Goal: Task Accomplishment & Management: Manage account settings

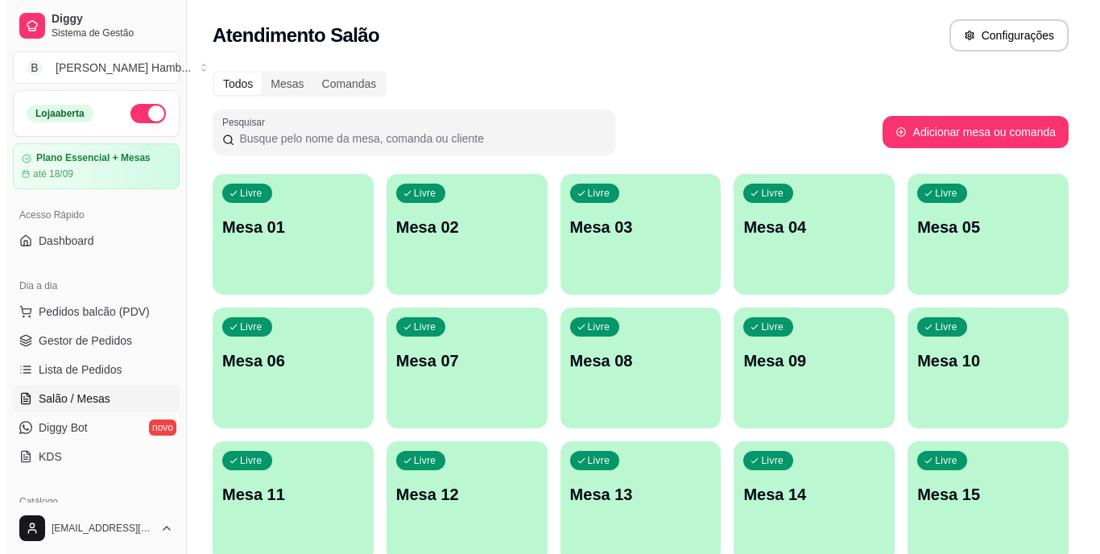
scroll to position [161, 0]
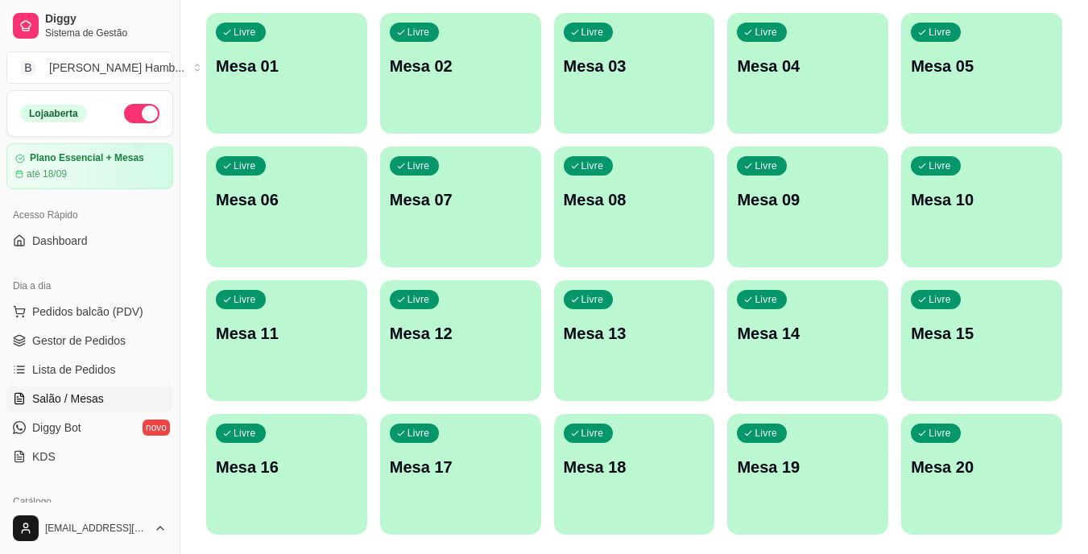
click at [958, 327] on p "Mesa 15" at bounding box center [982, 333] width 142 height 23
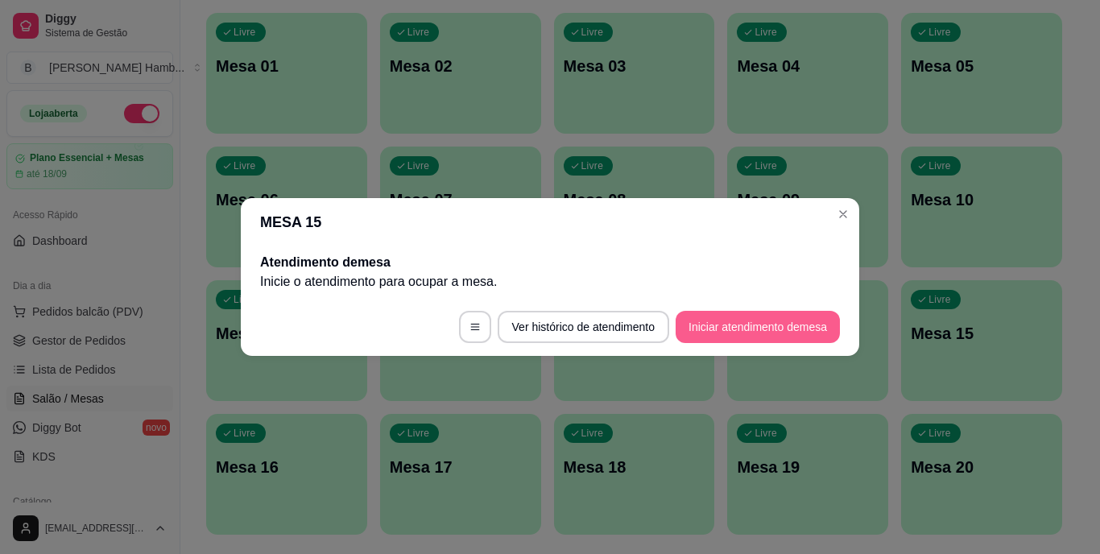
click at [755, 326] on button "Iniciar atendimento de mesa" at bounding box center [758, 327] width 164 height 32
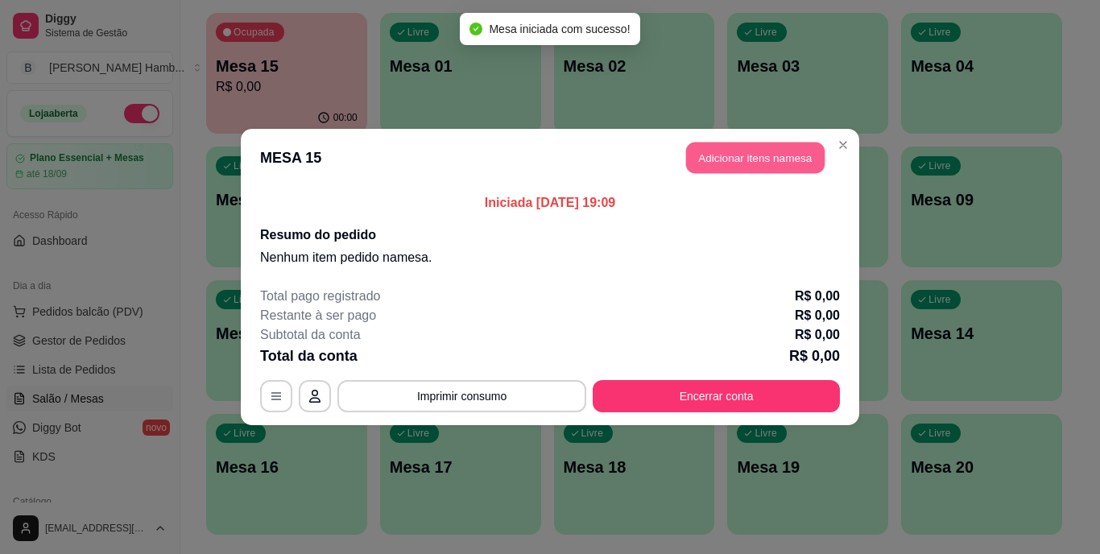
click at [736, 163] on button "Adicionar itens na mesa" at bounding box center [755, 158] width 139 height 31
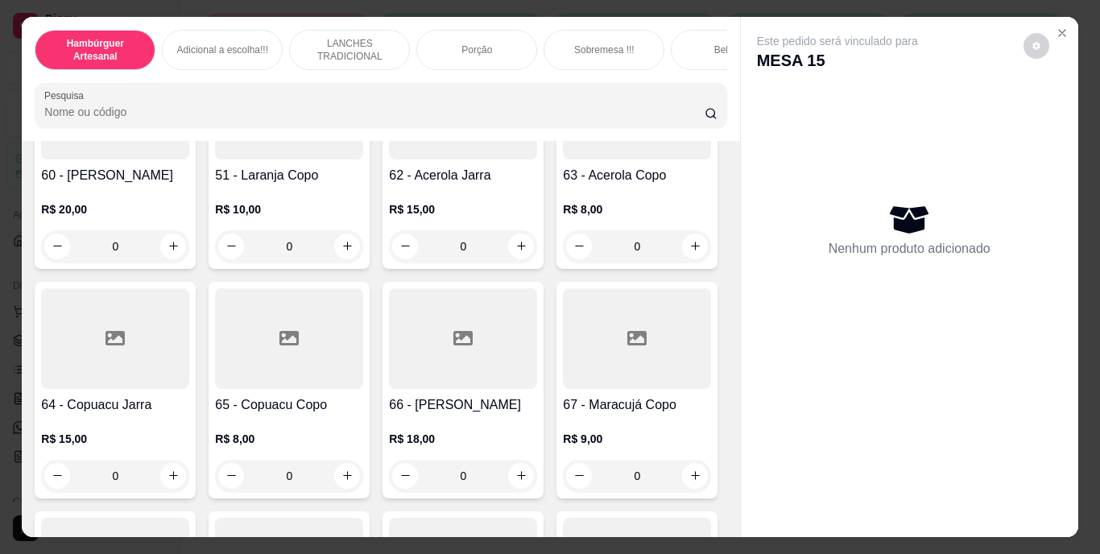
scroll to position [5234, 0]
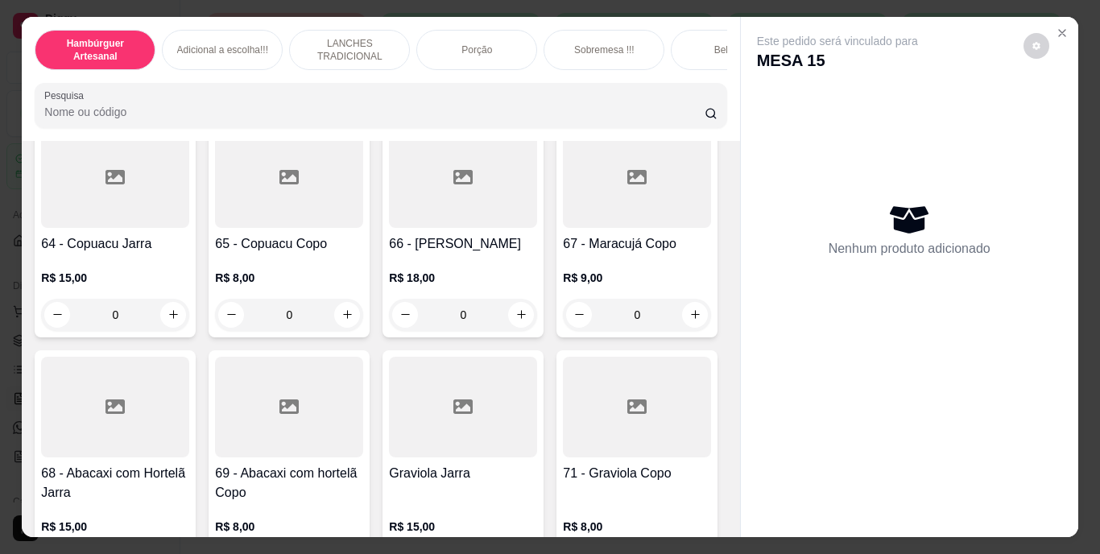
type input "1"
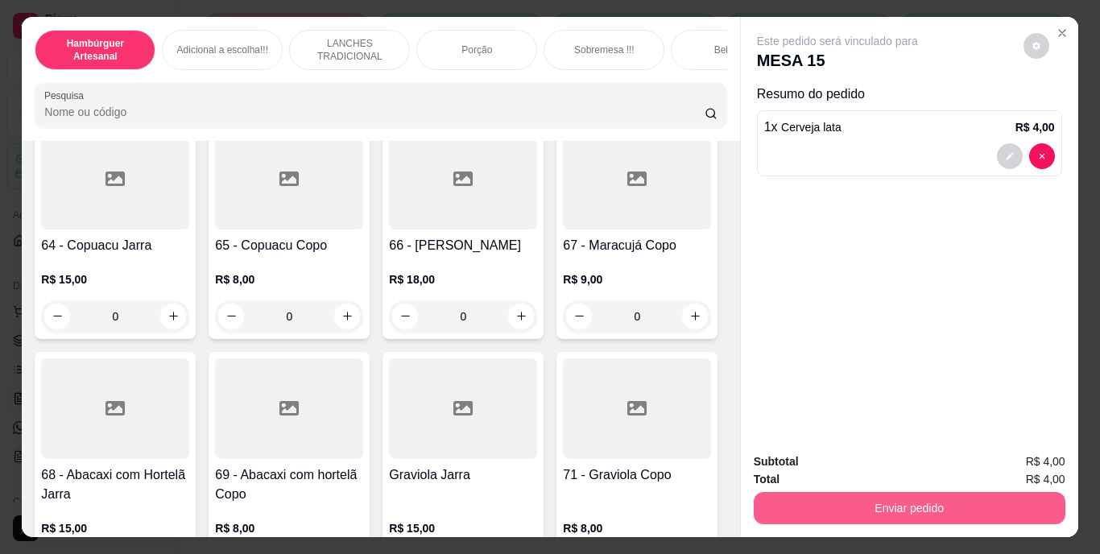
click at [904, 492] on button "Enviar pedido" at bounding box center [910, 508] width 312 height 32
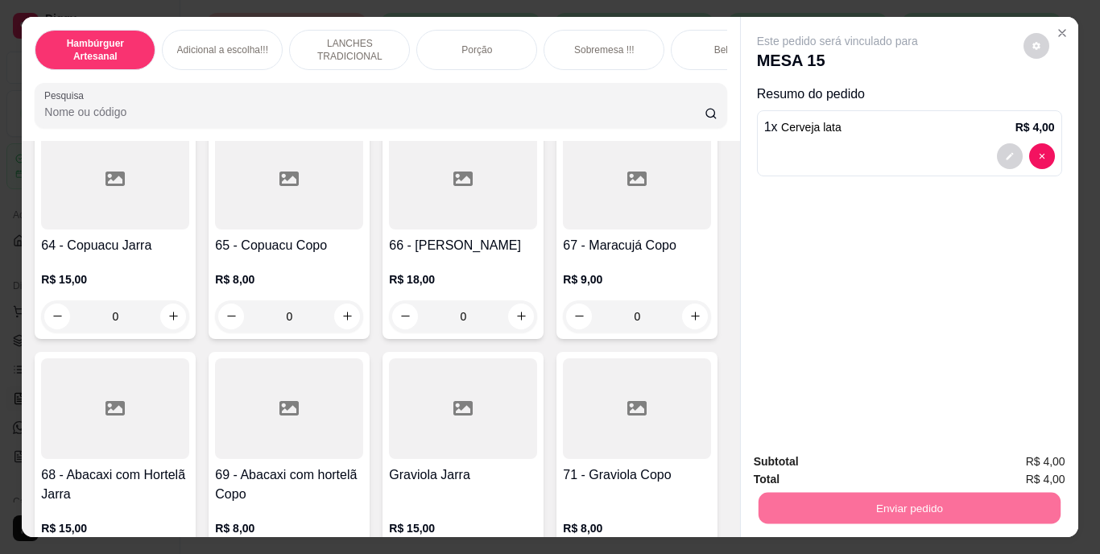
click at [899, 460] on button "Não registrar e enviar pedido" at bounding box center [855, 463] width 167 height 31
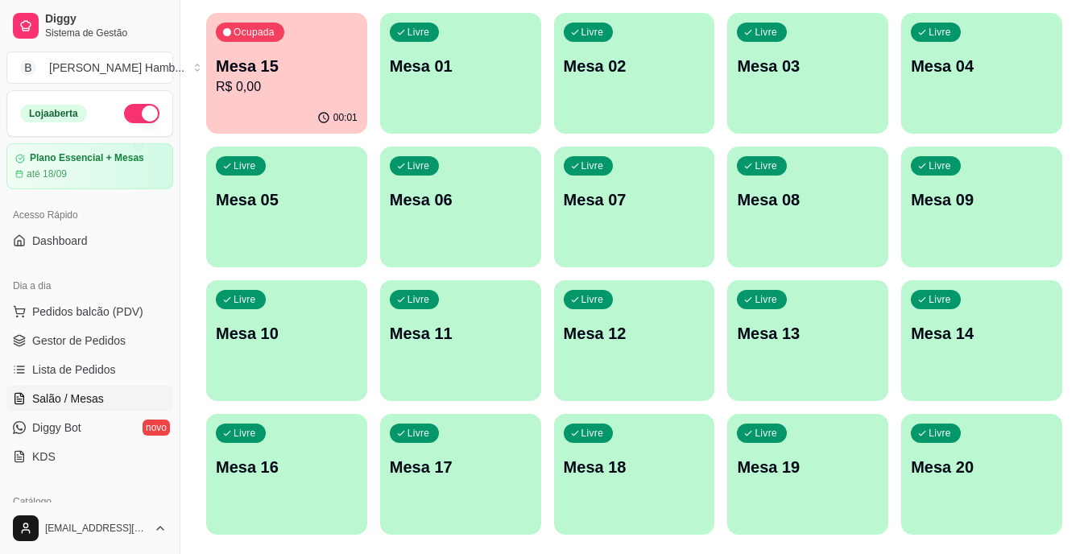
click at [337, 68] on p "Mesa 15" at bounding box center [287, 66] width 142 height 23
click at [55, 310] on span "Pedidos balcão (PDV)" at bounding box center [87, 312] width 111 height 16
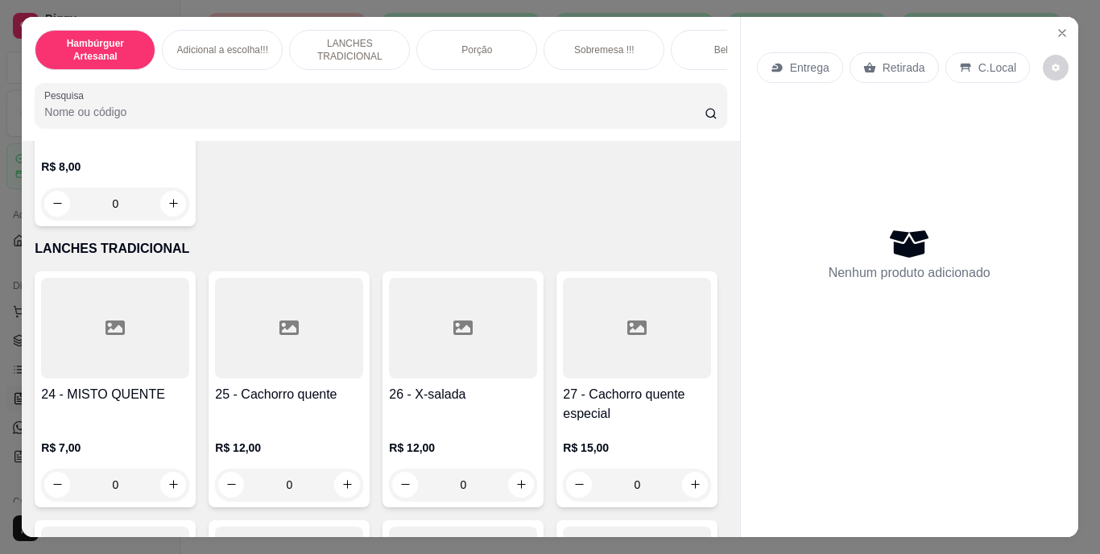
scroll to position [2174, 0]
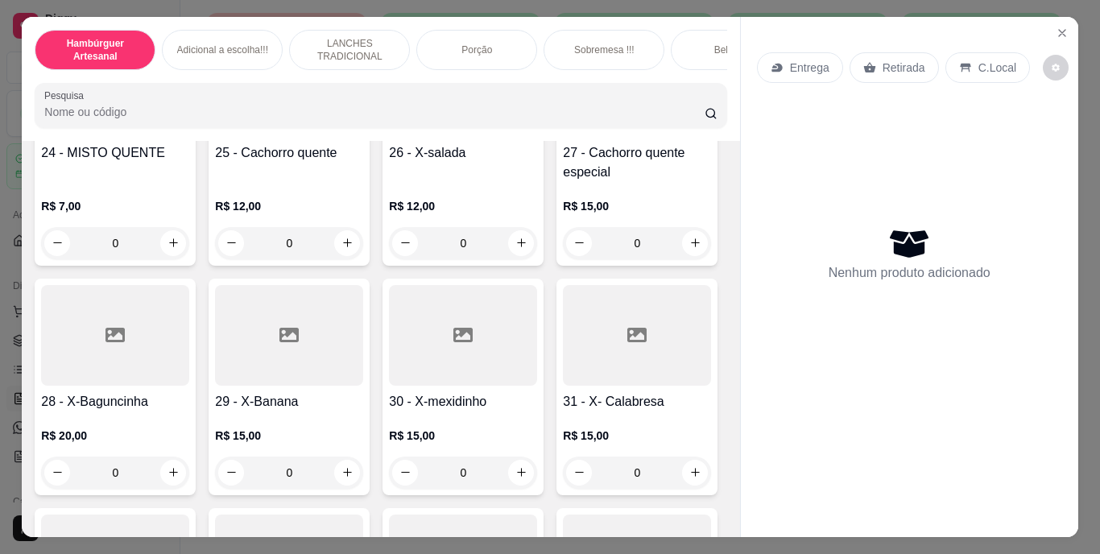
type input "1"
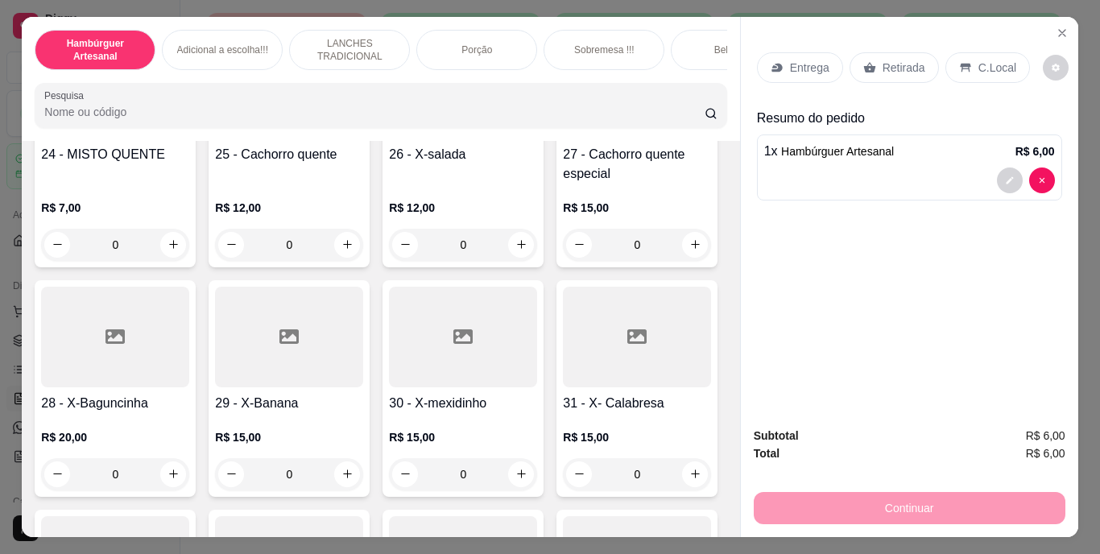
click at [900, 52] on div "Retirada" at bounding box center [894, 67] width 89 height 31
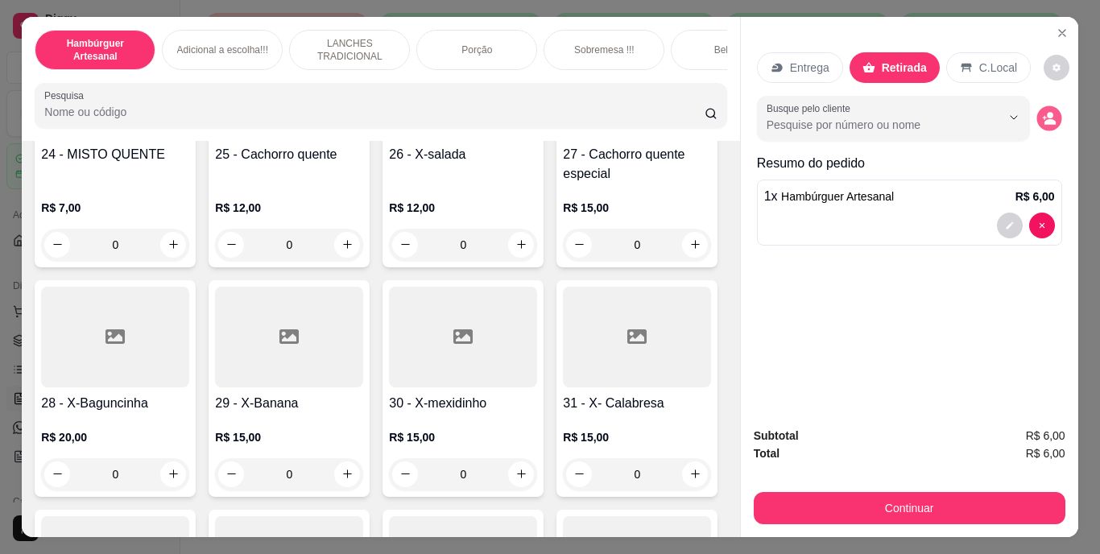
click at [1044, 105] on button "decrease-product-quantity" at bounding box center [1048, 117] width 25 height 25
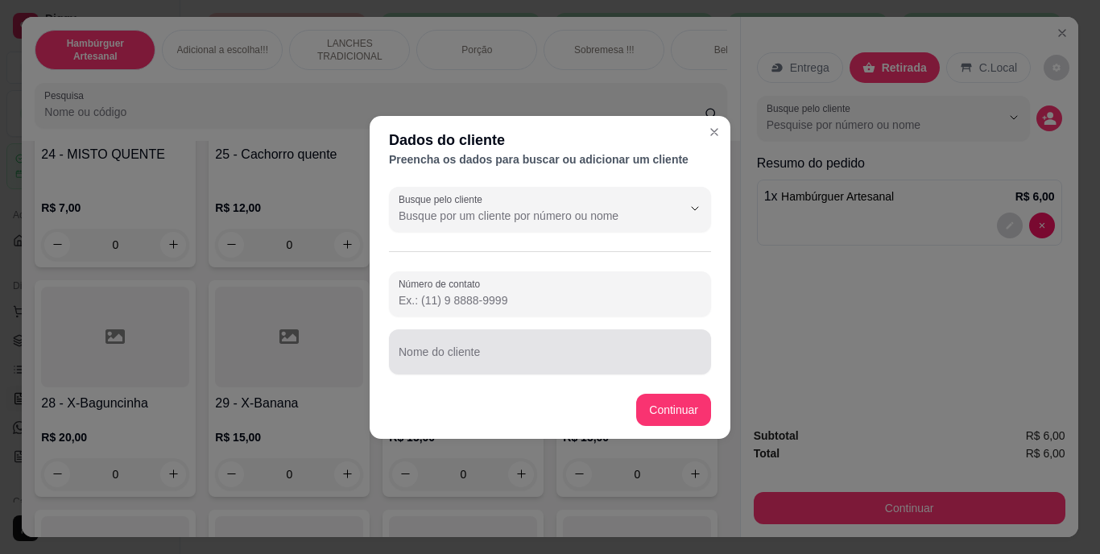
click at [532, 340] on div at bounding box center [550, 352] width 303 height 32
type input "VITORIA FUNCUINARIA"
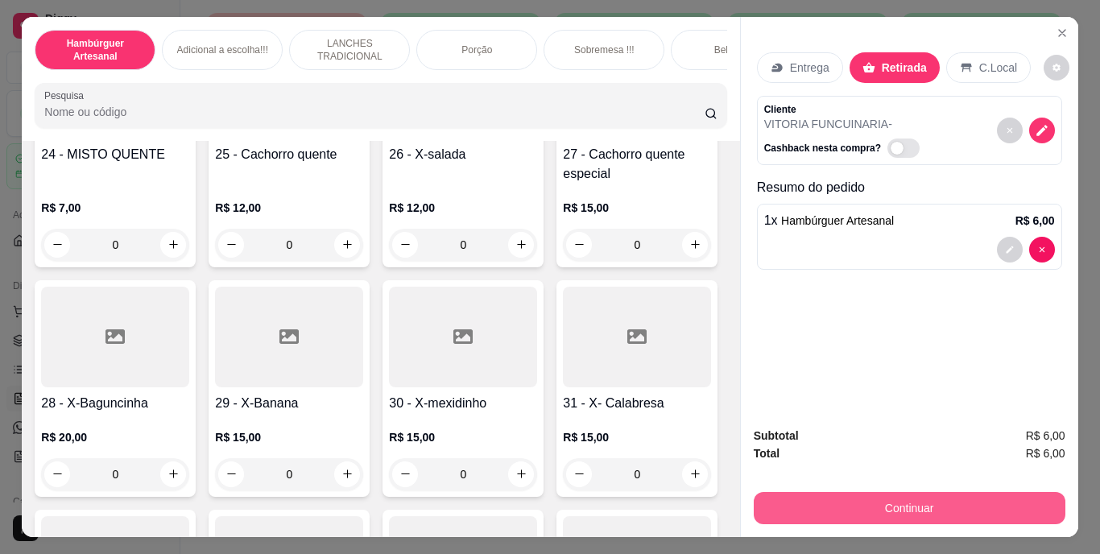
click at [955, 504] on button "Continuar" at bounding box center [910, 508] width 312 height 32
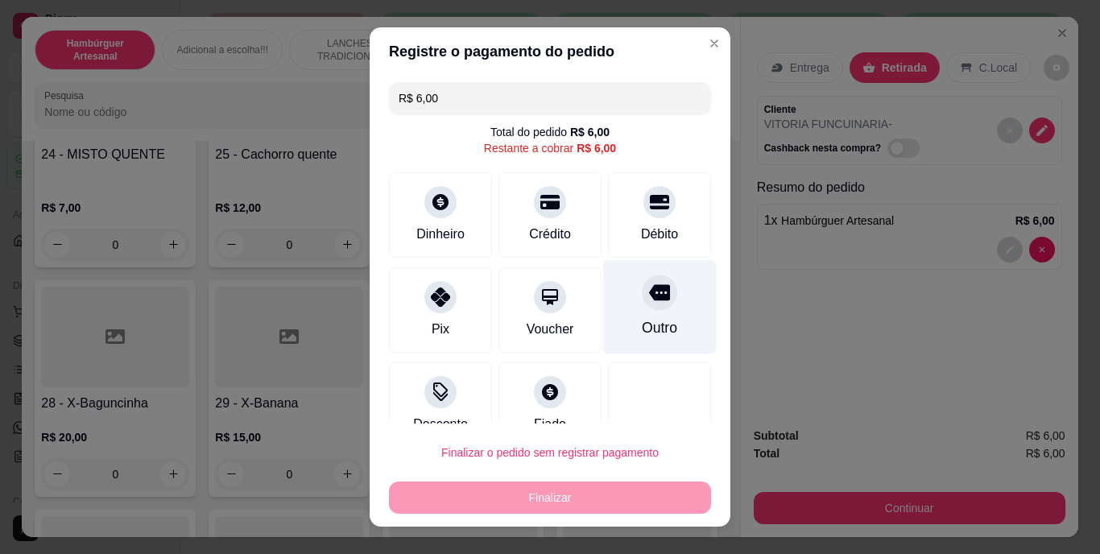
click at [648, 300] on div at bounding box center [659, 292] width 35 height 35
type input "R$ 0,00"
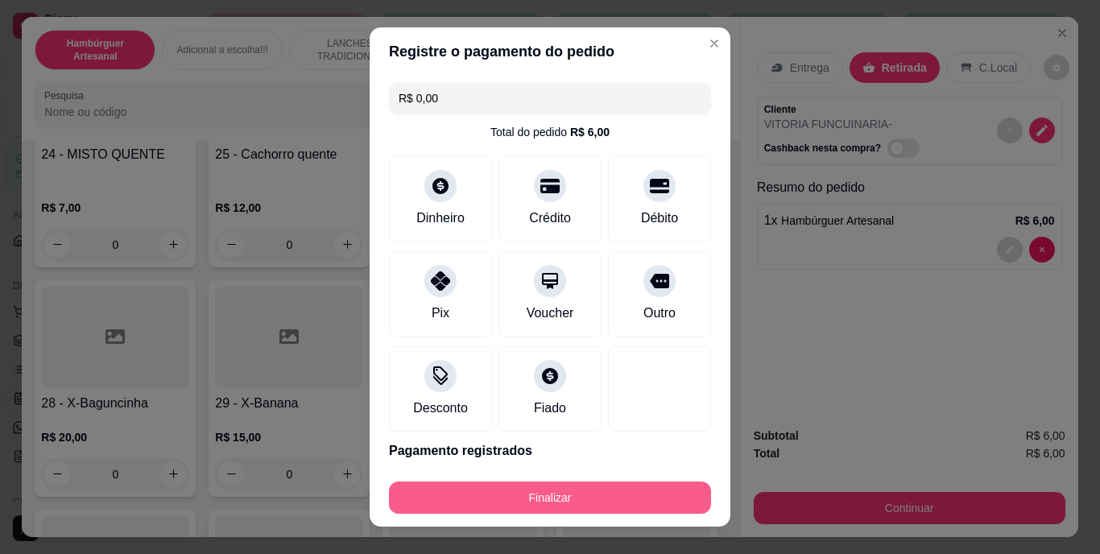
click at [484, 505] on button "Finalizar" at bounding box center [550, 498] width 322 height 32
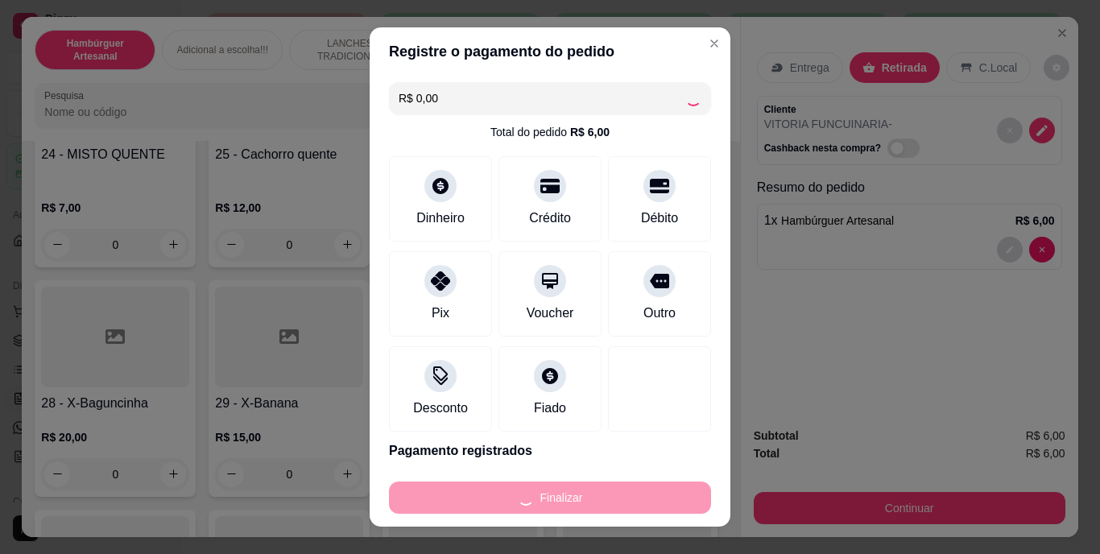
type input "0"
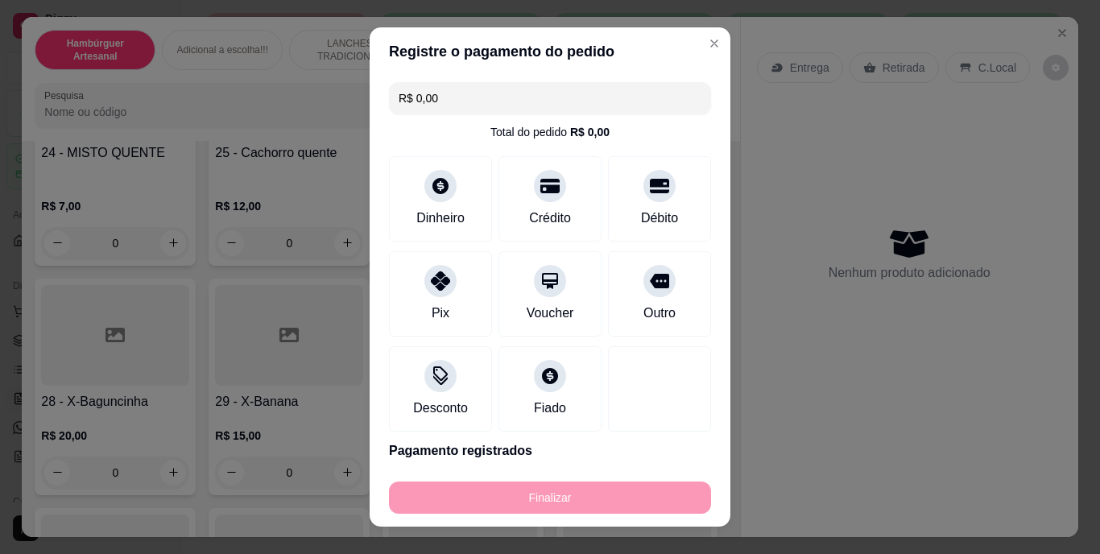
type input "-R$ 6,00"
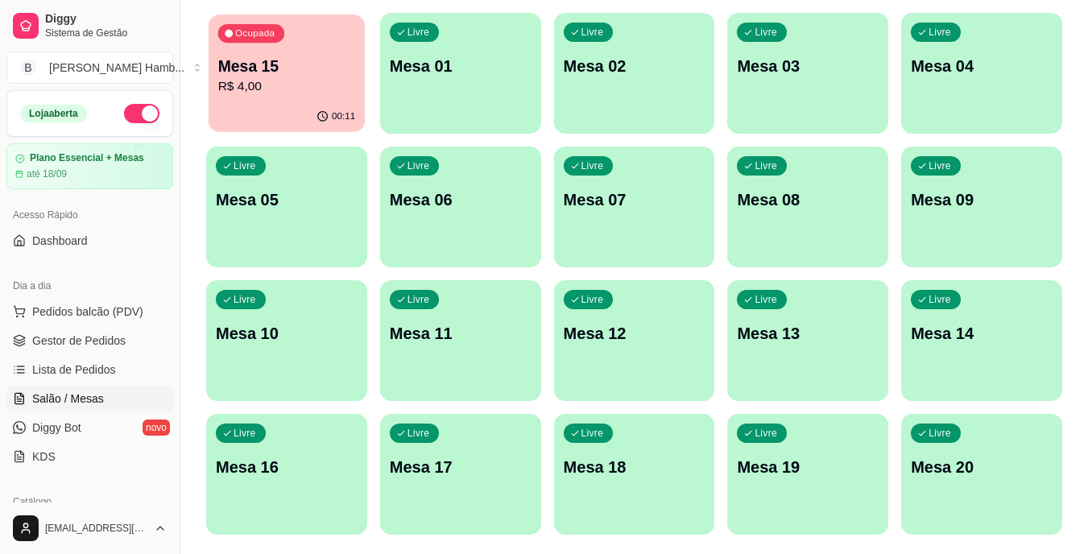
click at [282, 92] on p "R$ 4,00" at bounding box center [287, 86] width 138 height 19
click at [285, 93] on p "R$ 4,00" at bounding box center [287, 86] width 142 height 19
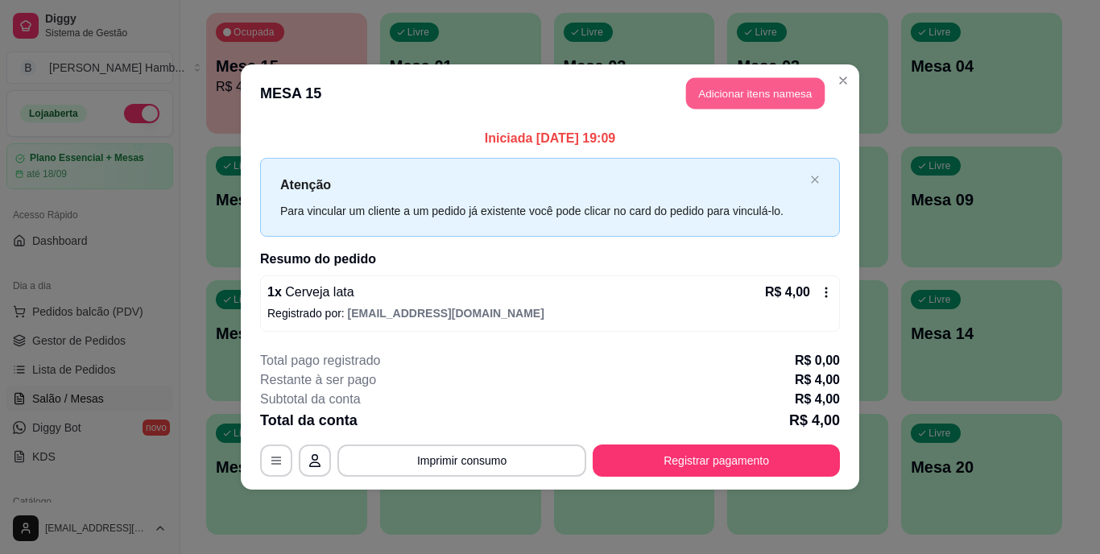
click at [732, 93] on button "Adicionar itens na mesa" at bounding box center [755, 93] width 139 height 31
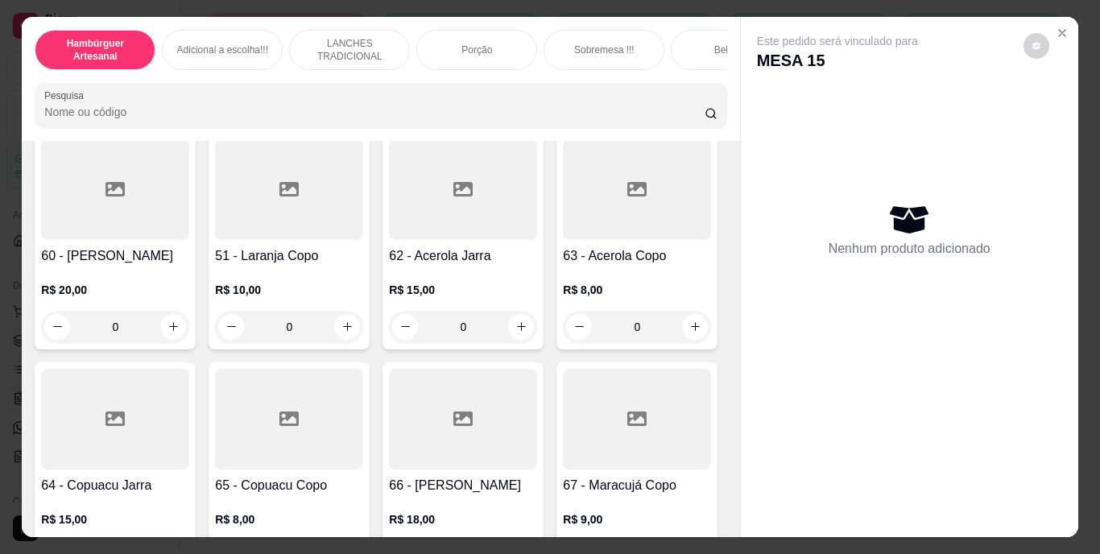
scroll to position [5234, 0]
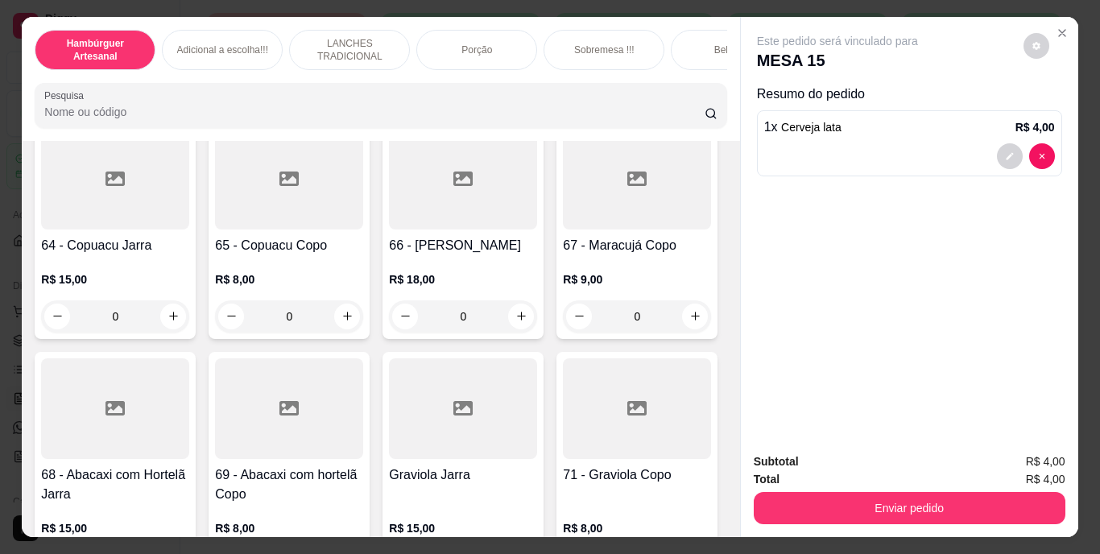
type input "1"
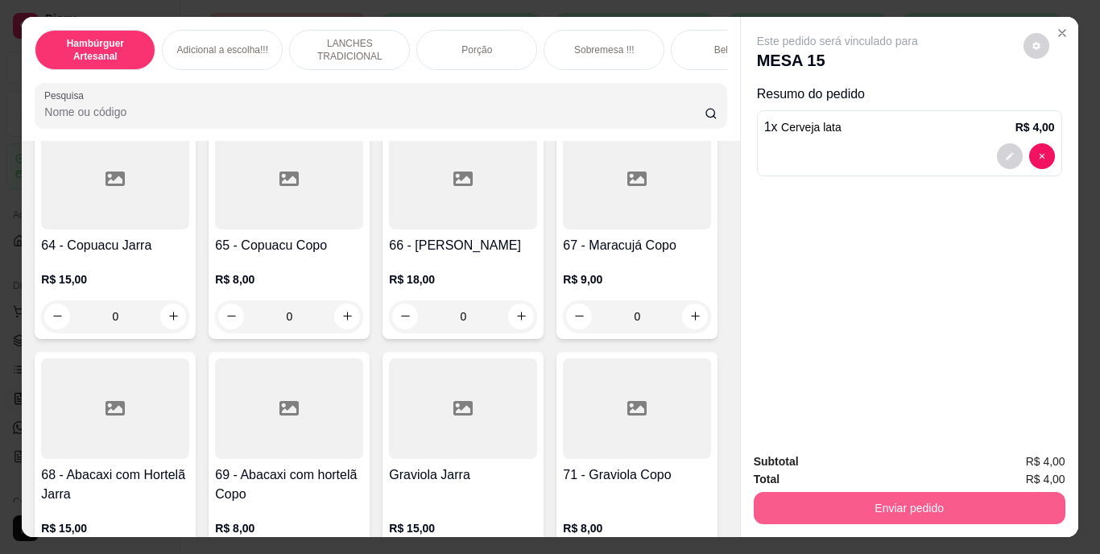
click at [845, 500] on button "Enviar pedido" at bounding box center [910, 508] width 312 height 32
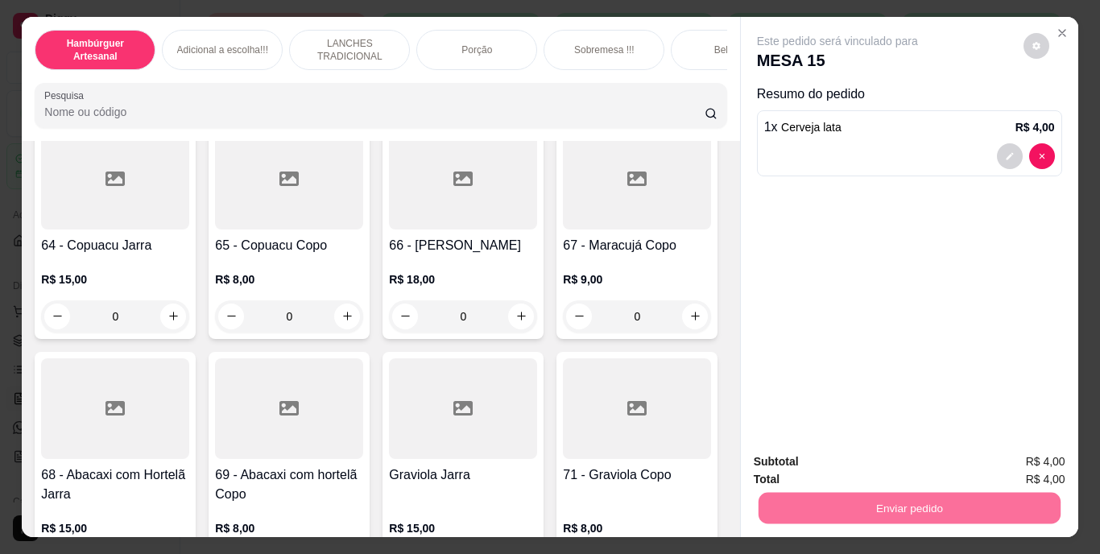
click at [842, 456] on button "Não registrar e enviar pedido" at bounding box center [856, 463] width 163 height 30
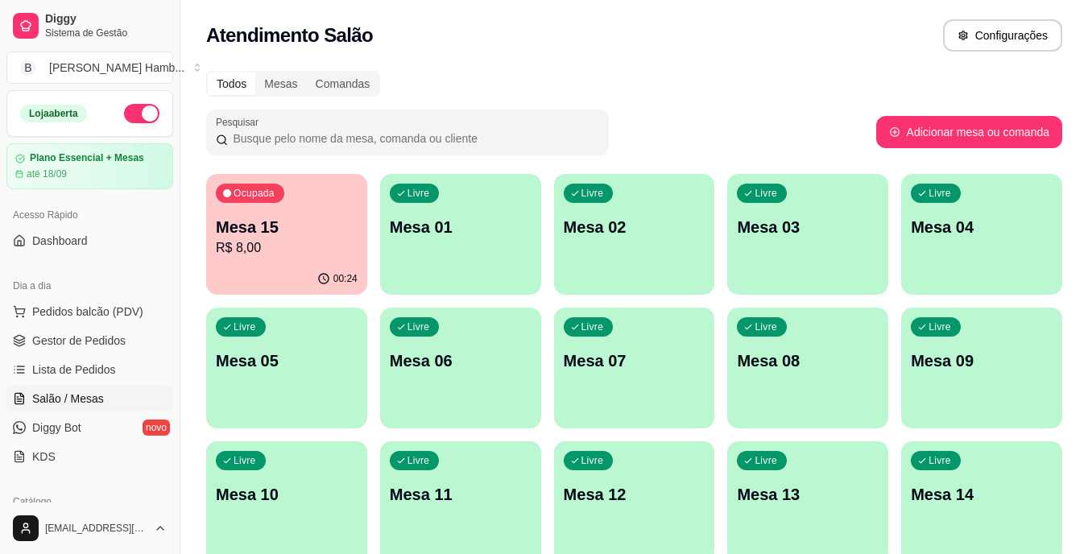
click at [301, 238] on p "R$ 8,00" at bounding box center [287, 247] width 142 height 19
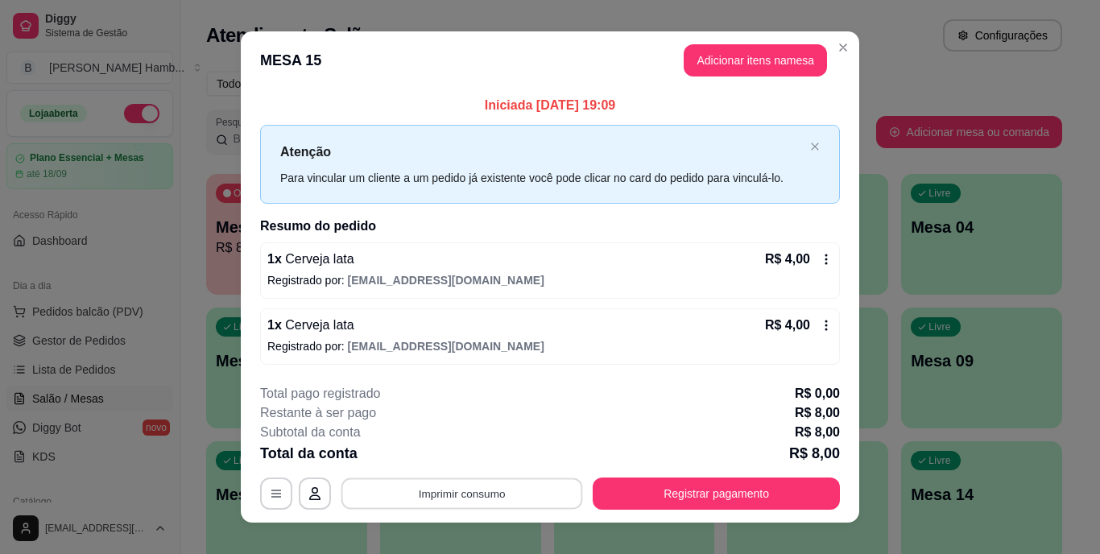
click at [461, 491] on button "Imprimir consumo" at bounding box center [462, 493] width 242 height 31
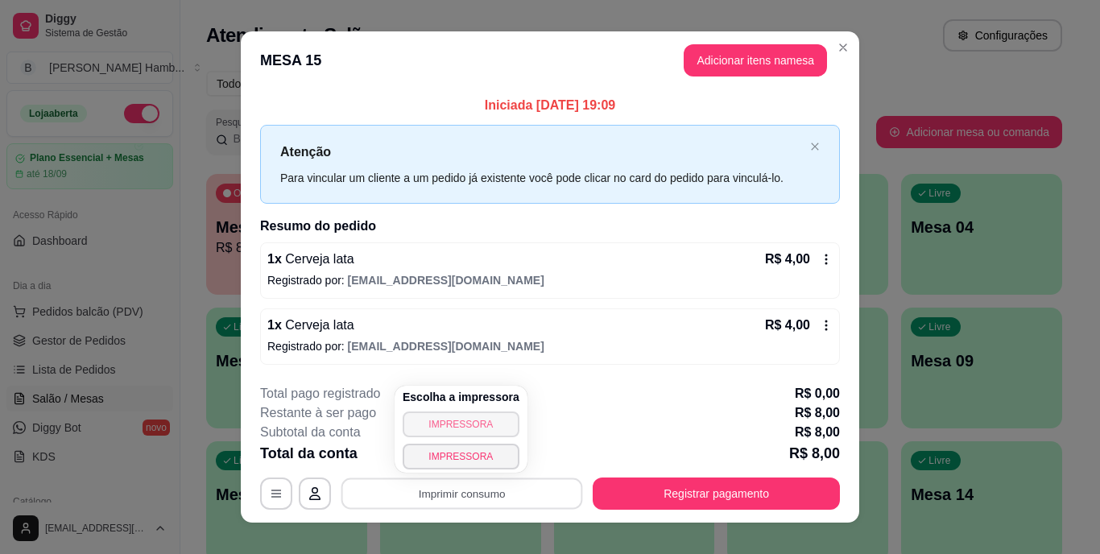
click at [449, 423] on button "IMPRESSORA" at bounding box center [461, 424] width 117 height 26
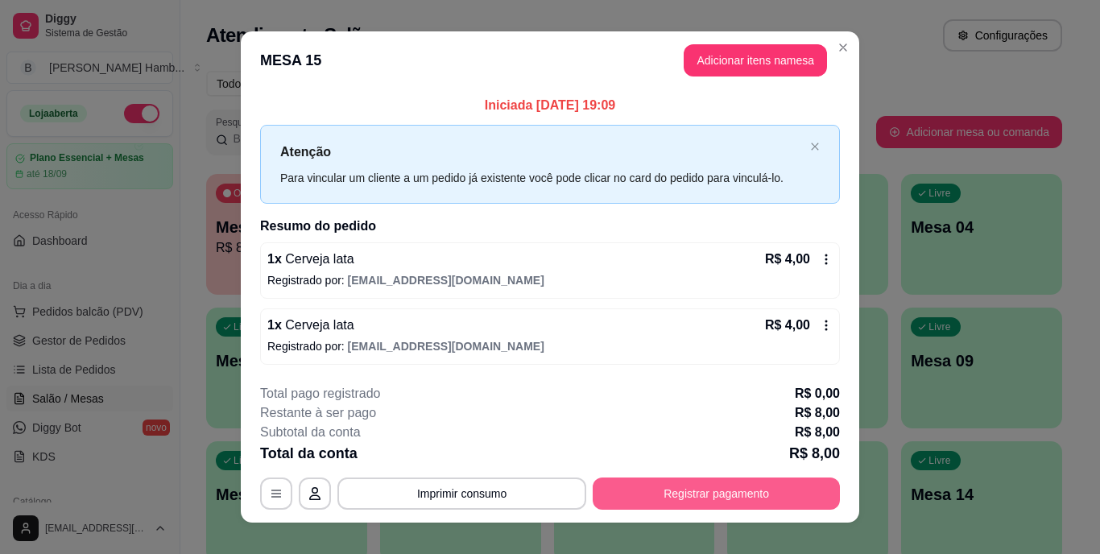
click at [634, 505] on button "Registrar pagamento" at bounding box center [716, 494] width 247 height 32
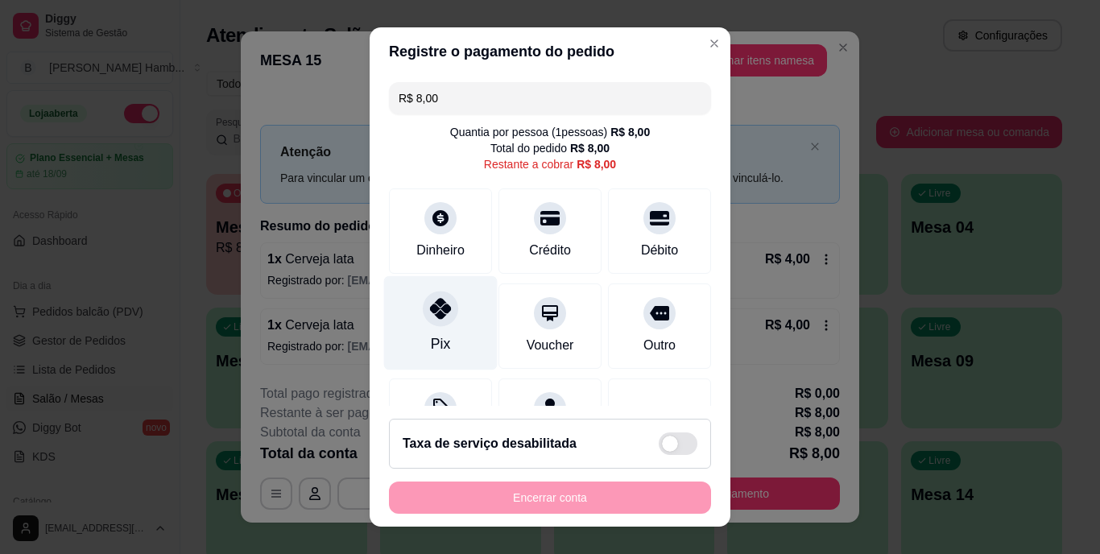
click at [435, 307] on icon at bounding box center [440, 309] width 21 height 21
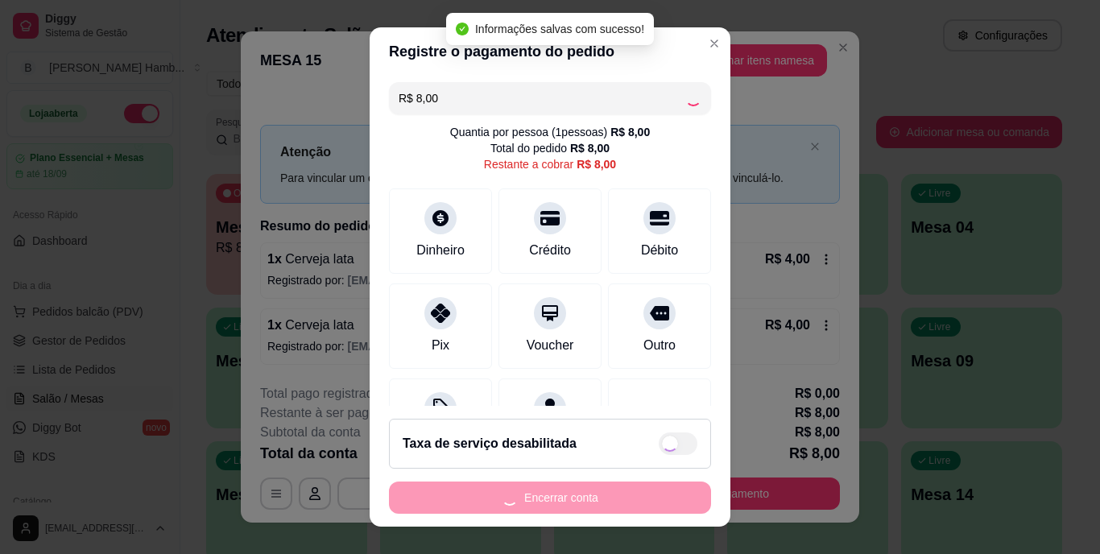
type input "R$ 0,00"
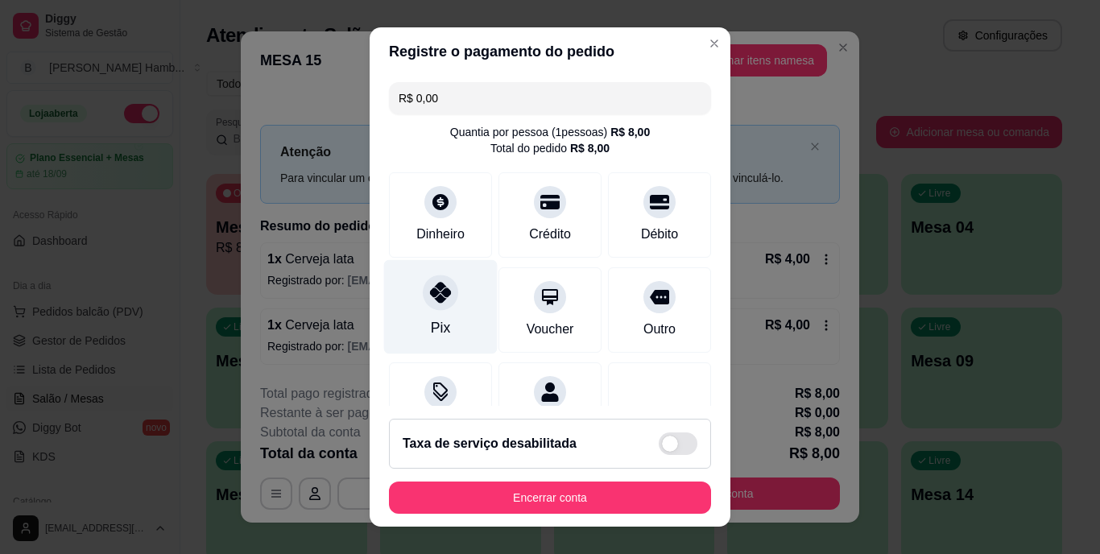
click at [424, 304] on div at bounding box center [440, 292] width 35 height 35
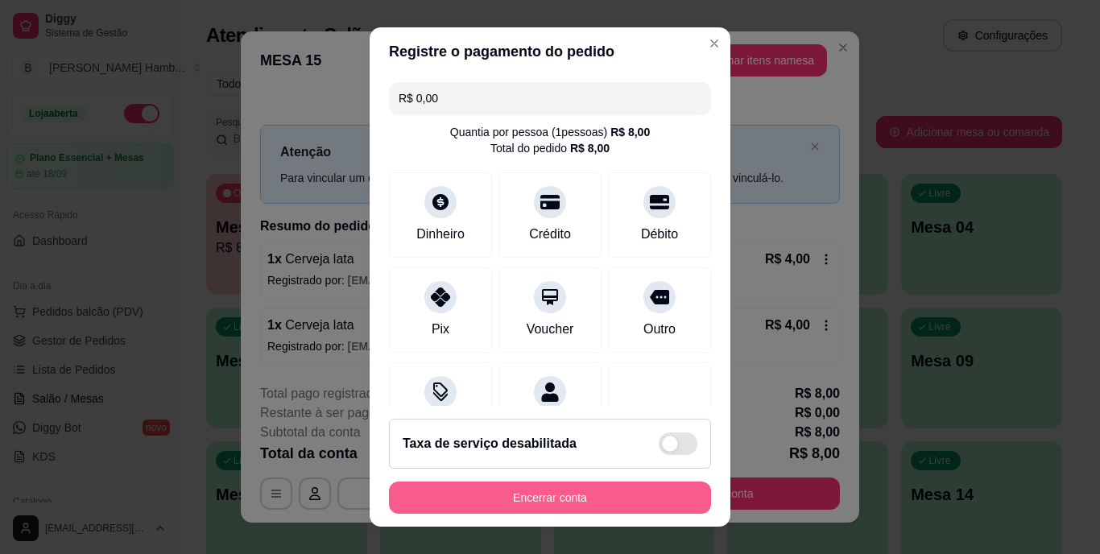
click at [621, 496] on button "Encerrar conta" at bounding box center [550, 498] width 322 height 32
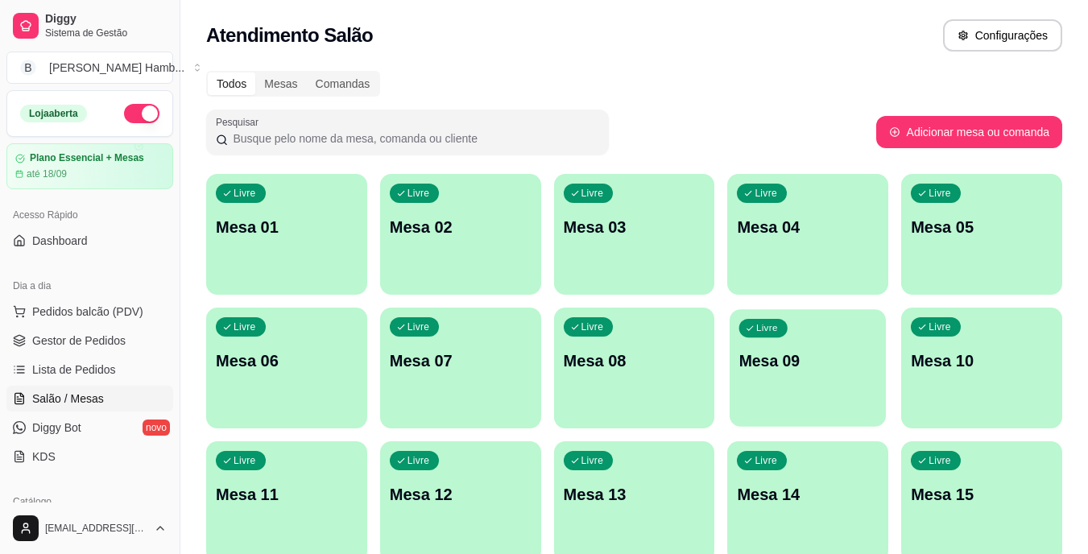
click at [741, 378] on div "Livre Mesa 09" at bounding box center [808, 358] width 156 height 98
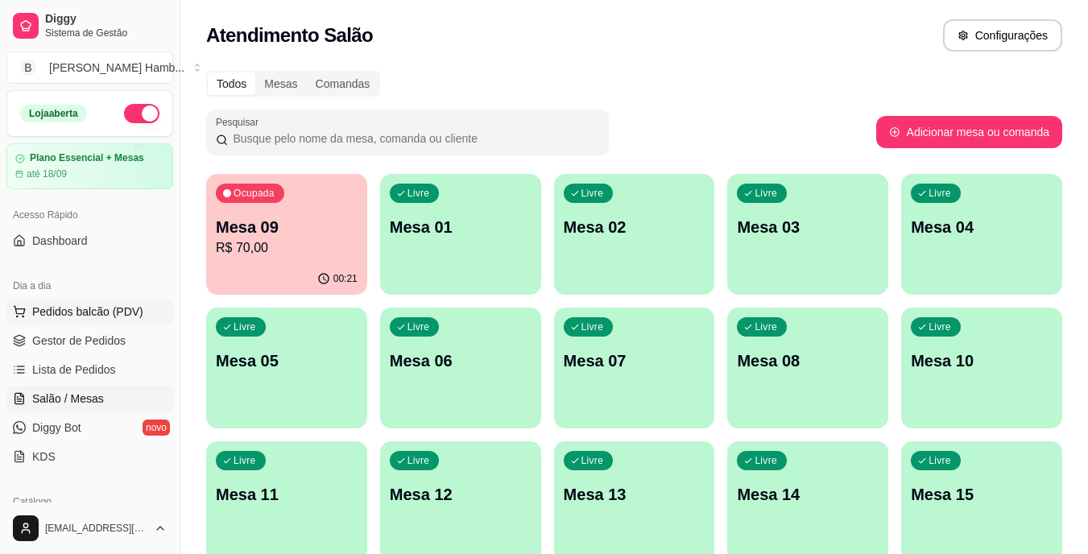
click at [77, 304] on span "Pedidos balcão (PDV)" at bounding box center [87, 312] width 111 height 16
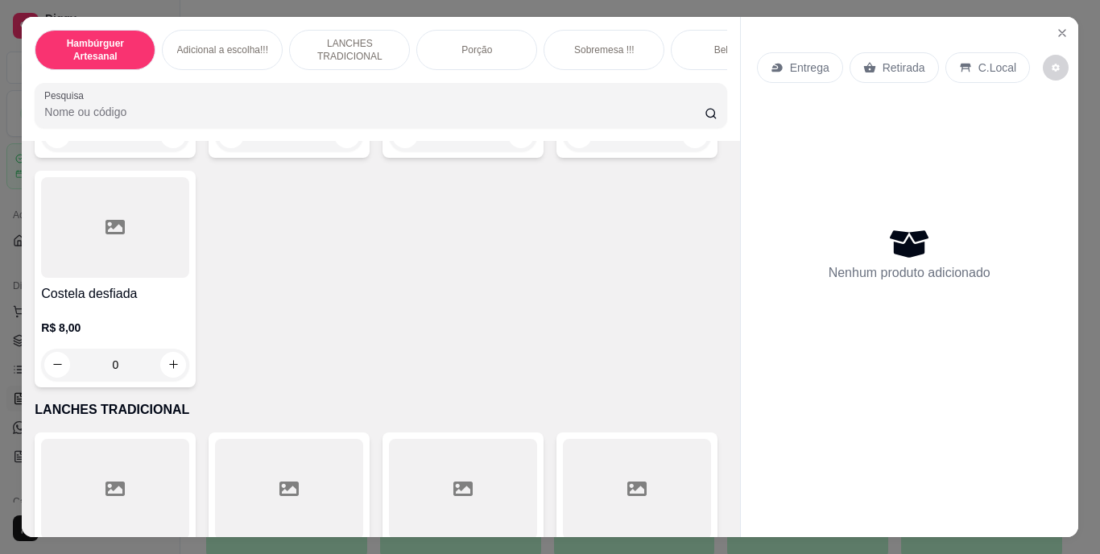
scroll to position [1691, 0]
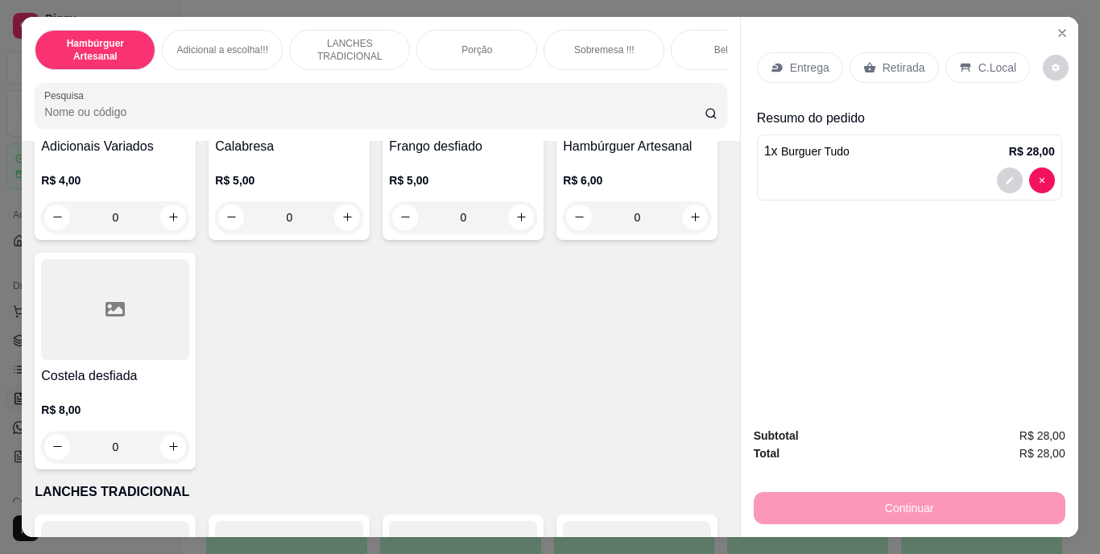
type input "2"
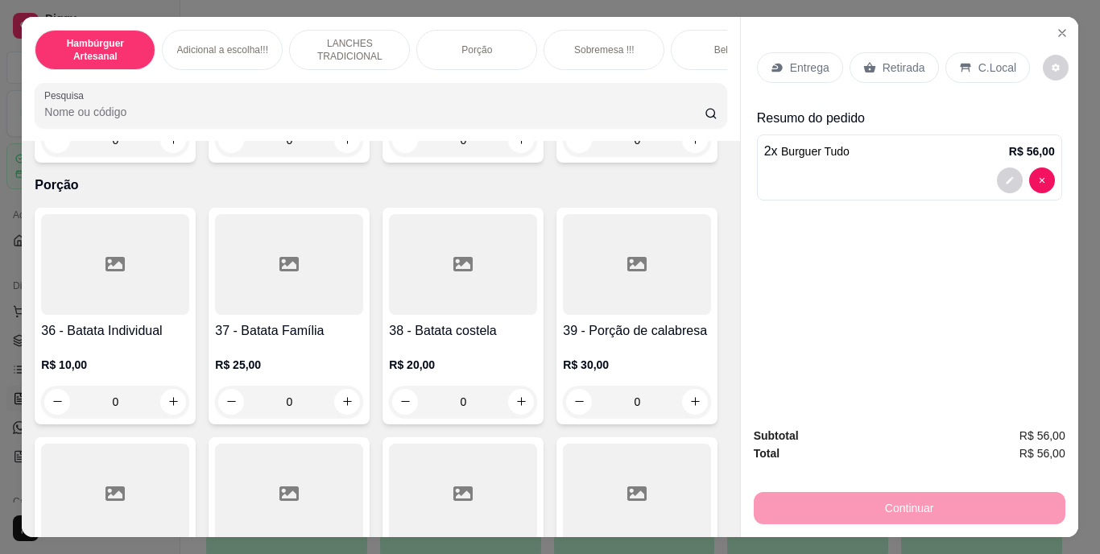
scroll to position [2899, 0]
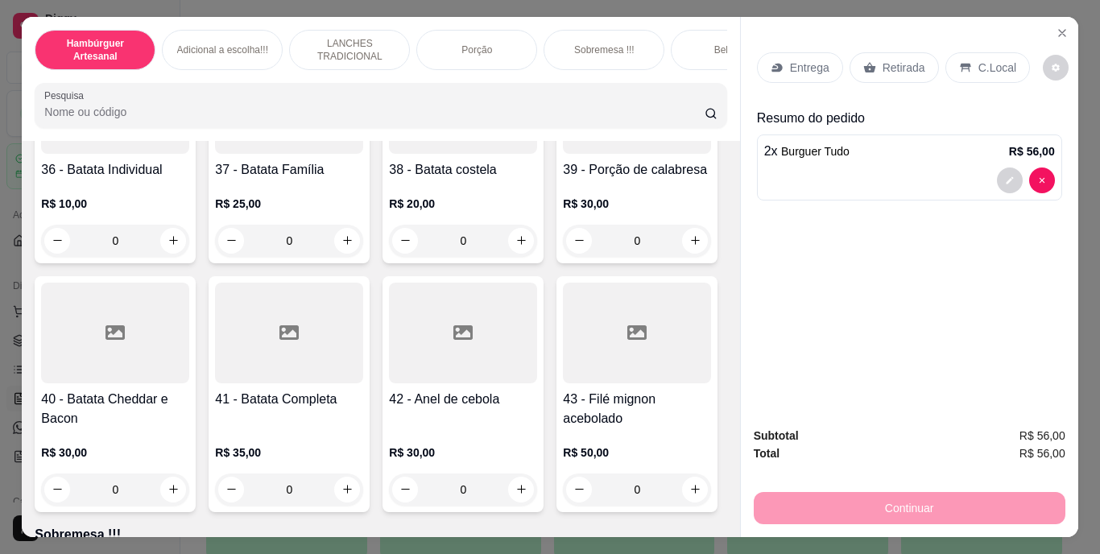
type input "1"
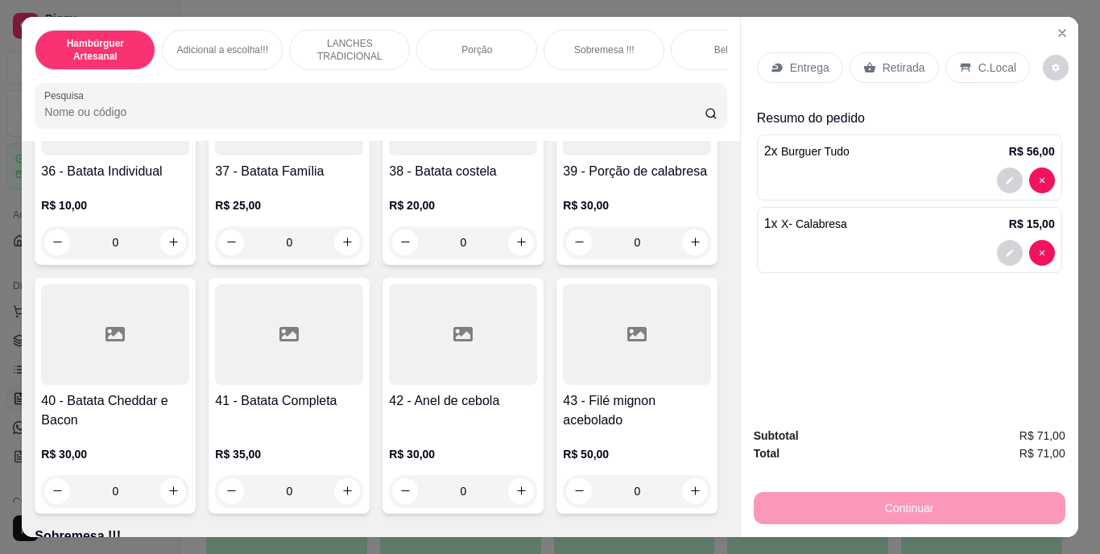
click at [891, 63] on p "Retirada" at bounding box center [904, 68] width 43 height 16
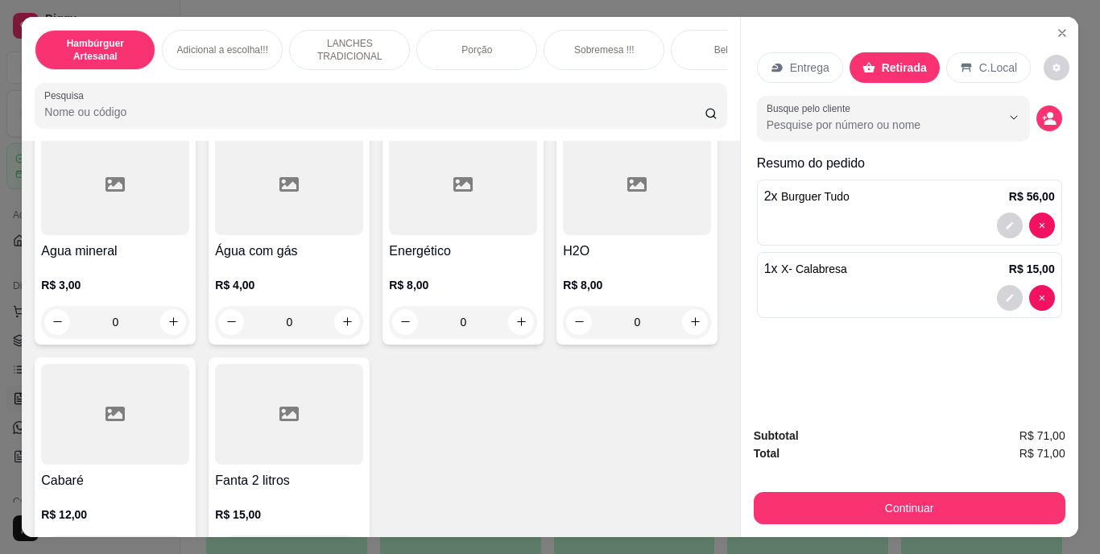
scroll to position [4670, 0]
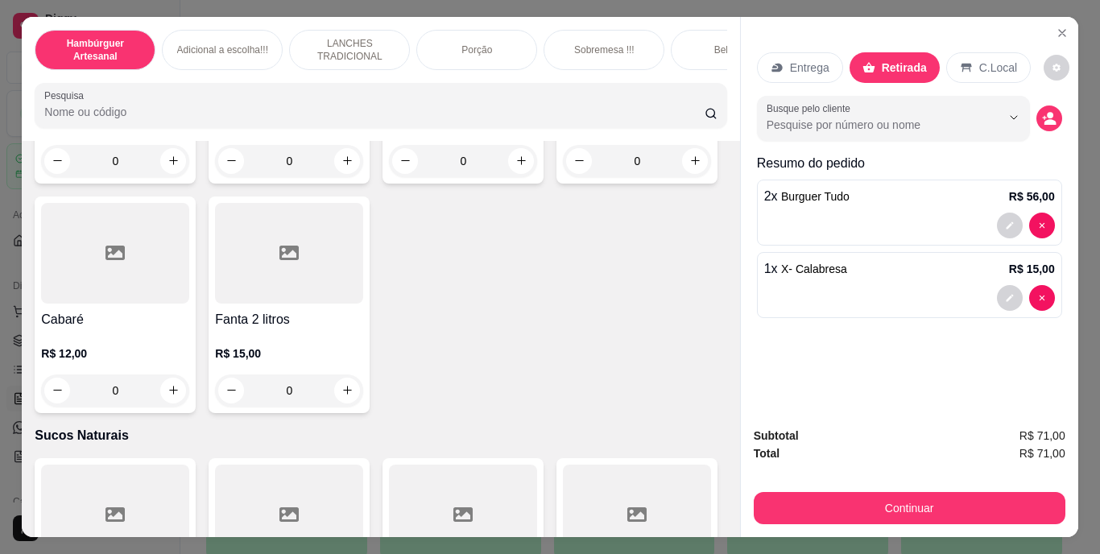
type input "1"
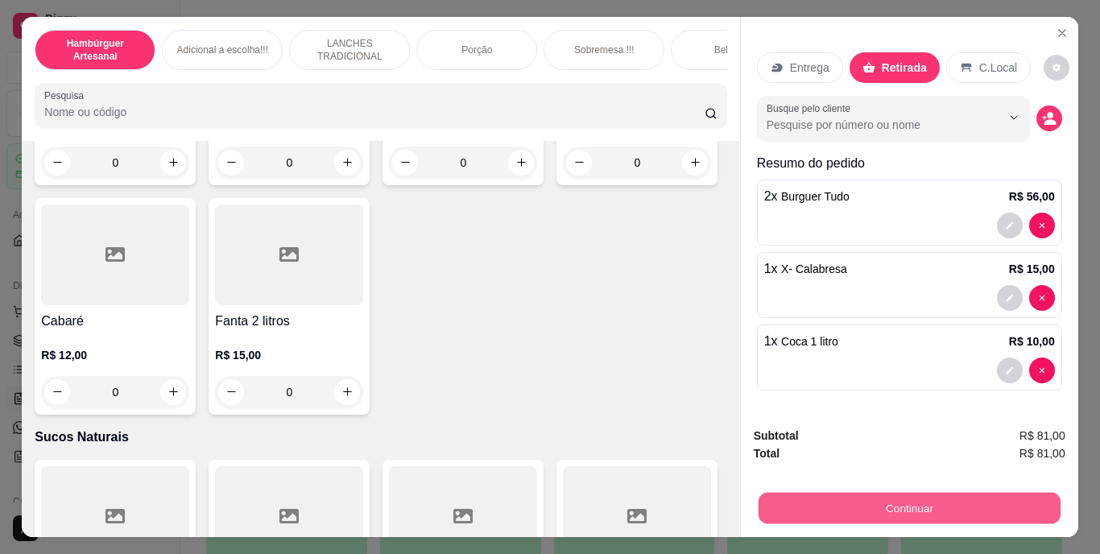
click at [858, 493] on button "Continuar" at bounding box center [909, 508] width 302 height 31
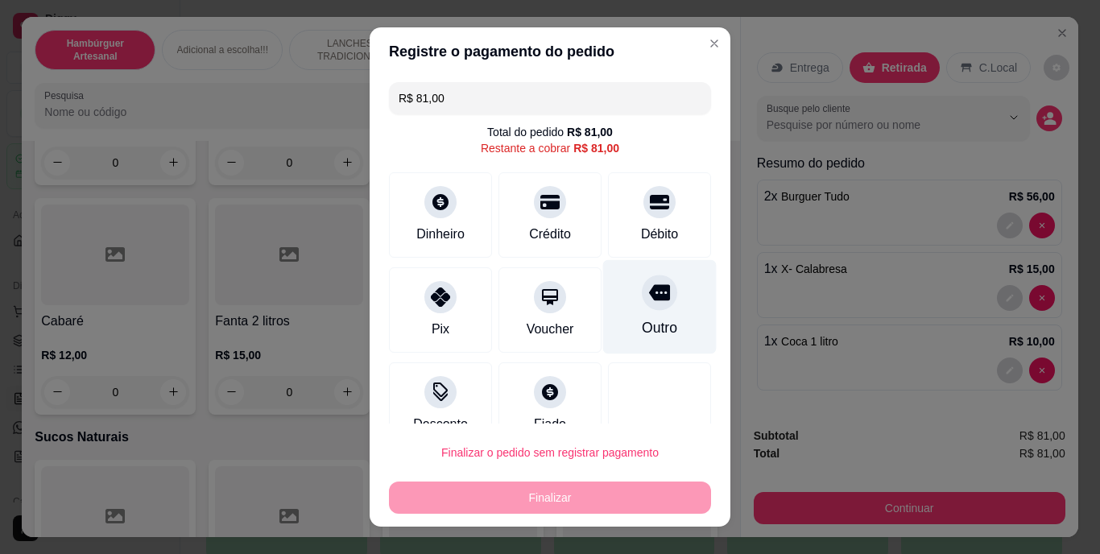
click at [639, 312] on div "Outro" at bounding box center [660, 307] width 114 height 94
type input "R$ 0,00"
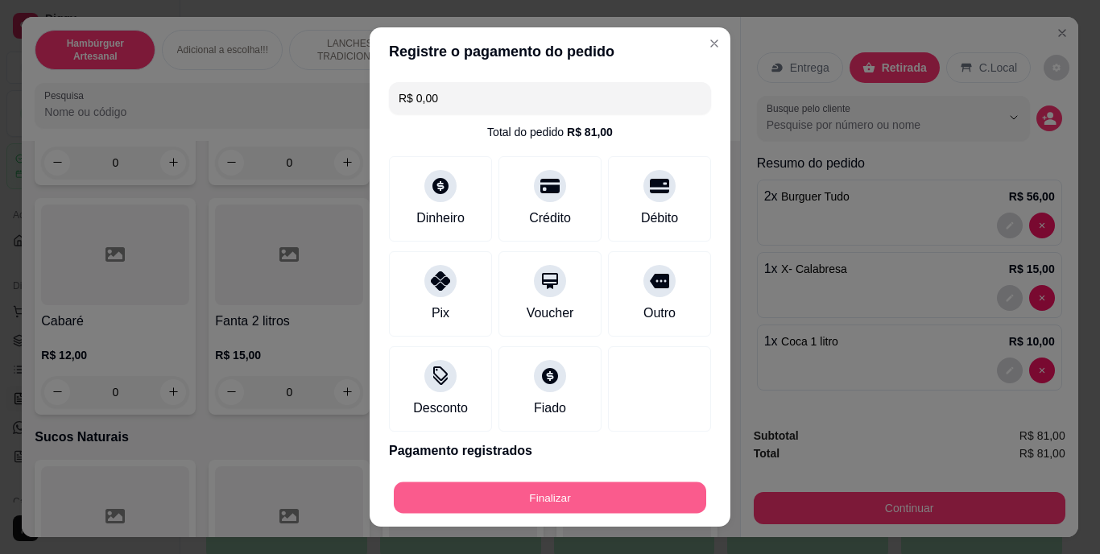
click at [595, 489] on button "Finalizar" at bounding box center [550, 497] width 312 height 31
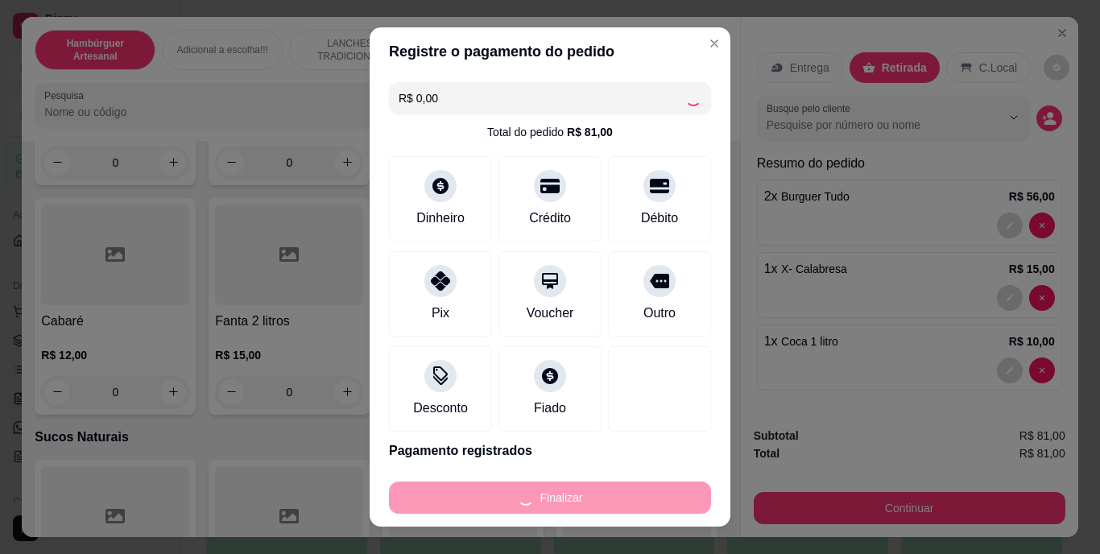
type input "0"
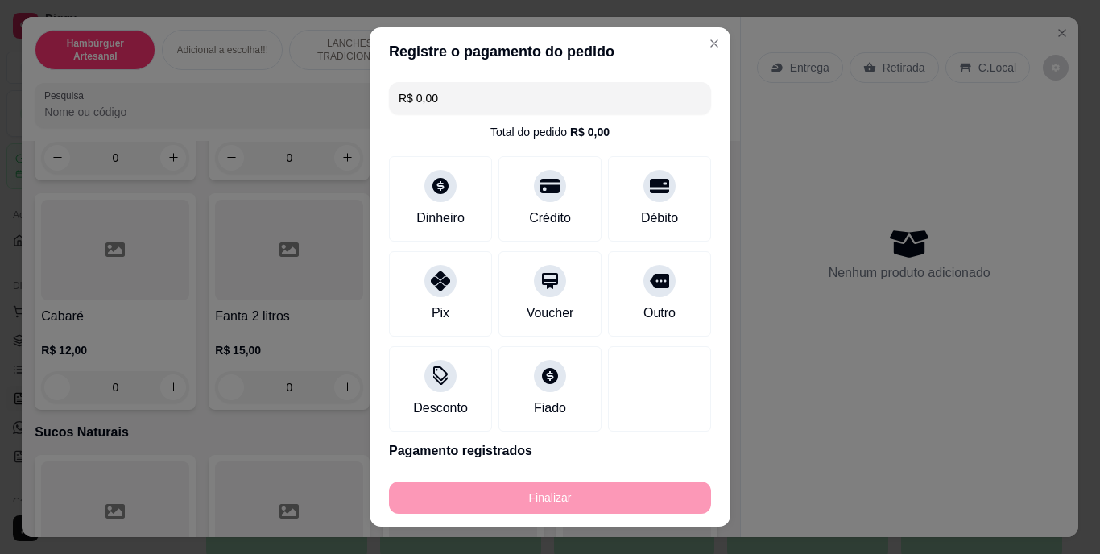
type input "-R$ 81,00"
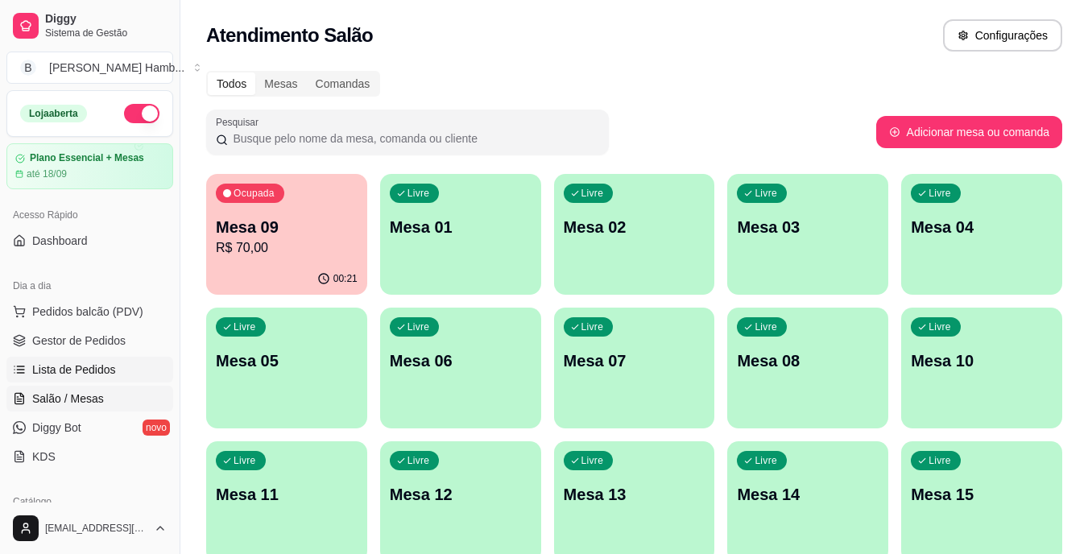
click at [95, 363] on span "Lista de Pedidos" at bounding box center [74, 370] width 84 height 16
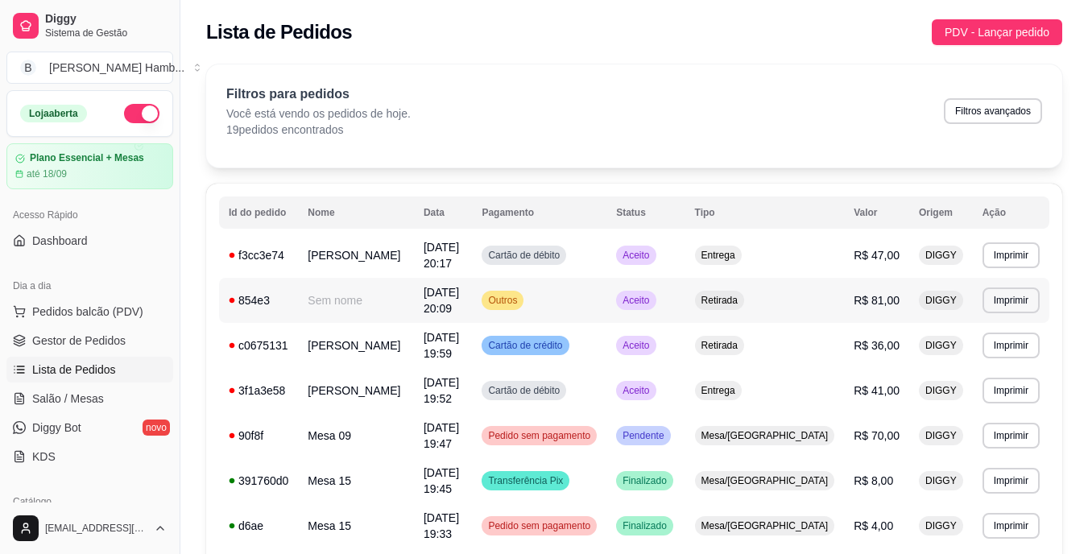
click at [652, 300] on span "Aceito" at bounding box center [635, 300] width 33 height 13
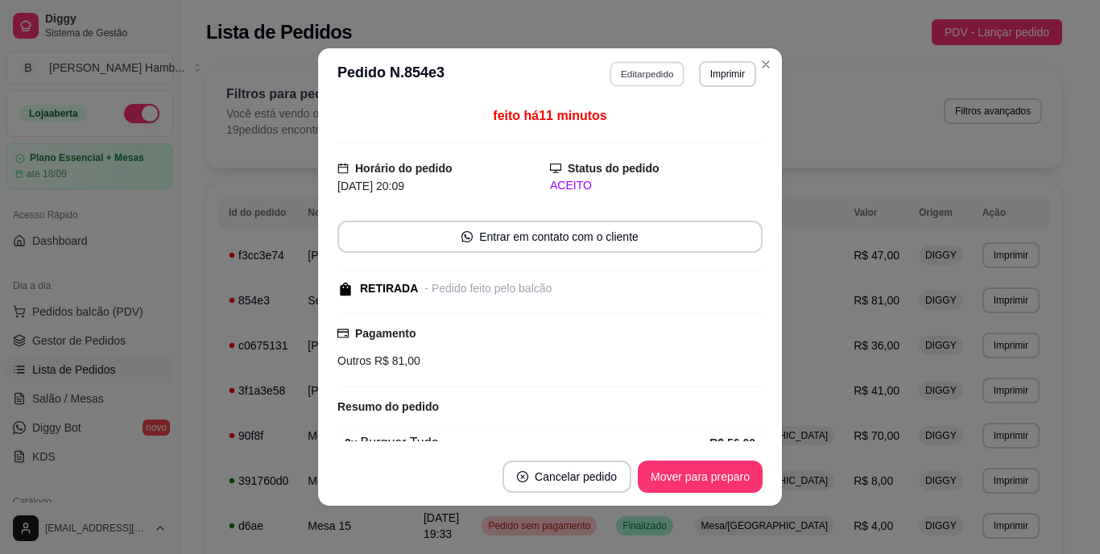
click at [654, 78] on button "Editar pedido" at bounding box center [647, 73] width 75 height 25
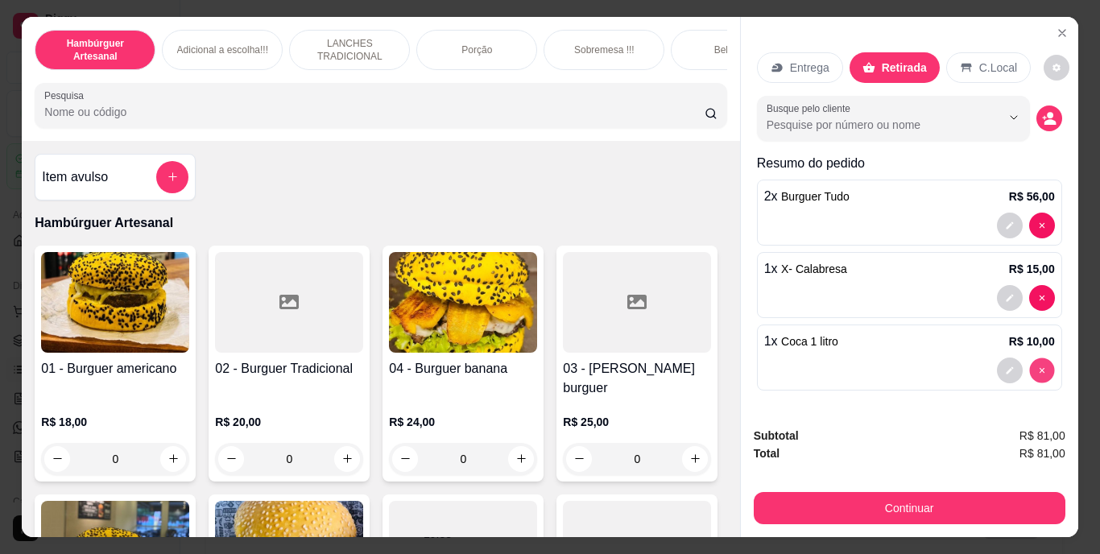
type input "0"
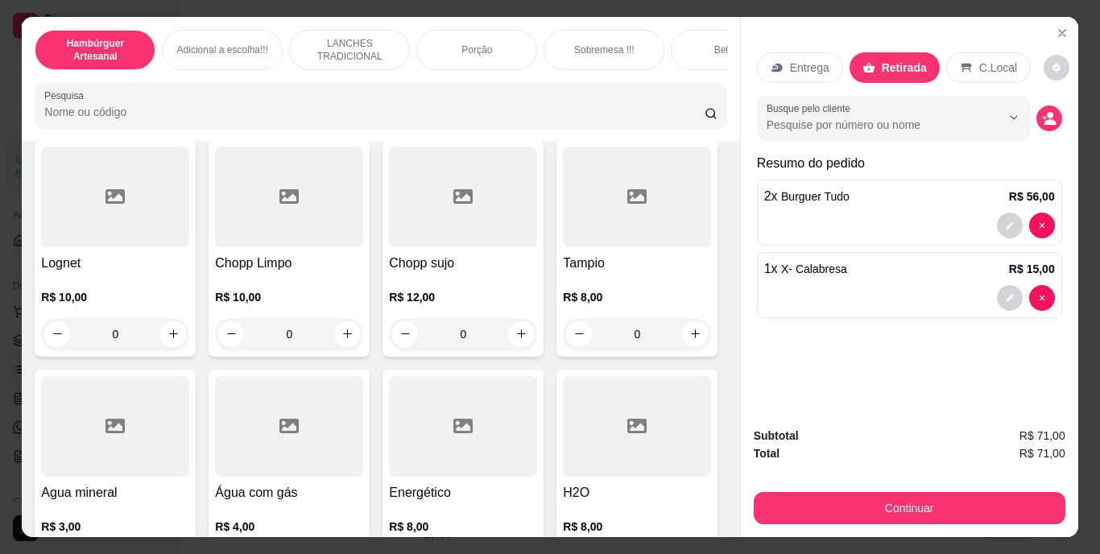
scroll to position [4429, 0]
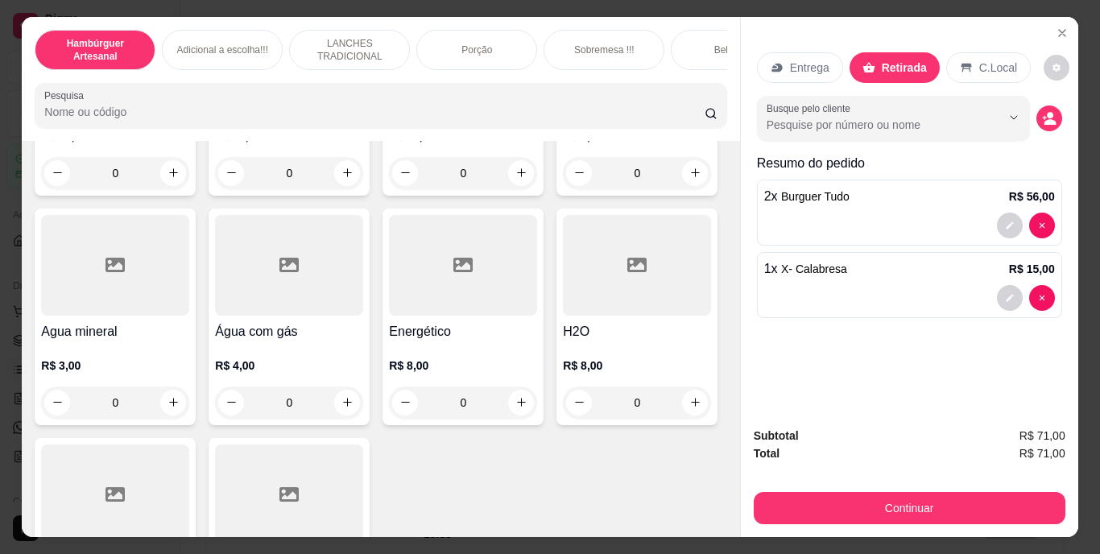
type input "3"
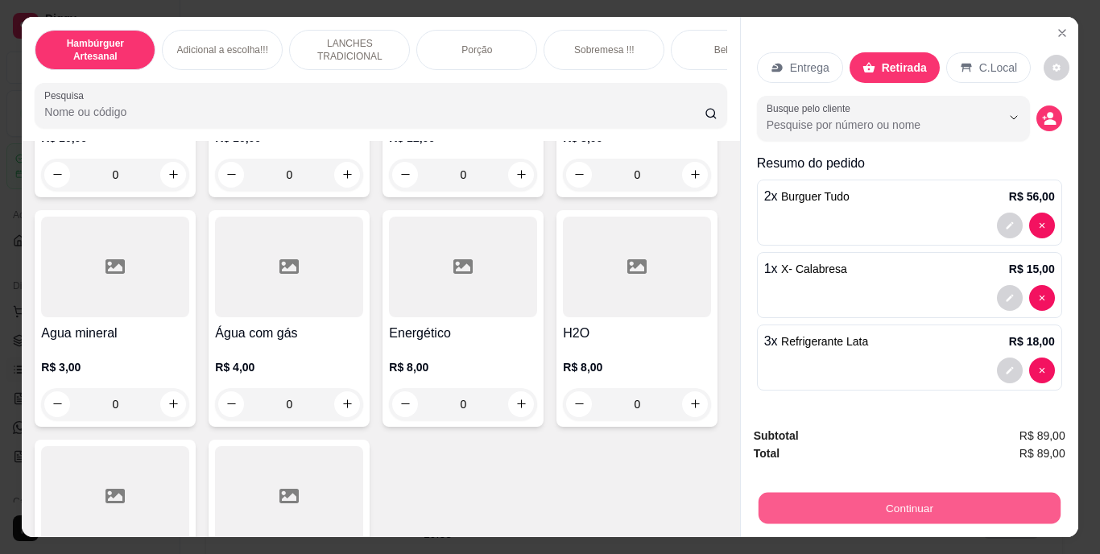
click at [966, 506] on button "Continuar" at bounding box center [909, 508] width 302 height 31
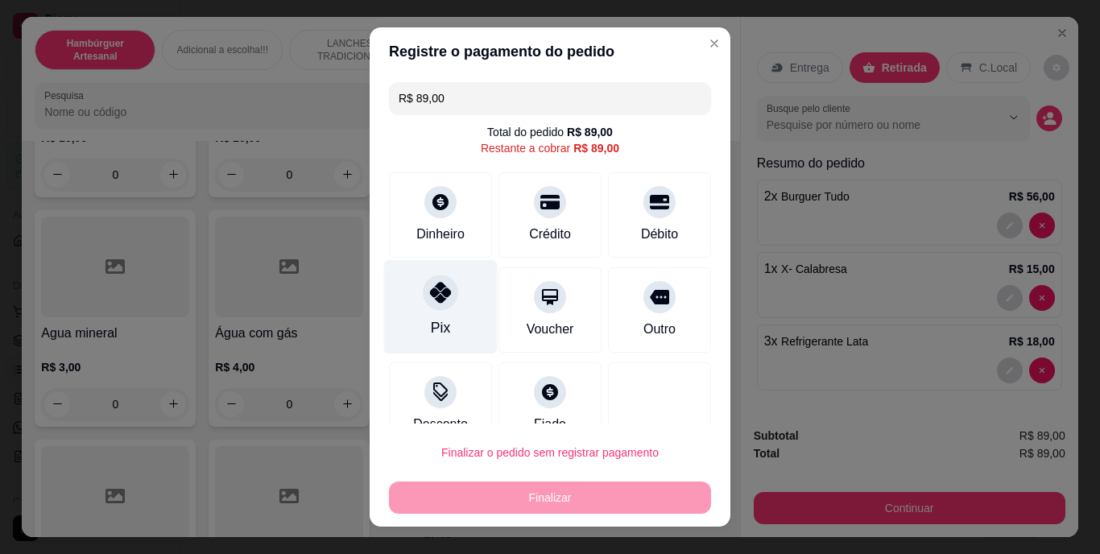
click at [416, 321] on div "Pix" at bounding box center [441, 307] width 114 height 94
type input "R$ 0,00"
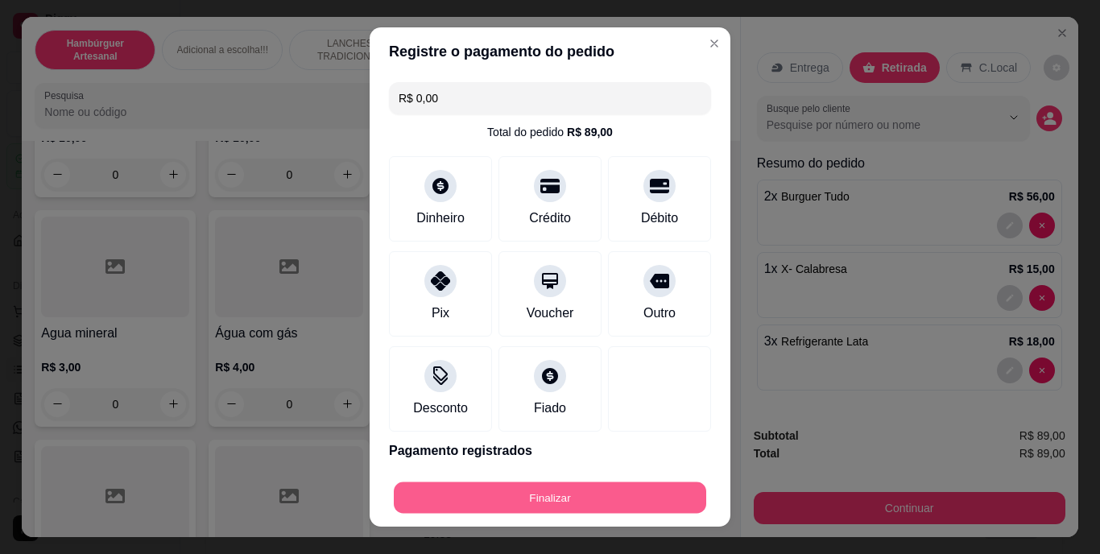
click at [475, 494] on button "Finalizar" at bounding box center [550, 497] width 312 height 31
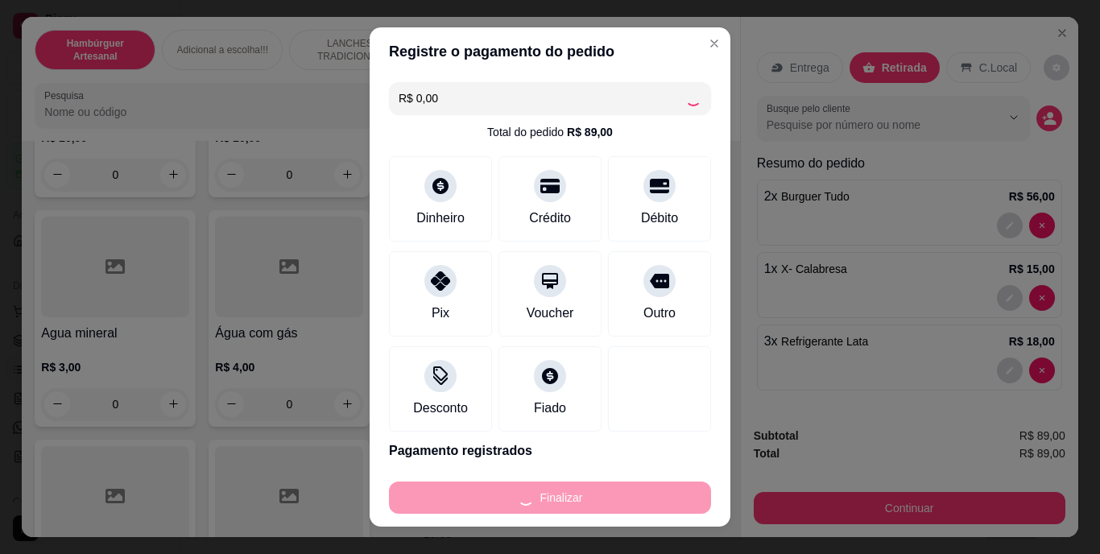
type input "0"
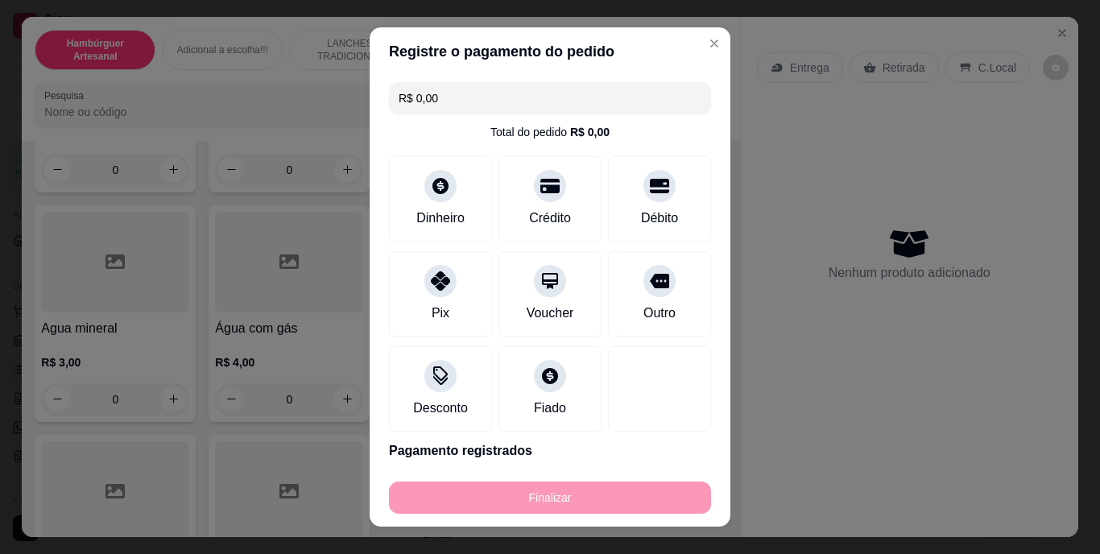
type input "-R$ 89,00"
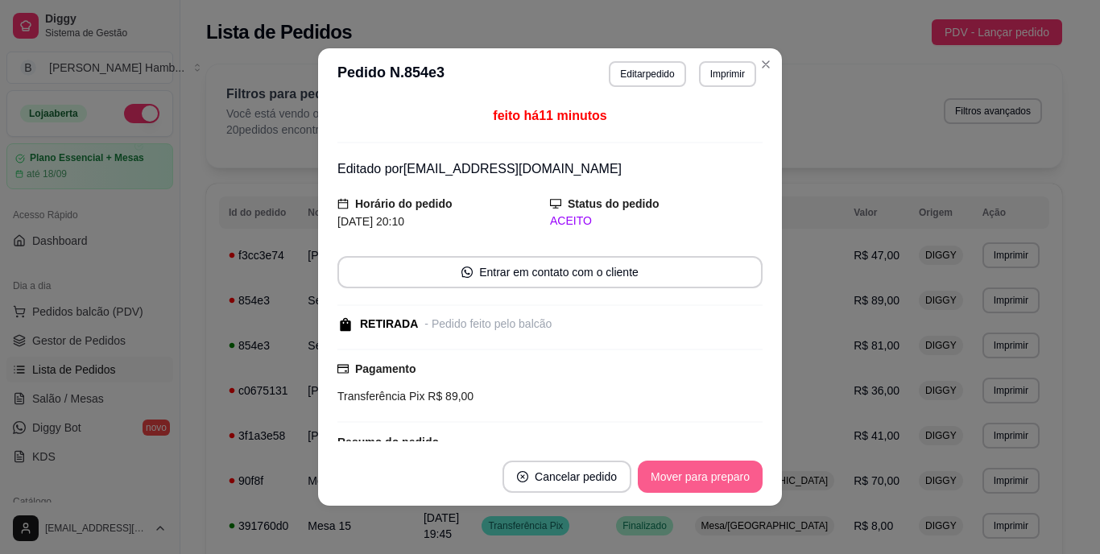
click at [645, 483] on button "Mover para preparo" at bounding box center [700, 477] width 125 height 32
click at [646, 482] on button "Mover para retirada disponível" at bounding box center [674, 477] width 178 height 32
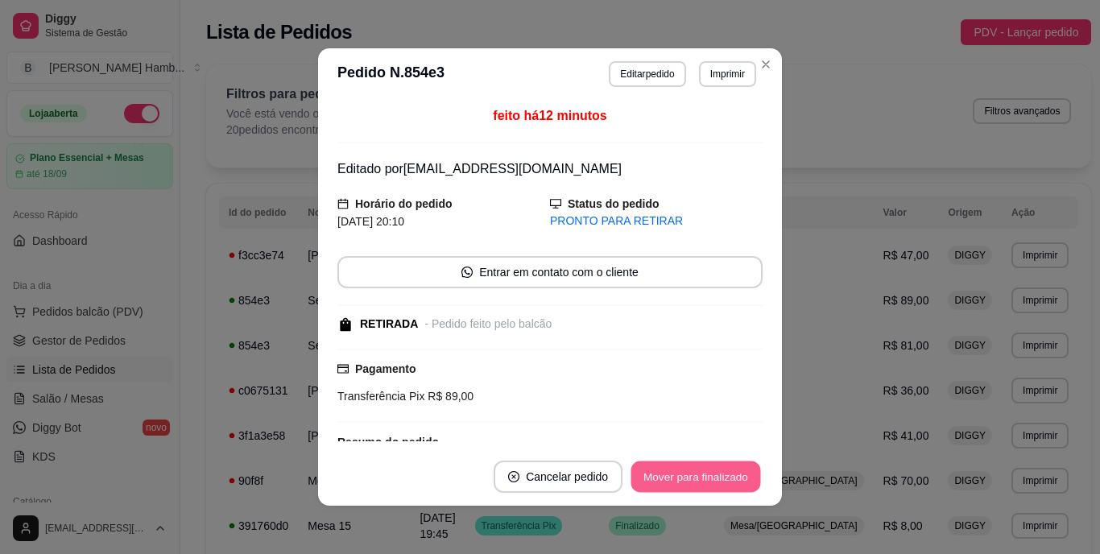
click at [646, 482] on button "Mover para finalizado" at bounding box center [696, 476] width 130 height 31
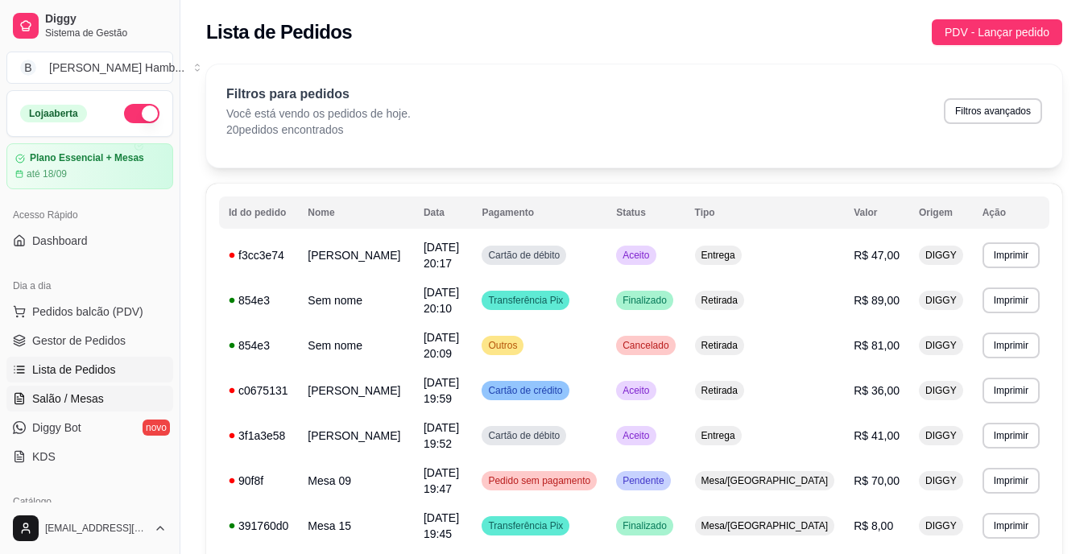
click at [94, 400] on span "Salão / Mesas" at bounding box center [68, 399] width 72 height 16
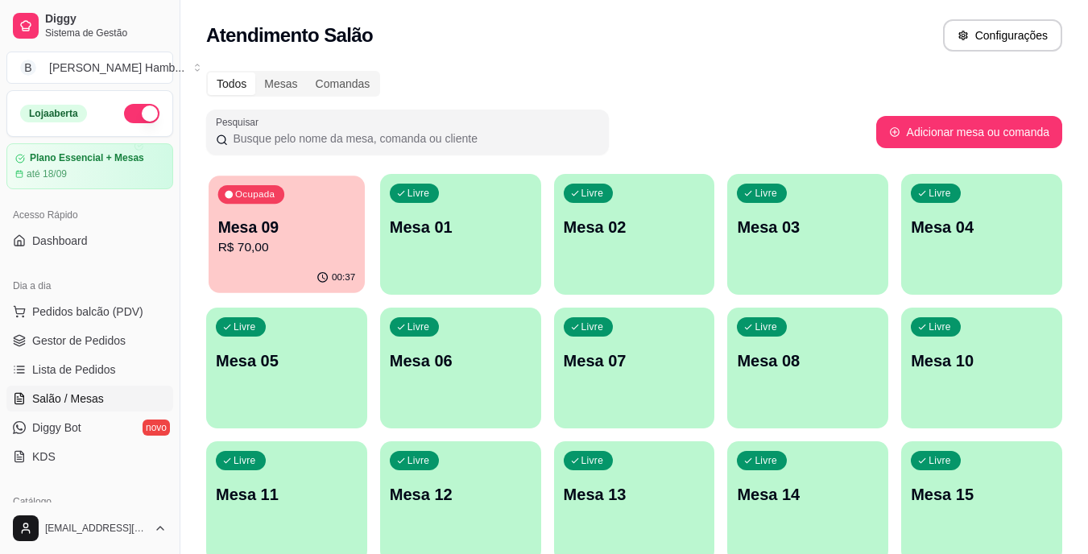
click at [267, 200] on div "Ocupada" at bounding box center [251, 194] width 66 height 19
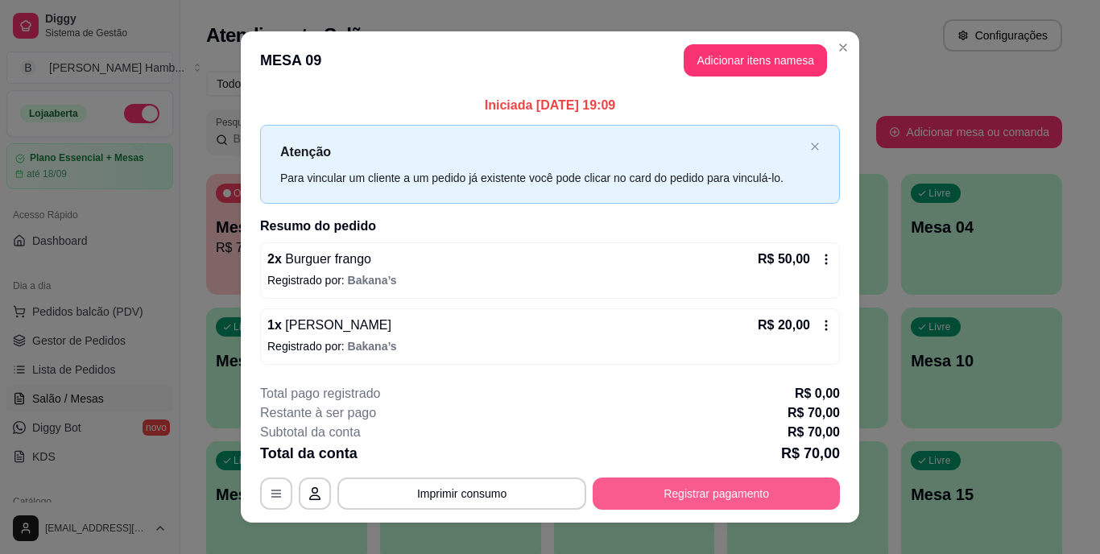
click at [623, 487] on button "Registrar pagamento" at bounding box center [716, 494] width 247 height 32
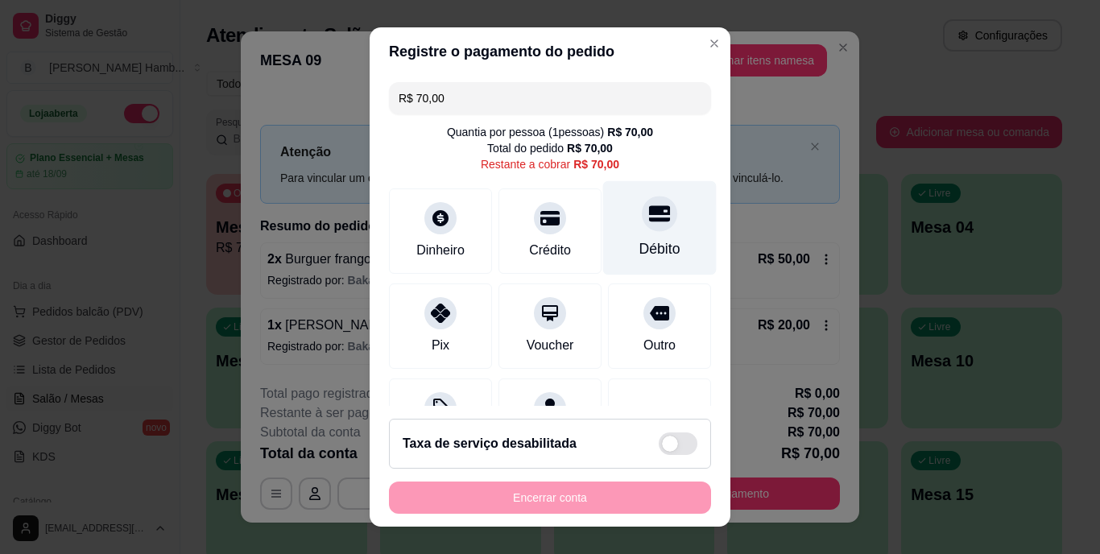
click at [639, 239] on div "Débito" at bounding box center [659, 249] width 41 height 21
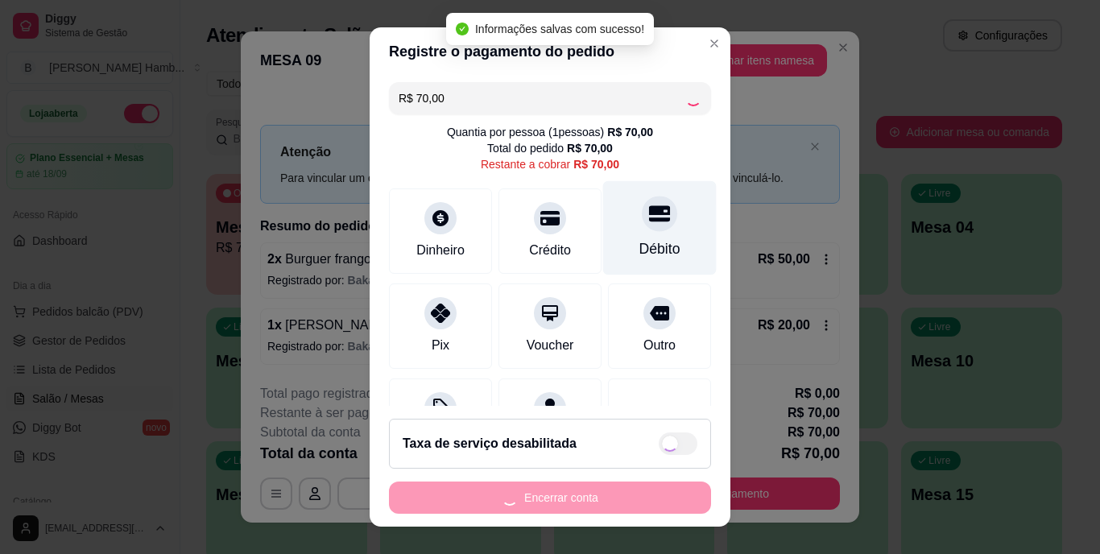
type input "R$ 0,00"
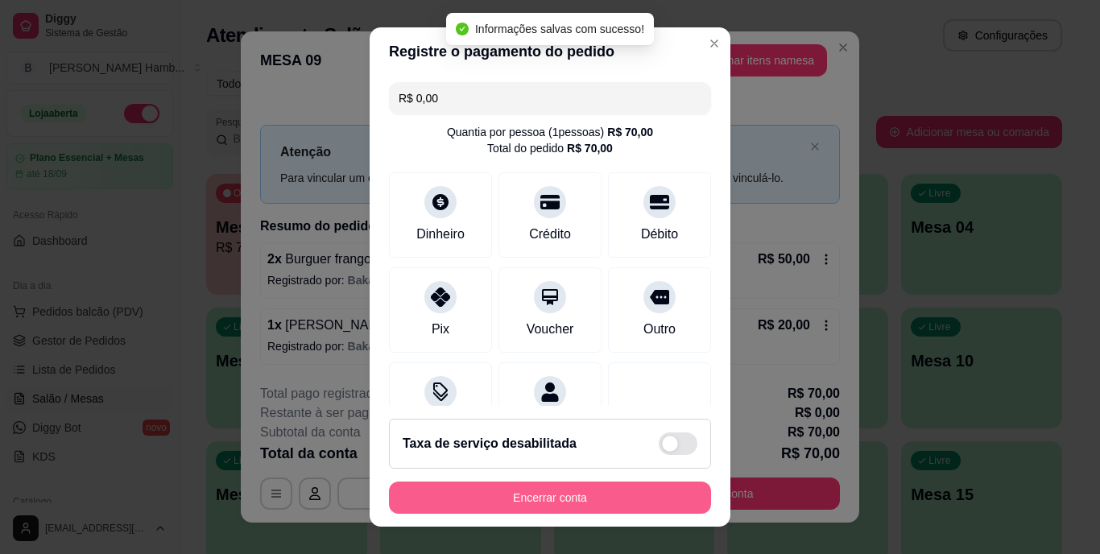
click at [592, 493] on button "Encerrar conta" at bounding box center [550, 498] width 322 height 32
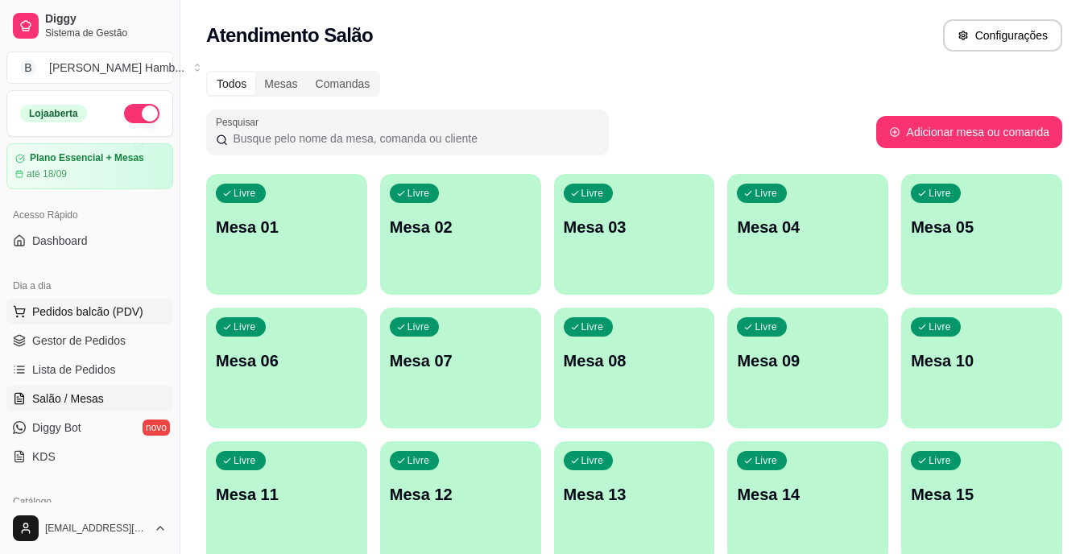
click at [140, 303] on button "Pedidos balcão (PDV)" at bounding box center [89, 312] width 167 height 26
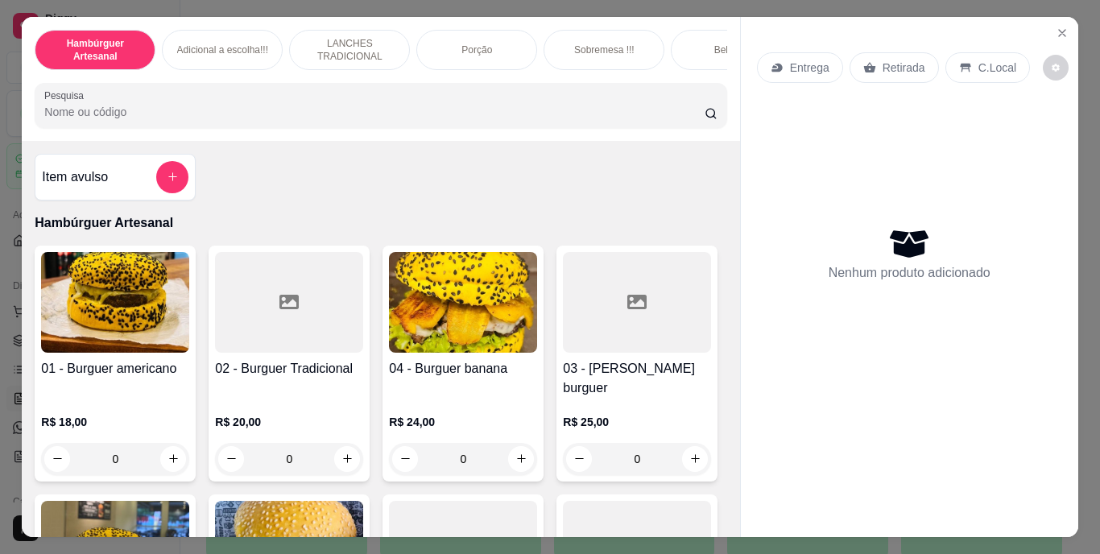
click at [416, 112] on input "Pesquisa" at bounding box center [374, 112] width 660 height 16
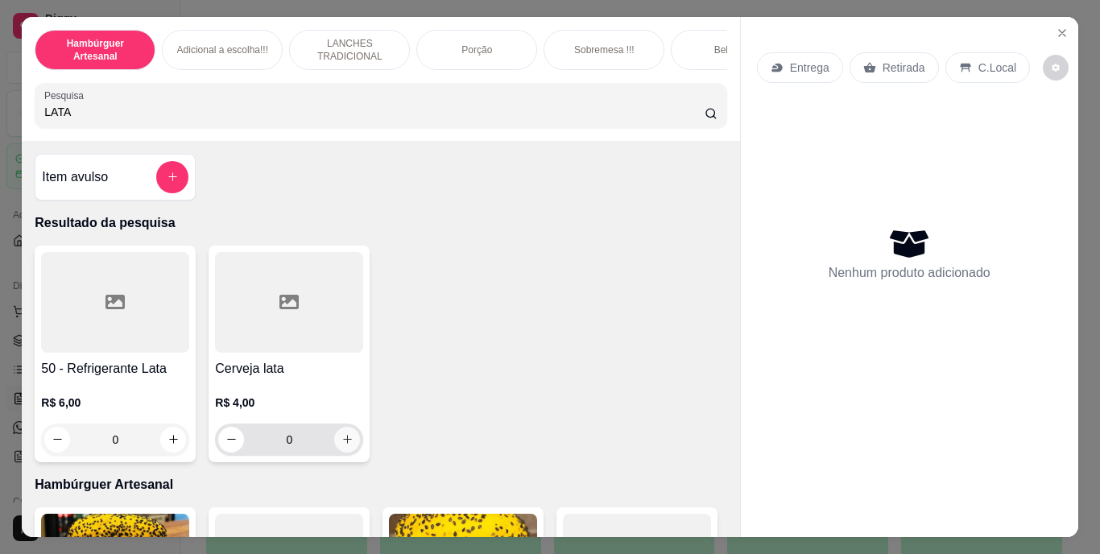
type input "LATA"
click at [335, 444] on button "increase-product-quantity" at bounding box center [347, 439] width 25 height 25
type input "1"
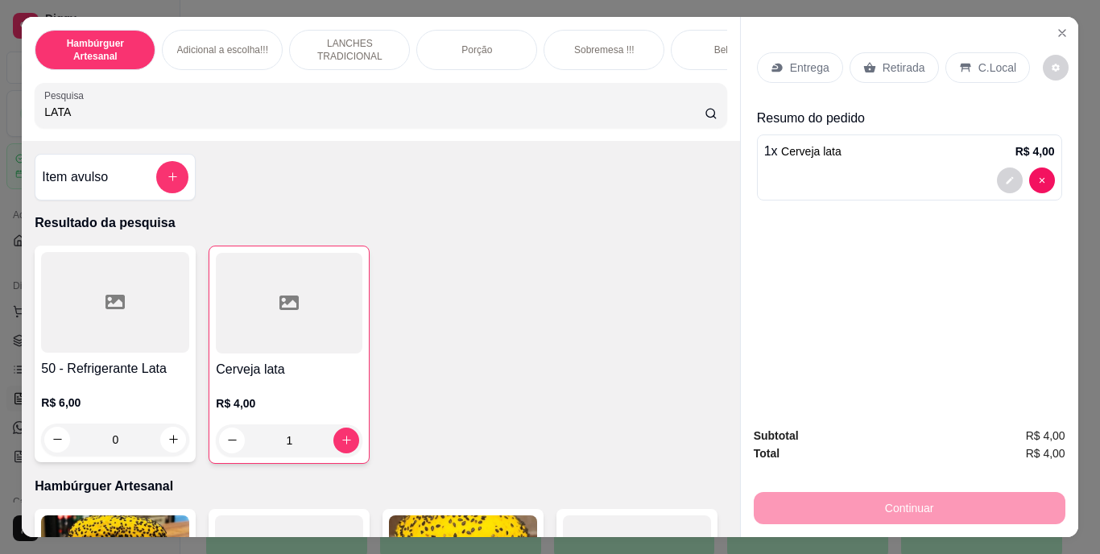
click at [885, 60] on p "Retirada" at bounding box center [904, 68] width 43 height 16
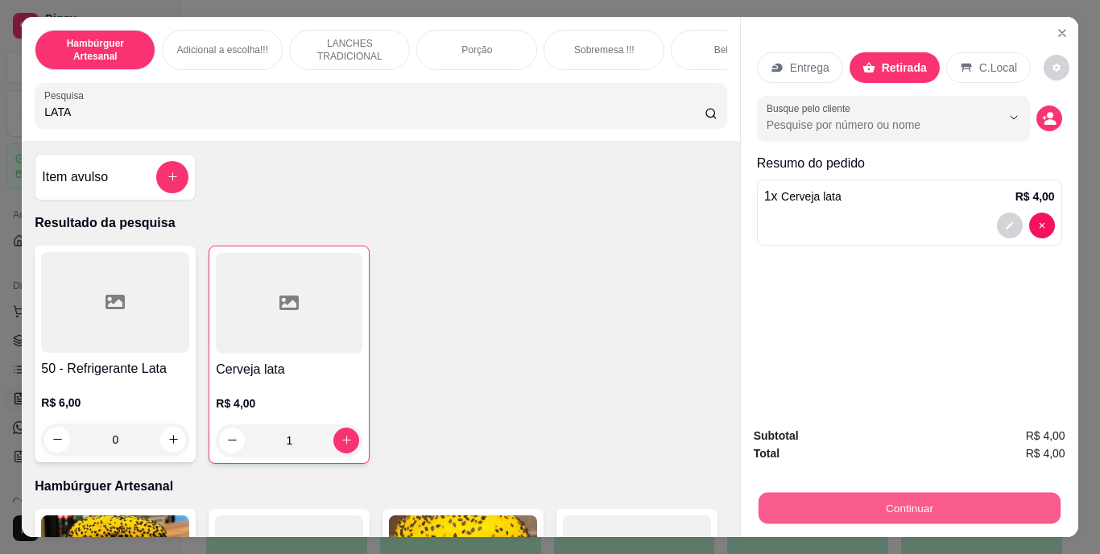
click at [808, 502] on button "Continuar" at bounding box center [909, 508] width 302 height 31
click at [858, 498] on button "Continuar" at bounding box center [909, 508] width 302 height 31
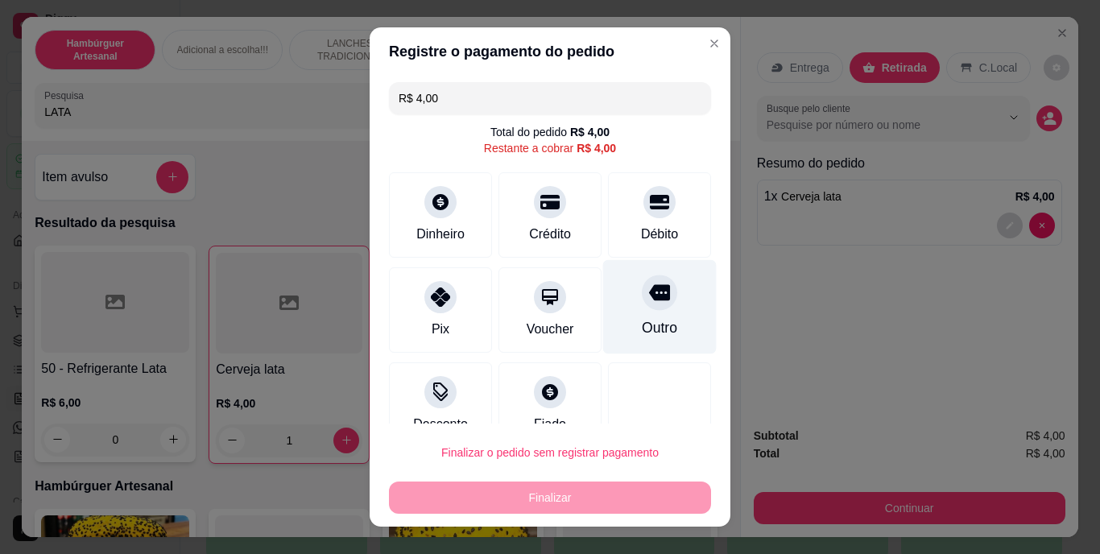
click at [642, 321] on div "Outro" at bounding box center [659, 328] width 35 height 21
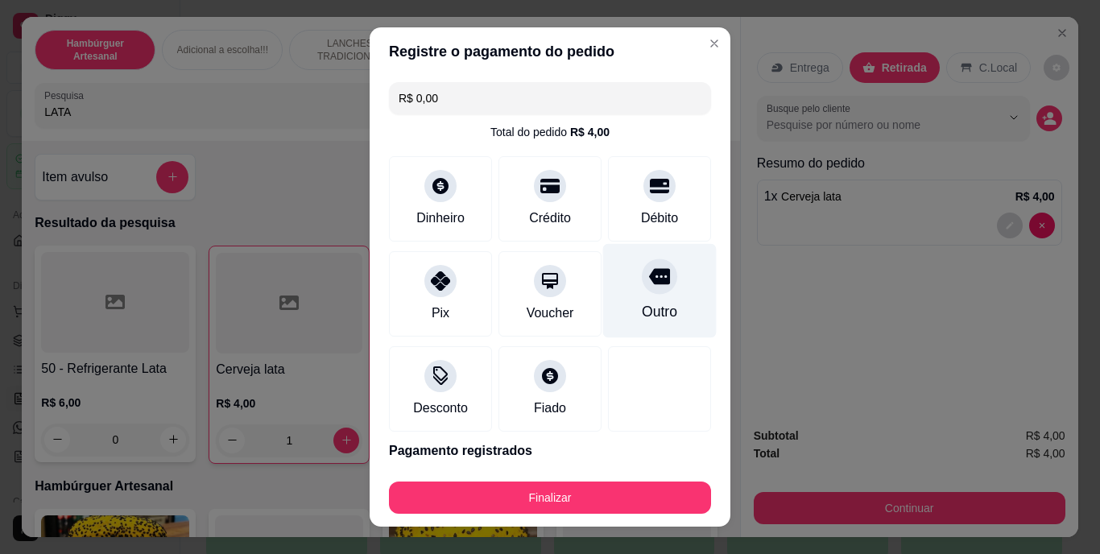
type input "R$ 0,00"
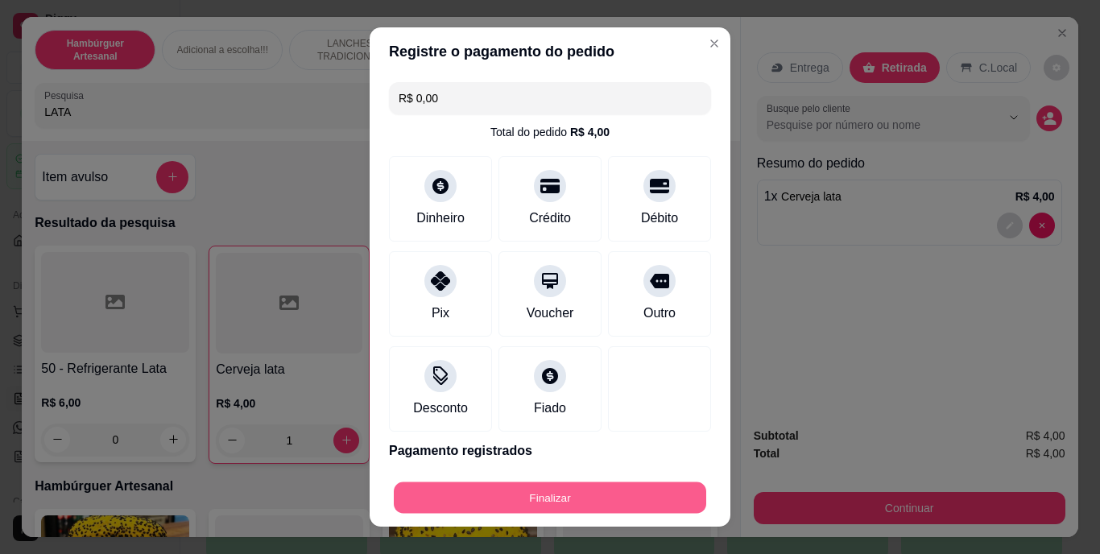
click at [579, 494] on button "Finalizar" at bounding box center [550, 497] width 312 height 31
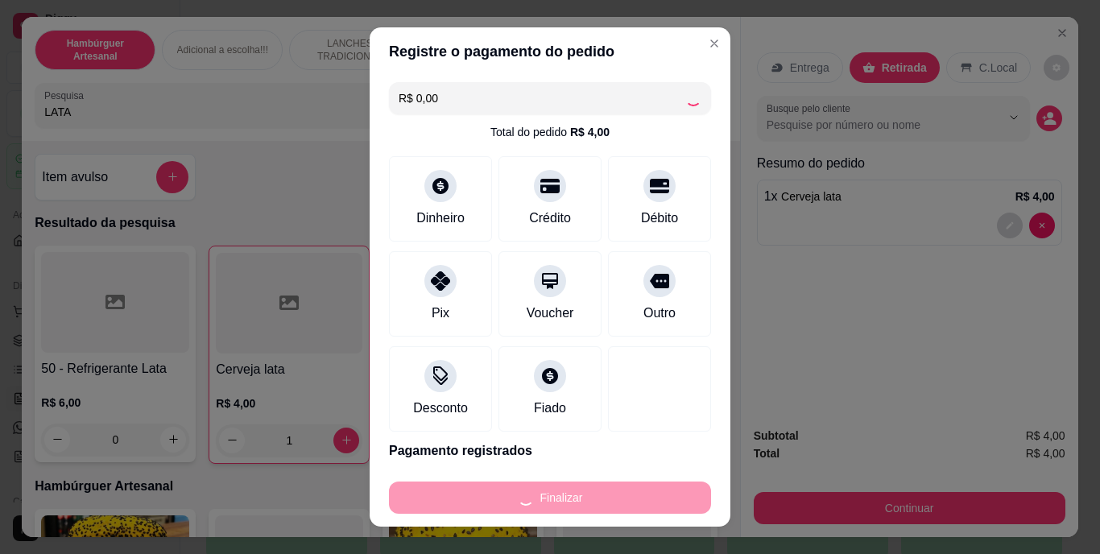
type input "0"
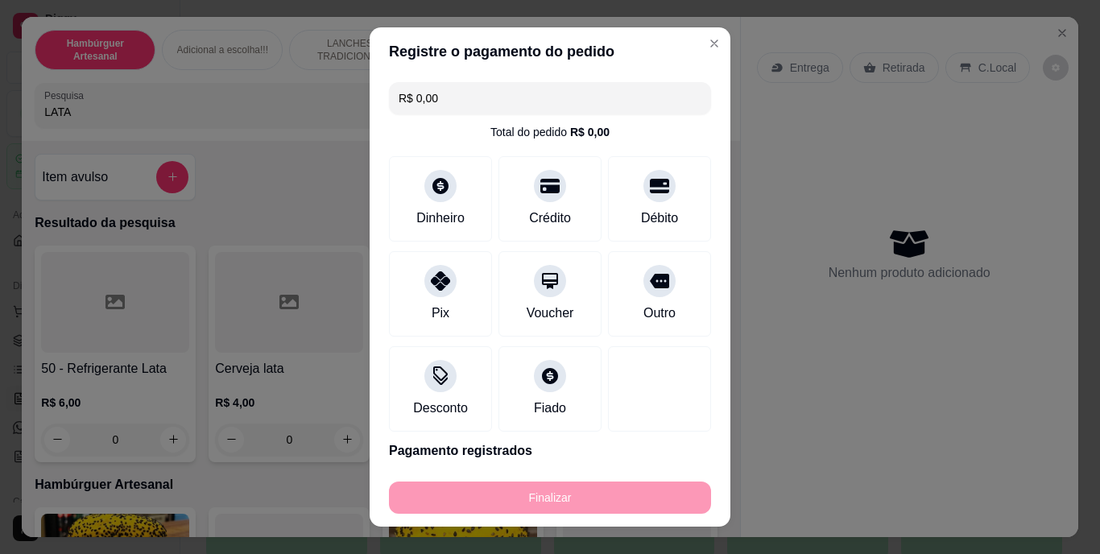
type input "-R$ 4,00"
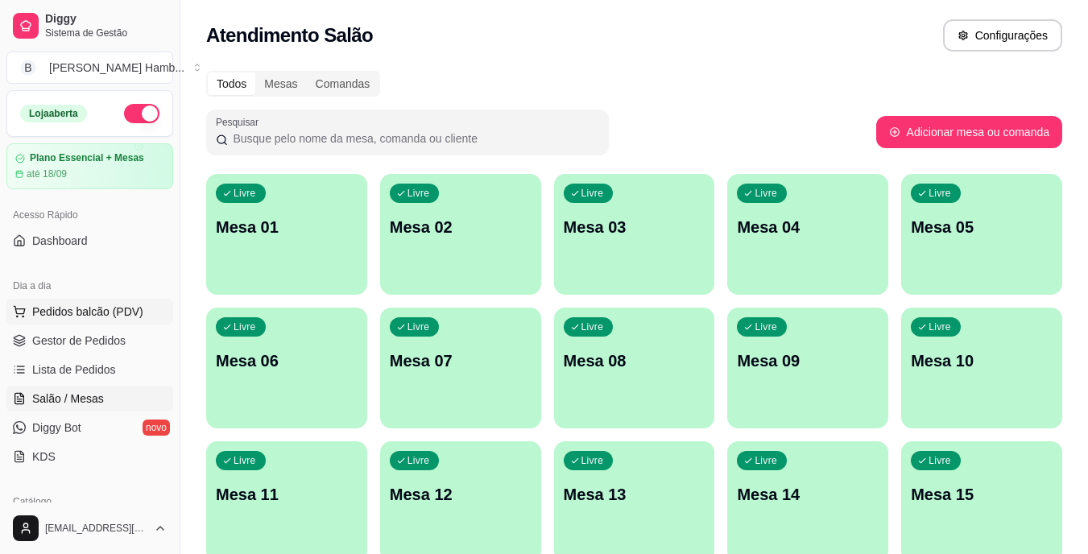
click at [116, 303] on button "Pedidos balcão (PDV)" at bounding box center [89, 312] width 167 height 26
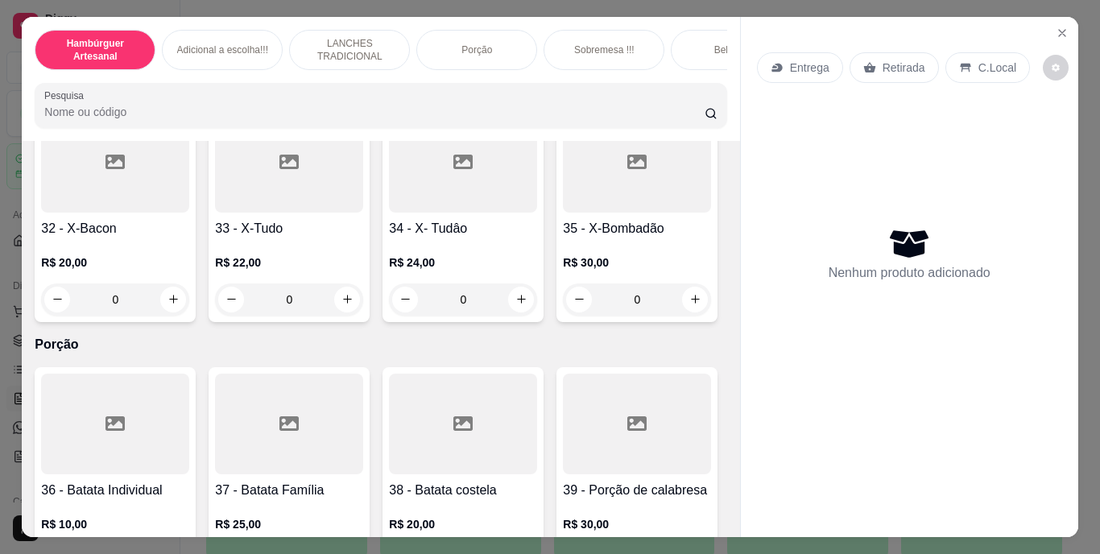
scroll to position [2738, 0]
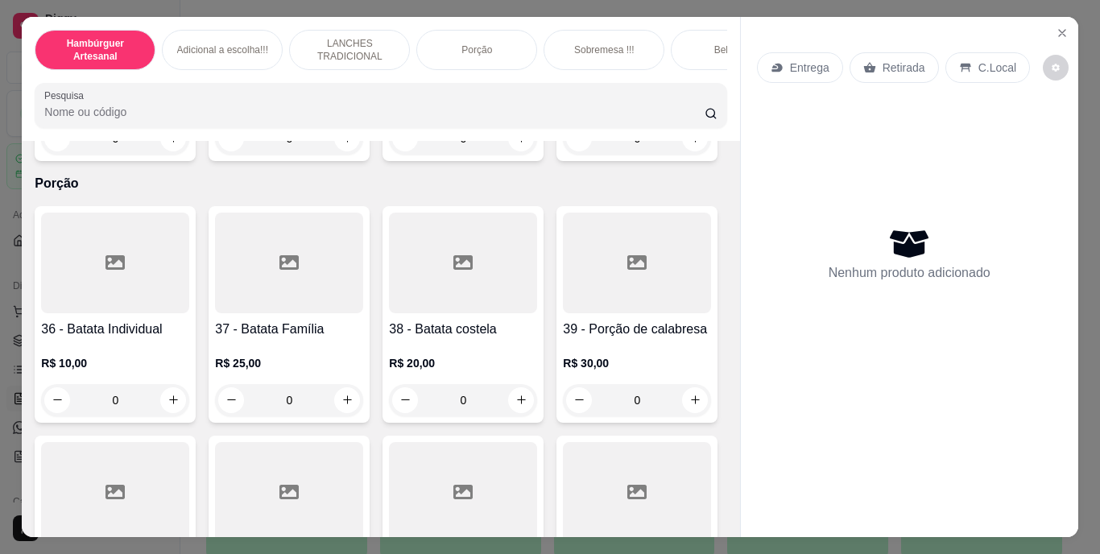
type input "1"
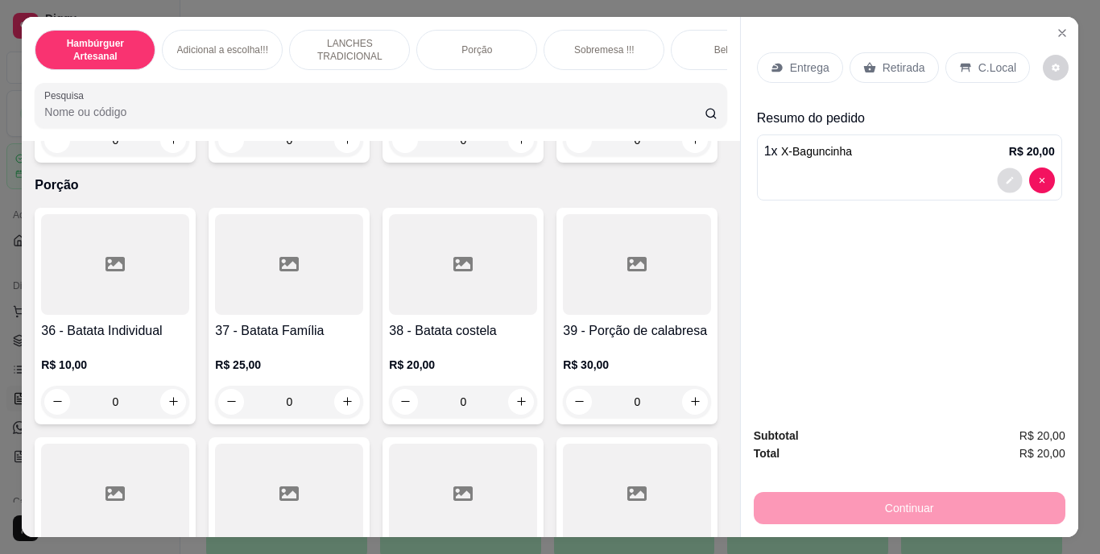
click at [997, 173] on button "decrease-product-quantity" at bounding box center [1009, 179] width 25 height 25
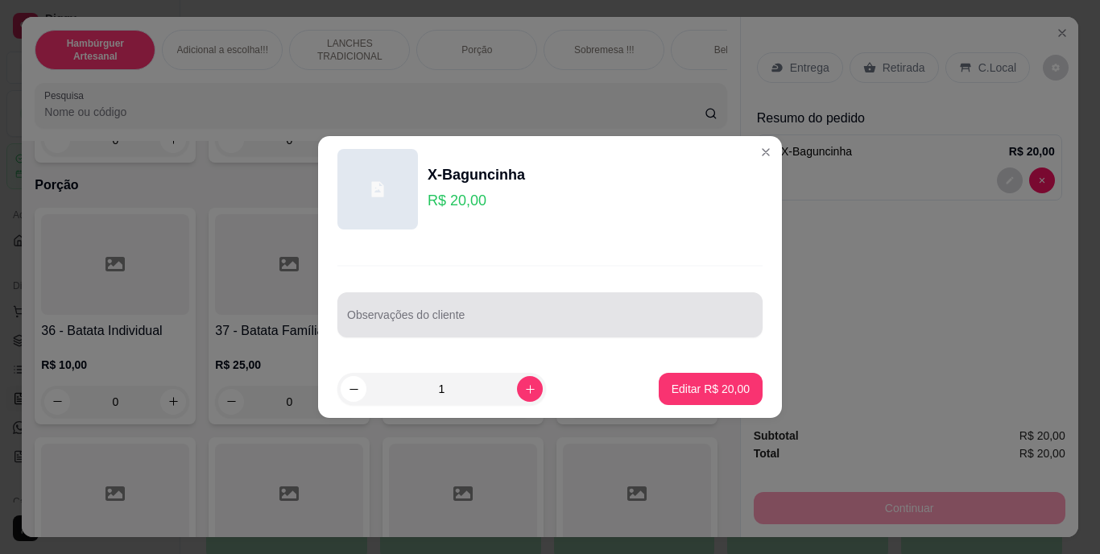
click at [606, 307] on div at bounding box center [550, 315] width 406 height 32
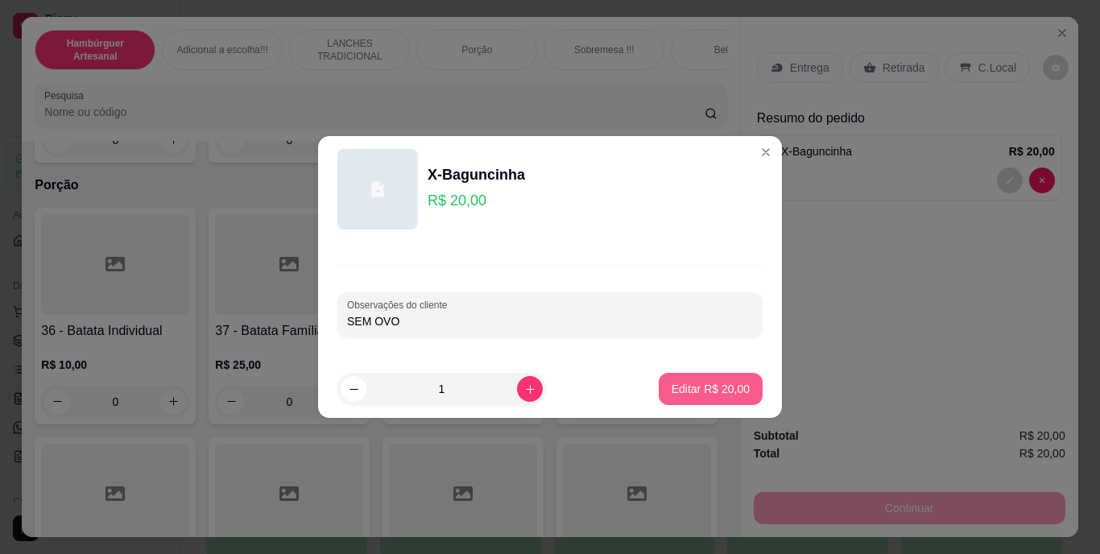
type input "SEM OVO"
click at [742, 390] on button "Editar R$ 20,00" at bounding box center [710, 389] width 101 height 31
type input "0"
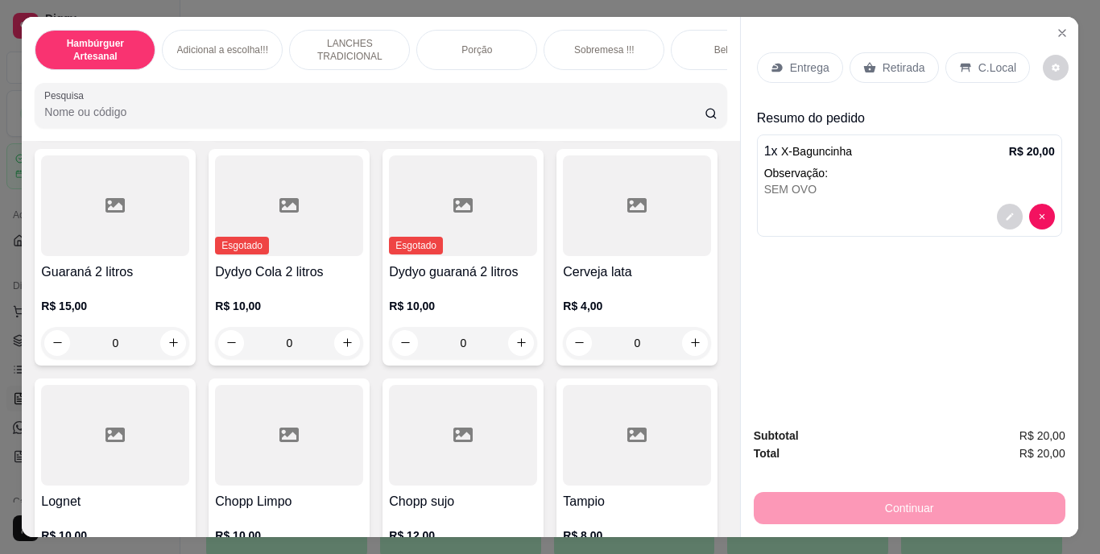
scroll to position [4348, 0]
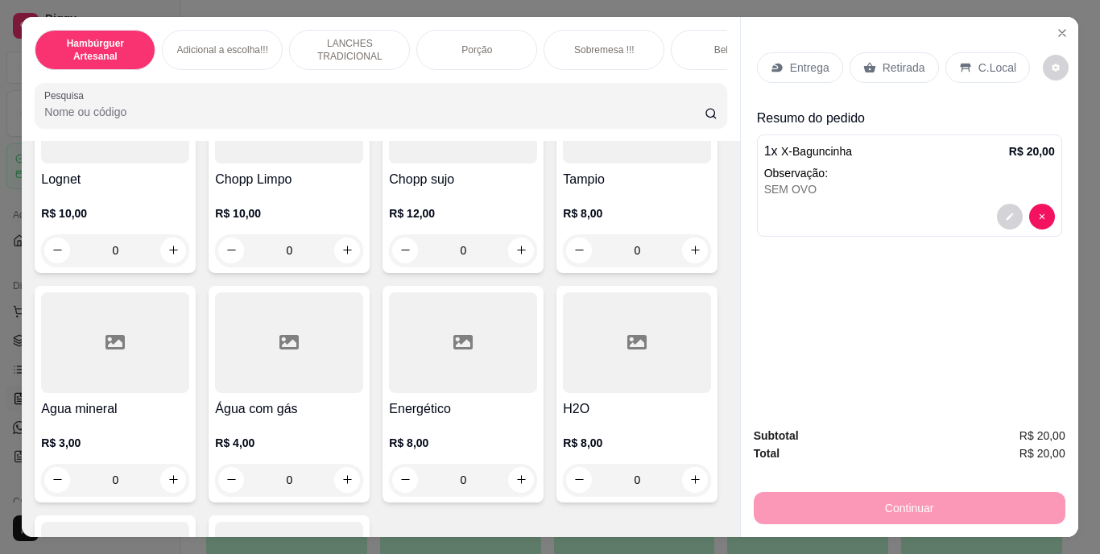
type input "1"
click at [1007, 285] on icon "decrease-product-quantity" at bounding box center [1009, 288] width 7 height 7
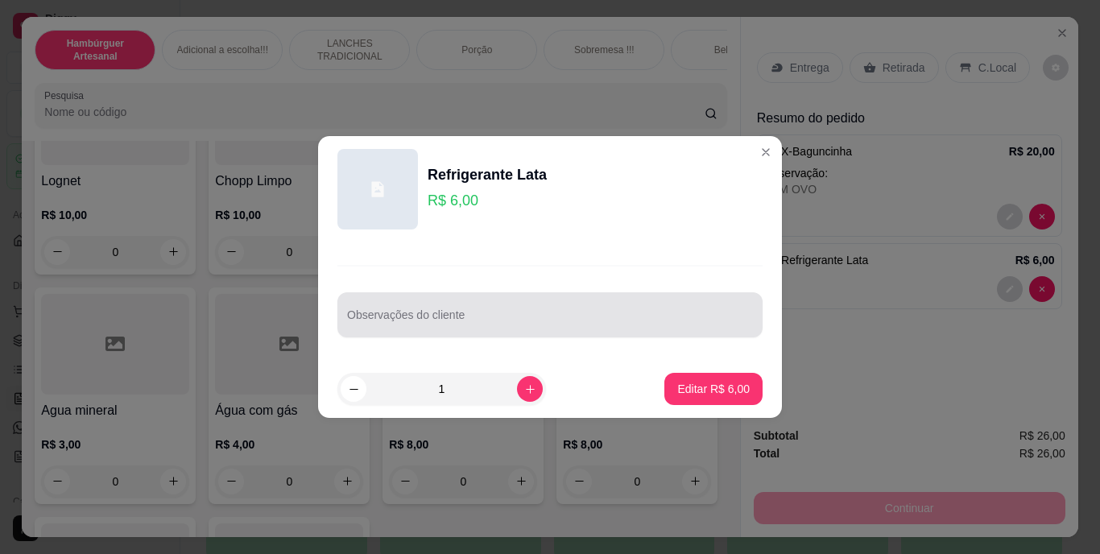
click at [510, 332] on div "Observações do cliente" at bounding box center [549, 314] width 425 height 45
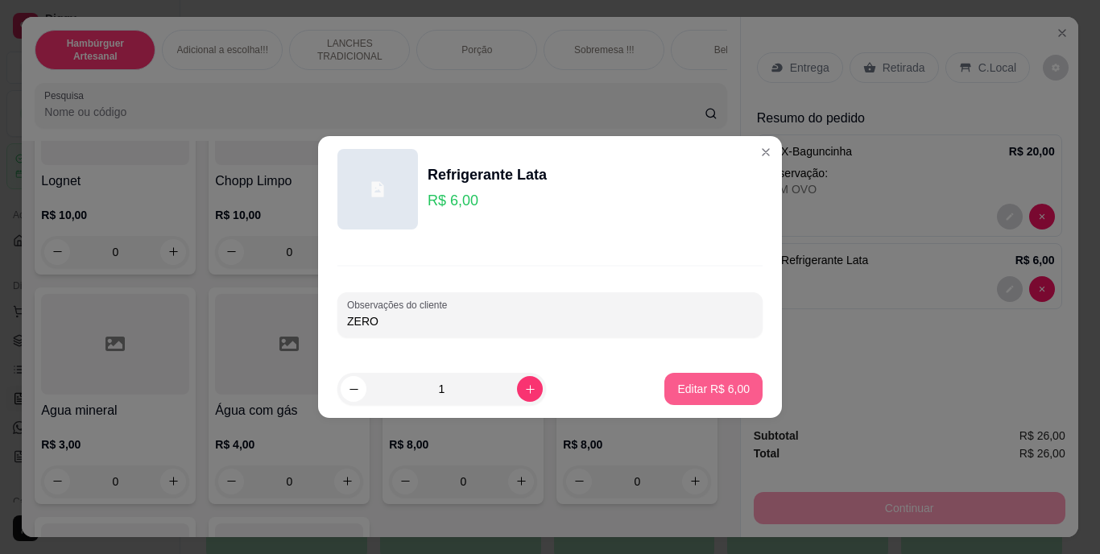
type input "ZERO"
click at [734, 383] on p "Editar R$ 6,00" at bounding box center [713, 389] width 72 height 16
type input "0"
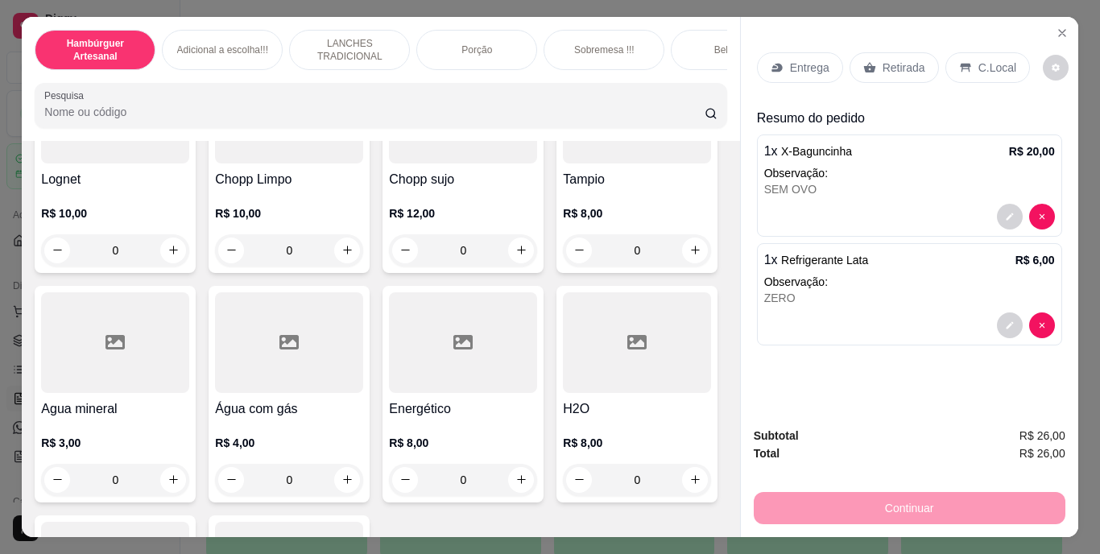
click at [883, 60] on p "Retirada" at bounding box center [904, 68] width 43 height 16
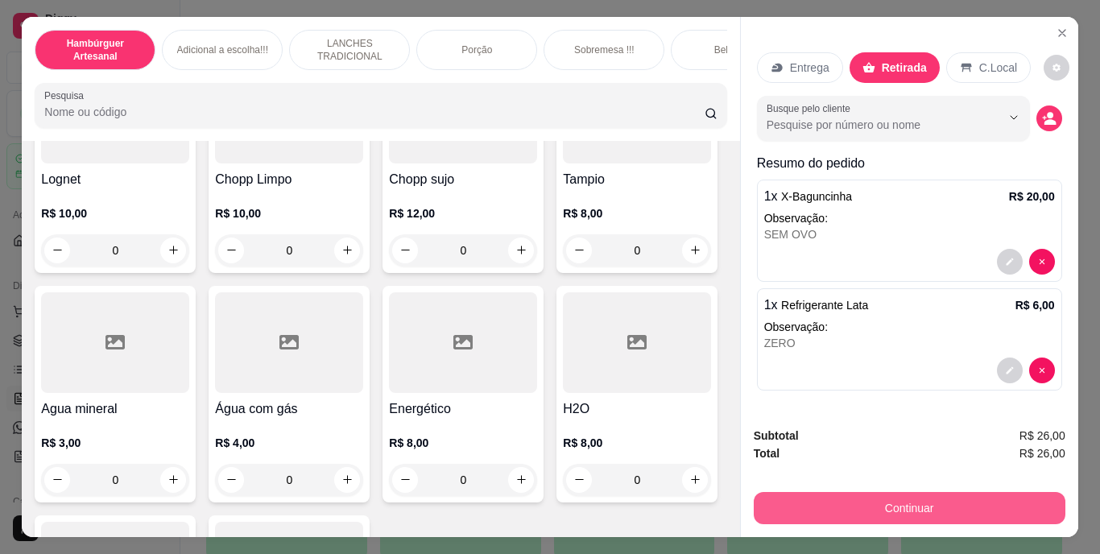
click at [928, 506] on button "Continuar" at bounding box center [910, 508] width 312 height 32
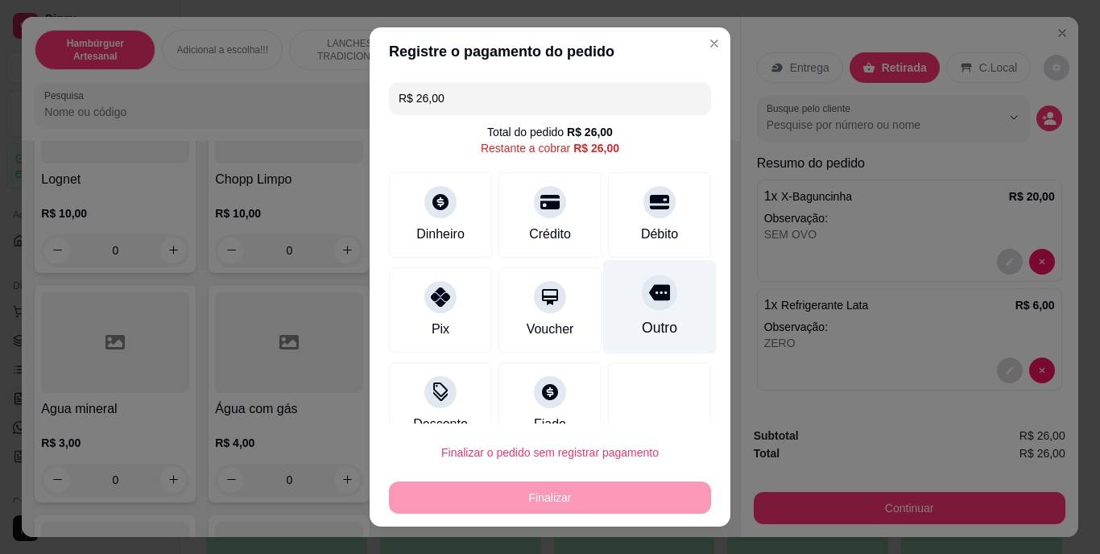
click at [649, 293] on icon at bounding box center [659, 293] width 21 height 16
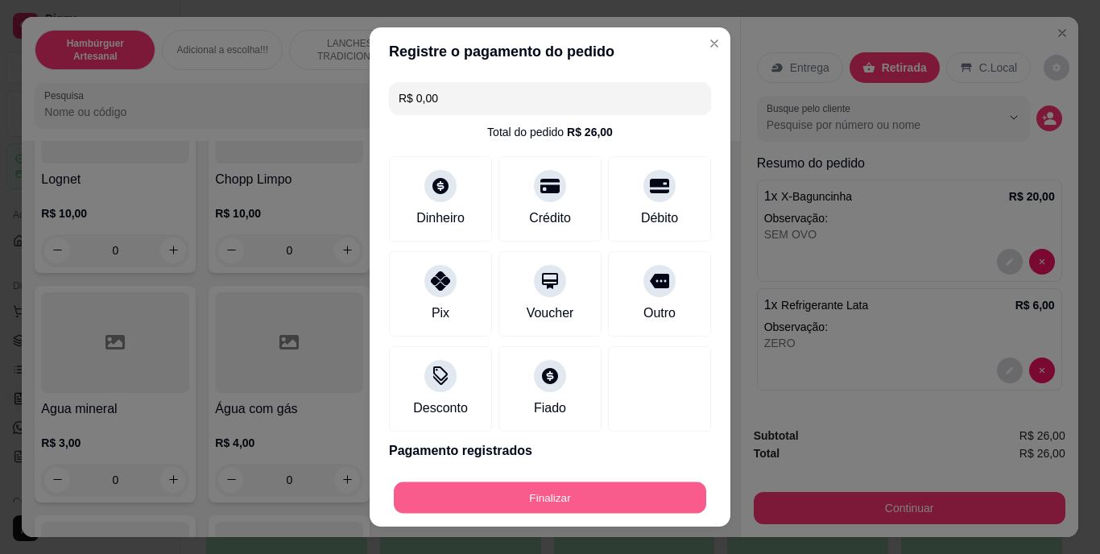
click at [548, 486] on button "Finalizar" at bounding box center [550, 497] width 312 height 31
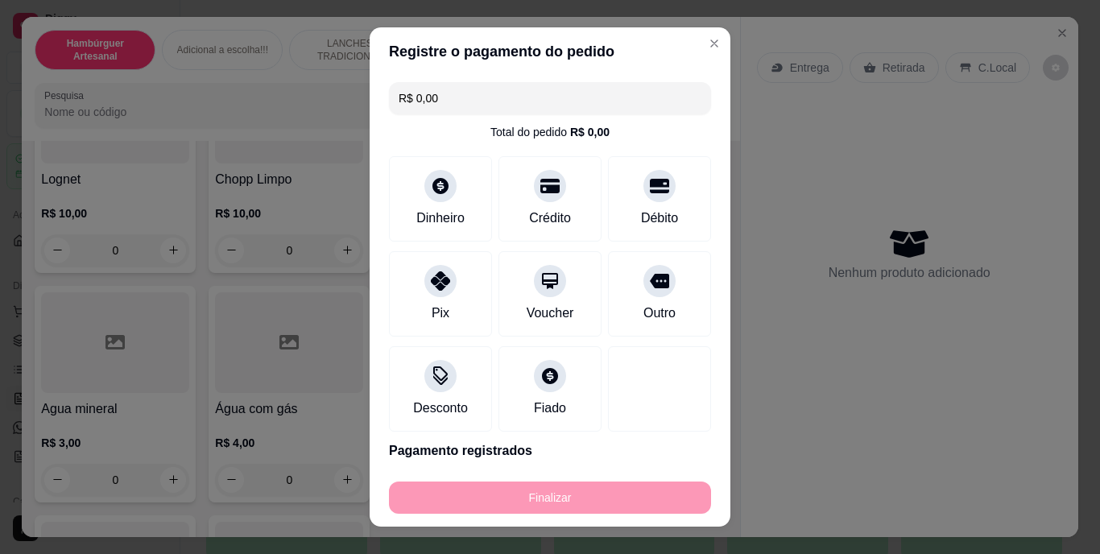
type input "-R$ 26,00"
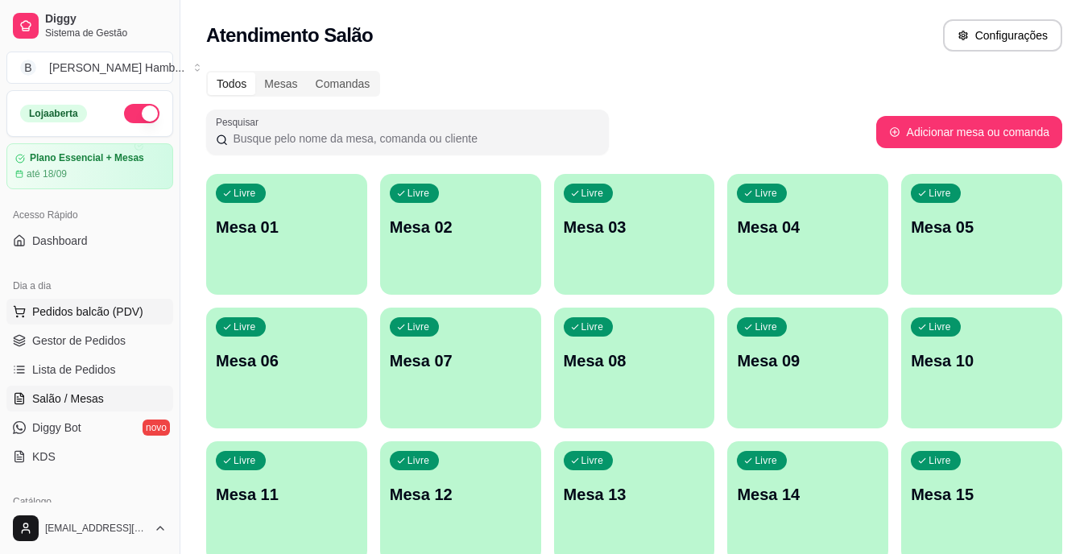
click at [89, 319] on span "Pedidos balcão (PDV)" at bounding box center [87, 312] width 111 height 16
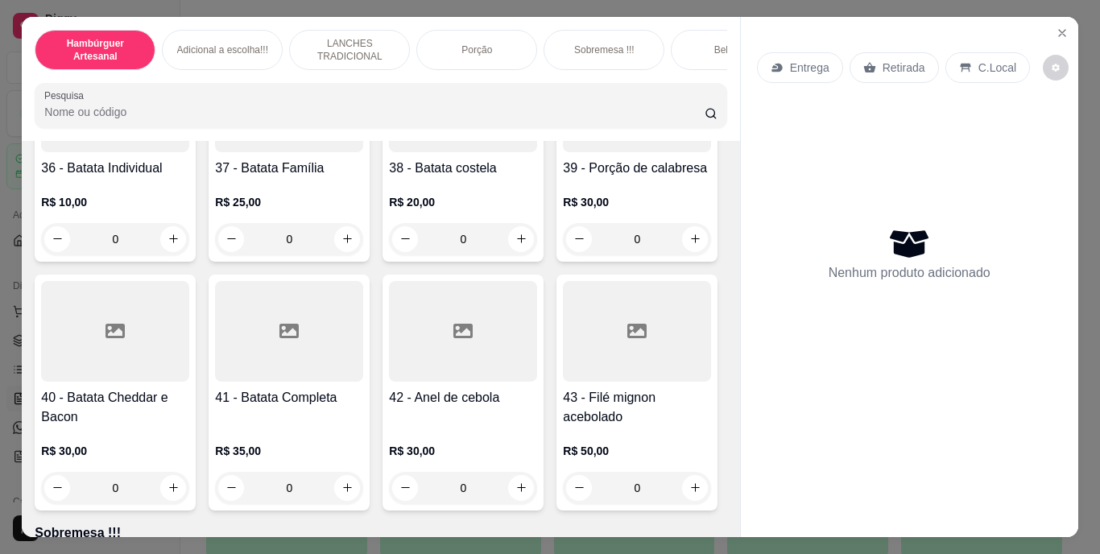
scroll to position [2818, 0]
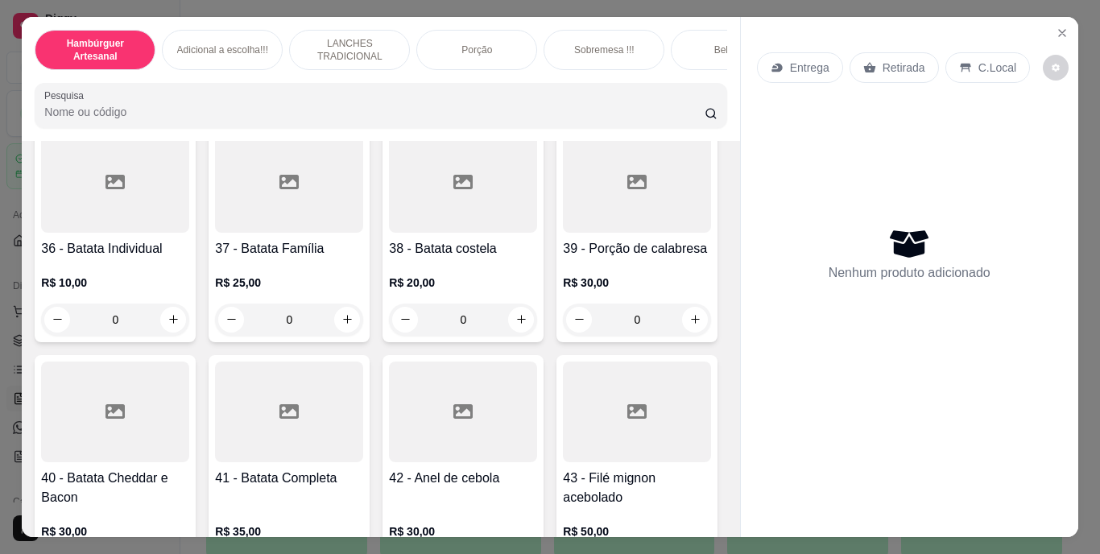
type input "1"
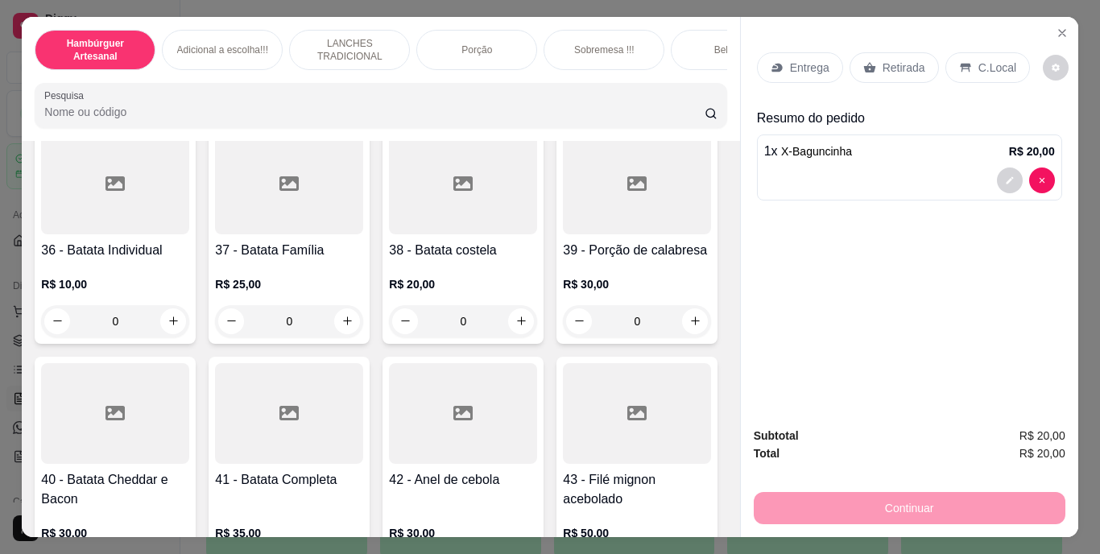
click at [883, 63] on p "Retirada" at bounding box center [904, 68] width 43 height 16
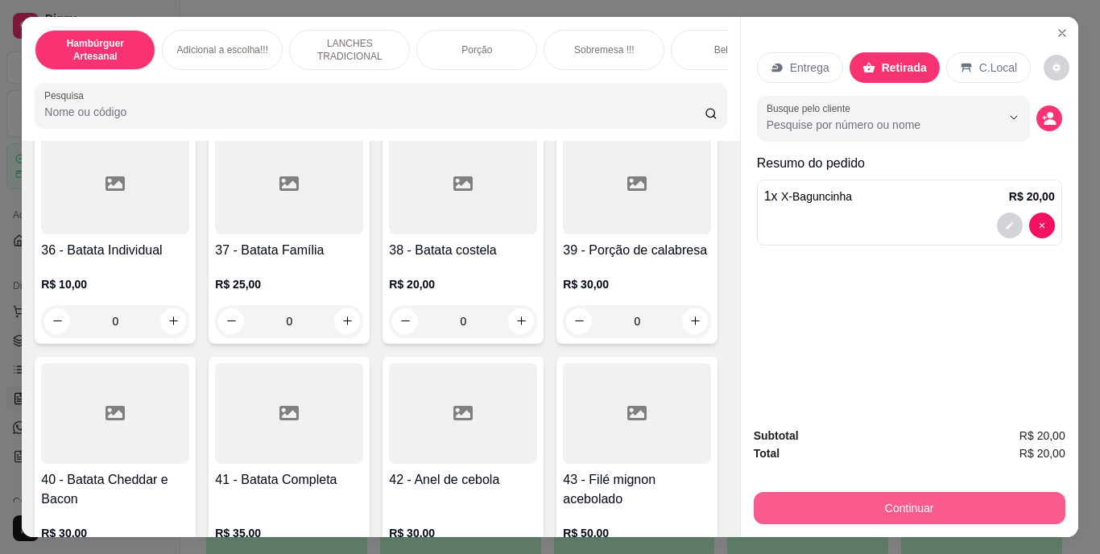
click at [889, 493] on button "Continuar" at bounding box center [910, 508] width 312 height 32
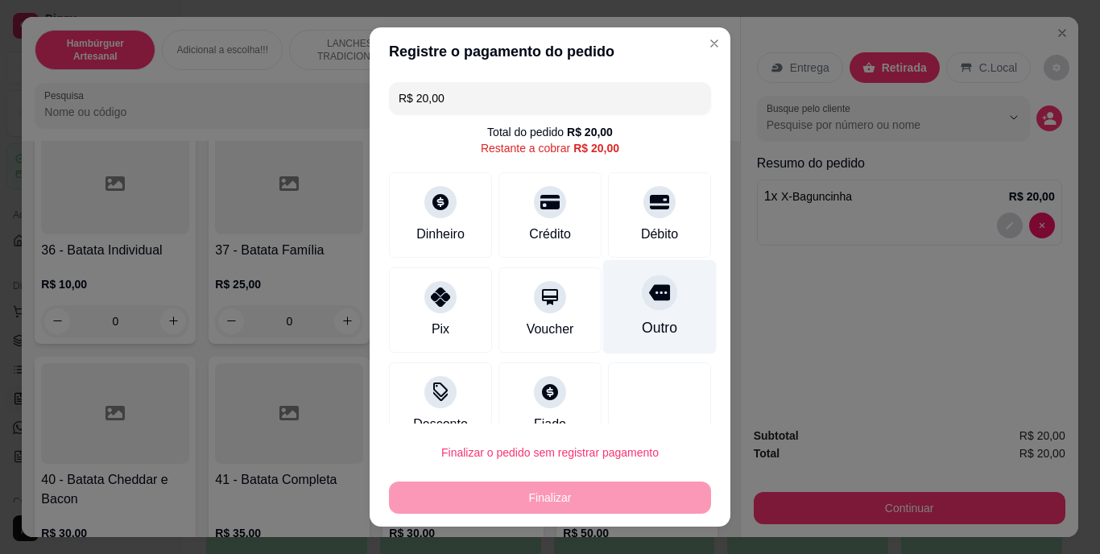
click at [655, 304] on div "Outro" at bounding box center [660, 307] width 114 height 94
type input "R$ 0,00"
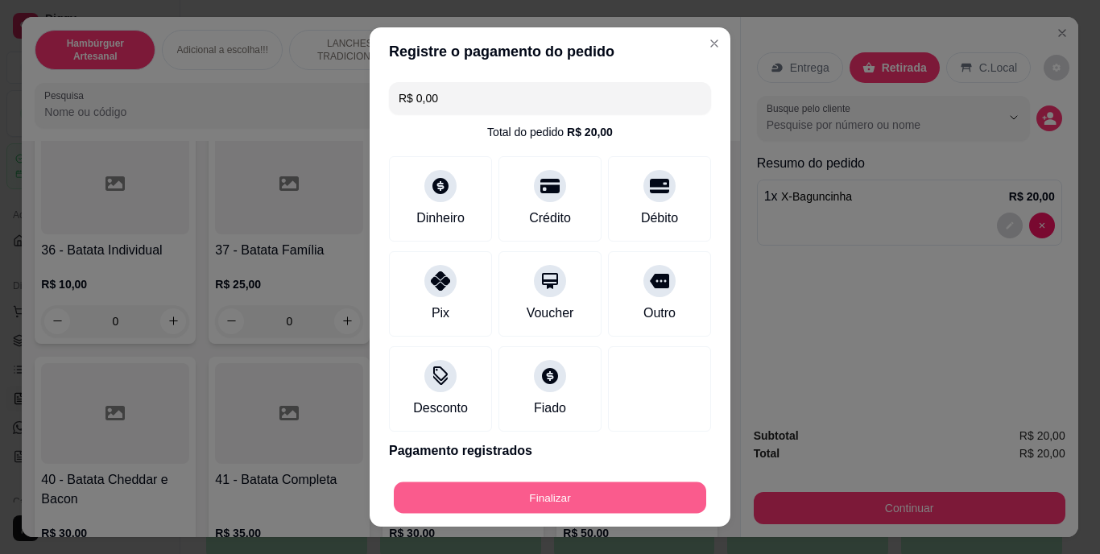
click at [581, 487] on button "Finalizar" at bounding box center [550, 497] width 312 height 31
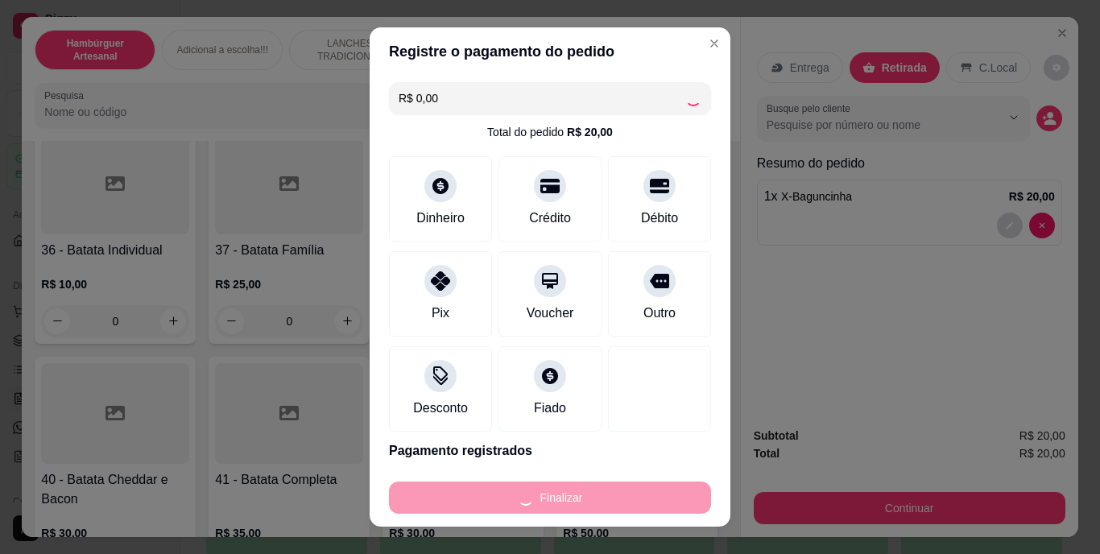
type input "0"
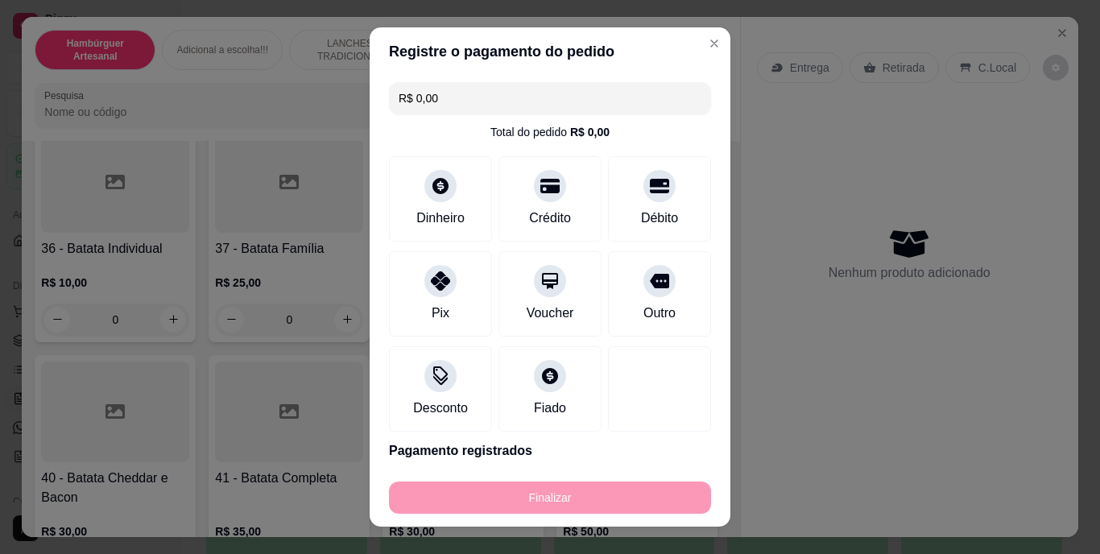
type input "-R$ 20,00"
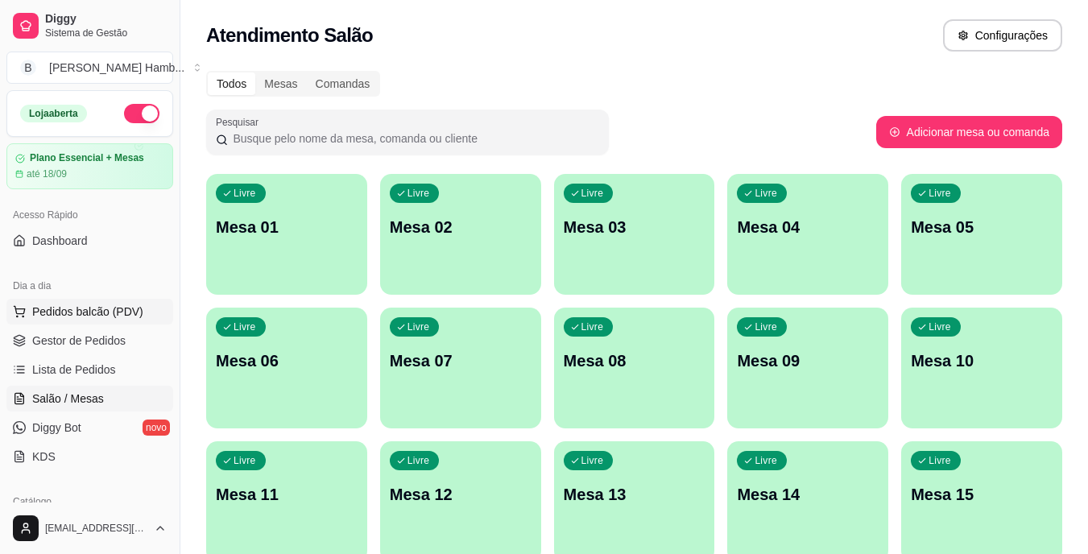
click at [97, 312] on span "Pedidos balcão (PDV)" at bounding box center [87, 312] width 111 height 16
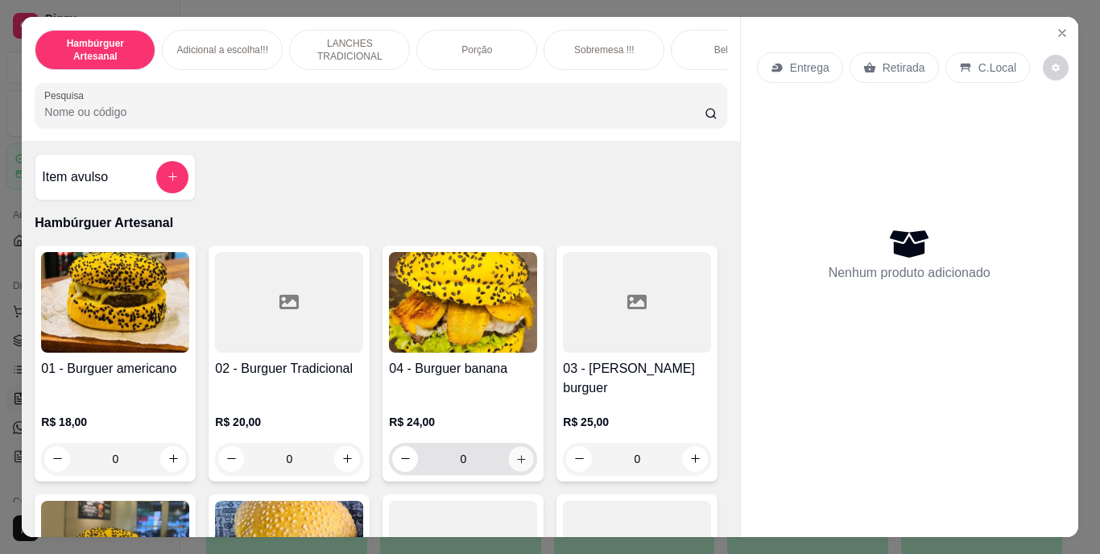
click at [516, 453] on icon "increase-product-quantity" at bounding box center [521, 459] width 12 height 12
type input "1"
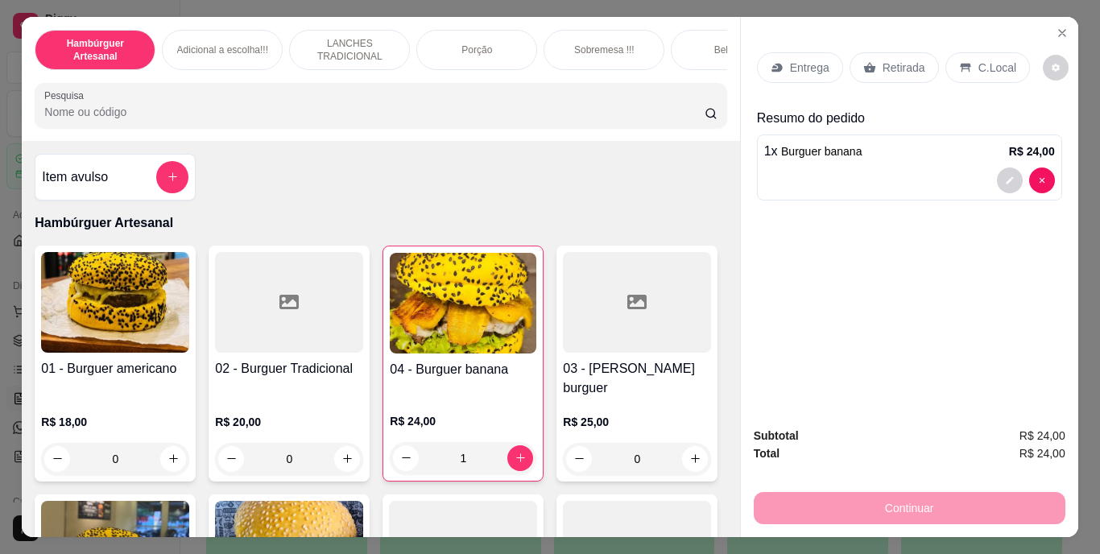
click at [958, 53] on div "C.Local" at bounding box center [987, 67] width 85 height 31
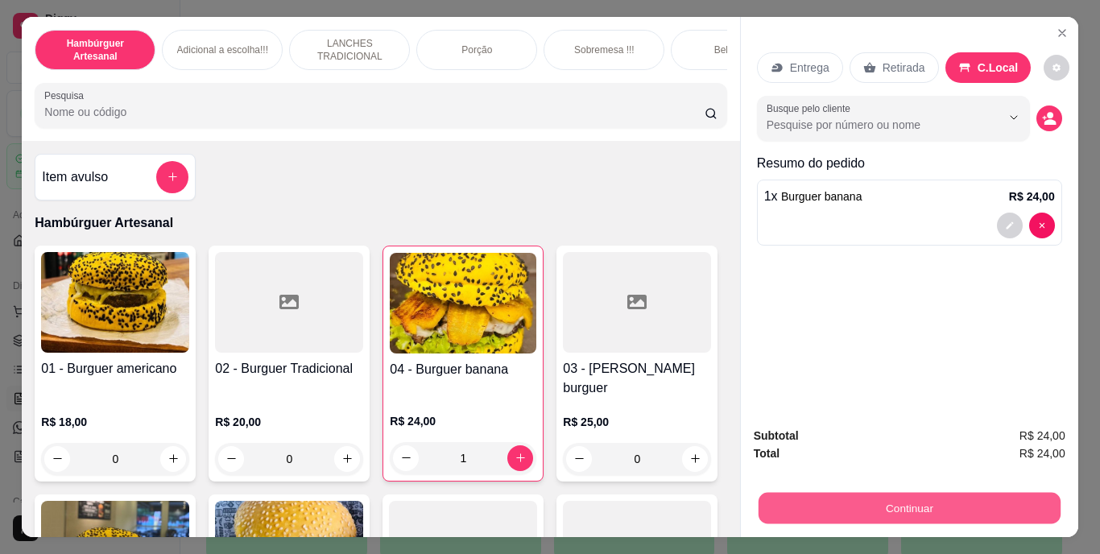
click at [953, 493] on button "Continuar" at bounding box center [909, 508] width 302 height 31
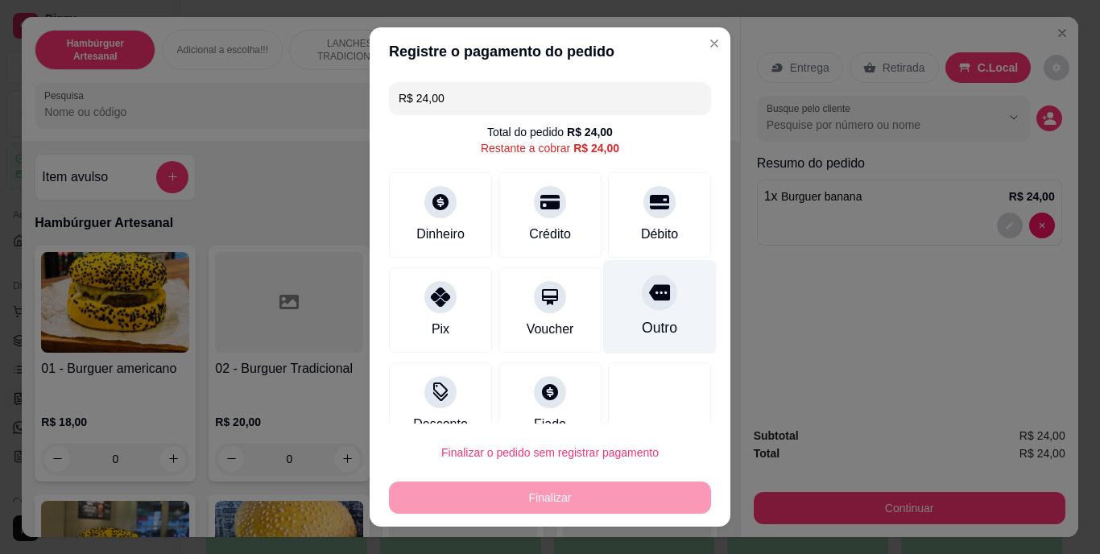
click at [642, 308] on div at bounding box center [659, 292] width 35 height 35
type input "R$ 0,00"
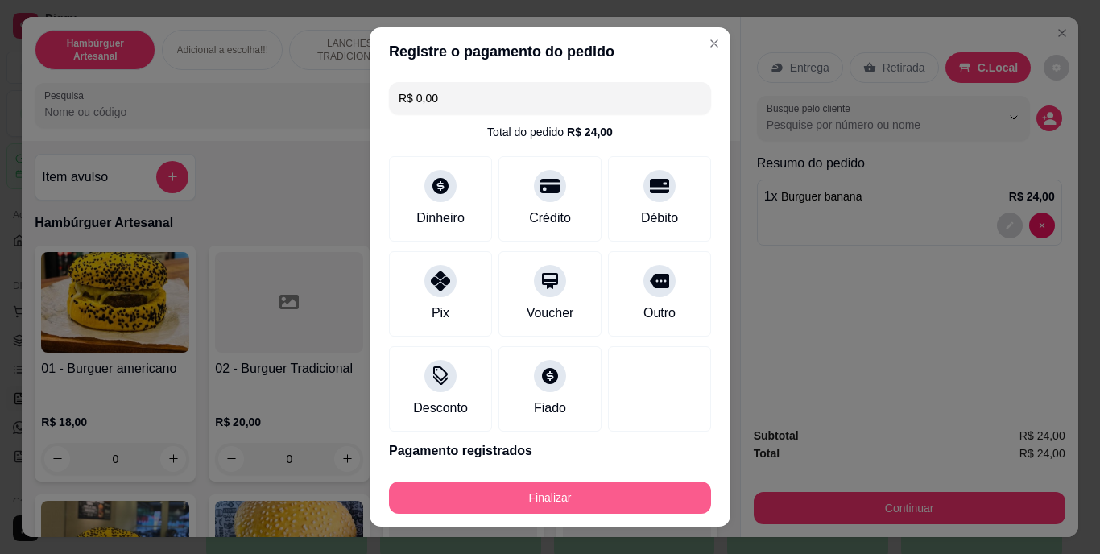
click at [558, 496] on button "Finalizar" at bounding box center [550, 498] width 322 height 32
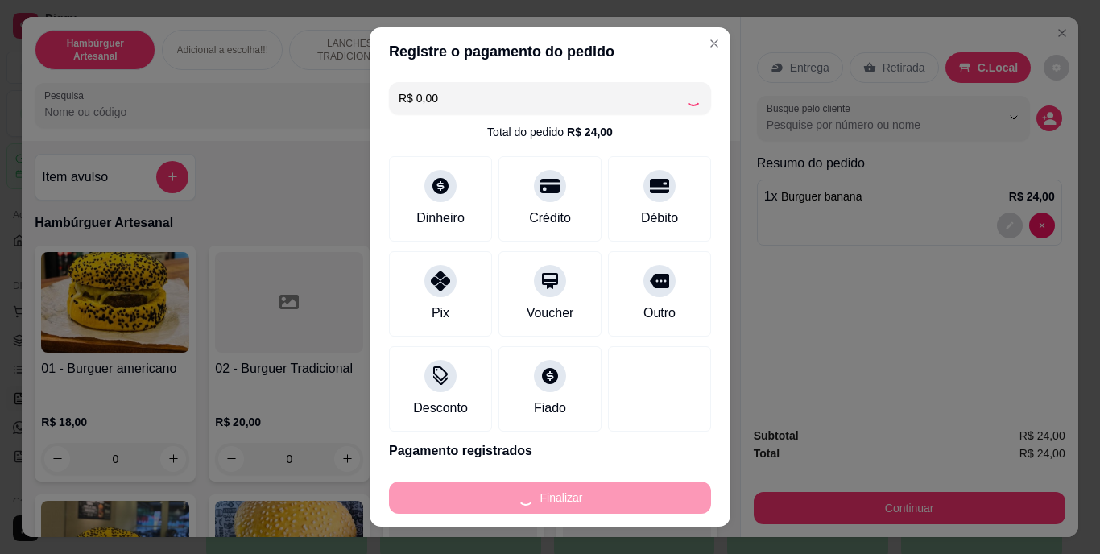
type input "0"
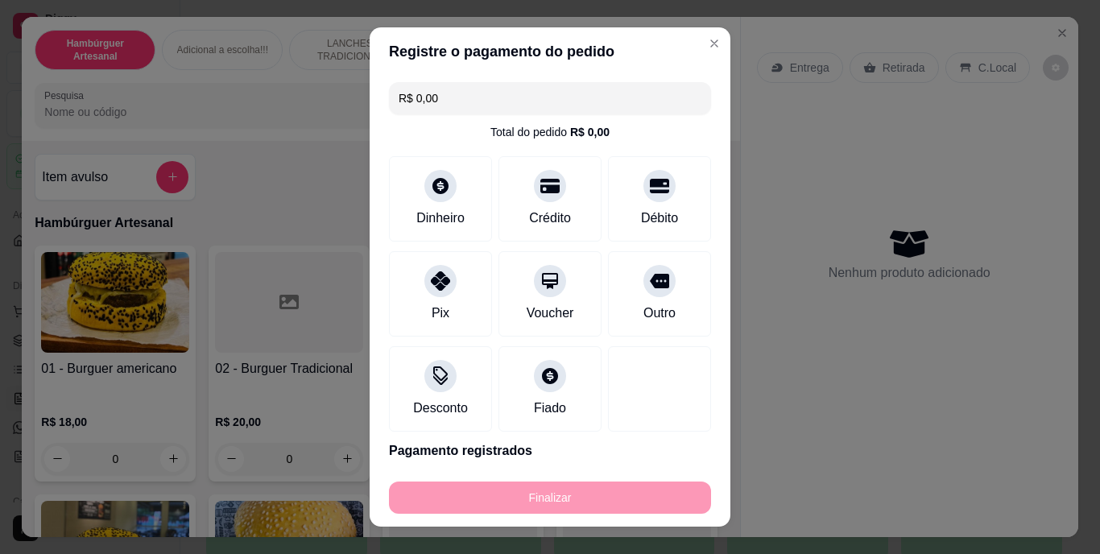
type input "-R$ 24,00"
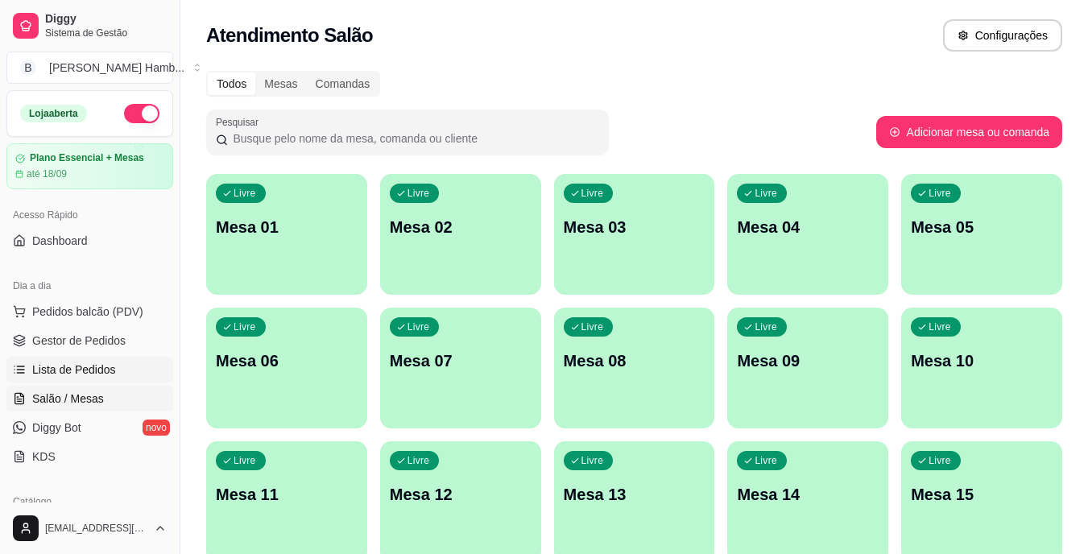
click at [60, 367] on span "Lista de Pedidos" at bounding box center [74, 370] width 84 height 16
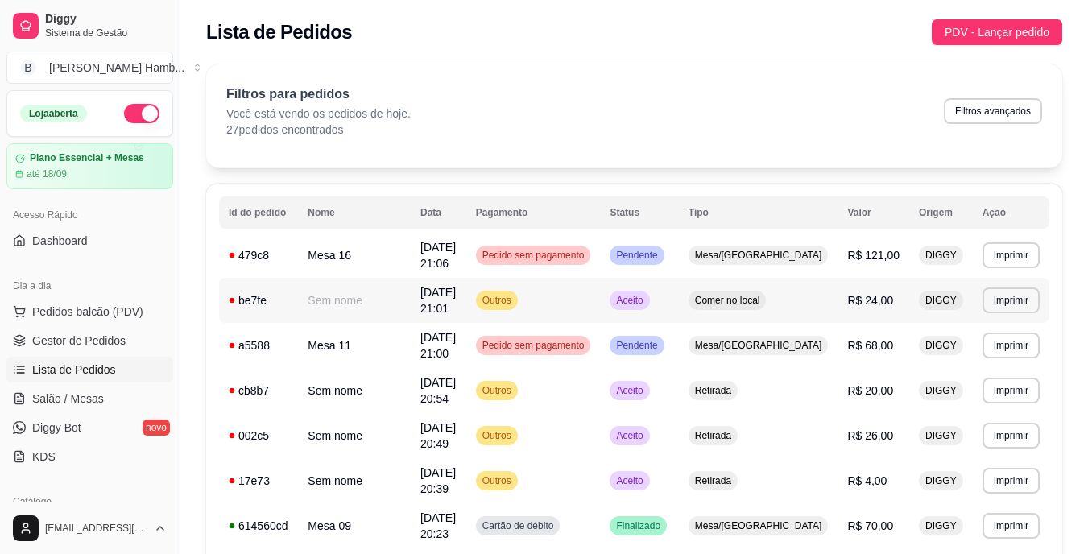
click at [646, 300] on span "Aceito" at bounding box center [629, 300] width 33 height 13
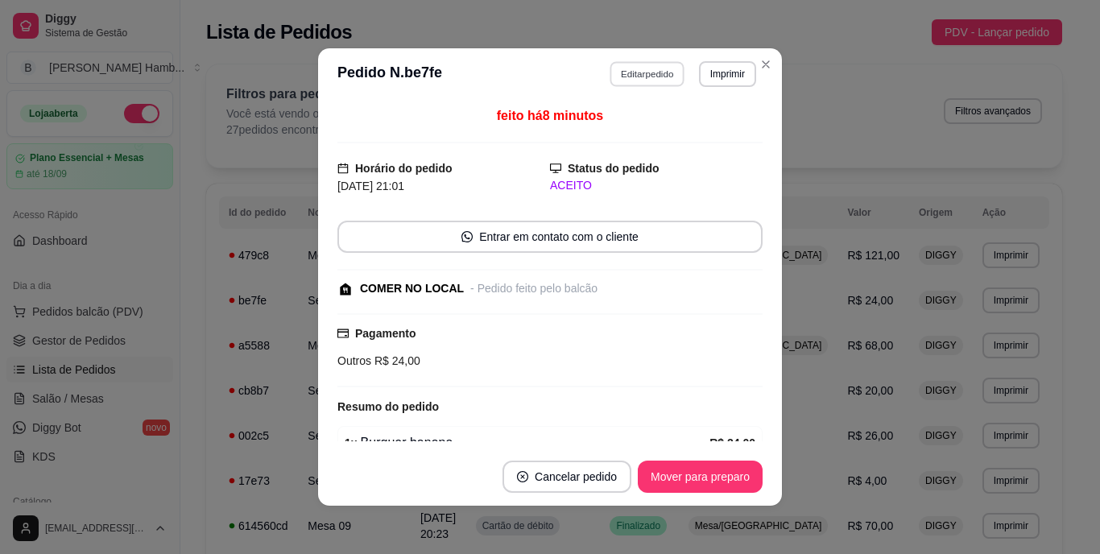
click at [630, 67] on button "Editar pedido" at bounding box center [647, 73] width 75 height 25
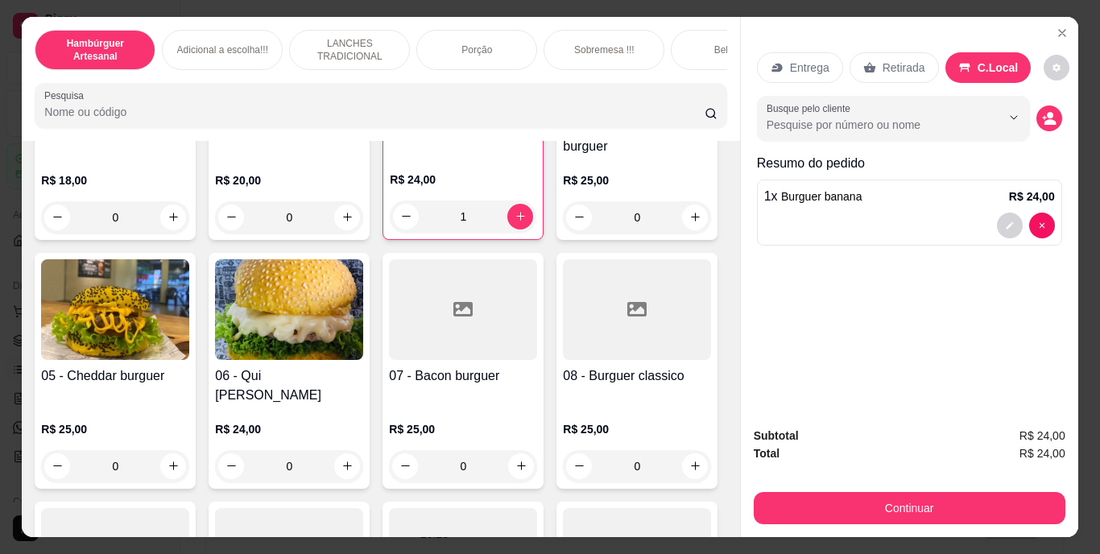
scroll to position [403, 0]
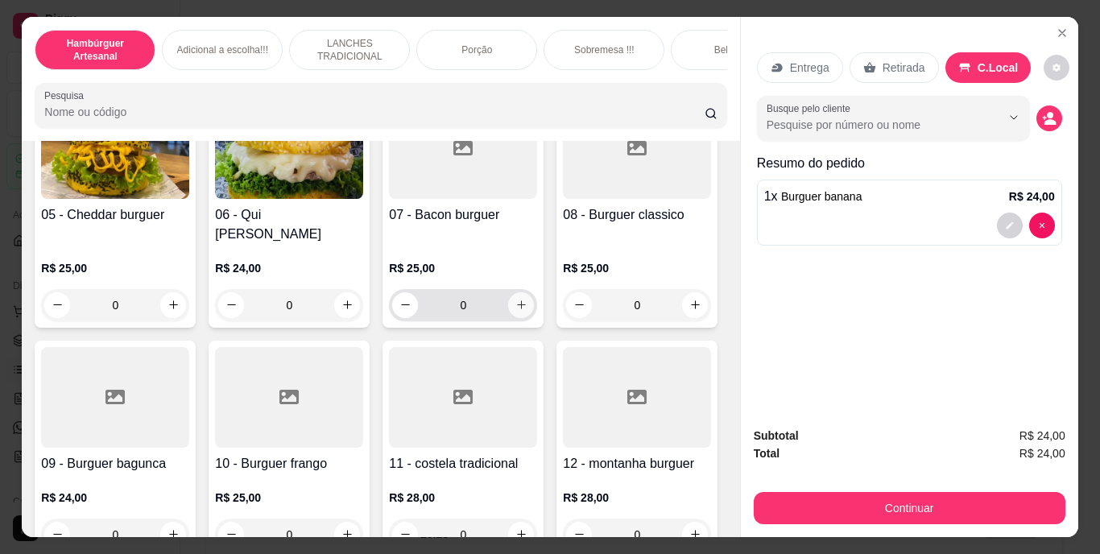
click at [515, 311] on icon "increase-product-quantity" at bounding box center [521, 305] width 12 height 12
type input "1"
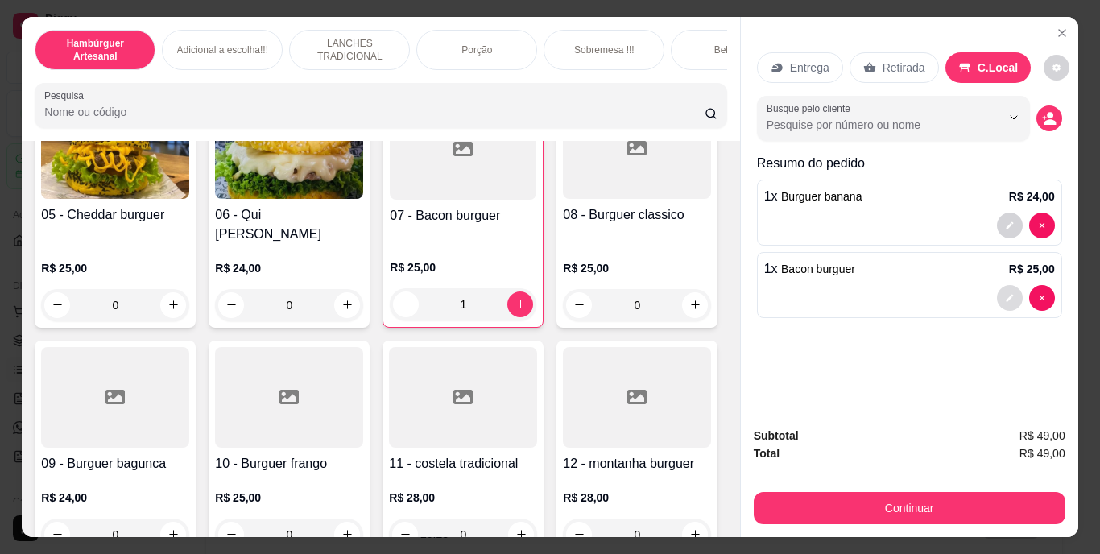
click at [1000, 285] on button "decrease-product-quantity" at bounding box center [1010, 298] width 26 height 26
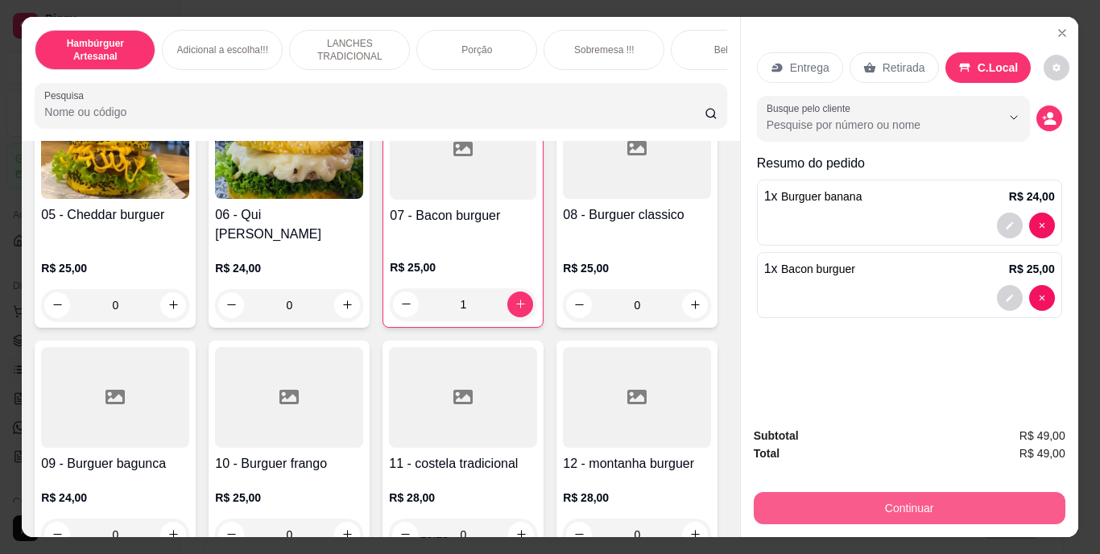
click at [895, 498] on button "Continuar" at bounding box center [910, 508] width 312 height 32
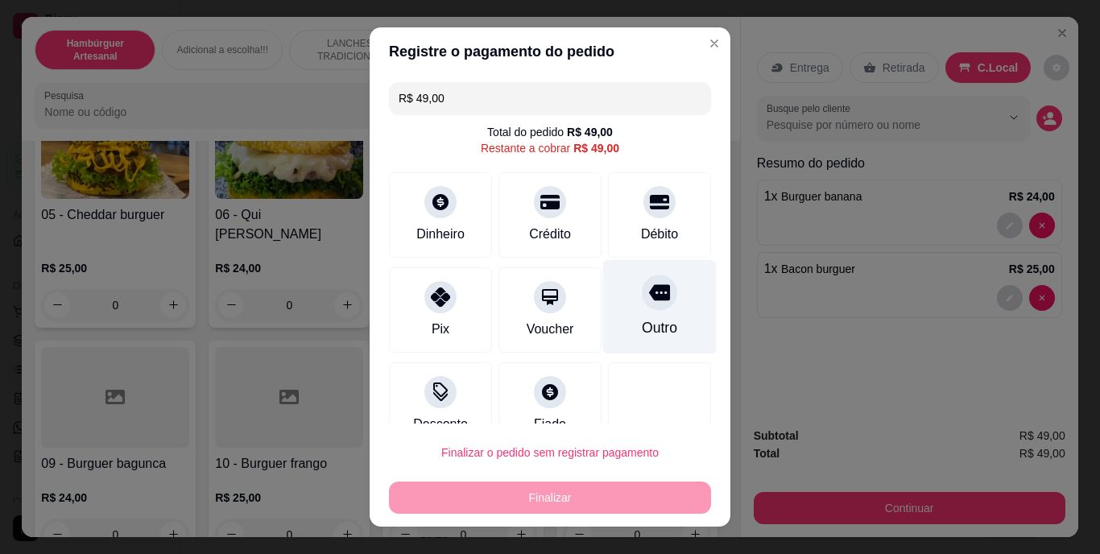
click at [622, 309] on div "Outro" at bounding box center [660, 307] width 114 height 94
type input "R$ 0,00"
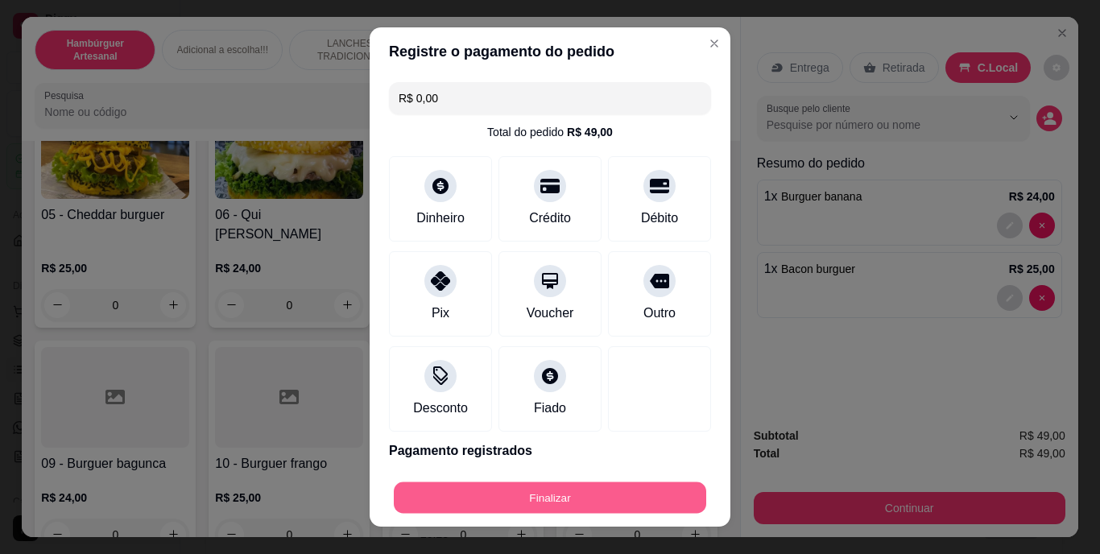
click at [610, 505] on button "Finalizar" at bounding box center [550, 497] width 312 height 31
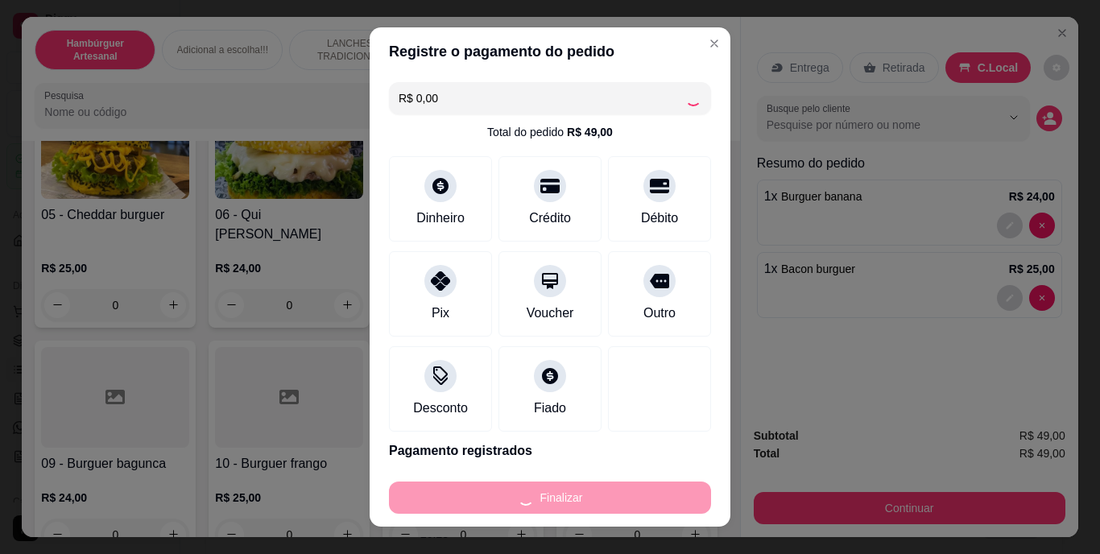
type input "0"
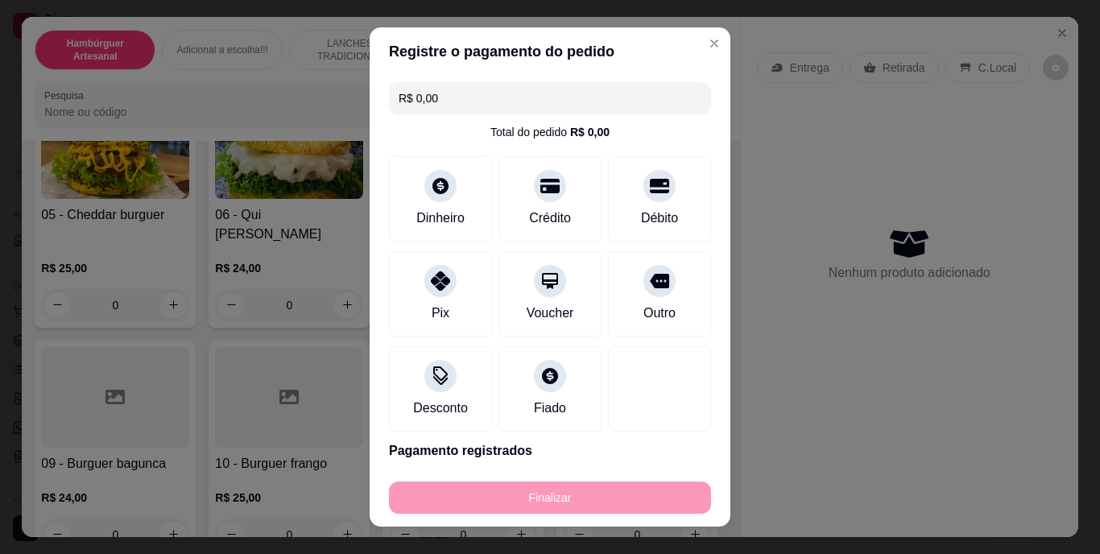
type input "-R$ 49,00"
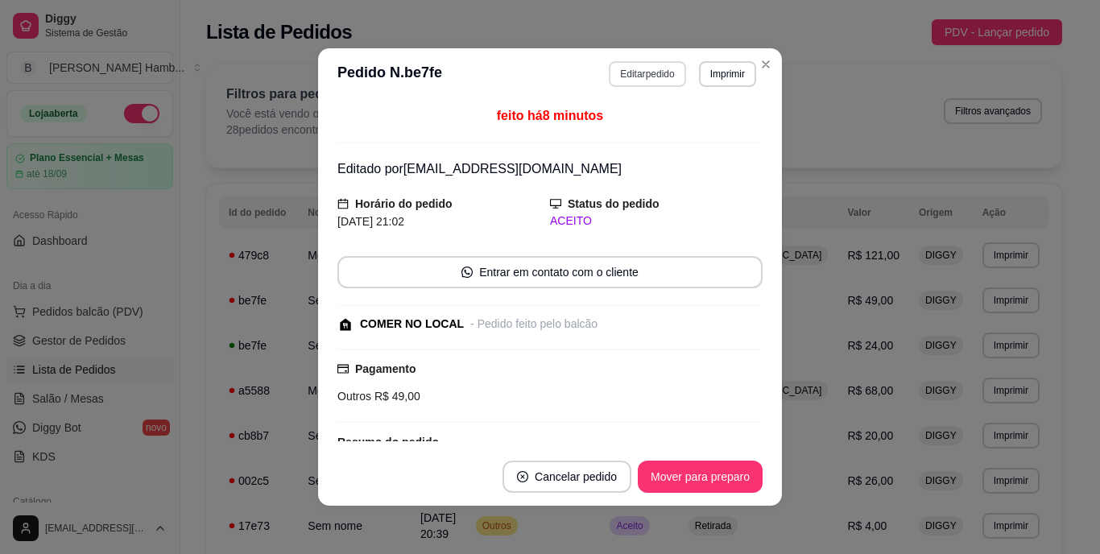
click at [644, 69] on button "Editar pedido" at bounding box center [647, 74] width 76 height 26
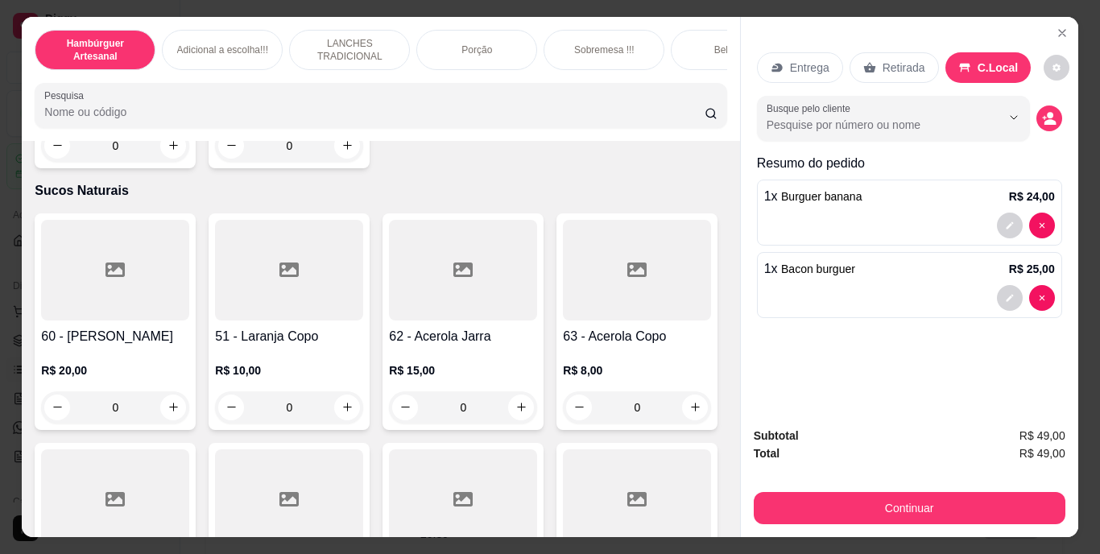
scroll to position [4590, 0]
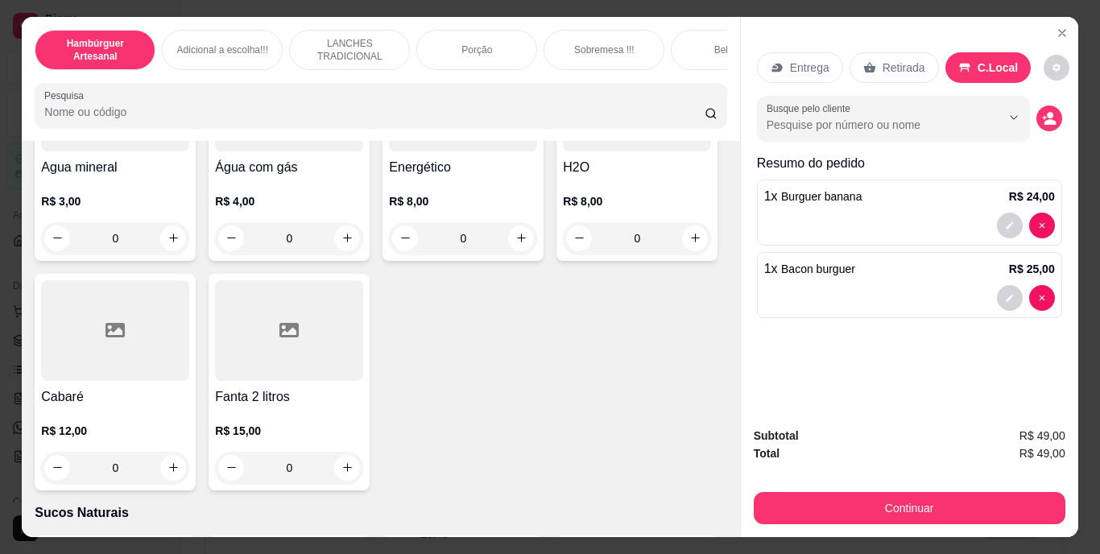
type input "1"
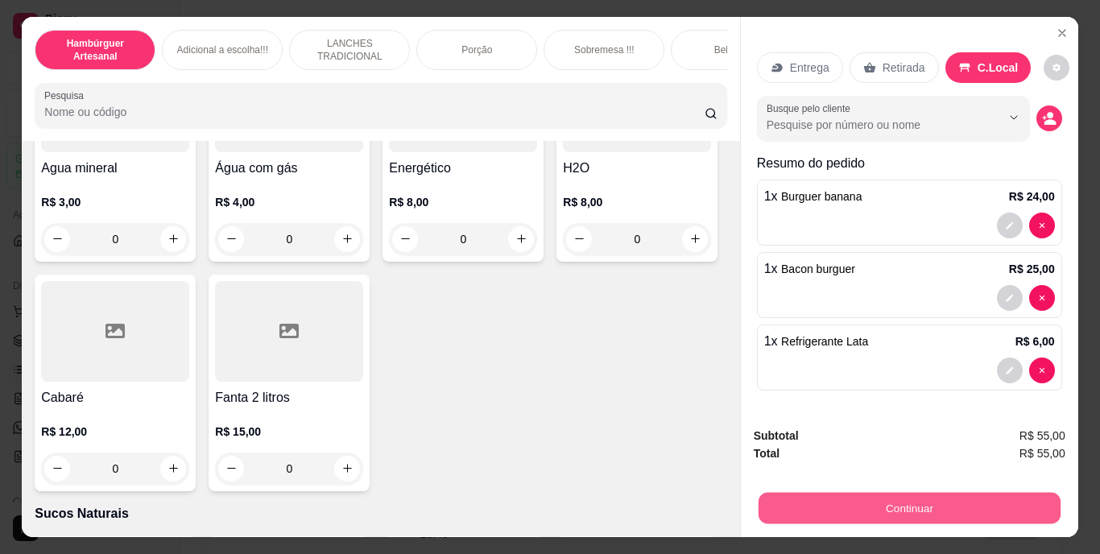
click at [796, 495] on button "Continuar" at bounding box center [909, 508] width 302 height 31
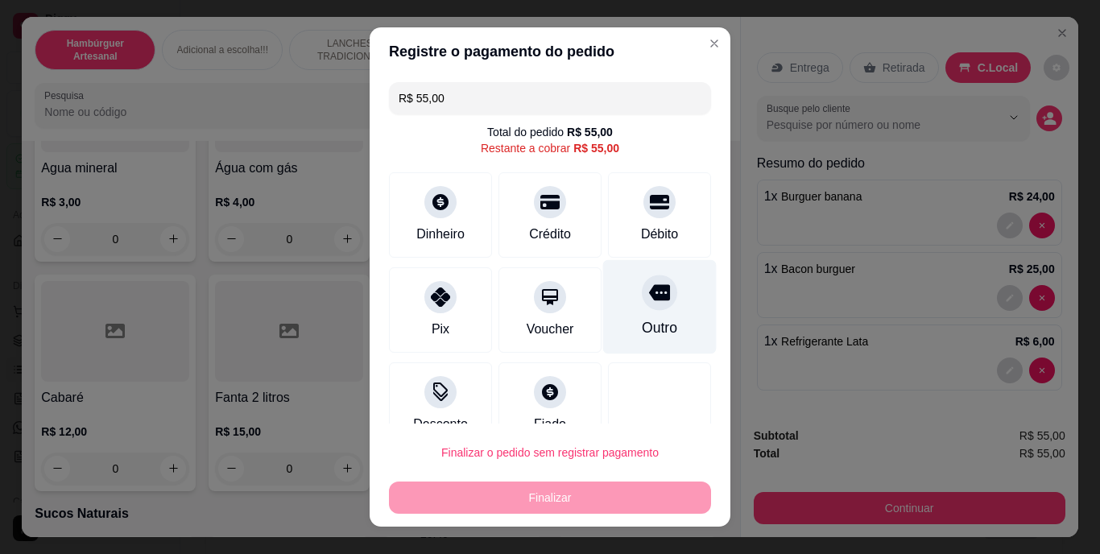
click at [645, 294] on div at bounding box center [659, 292] width 35 height 35
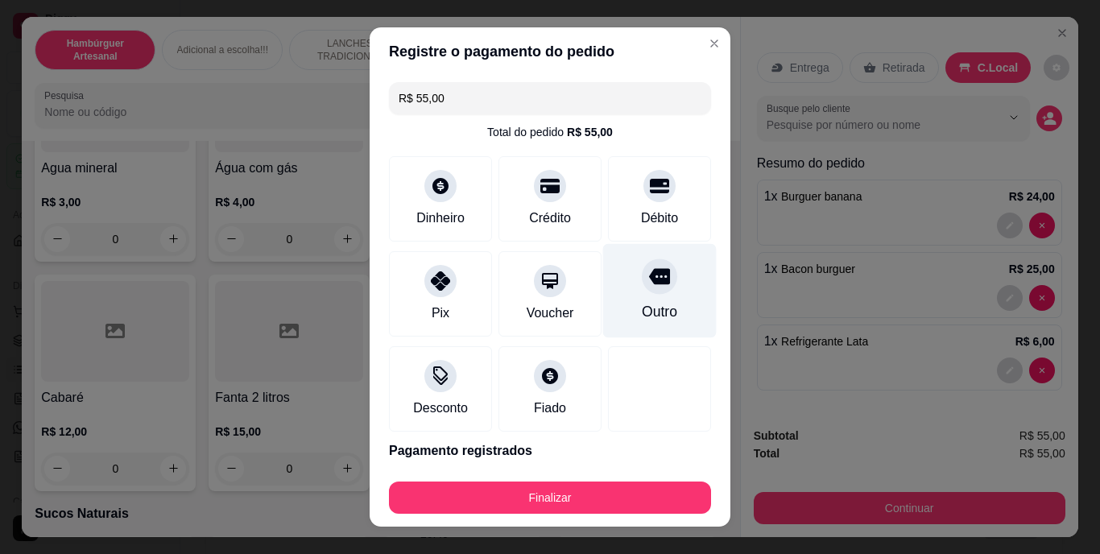
type input "R$ 0,00"
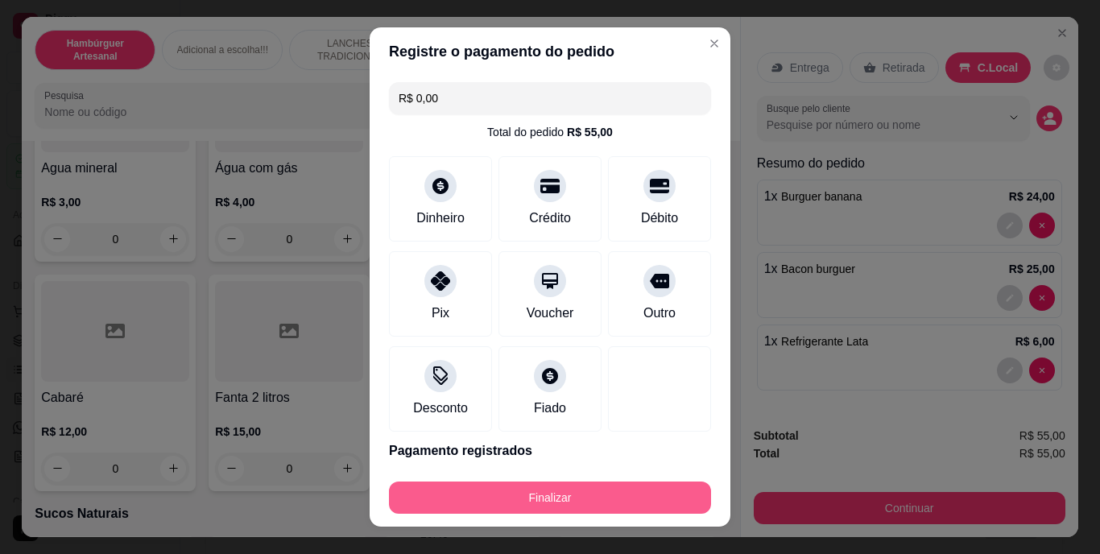
click at [533, 500] on button "Finalizar" at bounding box center [550, 498] width 322 height 32
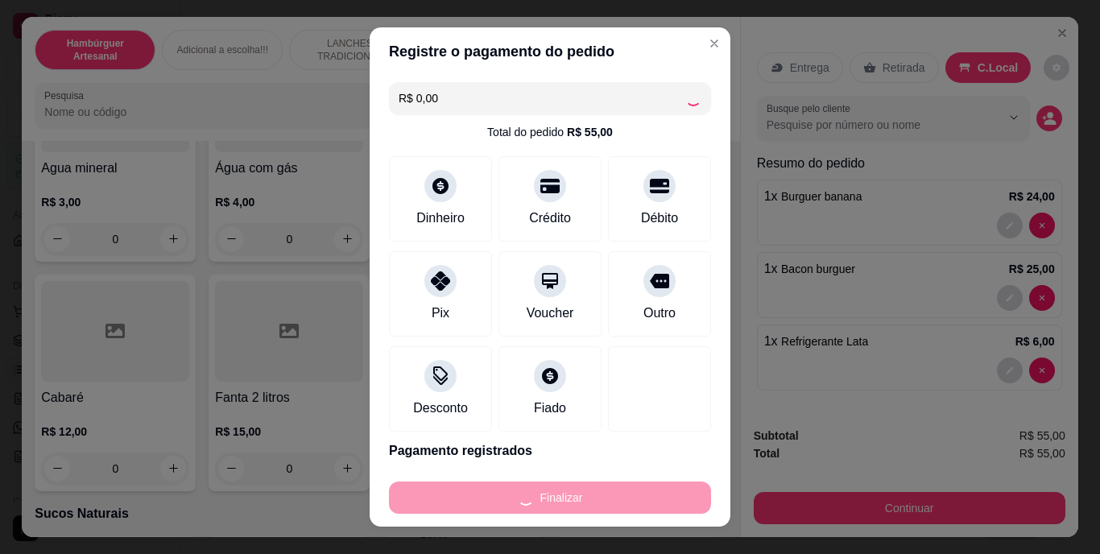
type input "0"
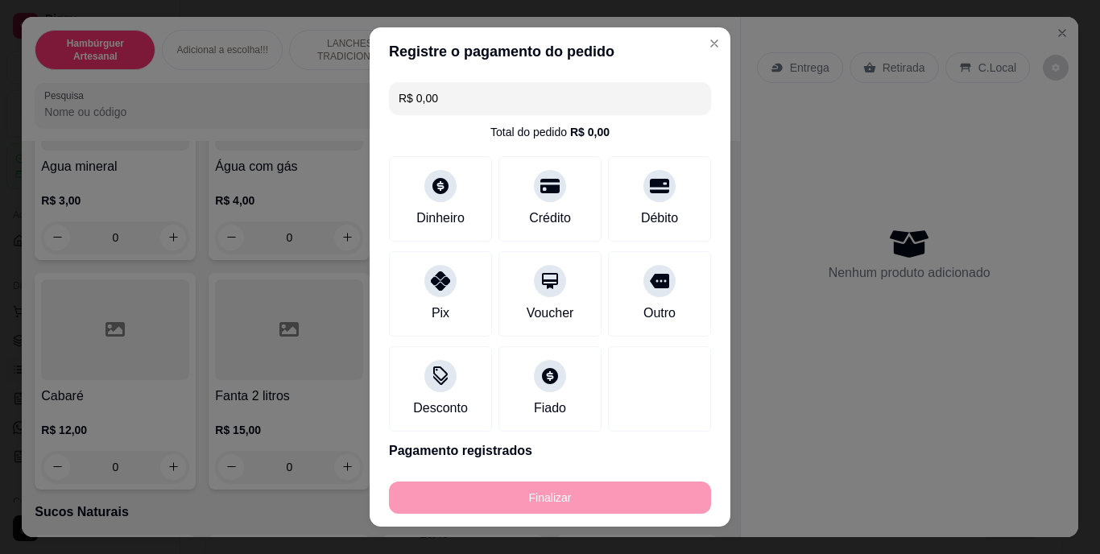
type input "-R$ 55,00"
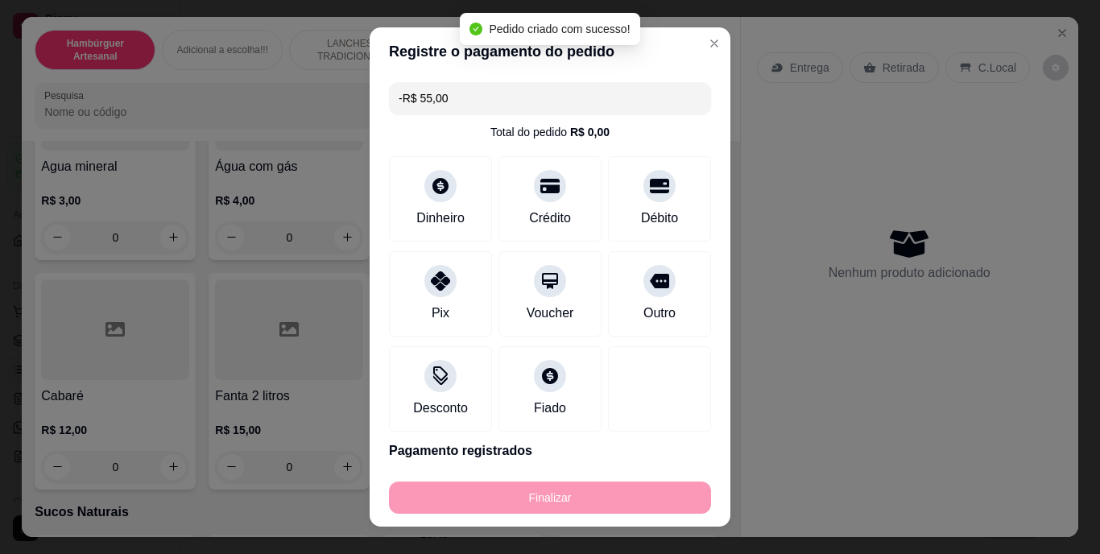
scroll to position [4587, 0]
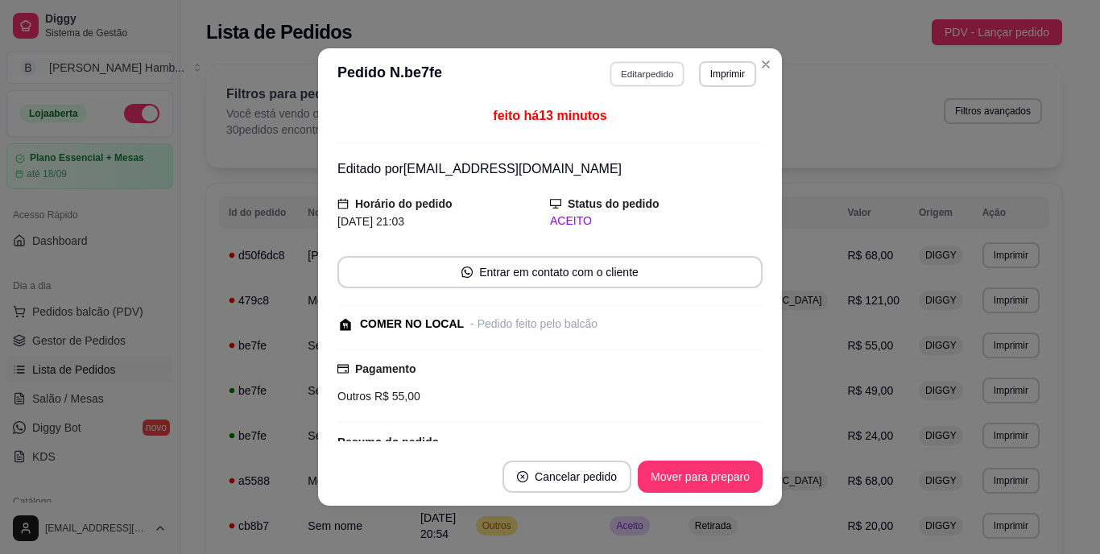
click at [650, 67] on button "Editar pedido" at bounding box center [647, 73] width 75 height 25
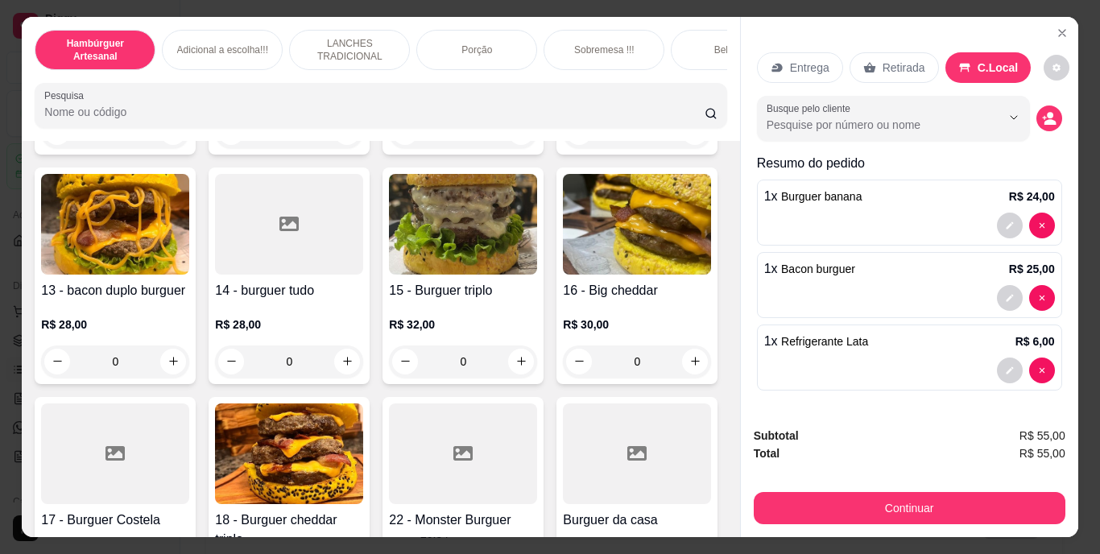
scroll to position [1127, 0]
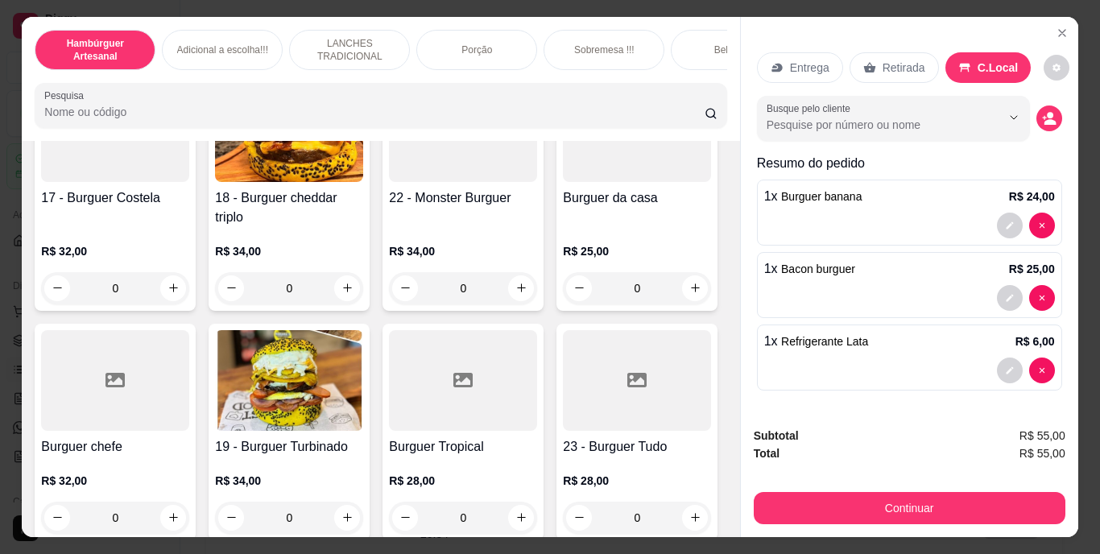
click at [939, 345] on div "1 x Refrigerante Lata R$ 6,00" at bounding box center [909, 358] width 305 height 66
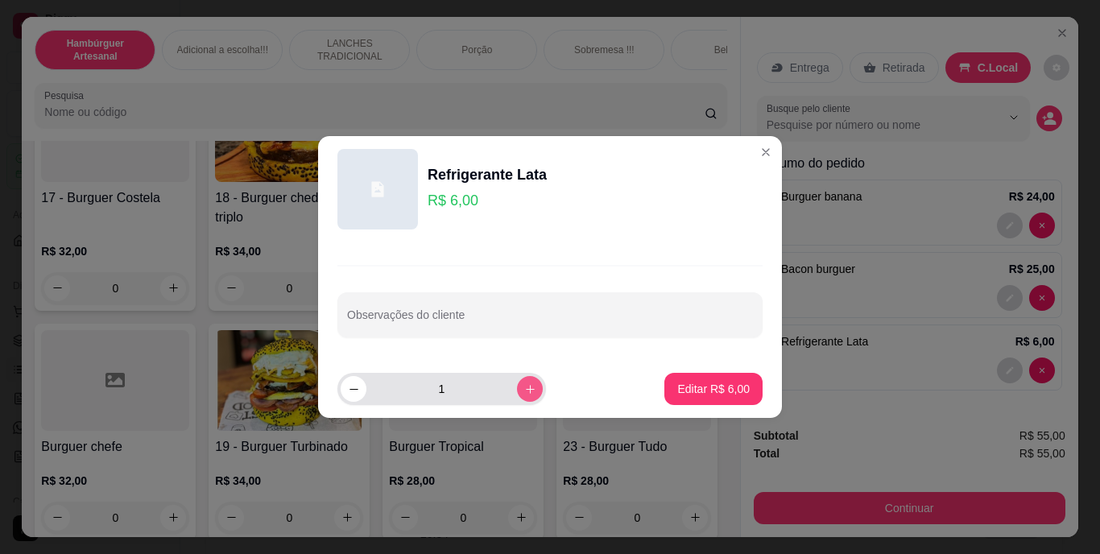
click at [524, 387] on icon "increase-product-quantity" at bounding box center [530, 389] width 12 height 12
type input "2"
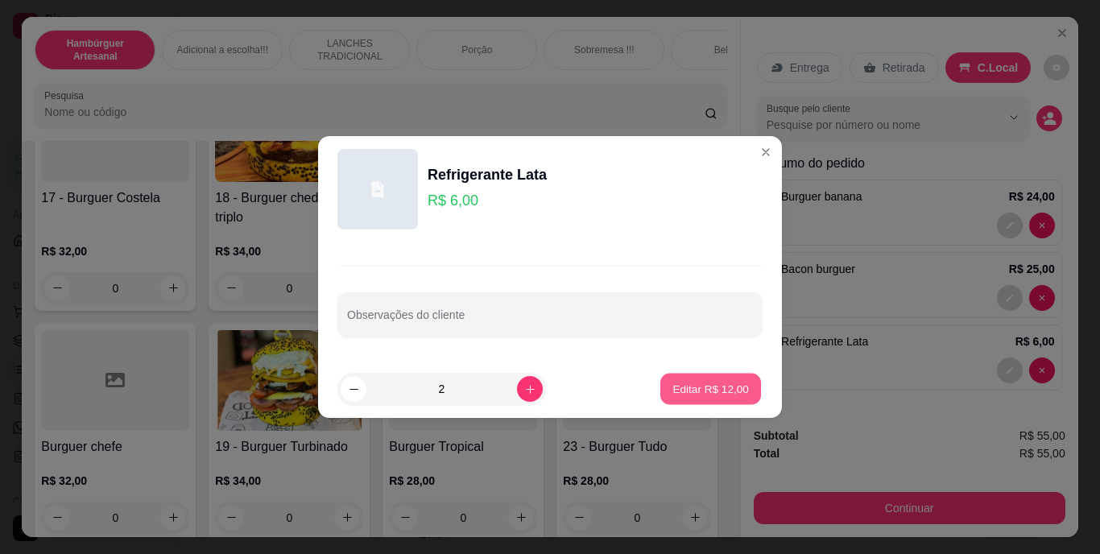
click at [723, 383] on p "Editar R$ 12,00" at bounding box center [710, 388] width 76 height 15
type input "2"
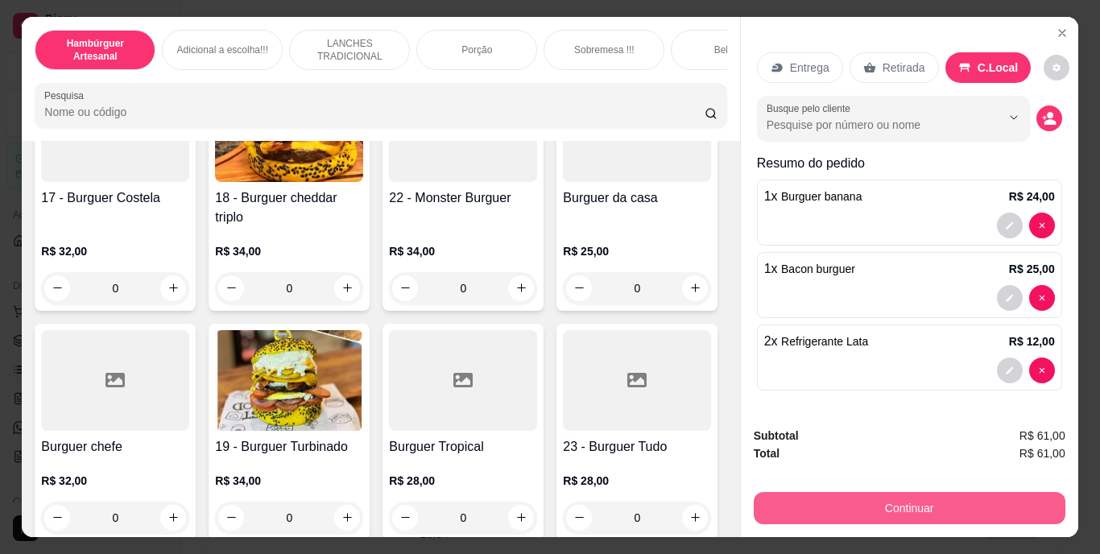
click at [812, 496] on button "Continuar" at bounding box center [910, 508] width 312 height 32
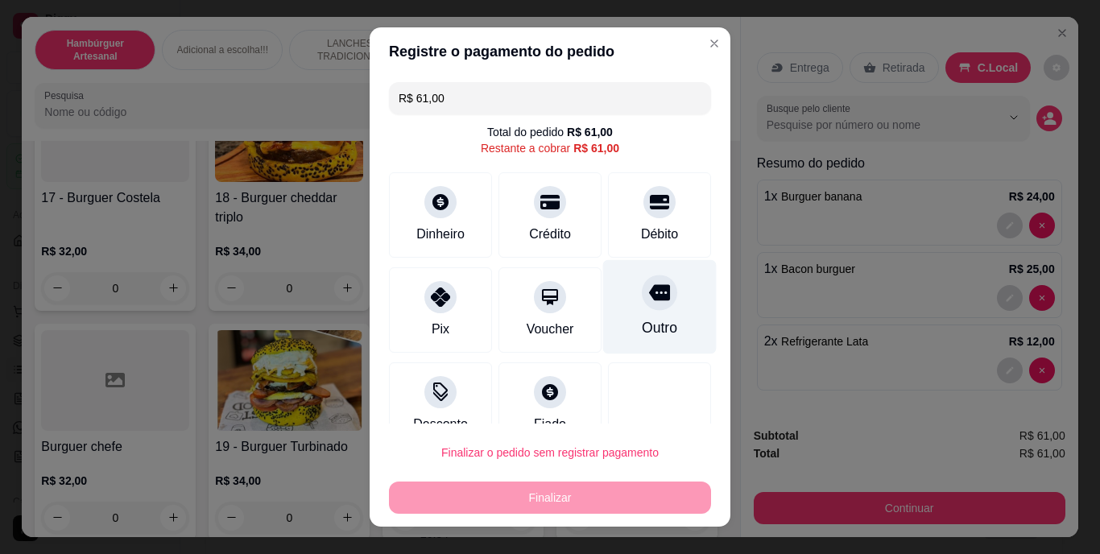
click at [645, 313] on div "Outro" at bounding box center [660, 307] width 114 height 94
type input "R$ 0,00"
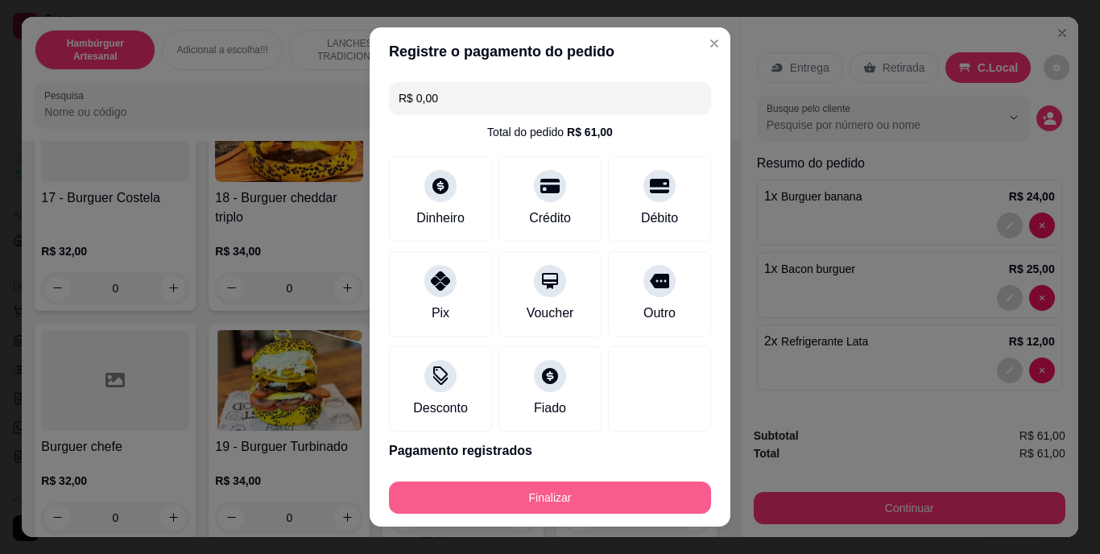
click at [567, 482] on button "Finalizar" at bounding box center [550, 498] width 322 height 32
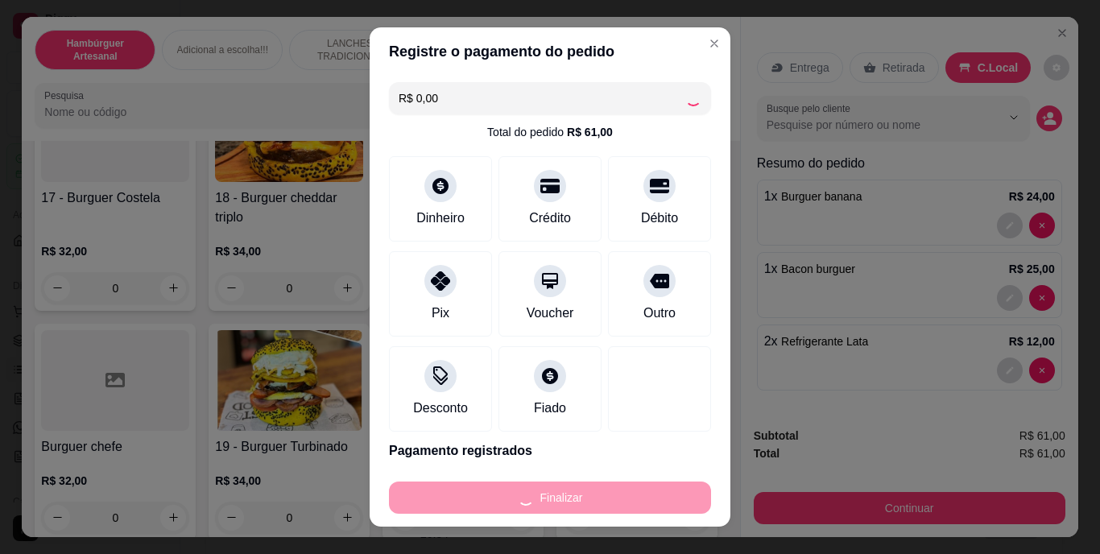
type input "0"
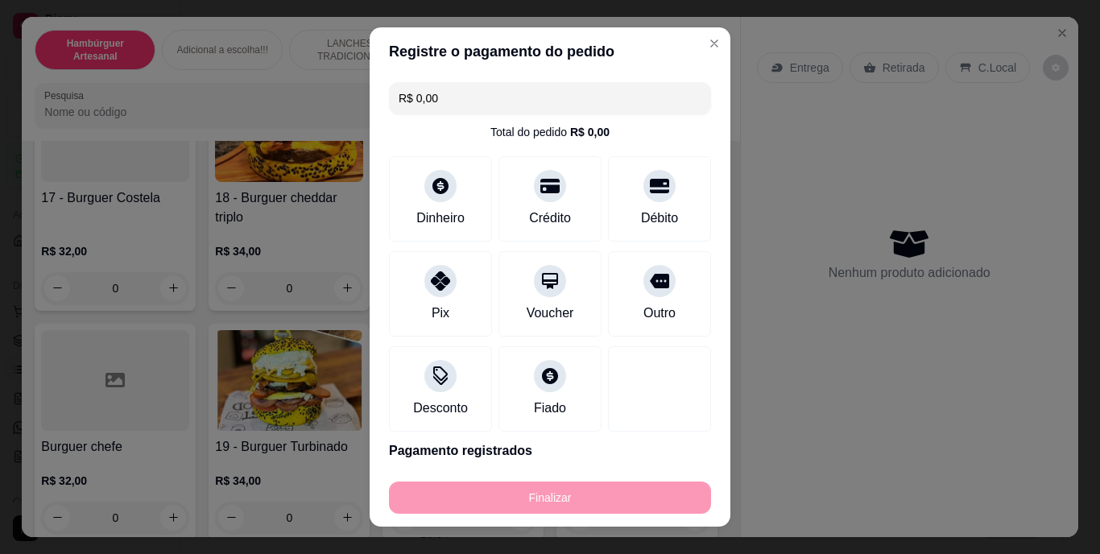
type input "-R$ 61,00"
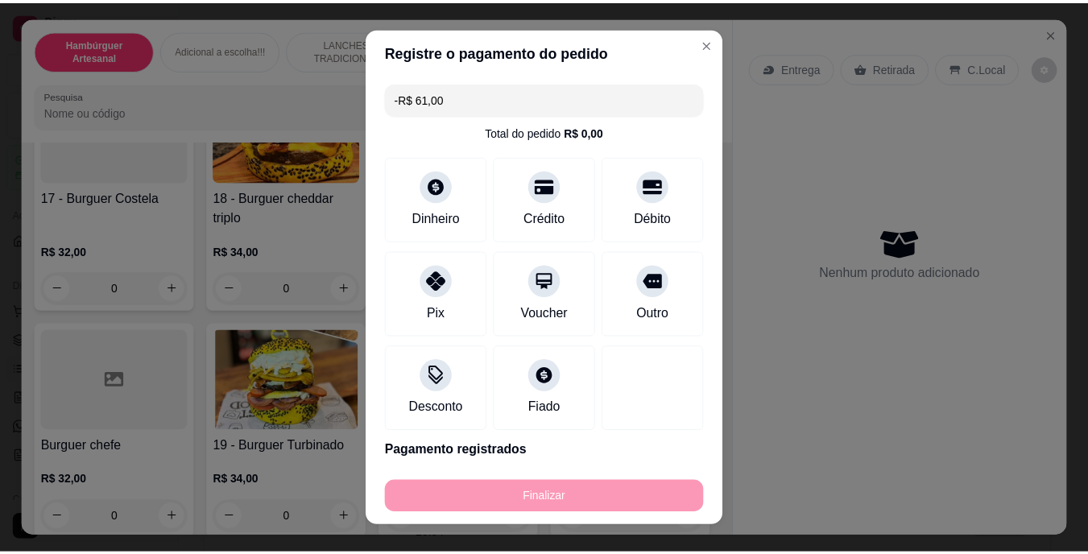
scroll to position [1124, 0]
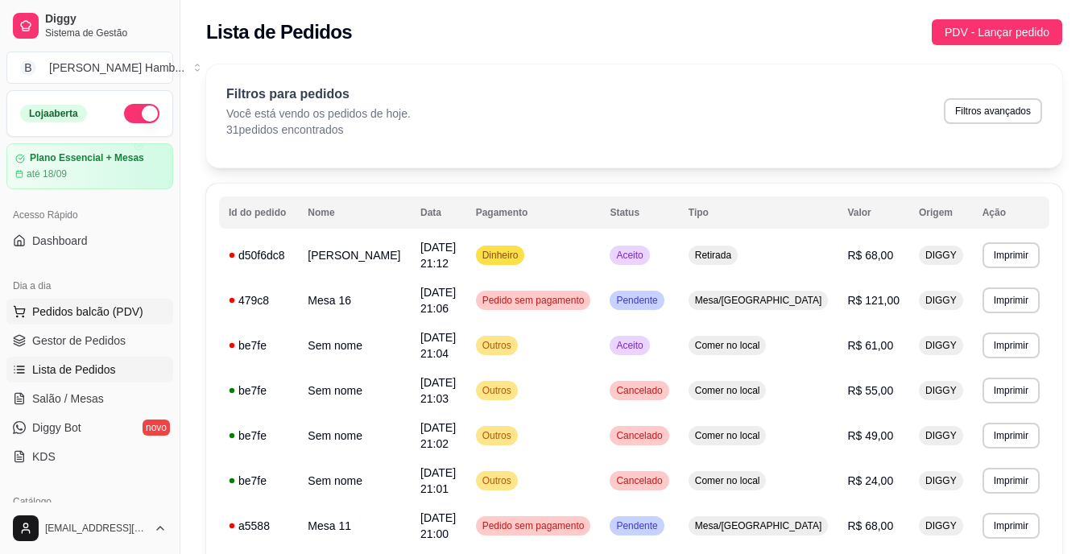
click at [75, 316] on span "Pedidos balcão (PDV)" at bounding box center [87, 312] width 111 height 16
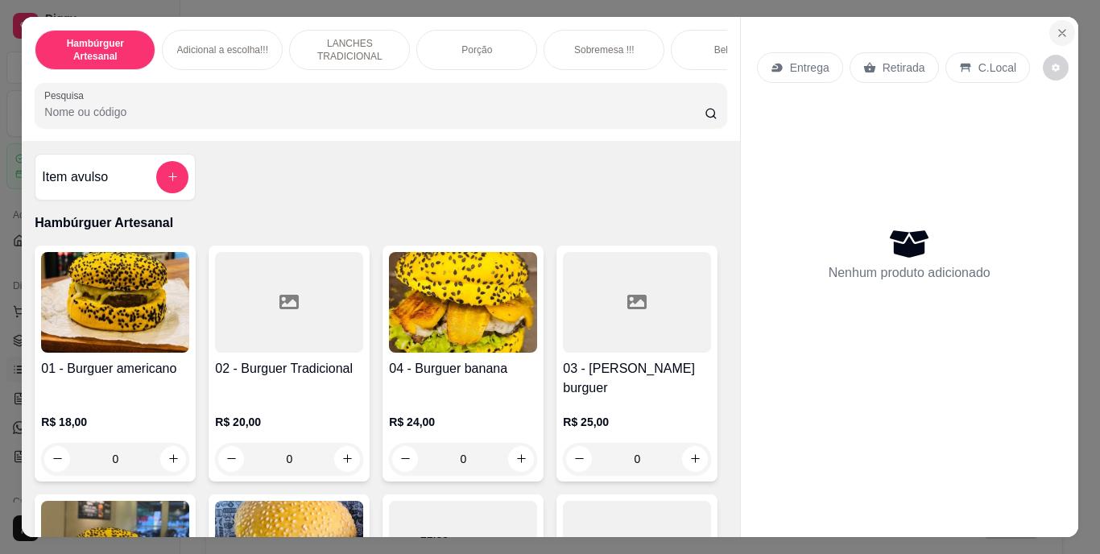
click at [1049, 29] on button "Close" at bounding box center [1062, 33] width 26 height 26
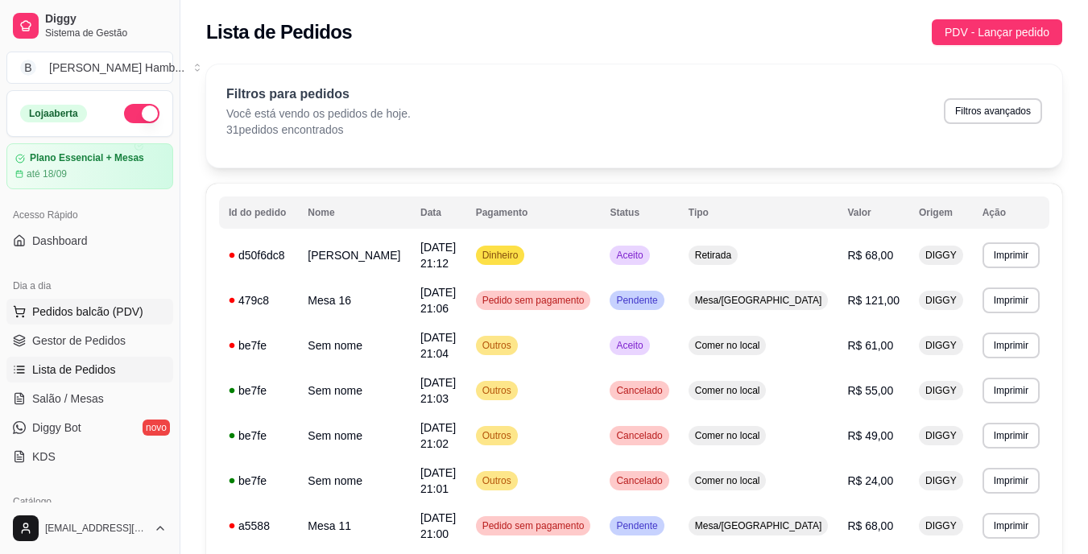
click at [52, 312] on span "Pedidos balcão (PDV)" at bounding box center [87, 312] width 111 height 16
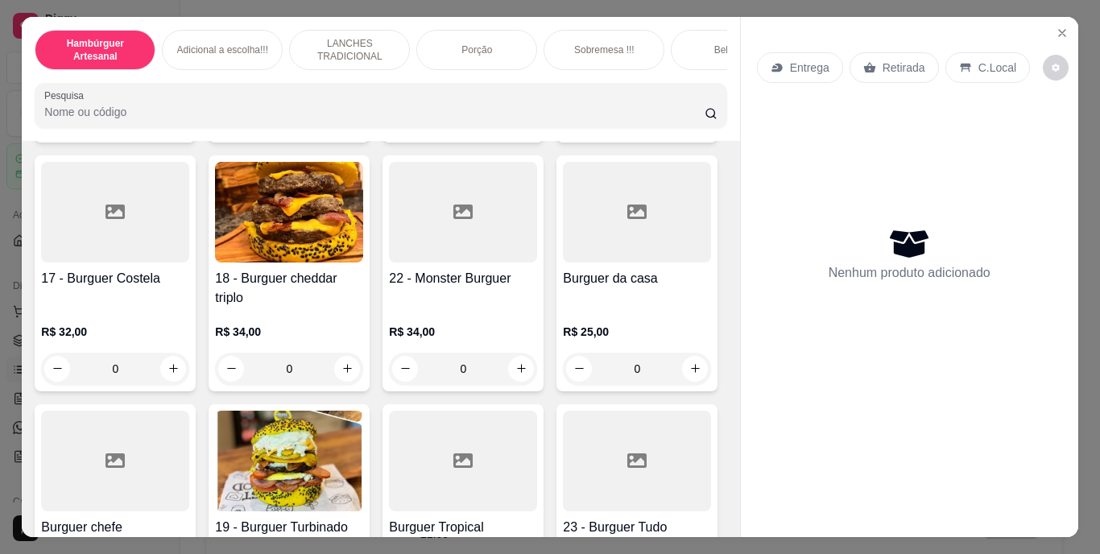
scroll to position [1127, 0]
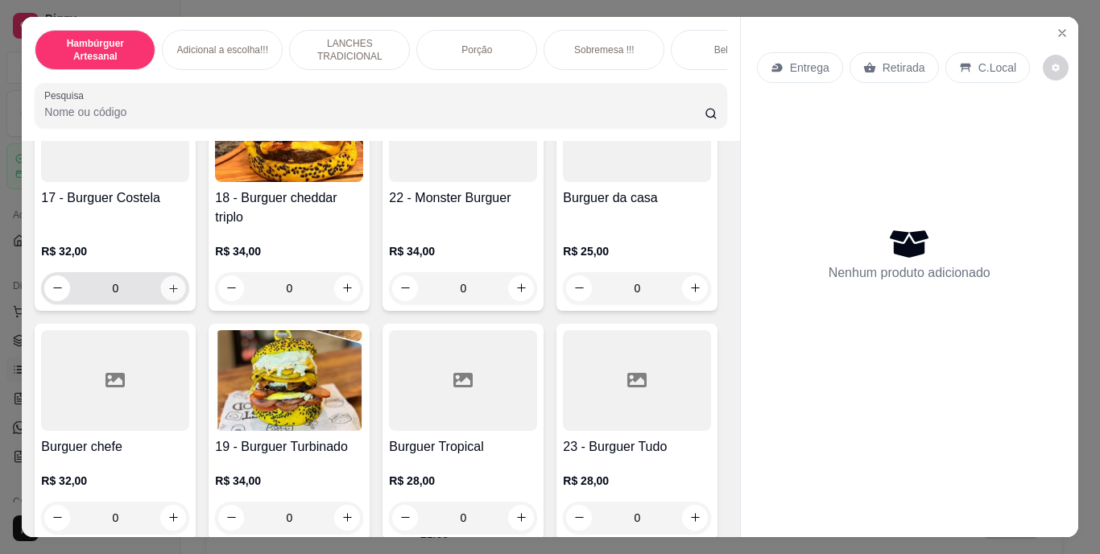
click at [180, 294] on icon "increase-product-quantity" at bounding box center [173, 288] width 12 height 12
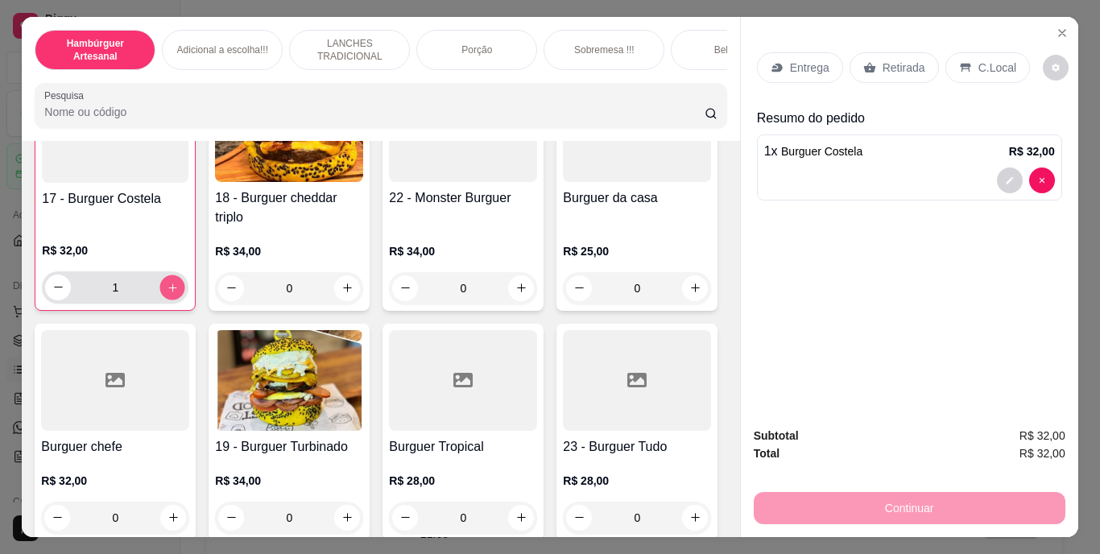
click at [185, 300] on button "increase-product-quantity" at bounding box center [172, 287] width 25 height 25
type input "2"
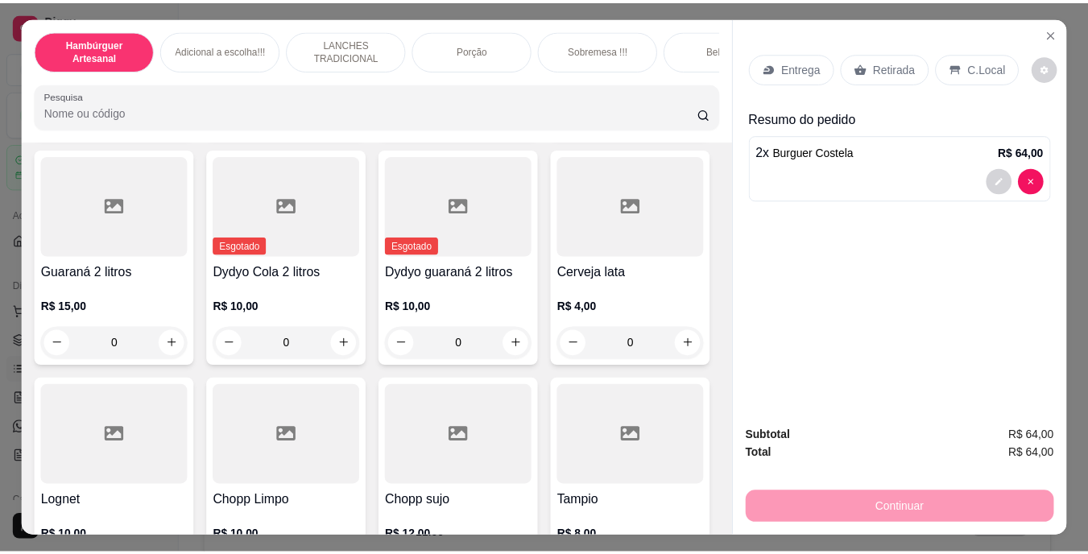
scroll to position [4187, 0]
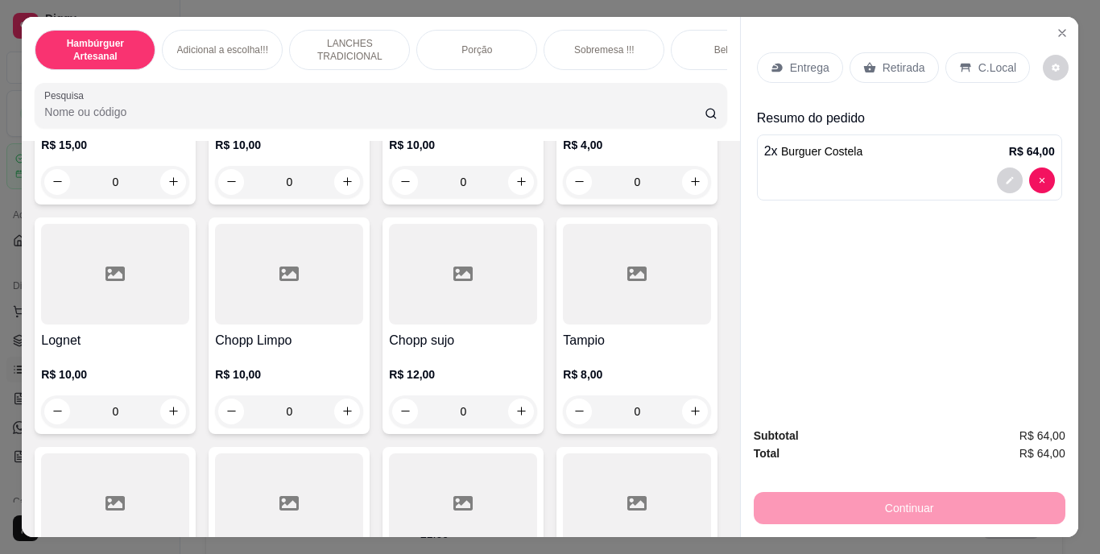
click at [887, 66] on p "Retirada" at bounding box center [904, 68] width 43 height 16
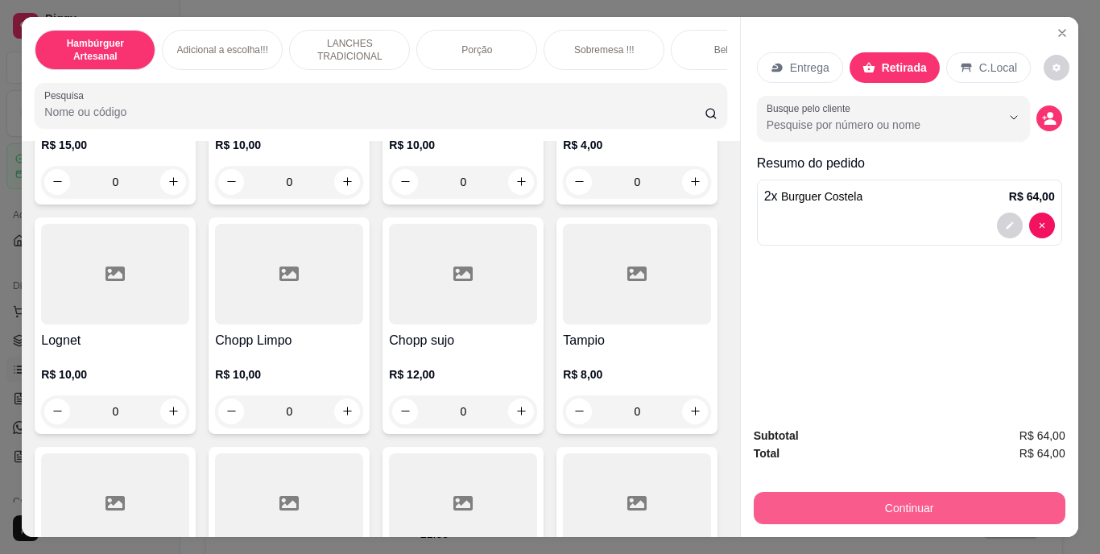
click at [815, 501] on button "Continuar" at bounding box center [910, 508] width 312 height 32
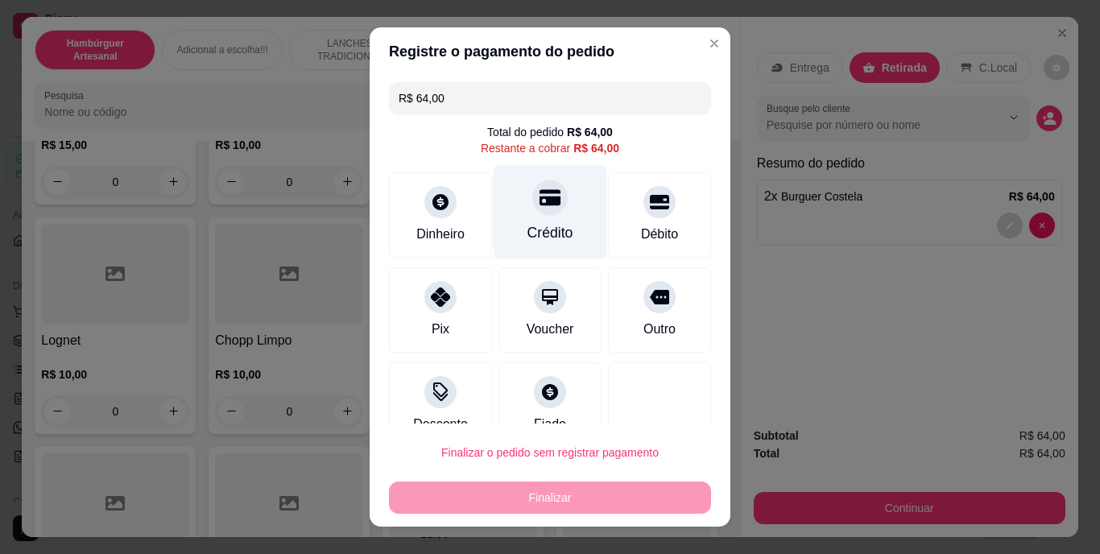
click at [538, 210] on div at bounding box center [549, 197] width 35 height 35
type input "R$ 0,00"
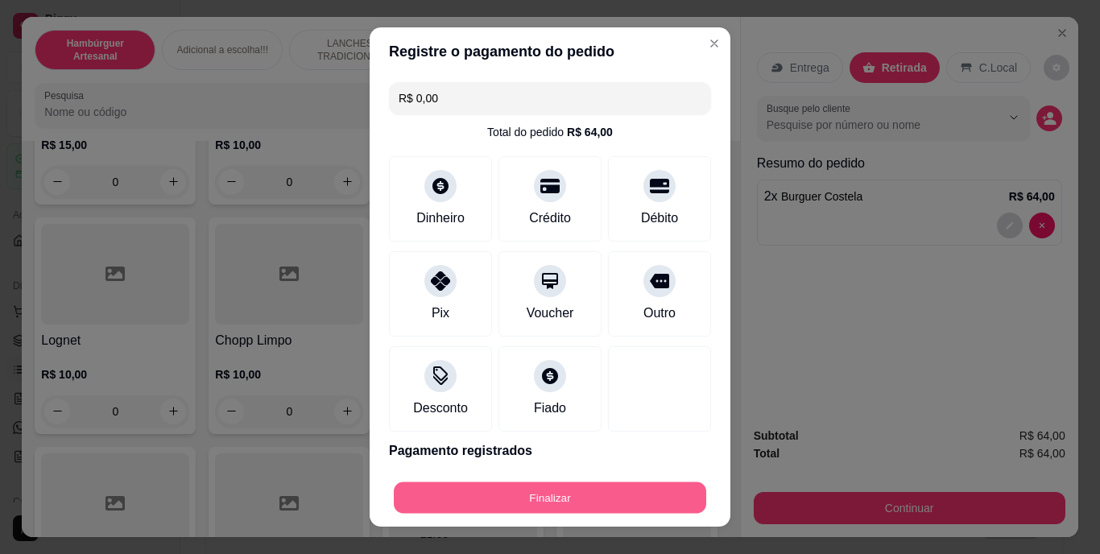
click at [467, 492] on button "Finalizar" at bounding box center [550, 497] width 312 height 31
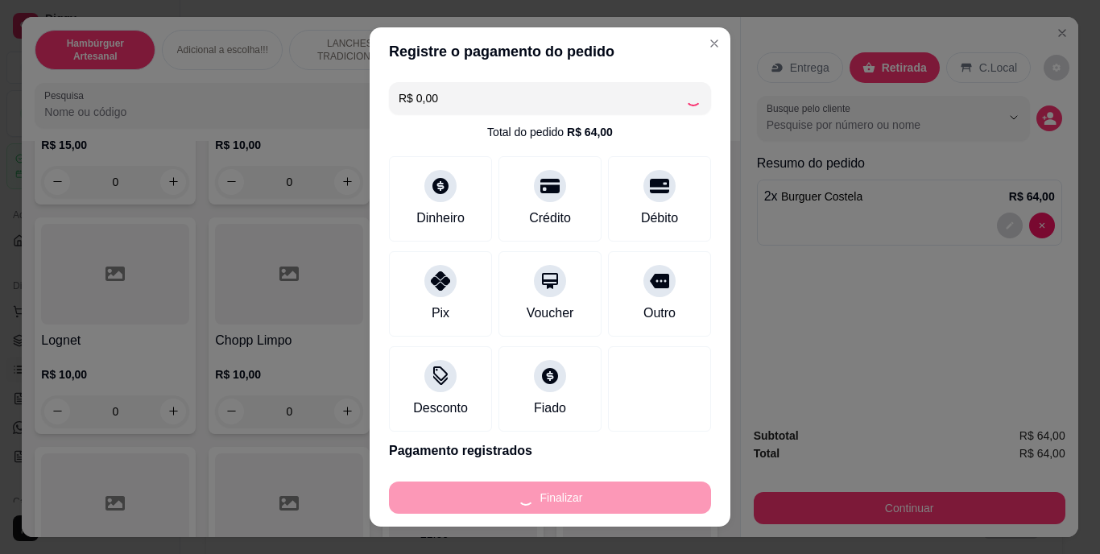
type input "0"
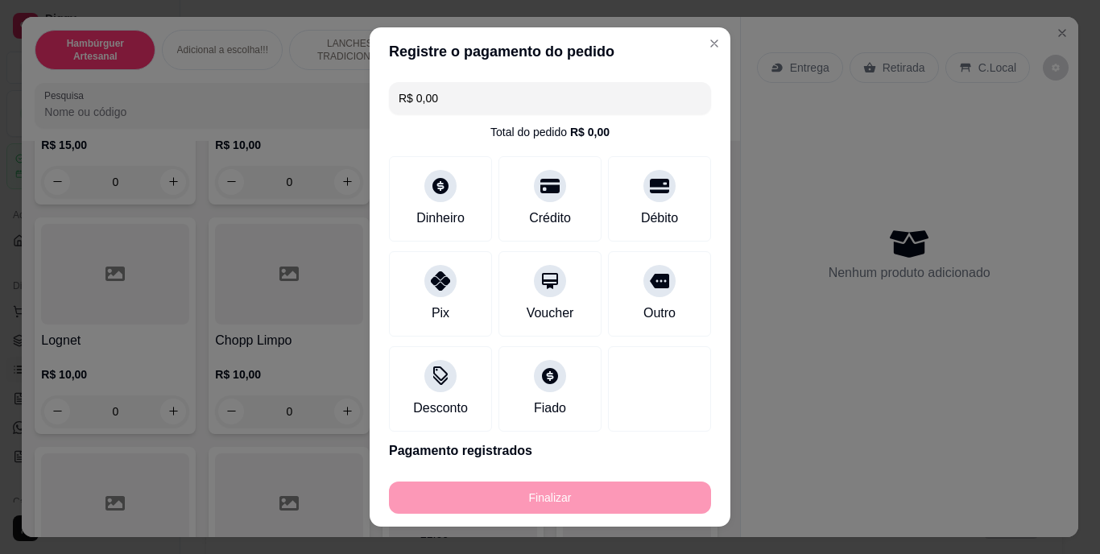
type input "-R$ 64,00"
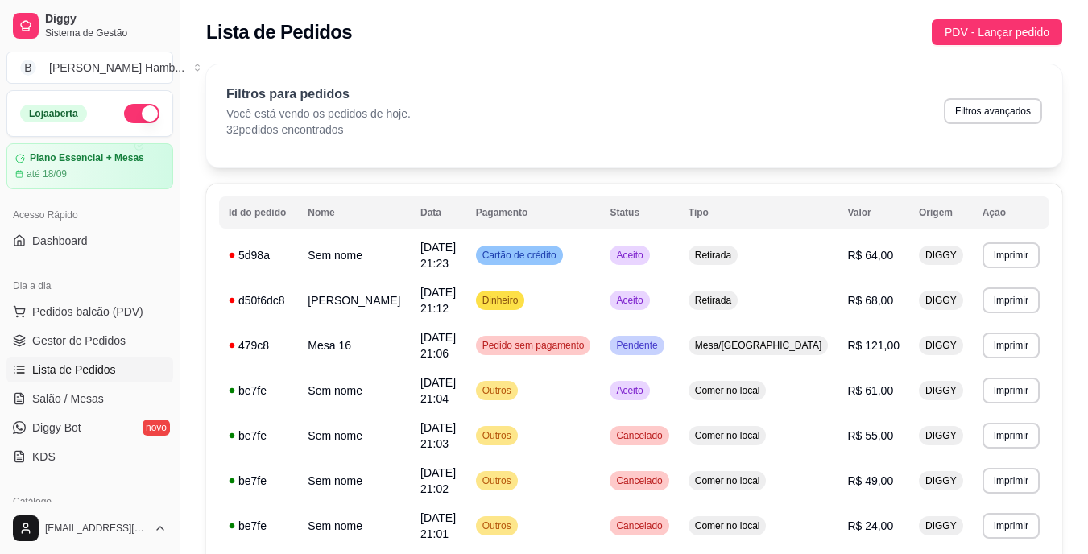
scroll to position [161, 0]
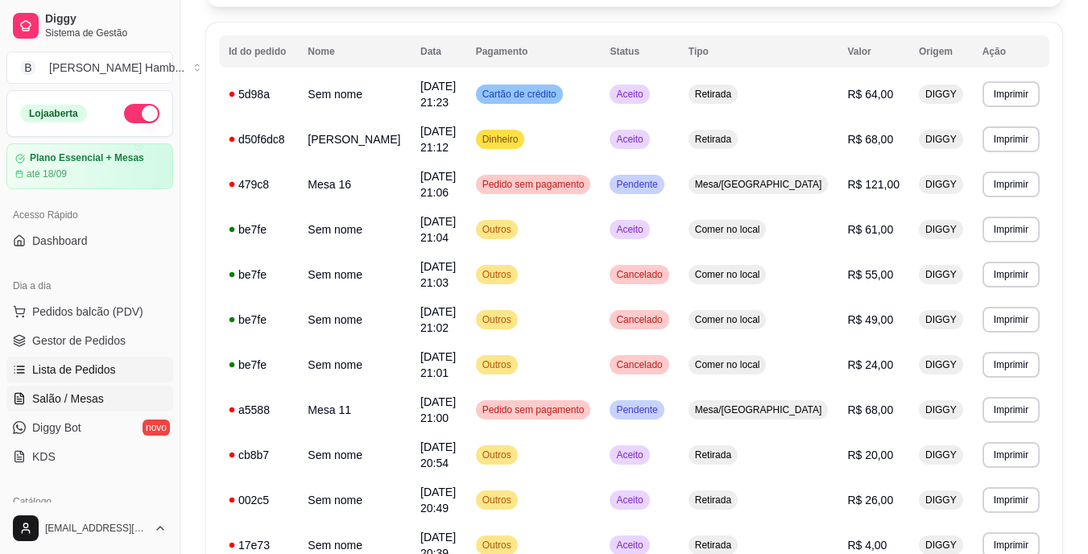
click at [89, 403] on span "Salão / Mesas" at bounding box center [68, 399] width 72 height 16
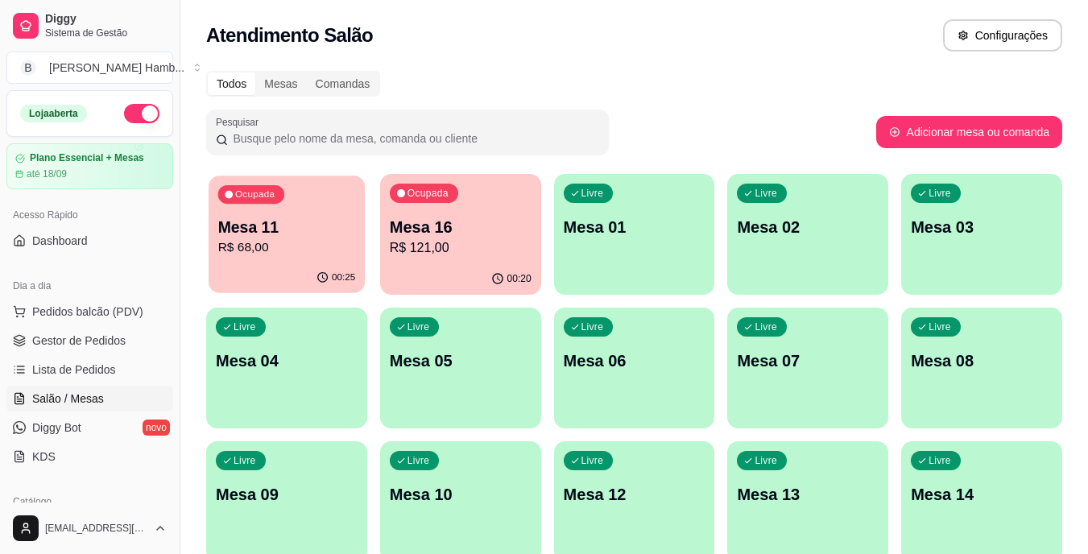
click at [318, 248] on p "R$ 68,00" at bounding box center [287, 247] width 138 height 19
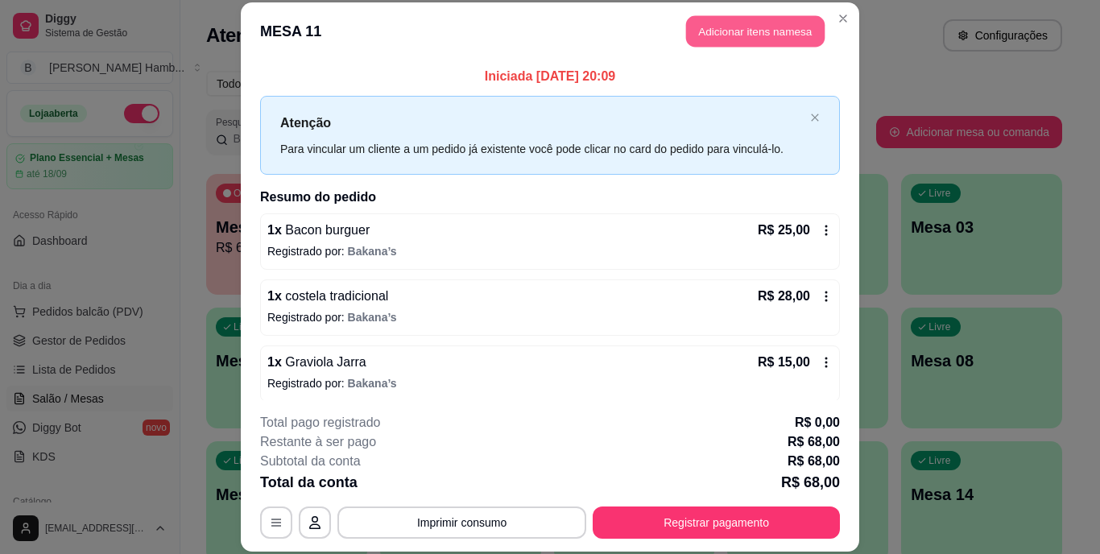
click at [749, 30] on button "Adicionar itens na mesa" at bounding box center [755, 31] width 139 height 31
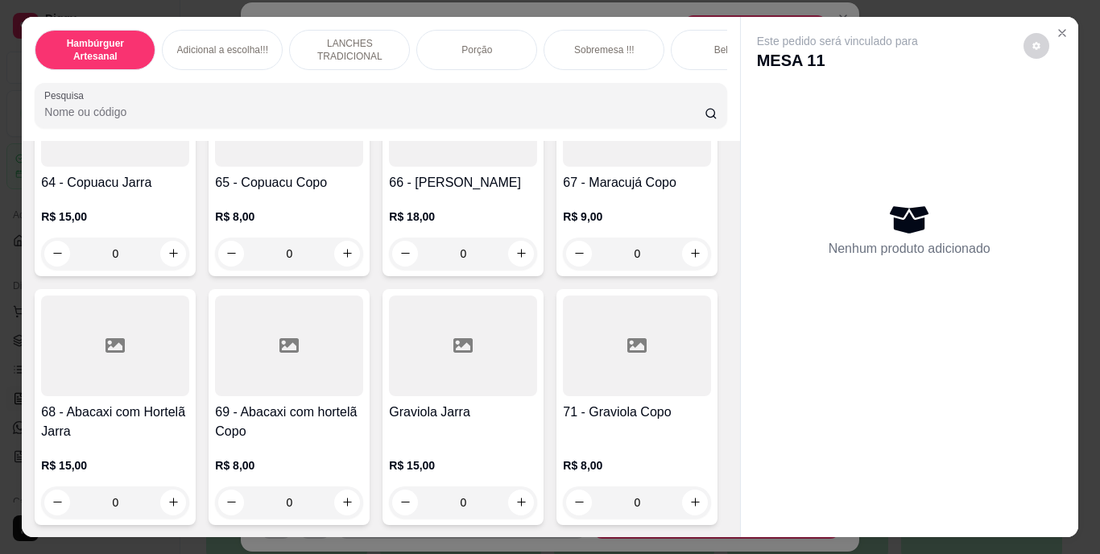
scroll to position [5637, 0]
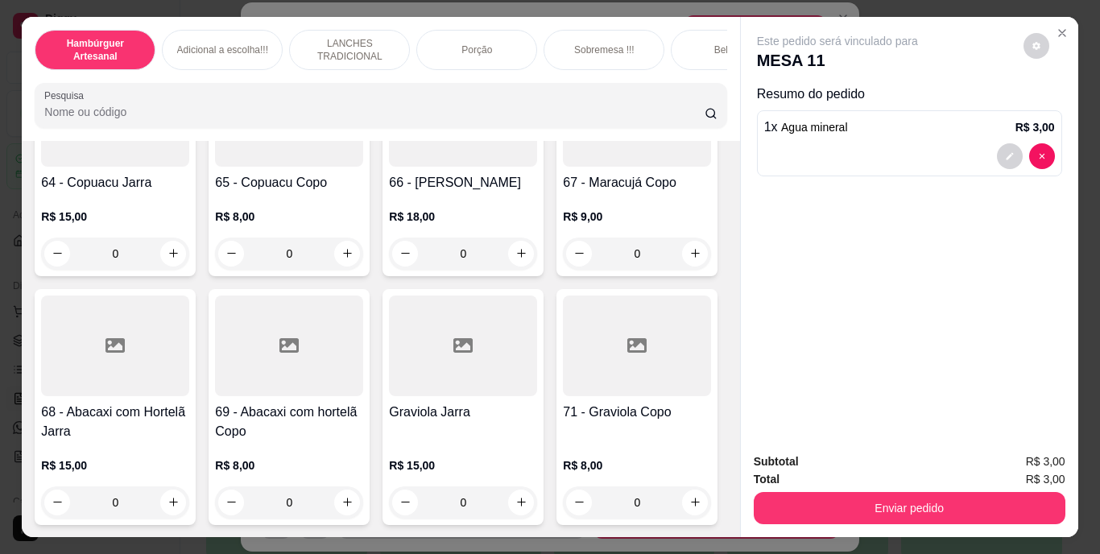
type input "4"
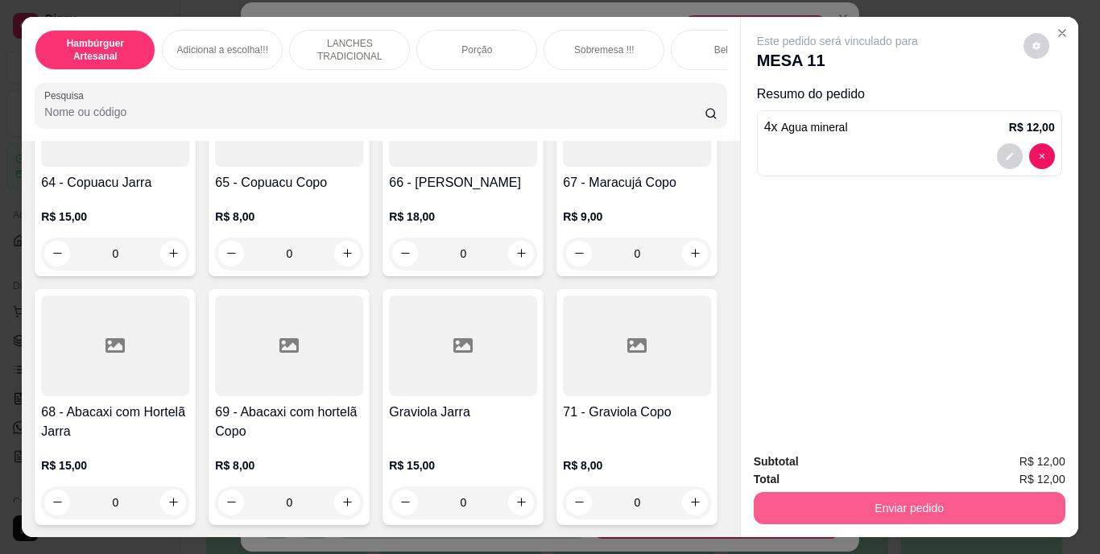
click at [806, 508] on button "Enviar pedido" at bounding box center [910, 508] width 312 height 32
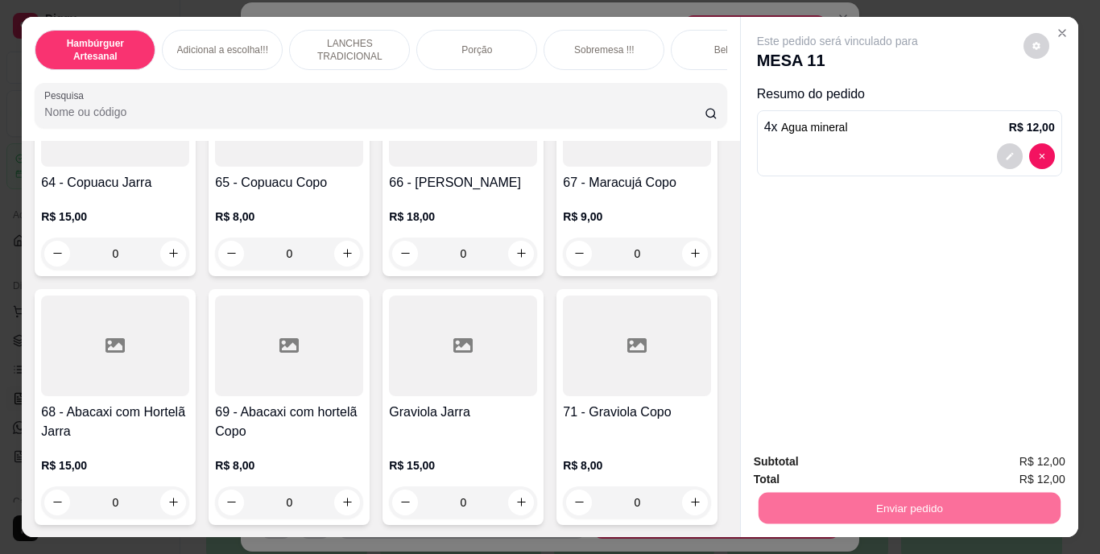
click at [842, 451] on button "Não registrar e enviar pedido" at bounding box center [856, 463] width 163 height 30
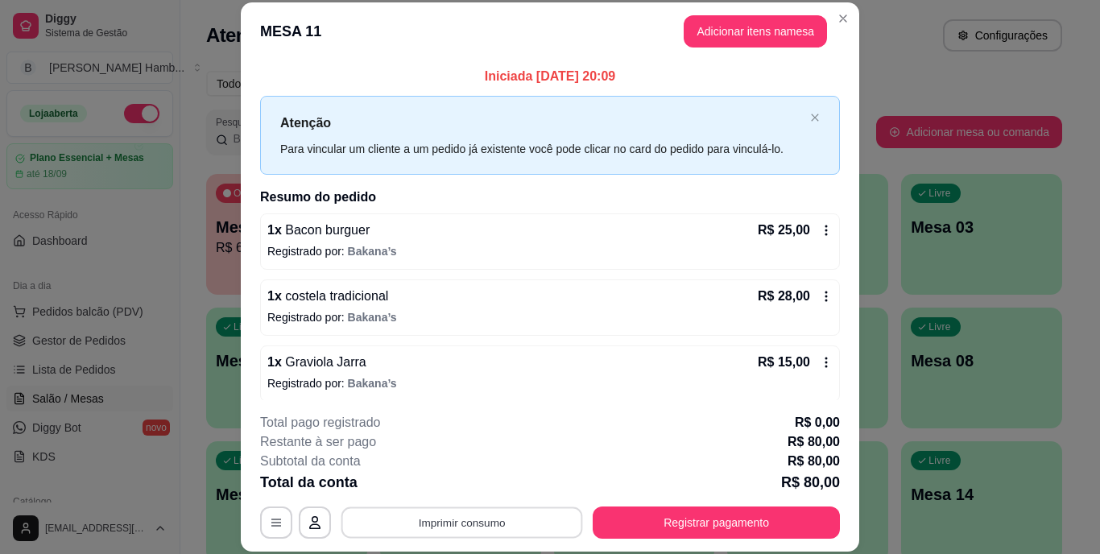
click at [415, 523] on button "Imprimir consumo" at bounding box center [462, 521] width 242 height 31
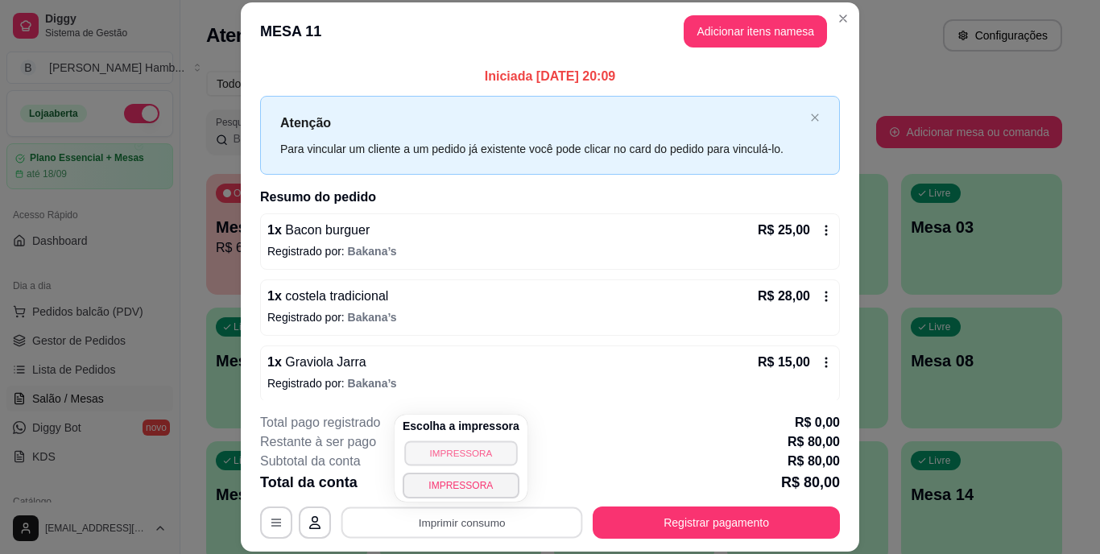
click at [432, 448] on button "IMPRESSORA" at bounding box center [460, 452] width 113 height 25
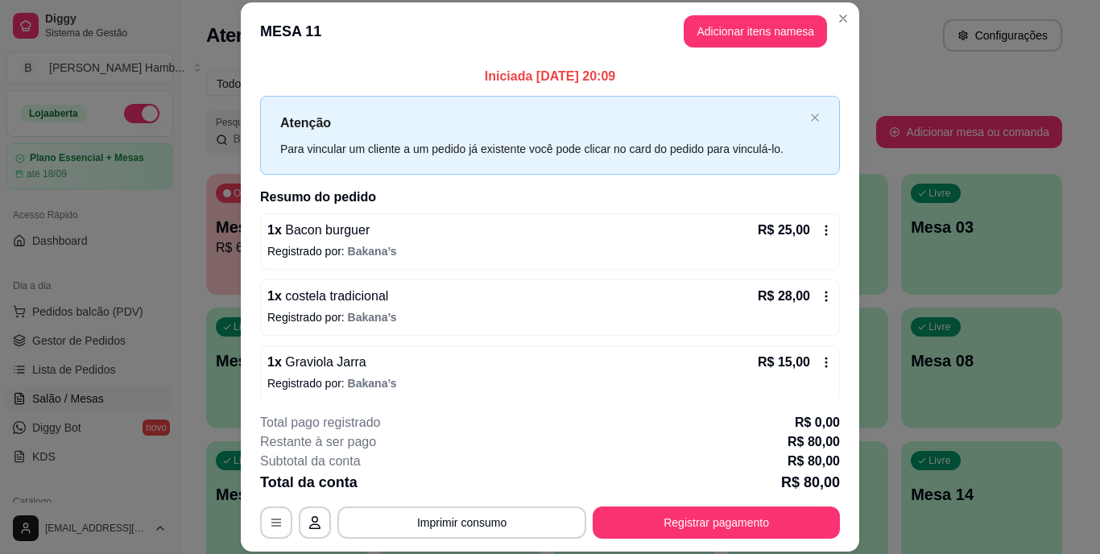
scroll to position [74, 0]
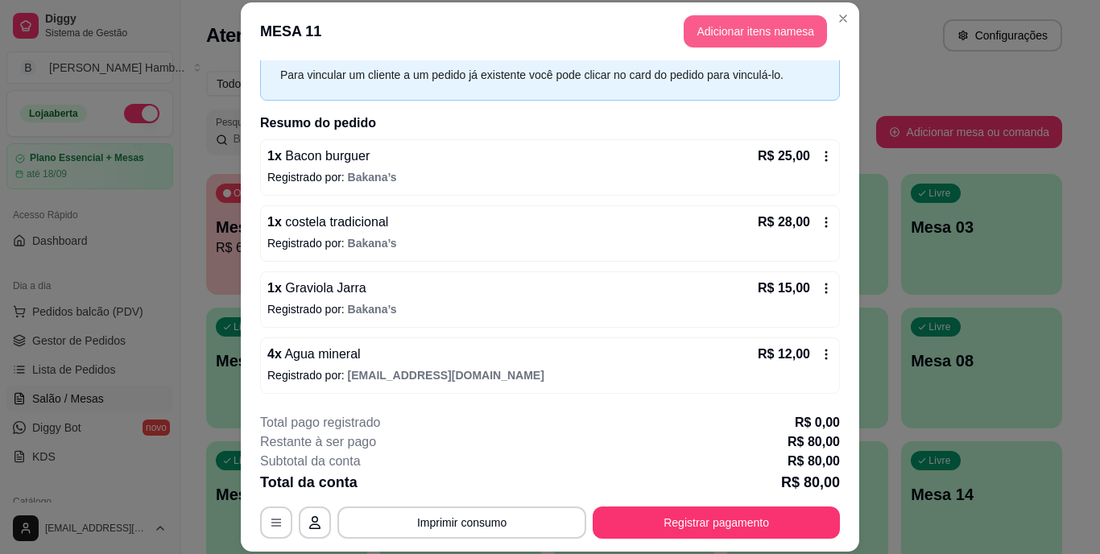
click at [764, 32] on button "Adicionar itens na mesa" at bounding box center [755, 31] width 143 height 32
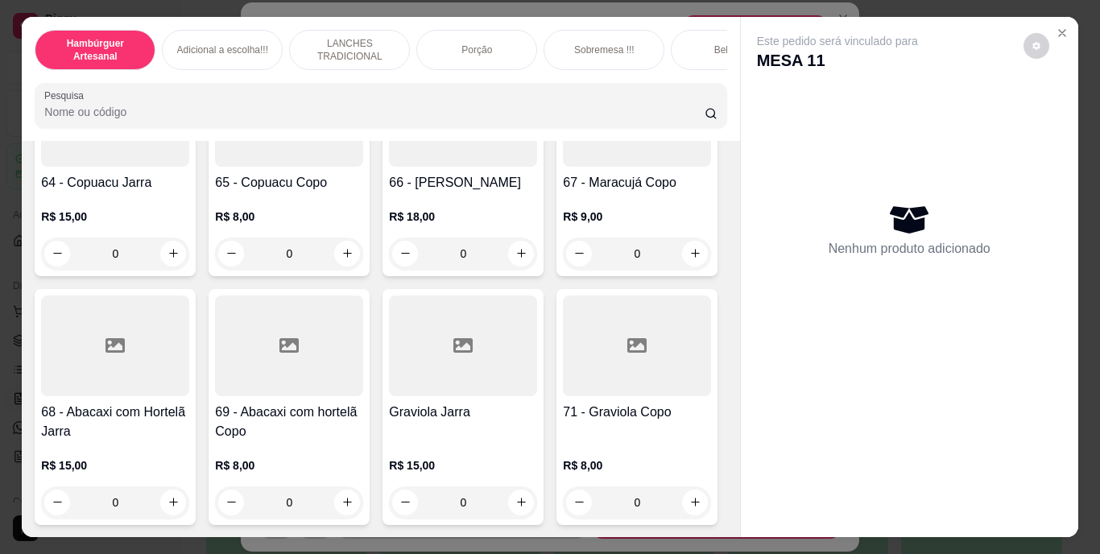
scroll to position [5798, 0]
type input "1"
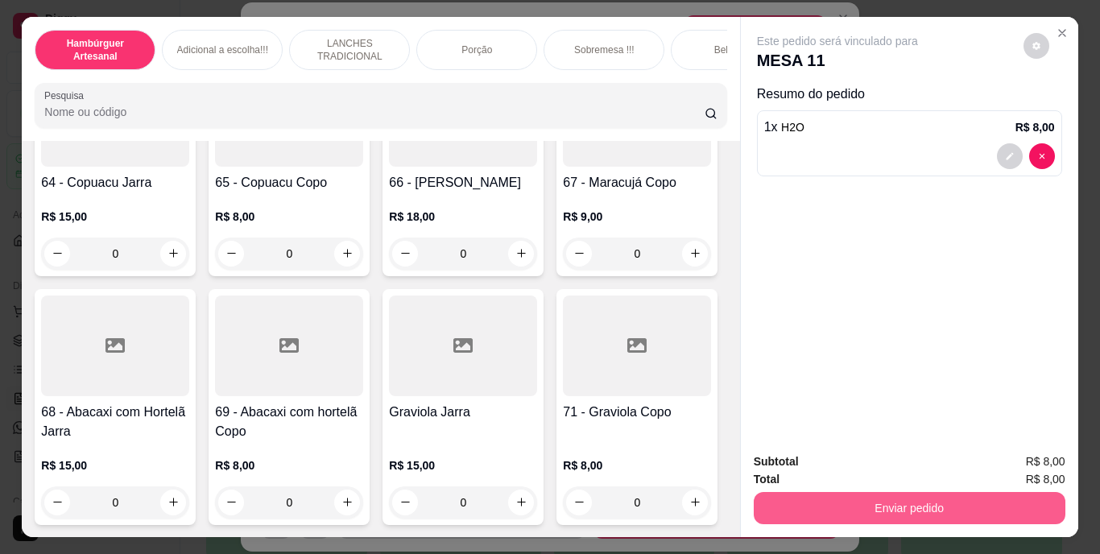
click at [916, 497] on button "Enviar pedido" at bounding box center [910, 508] width 312 height 32
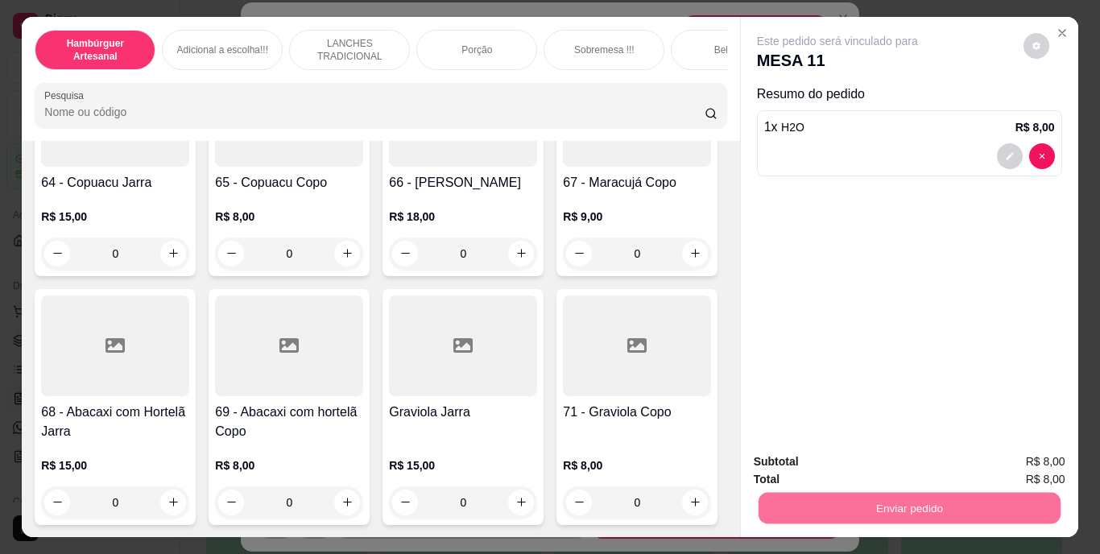
click at [870, 450] on button "Não registrar e enviar pedido" at bounding box center [856, 463] width 163 height 30
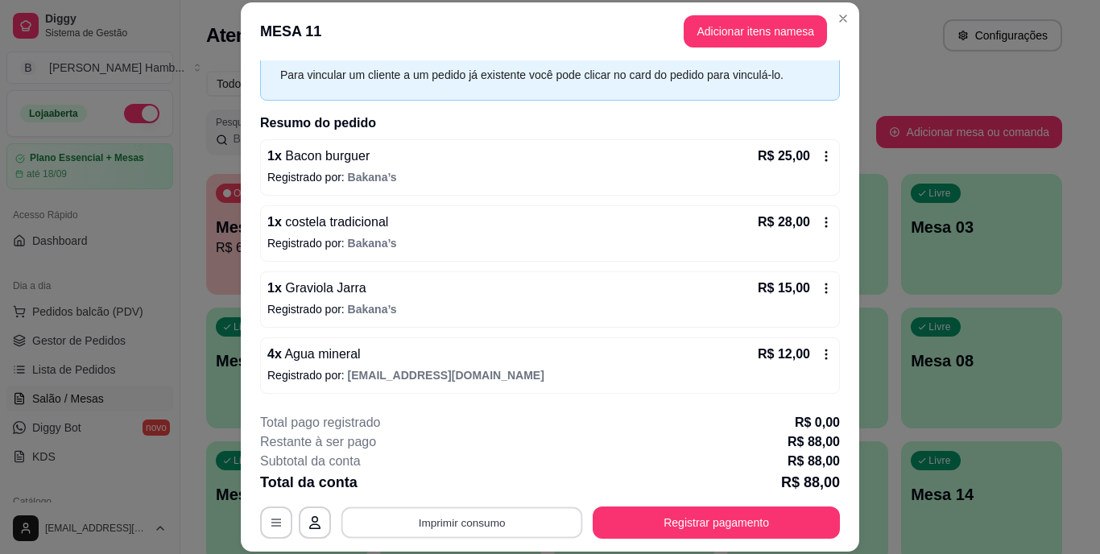
click at [509, 520] on button "Imprimir consumo" at bounding box center [462, 521] width 242 height 31
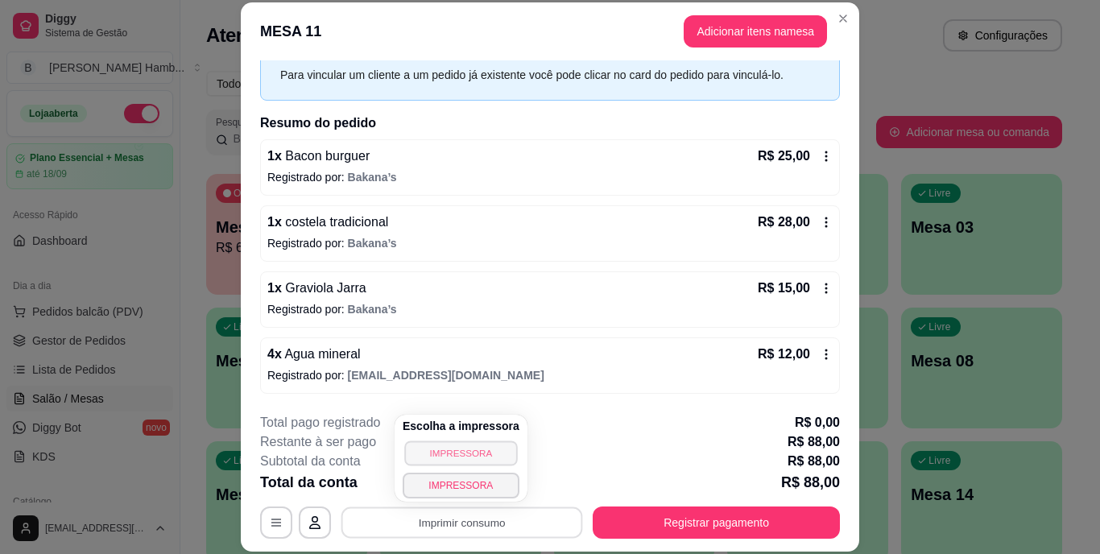
click at [444, 448] on button "IMPRESSORA" at bounding box center [460, 452] width 113 height 25
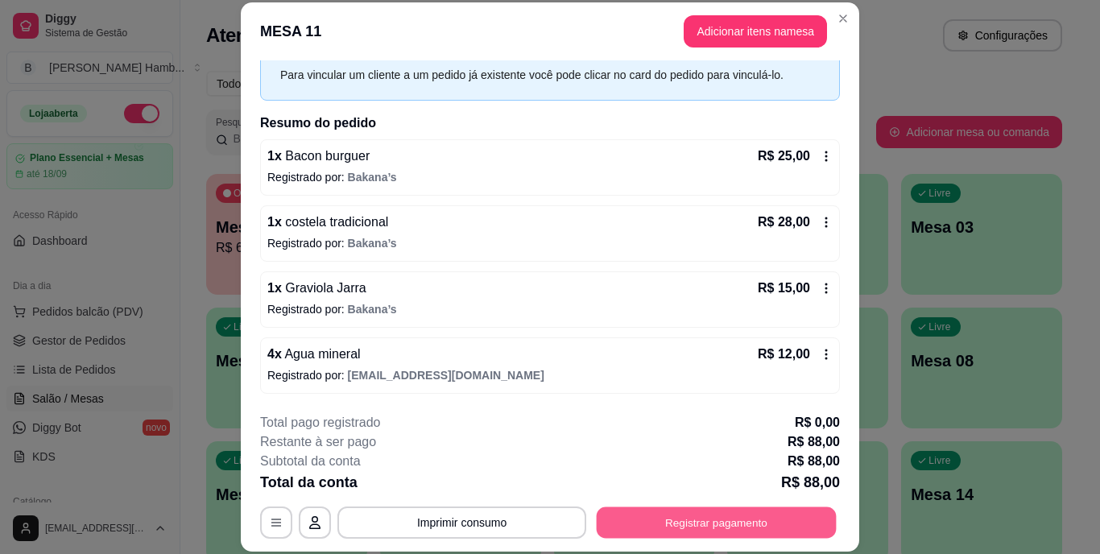
click at [656, 514] on button "Registrar pagamento" at bounding box center [717, 521] width 240 height 31
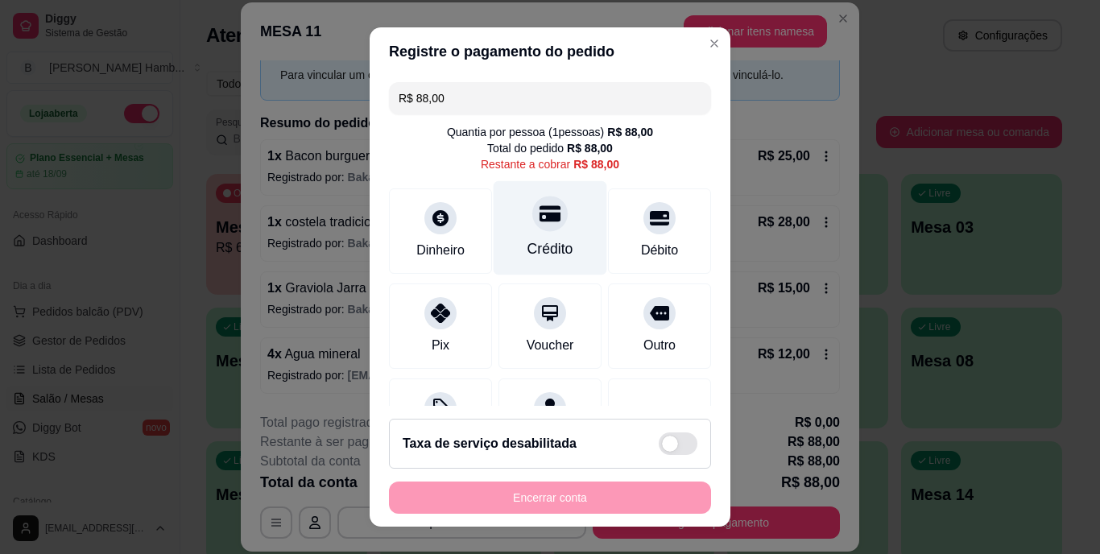
click at [512, 224] on div "Crédito" at bounding box center [551, 228] width 114 height 94
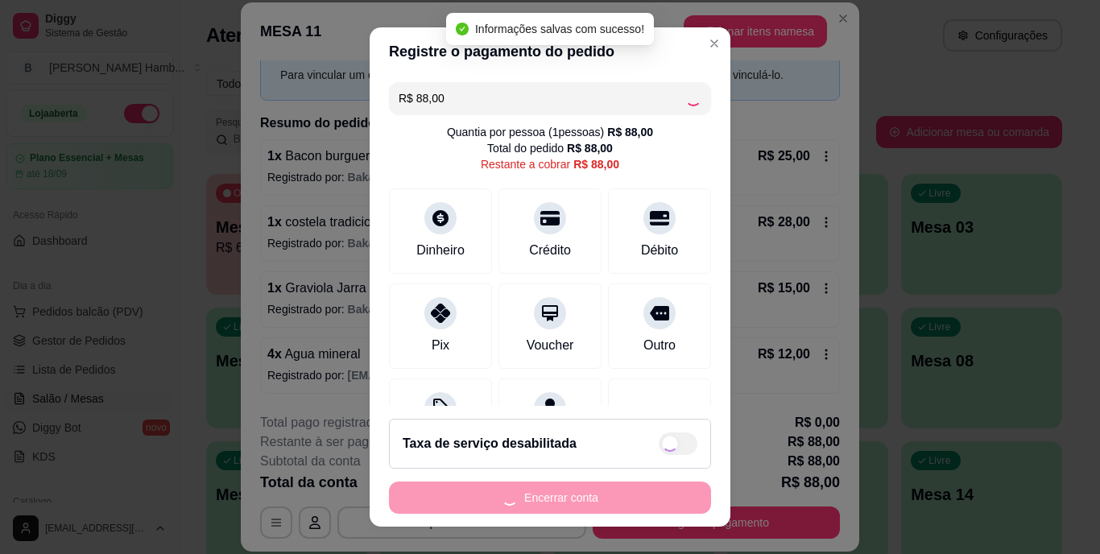
type input "R$ 0,00"
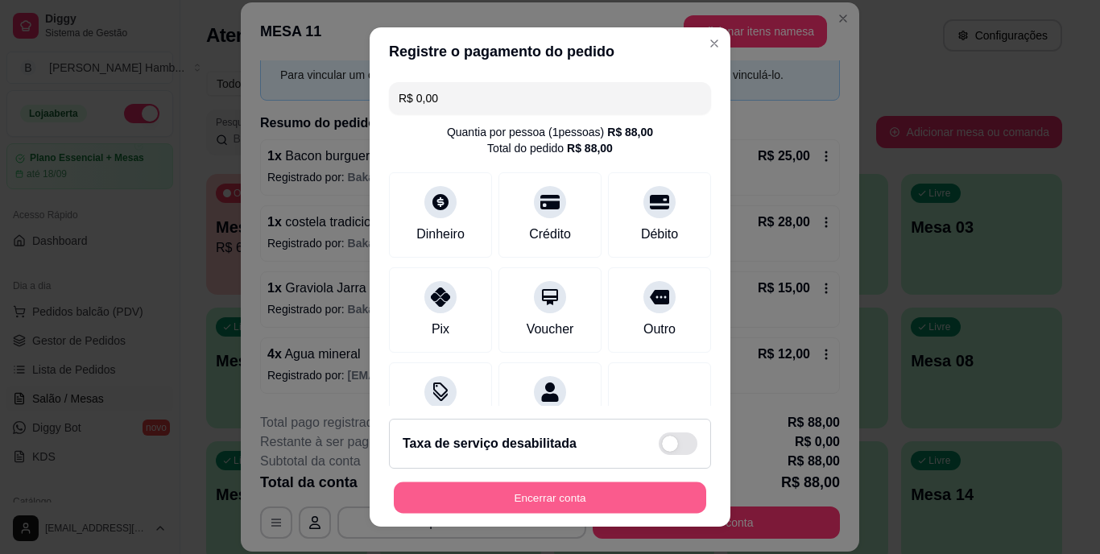
click at [540, 498] on button "Encerrar conta" at bounding box center [550, 497] width 312 height 31
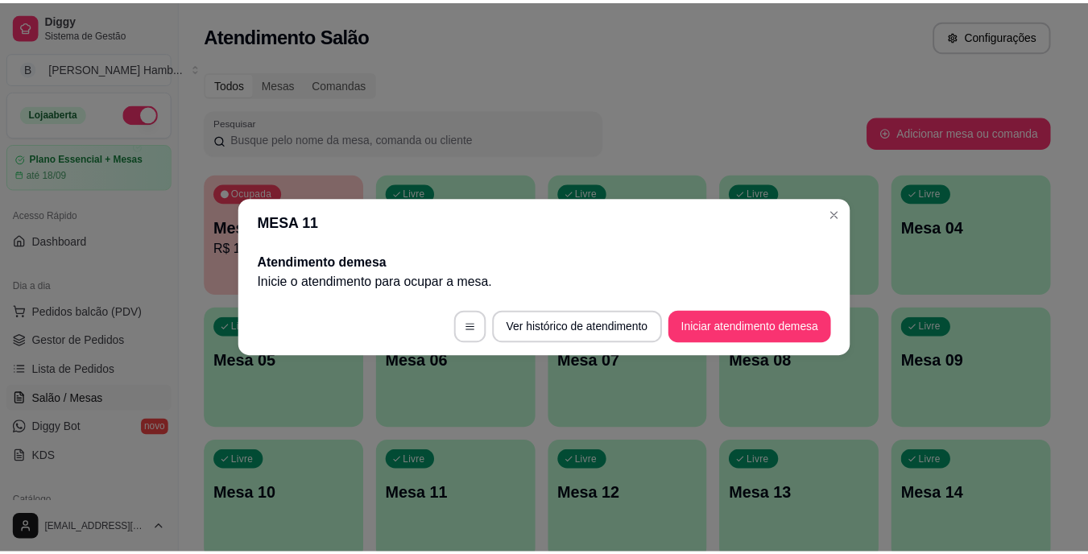
scroll to position [0, 0]
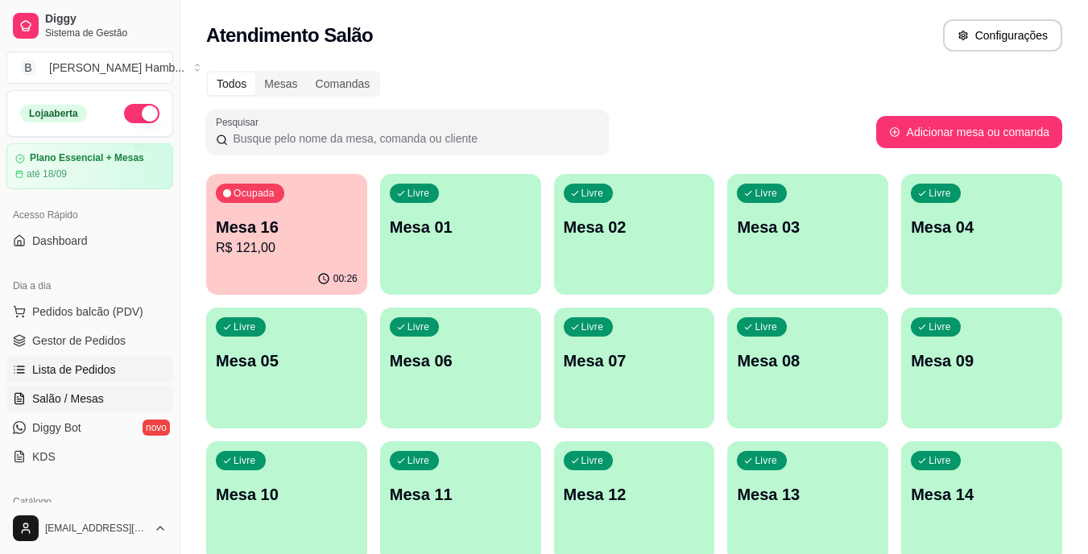
click at [93, 362] on span "Lista de Pedidos" at bounding box center [74, 370] width 84 height 16
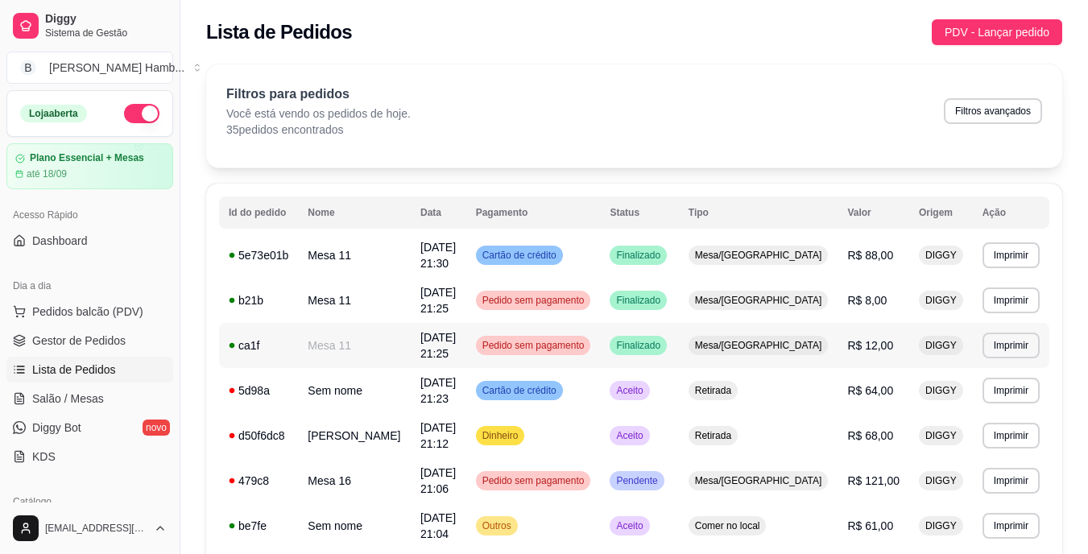
click at [664, 344] on span "Finalizado" at bounding box center [638, 345] width 51 height 13
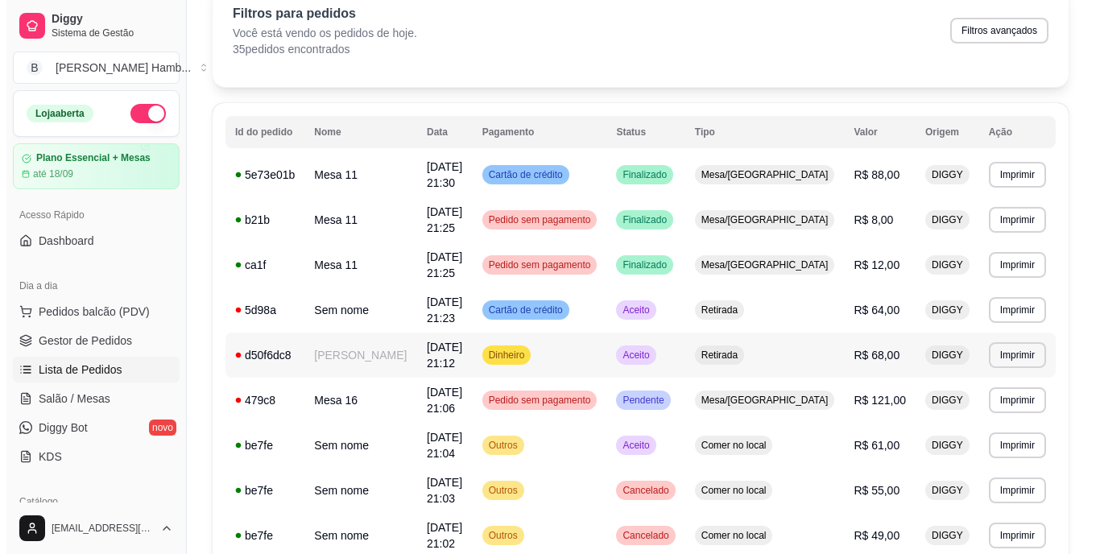
scroll to position [161, 0]
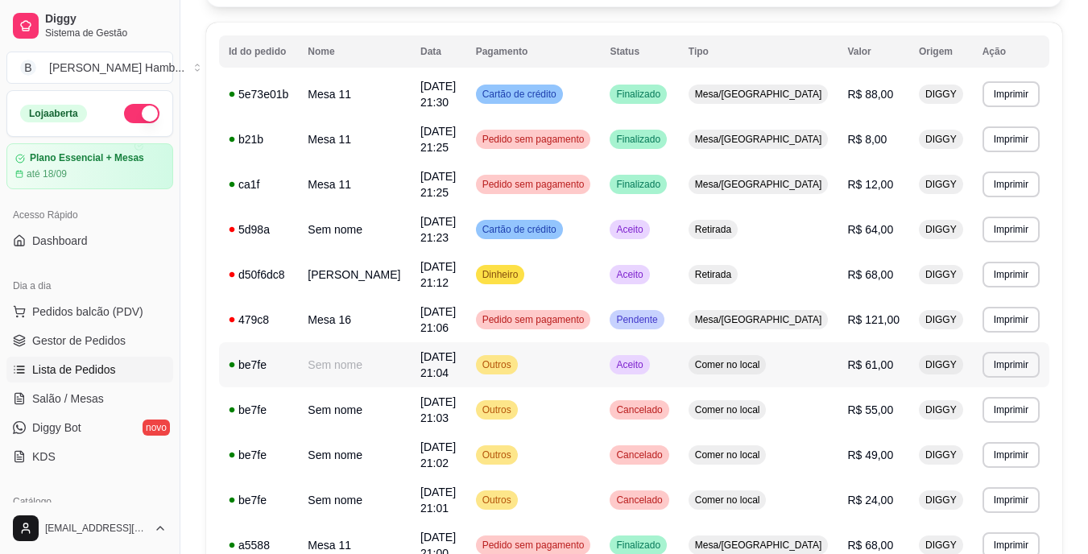
click at [515, 367] on span "Outros" at bounding box center [496, 364] width 35 height 13
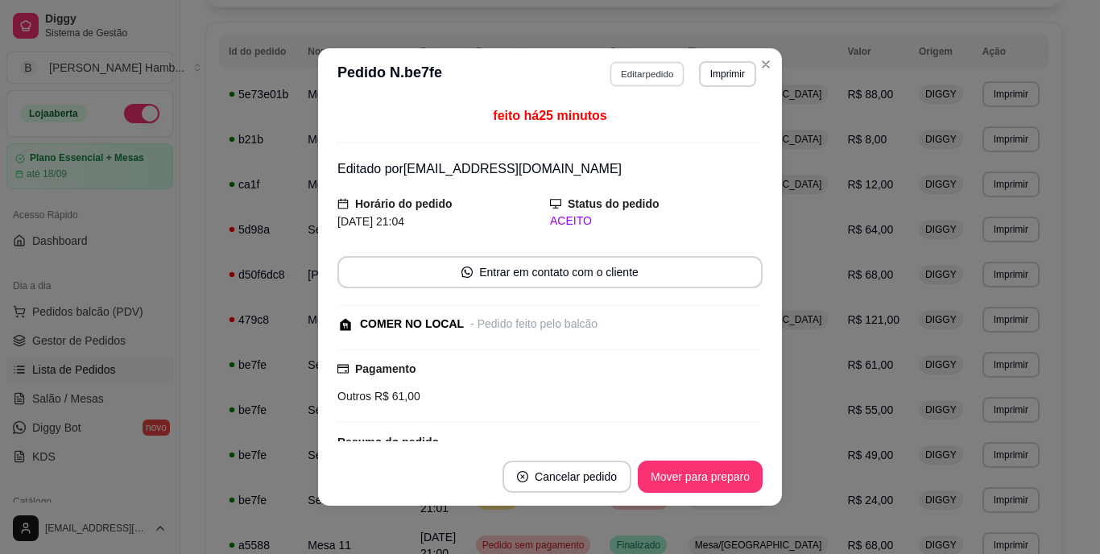
click at [626, 70] on button "Editar pedido" at bounding box center [647, 73] width 75 height 25
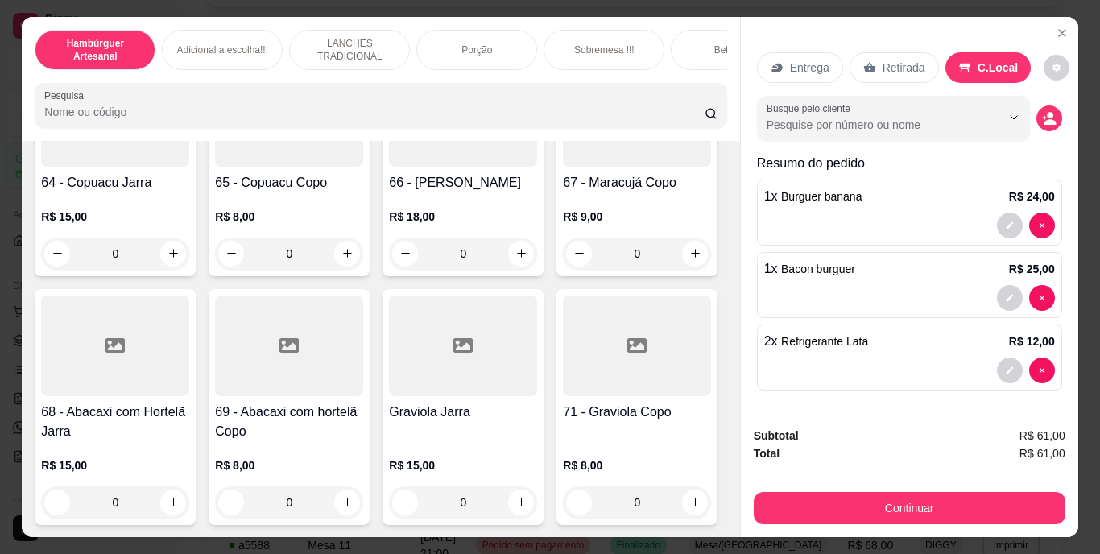
scroll to position [5556, 0]
type input "3"
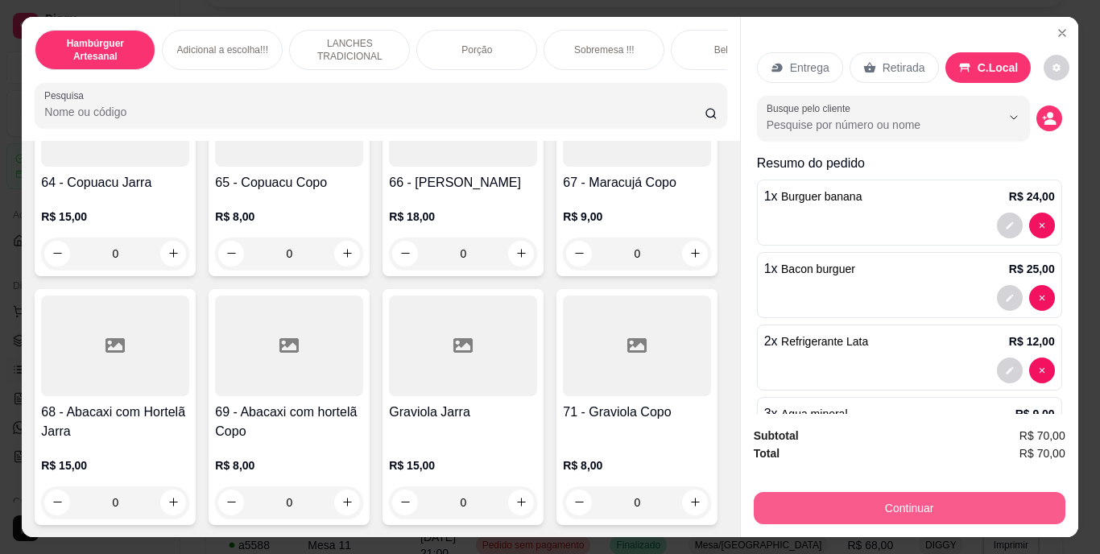
click at [894, 497] on button "Continuar" at bounding box center [910, 508] width 312 height 32
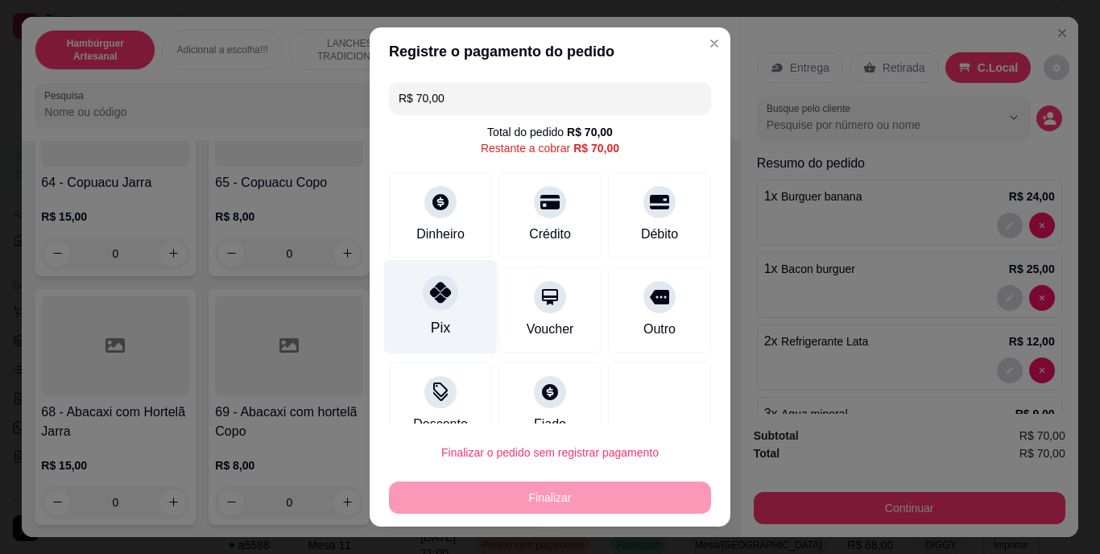
click at [456, 302] on div "Pix" at bounding box center [441, 307] width 114 height 94
type input "R$ 0,00"
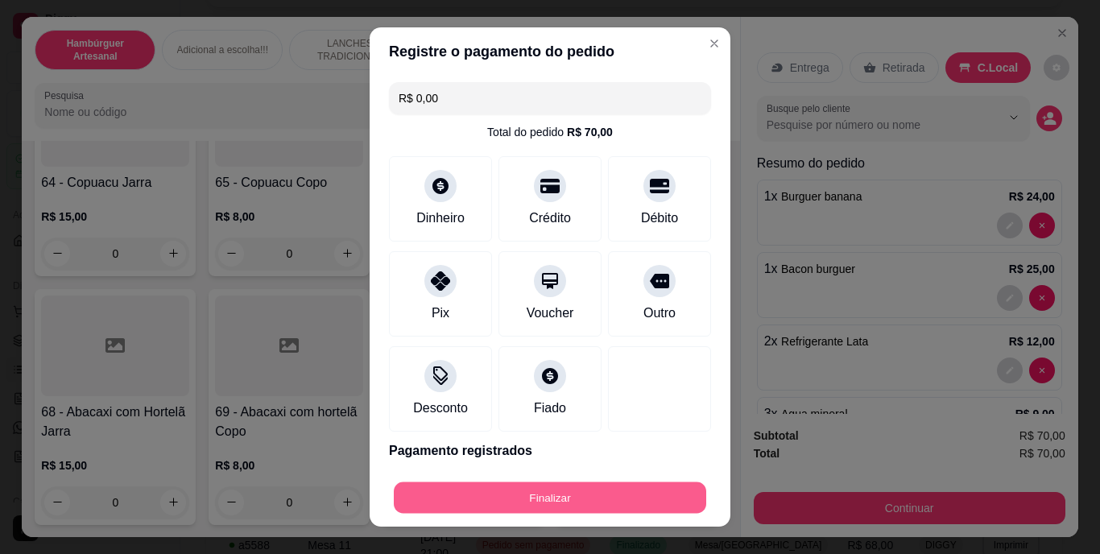
click at [493, 502] on button "Finalizar" at bounding box center [550, 497] width 312 height 31
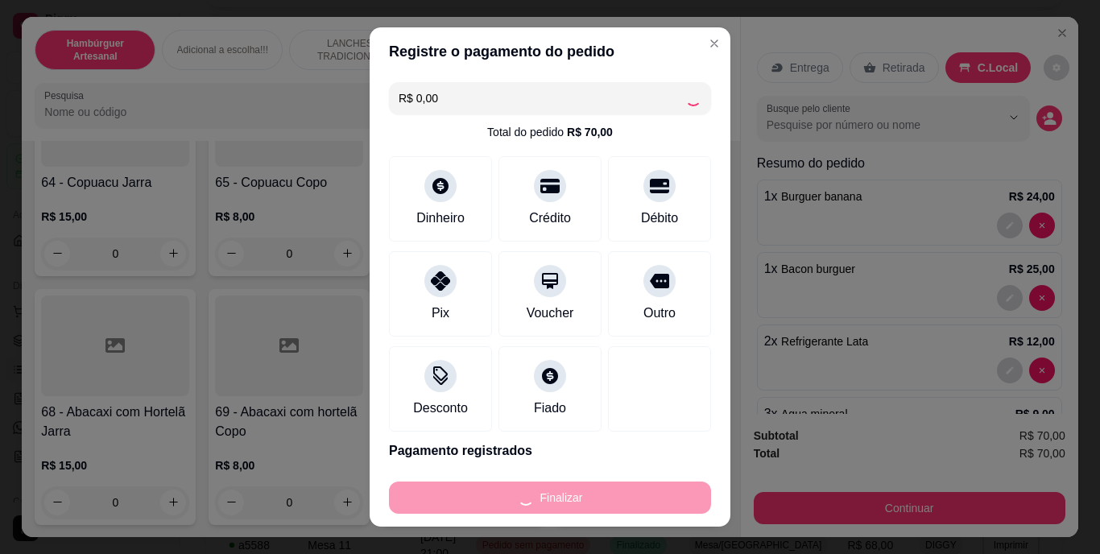
type input "0"
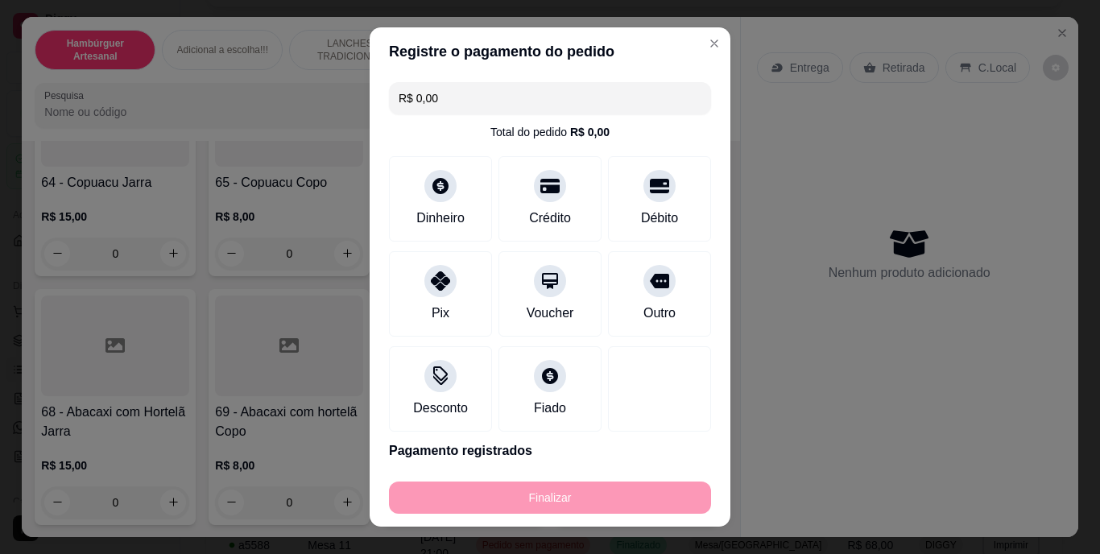
type input "-R$ 70,00"
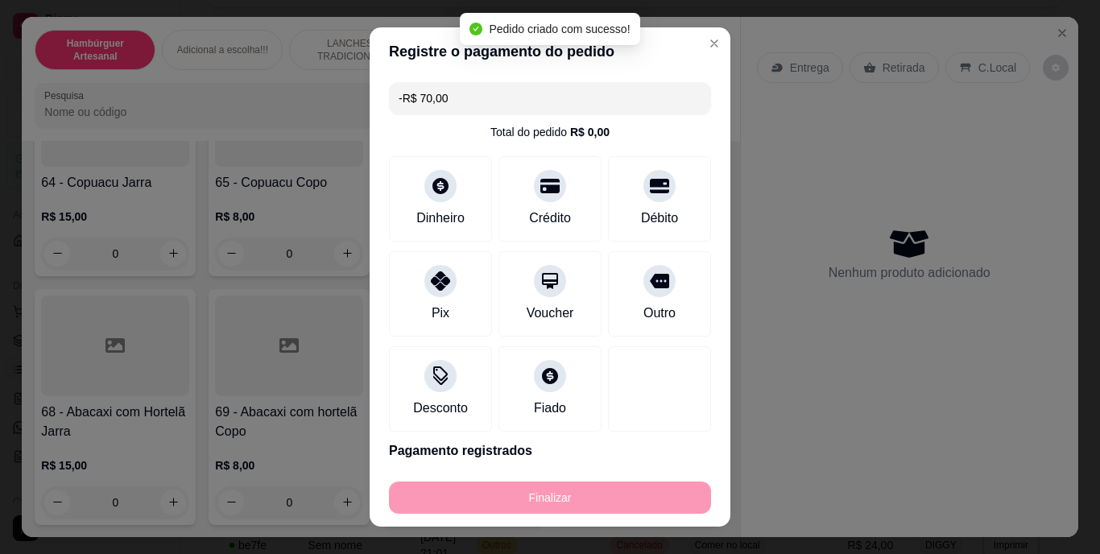
scroll to position [5551, 0]
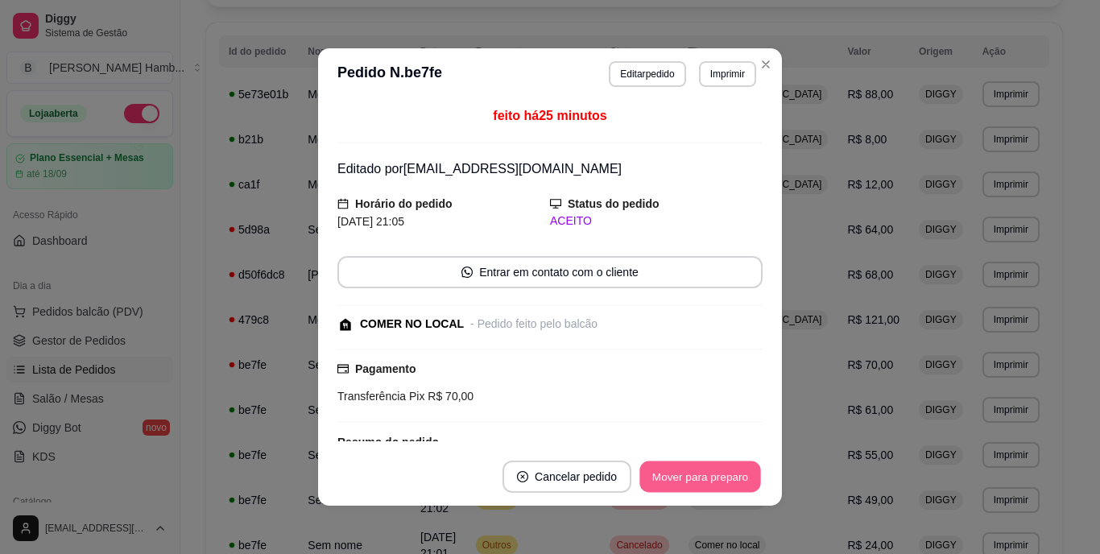
click at [701, 475] on button "Mover para preparo" at bounding box center [699, 476] width 121 height 31
click at [700, 475] on button "Mover para retirada disponível" at bounding box center [673, 476] width 172 height 31
click at [690, 470] on button "Mover para finalizado" at bounding box center [696, 477] width 134 height 32
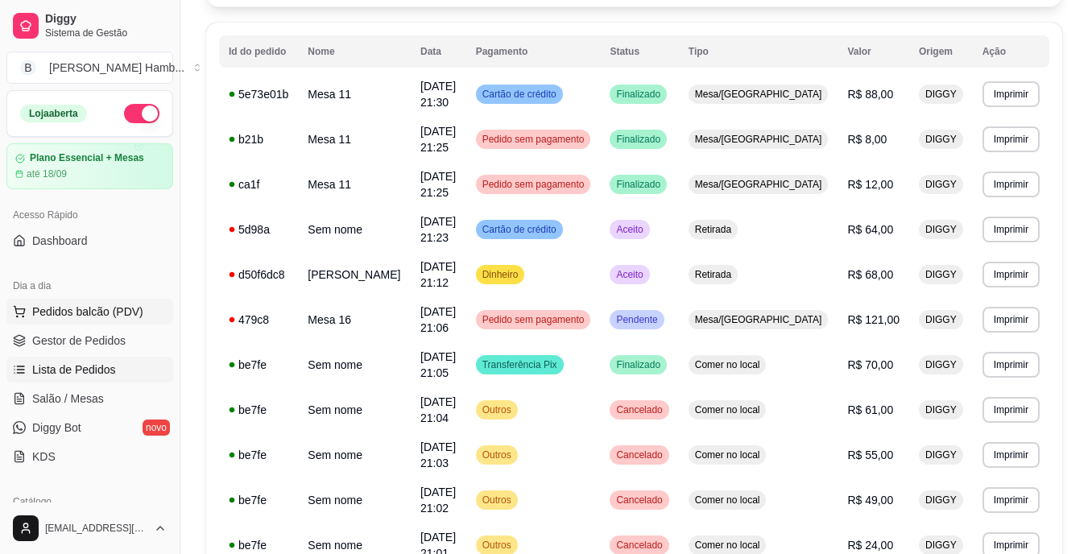
click at [101, 309] on span "Pedidos balcão (PDV)" at bounding box center [87, 312] width 111 height 16
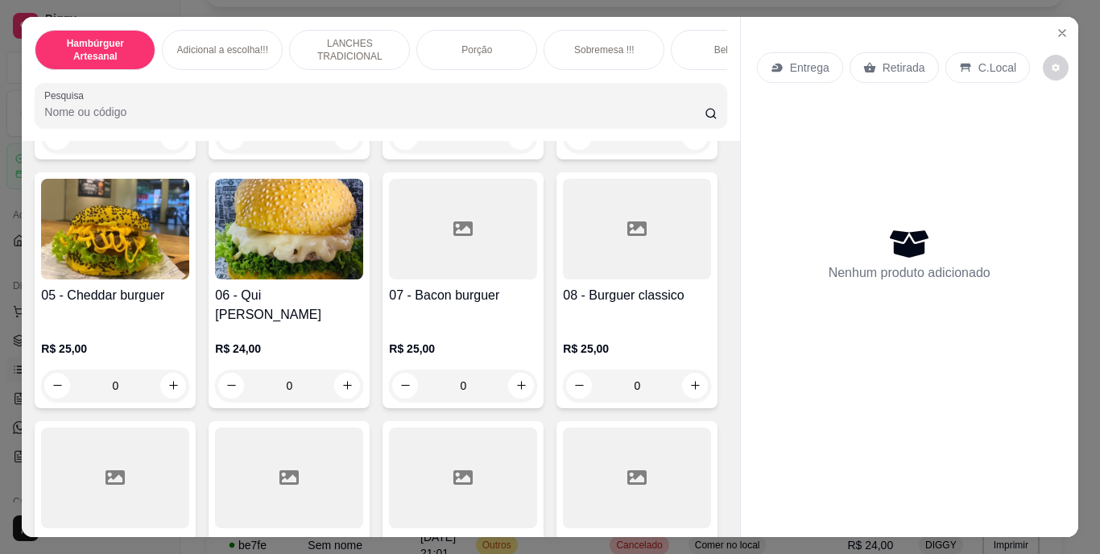
scroll to position [403, 0]
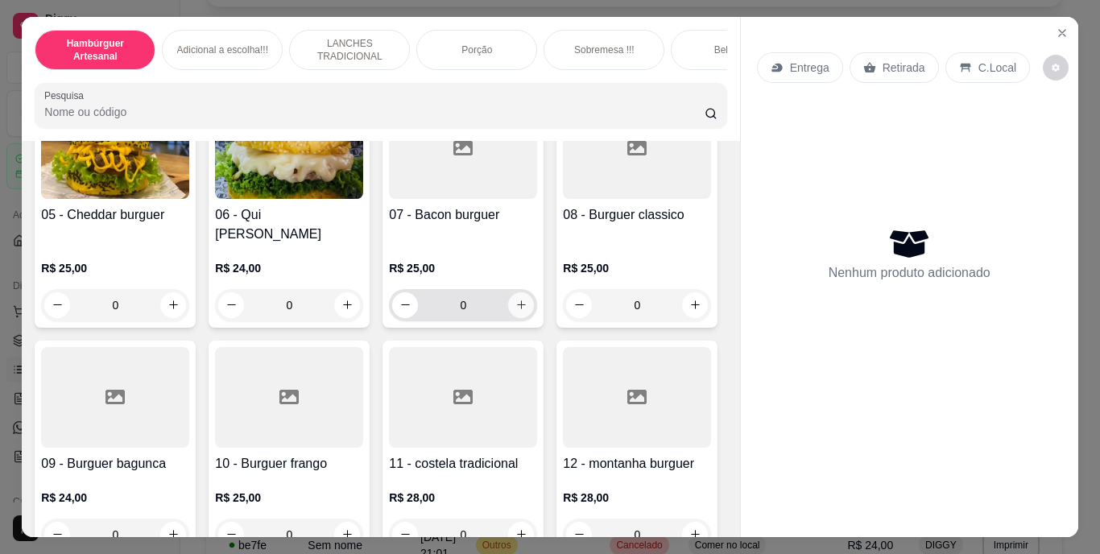
click at [508, 318] on button "increase-product-quantity" at bounding box center [521, 305] width 26 height 26
type input "1"
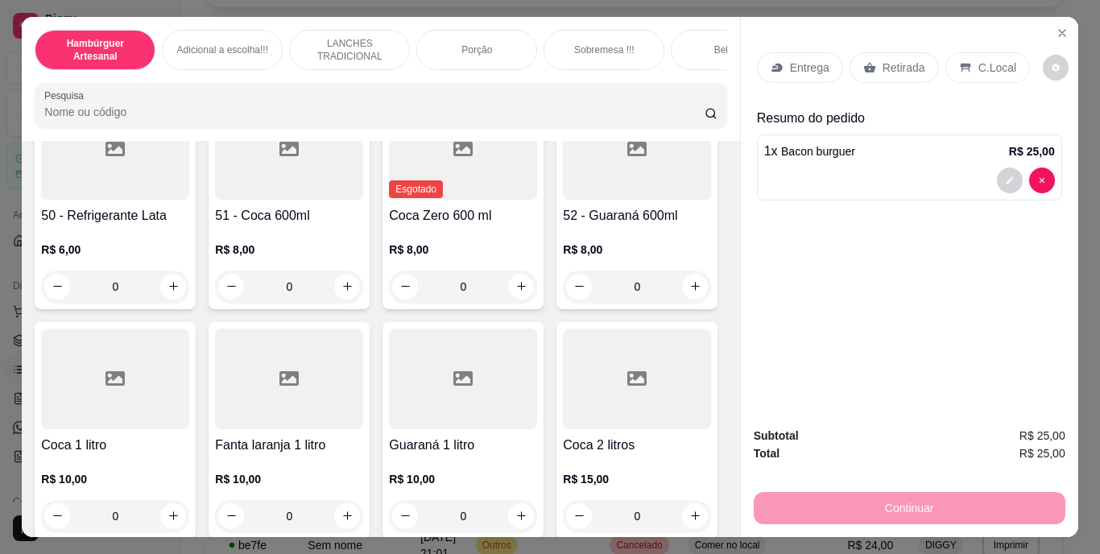
scroll to position [3463, 0]
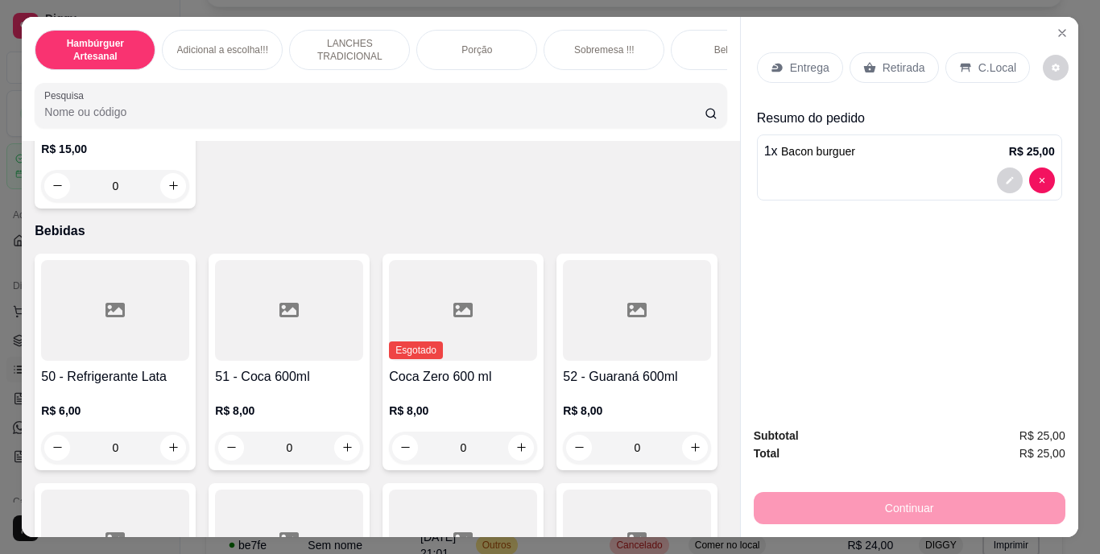
type input "1"
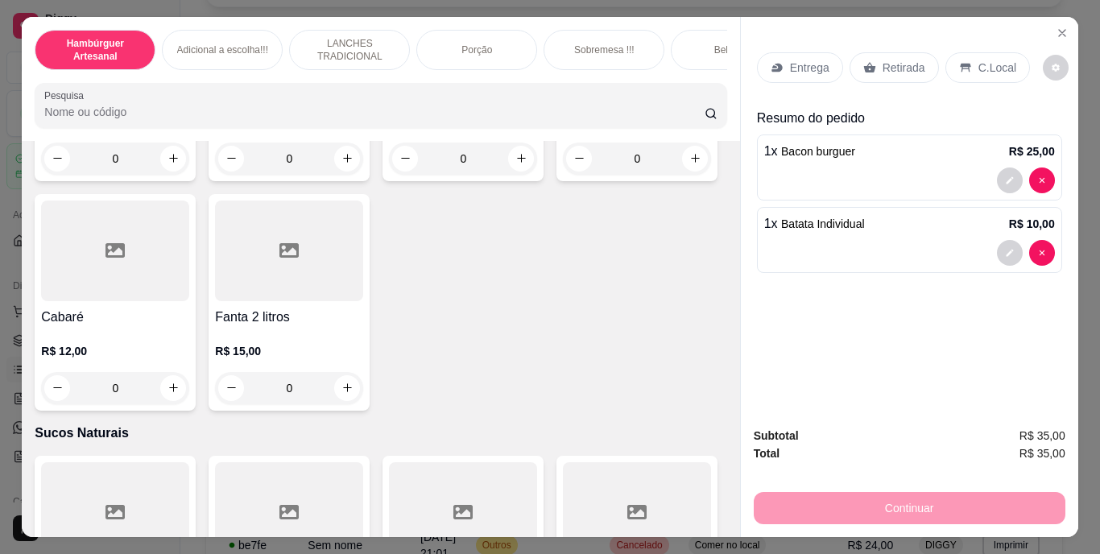
scroll to position [4430, 0]
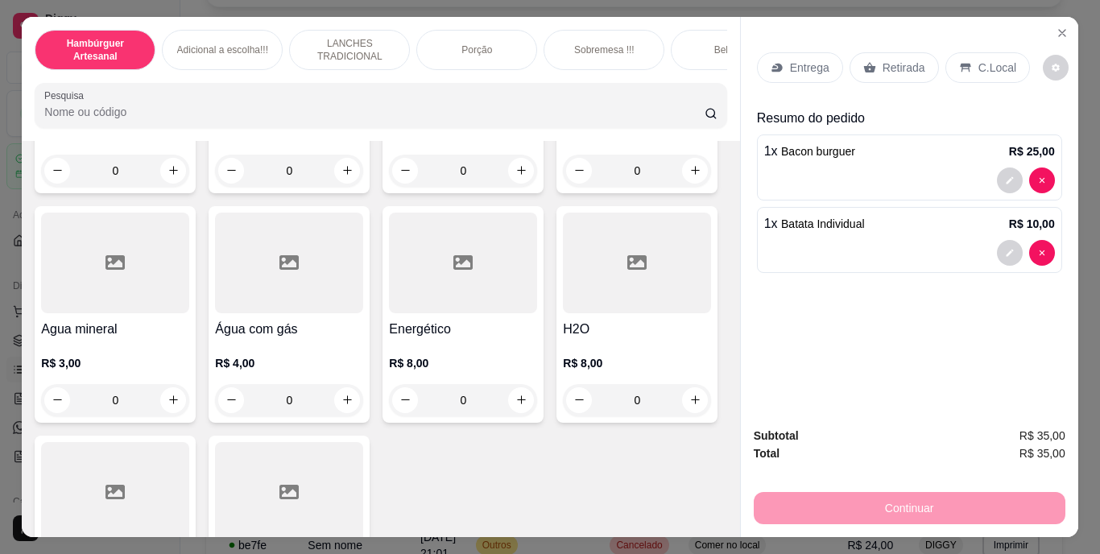
type input "1"
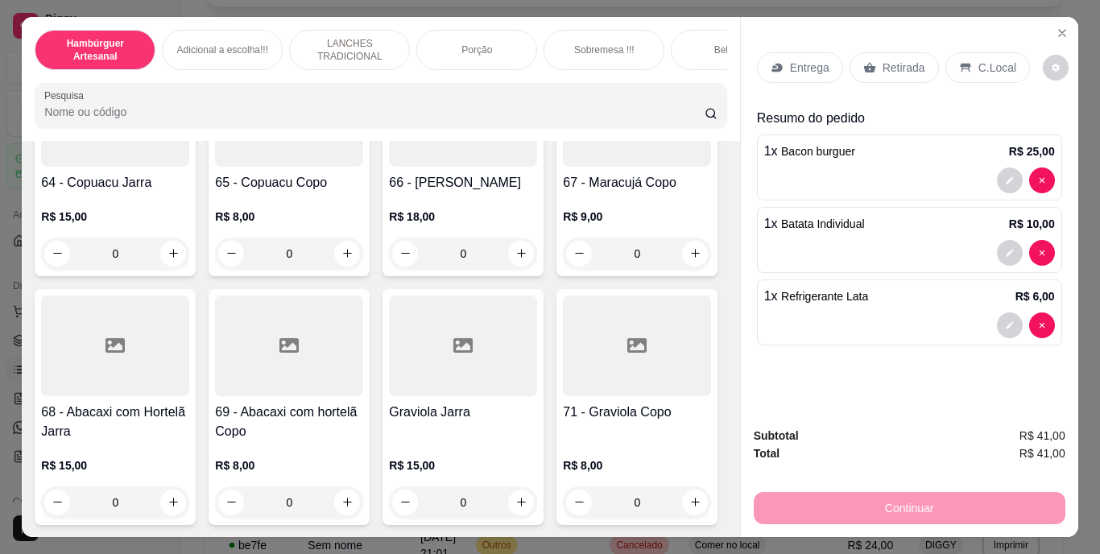
scroll to position [5557, 0]
type input "1"
click at [978, 317] on div at bounding box center [909, 325] width 291 height 26
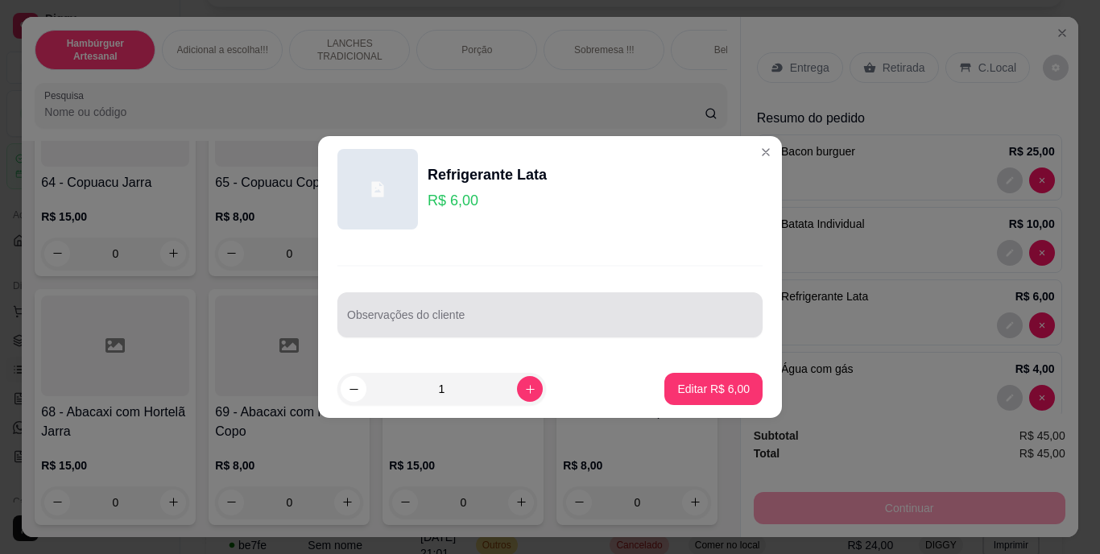
click at [519, 315] on input "Observações do cliente" at bounding box center [550, 321] width 406 height 16
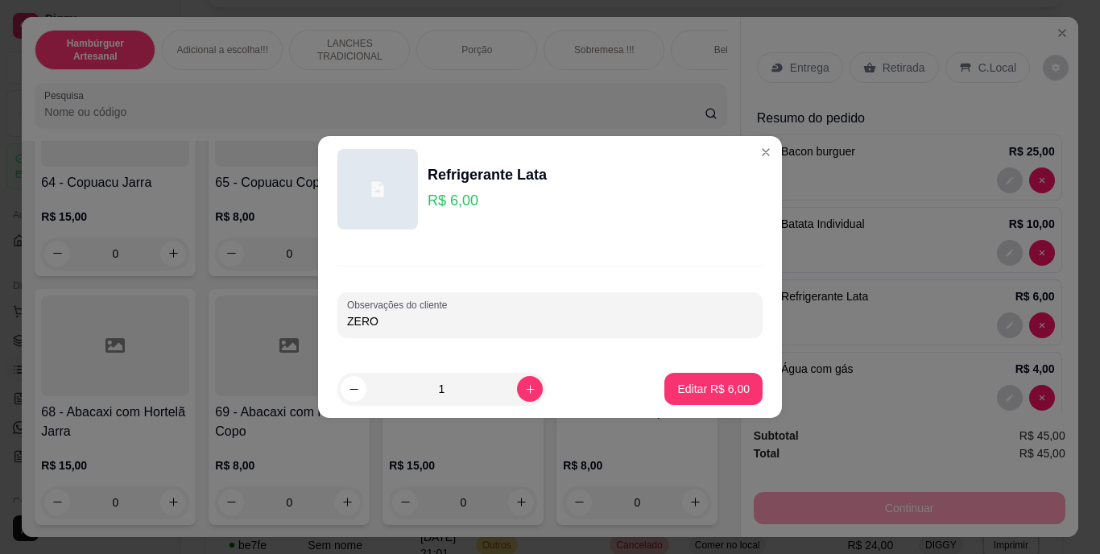
type input "ZERO"
click at [705, 369] on footer "1 Editar R$ 6,00" at bounding box center [550, 389] width 464 height 58
click at [706, 381] on p "Editar R$ 6,00" at bounding box center [713, 389] width 72 height 16
type input "0"
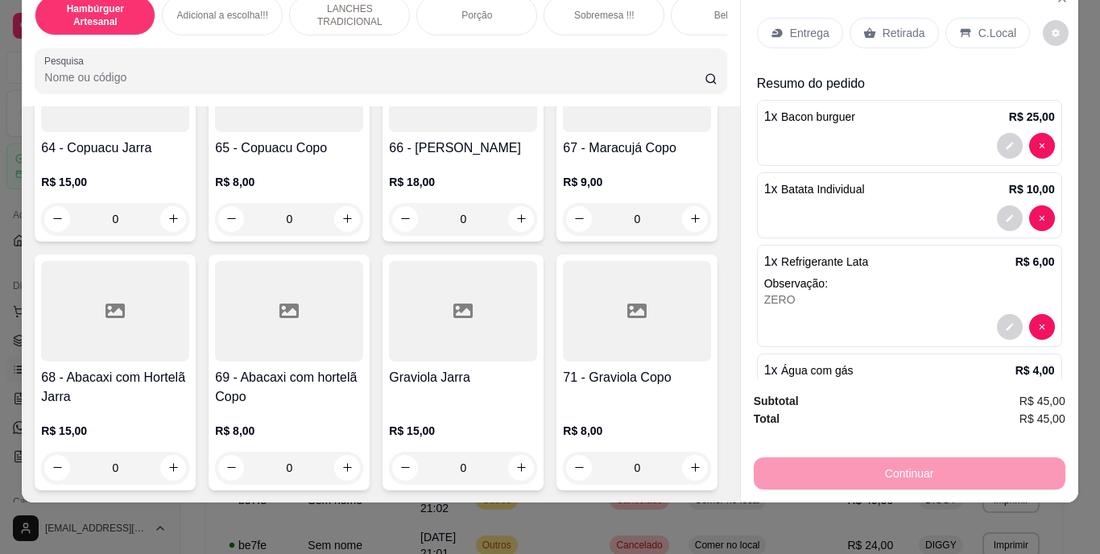
scroll to position [62, 0]
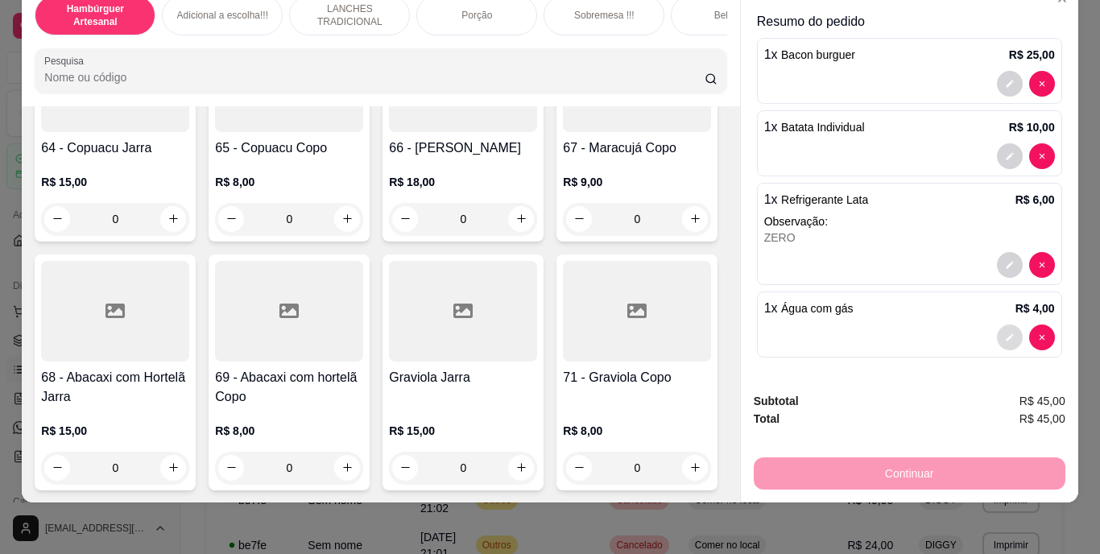
click at [997, 325] on button "decrease-product-quantity" at bounding box center [1010, 338] width 26 height 26
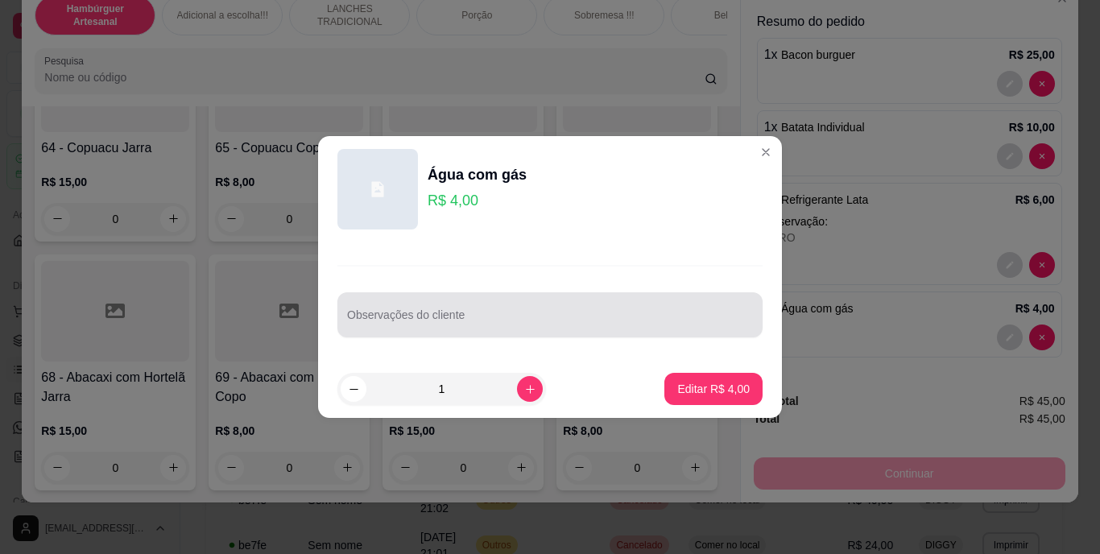
click at [634, 325] on input "Observações do cliente" at bounding box center [550, 321] width 406 height 16
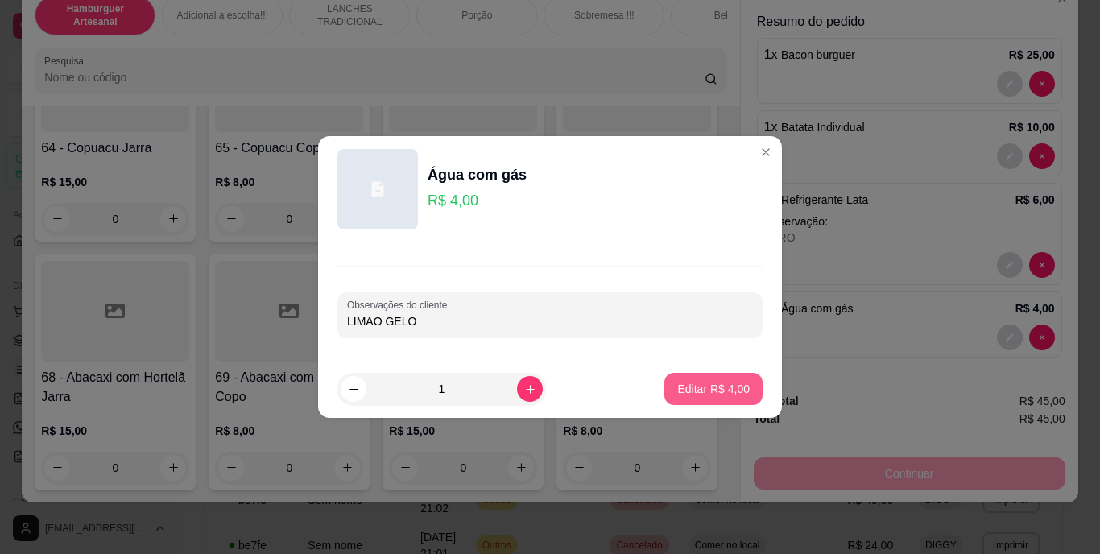
type input "LIMAO GELO"
click at [702, 395] on p "Editar R$ 4,00" at bounding box center [713, 389] width 72 height 16
type input "0"
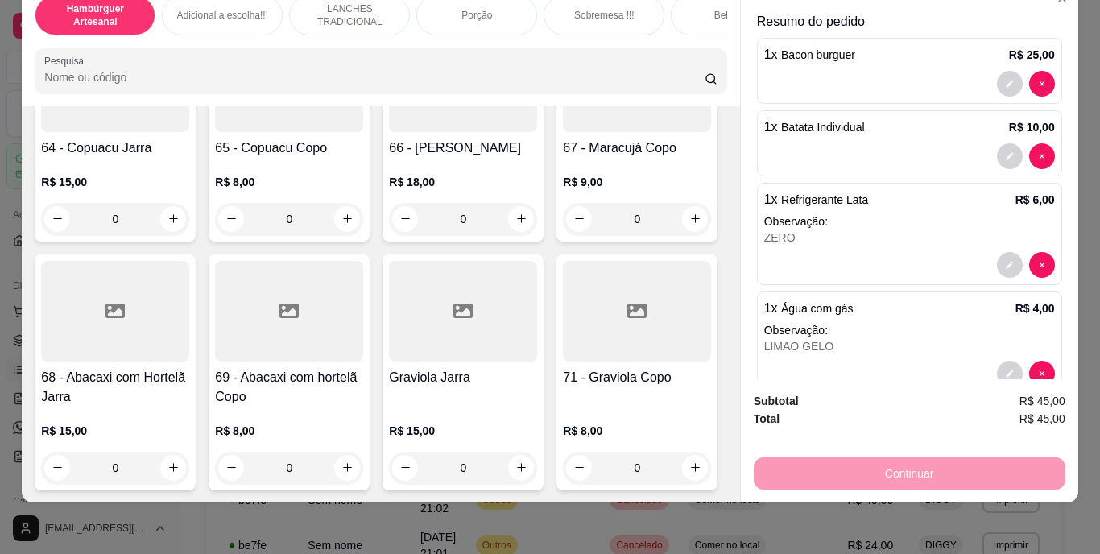
scroll to position [0, 0]
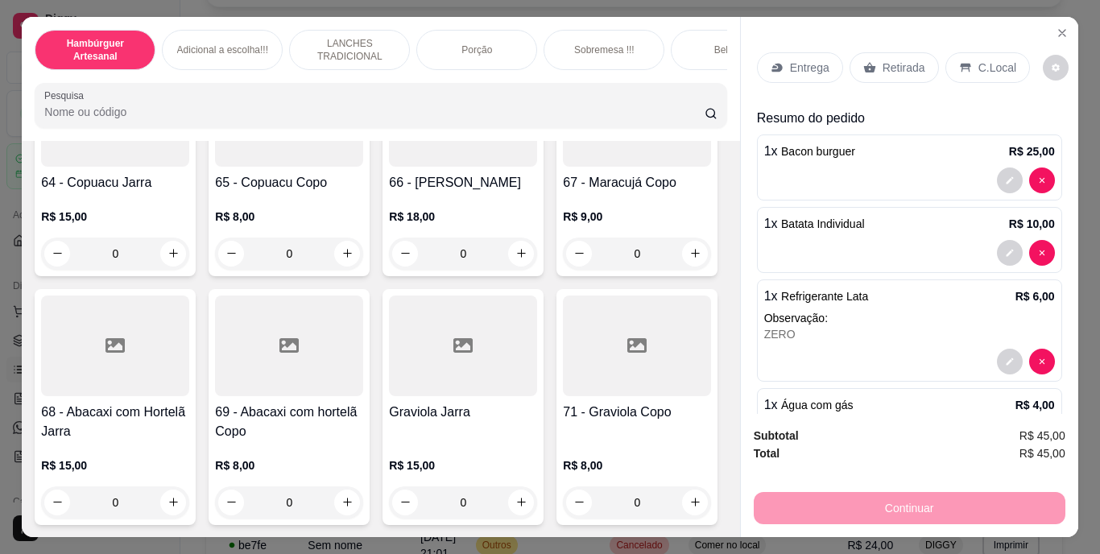
click at [884, 61] on p "Retirada" at bounding box center [904, 68] width 43 height 16
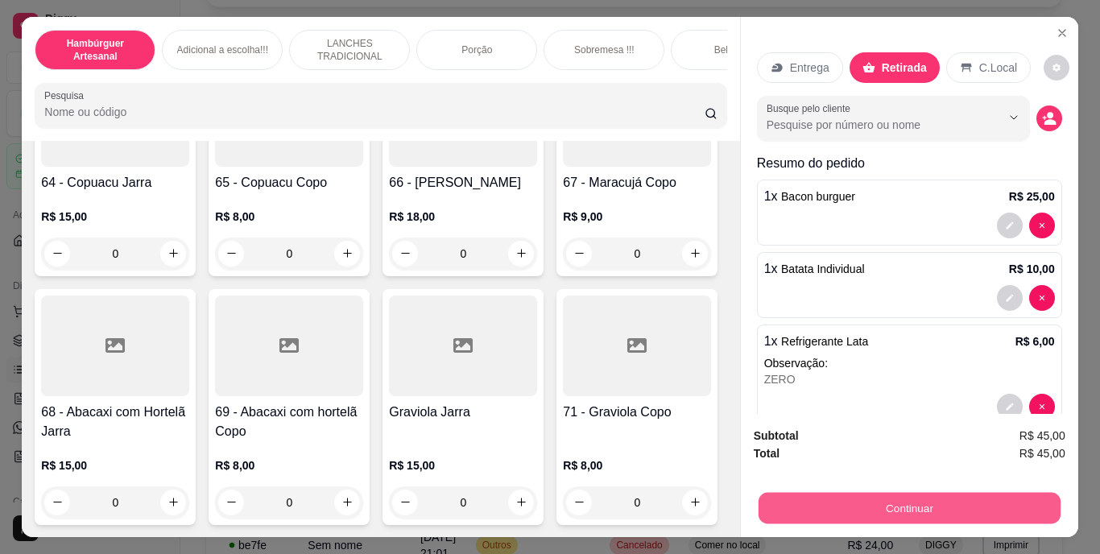
click at [866, 511] on button "Continuar" at bounding box center [909, 508] width 302 height 31
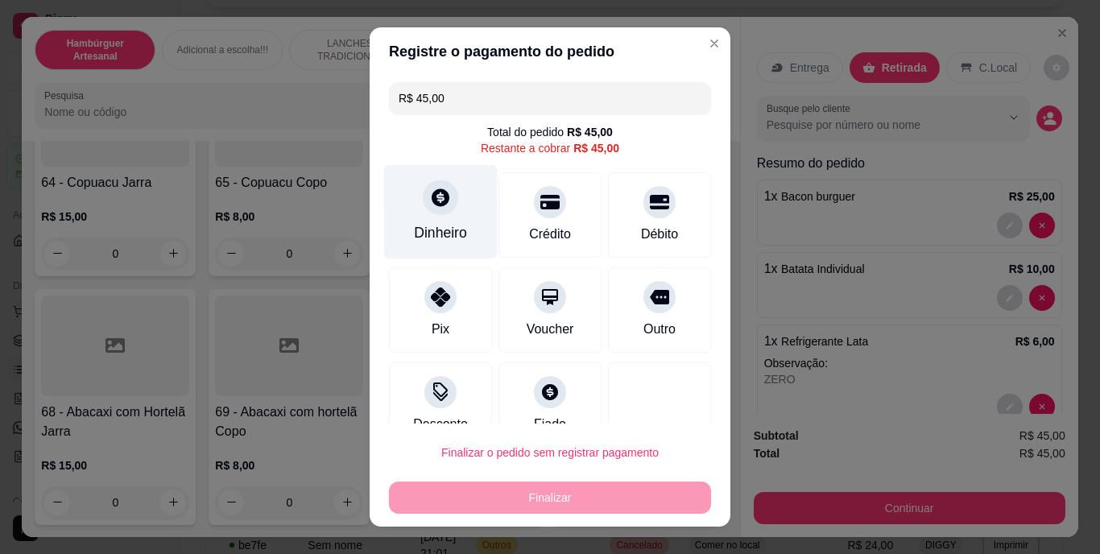
click at [441, 188] on icon at bounding box center [440, 198] width 21 height 21
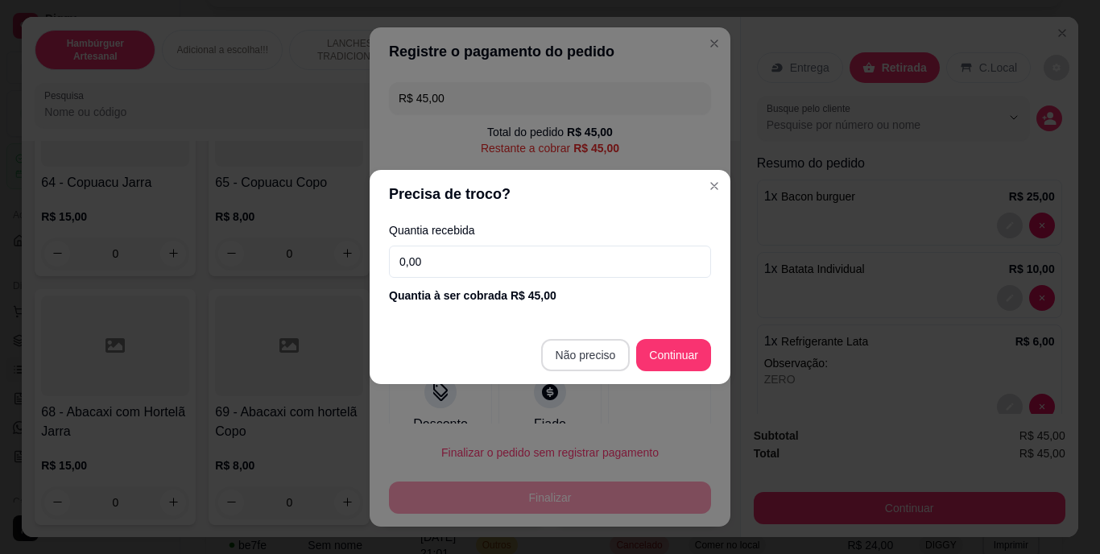
type input "R$ 0,00"
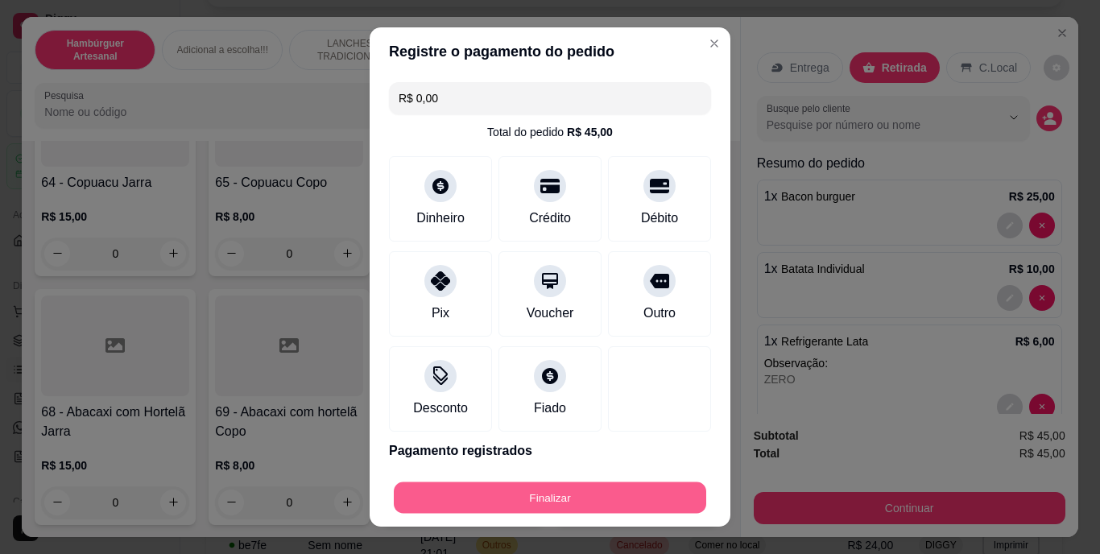
click at [603, 488] on button "Finalizar" at bounding box center [550, 497] width 312 height 31
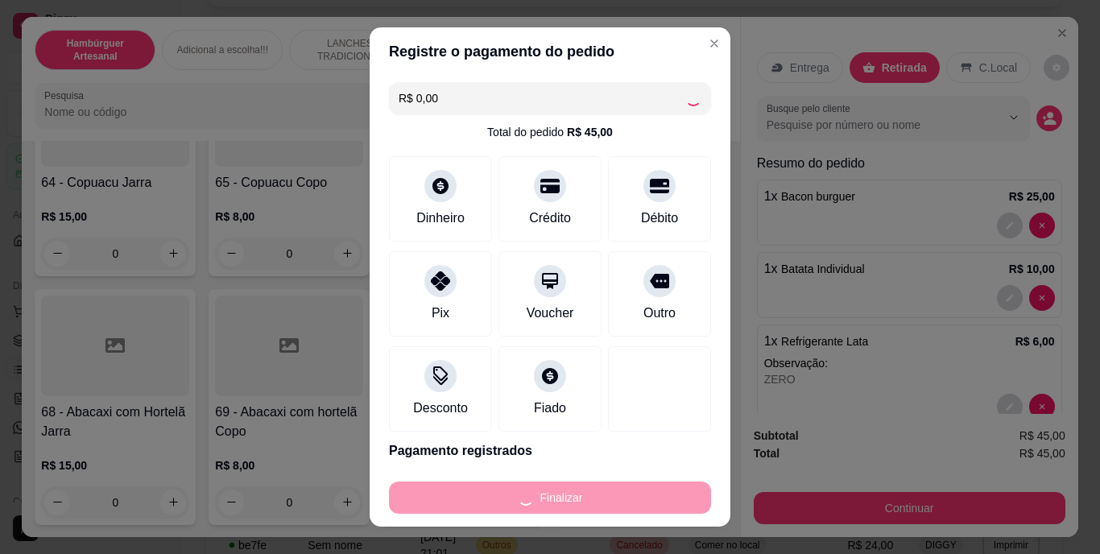
type input "0"
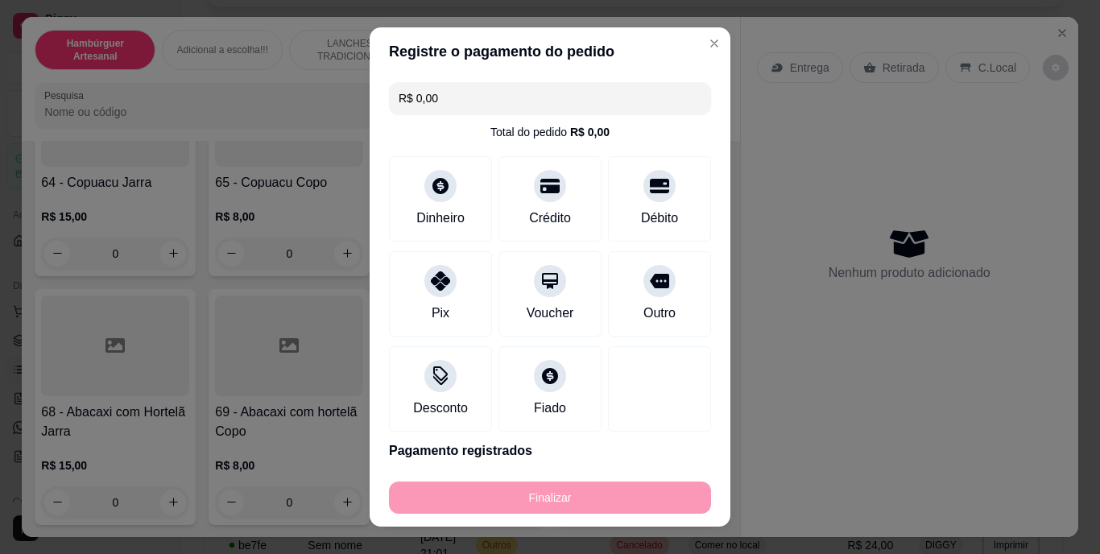
type input "-R$ 45,00"
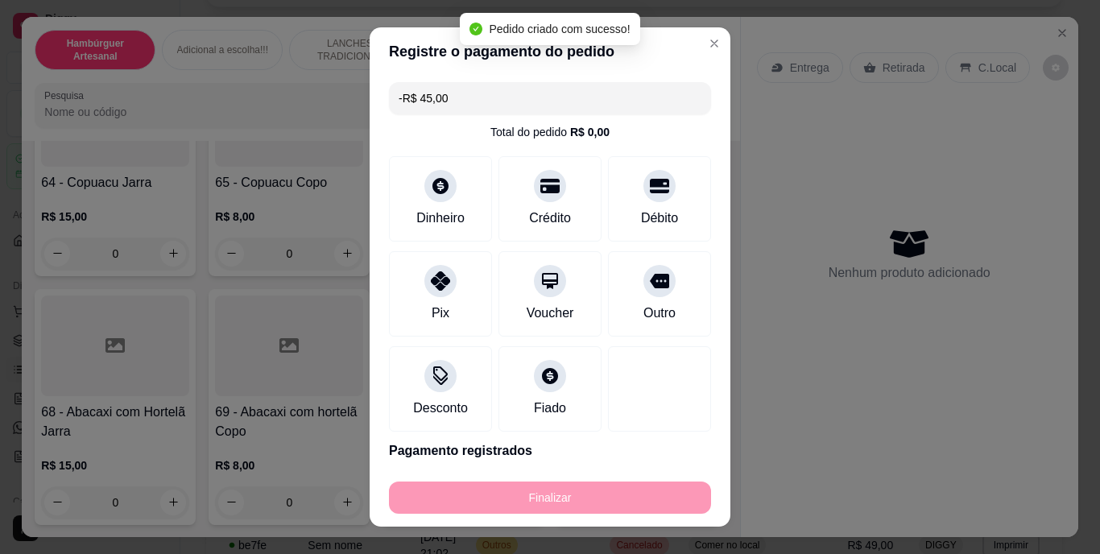
scroll to position [5552, 0]
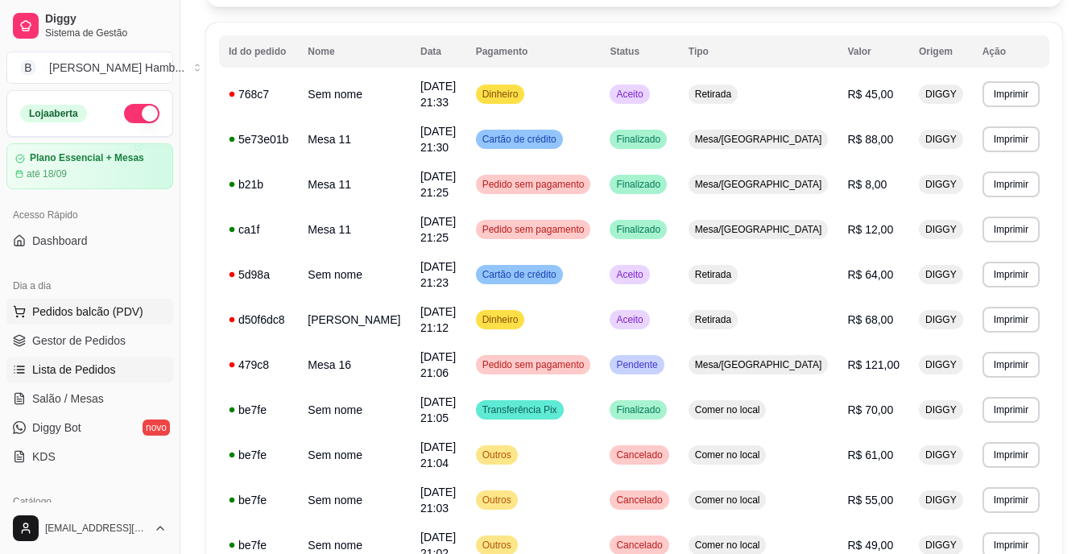
click at [122, 299] on button "Pedidos balcão (PDV)" at bounding box center [89, 312] width 167 height 26
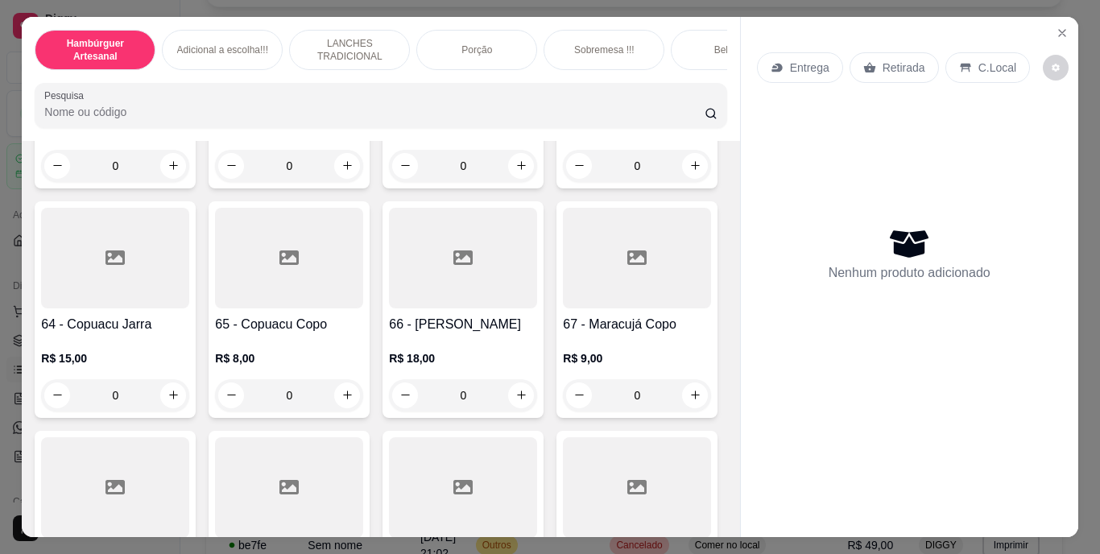
scroll to position [5315, 0]
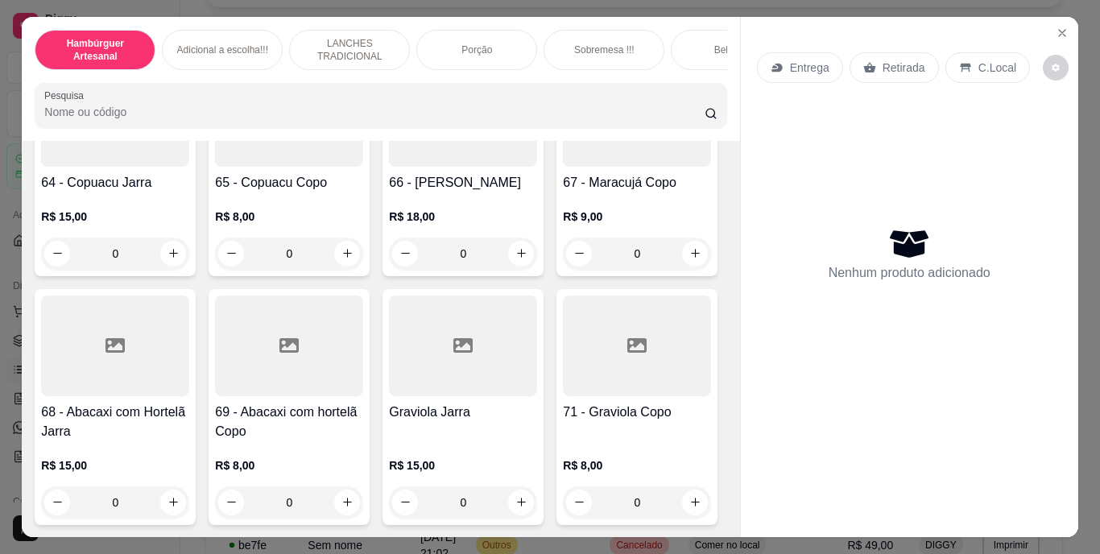
type input "1"
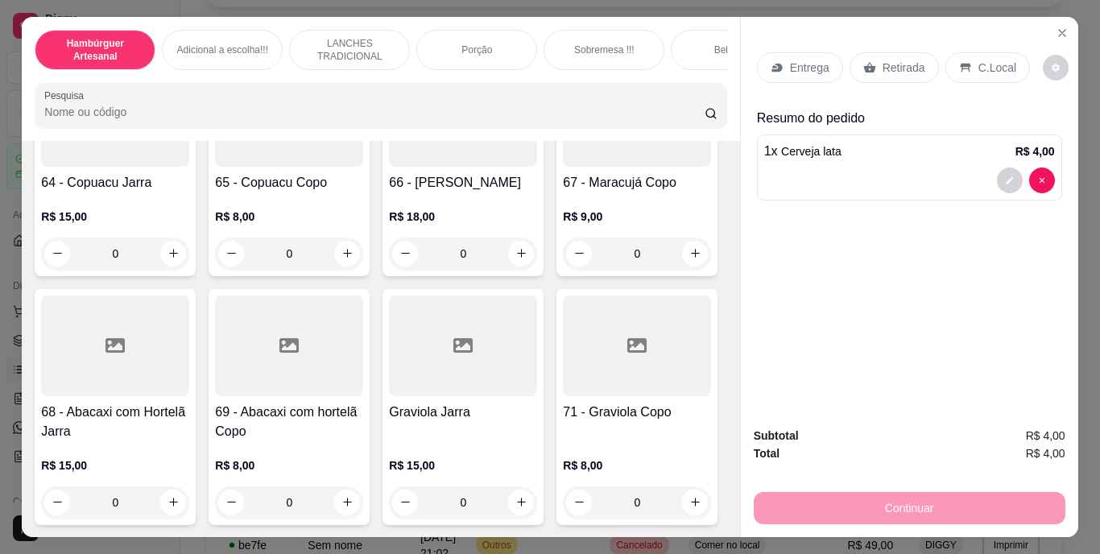
scroll to position [5316, 0]
click at [900, 60] on p "Retirada" at bounding box center [904, 68] width 43 height 16
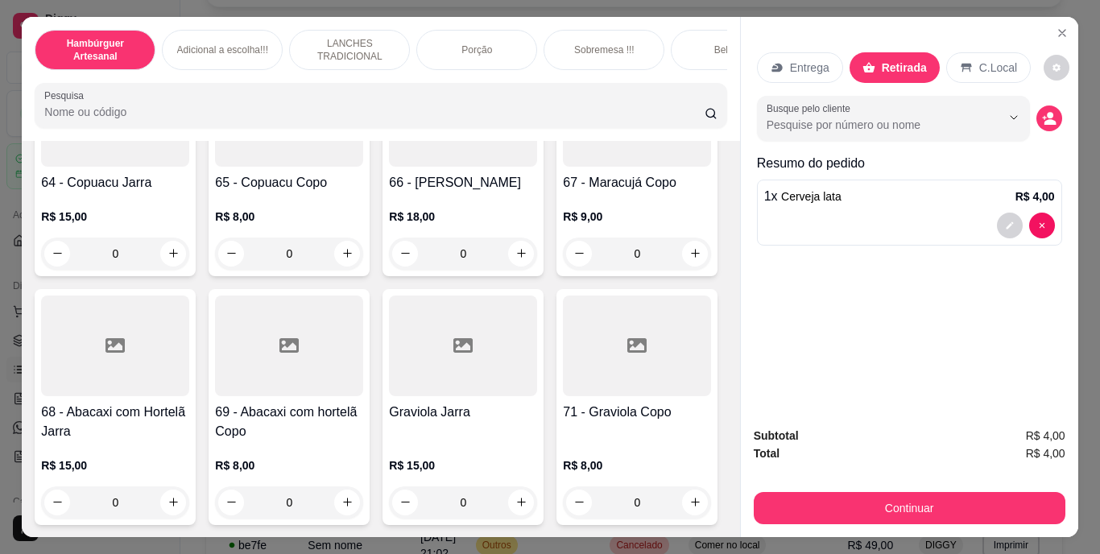
click at [823, 519] on div "Subtotal R$ 4,00 Total R$ 4,00 Continuar" at bounding box center [909, 475] width 337 height 123
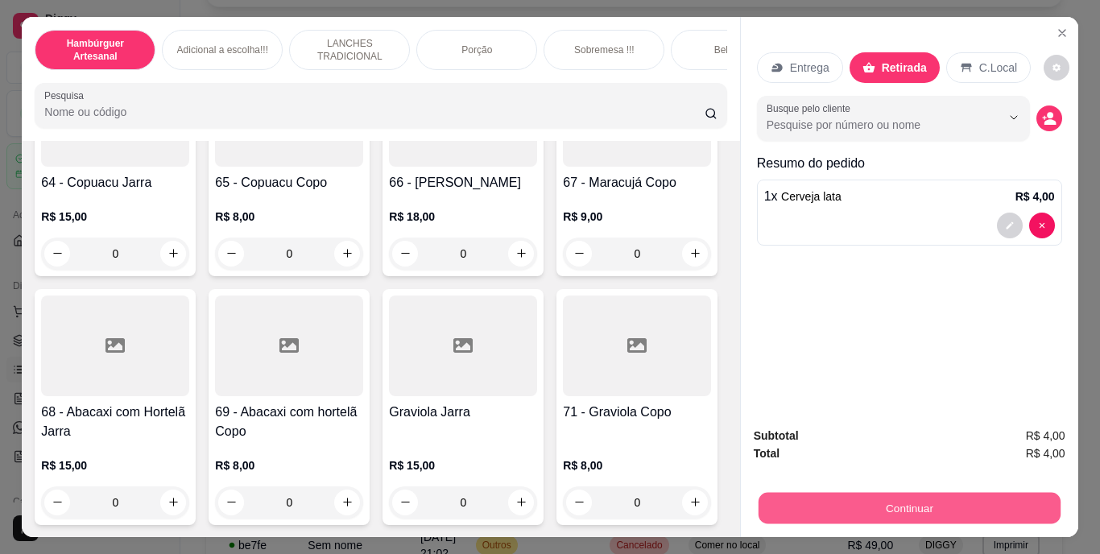
click at [812, 496] on button "Continuar" at bounding box center [909, 508] width 302 height 31
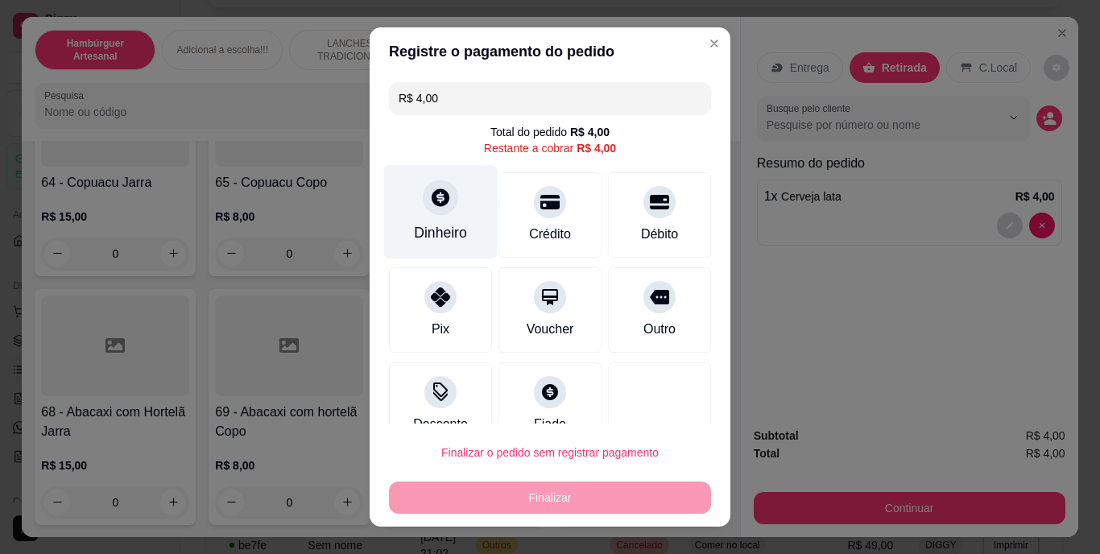
click at [416, 228] on div "Dinheiro" at bounding box center [440, 233] width 53 height 21
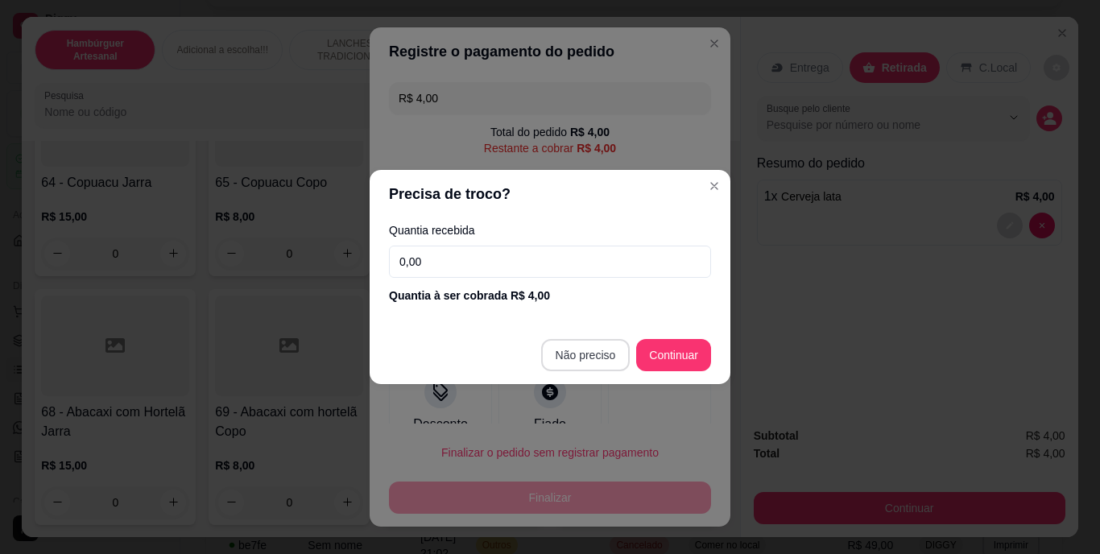
type input "R$ 0,00"
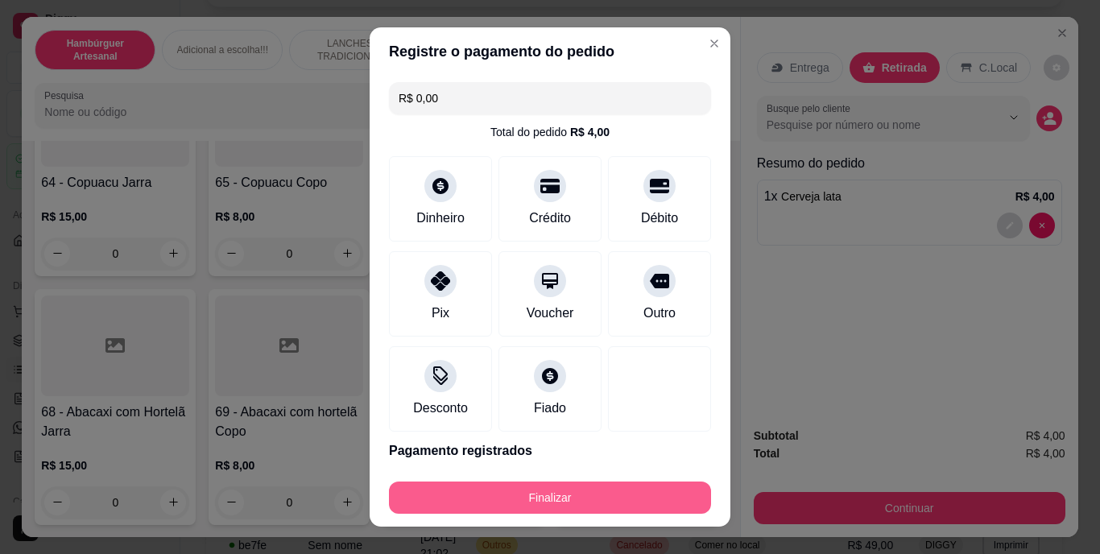
click at [598, 490] on button "Finalizar" at bounding box center [550, 498] width 322 height 32
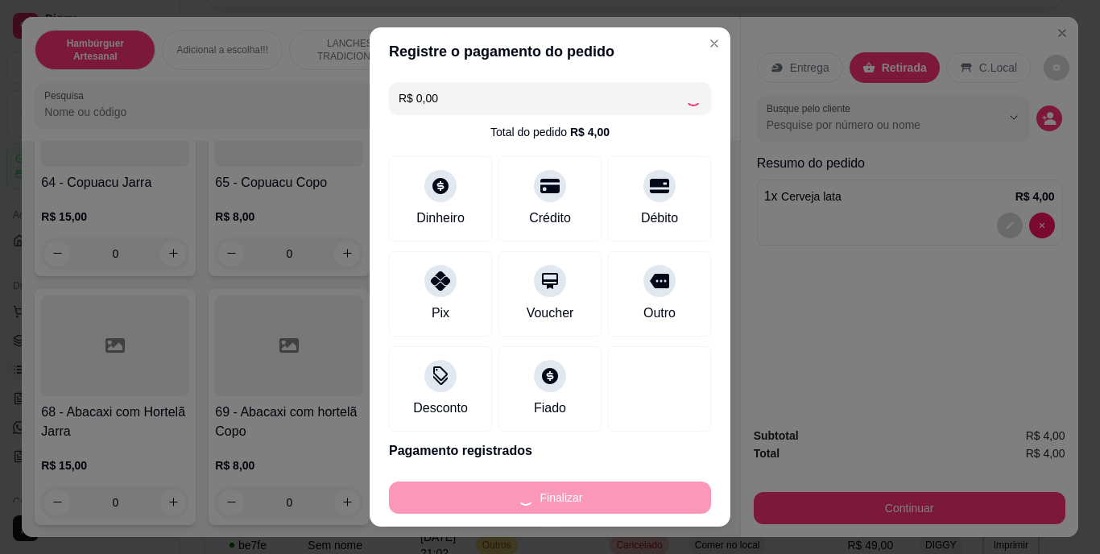
type input "0"
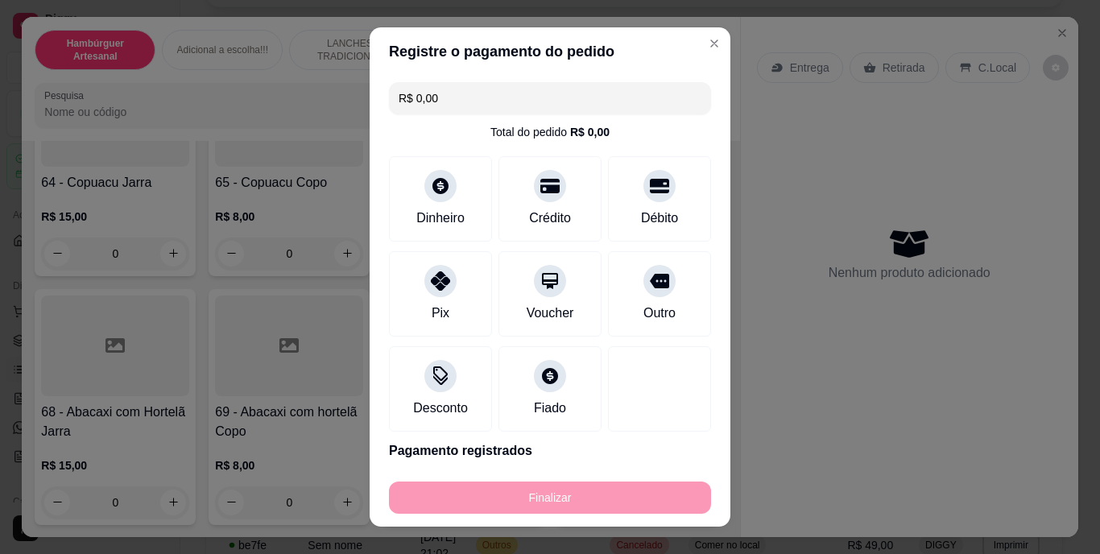
type input "-R$ 4,00"
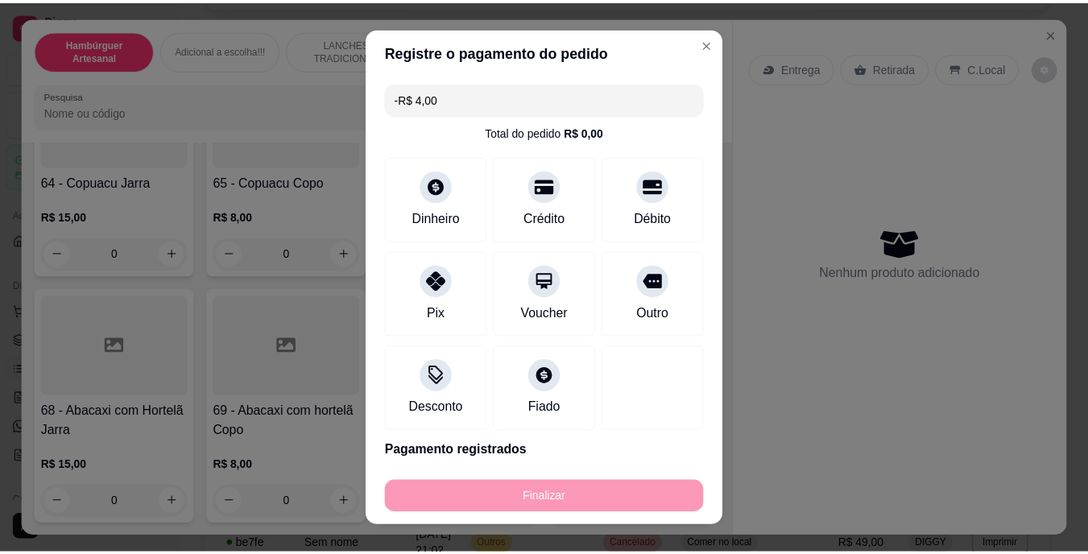
scroll to position [5315, 0]
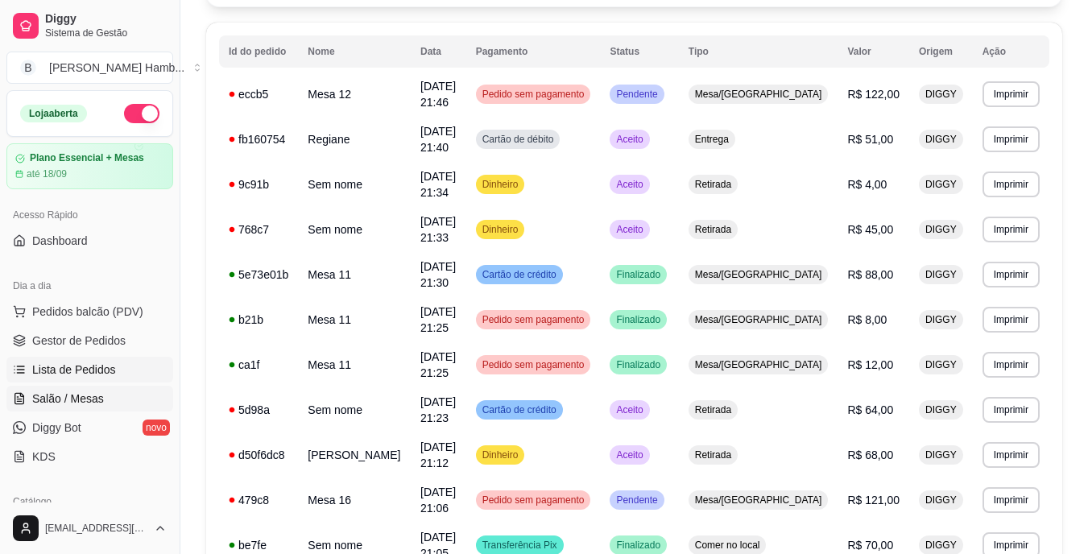
click at [110, 396] on link "Salão / Mesas" at bounding box center [89, 399] width 167 height 26
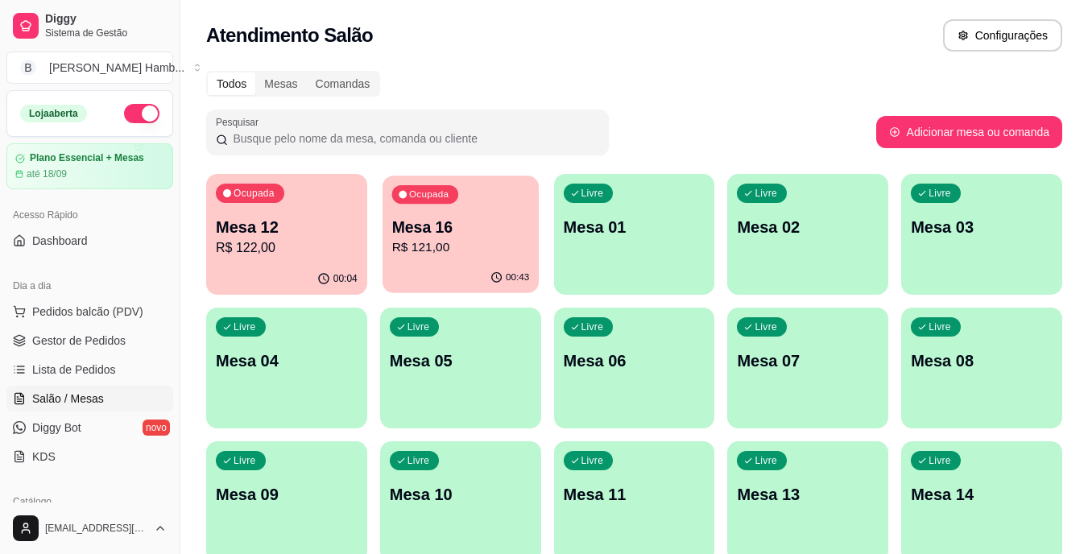
click at [422, 250] on p "R$ 121,00" at bounding box center [460, 247] width 138 height 19
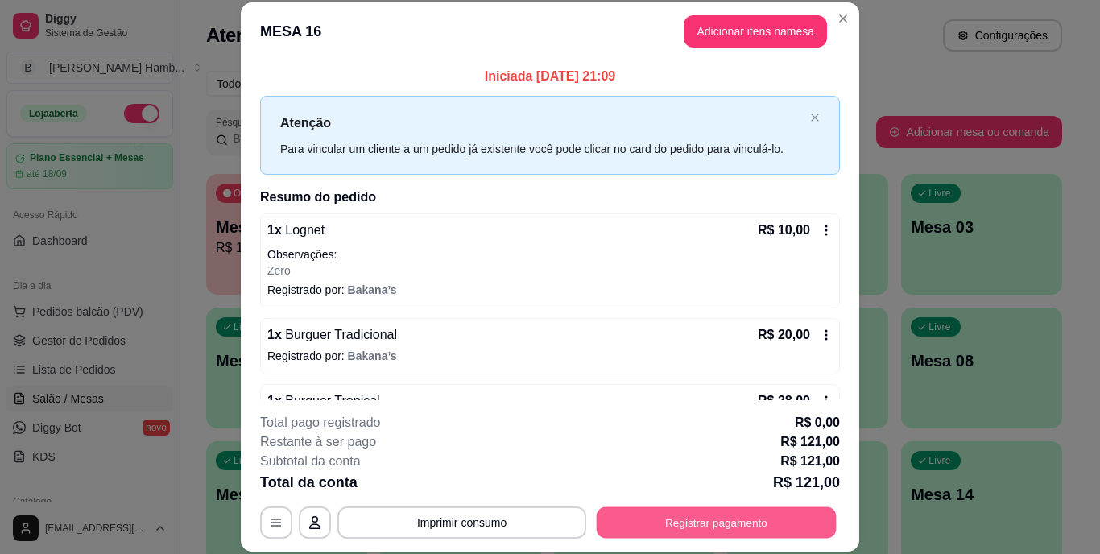
click at [636, 516] on button "Registrar pagamento" at bounding box center [717, 521] width 240 height 31
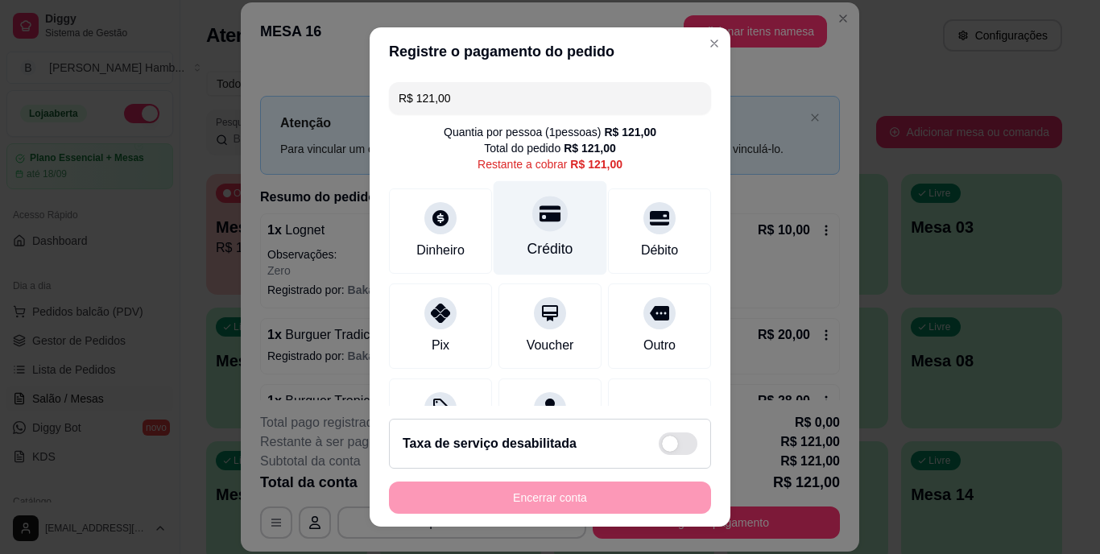
click at [548, 204] on div "Crédito" at bounding box center [551, 228] width 114 height 94
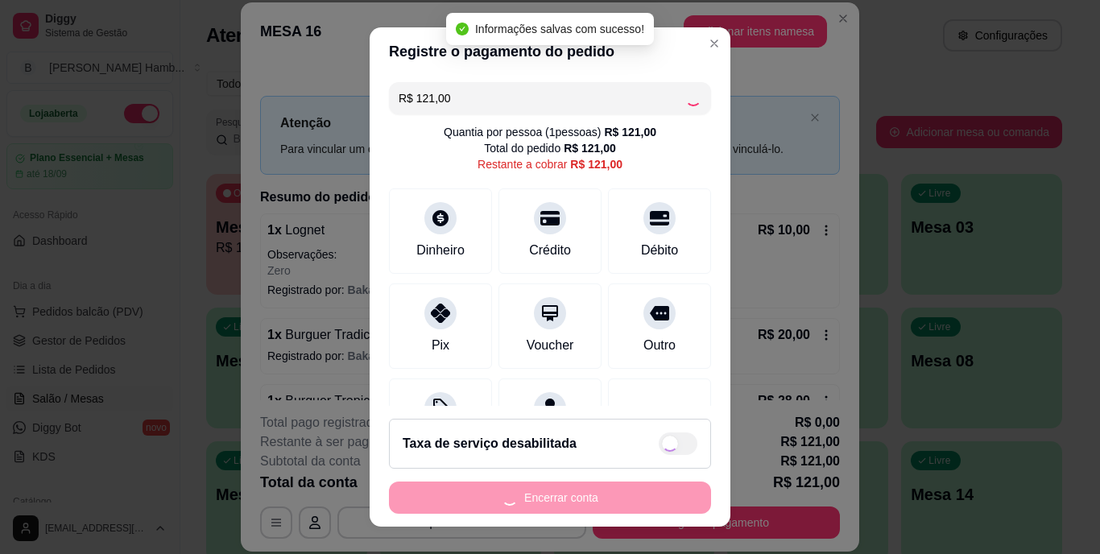
type input "R$ 0,00"
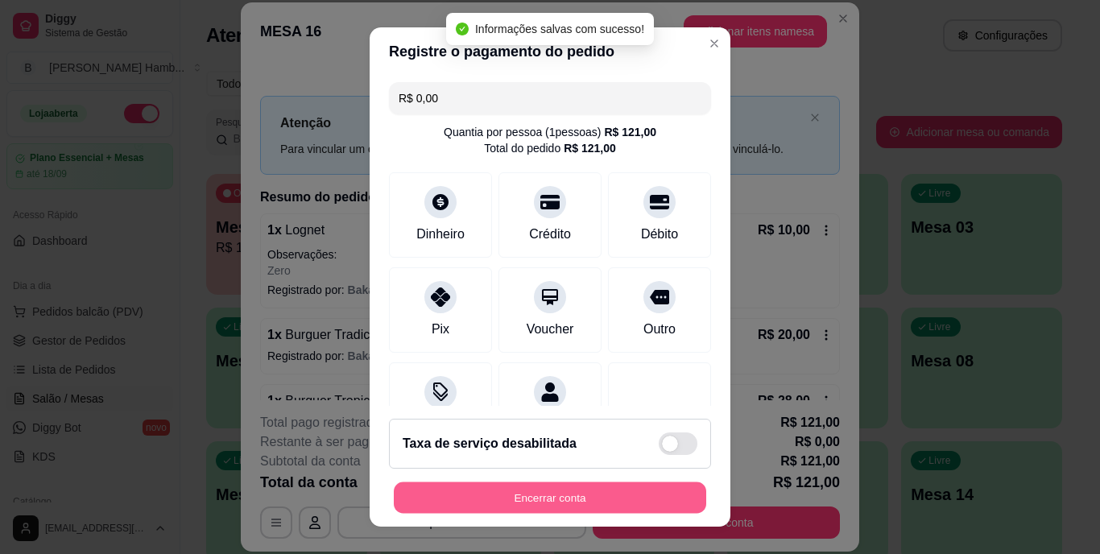
click at [602, 494] on button "Encerrar conta" at bounding box center [550, 497] width 312 height 31
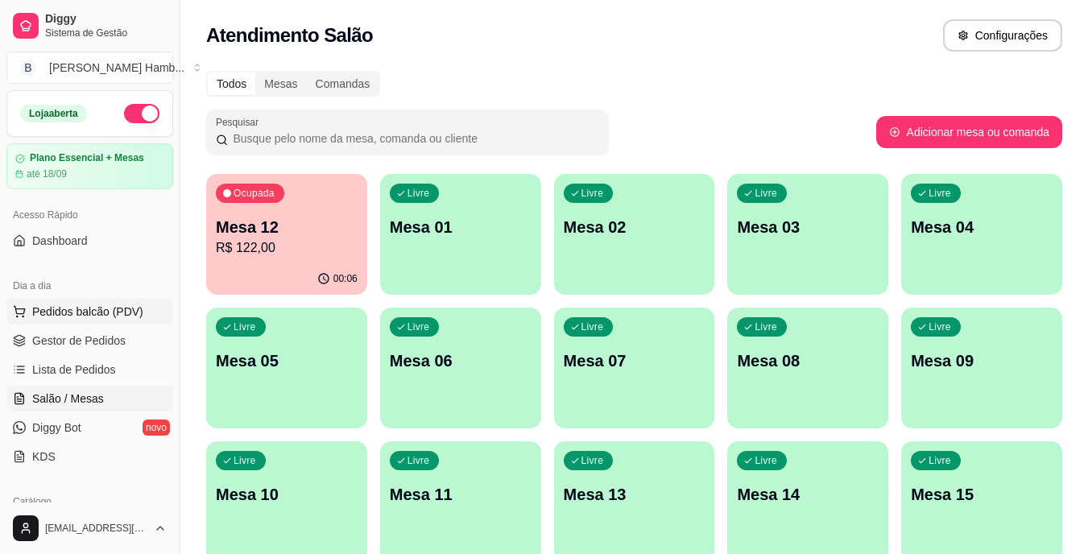
click at [81, 313] on span "Pedidos balcão (PDV)" at bounding box center [87, 312] width 111 height 16
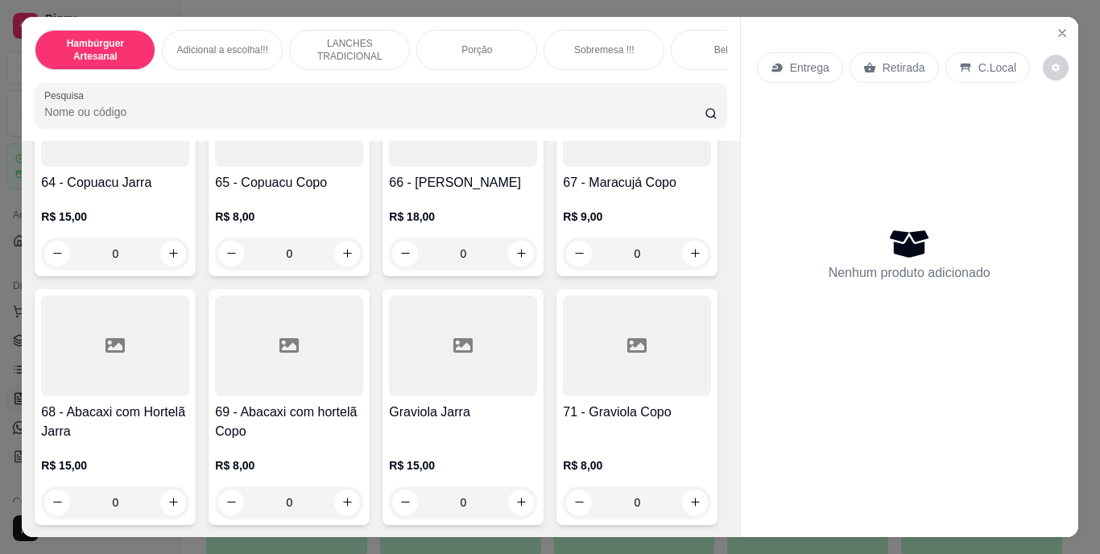
scroll to position [5717, 0]
type input "1"
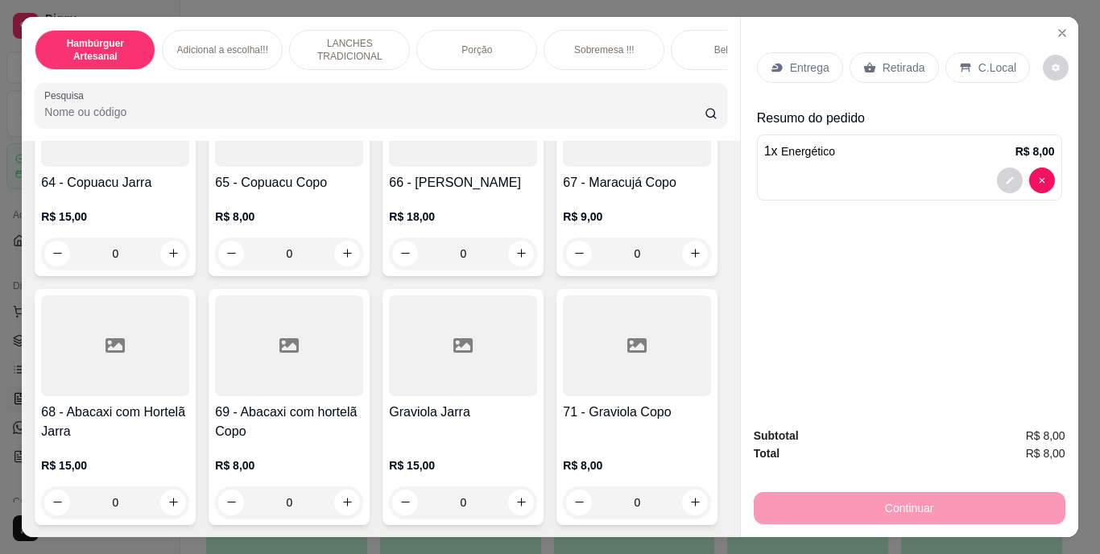
click at [887, 60] on p "Retirada" at bounding box center [904, 68] width 43 height 16
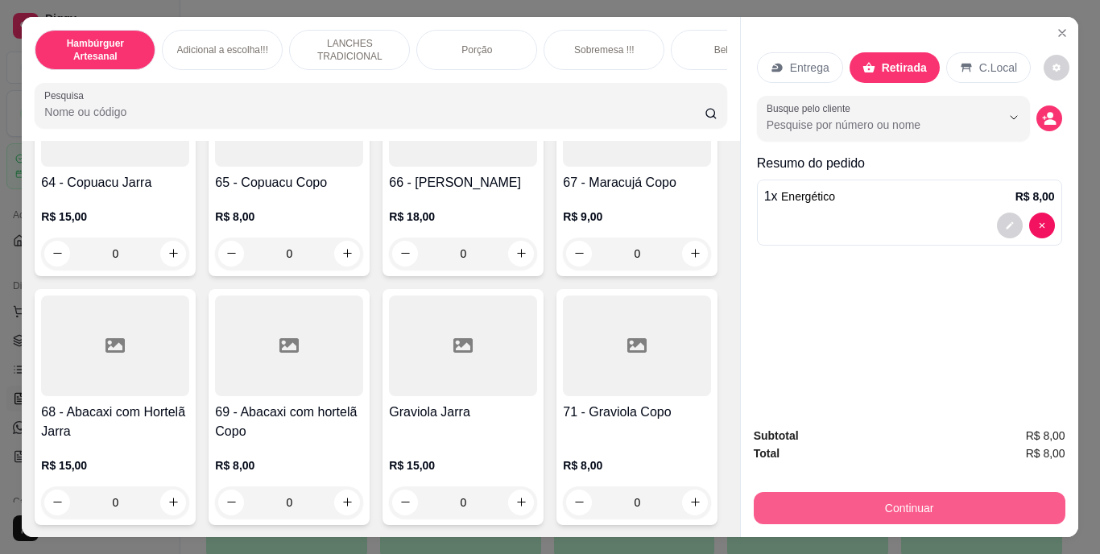
click at [796, 497] on button "Continuar" at bounding box center [910, 508] width 312 height 32
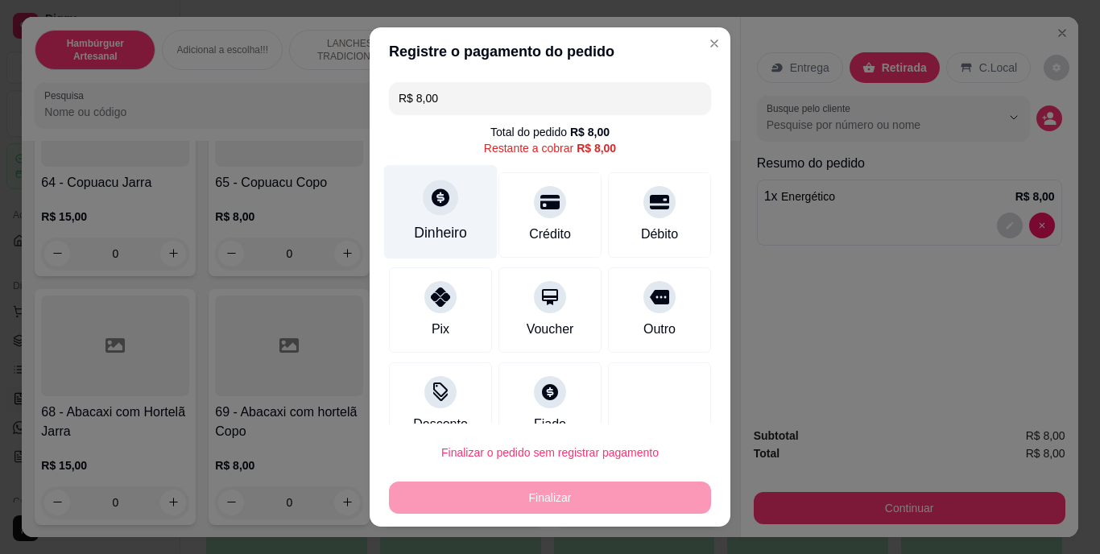
click at [427, 228] on div "Dinheiro" at bounding box center [440, 233] width 53 height 21
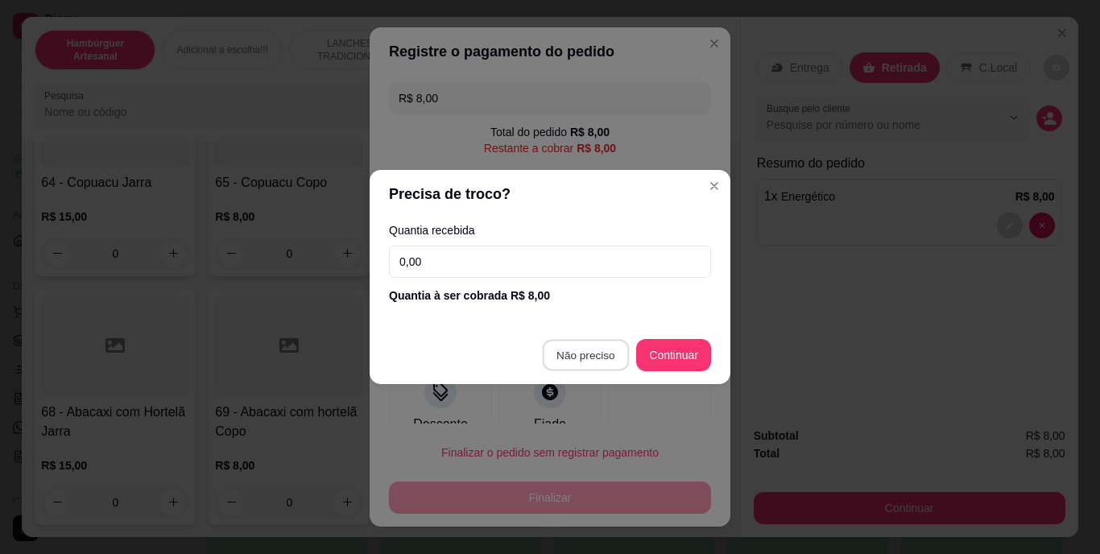
type input "R$ 0,00"
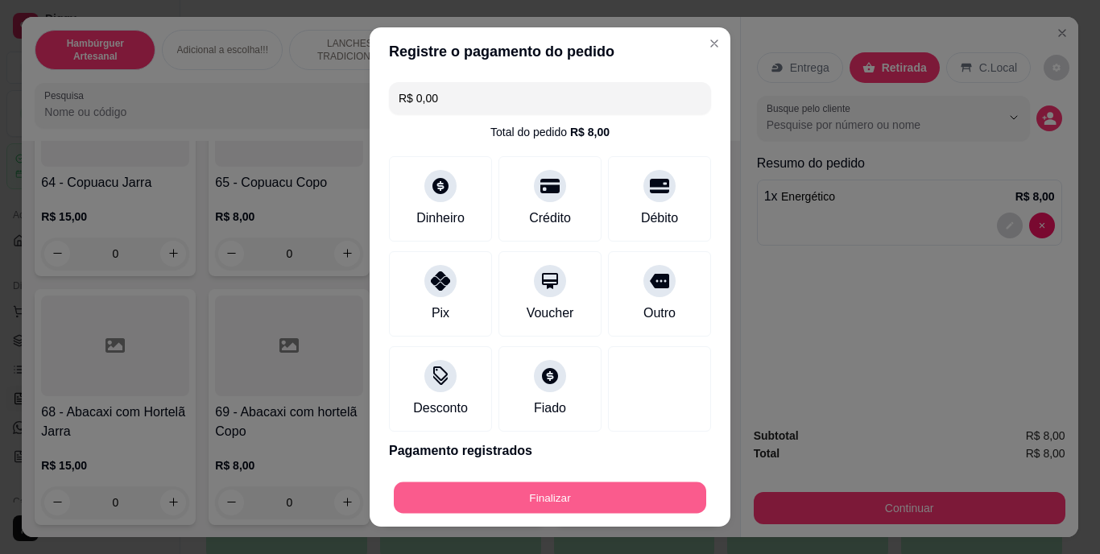
click at [540, 506] on button "Finalizar" at bounding box center [550, 497] width 312 height 31
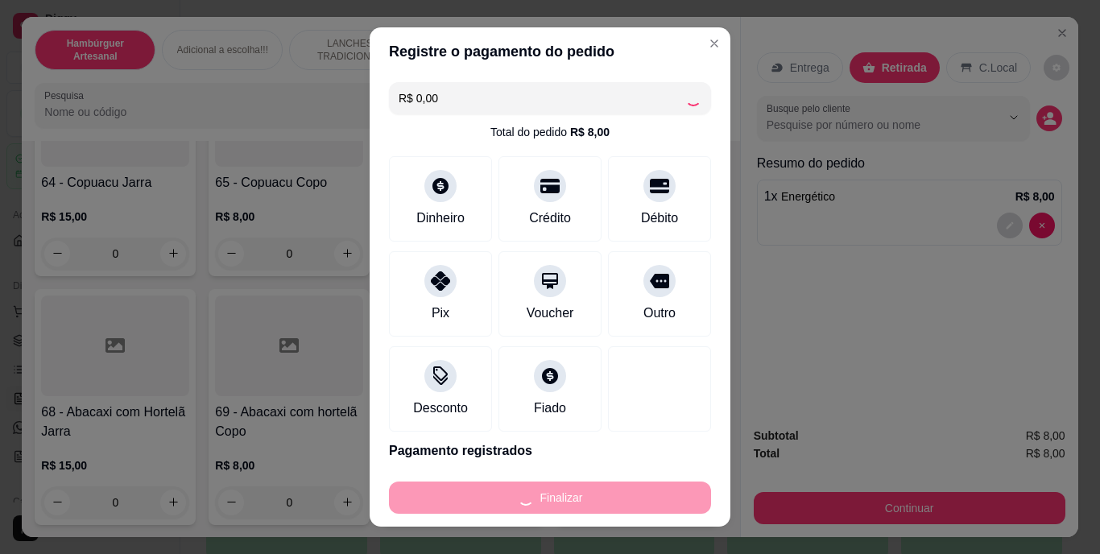
type input "0"
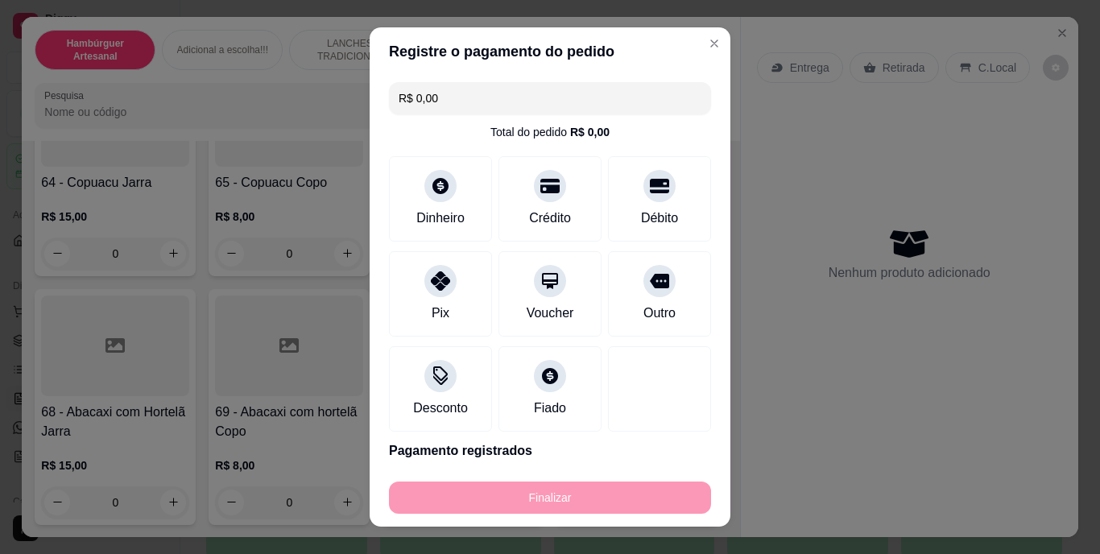
type input "-R$ 8,00"
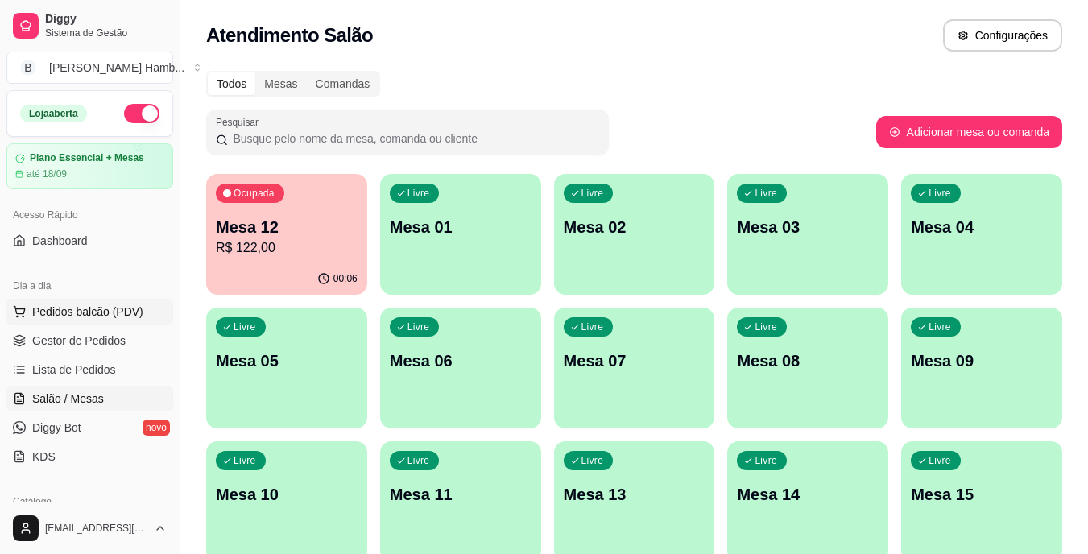
click at [81, 316] on span "Pedidos balcão (PDV)" at bounding box center [87, 312] width 111 height 16
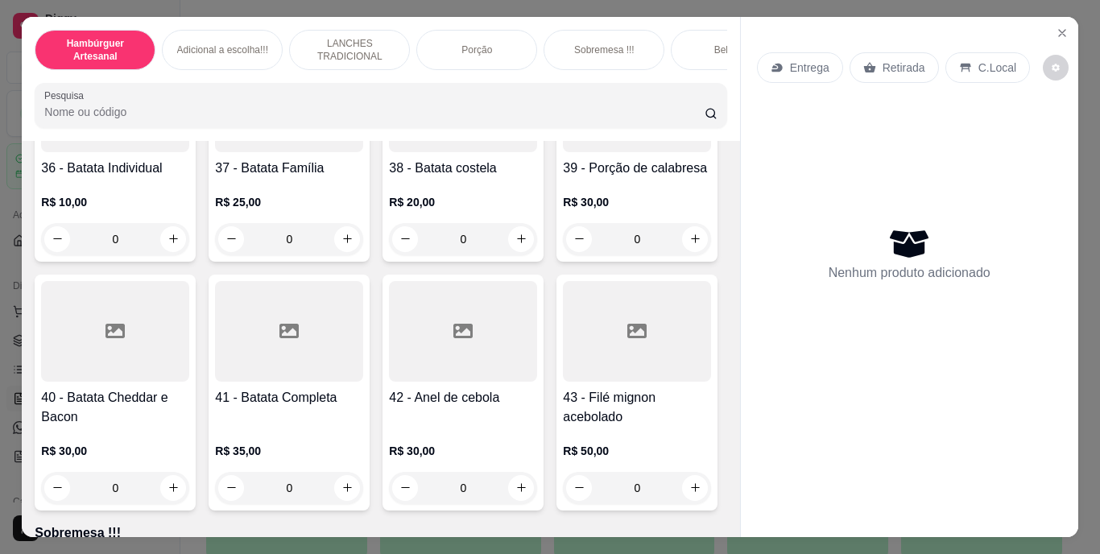
scroll to position [2979, 0]
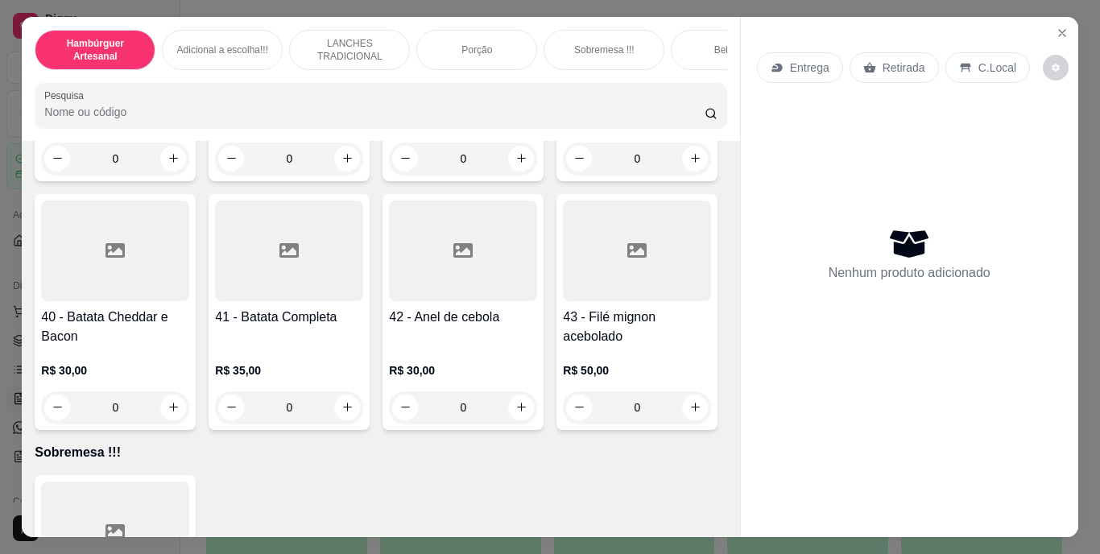
type input "1"
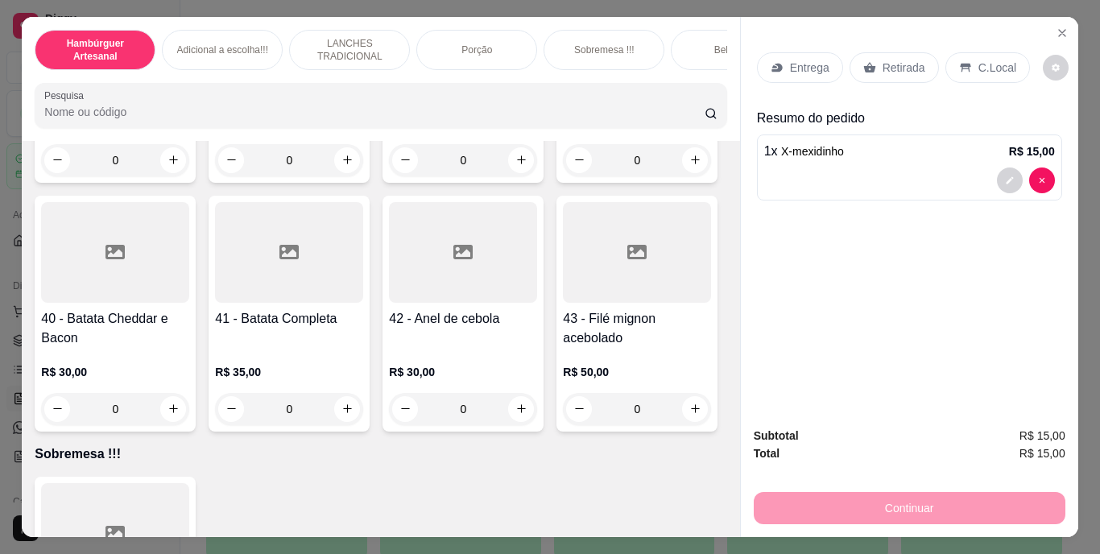
scroll to position [2980, 0]
click at [800, 60] on p "Entrega" at bounding box center [809, 68] width 39 height 16
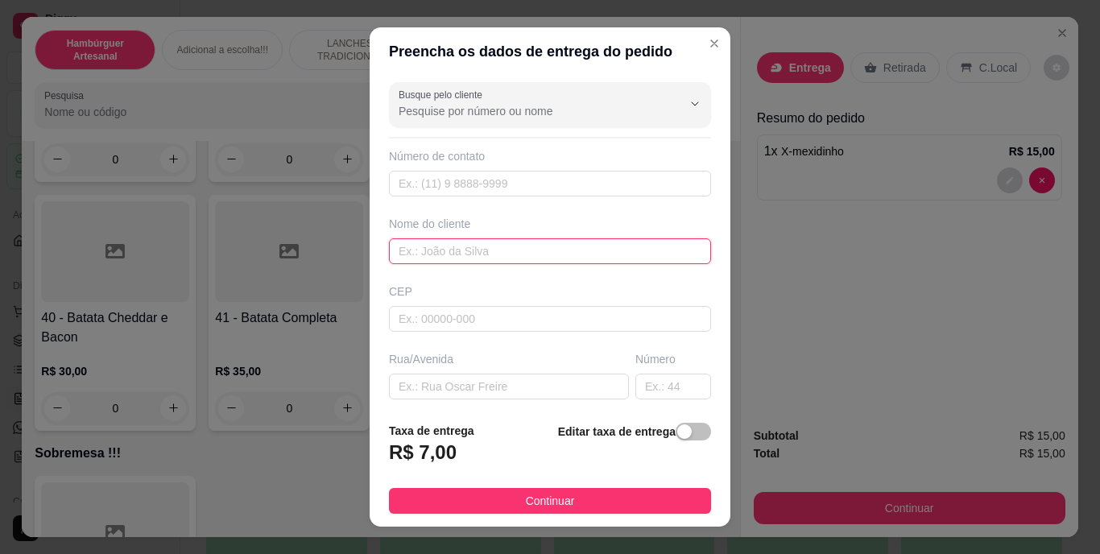
click at [493, 250] on input "text" at bounding box center [550, 251] width 322 height 26
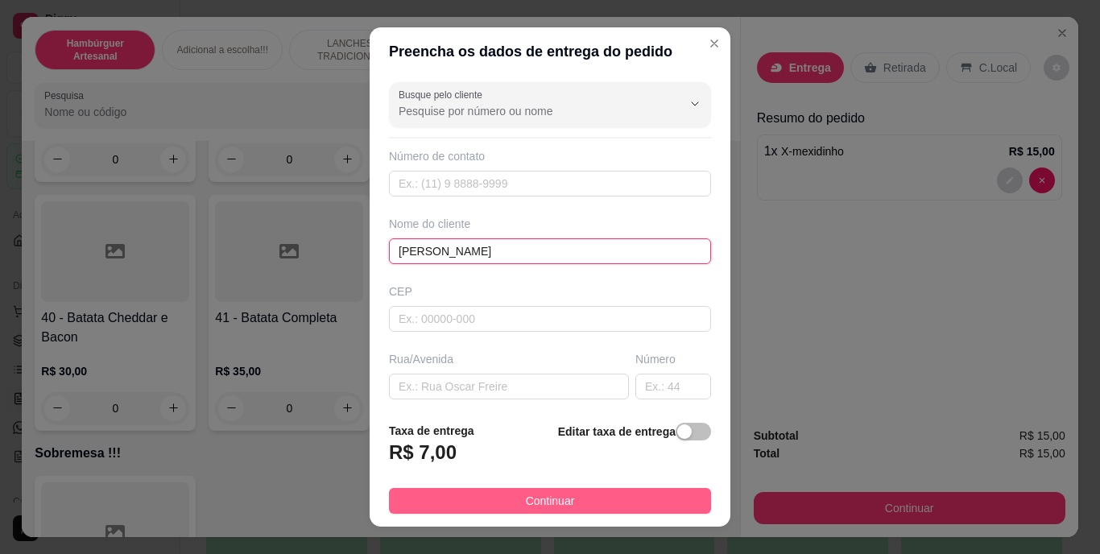
type input "[PERSON_NAME]"
click at [464, 493] on button "Continuar" at bounding box center [550, 501] width 322 height 26
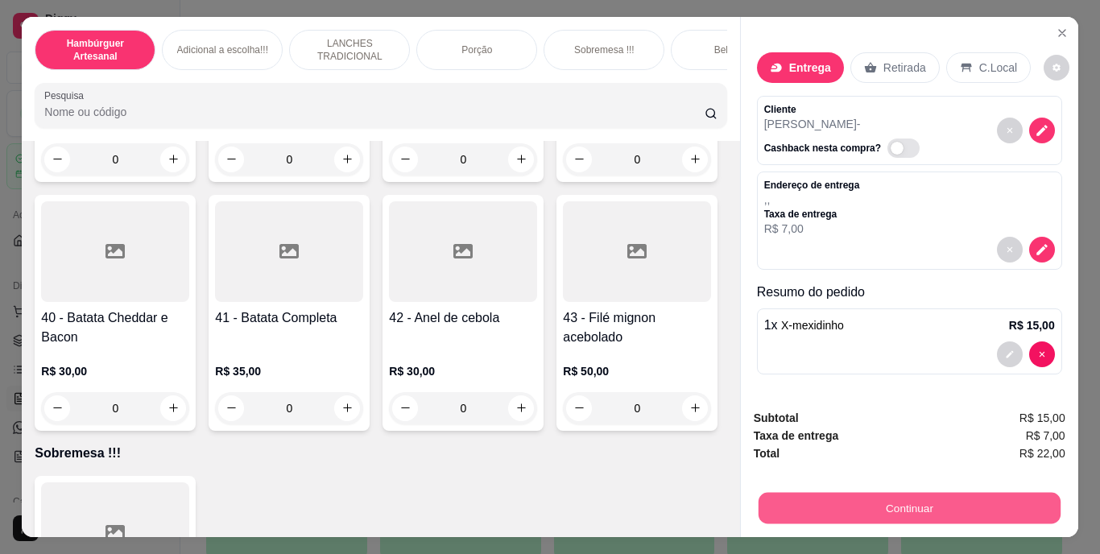
click at [965, 493] on button "Continuar" at bounding box center [909, 508] width 302 height 31
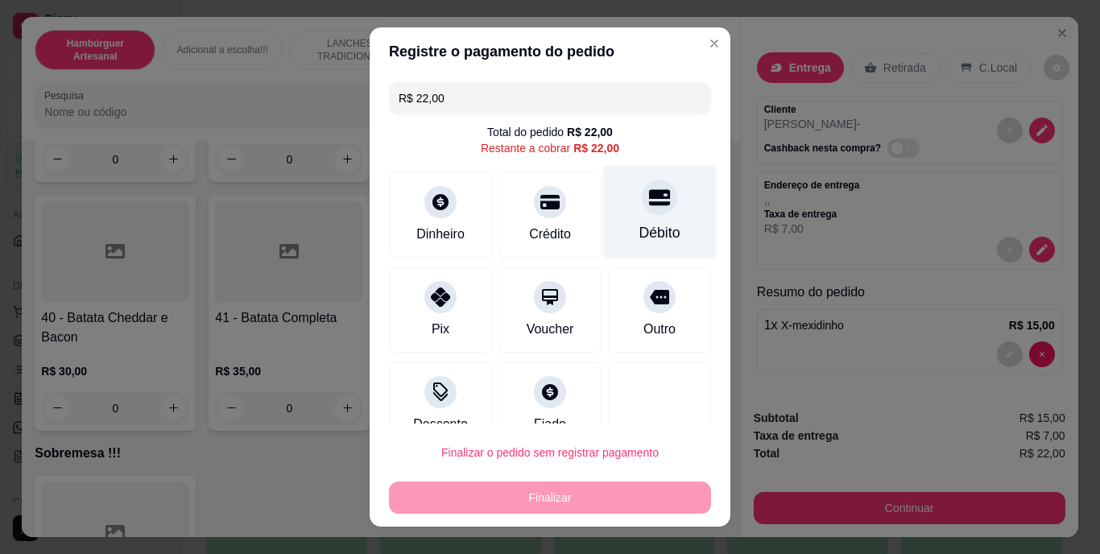
click at [649, 196] on icon at bounding box center [659, 198] width 21 height 16
type input "R$ 0,00"
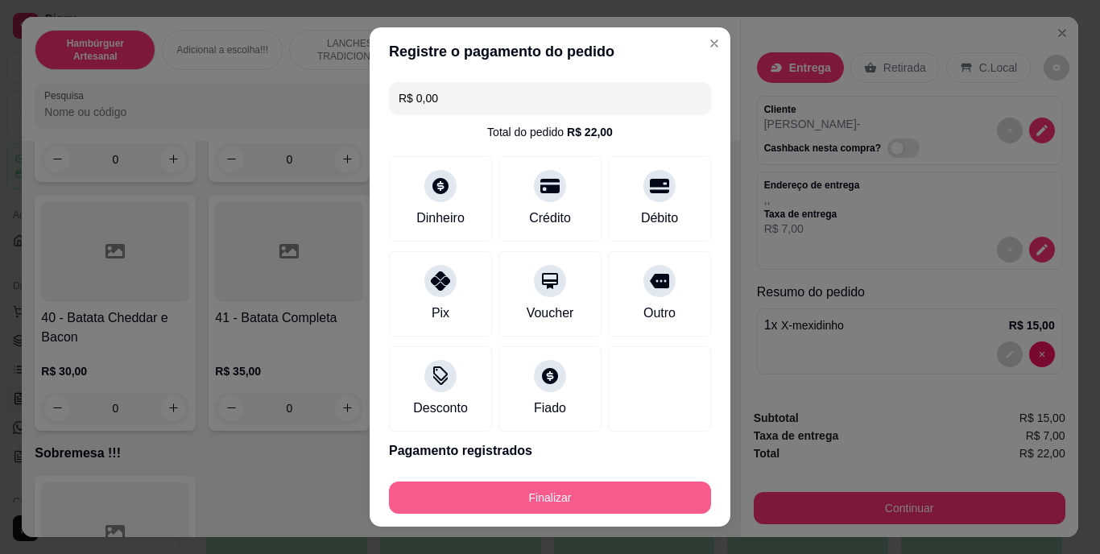
click at [592, 505] on button "Finalizar" at bounding box center [550, 498] width 322 height 32
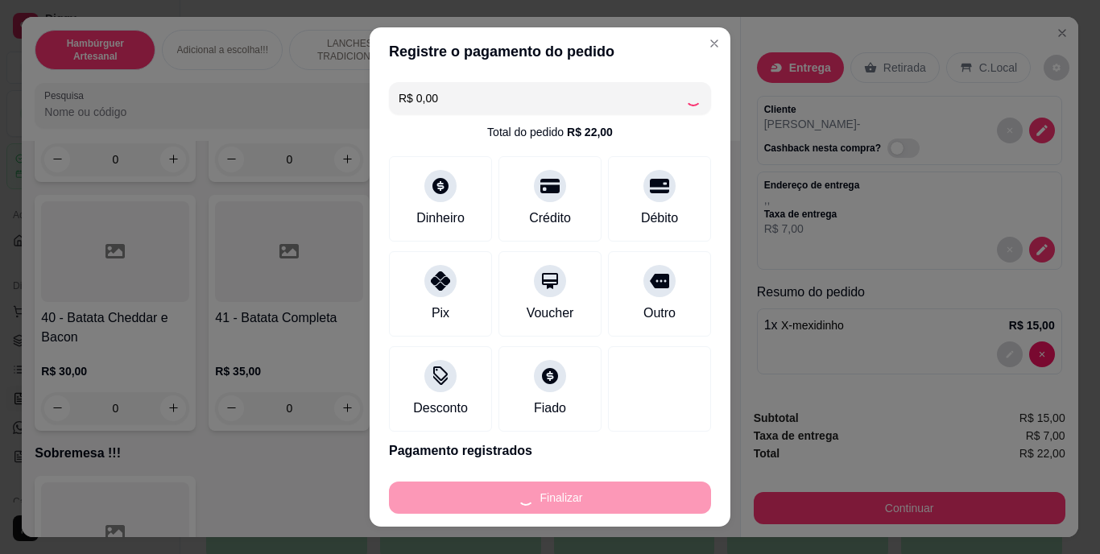
type input "0"
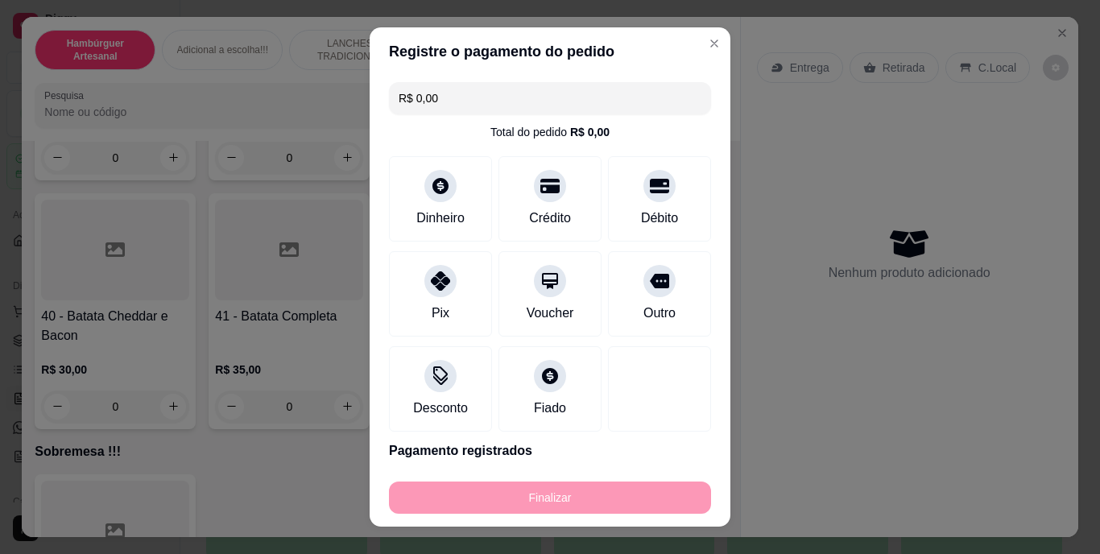
type input "-R$ 22,00"
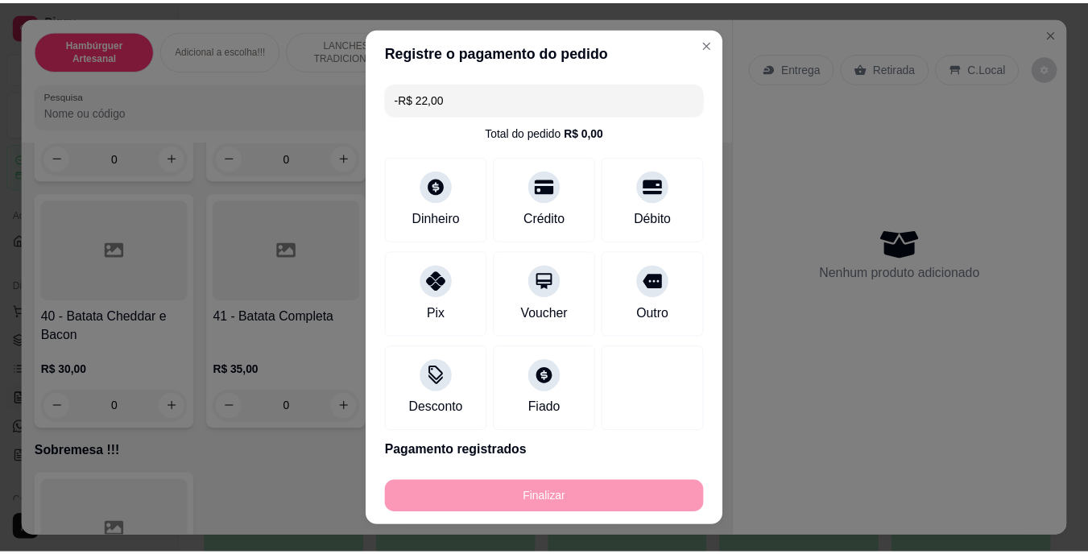
scroll to position [2979, 0]
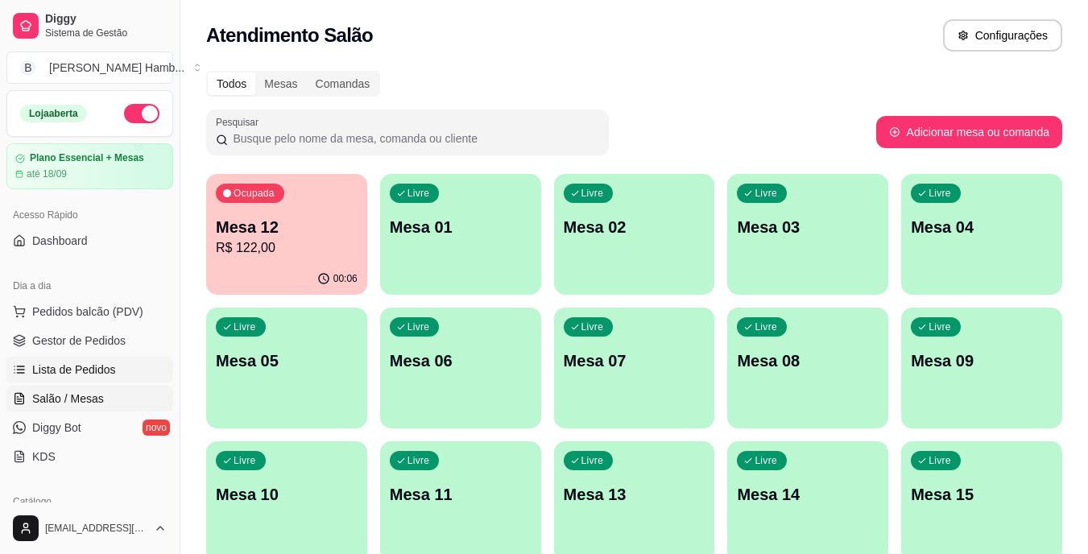
click at [114, 367] on link "Lista de Pedidos" at bounding box center [89, 370] width 167 height 26
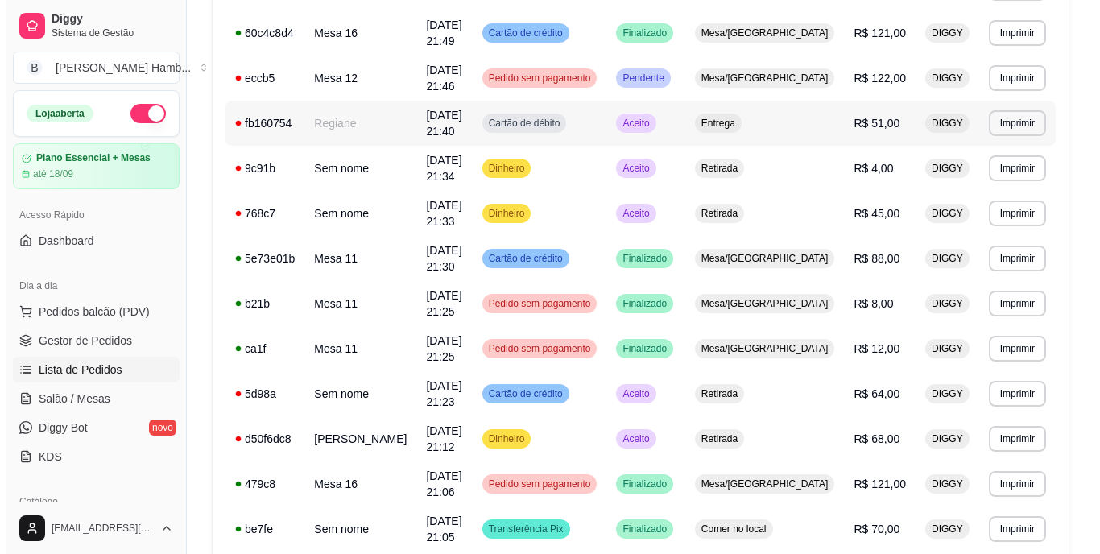
scroll to position [564, 0]
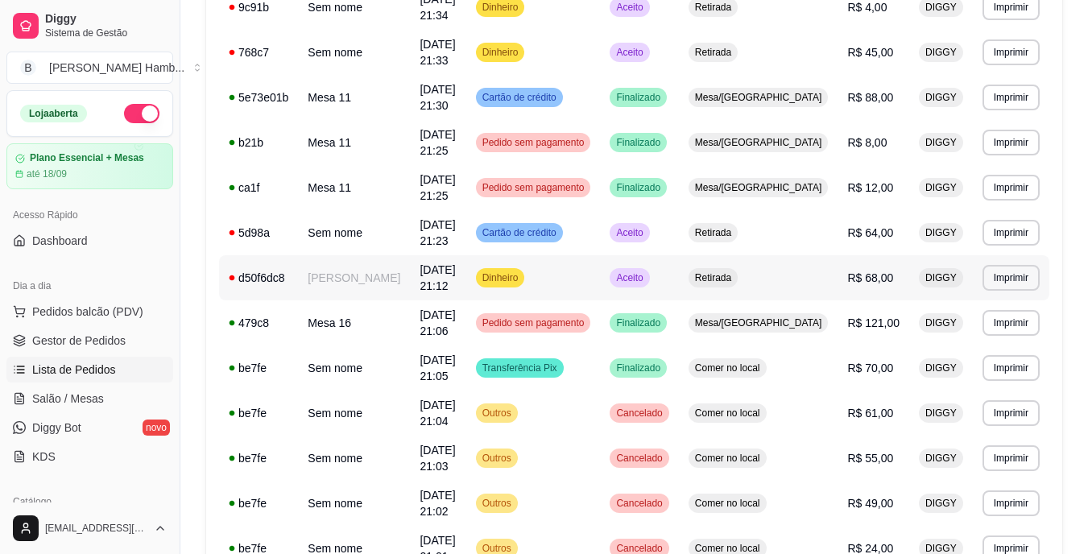
click at [646, 278] on span "Aceito" at bounding box center [629, 277] width 33 height 13
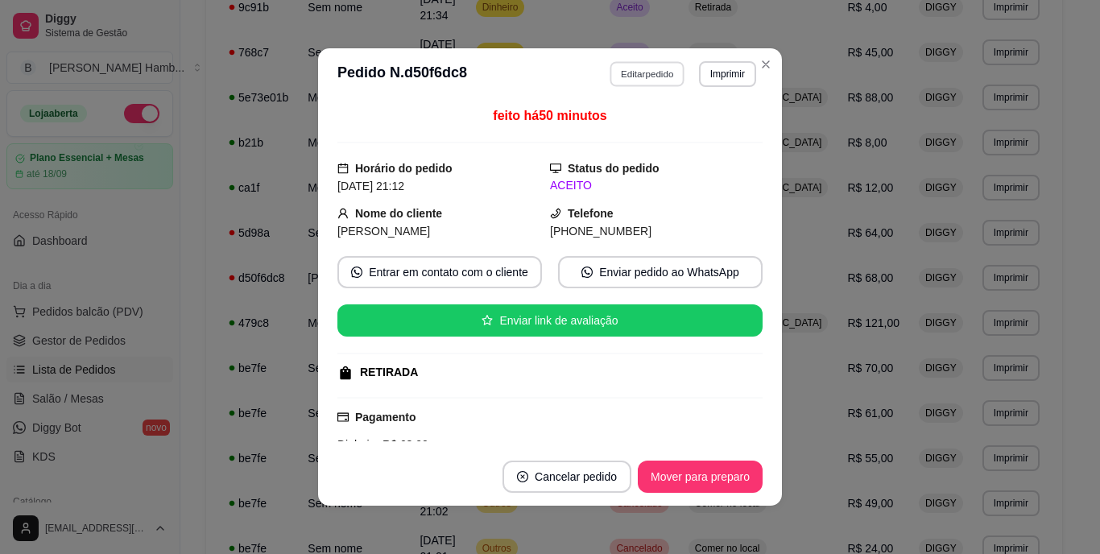
click at [662, 68] on button "Editar pedido" at bounding box center [647, 73] width 75 height 25
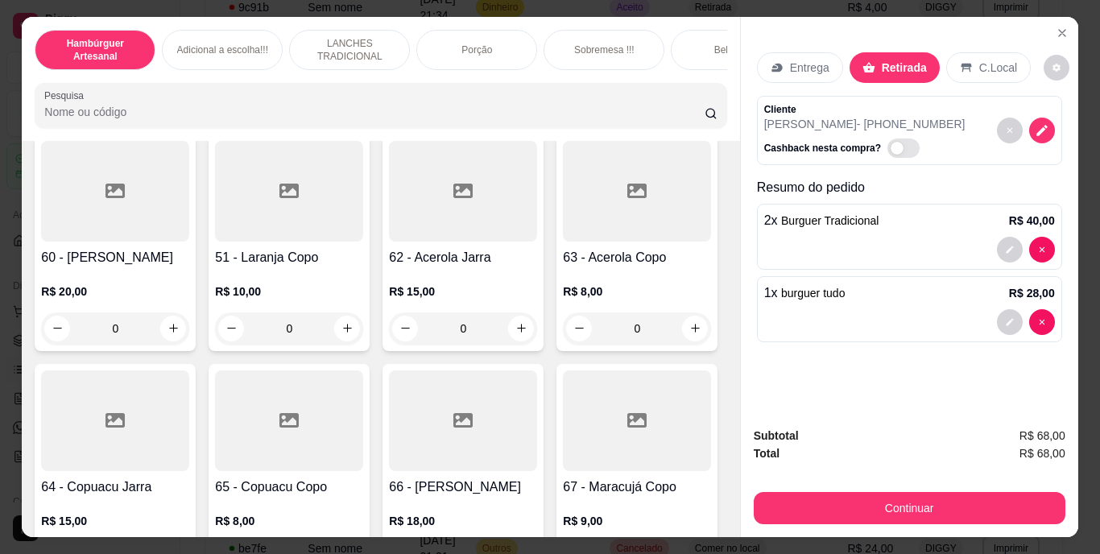
scroll to position [5234, 0]
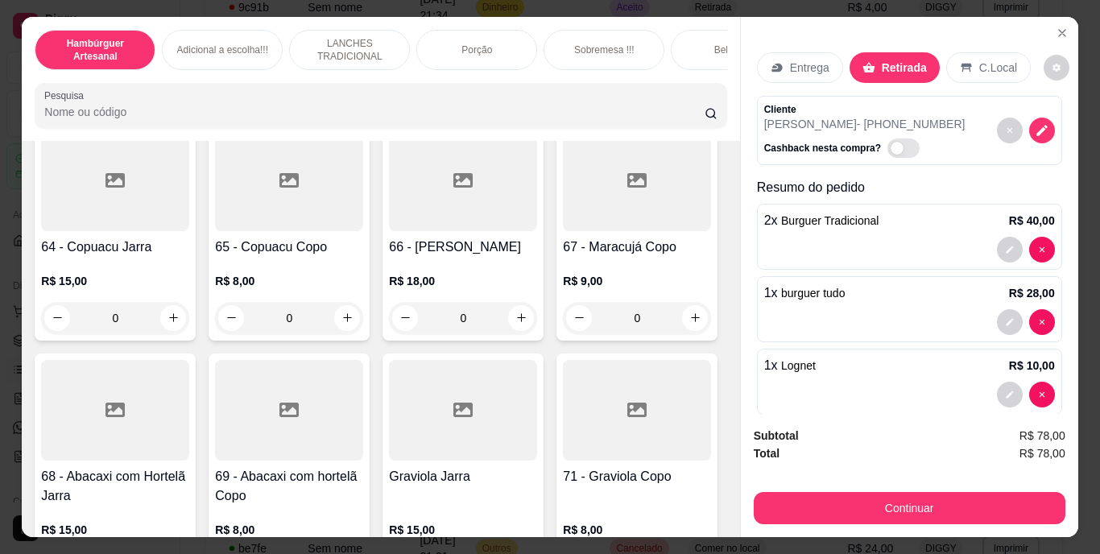
type input "3"
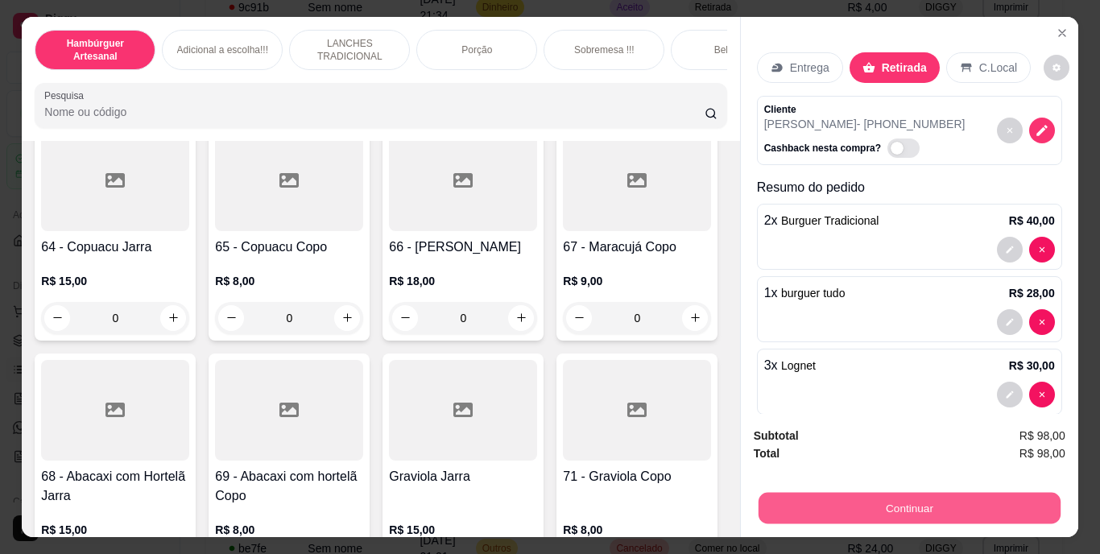
click at [878, 501] on button "Continuar" at bounding box center [909, 508] width 302 height 31
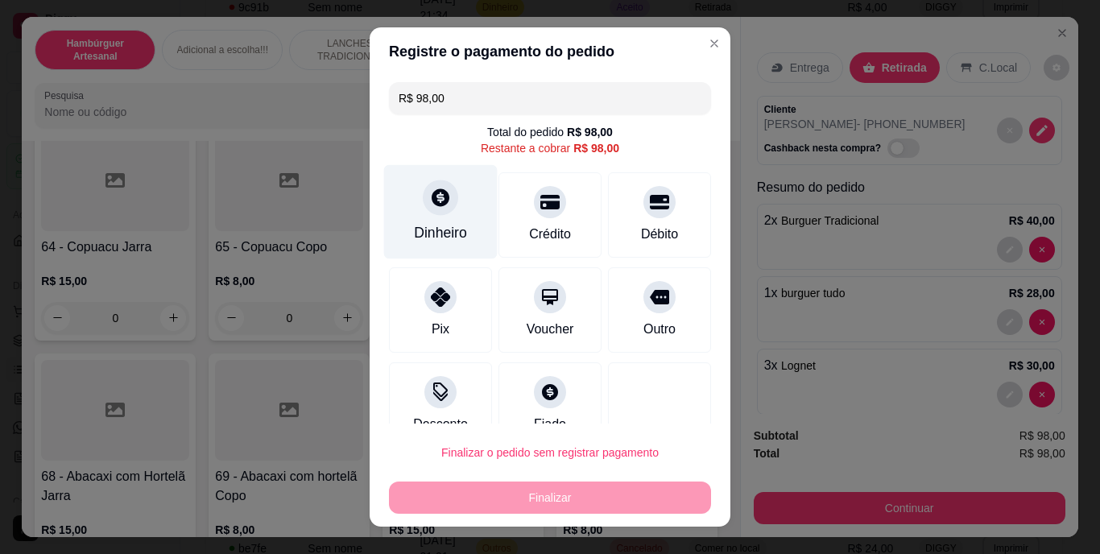
click at [449, 223] on div "Dinheiro" at bounding box center [440, 233] width 53 height 21
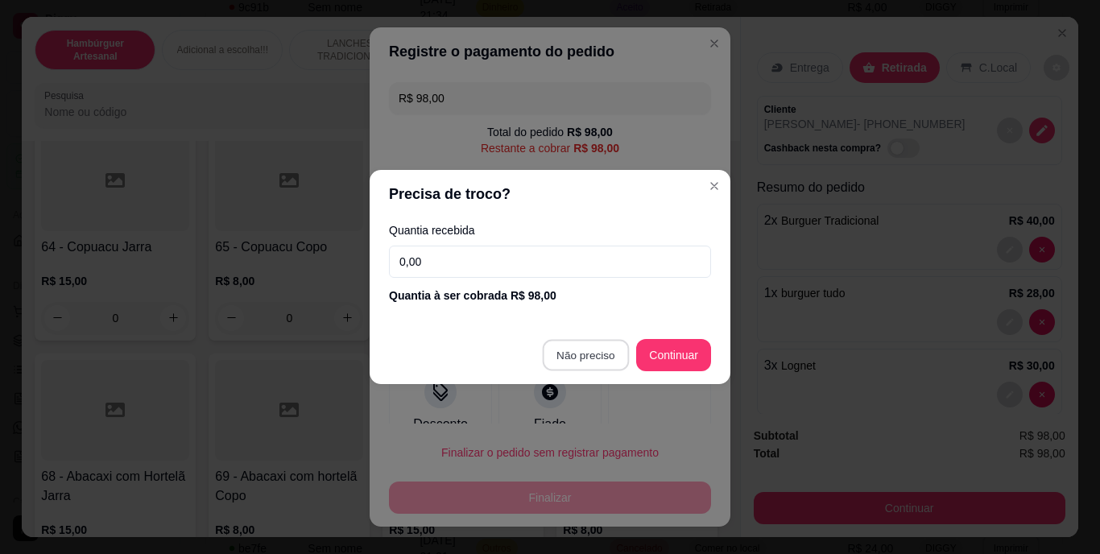
type input "R$ 0,00"
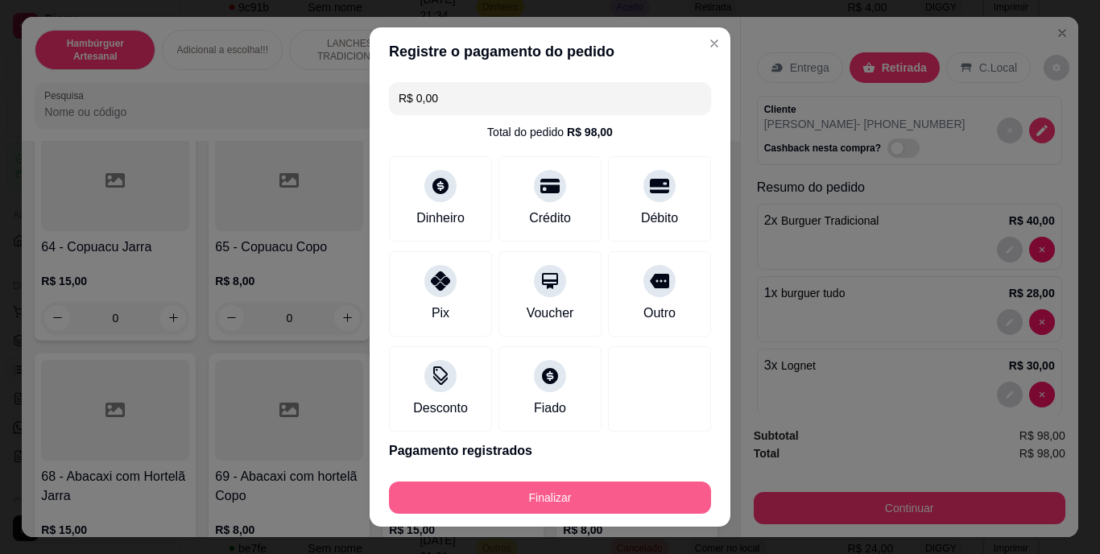
click at [549, 496] on button "Finalizar" at bounding box center [550, 498] width 322 height 32
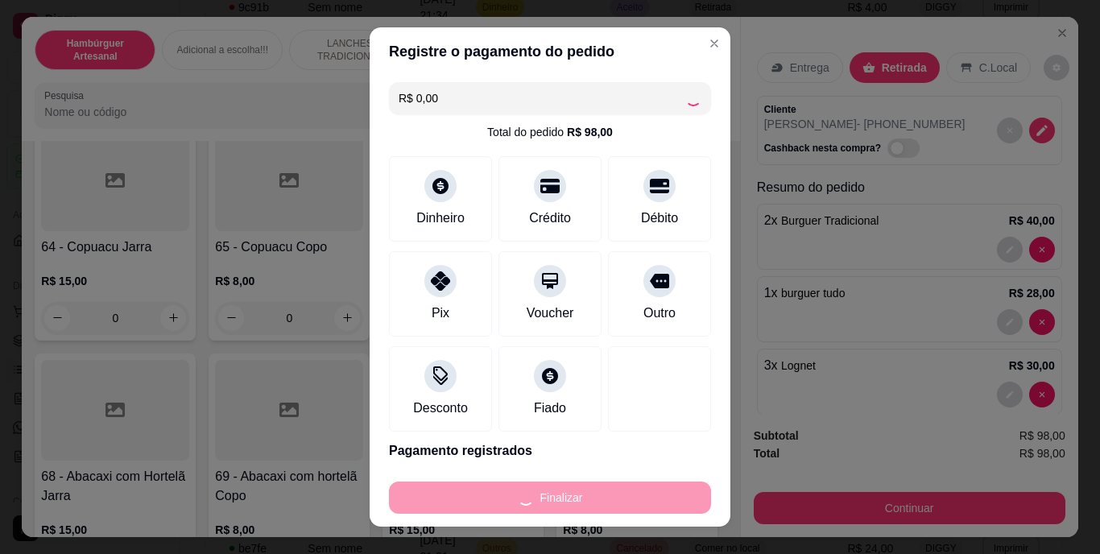
type input "0"
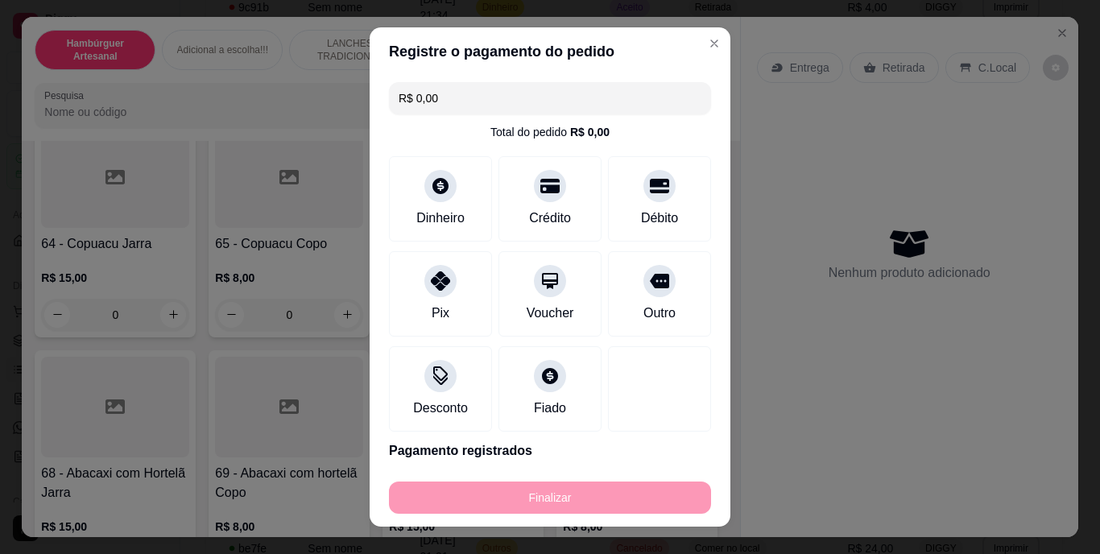
type input "-R$ 98,00"
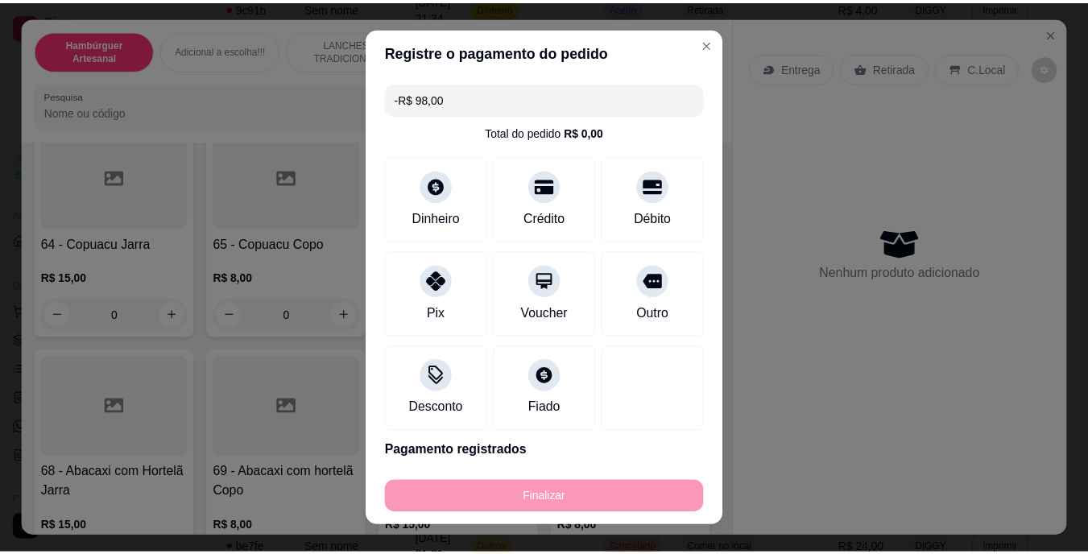
scroll to position [5231, 0]
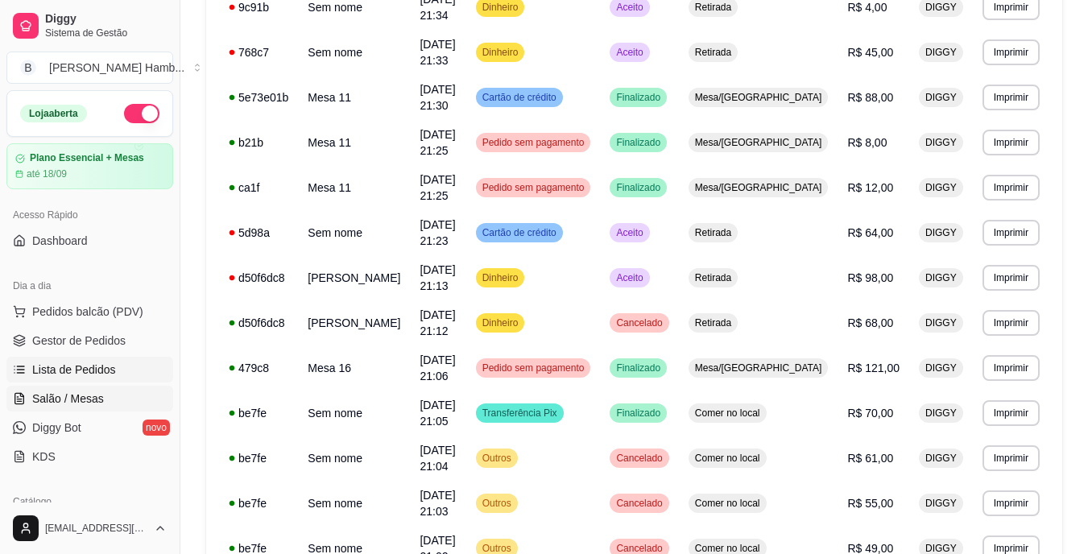
click at [57, 404] on span "Salão / Mesas" at bounding box center [68, 399] width 72 height 16
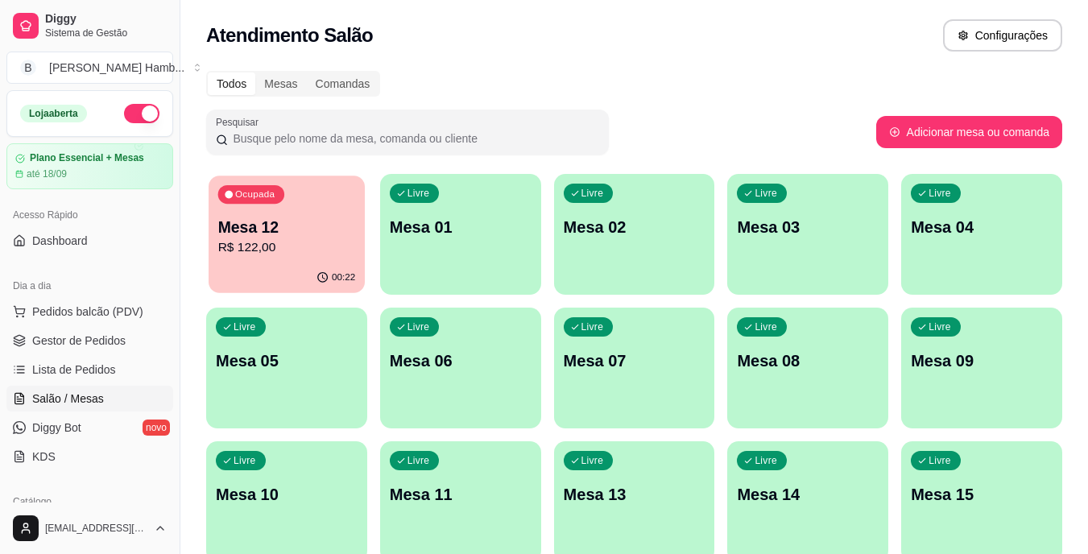
click at [293, 234] on p "Mesa 12" at bounding box center [287, 228] width 138 height 22
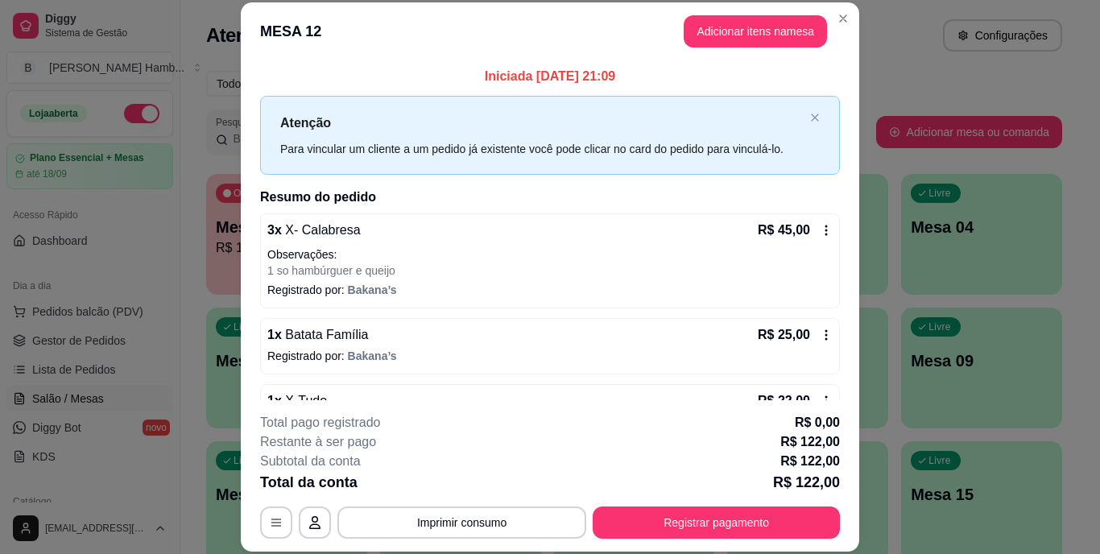
scroll to position [217, 0]
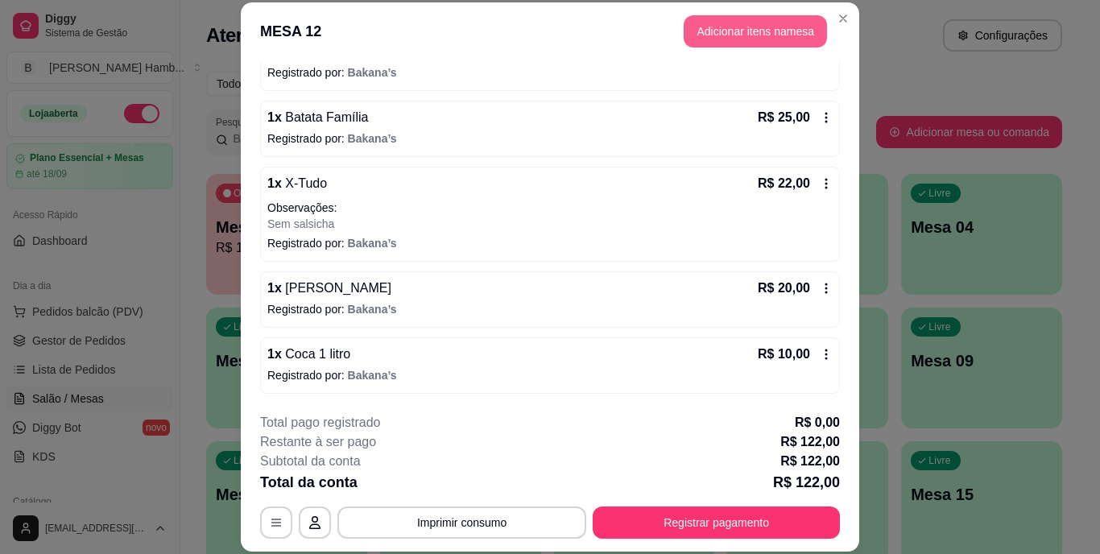
click at [727, 33] on button "Adicionar itens na mesa" at bounding box center [755, 31] width 143 height 32
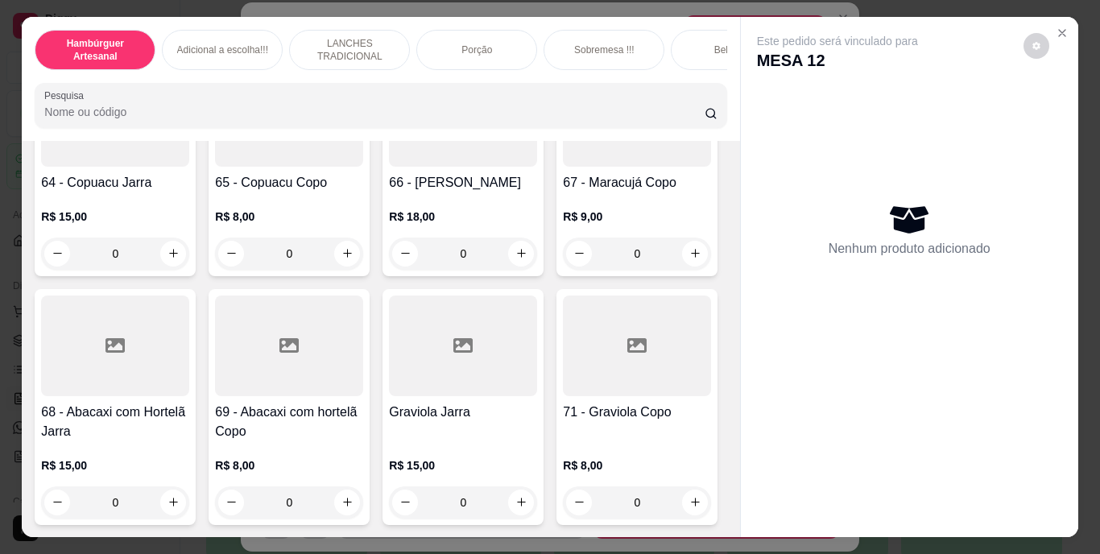
scroll to position [5556, 0]
type input "1"
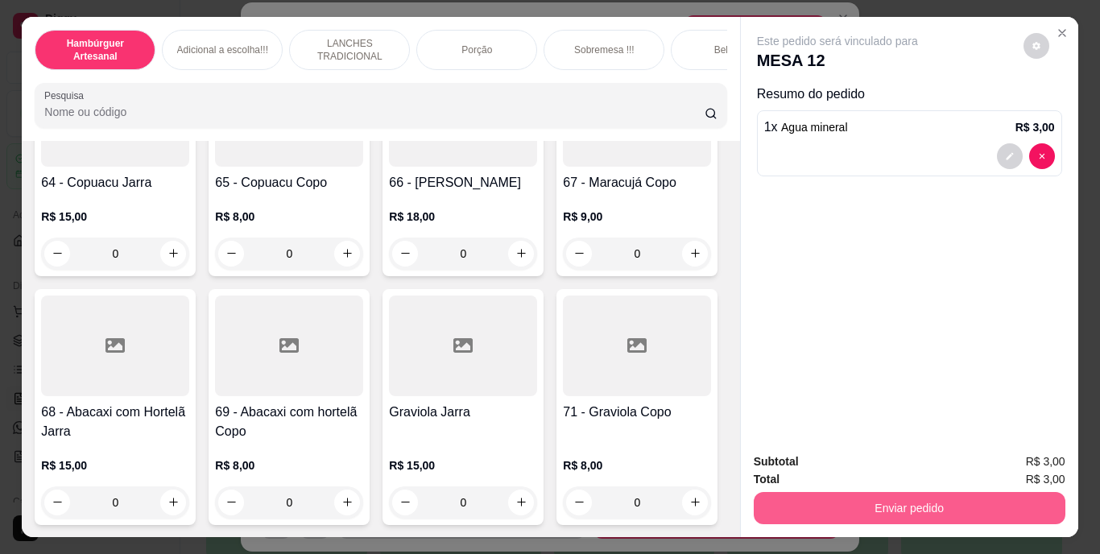
click at [866, 505] on button "Enviar pedido" at bounding box center [910, 508] width 312 height 32
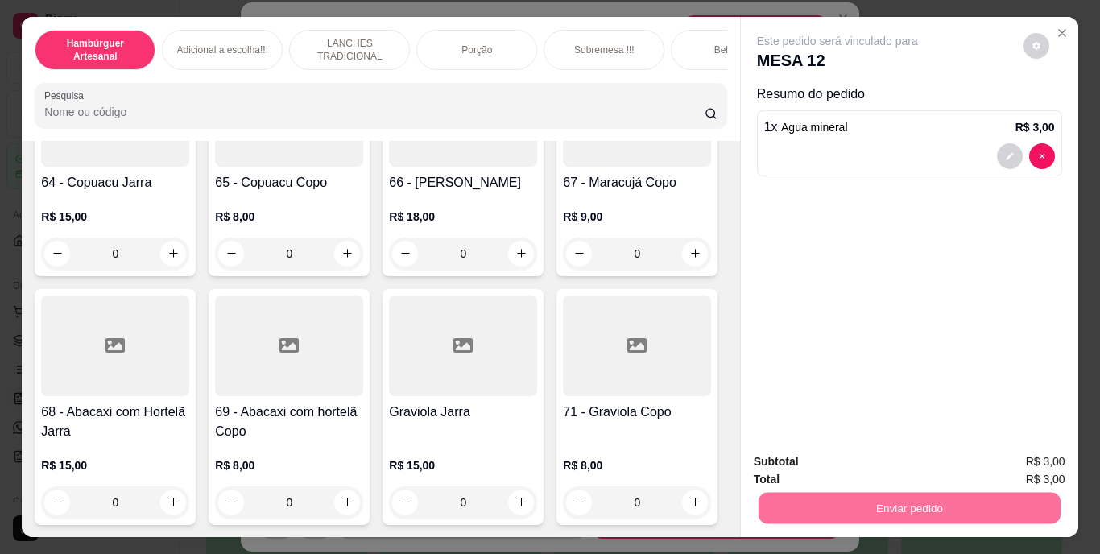
click at [853, 459] on button "Não registrar e enviar pedido" at bounding box center [855, 463] width 167 height 31
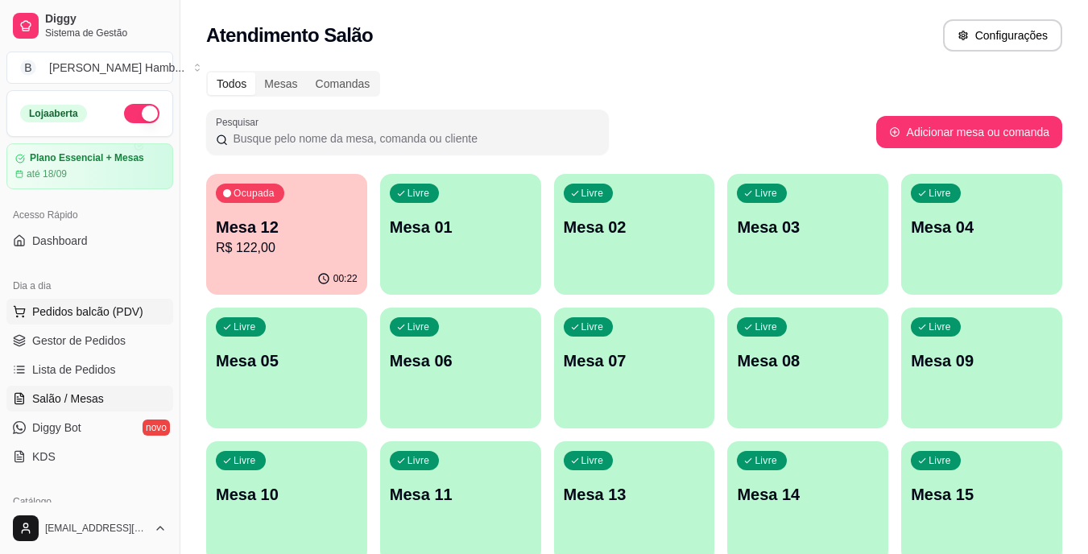
click at [137, 304] on span "Pedidos balcão (PDV)" at bounding box center [87, 312] width 111 height 16
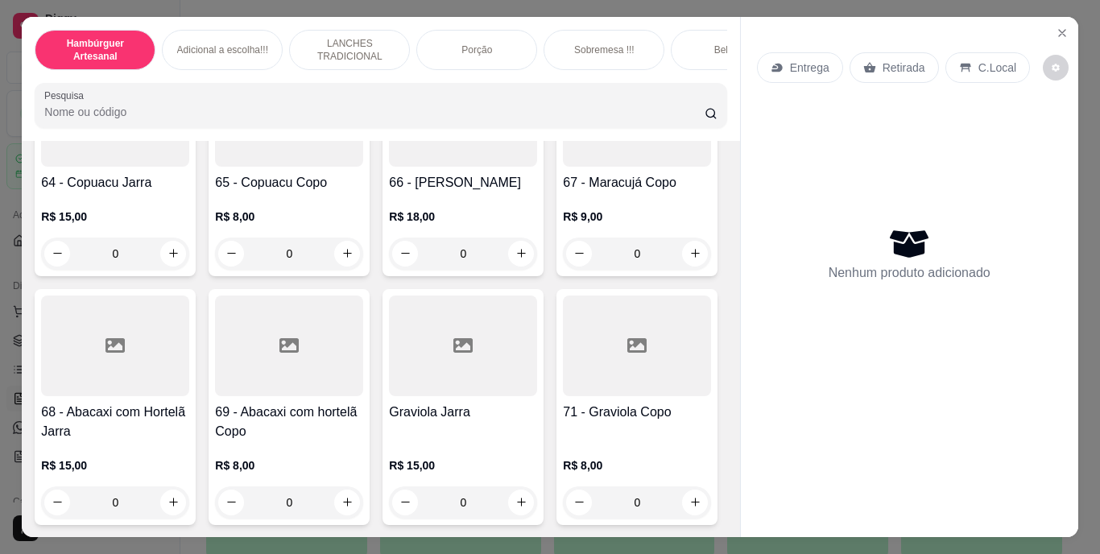
scroll to position [5234, 0]
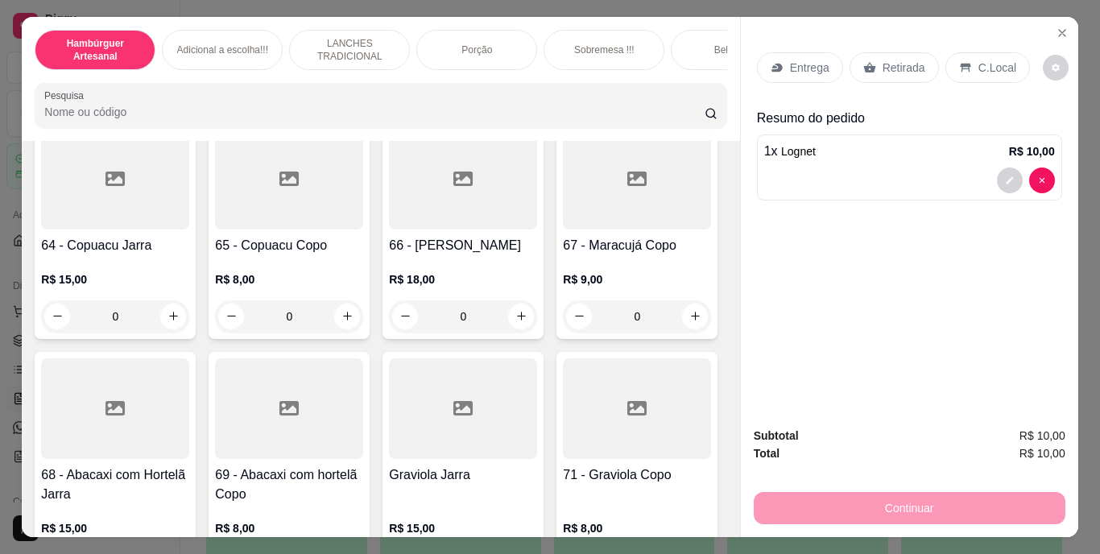
type input "3"
click at [871, 52] on div "Retirada" at bounding box center [894, 67] width 89 height 31
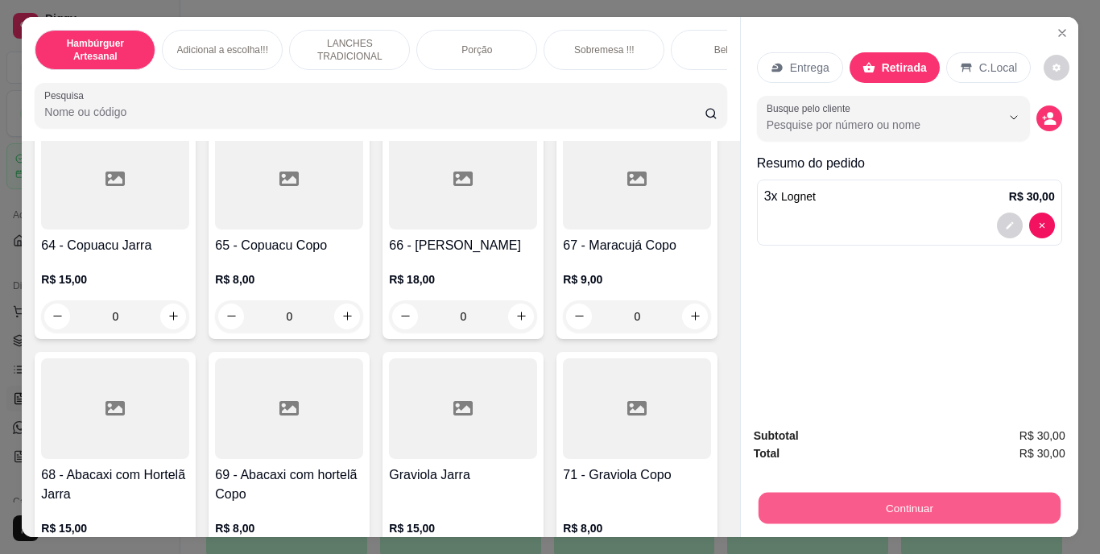
click at [829, 496] on button "Continuar" at bounding box center [909, 508] width 302 height 31
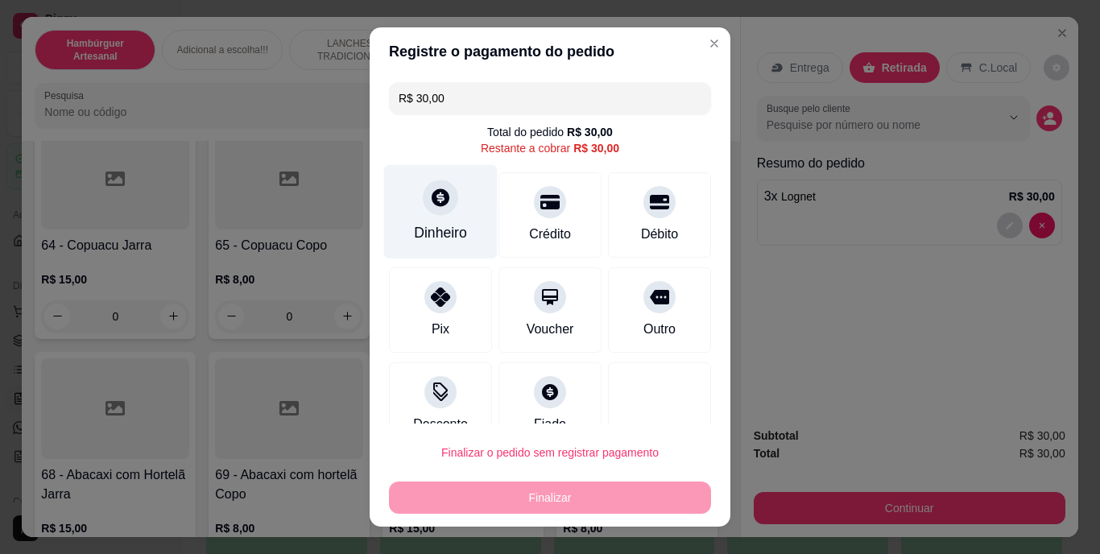
click at [436, 209] on div at bounding box center [440, 197] width 35 height 35
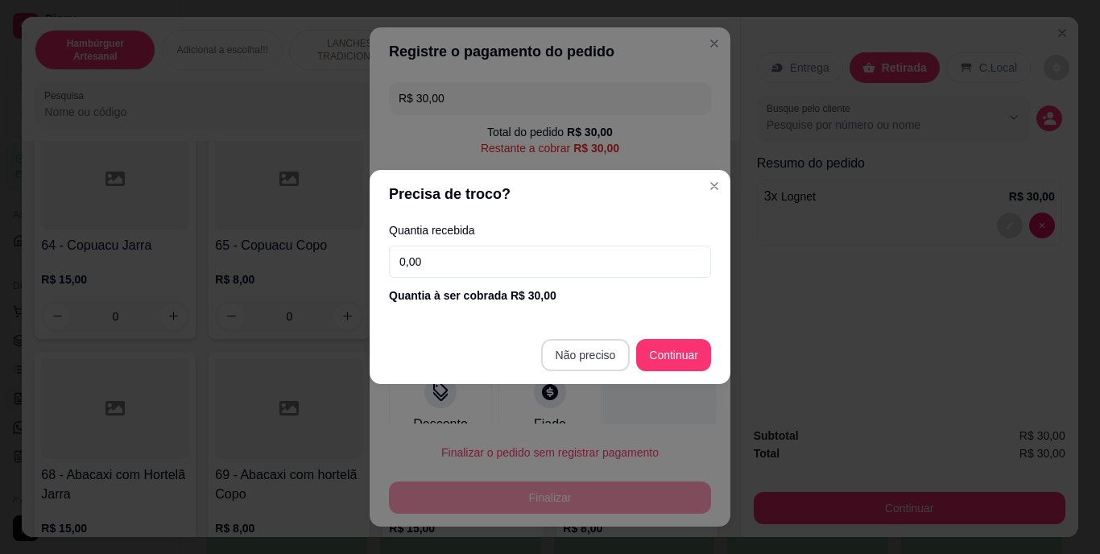
type input "R$ 0,00"
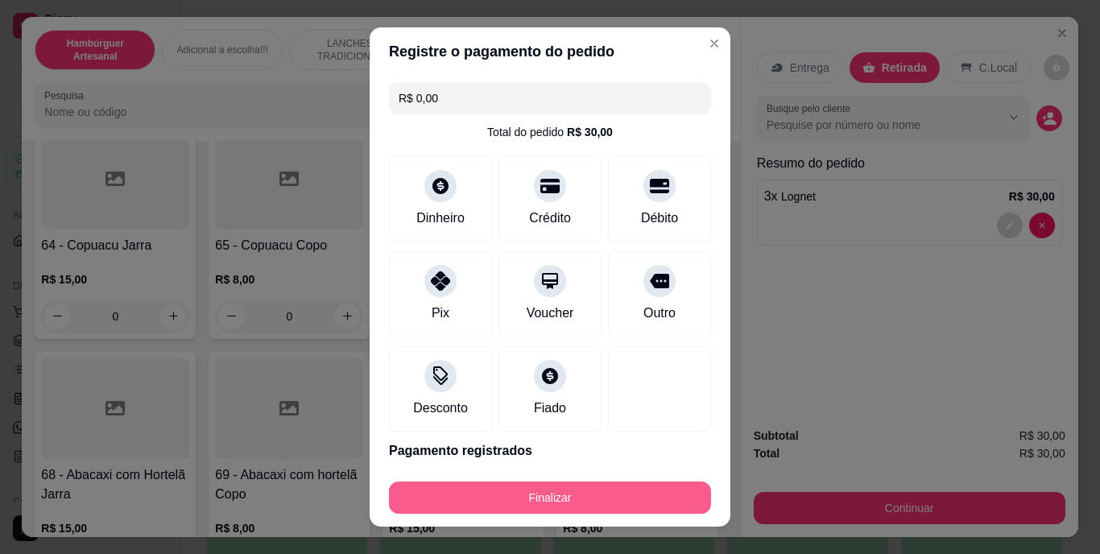
click at [558, 489] on button "Finalizar" at bounding box center [550, 498] width 322 height 32
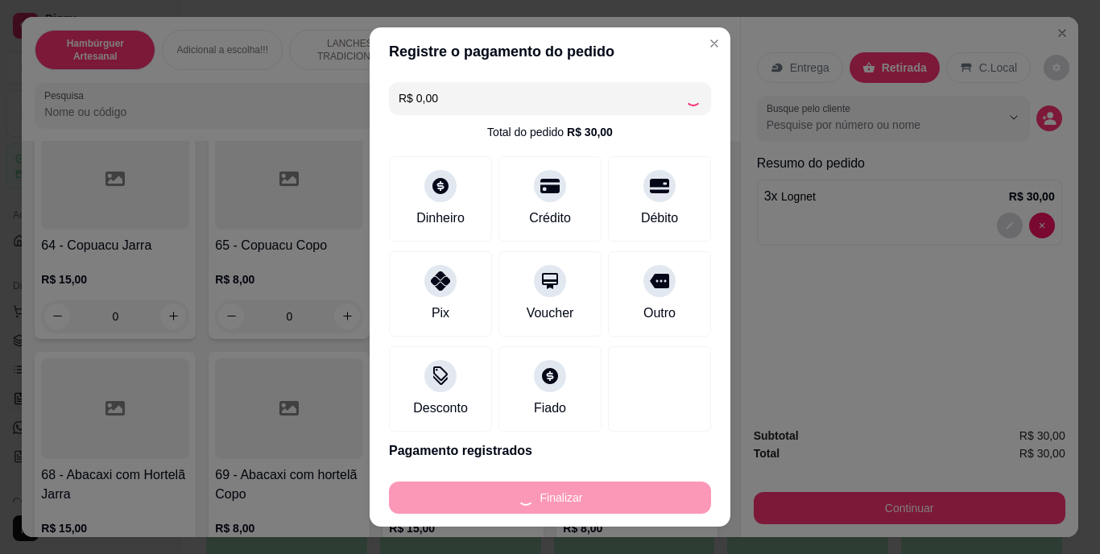
type input "0"
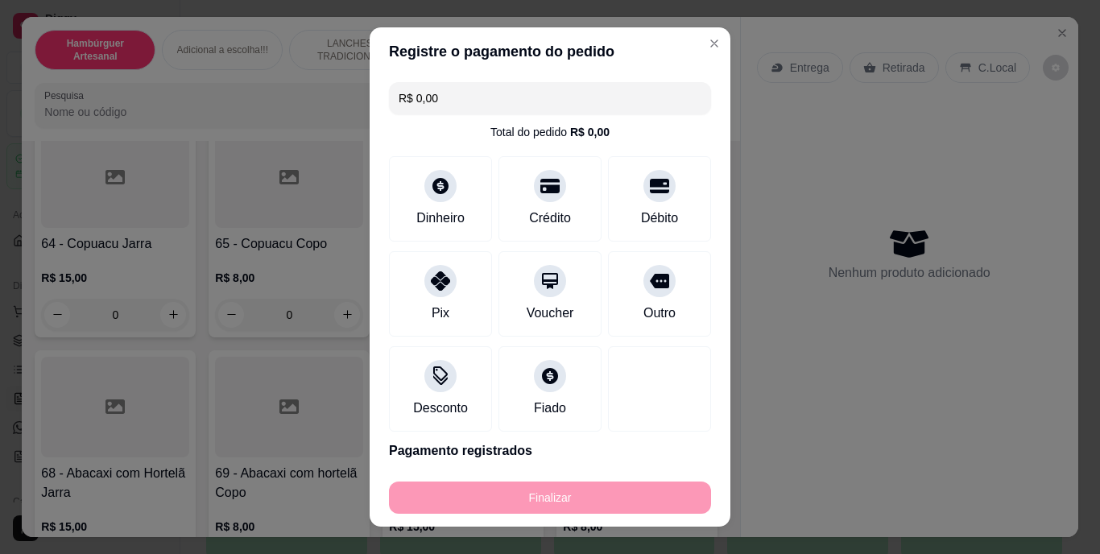
type input "-R$ 30,00"
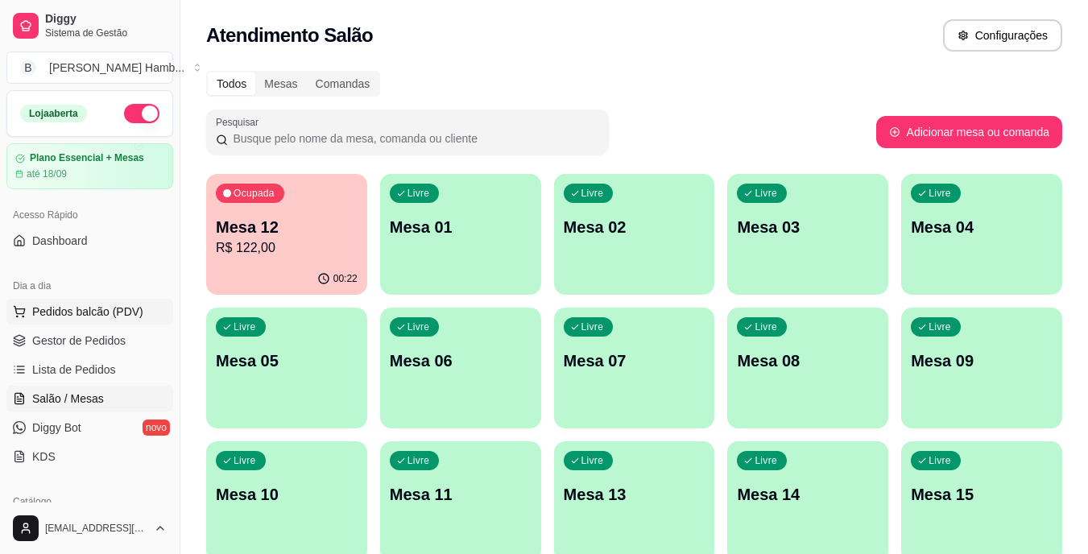
click at [97, 320] on button "Pedidos balcão (PDV)" at bounding box center [89, 312] width 167 height 26
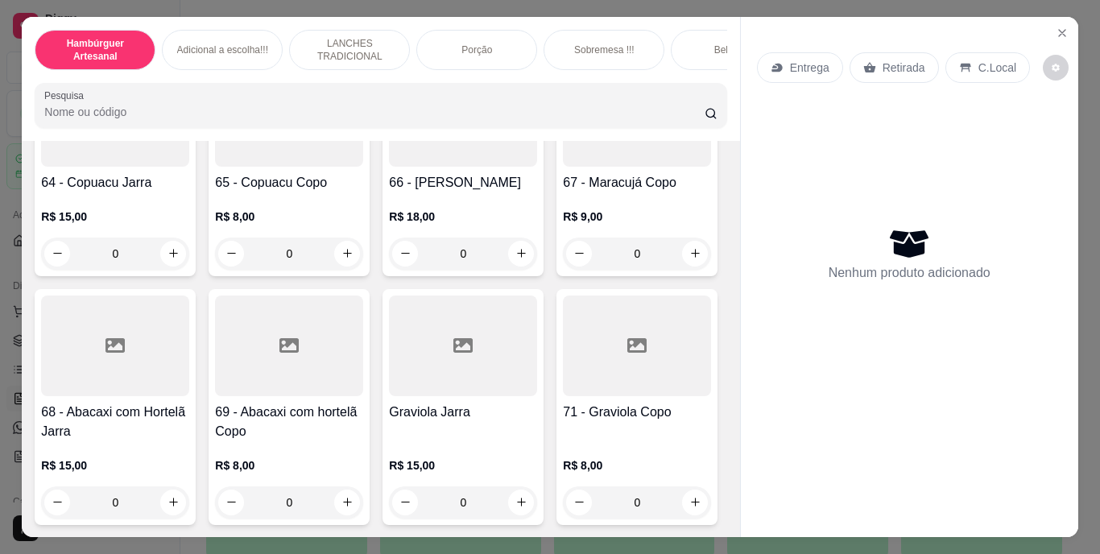
scroll to position [5223, 0]
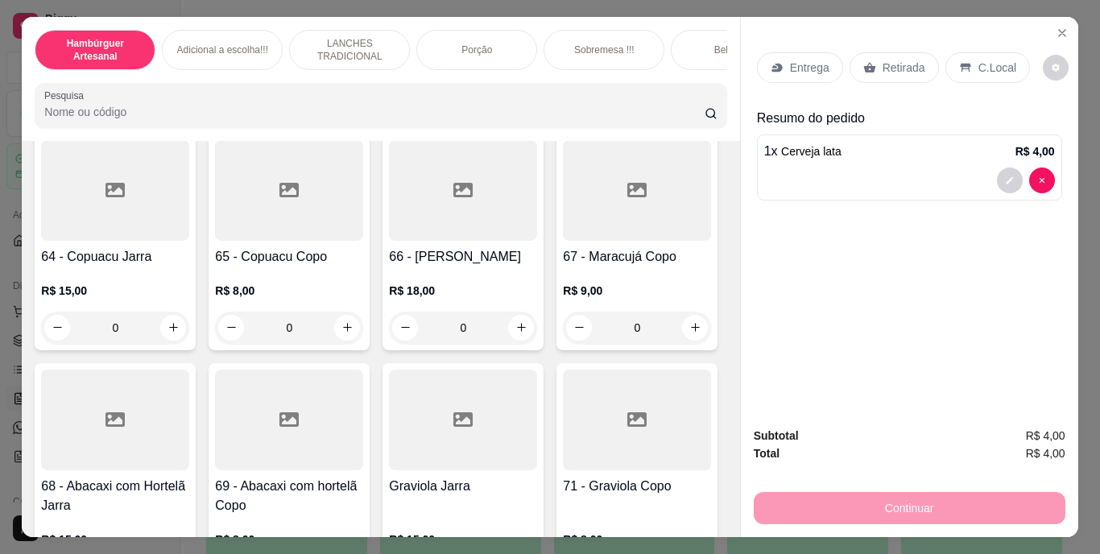
type input "2"
click at [883, 60] on p "Retirada" at bounding box center [904, 68] width 43 height 16
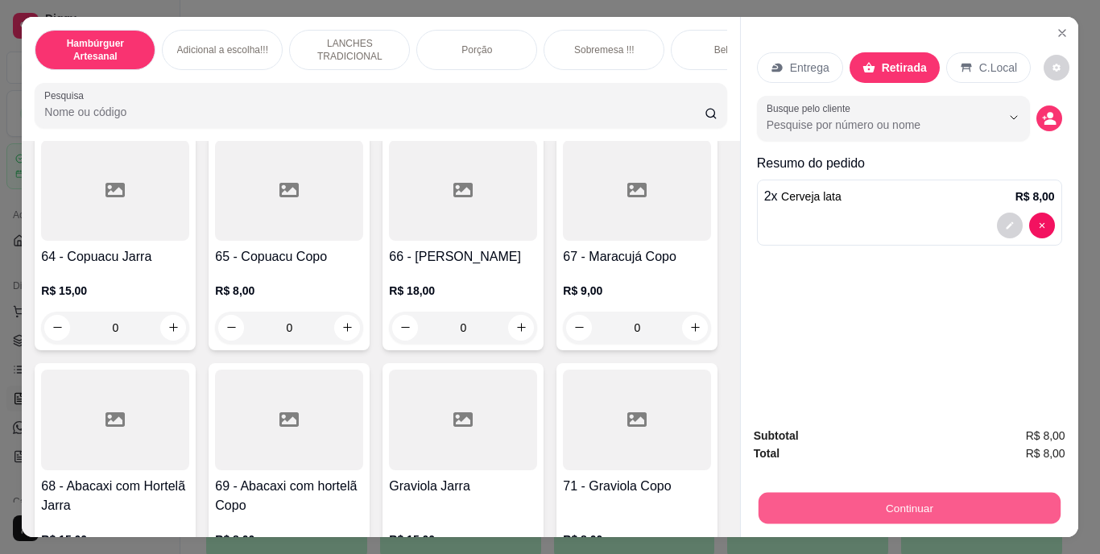
click at [796, 497] on button "Continuar" at bounding box center [909, 508] width 302 height 31
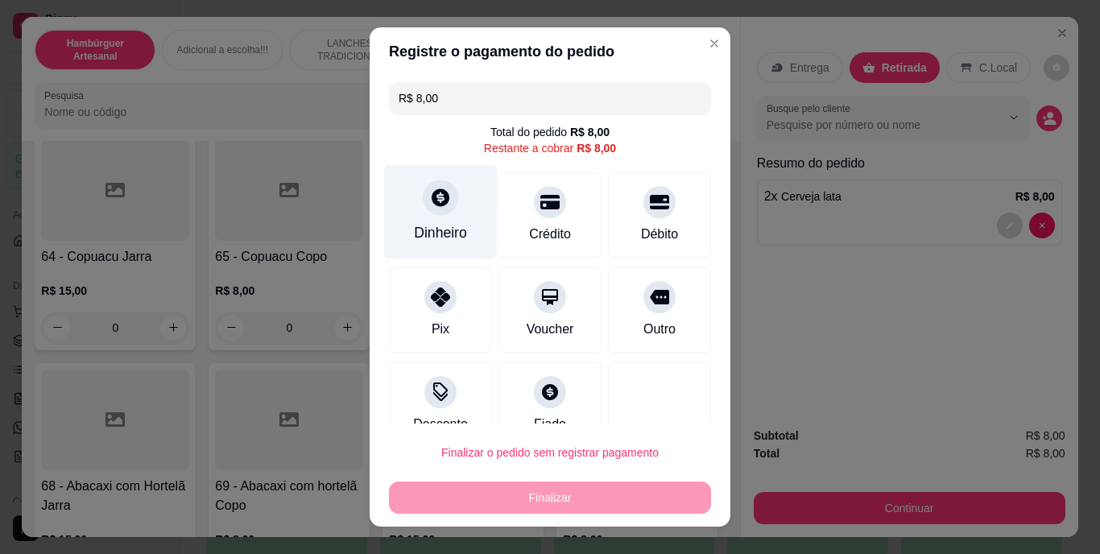
click at [448, 226] on div "Dinheiro" at bounding box center [440, 233] width 53 height 21
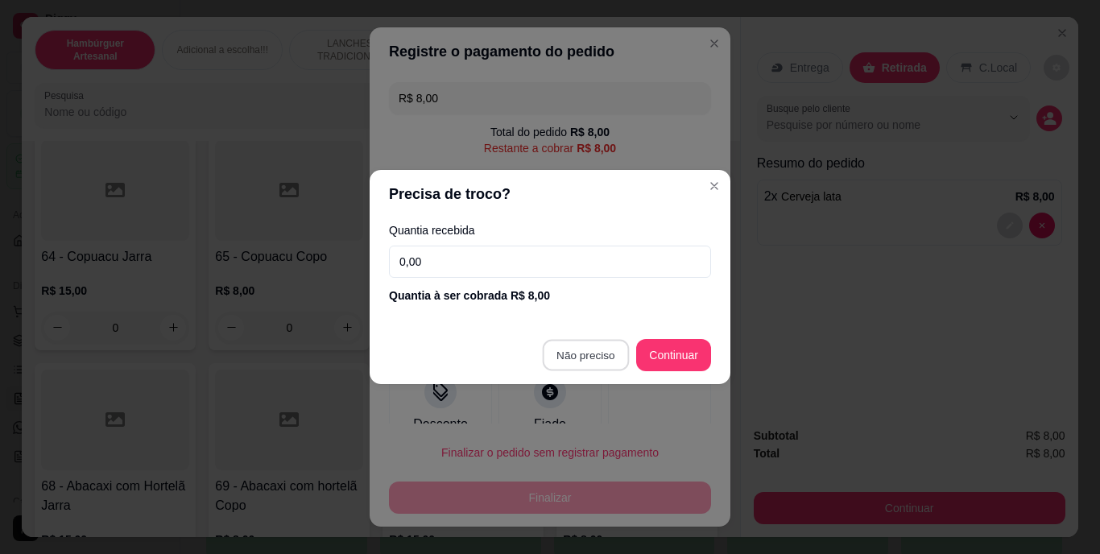
type input "R$ 0,00"
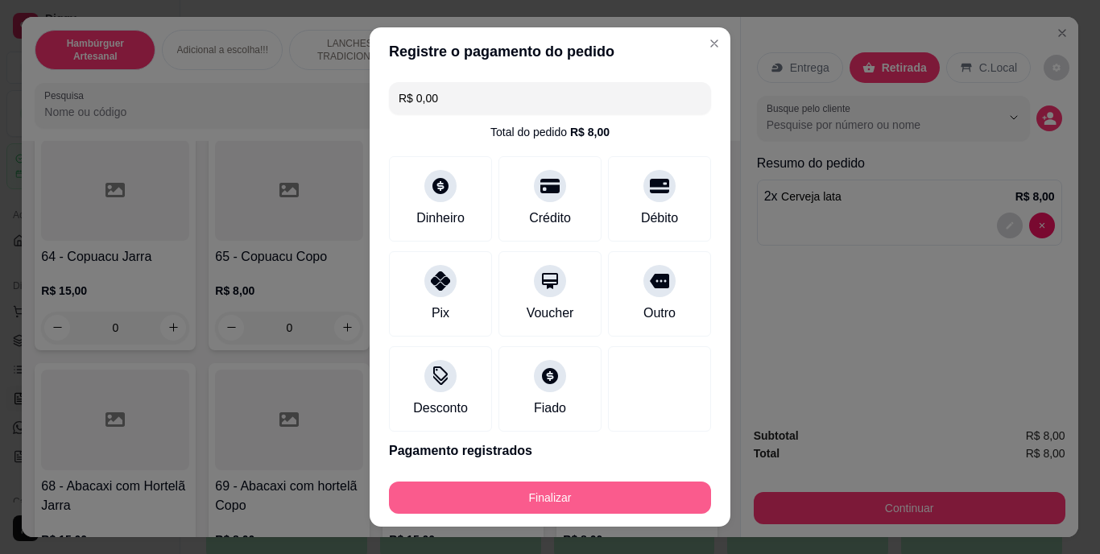
click at [563, 492] on button "Finalizar" at bounding box center [550, 498] width 322 height 32
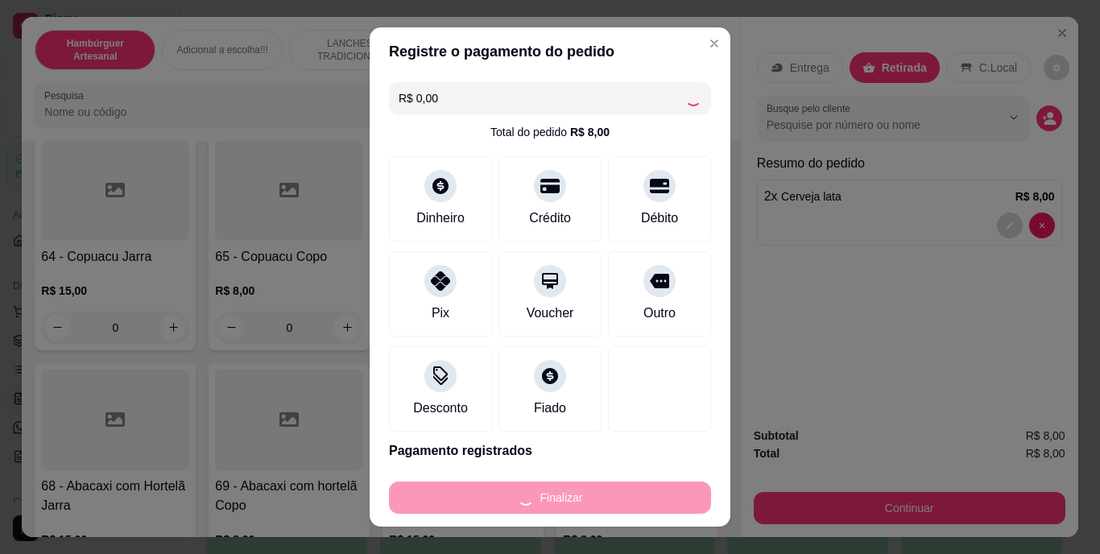
type input "0"
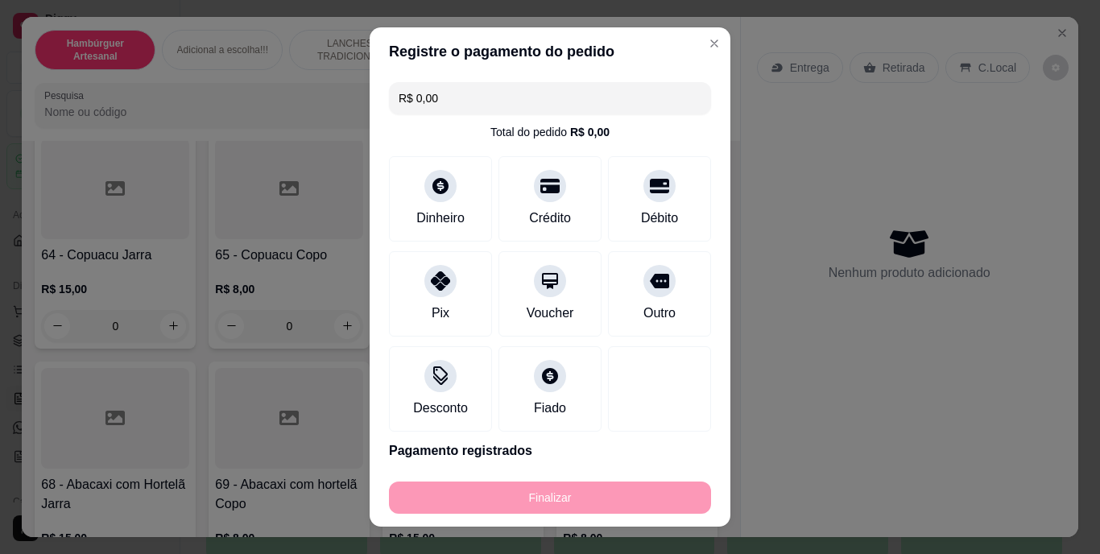
type input "-R$ 8,00"
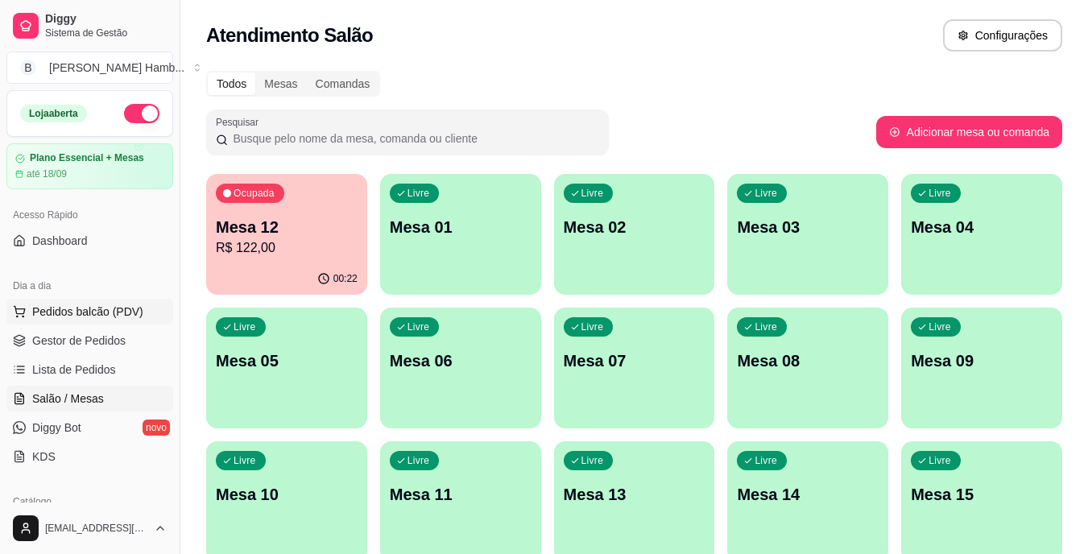
click at [116, 303] on button "Pedidos balcão (PDV)" at bounding box center [89, 312] width 167 height 26
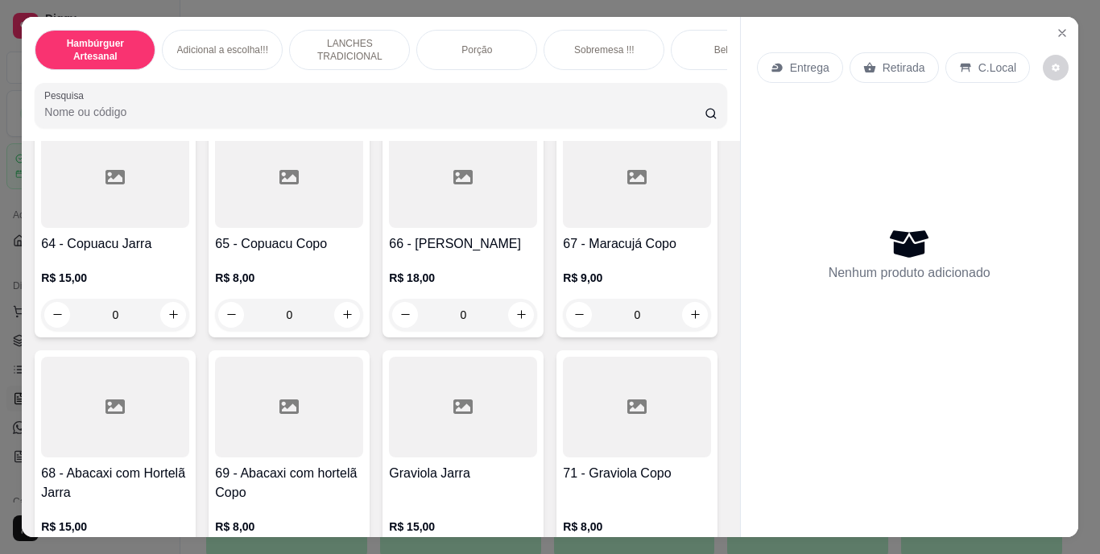
scroll to position [5395, 0]
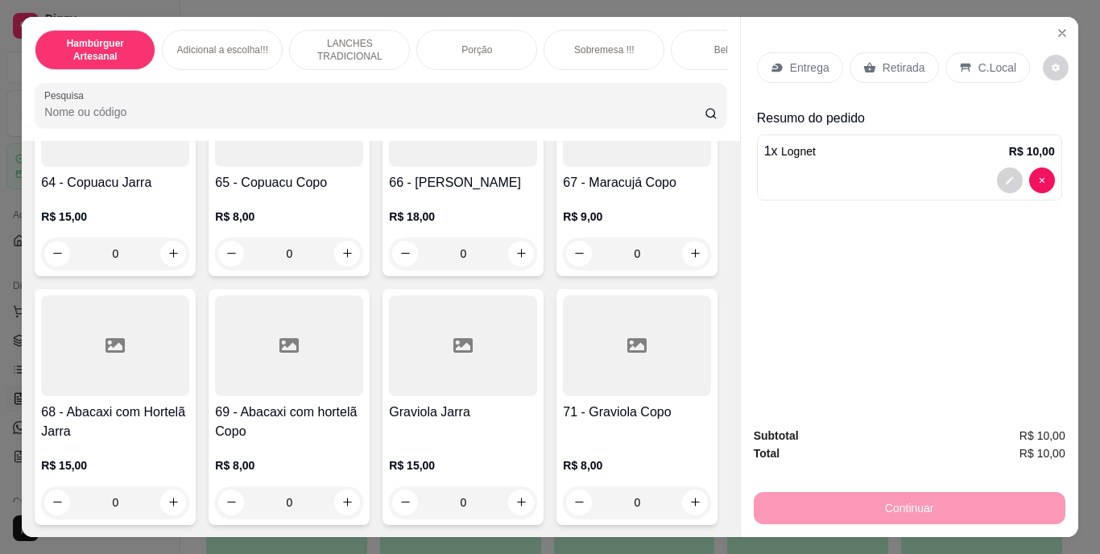
scroll to position [5396, 0]
type input "2"
click at [887, 60] on p "Retirada" at bounding box center [904, 68] width 43 height 16
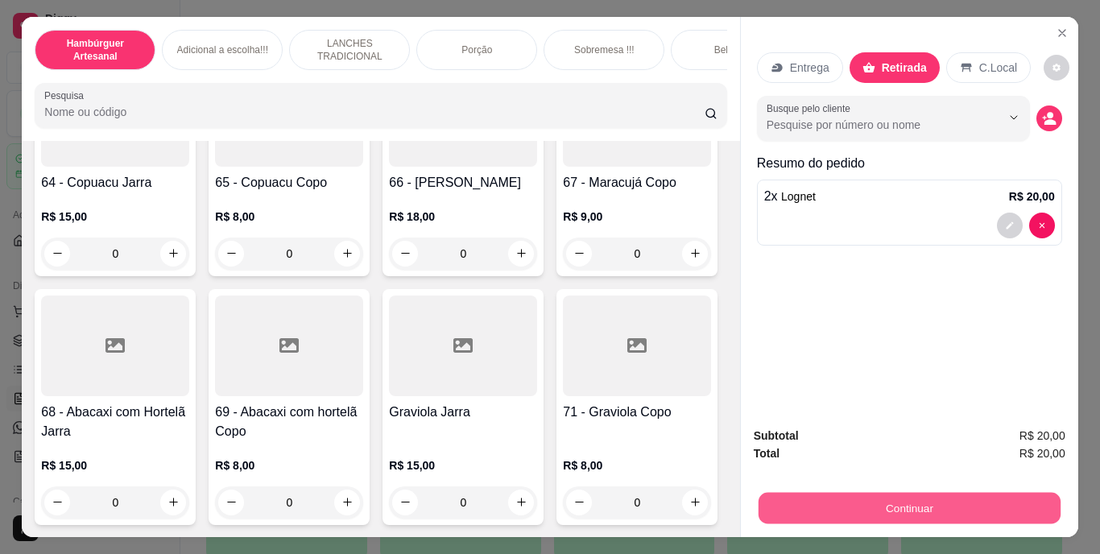
click at [807, 500] on button "Continuar" at bounding box center [909, 508] width 302 height 31
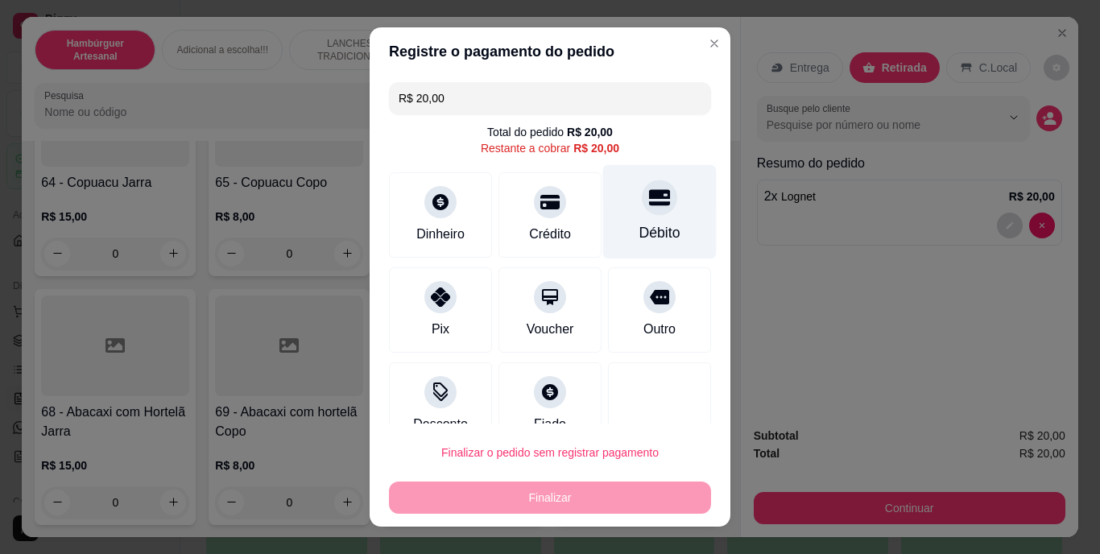
click at [639, 228] on div "Débito" at bounding box center [659, 233] width 41 height 21
type input "R$ 0,00"
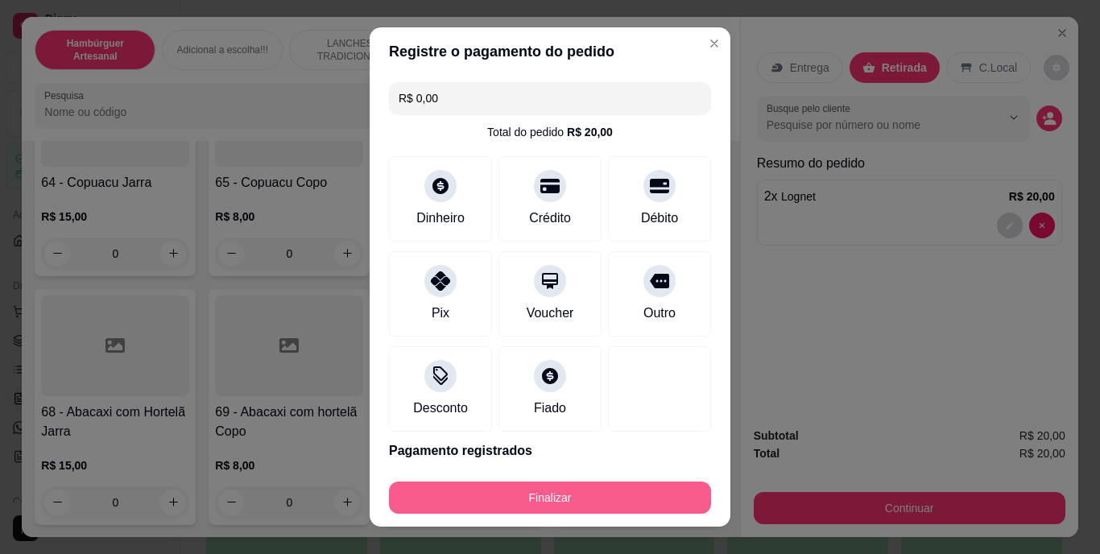
click at [552, 493] on button "Finalizar" at bounding box center [550, 498] width 322 height 32
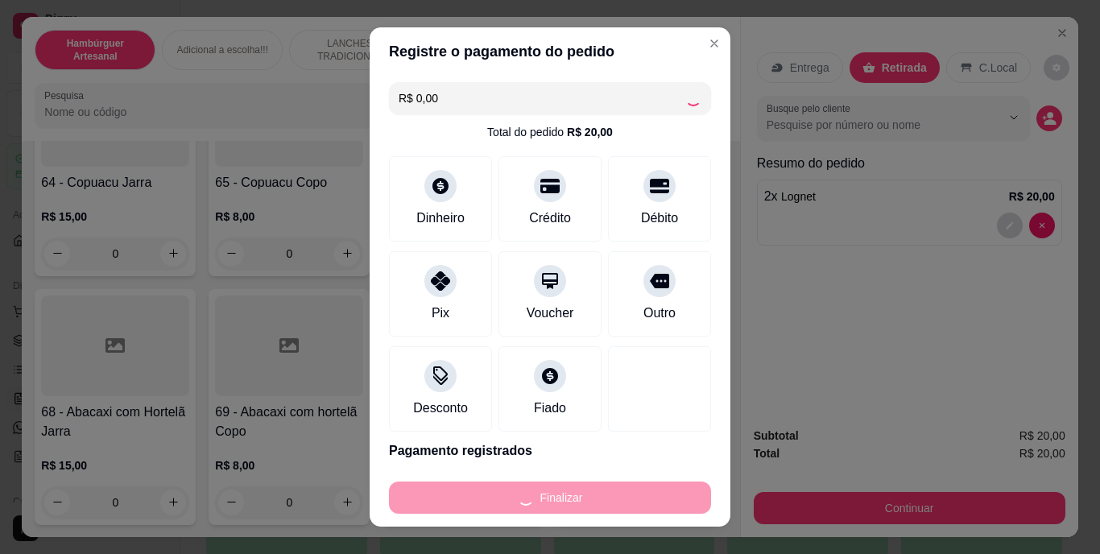
type input "0"
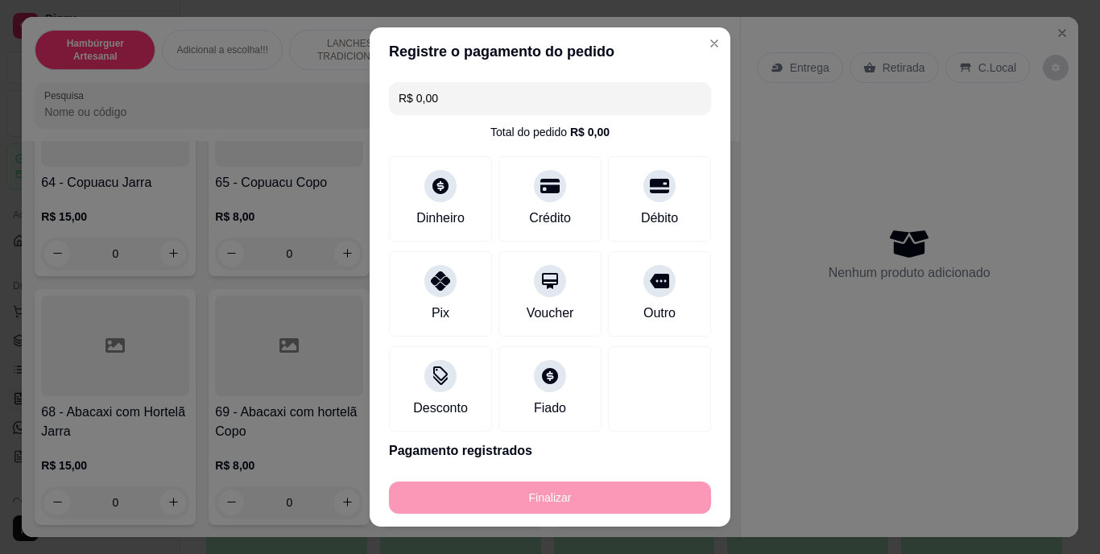
type input "-R$ 20,00"
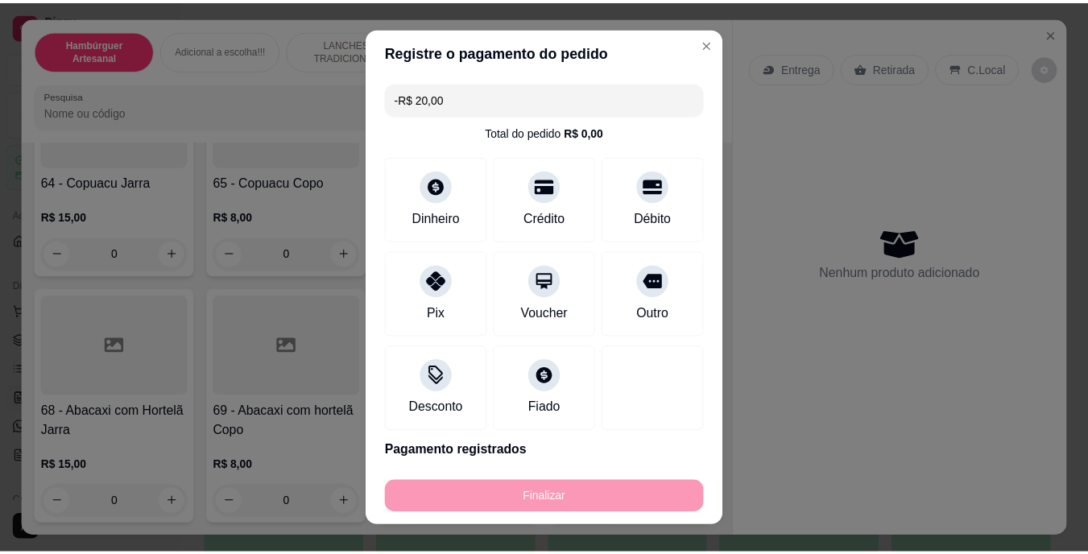
scroll to position [5395, 0]
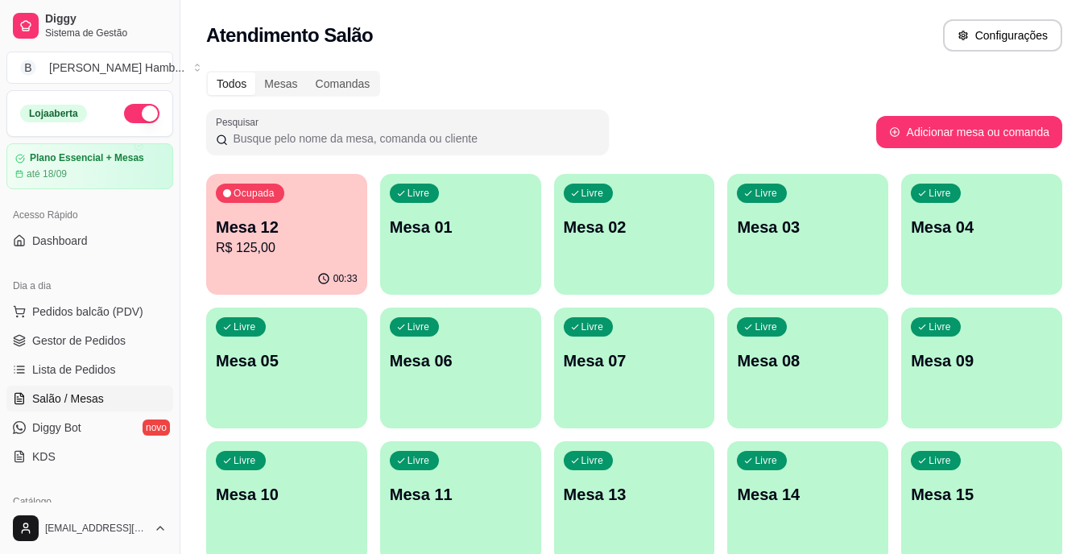
click at [226, 228] on p "Mesa 12" at bounding box center [287, 227] width 142 height 23
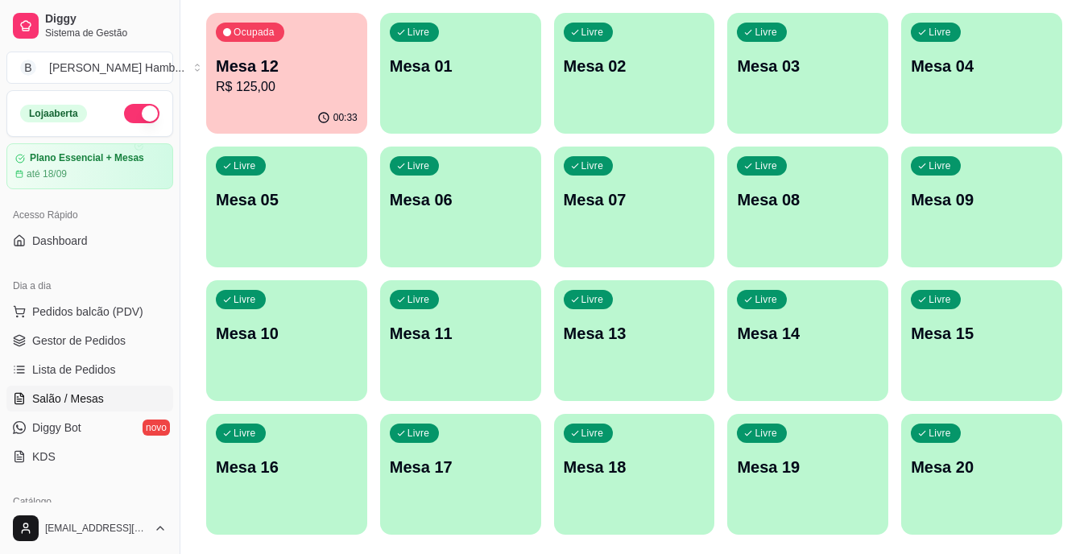
scroll to position [207, 0]
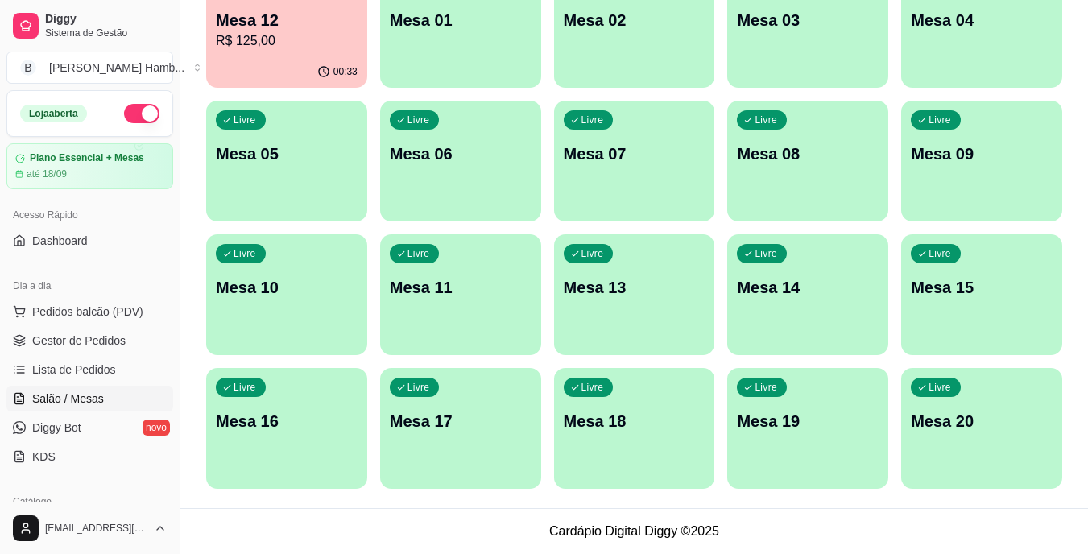
drag, startPoint x: 790, startPoint y: 367, endPoint x: 1026, endPoint y: 31, distance: 410.4
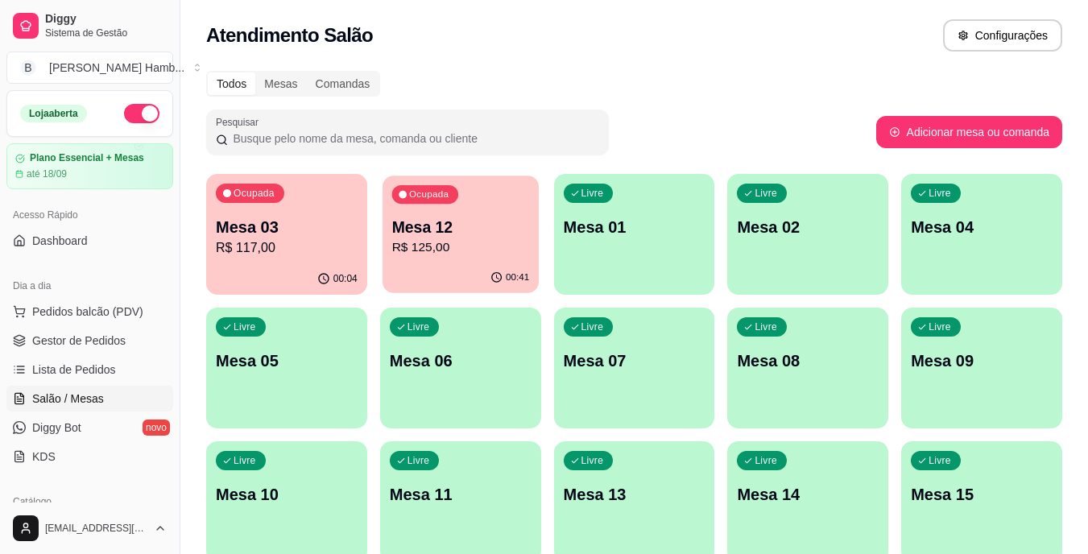
click at [448, 254] on p "R$ 125,00" at bounding box center [460, 247] width 138 height 19
click at [338, 251] on p "R$ 117,00" at bounding box center [287, 247] width 142 height 19
click at [450, 228] on p "Mesa 12" at bounding box center [461, 227] width 142 height 23
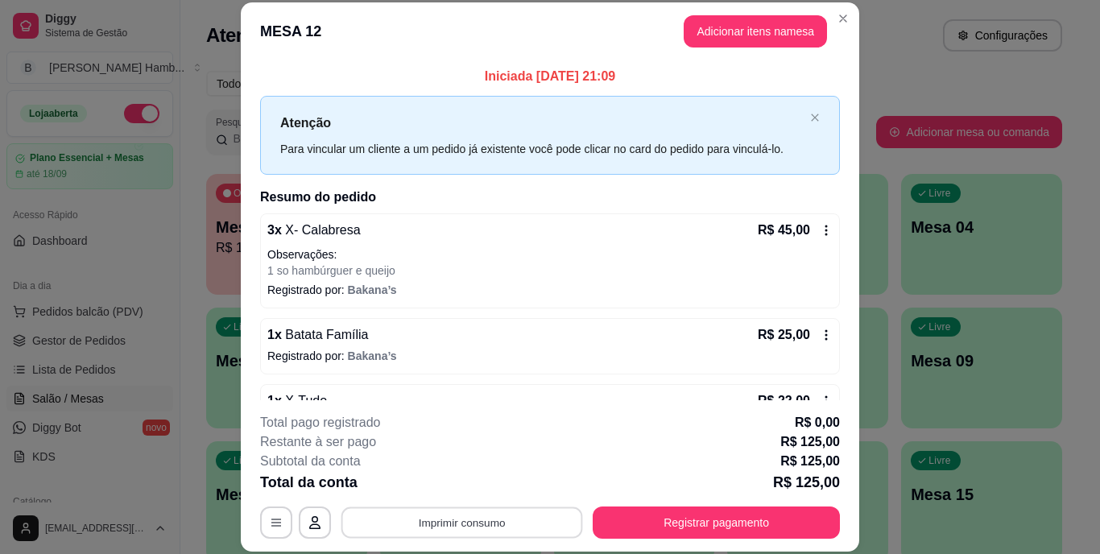
click at [441, 519] on button "Imprimir consumo" at bounding box center [462, 521] width 242 height 31
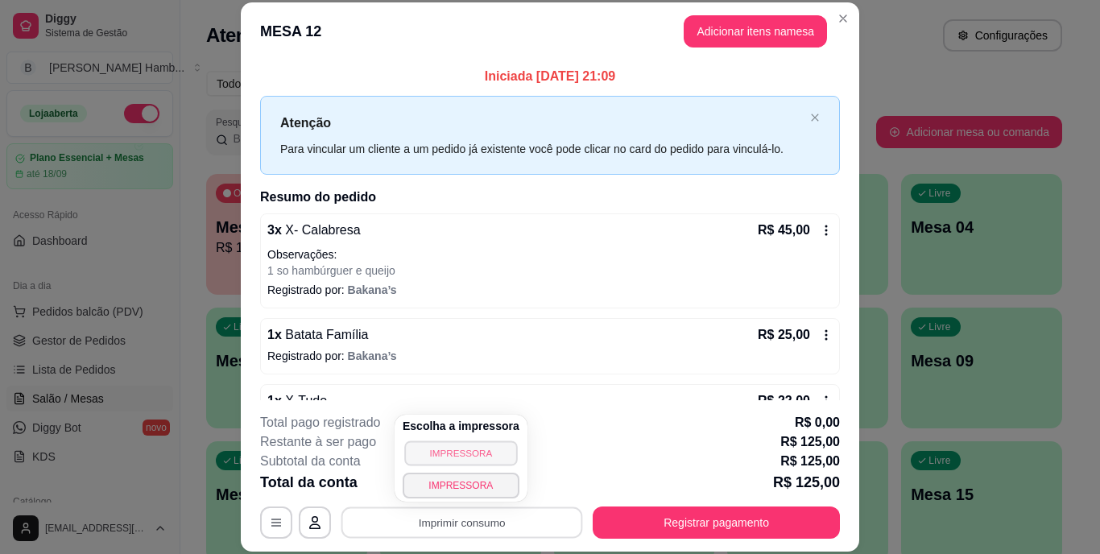
click at [449, 450] on button "IMPRESSORA" at bounding box center [460, 452] width 113 height 25
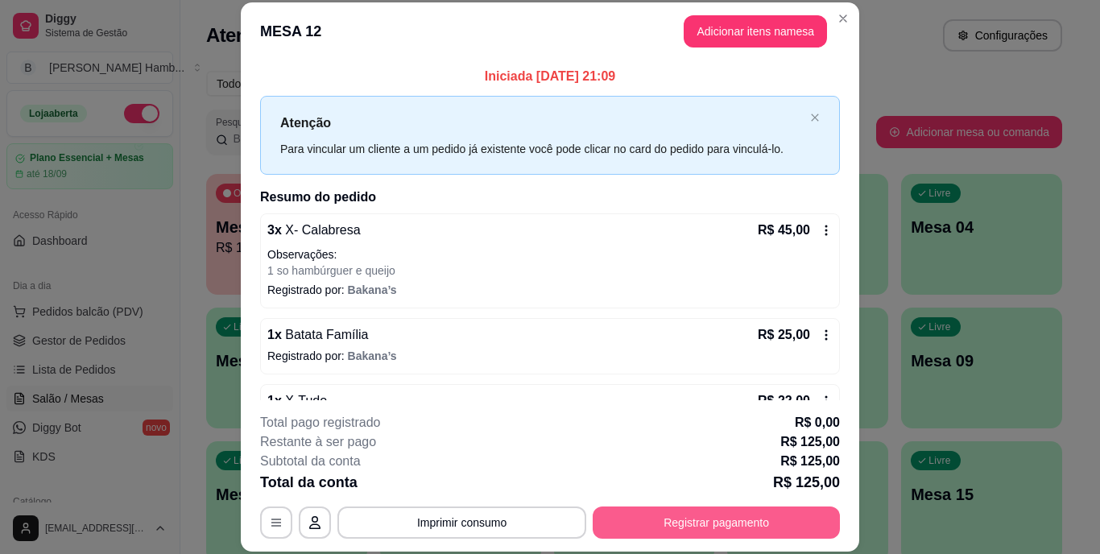
click at [684, 525] on button "Registrar pagamento" at bounding box center [716, 522] width 247 height 32
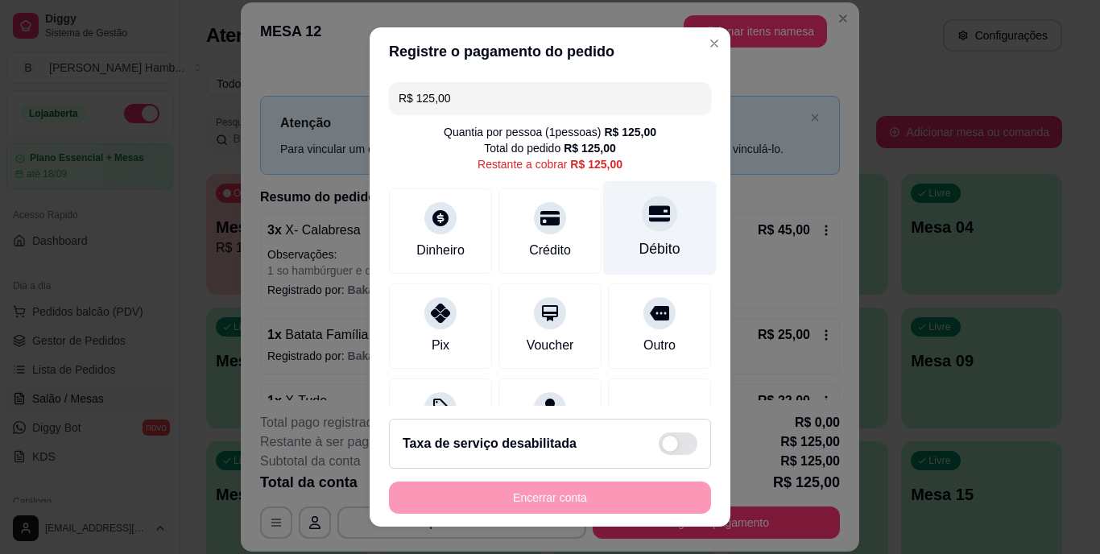
click at [631, 236] on div "Débito" at bounding box center [660, 228] width 114 height 94
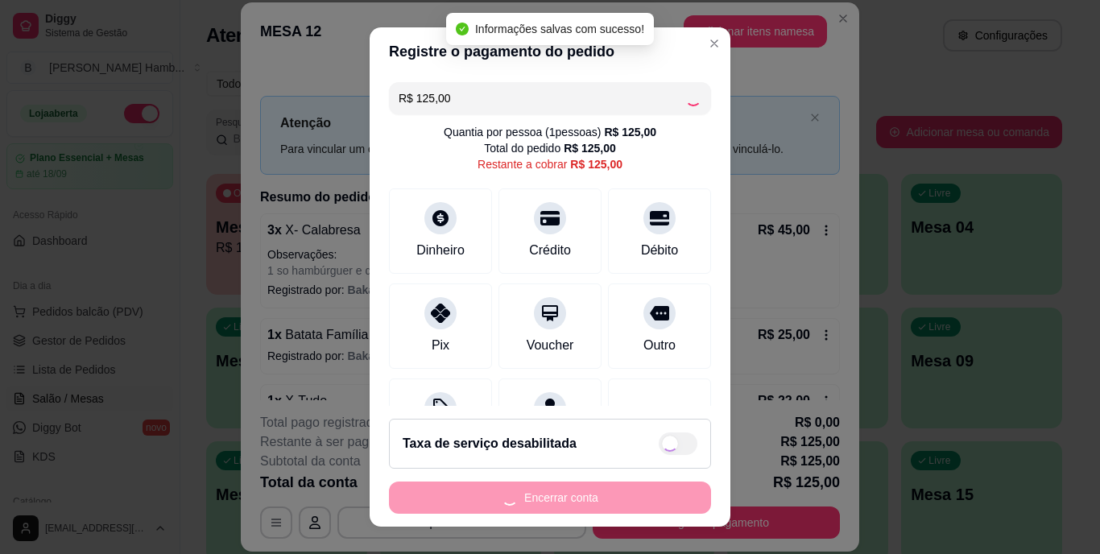
type input "R$ 0,00"
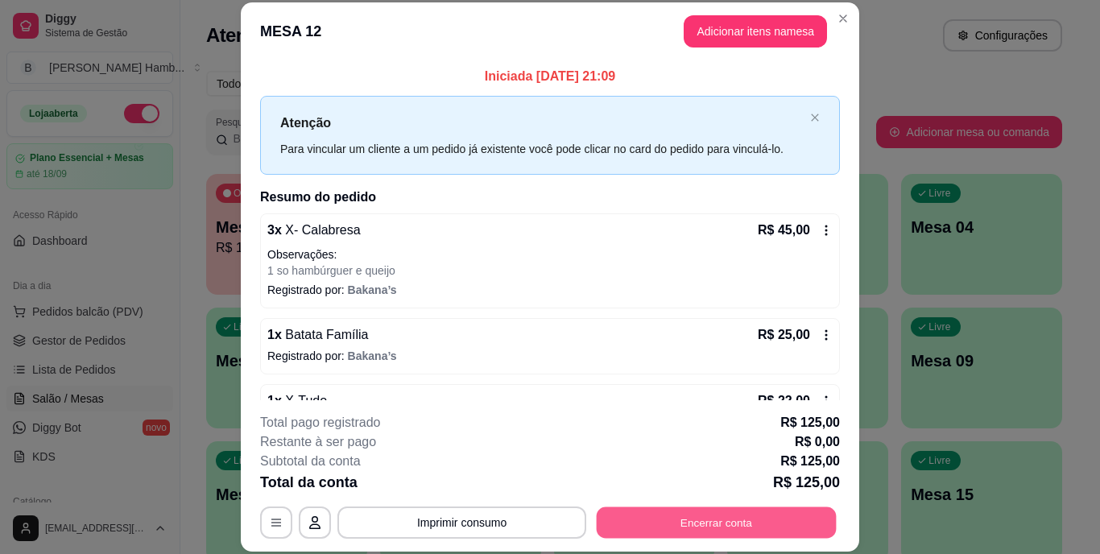
click at [688, 515] on button "Encerrar conta" at bounding box center [717, 521] width 240 height 31
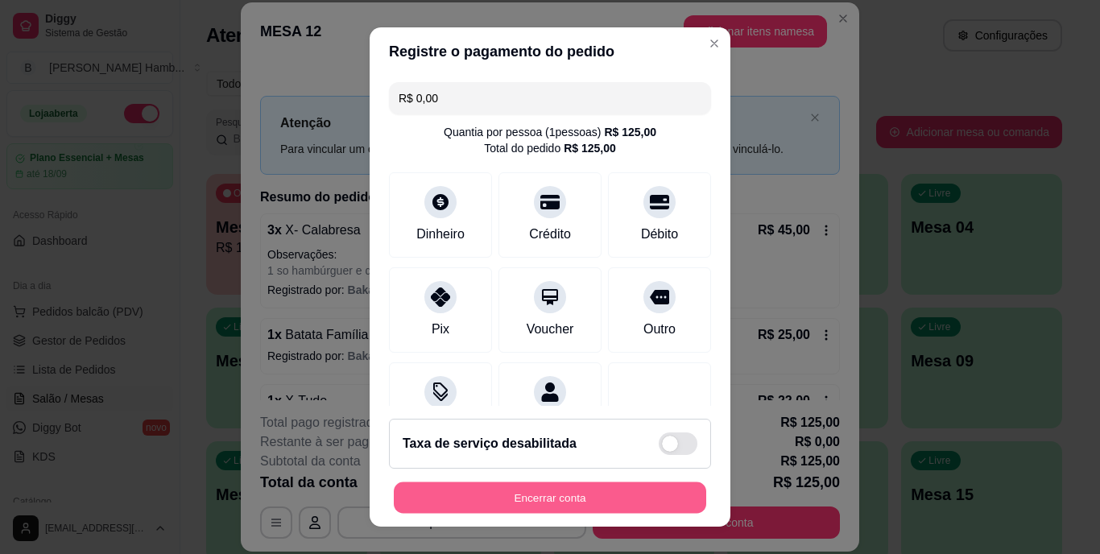
click at [601, 503] on button "Encerrar conta" at bounding box center [550, 497] width 312 height 31
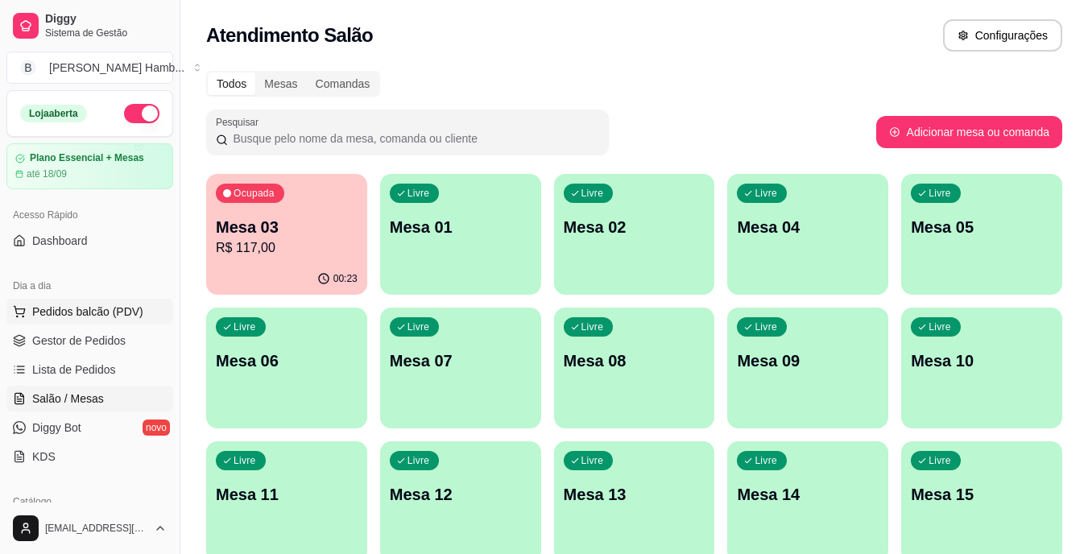
click at [55, 315] on span "Pedidos balcão (PDV)" at bounding box center [87, 312] width 111 height 16
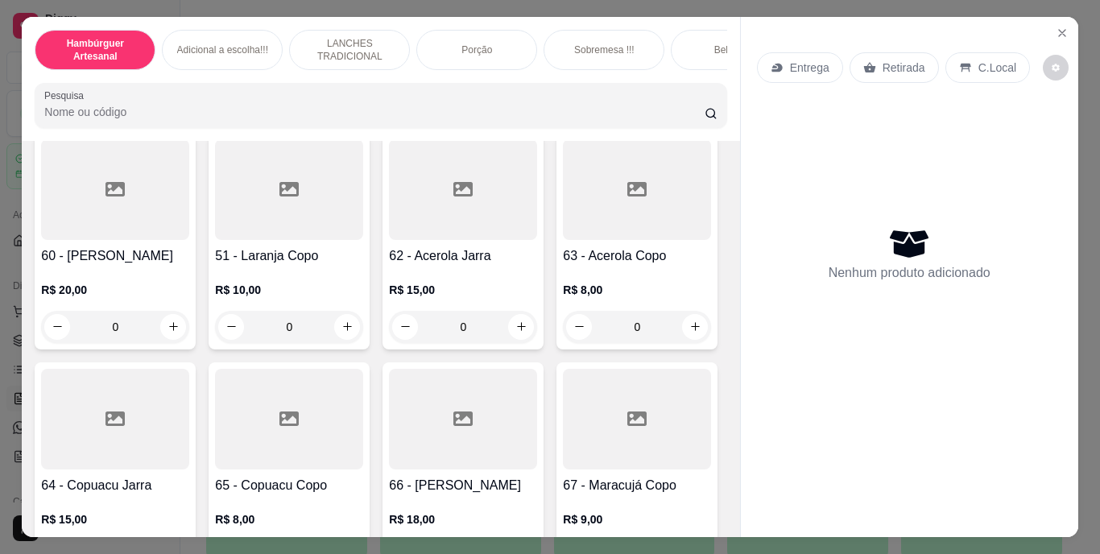
scroll to position [5073, 0]
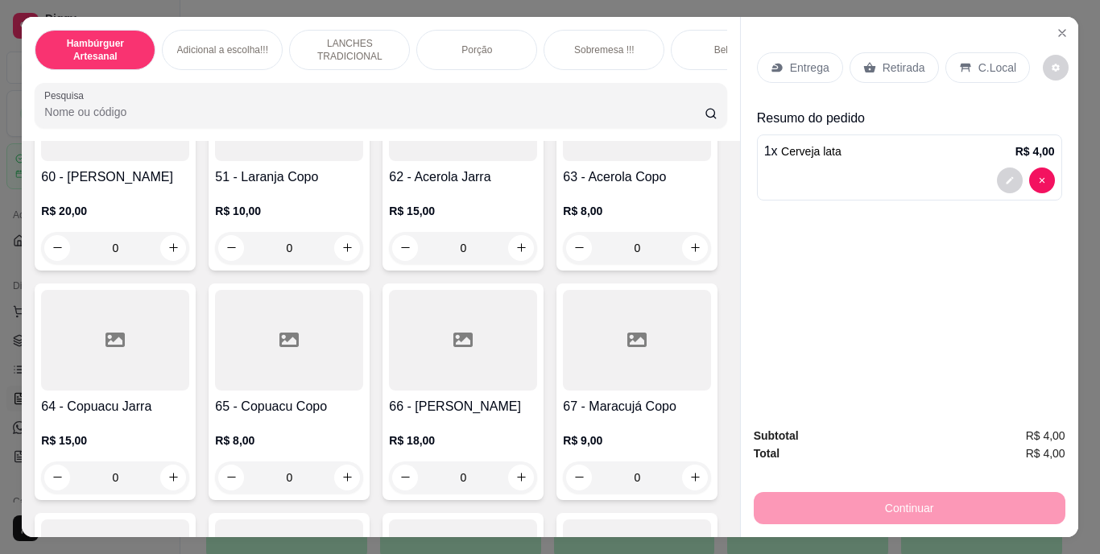
type input "2"
click at [872, 52] on div "Retirada" at bounding box center [894, 67] width 89 height 31
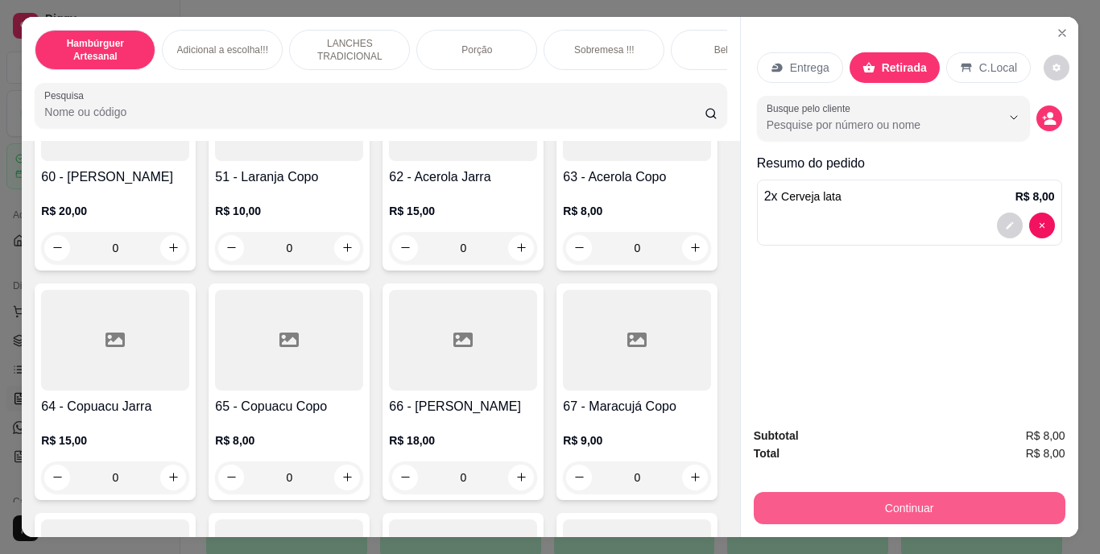
click at [838, 504] on button "Continuar" at bounding box center [910, 508] width 312 height 32
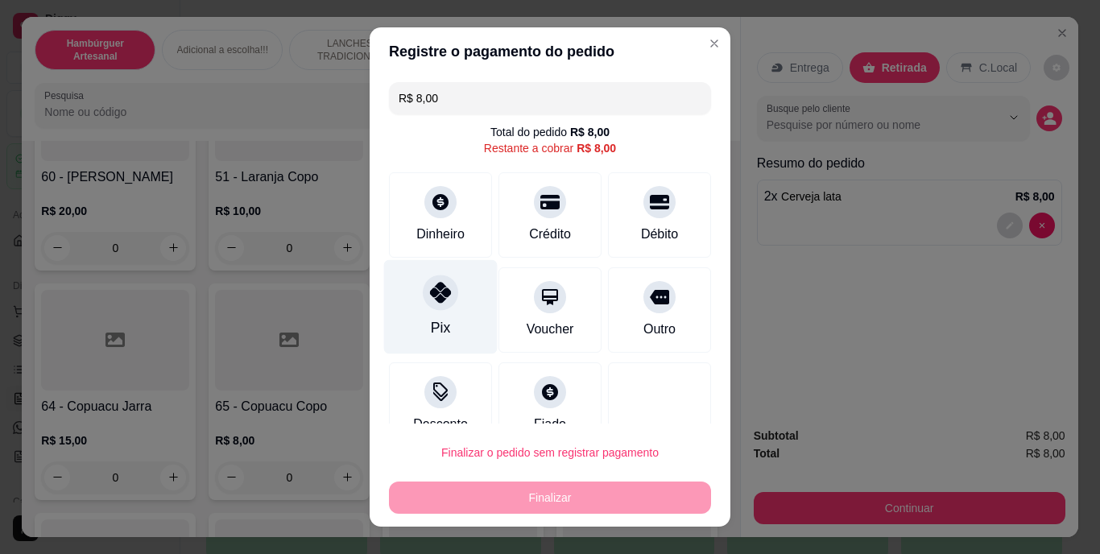
click at [440, 298] on icon at bounding box center [440, 293] width 21 height 21
type input "R$ 0,00"
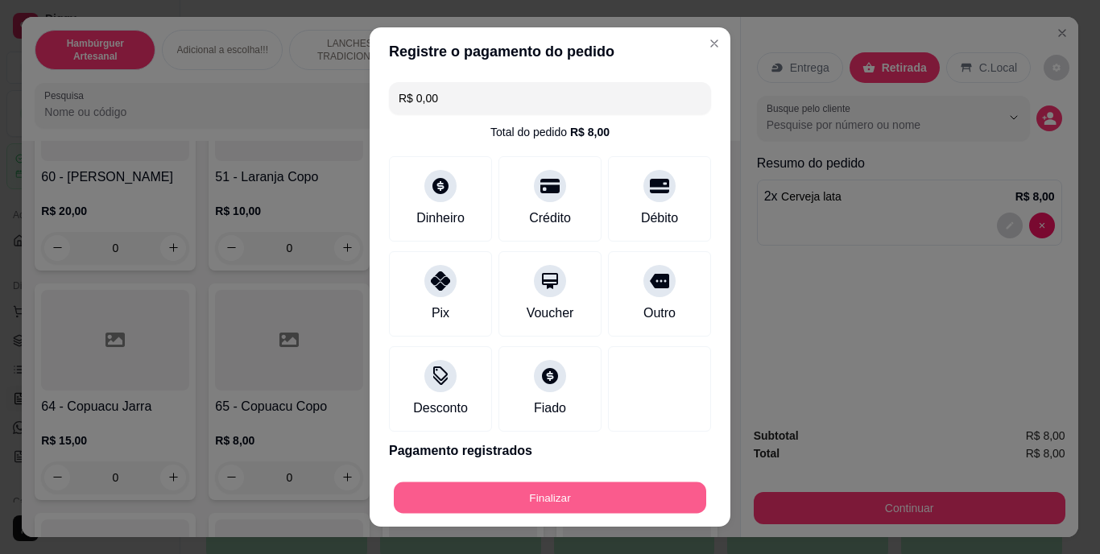
click at [485, 496] on button "Finalizar" at bounding box center [550, 497] width 312 height 31
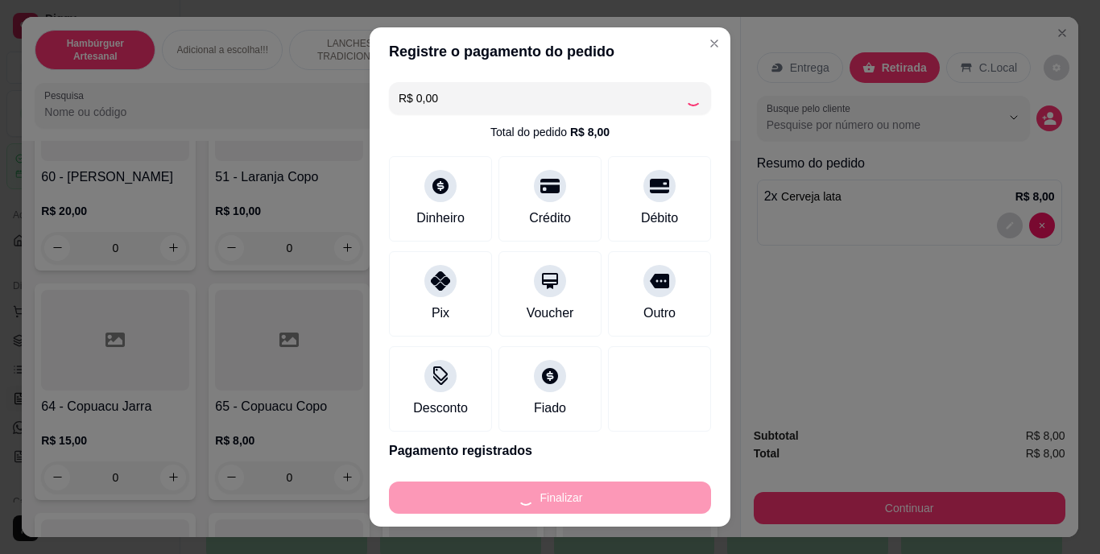
type input "0"
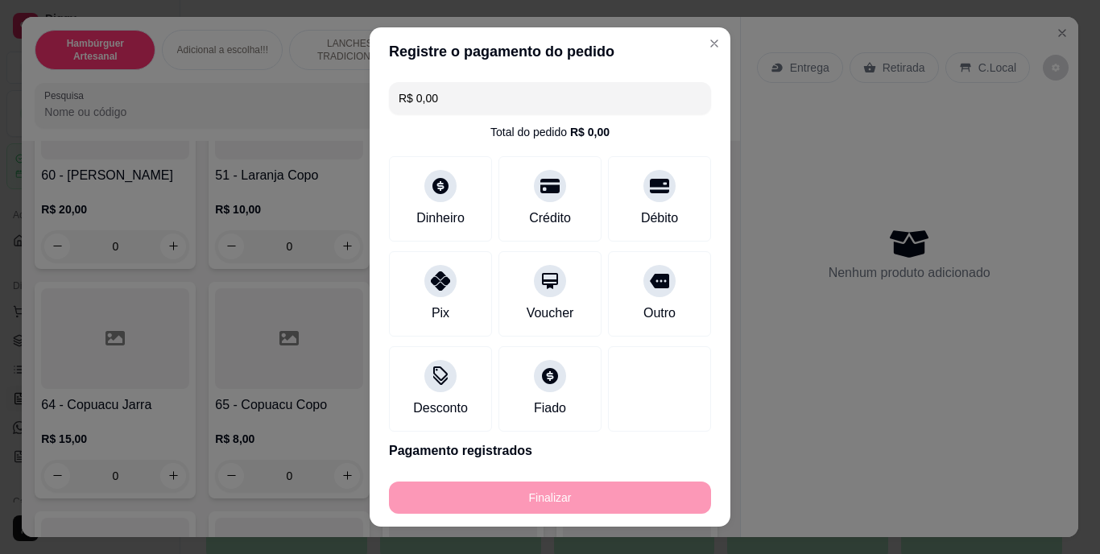
type input "-R$ 8,00"
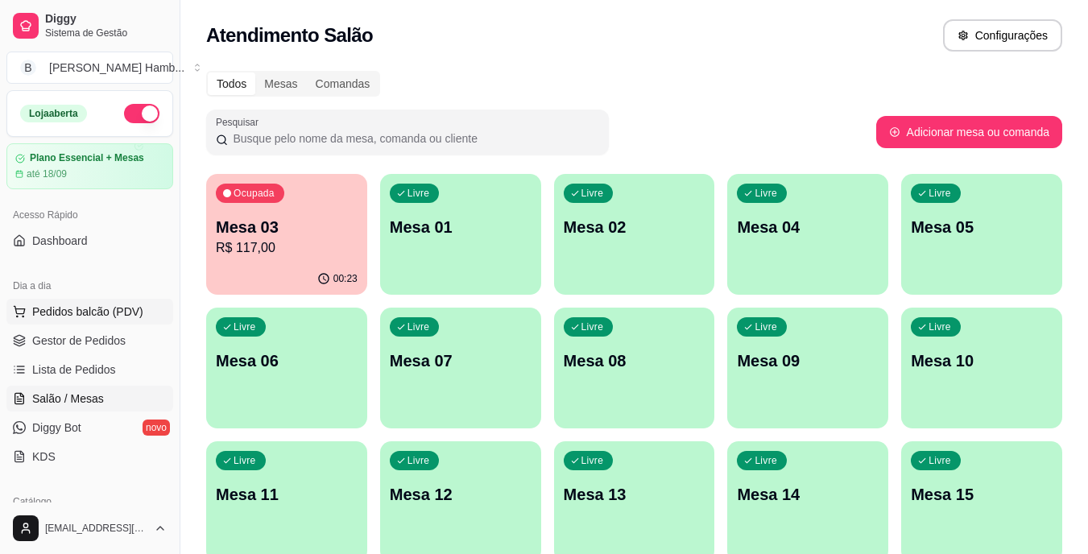
click at [92, 304] on span "Pedidos balcão (PDV)" at bounding box center [87, 312] width 111 height 16
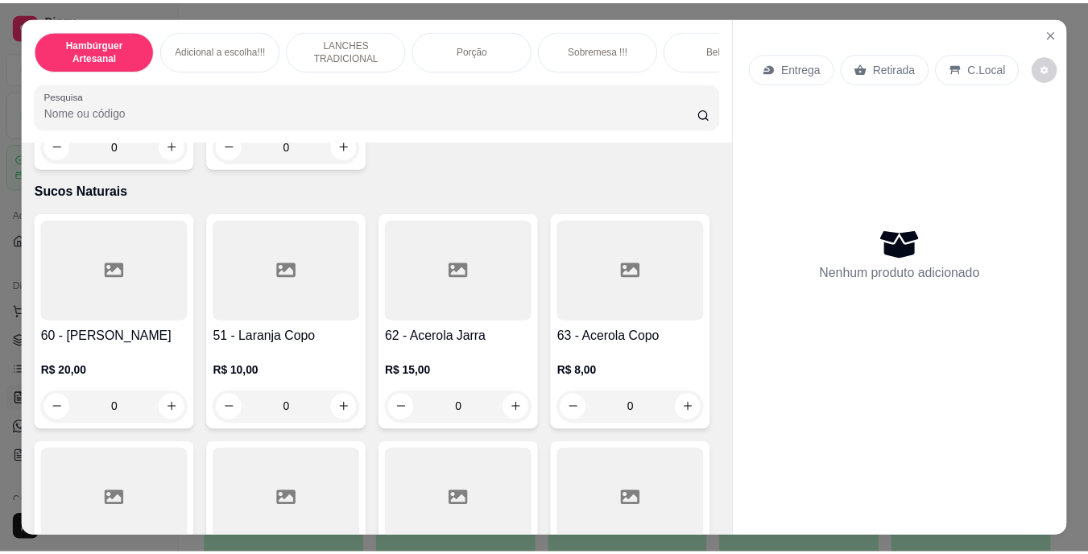
scroll to position [5073, 0]
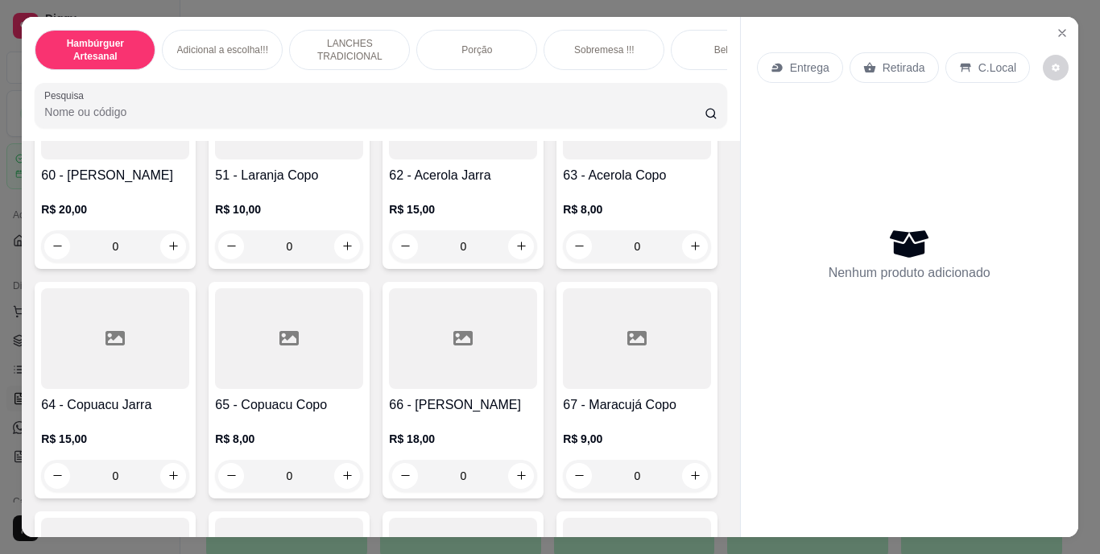
type input "1"
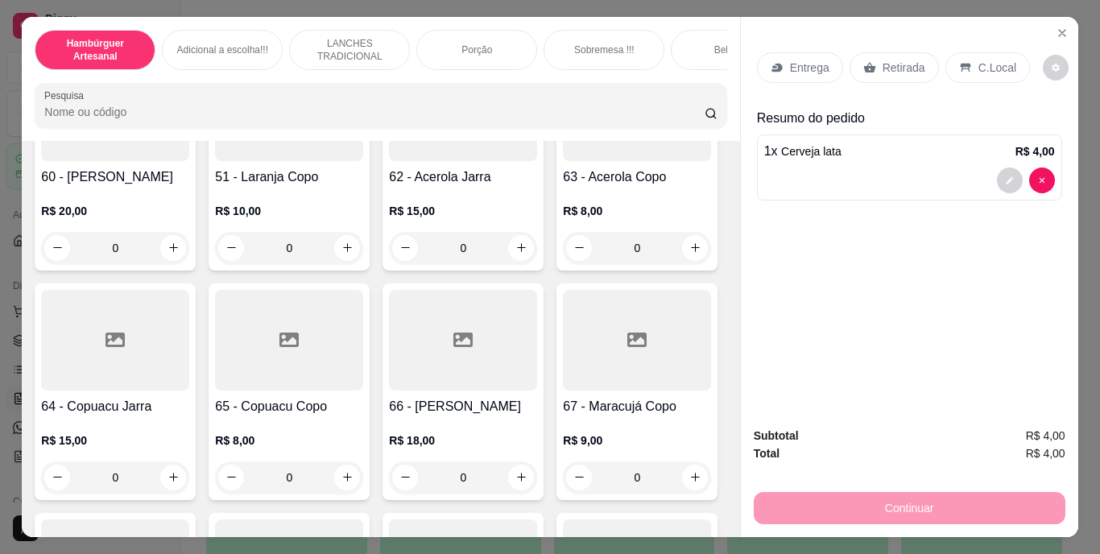
click at [871, 55] on div "Retirada" at bounding box center [894, 67] width 89 height 31
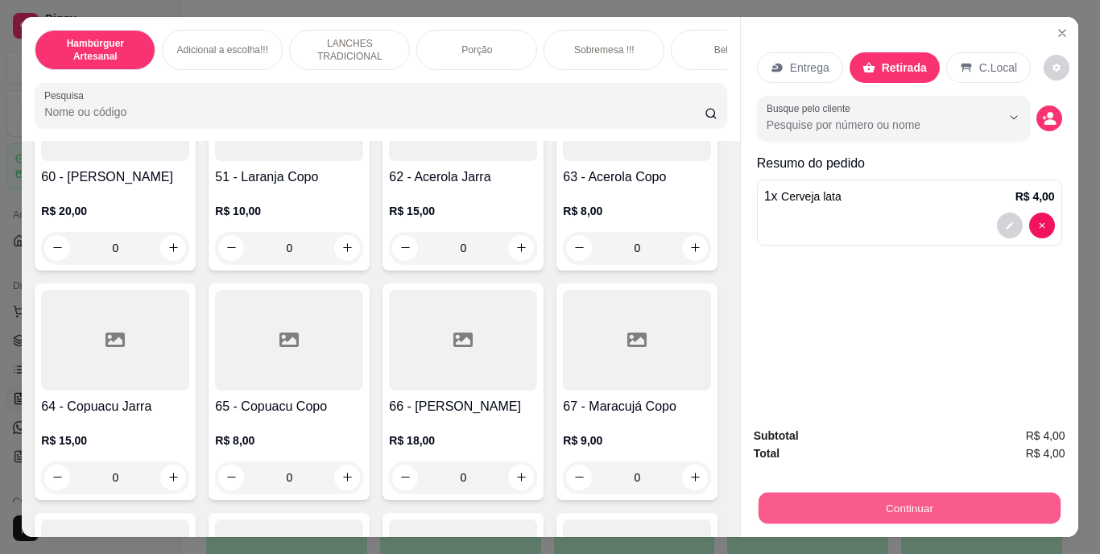
click at [863, 503] on button "Continuar" at bounding box center [909, 508] width 302 height 31
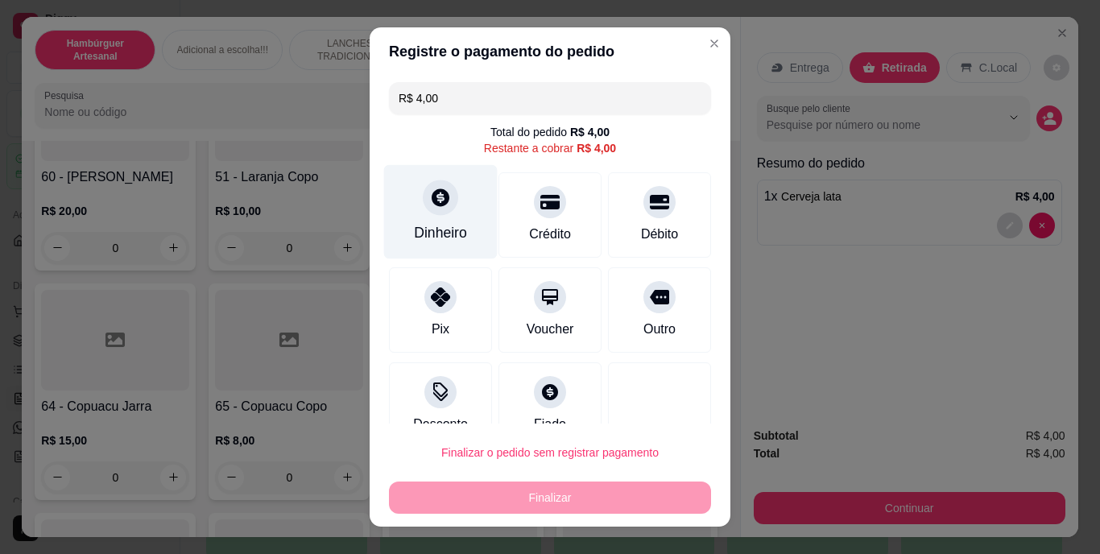
click at [441, 212] on div at bounding box center [440, 197] width 35 height 35
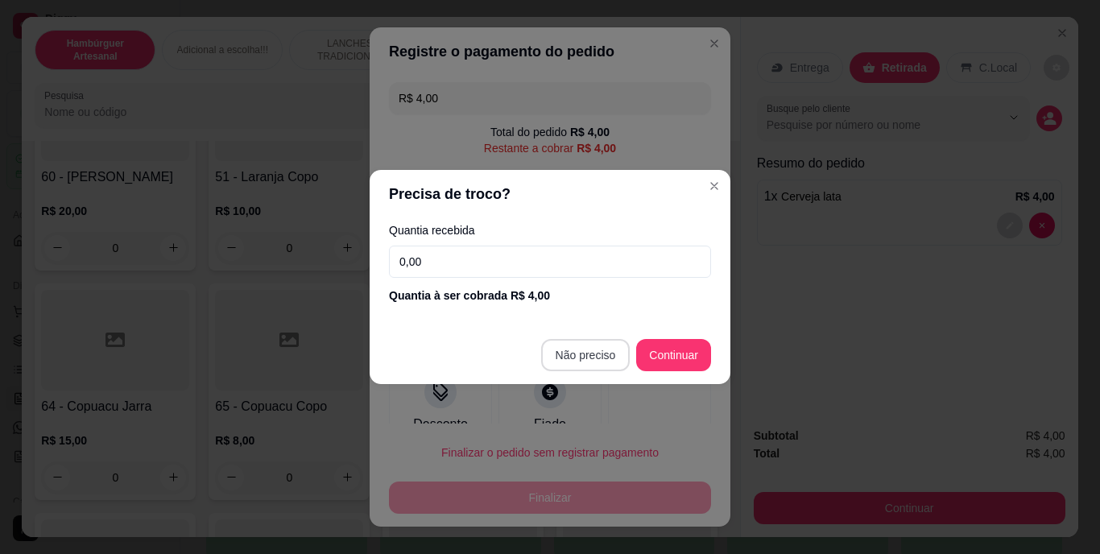
type input "R$ 0,00"
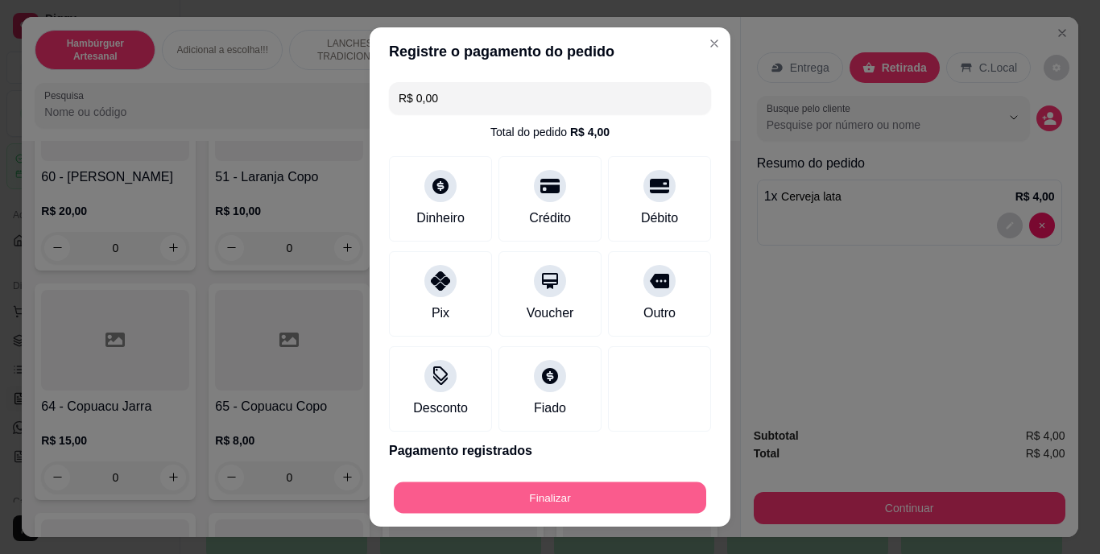
click at [626, 497] on button "Finalizar" at bounding box center [550, 497] width 312 height 31
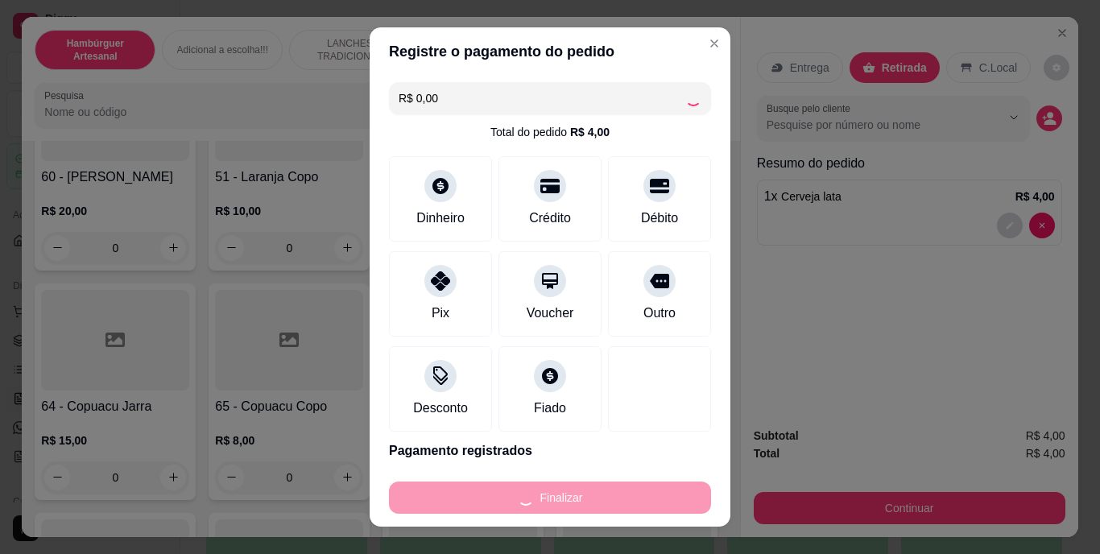
type input "0"
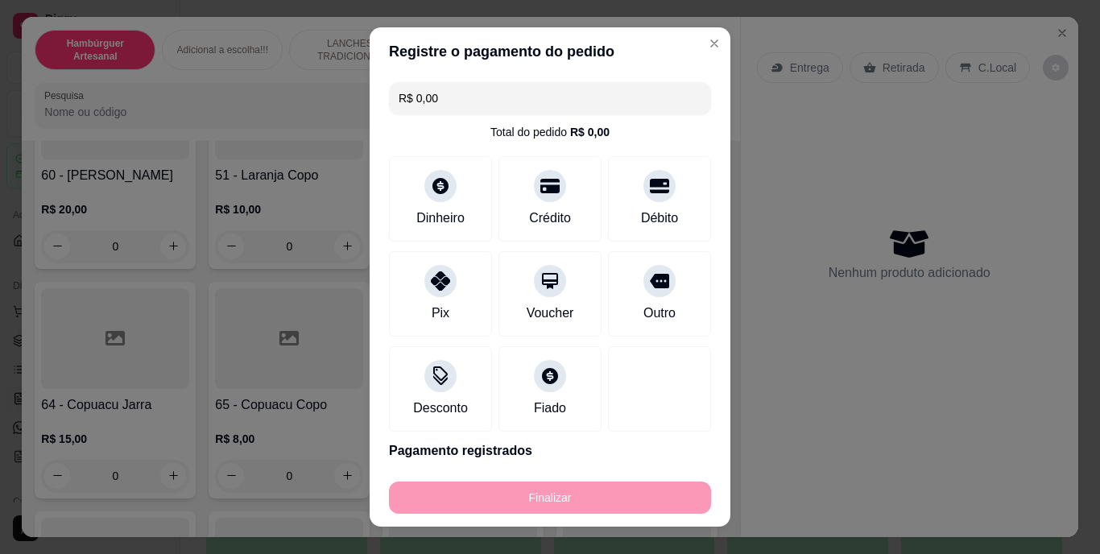
type input "-R$ 4,00"
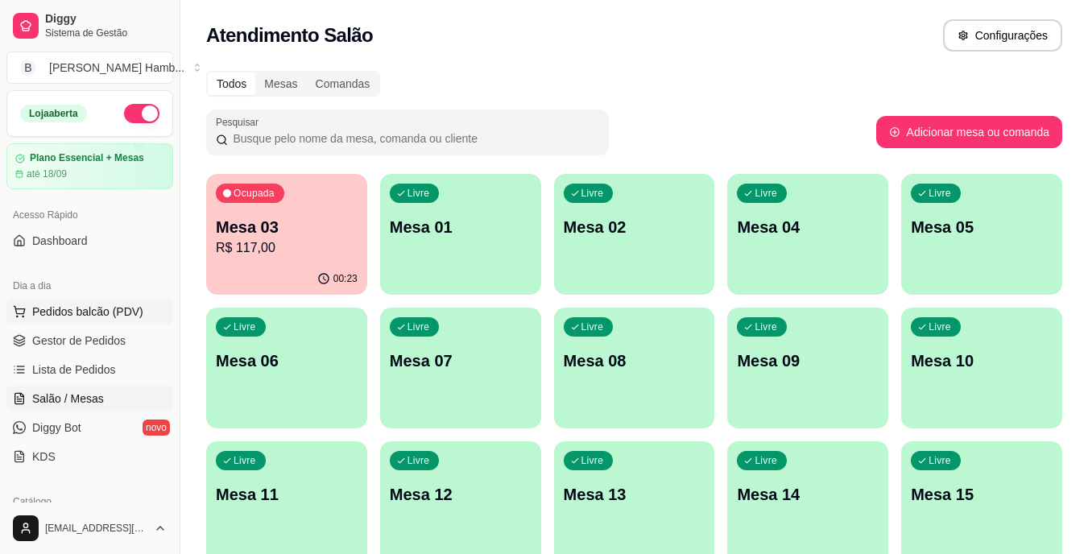
click at [120, 323] on button "Pedidos balcão (PDV)" at bounding box center [89, 312] width 167 height 26
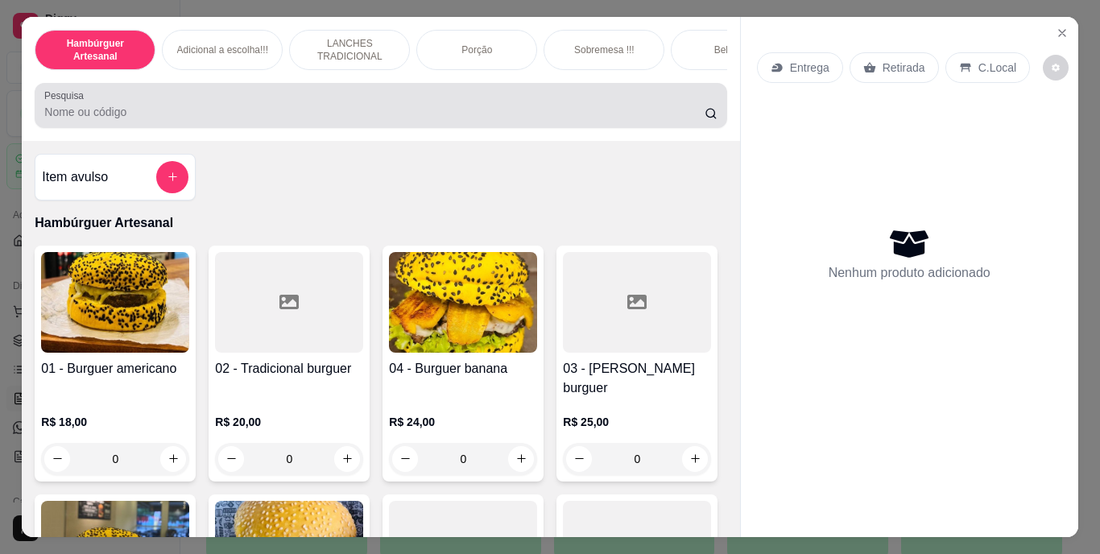
click at [290, 105] on div at bounding box center [380, 105] width 672 height 32
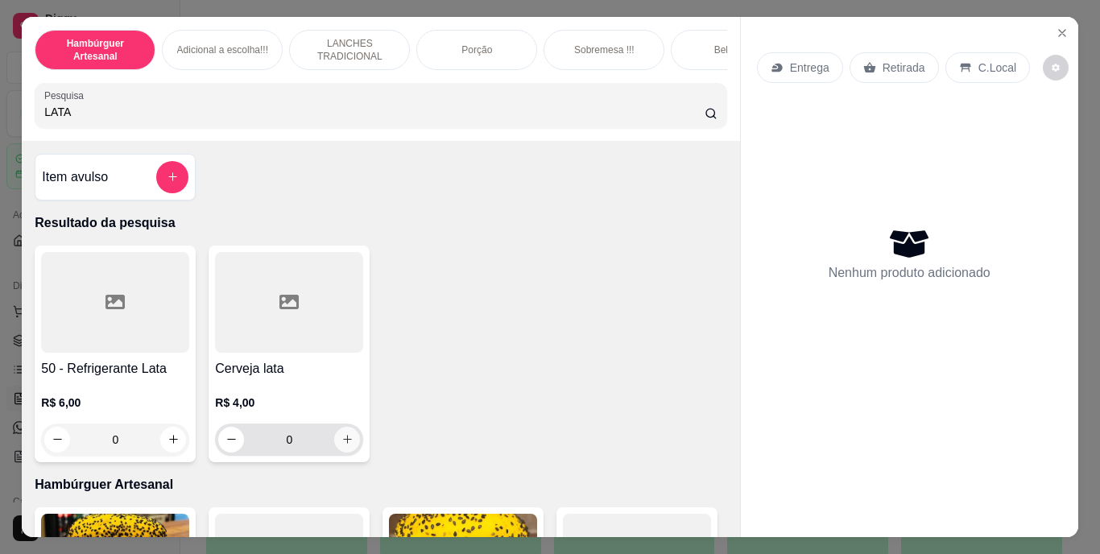
type input "LATA"
click at [335, 448] on button "increase-product-quantity" at bounding box center [347, 439] width 25 height 25
type input "1"
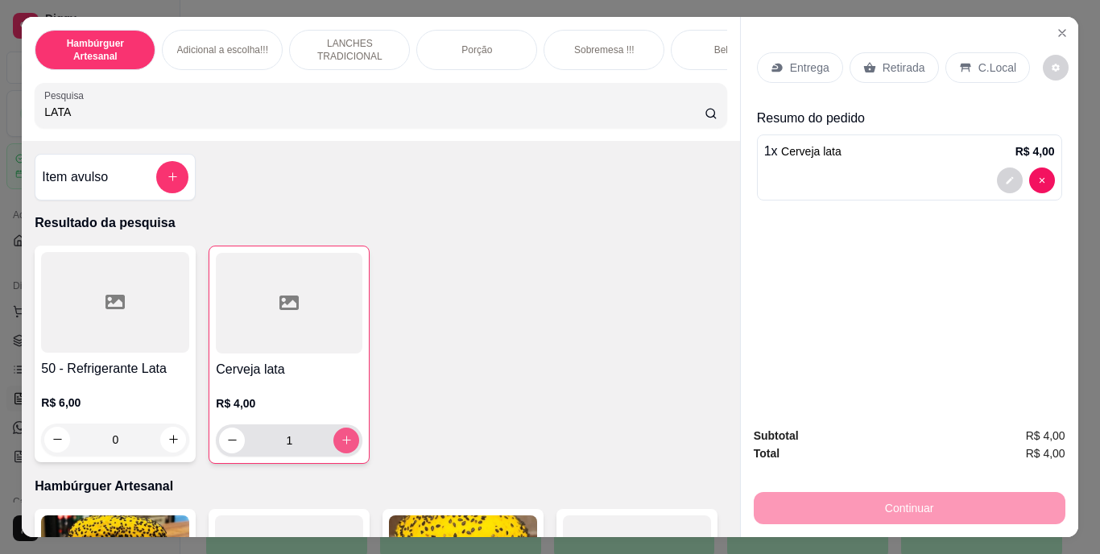
click at [333, 448] on button "increase-product-quantity" at bounding box center [346, 441] width 26 height 26
type input "2"
click at [864, 63] on icon at bounding box center [869, 67] width 12 height 10
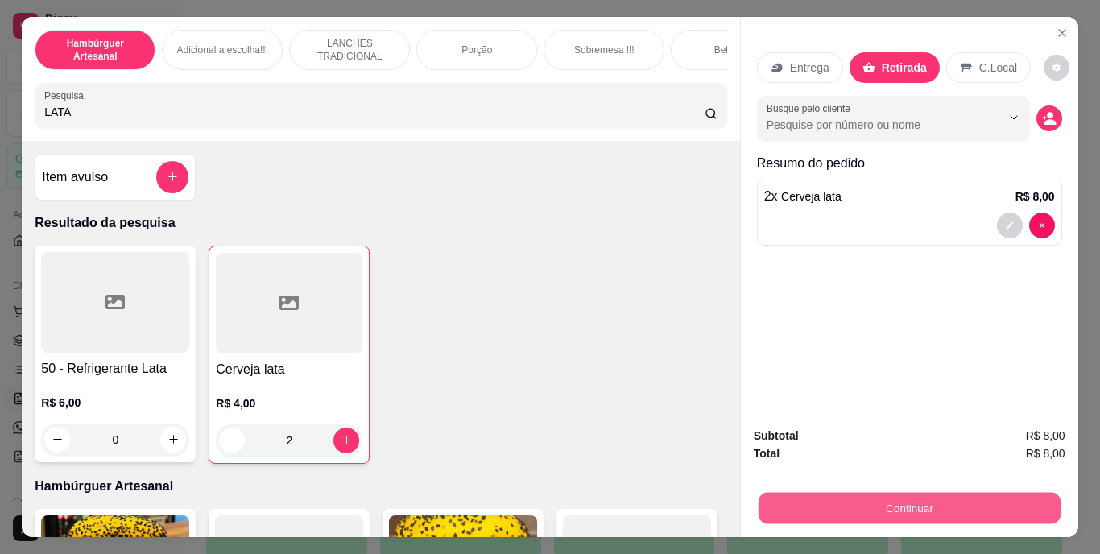
click at [857, 510] on button "Continuar" at bounding box center [909, 508] width 302 height 31
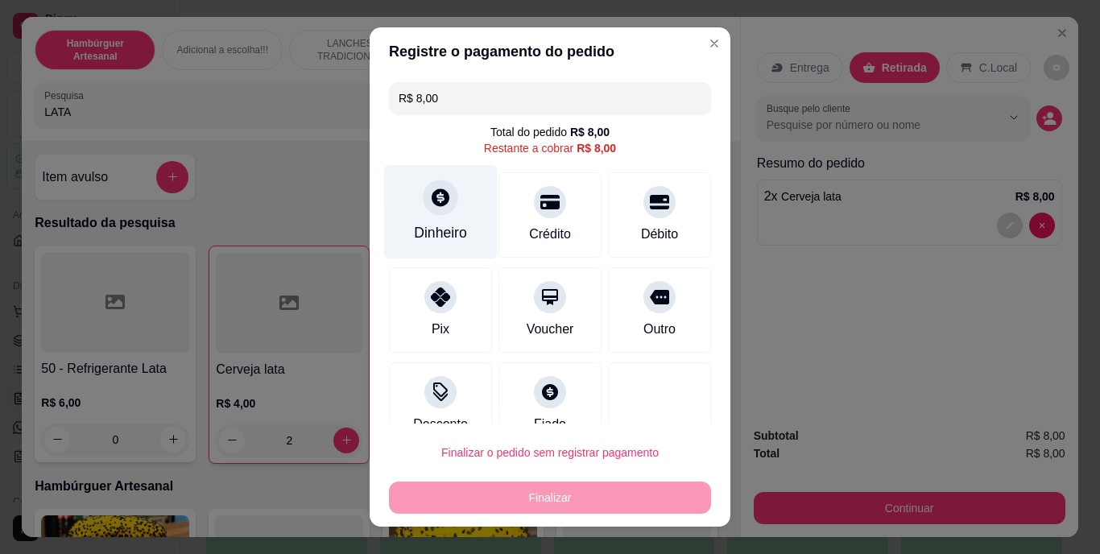
click at [433, 201] on icon at bounding box center [441, 198] width 18 height 18
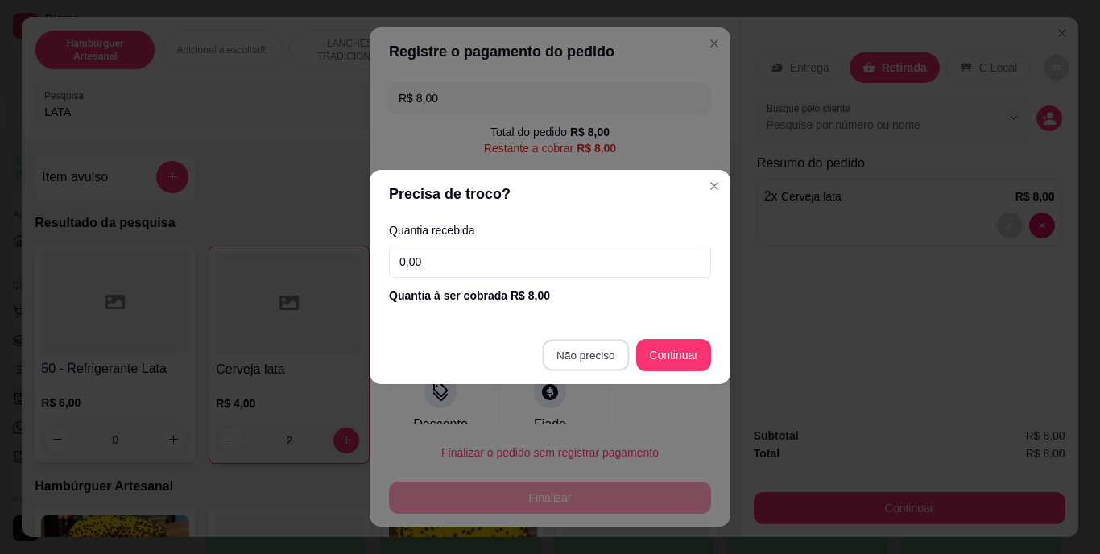
type input "R$ 0,00"
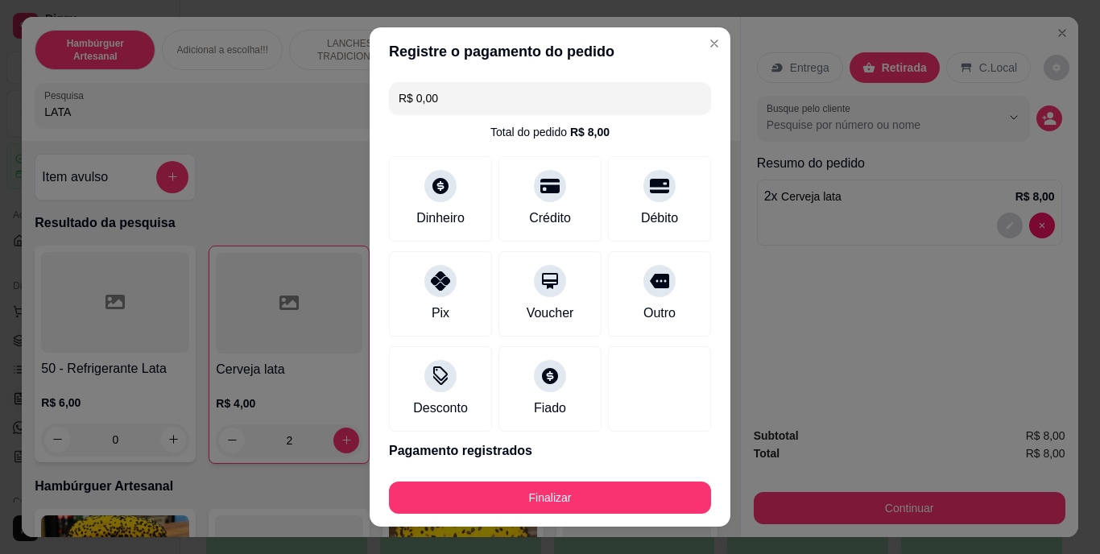
click at [599, 515] on footer "Finalizar" at bounding box center [550, 494] width 361 height 64
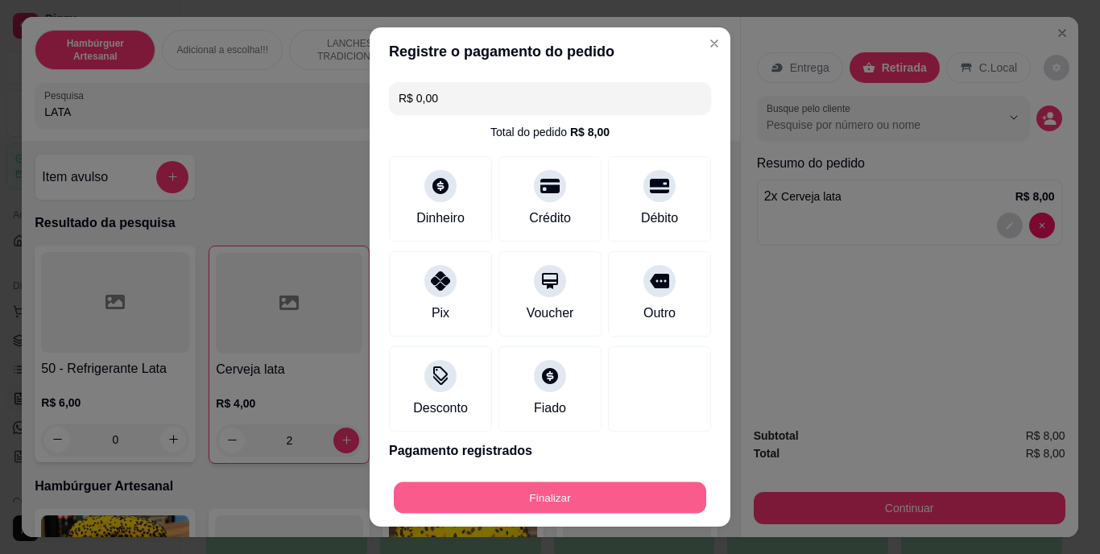
click at [599, 511] on button "Finalizar" at bounding box center [550, 497] width 312 height 31
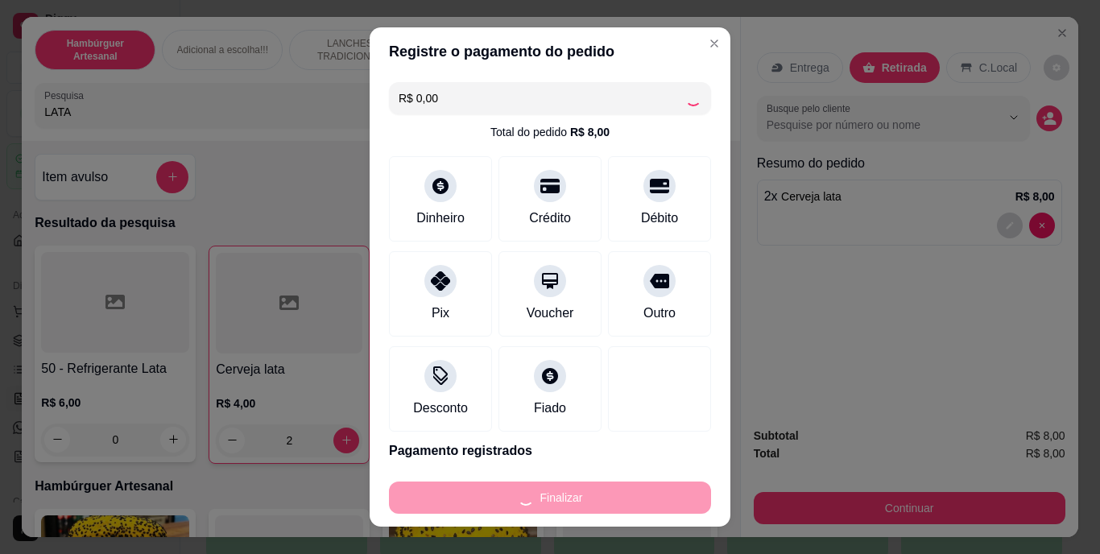
type input "0"
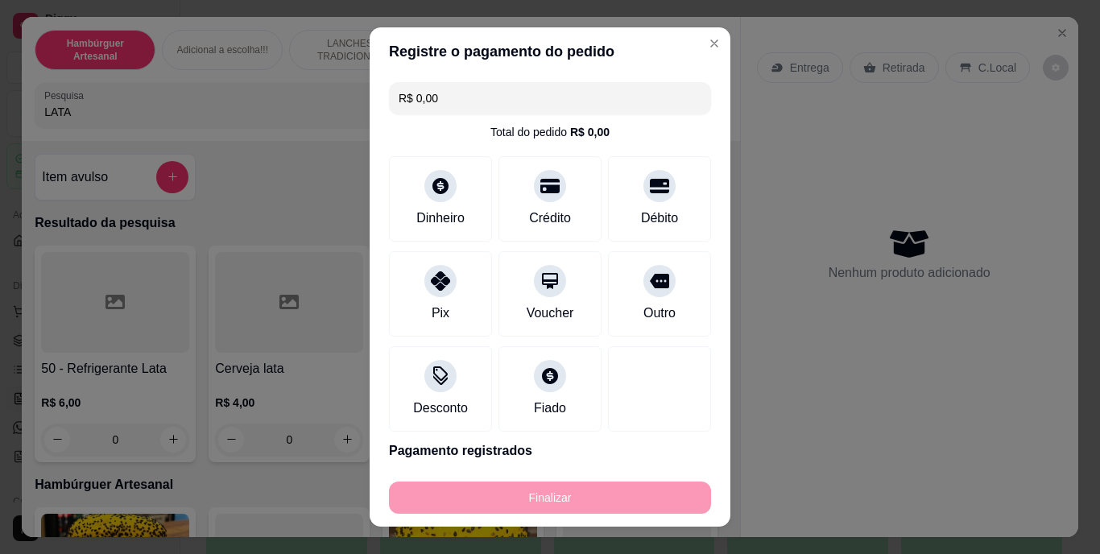
type input "-R$ 8,00"
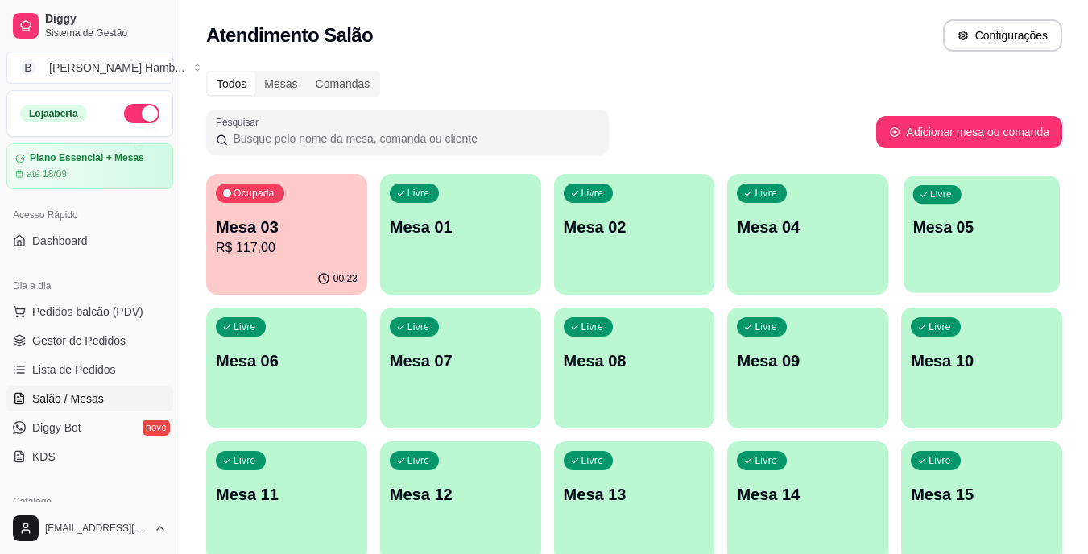
click at [957, 238] on p "Mesa 05" at bounding box center [982, 228] width 138 height 22
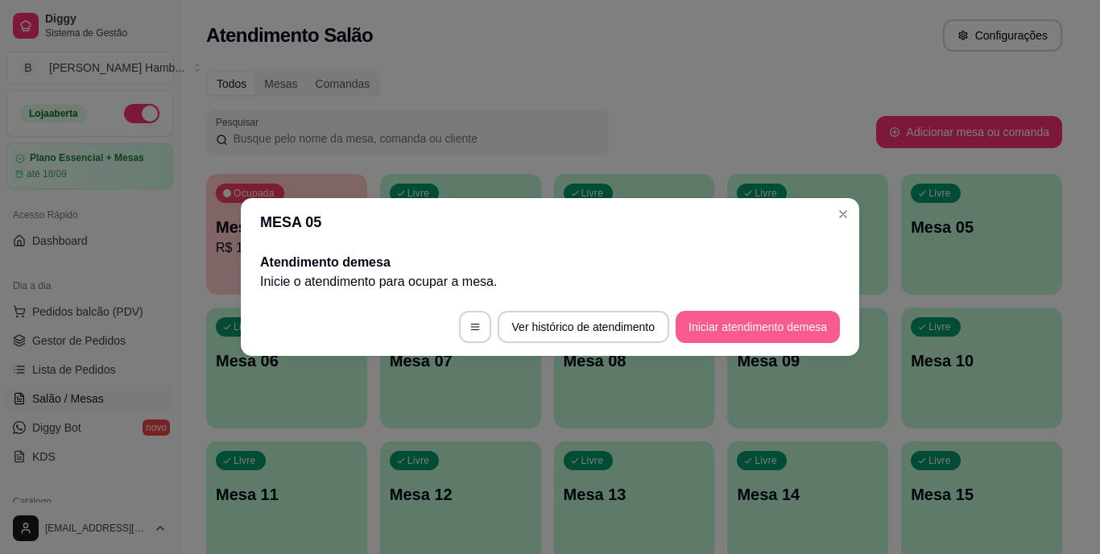
click at [726, 323] on button "Iniciar atendimento de mesa" at bounding box center [758, 327] width 164 height 32
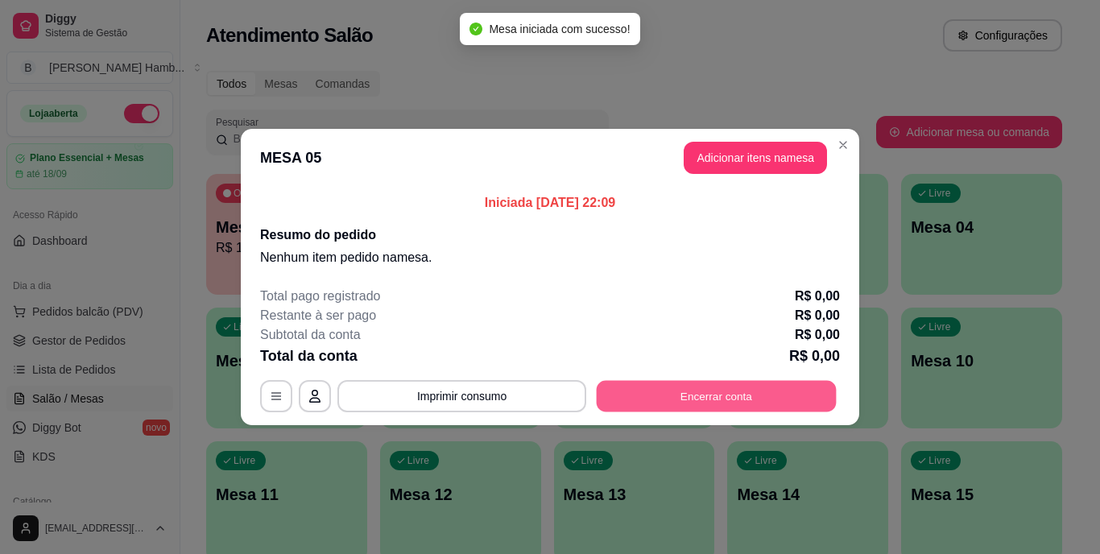
click at [703, 385] on button "Encerrar conta" at bounding box center [717, 396] width 240 height 31
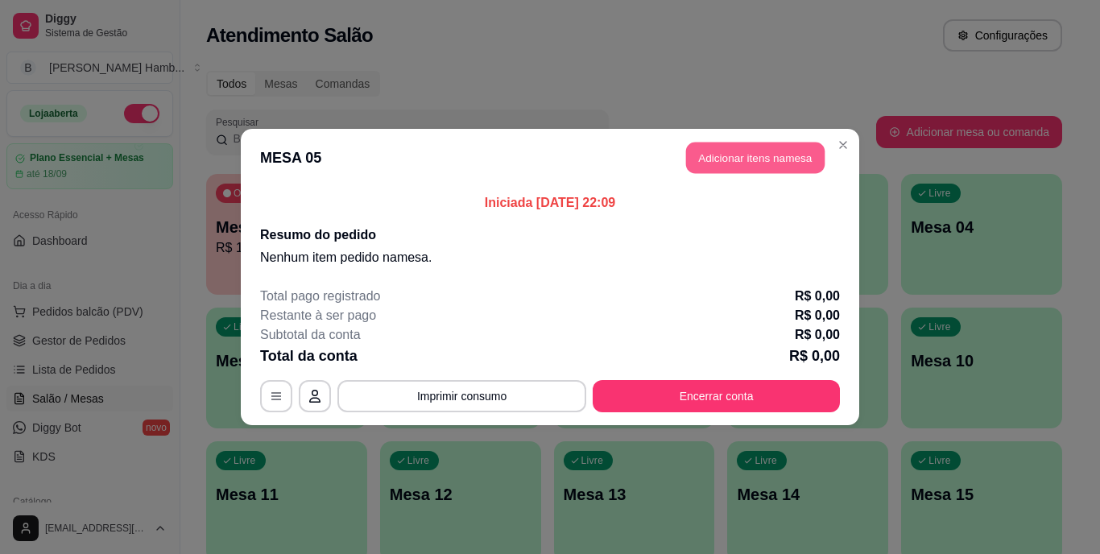
click at [773, 152] on button "Adicionar itens na mesa" at bounding box center [755, 158] width 139 height 31
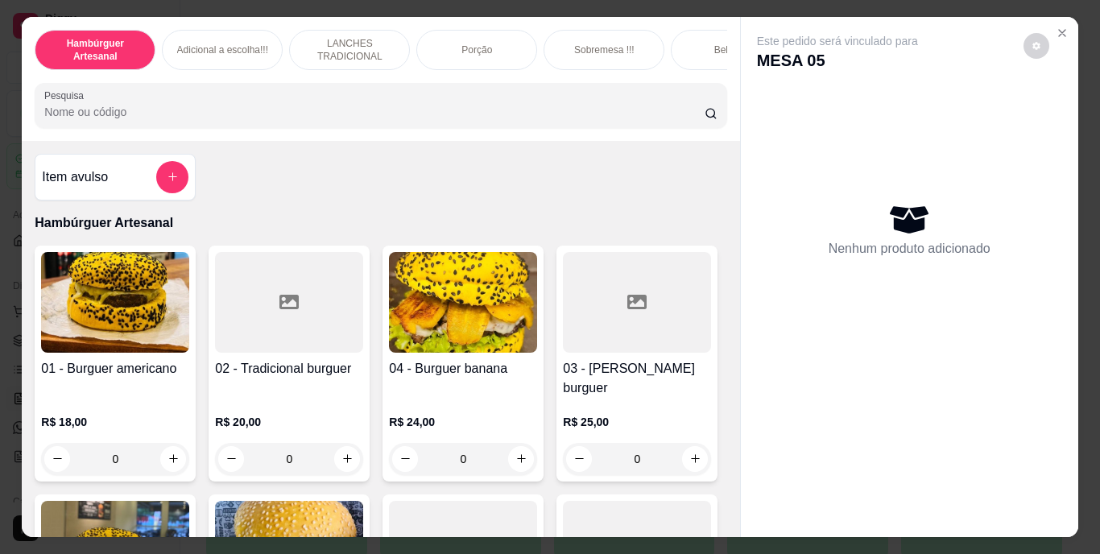
click at [506, 118] on input "Pesquisa" at bounding box center [374, 112] width 660 height 16
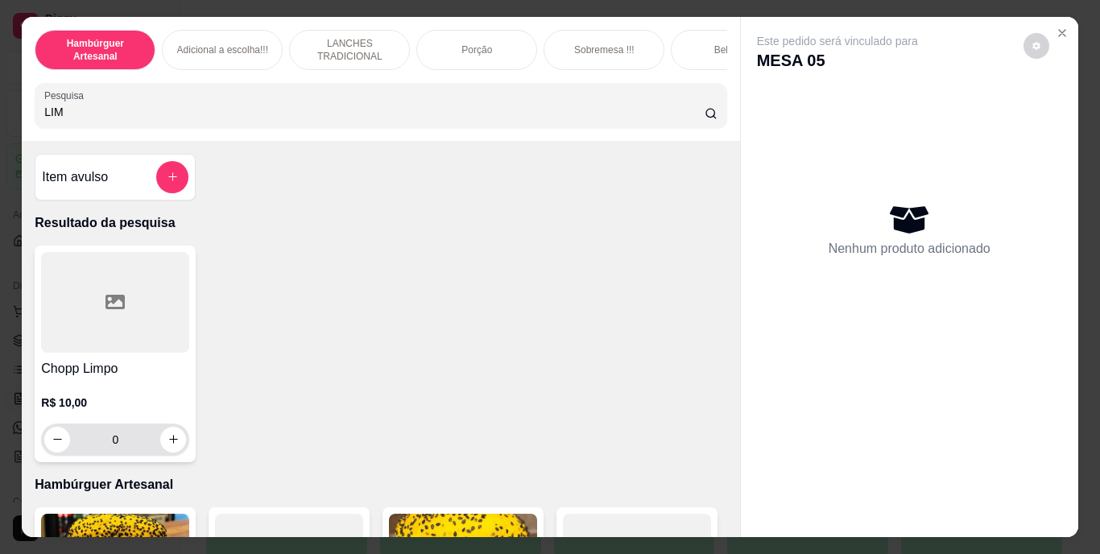
type input "LIM"
click at [178, 433] on div "0" at bounding box center [115, 440] width 142 height 32
click at [170, 440] on icon "increase-product-quantity" at bounding box center [173, 439] width 12 height 12
type input "1"
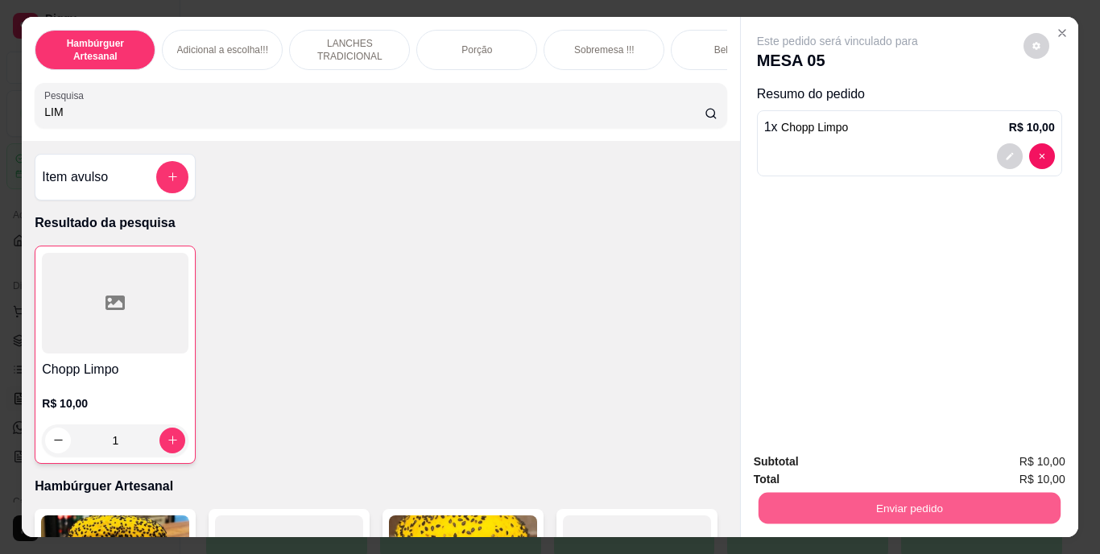
click at [886, 493] on button "Enviar pedido" at bounding box center [909, 508] width 302 height 31
click at [871, 460] on button "Não registrar e enviar pedido" at bounding box center [856, 463] width 163 height 30
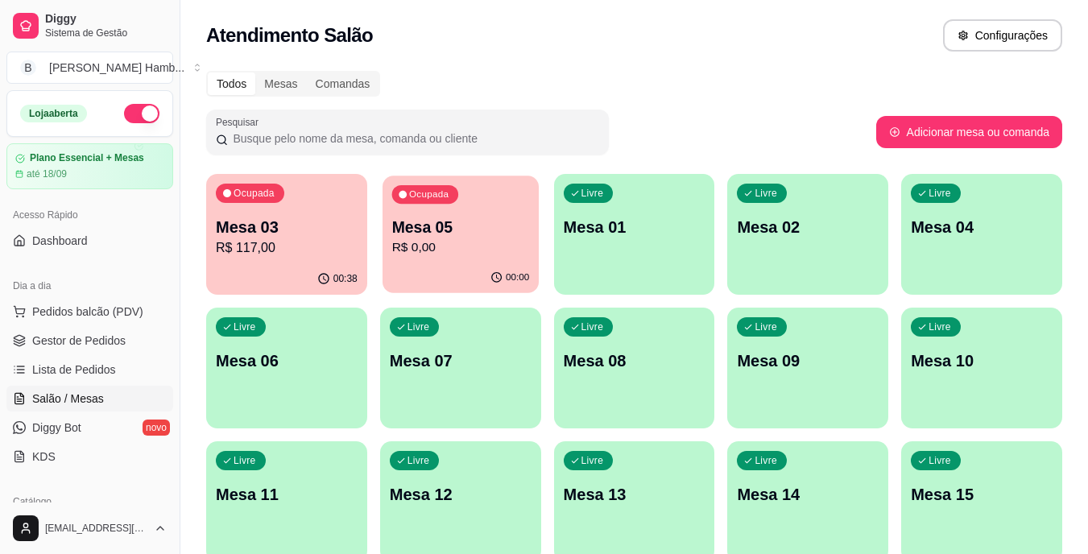
click at [527, 200] on div "Ocupada Mesa 05 R$ 0,00" at bounding box center [460, 219] width 156 height 87
click at [508, 240] on p "R$ 0,00" at bounding box center [460, 247] width 138 height 19
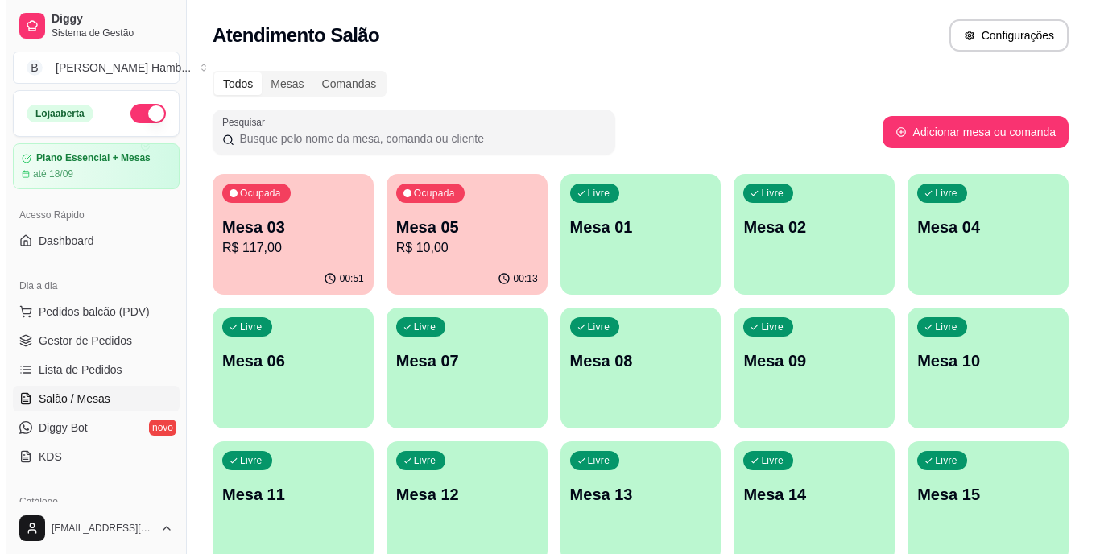
scroll to position [207, 0]
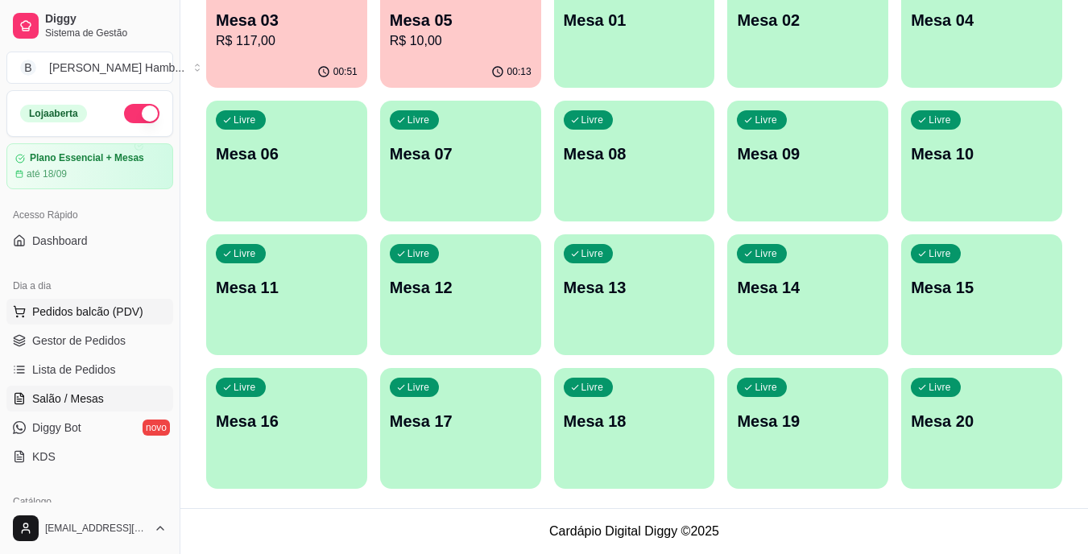
click at [99, 312] on span "Pedidos balcão (PDV)" at bounding box center [87, 312] width 111 height 16
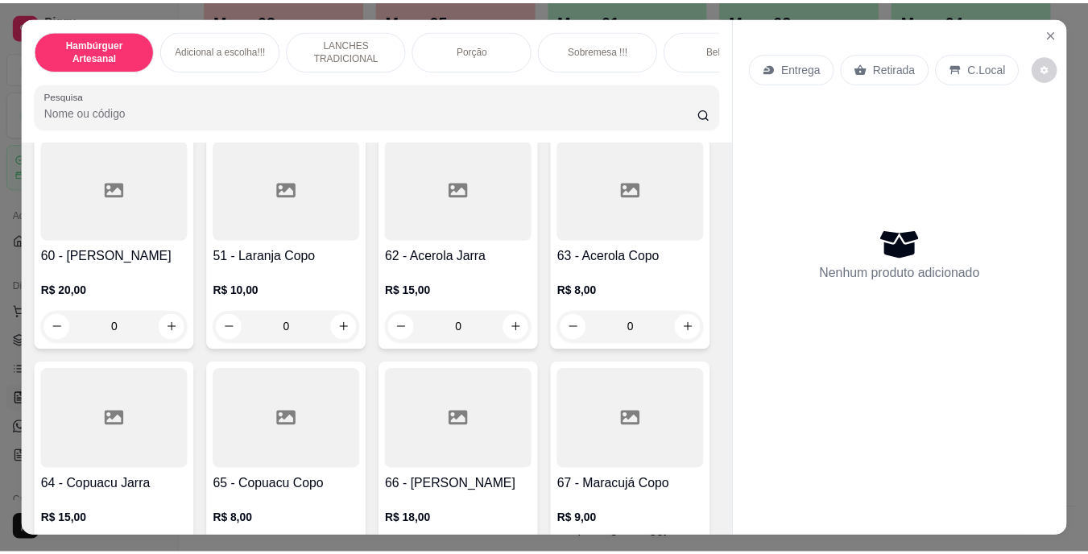
scroll to position [5154, 0]
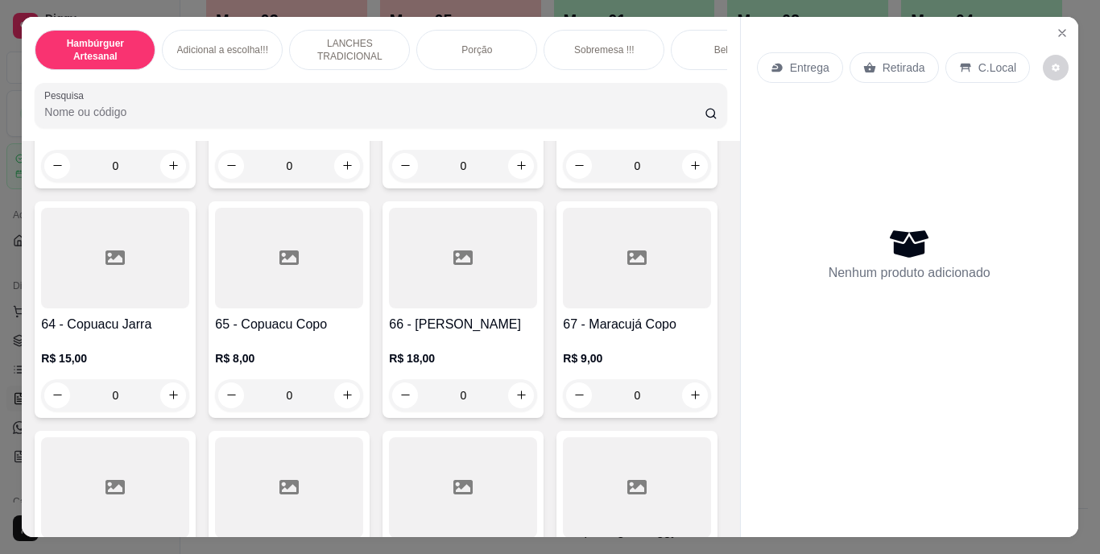
type input "1"
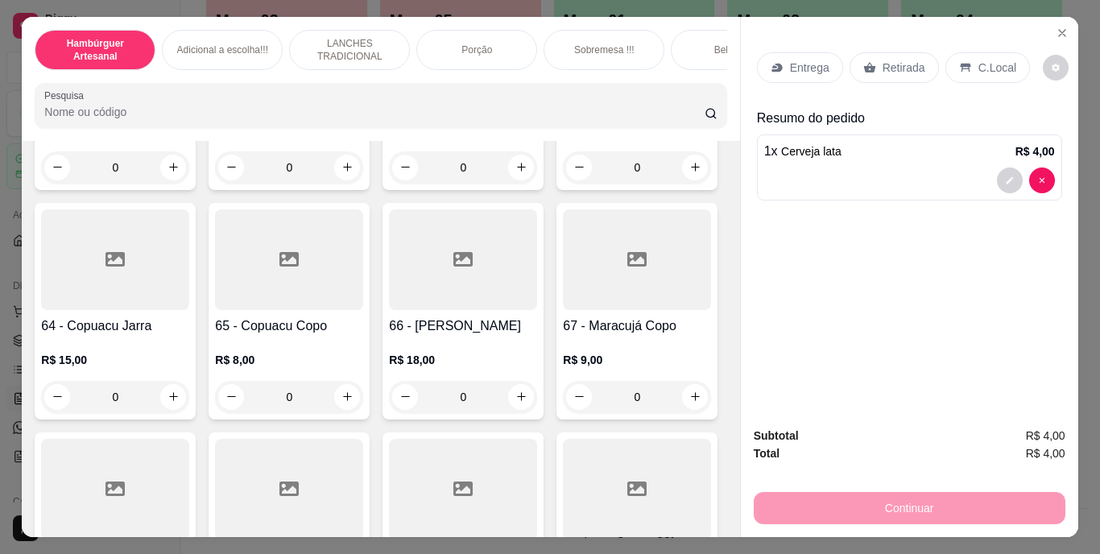
click at [870, 60] on div "Retirada" at bounding box center [894, 67] width 89 height 31
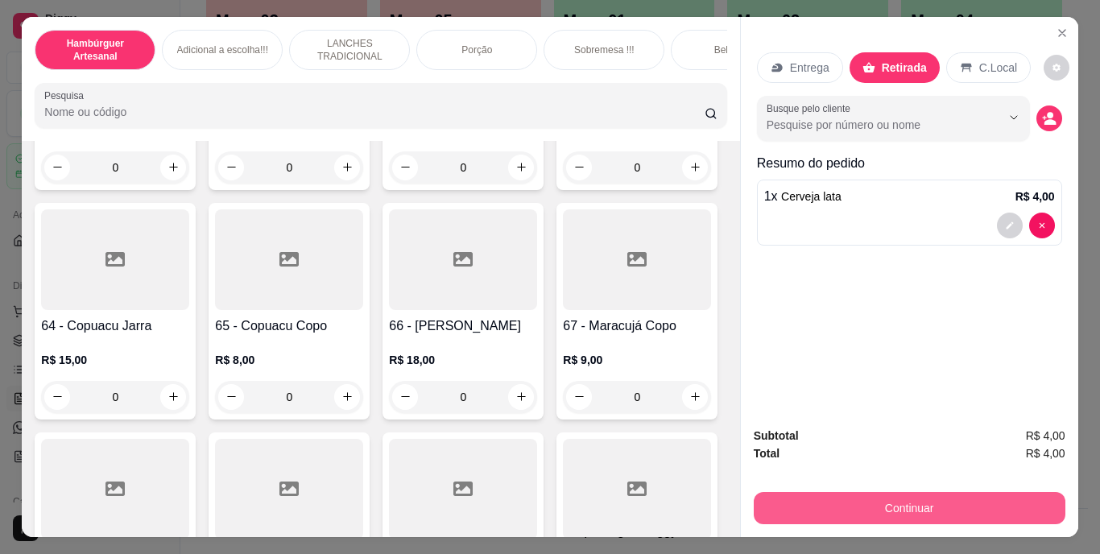
click at [837, 511] on button "Continuar" at bounding box center [910, 508] width 312 height 32
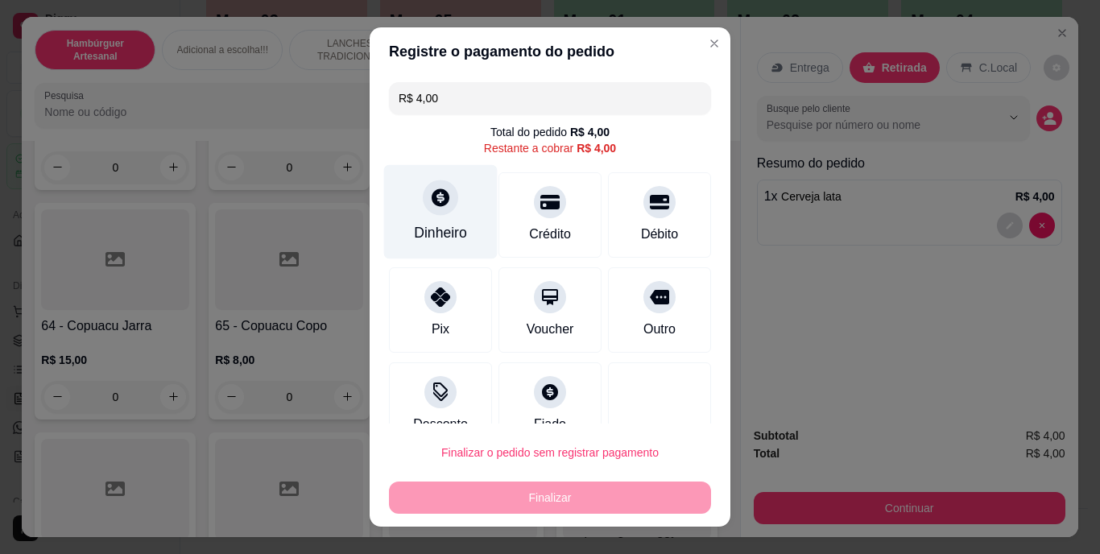
click at [428, 223] on div "Dinheiro" at bounding box center [440, 233] width 53 height 21
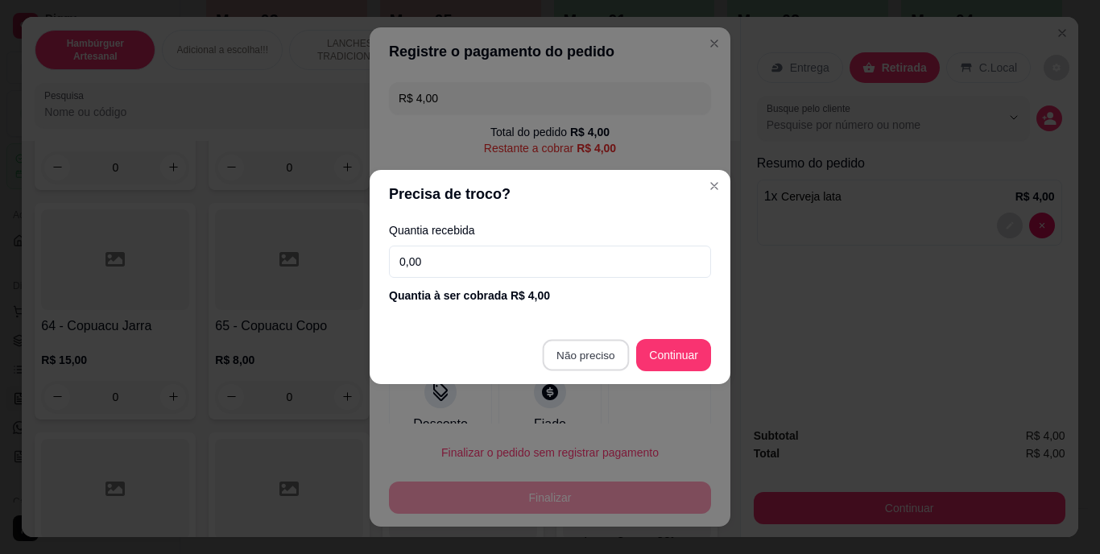
type input "R$ 0,00"
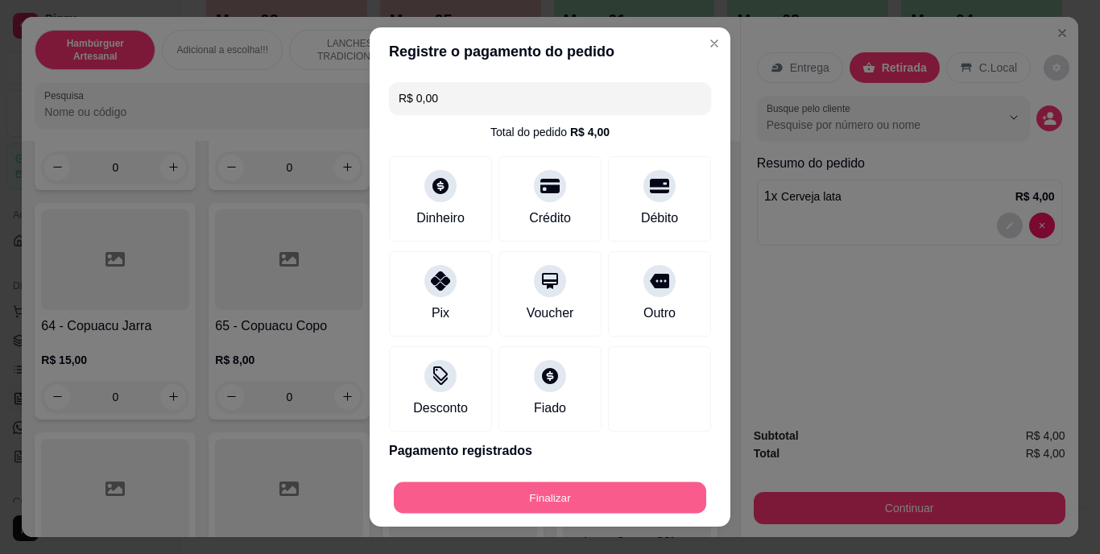
click at [611, 499] on button "Finalizar" at bounding box center [550, 497] width 312 height 31
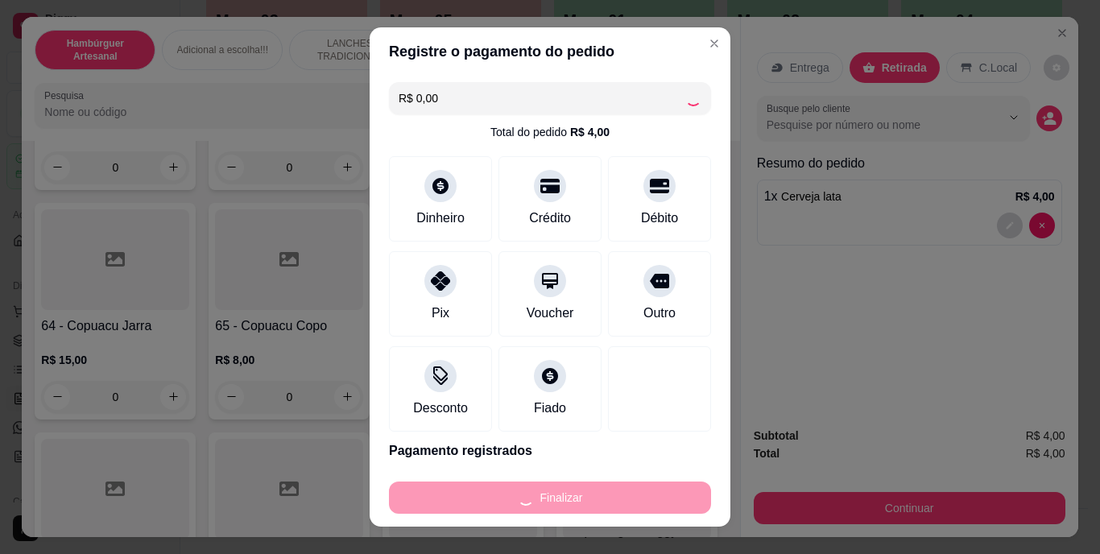
type input "0"
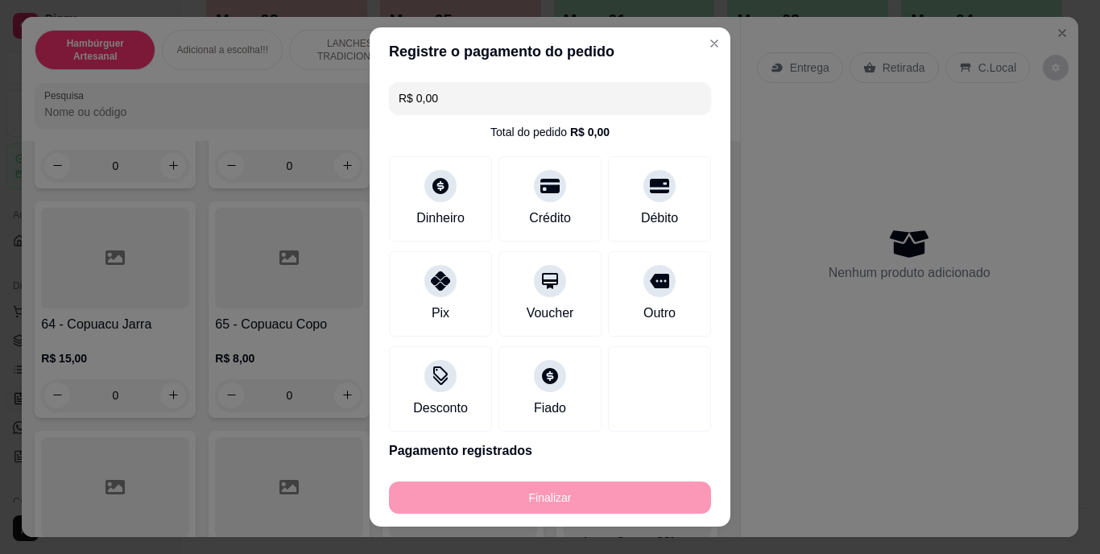
type input "-R$ 4,00"
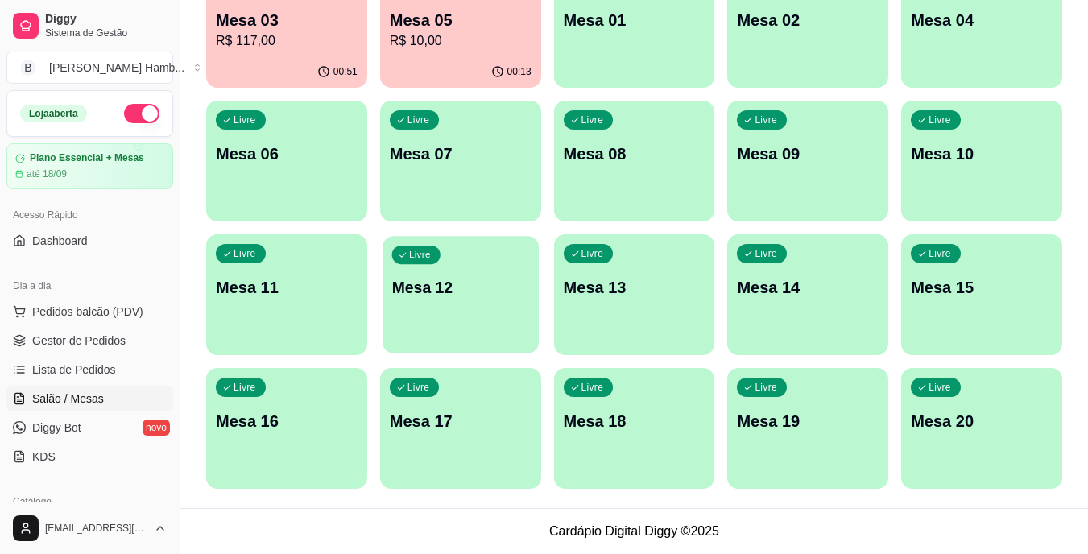
click at [437, 271] on div "Livre Mesa 12" at bounding box center [460, 285] width 156 height 98
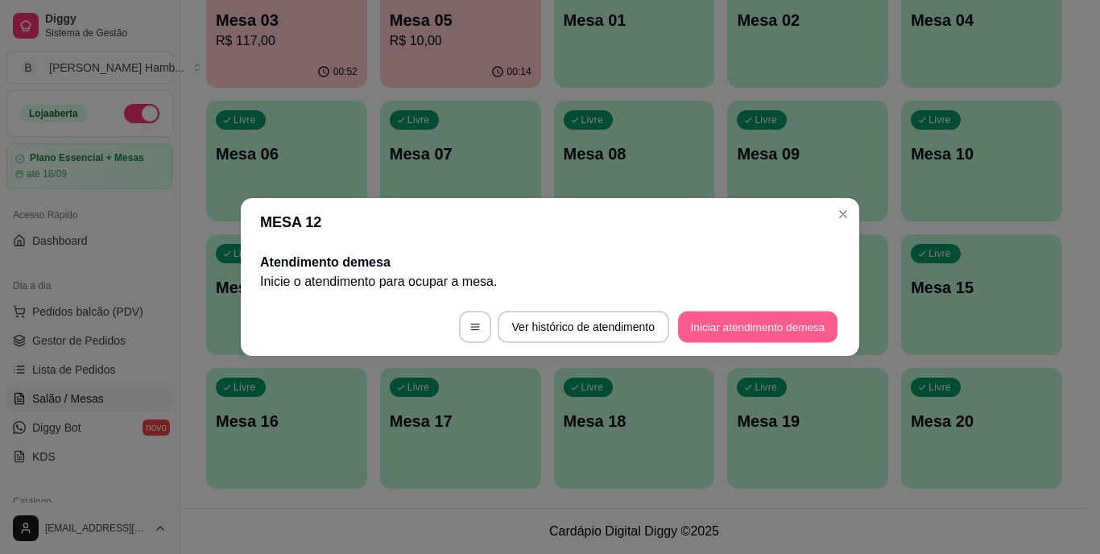
click at [817, 333] on button "Iniciar atendimento de mesa" at bounding box center [757, 327] width 159 height 31
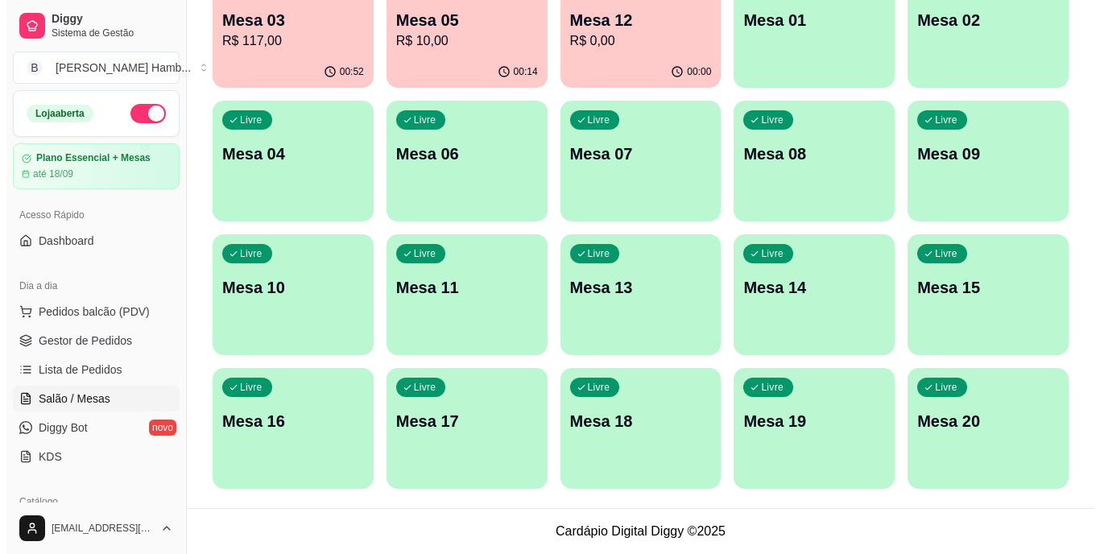
scroll to position [46, 0]
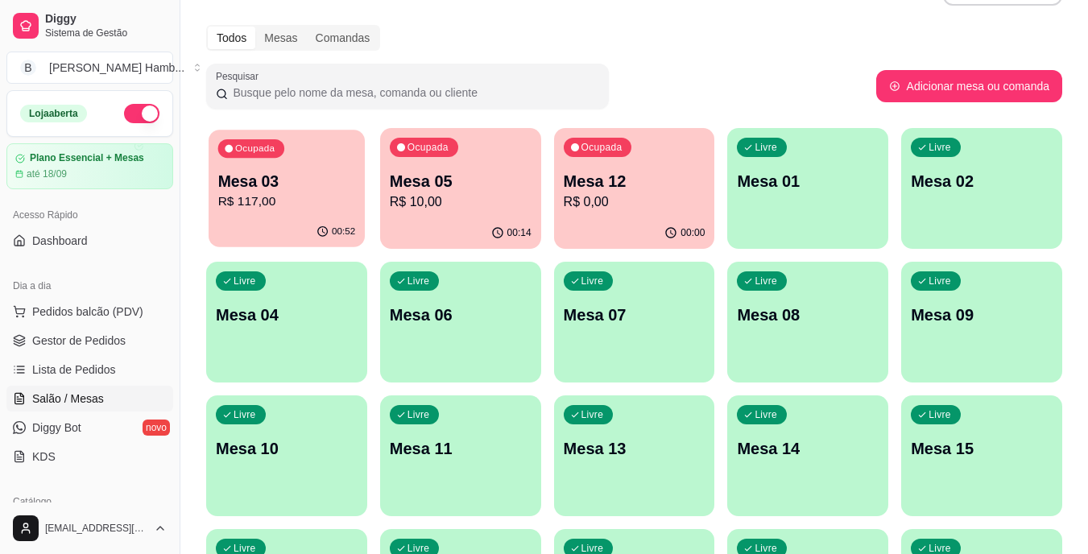
click at [309, 192] on p "R$ 117,00" at bounding box center [287, 201] width 138 height 19
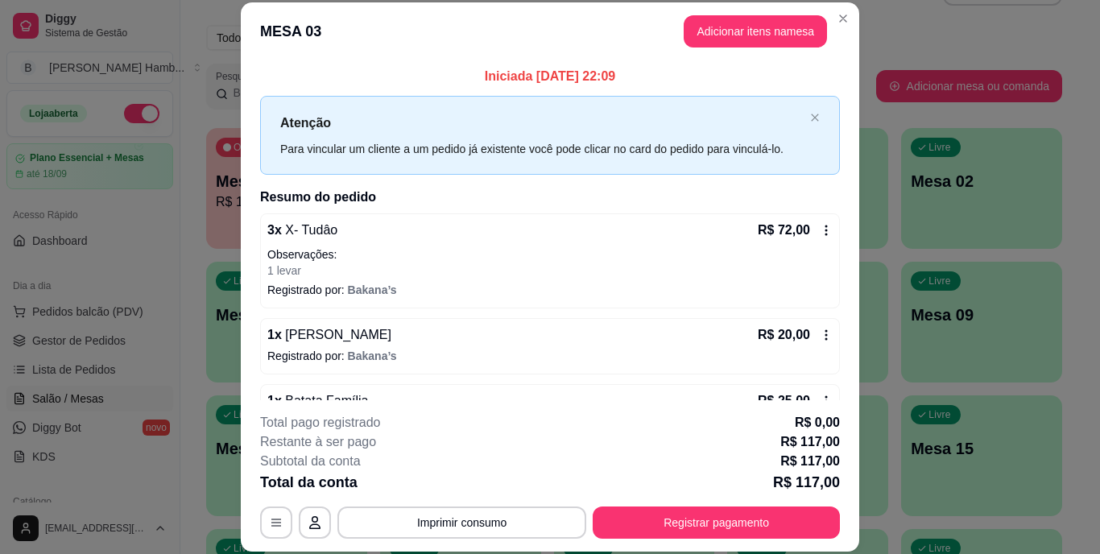
scroll to position [47, 0]
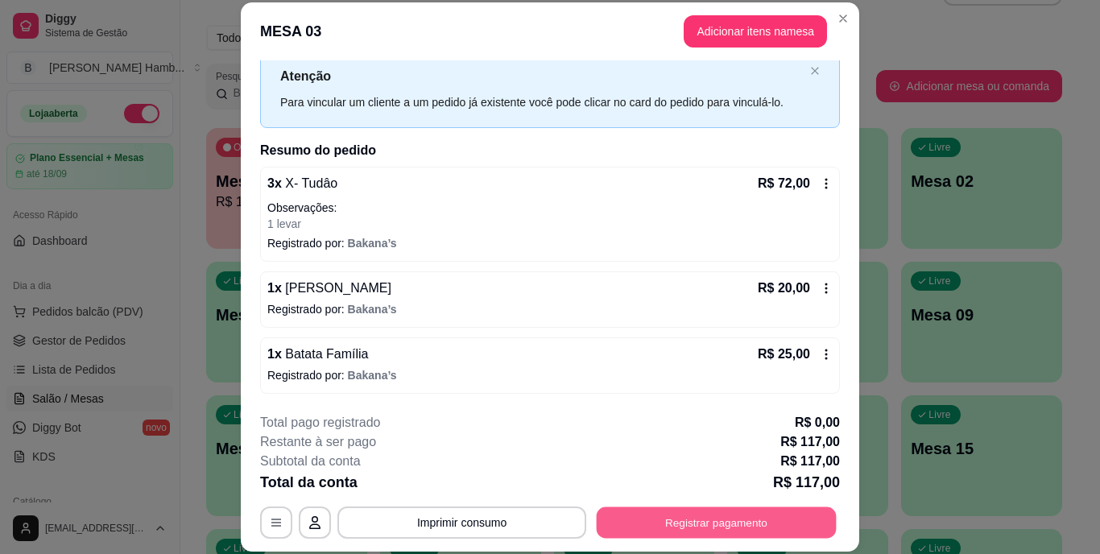
click at [734, 517] on button "Registrar pagamento" at bounding box center [717, 521] width 240 height 31
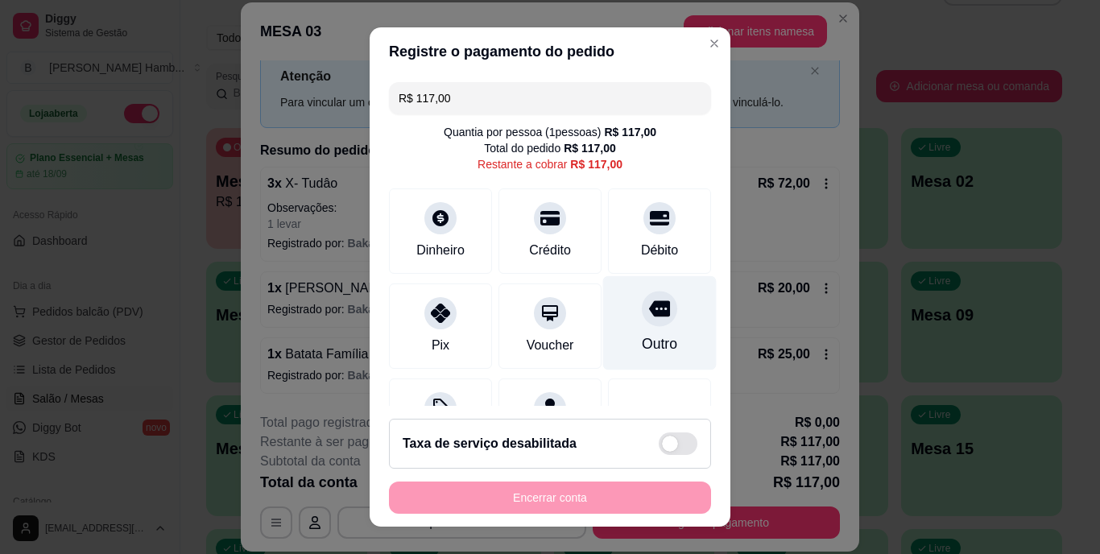
click at [649, 313] on icon at bounding box center [659, 309] width 21 height 16
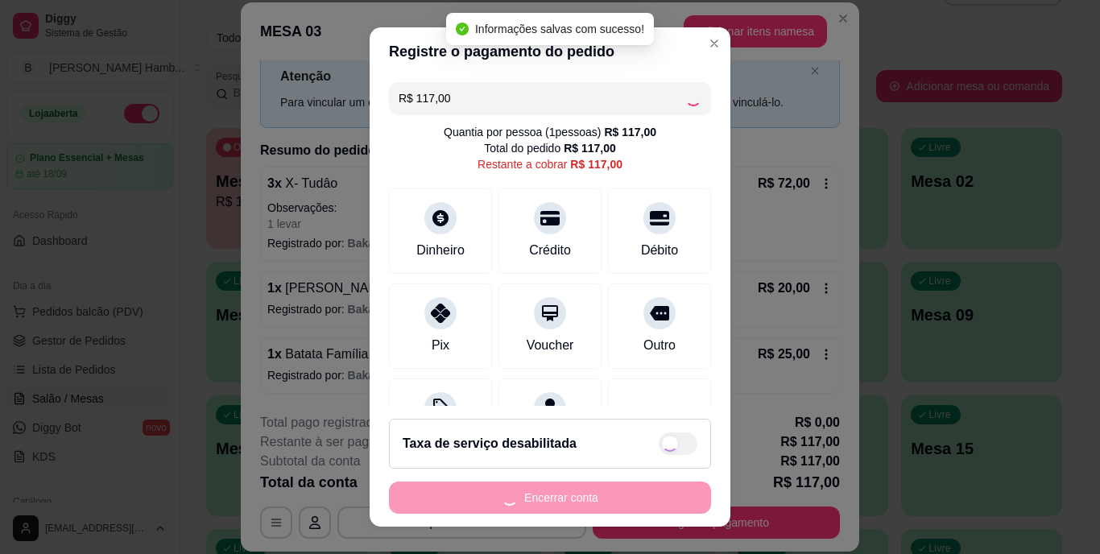
type input "R$ 0,00"
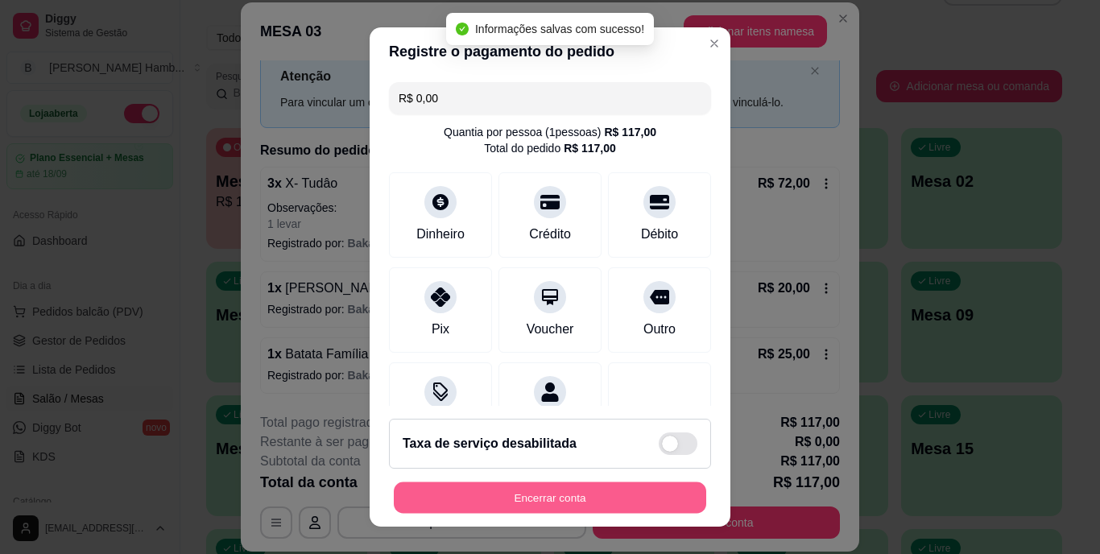
click at [608, 499] on button "Encerrar conta" at bounding box center [550, 497] width 312 height 31
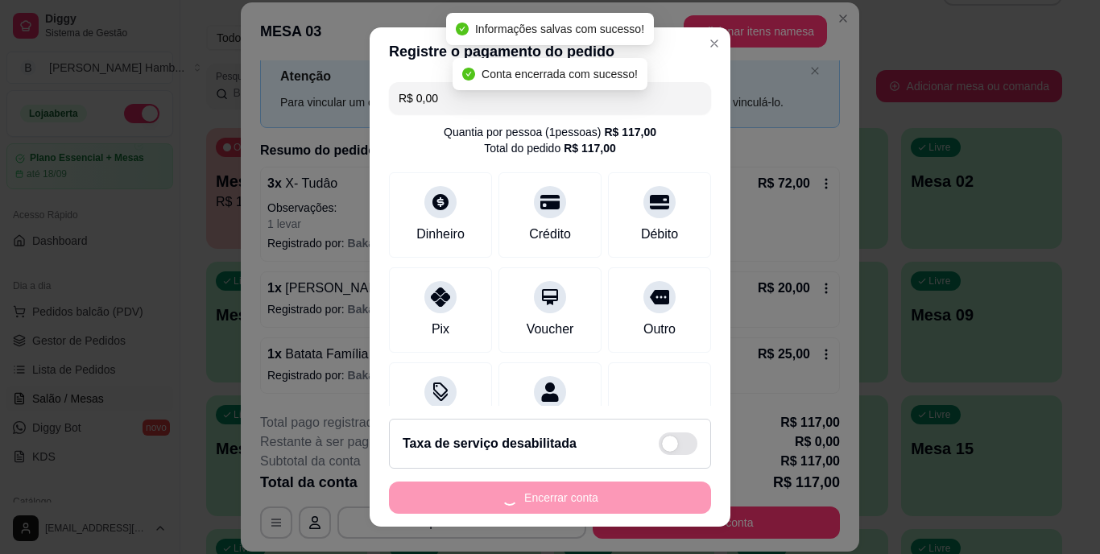
scroll to position [0, 0]
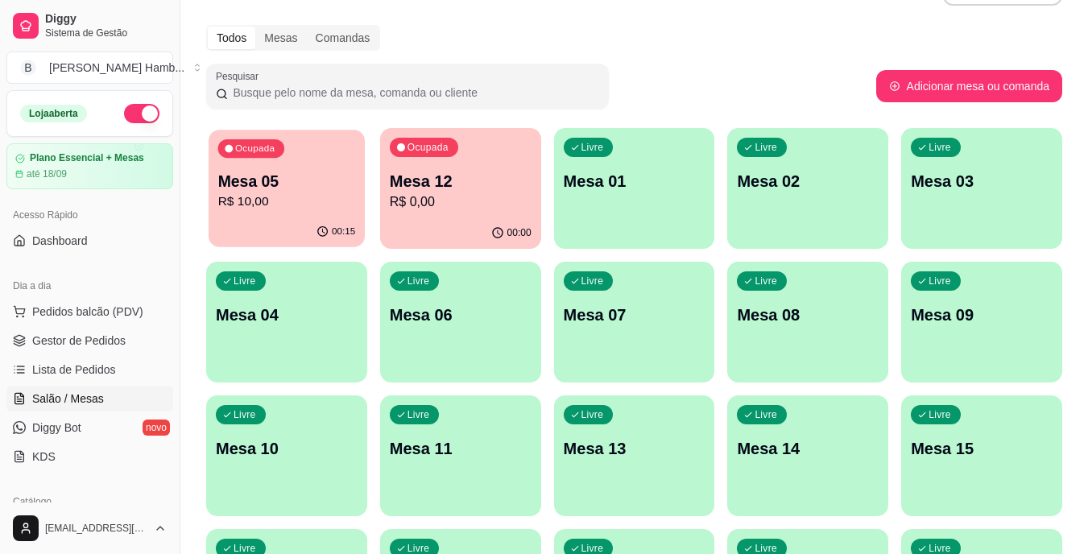
click at [324, 199] on p "R$ 10,00" at bounding box center [287, 201] width 138 height 19
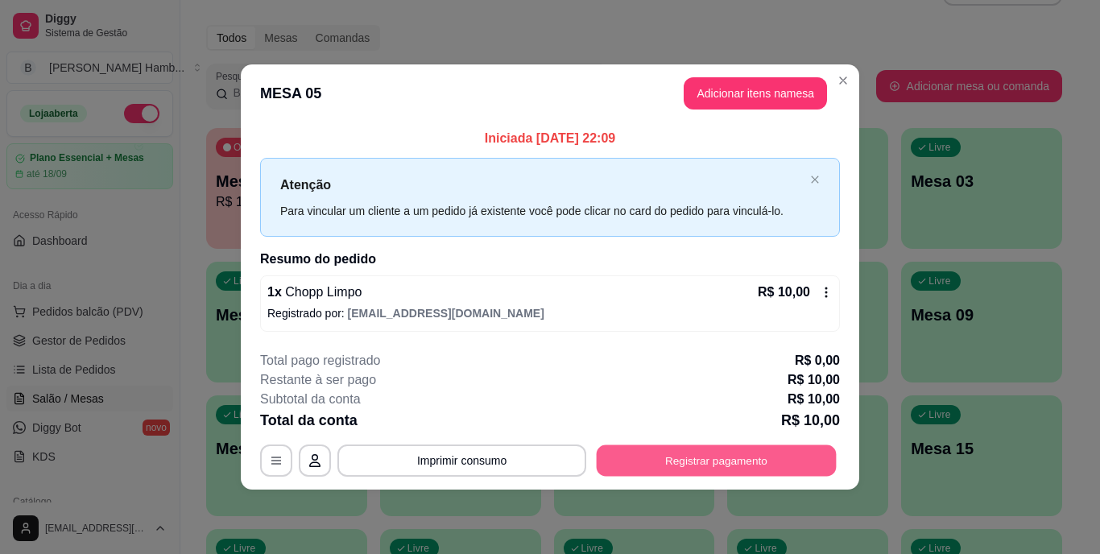
click at [653, 457] on button "Registrar pagamento" at bounding box center [717, 459] width 240 height 31
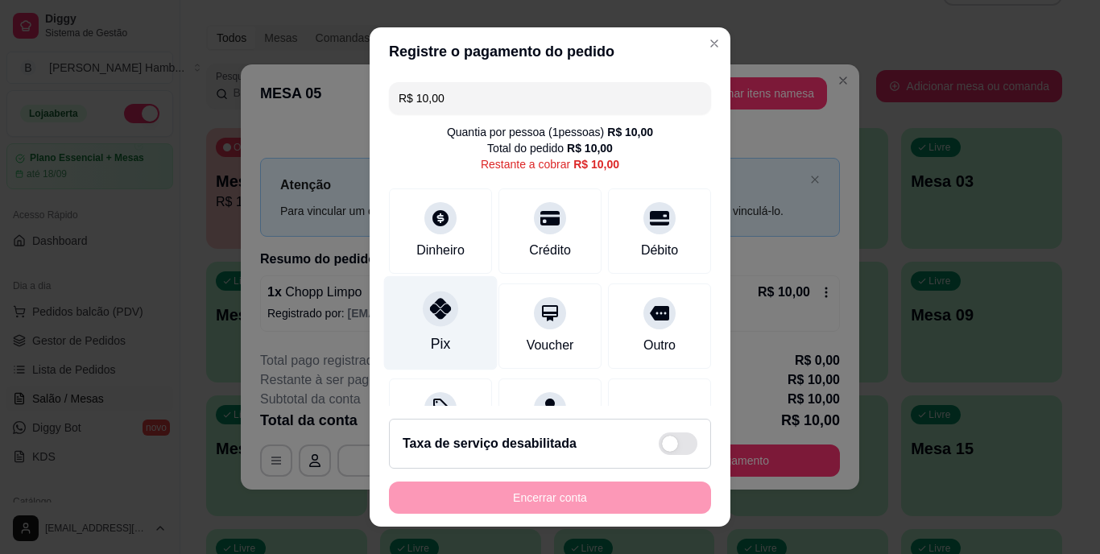
click at [430, 315] on icon at bounding box center [440, 309] width 21 height 21
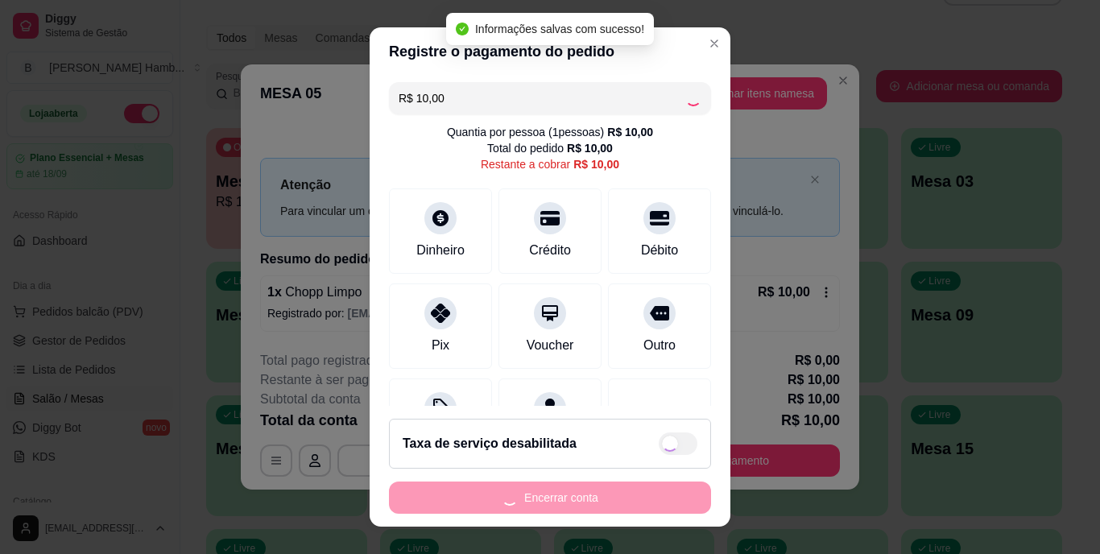
type input "R$ 0,00"
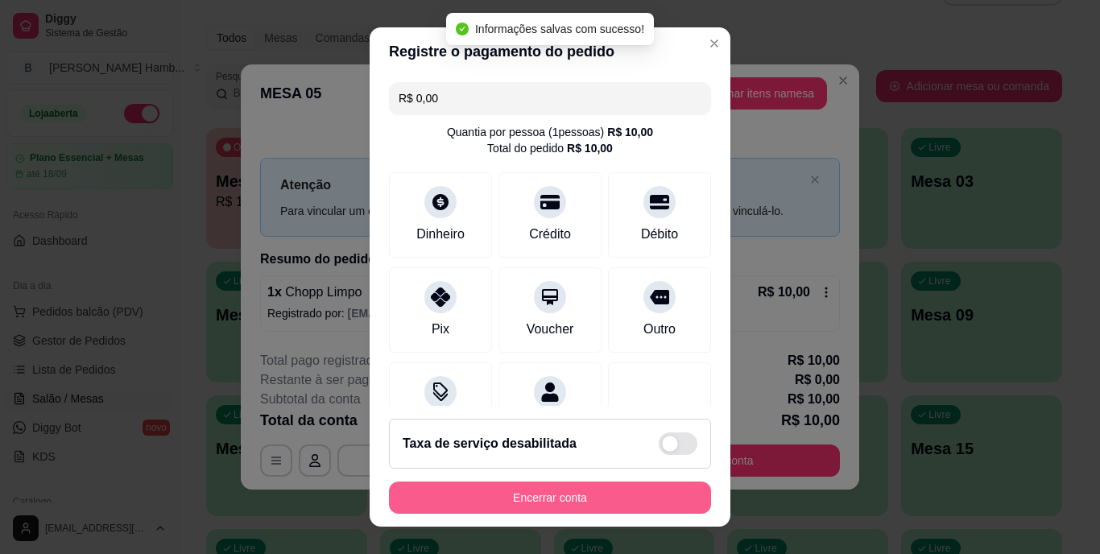
click at [577, 501] on button "Encerrar conta" at bounding box center [550, 498] width 322 height 32
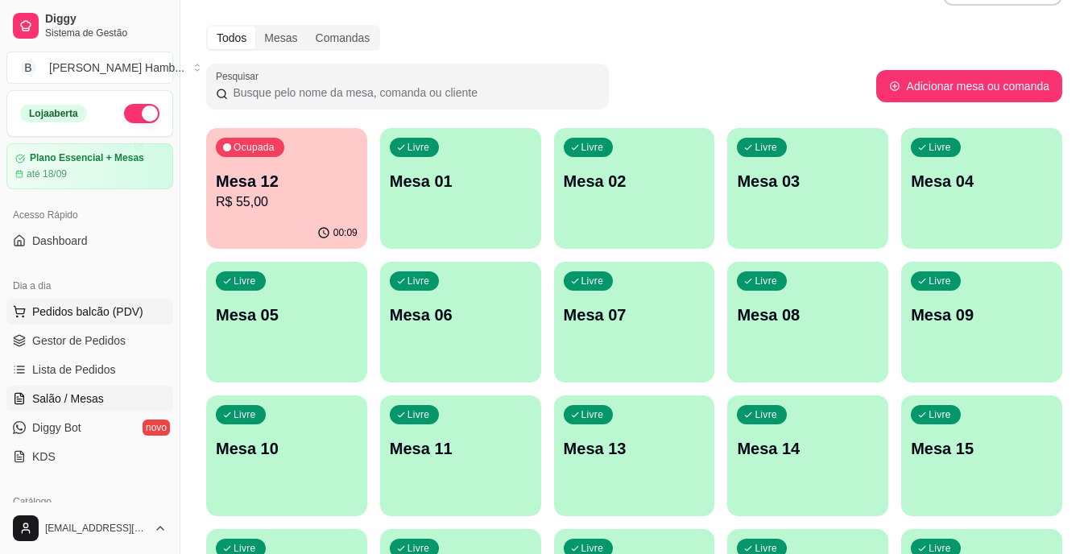
click at [82, 300] on button "Pedidos balcão (PDV)" at bounding box center [89, 312] width 167 height 26
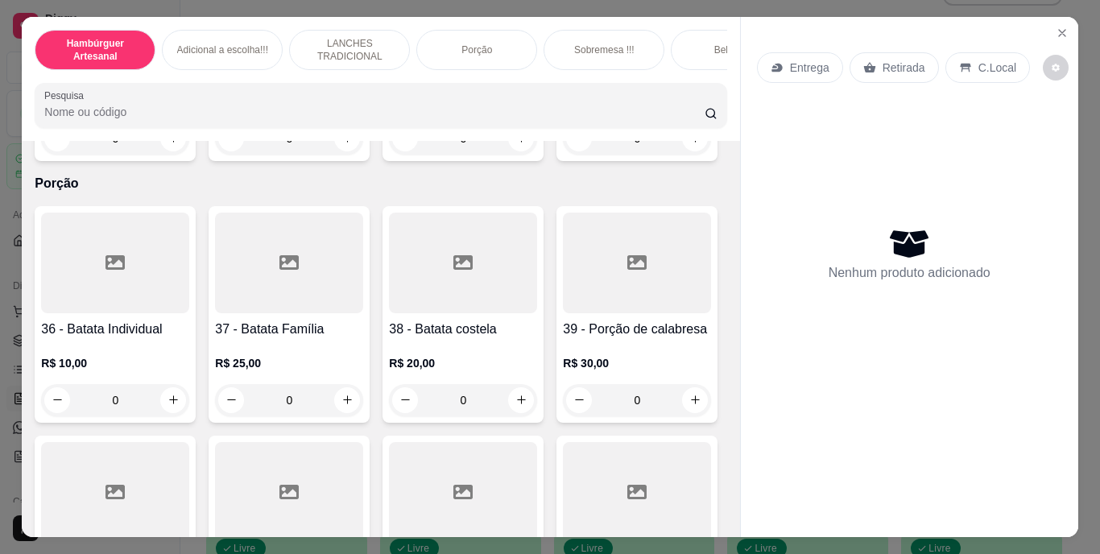
scroll to position [2818, 0]
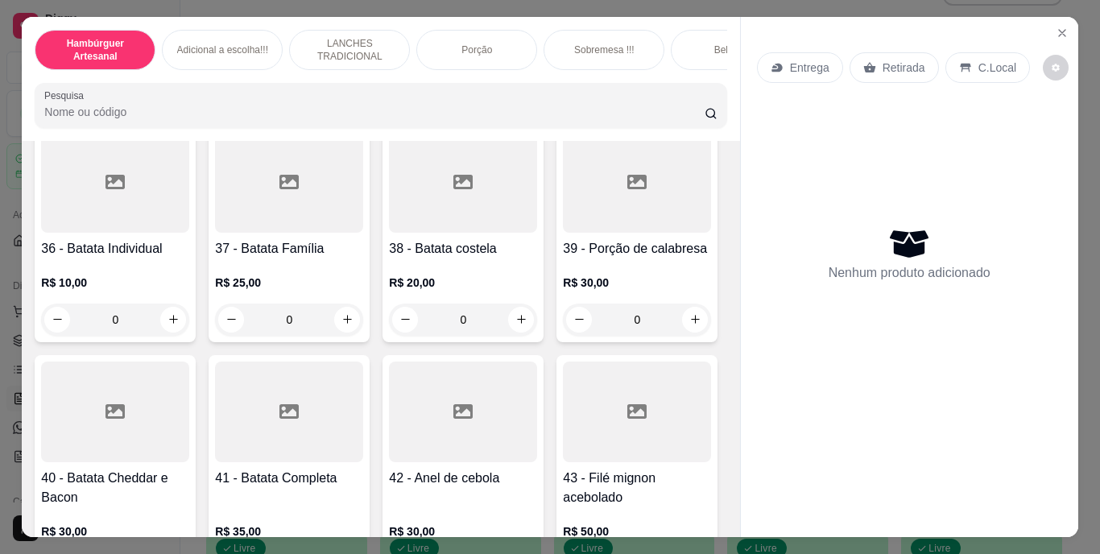
click at [180, 64] on icon "increase-product-quantity" at bounding box center [173, 58] width 12 height 12
type input "1"
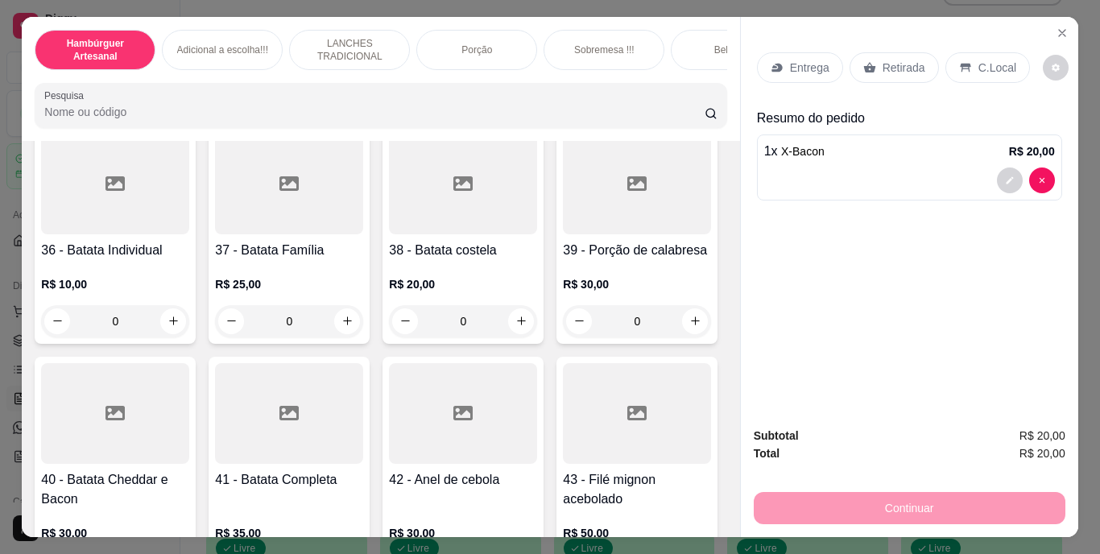
click at [873, 59] on div "Retirada" at bounding box center [894, 67] width 89 height 31
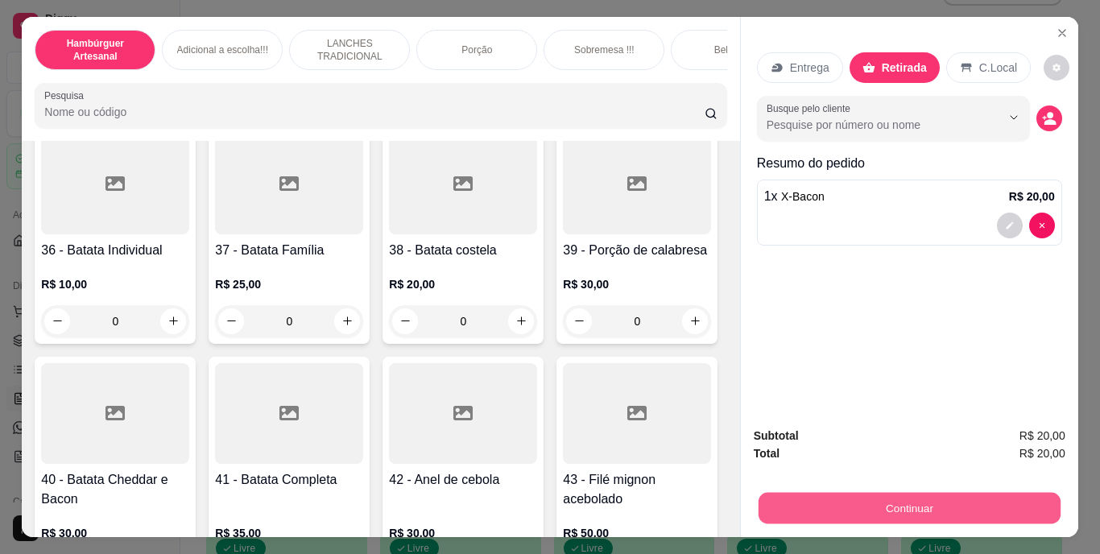
click at [869, 495] on button "Continuar" at bounding box center [909, 508] width 302 height 31
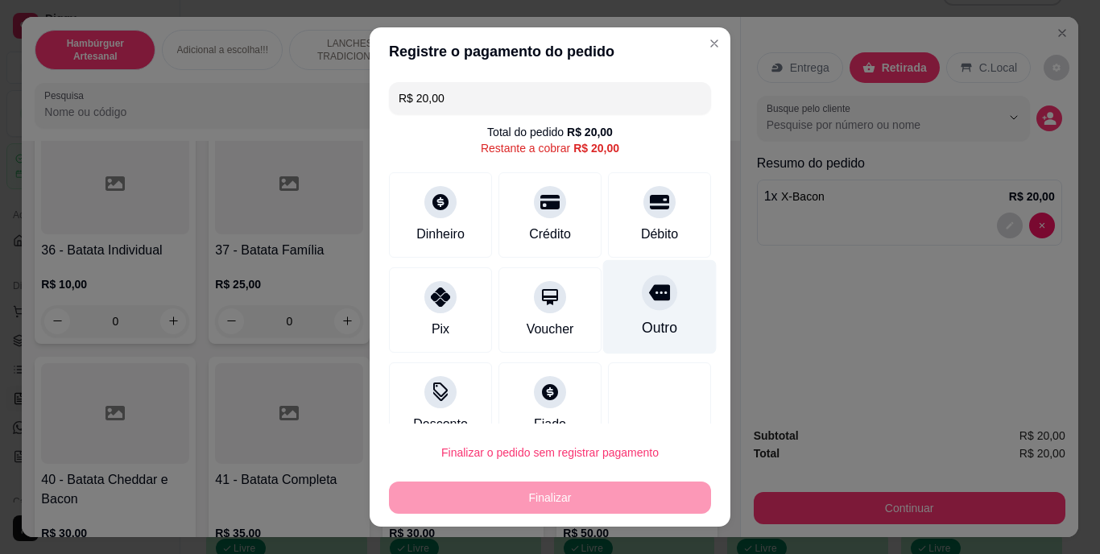
click at [642, 318] on div "Outro" at bounding box center [659, 328] width 35 height 21
type input "R$ 0,00"
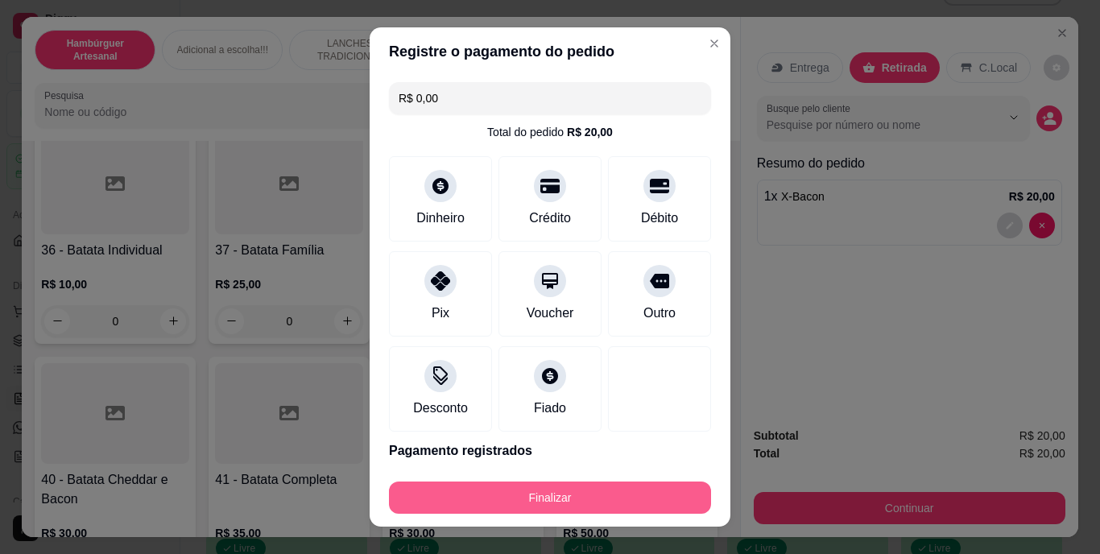
click at [603, 491] on button "Finalizar" at bounding box center [550, 498] width 322 height 32
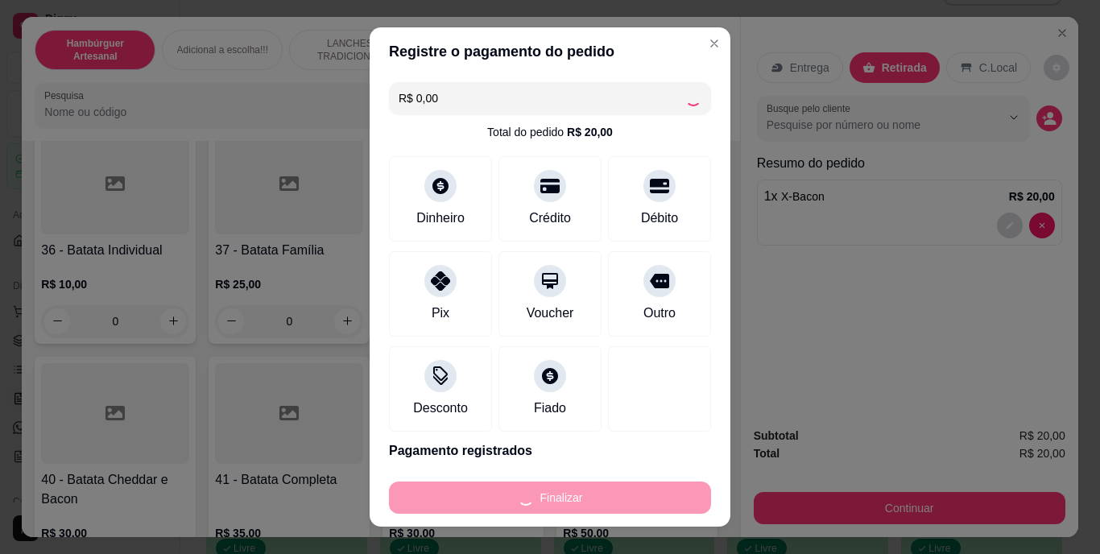
type input "0"
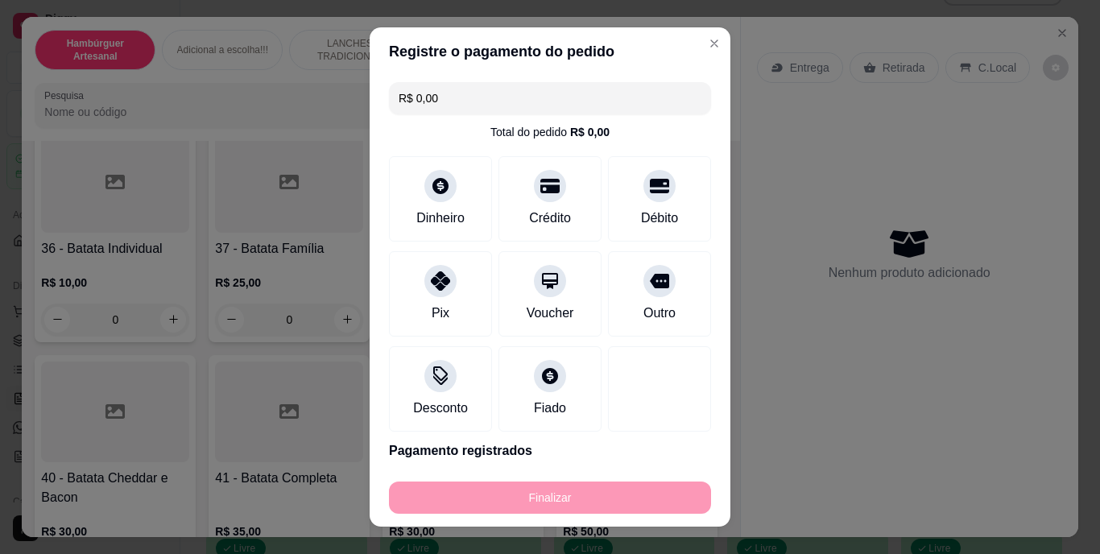
type input "-R$ 20,00"
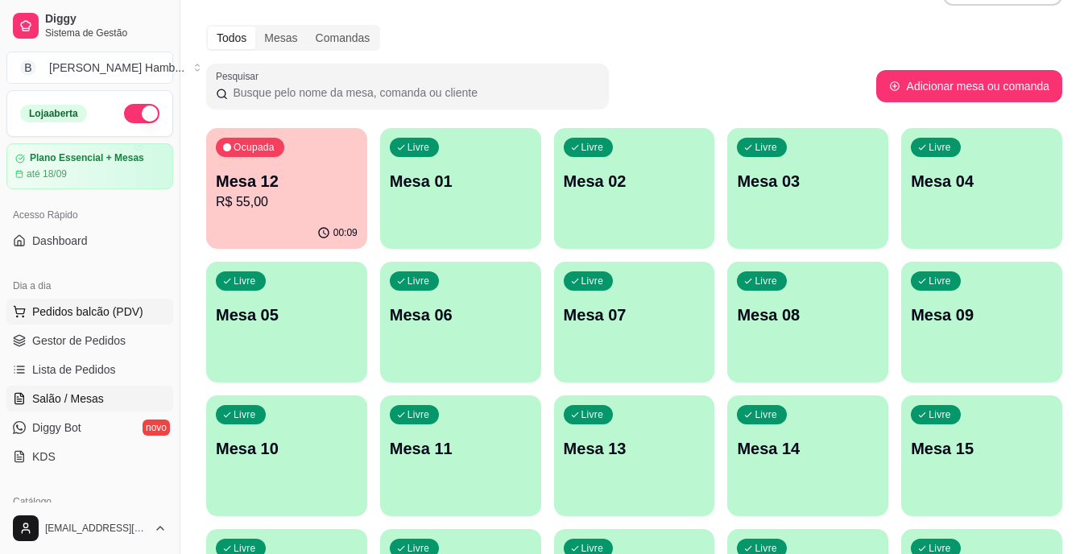
click at [93, 315] on span "Pedidos balcão (PDV)" at bounding box center [87, 312] width 111 height 16
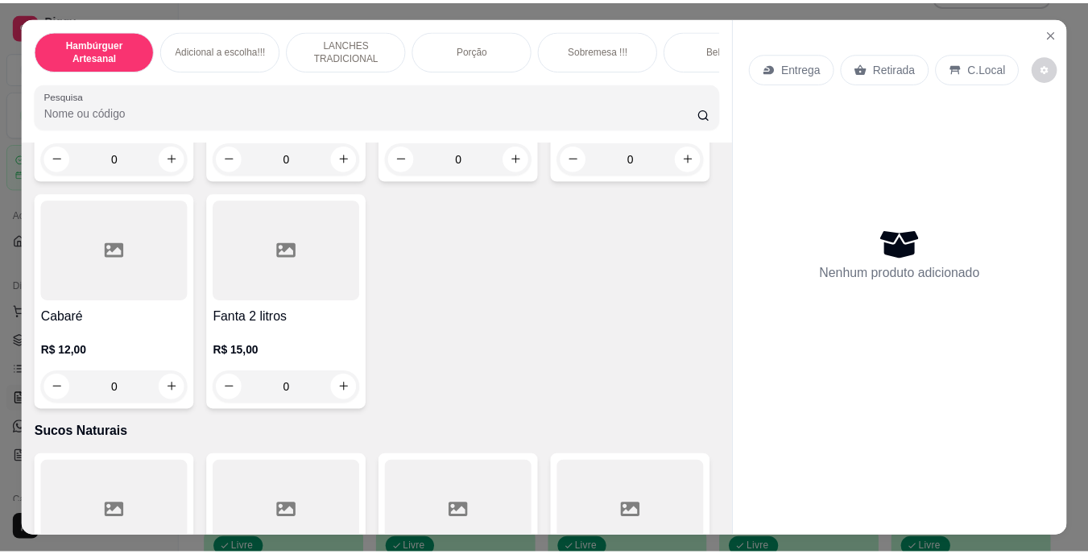
scroll to position [4509, 0]
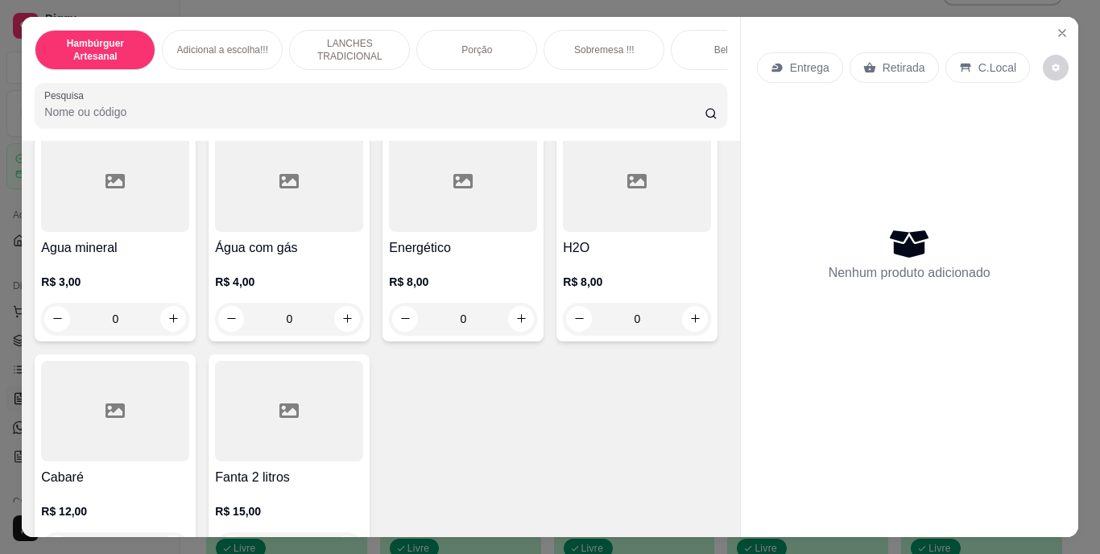
type input "1"
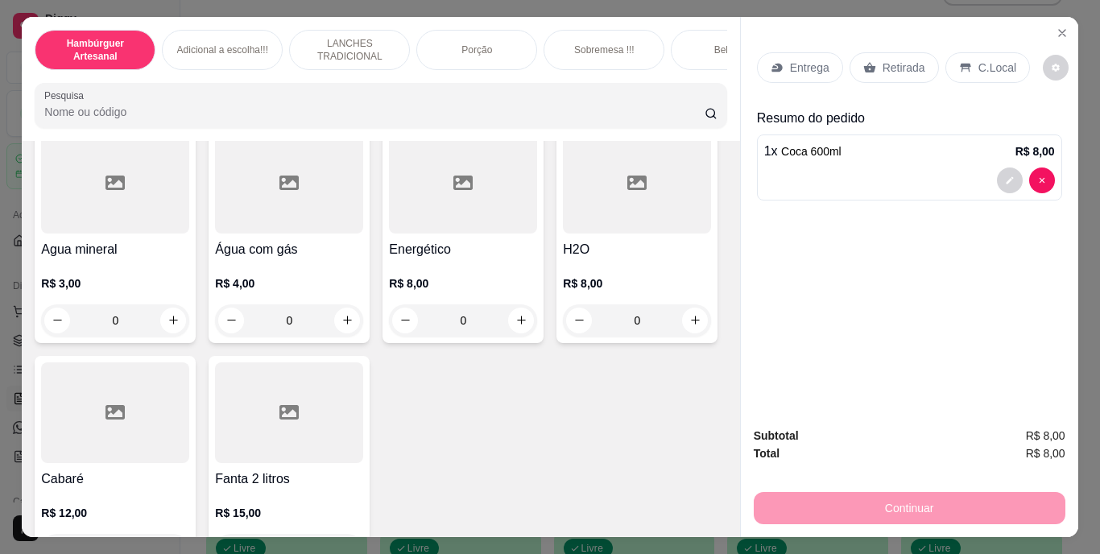
click at [873, 56] on div "Retirada" at bounding box center [894, 67] width 89 height 31
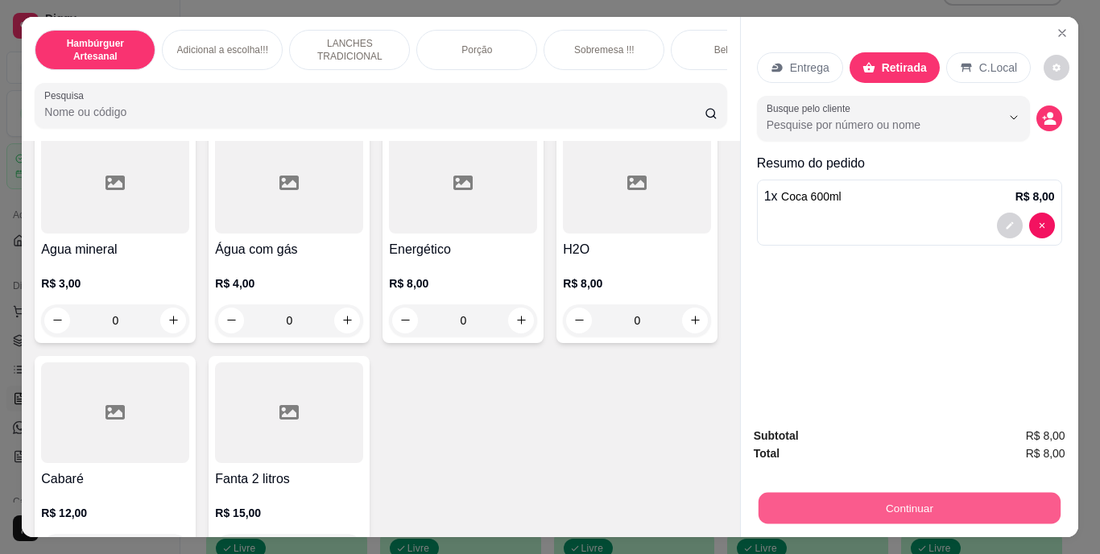
click at [817, 504] on button "Continuar" at bounding box center [909, 508] width 302 height 31
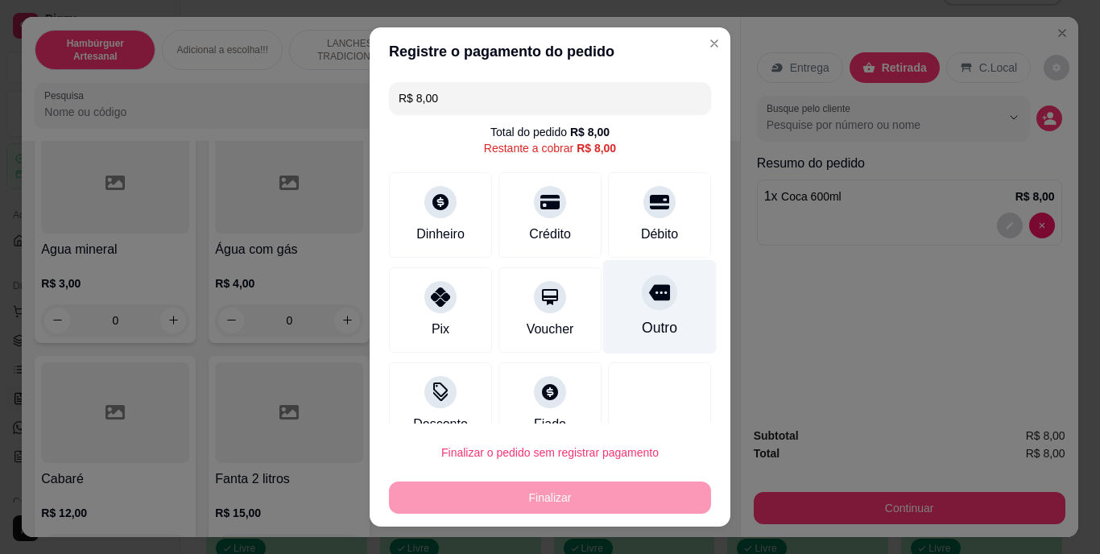
click at [645, 306] on div at bounding box center [659, 292] width 35 height 35
type input "R$ 0,00"
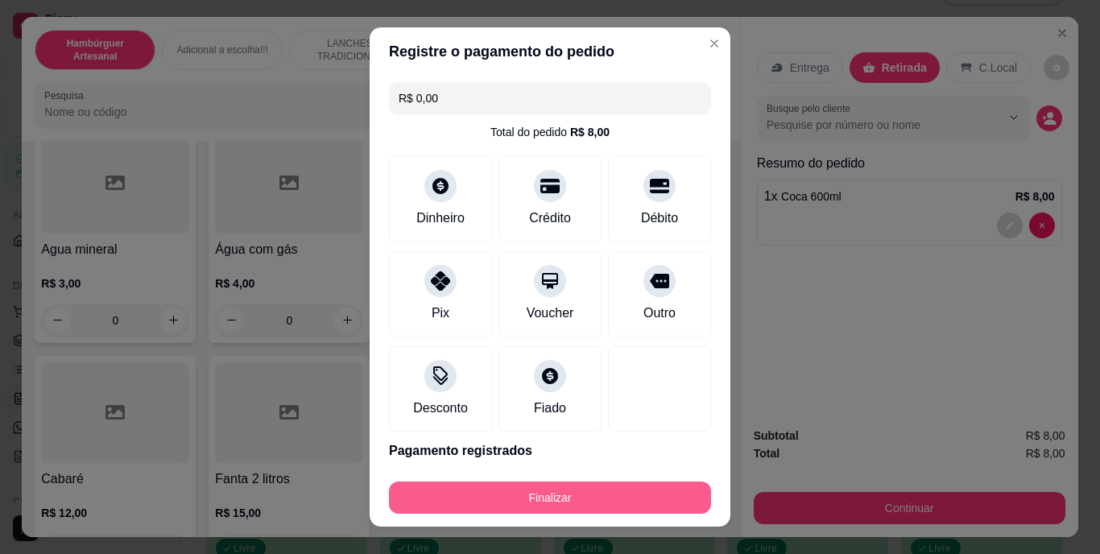
click at [575, 490] on button "Finalizar" at bounding box center [550, 498] width 322 height 32
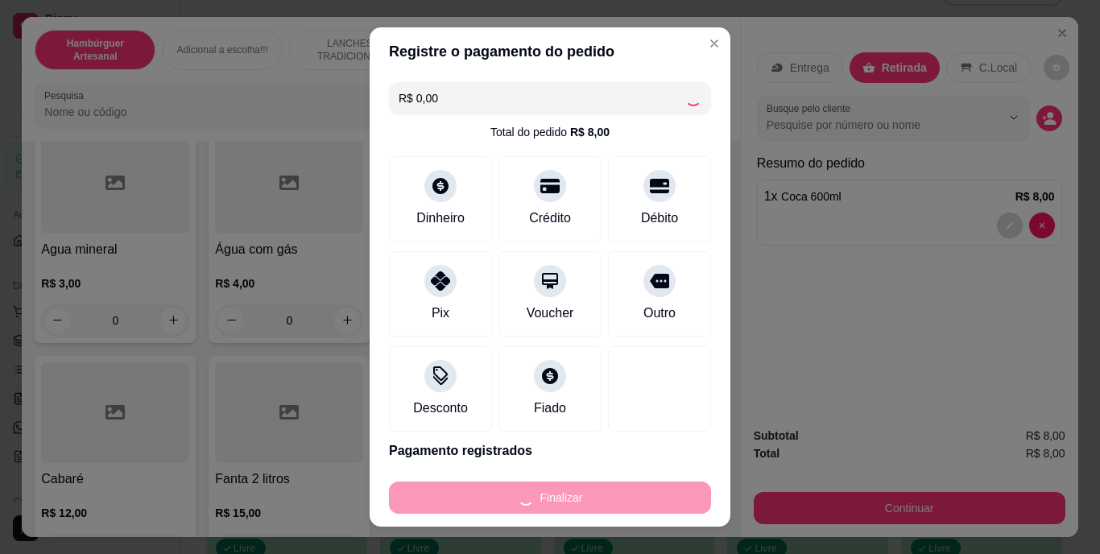
type input "0"
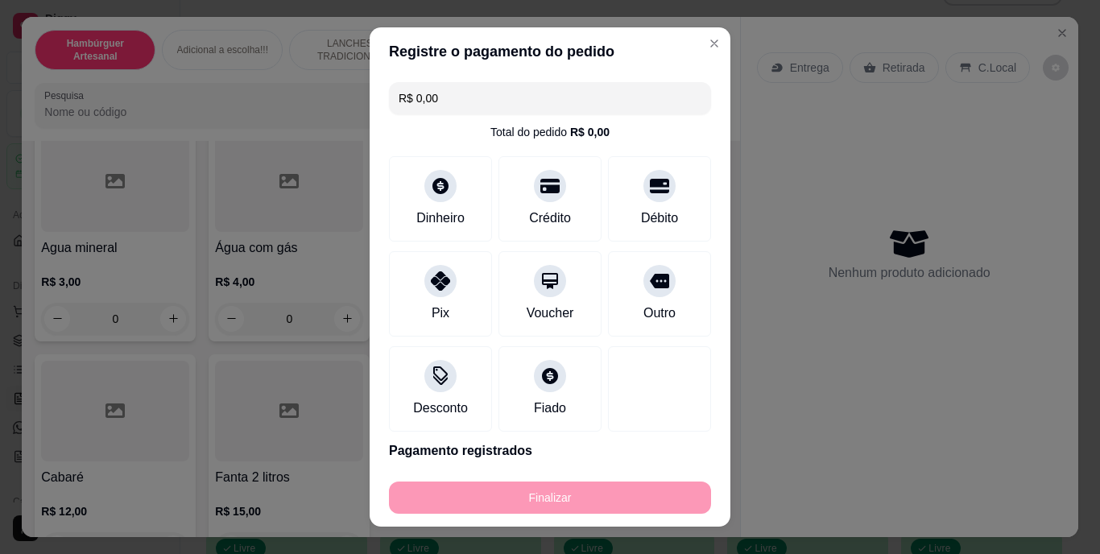
type input "-R$ 8,00"
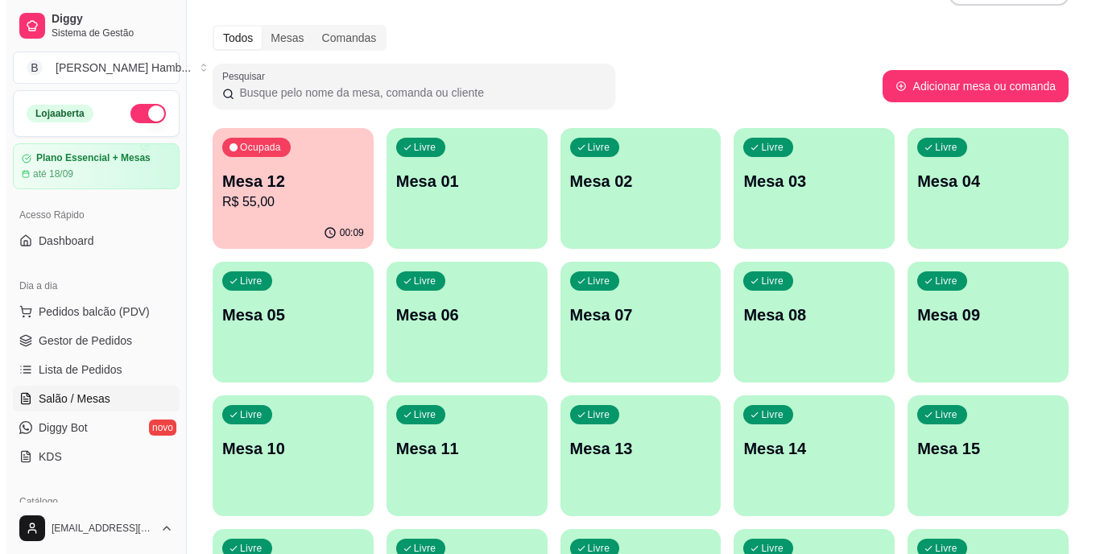
scroll to position [207, 0]
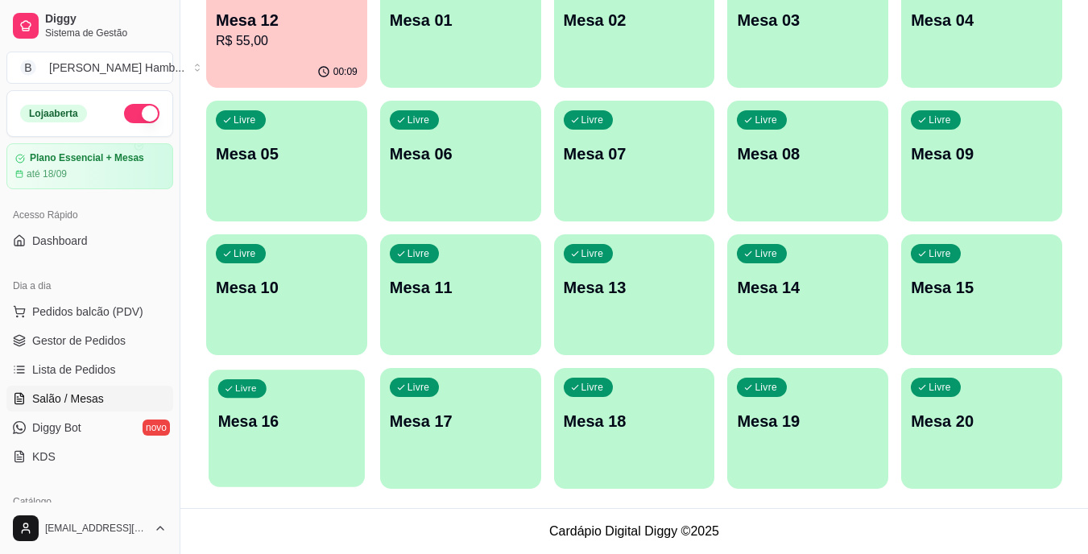
click at [259, 420] on p "Mesa 16" at bounding box center [287, 422] width 138 height 22
click at [84, 316] on span "Pedidos balcão (PDV)" at bounding box center [87, 312] width 111 height 16
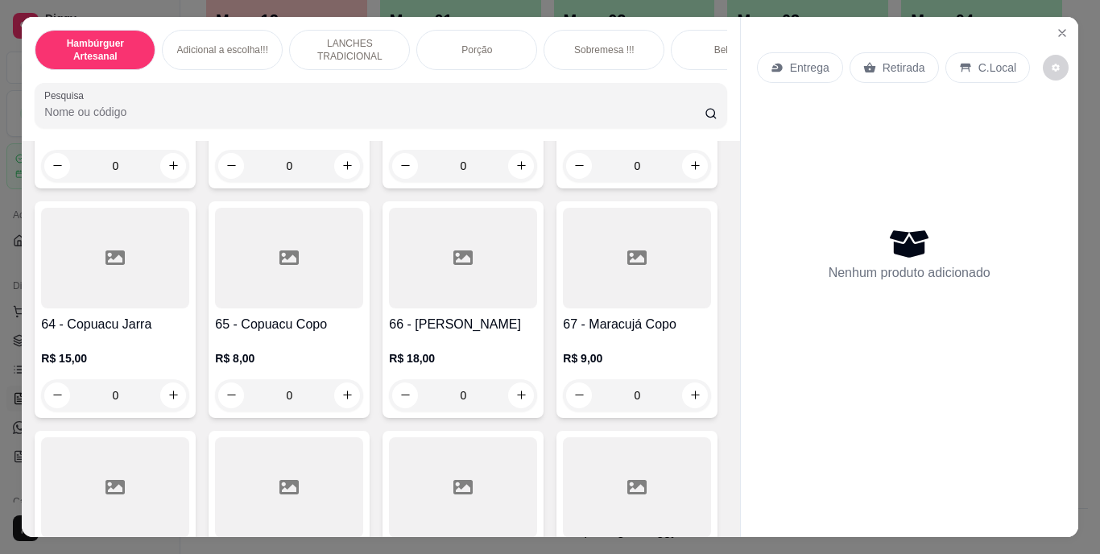
scroll to position [5315, 0]
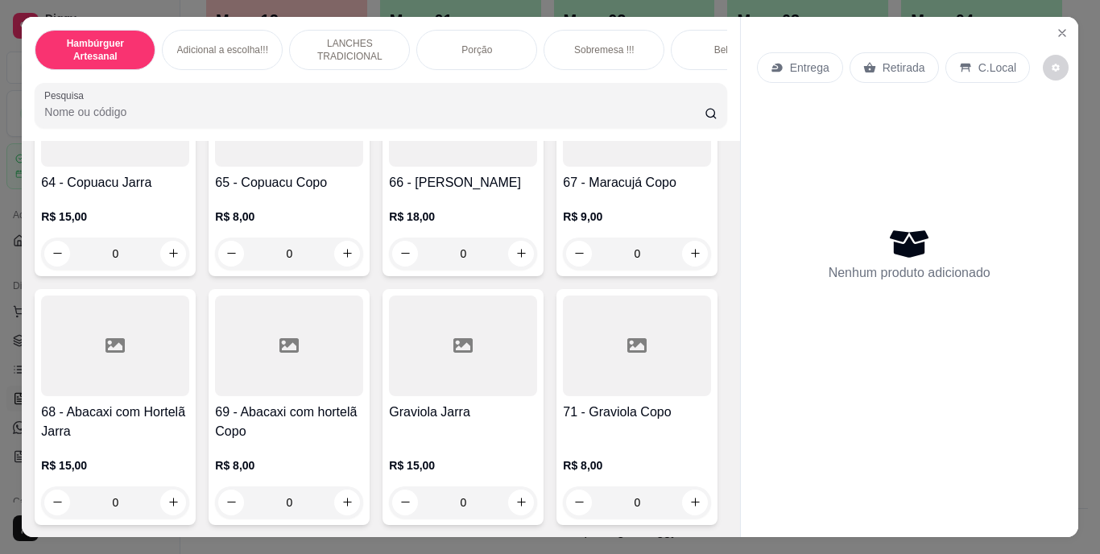
type input "1"
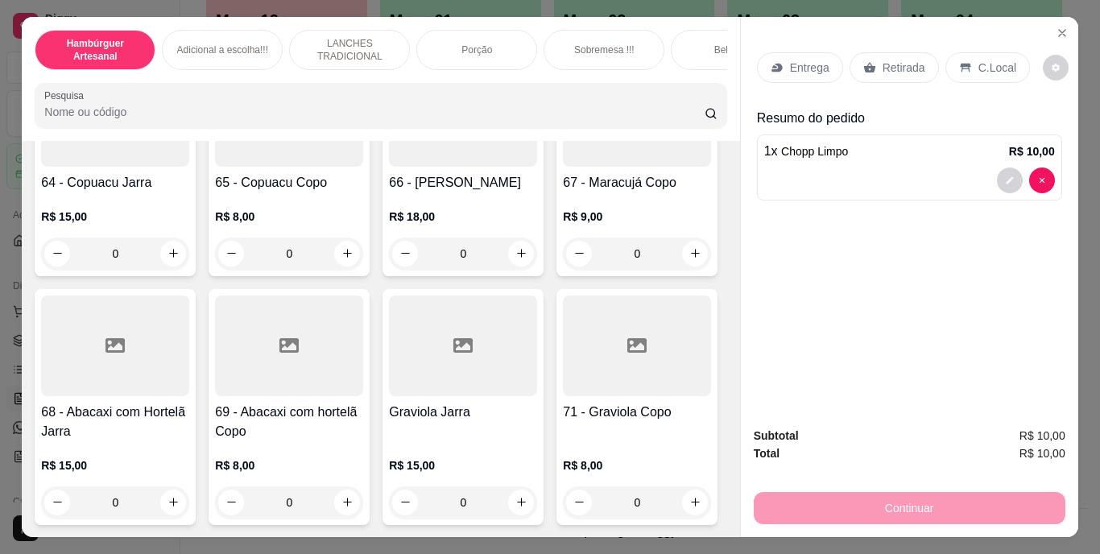
click at [884, 60] on p "Retirada" at bounding box center [904, 68] width 43 height 16
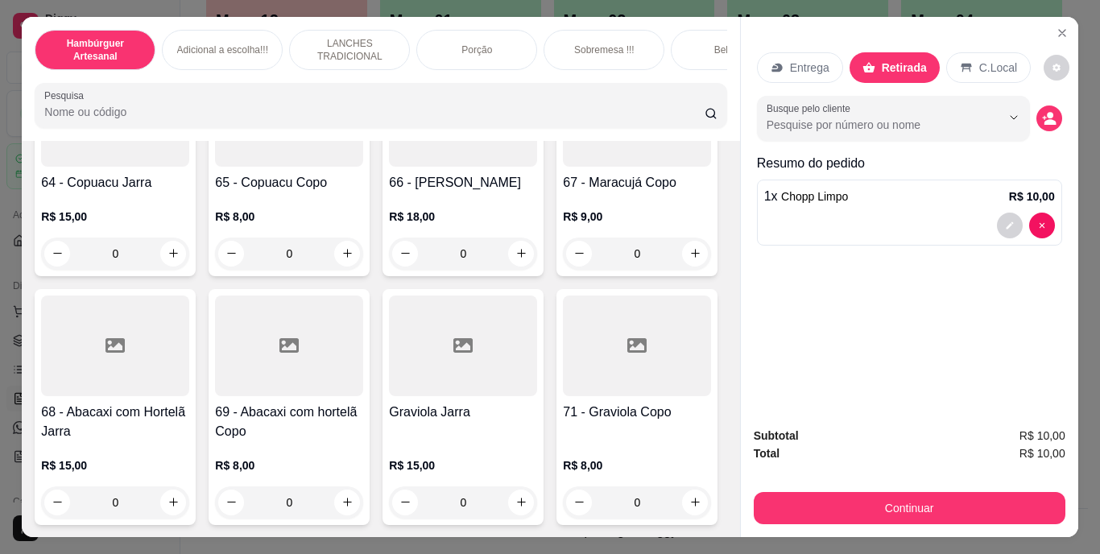
click at [957, 53] on div "C.Local" at bounding box center [988, 67] width 85 height 31
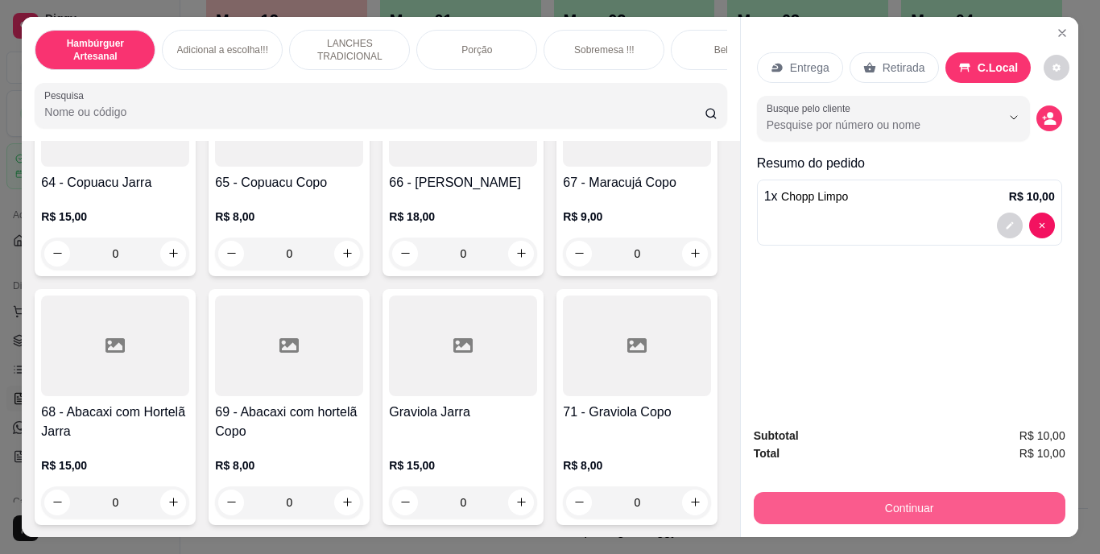
click at [824, 494] on button "Continuar" at bounding box center [910, 508] width 312 height 32
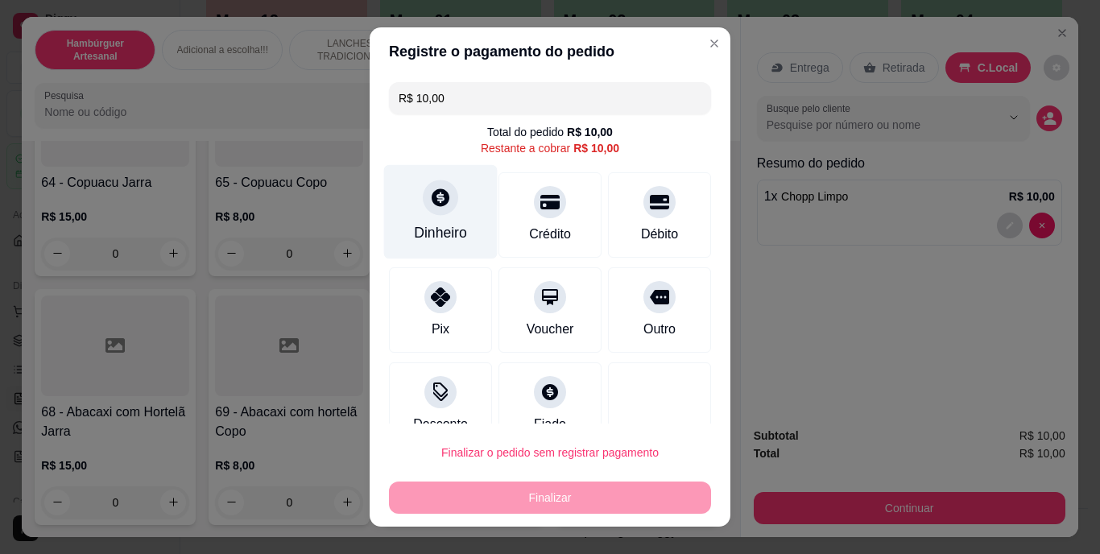
click at [423, 209] on div at bounding box center [440, 197] width 35 height 35
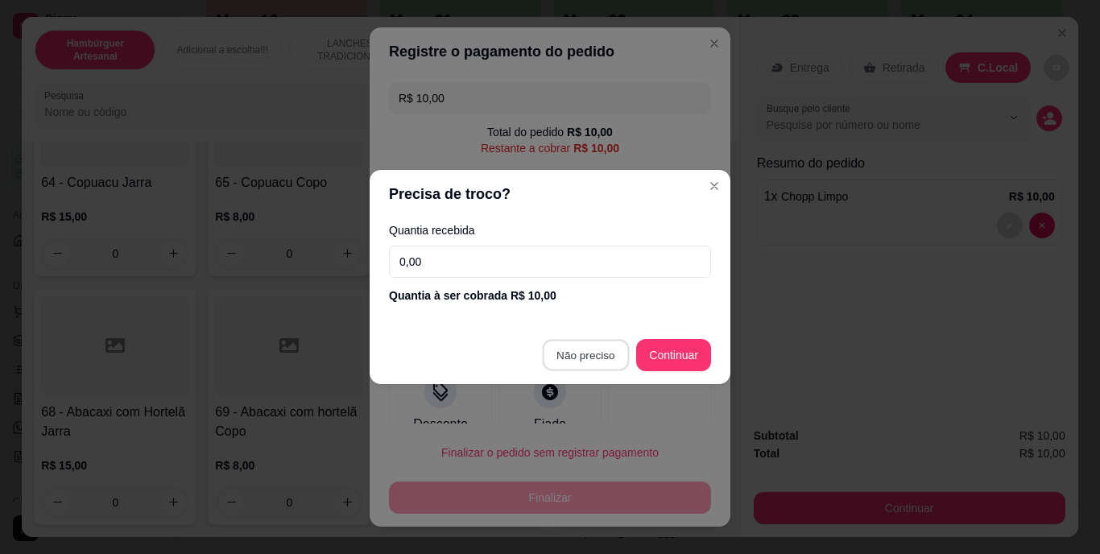
type input "R$ 0,00"
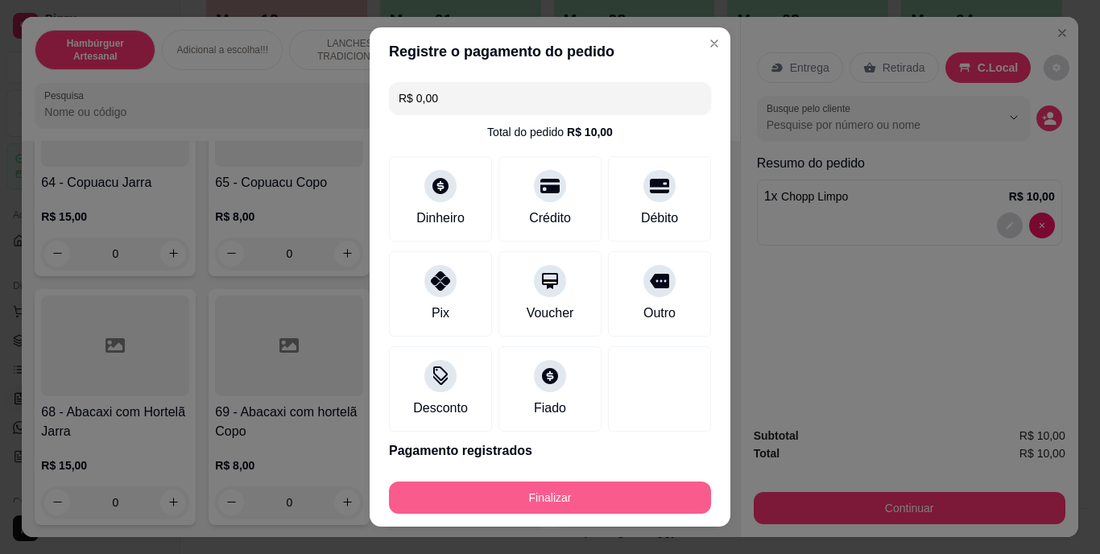
click at [540, 502] on button "Finalizar" at bounding box center [550, 498] width 322 height 32
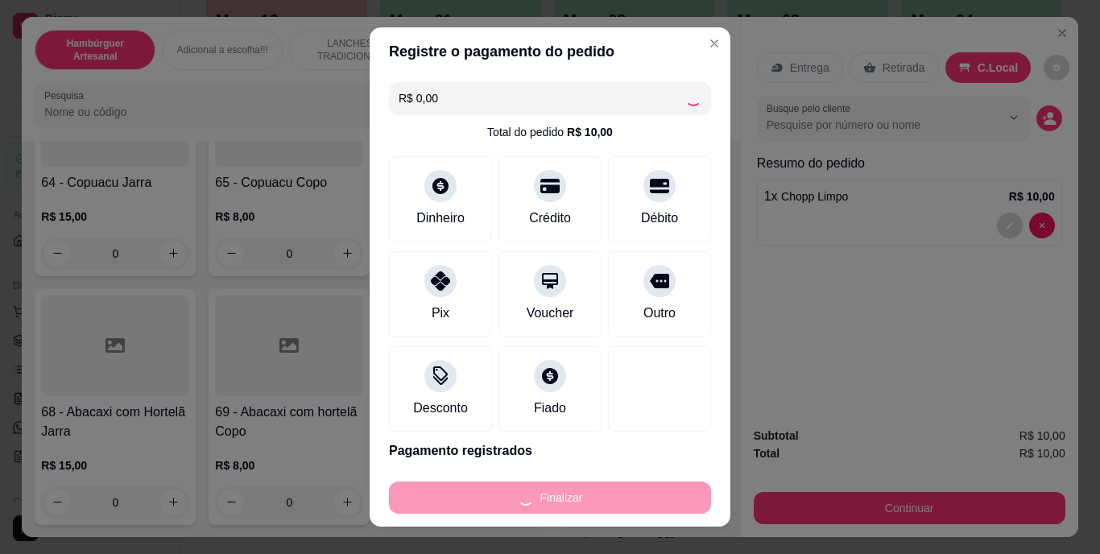
type input "0"
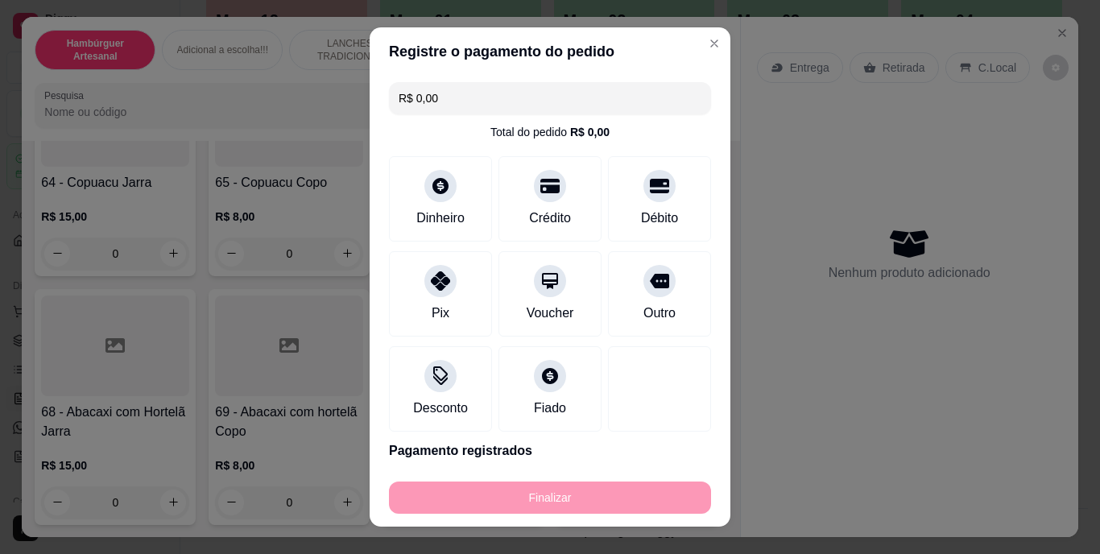
type input "-R$ 10,00"
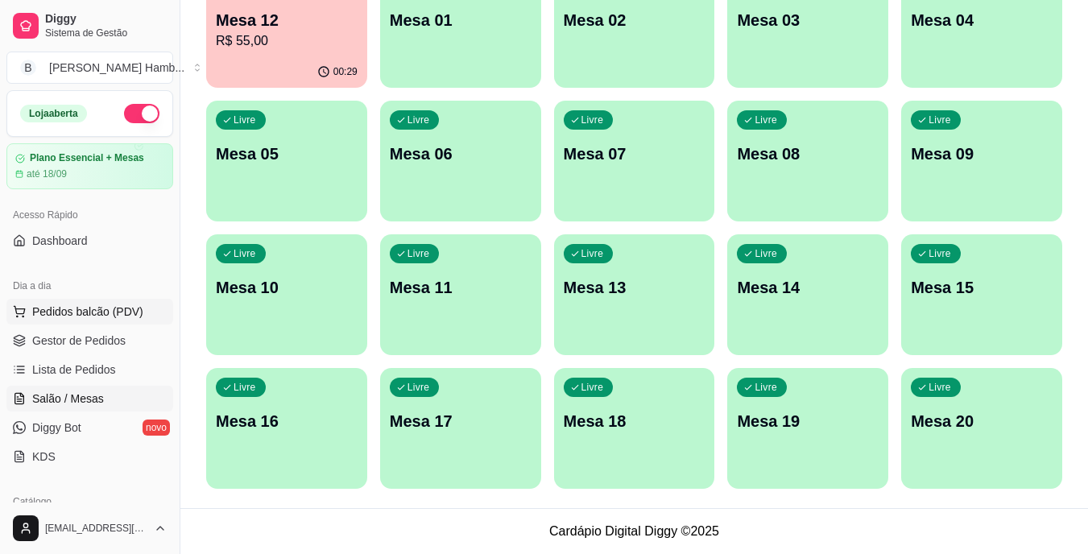
click at [89, 316] on span "Pedidos balcão (PDV)" at bounding box center [87, 312] width 111 height 16
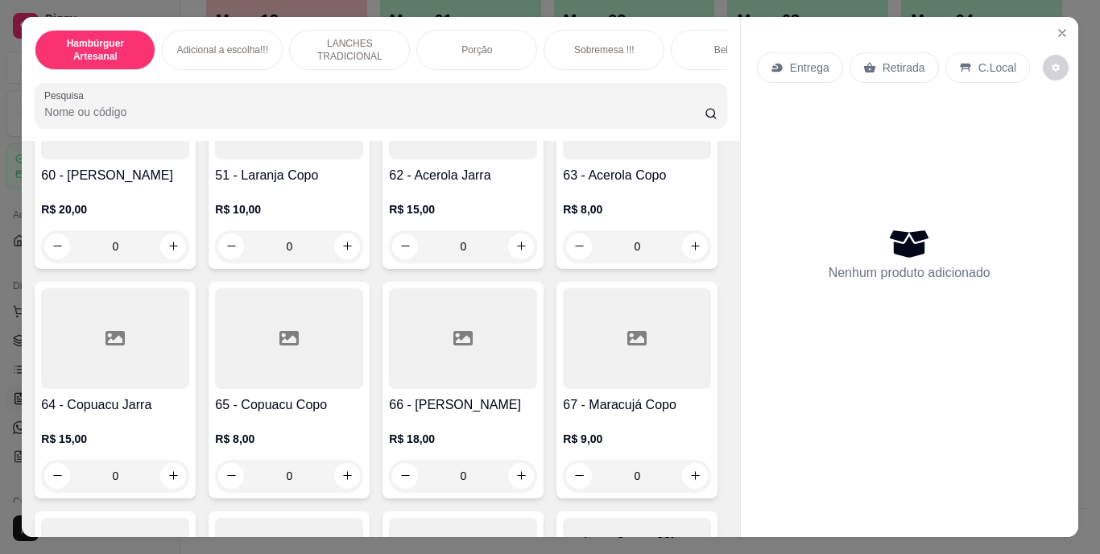
scroll to position [5234, 0]
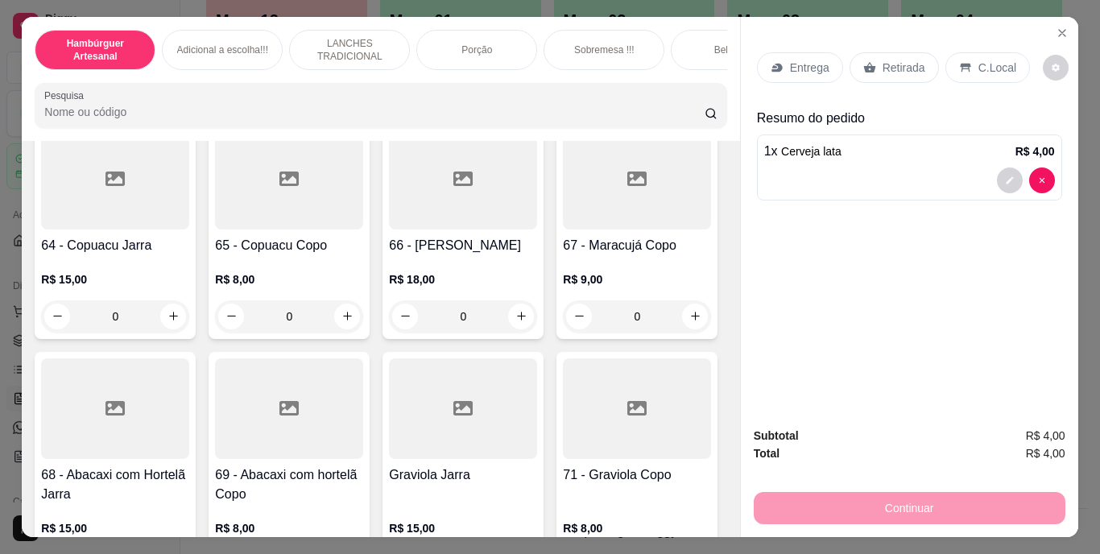
type input "2"
click at [891, 60] on p "Retirada" at bounding box center [904, 68] width 43 height 16
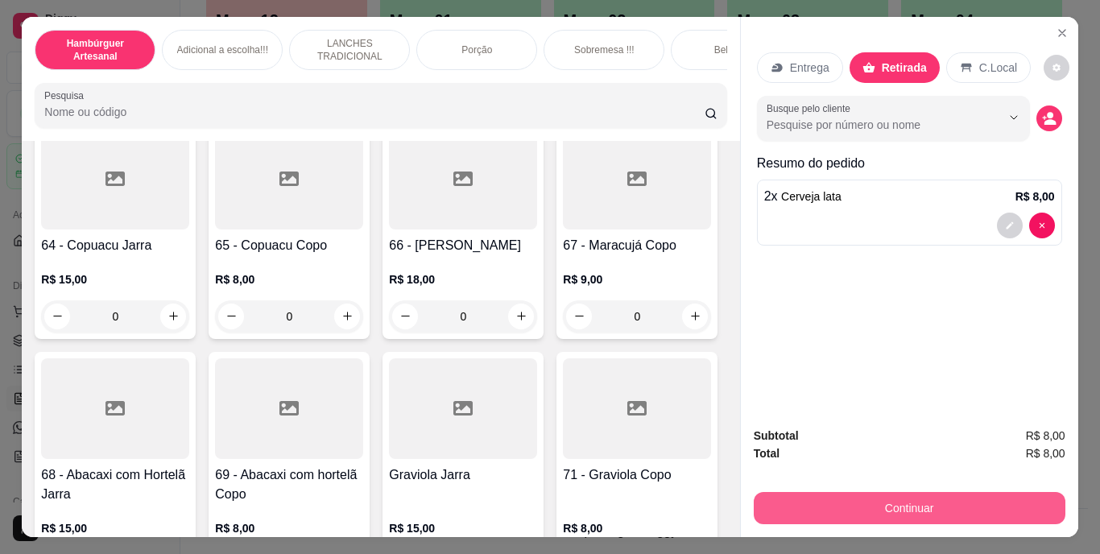
click at [856, 501] on button "Continuar" at bounding box center [910, 508] width 312 height 32
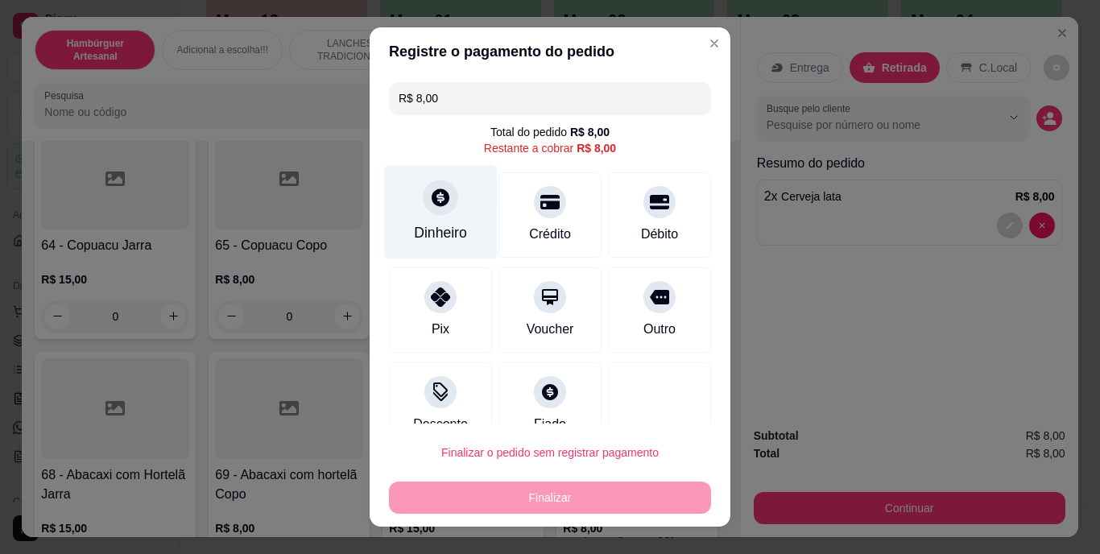
click at [430, 205] on icon at bounding box center [440, 198] width 21 height 21
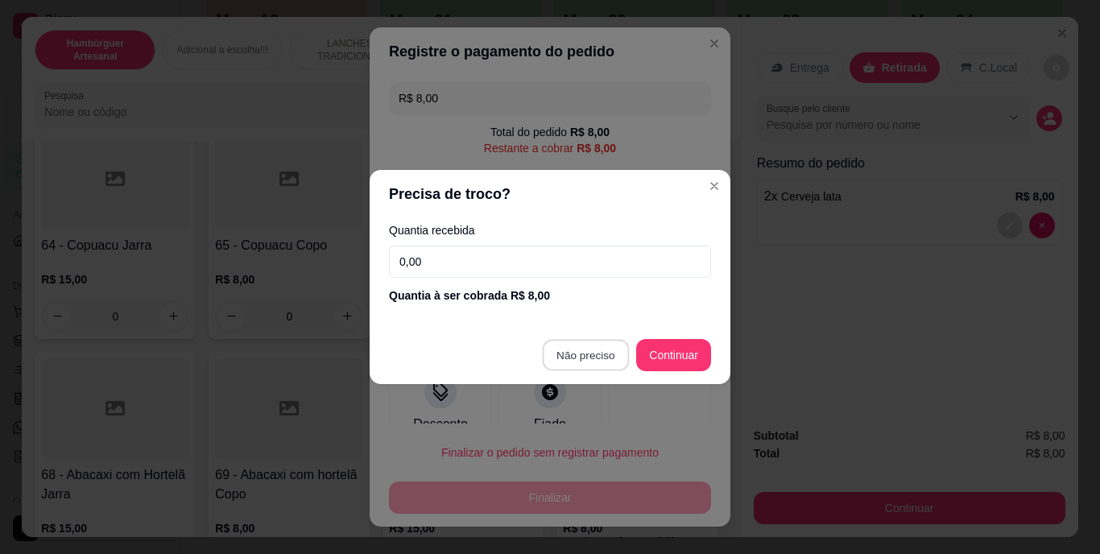
type input "R$ 0,00"
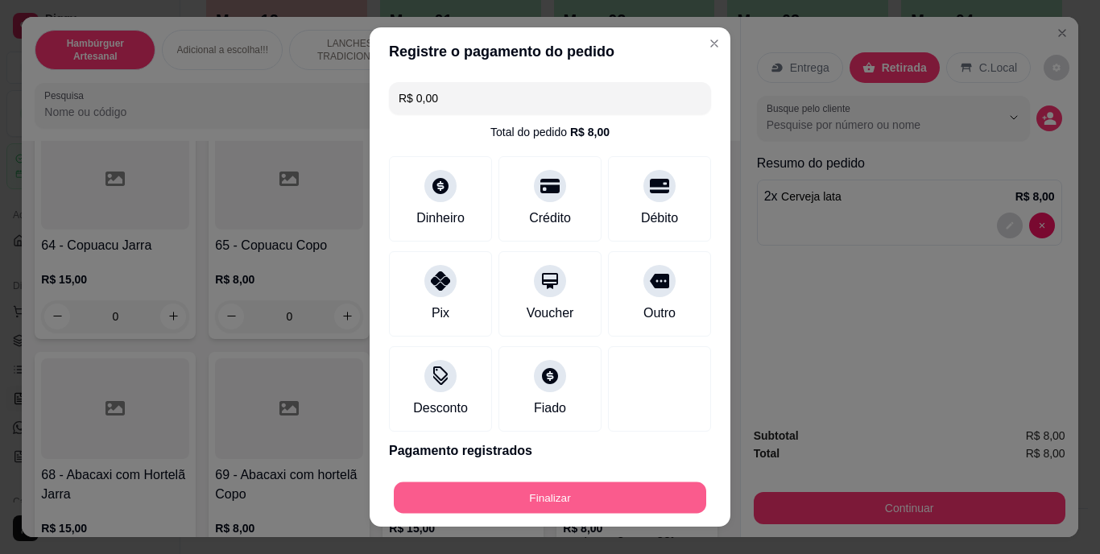
click at [465, 486] on button "Finalizar" at bounding box center [550, 497] width 312 height 31
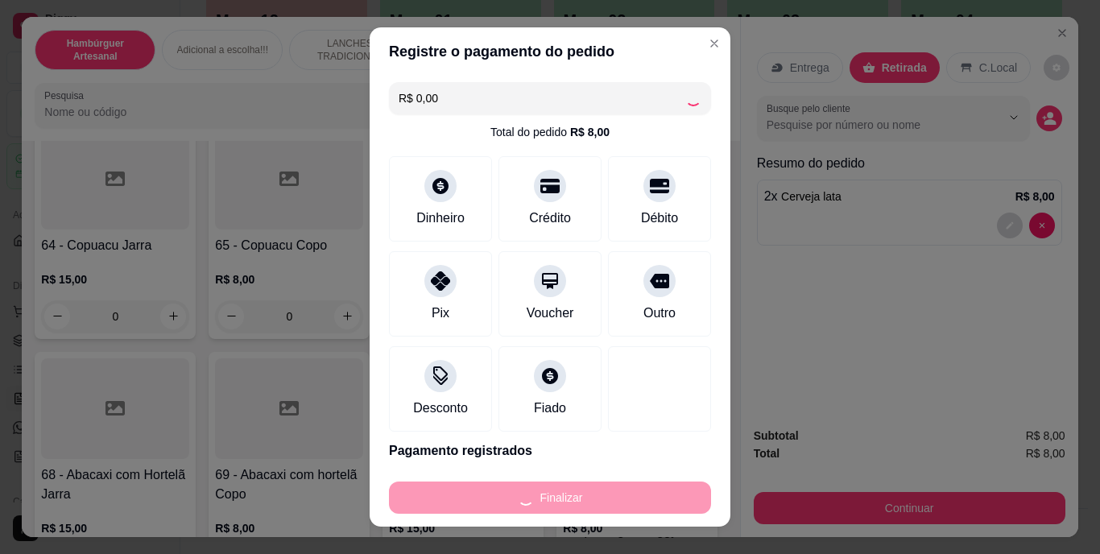
type input "0"
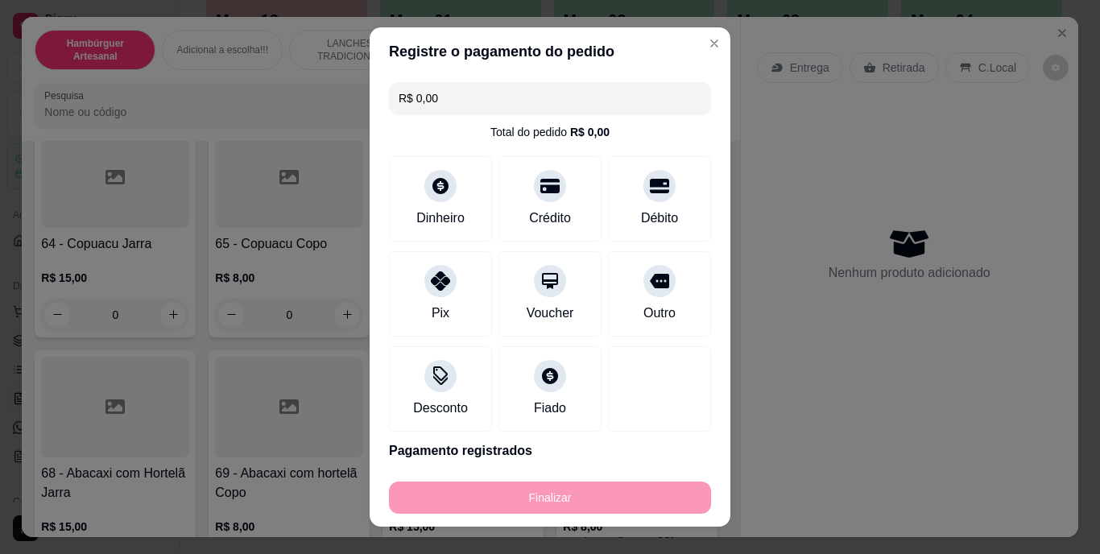
type input "-R$ 8,00"
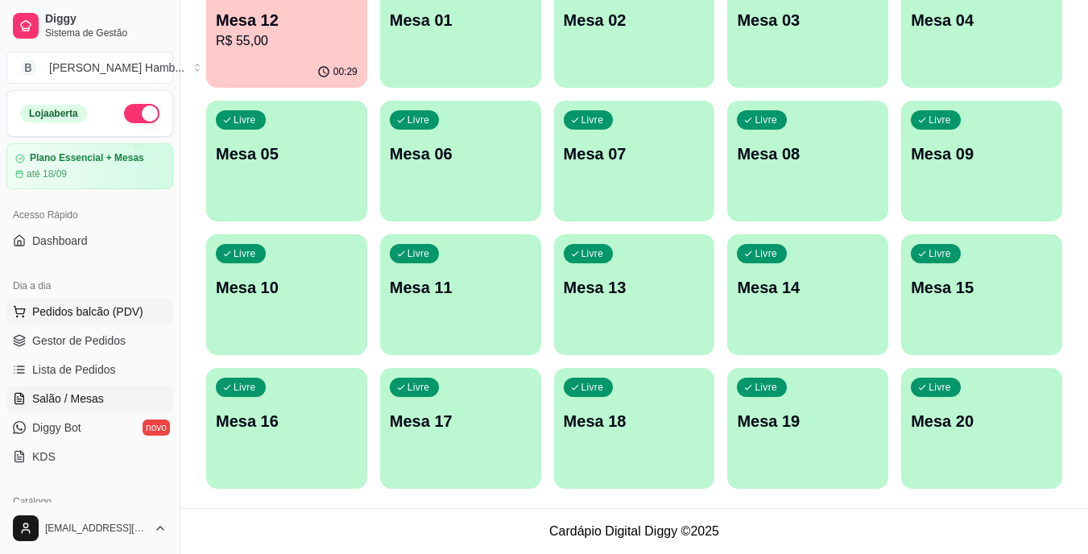
click at [125, 313] on span "Pedidos balcão (PDV)" at bounding box center [87, 312] width 111 height 16
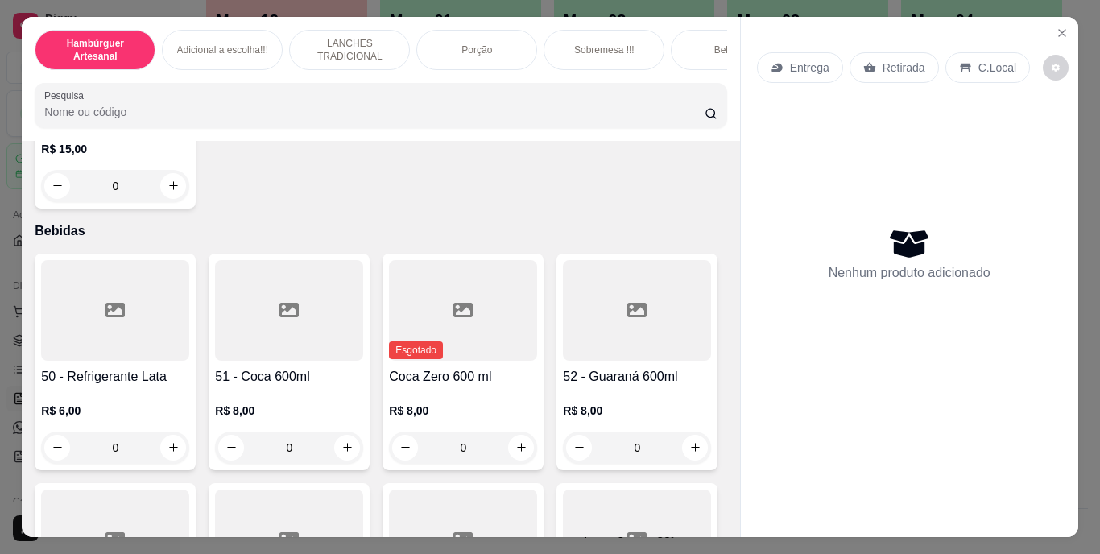
scroll to position [3624, 0]
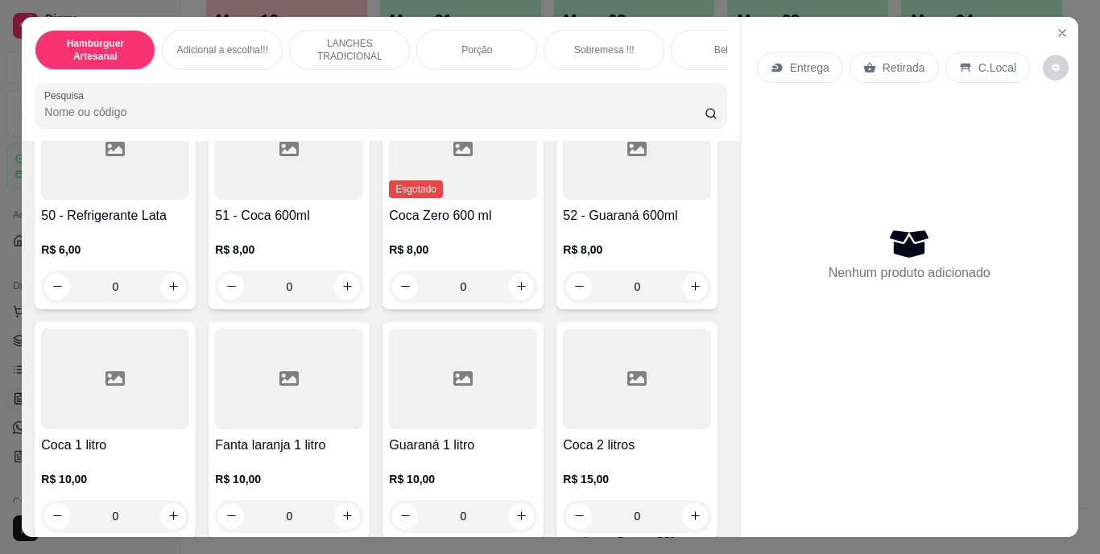
type input "1"
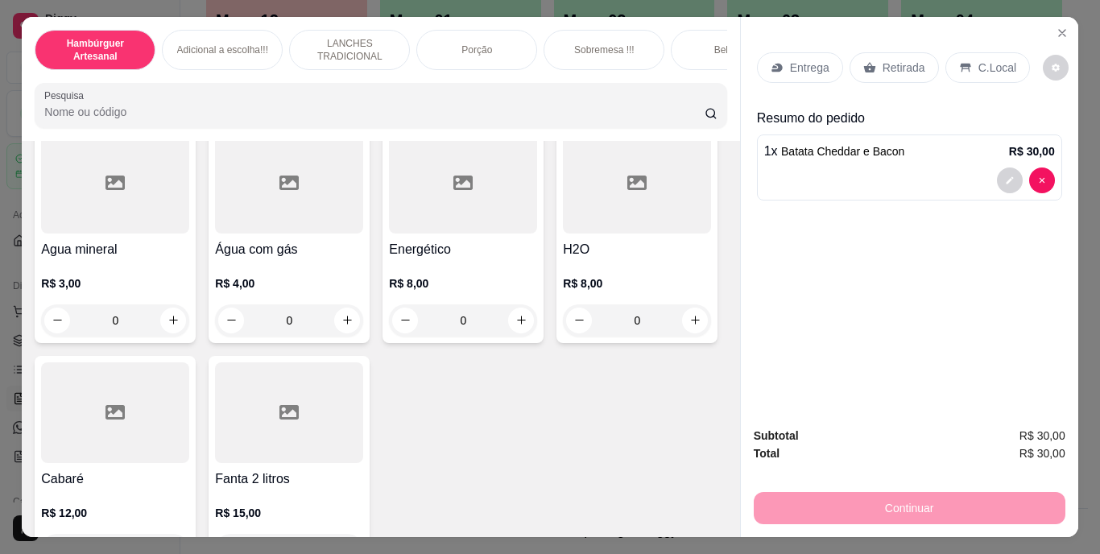
scroll to position [4670, 0]
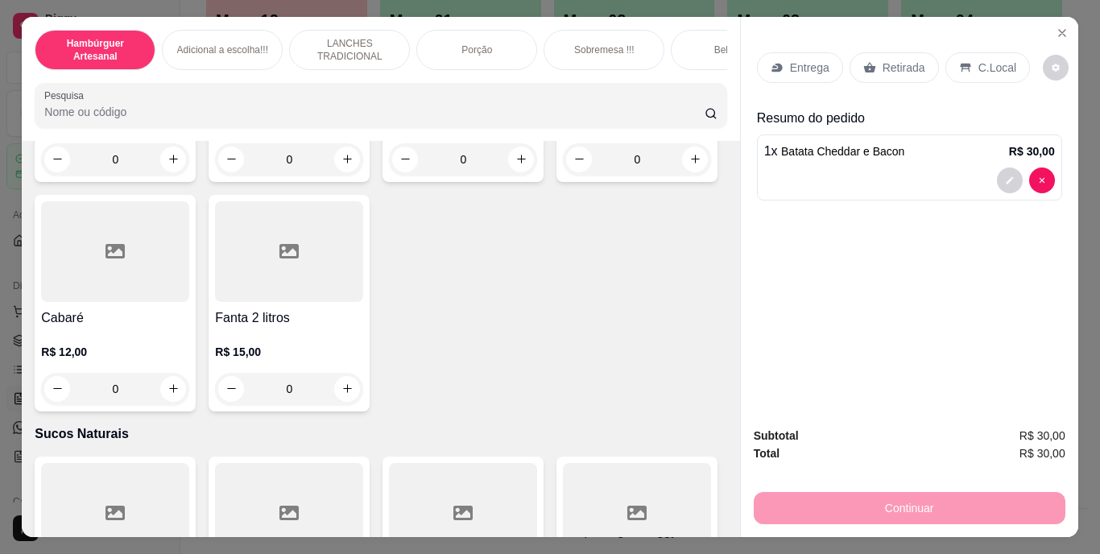
type input "1"
click at [968, 60] on div "C.Local" at bounding box center [987, 67] width 85 height 31
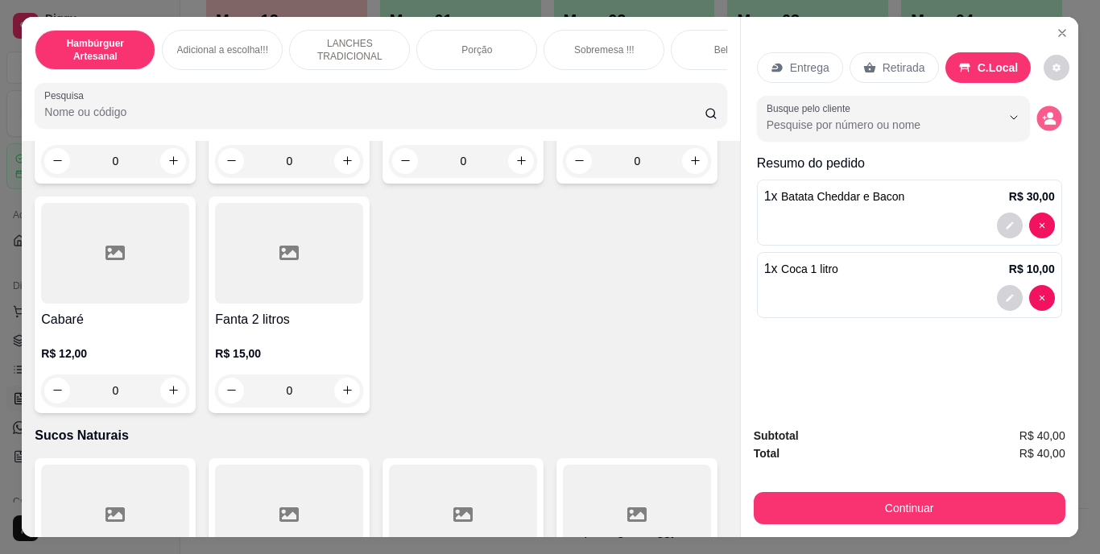
click at [1036, 106] on button "decrease-product-quantity" at bounding box center [1048, 117] width 25 height 25
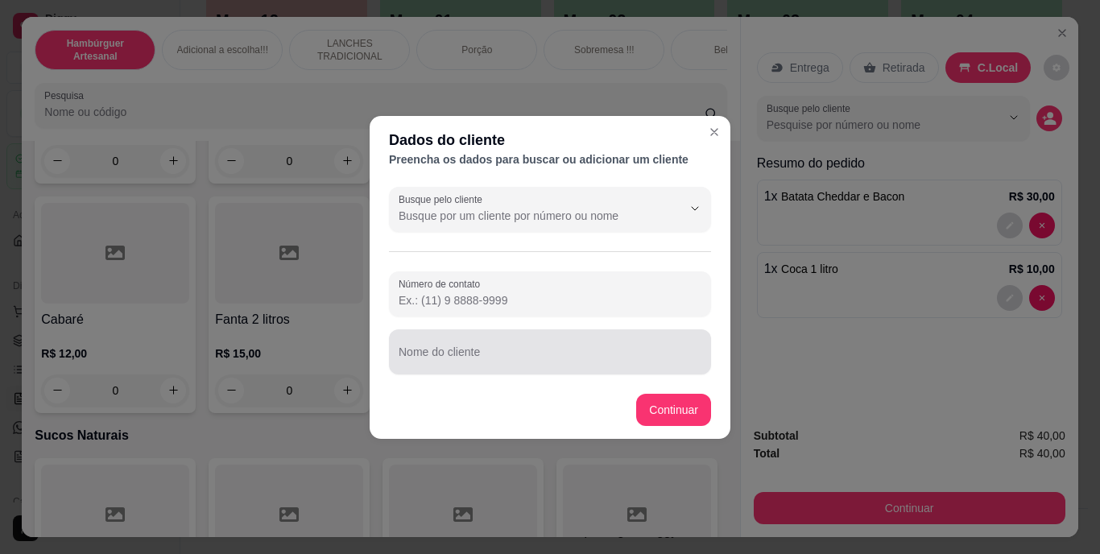
click at [501, 350] on input "Nome do cliente" at bounding box center [550, 358] width 303 height 16
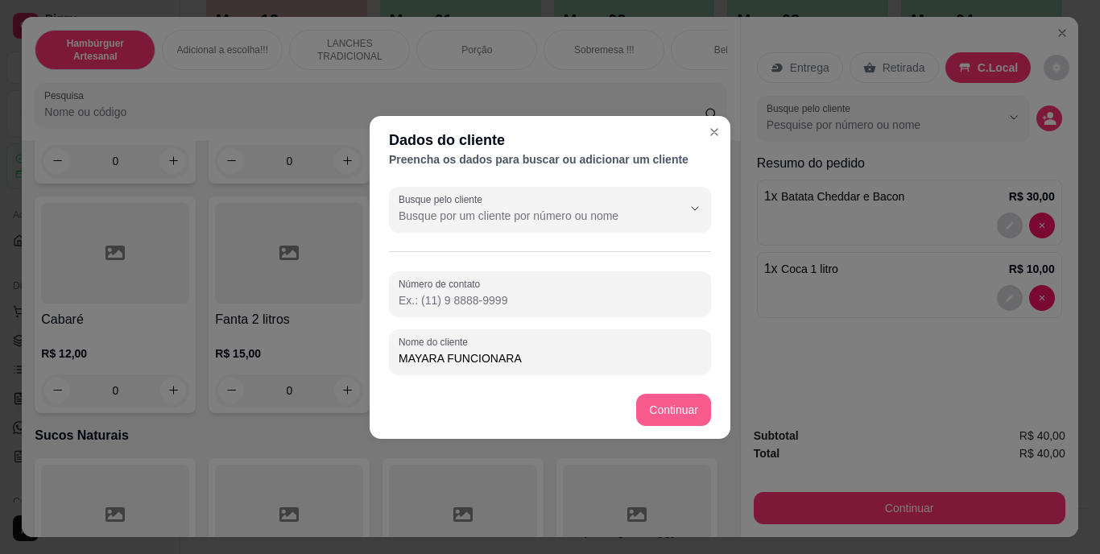
type input "MAYARA FUNCIONARA"
click at [682, 393] on footer "Continuar" at bounding box center [550, 410] width 361 height 58
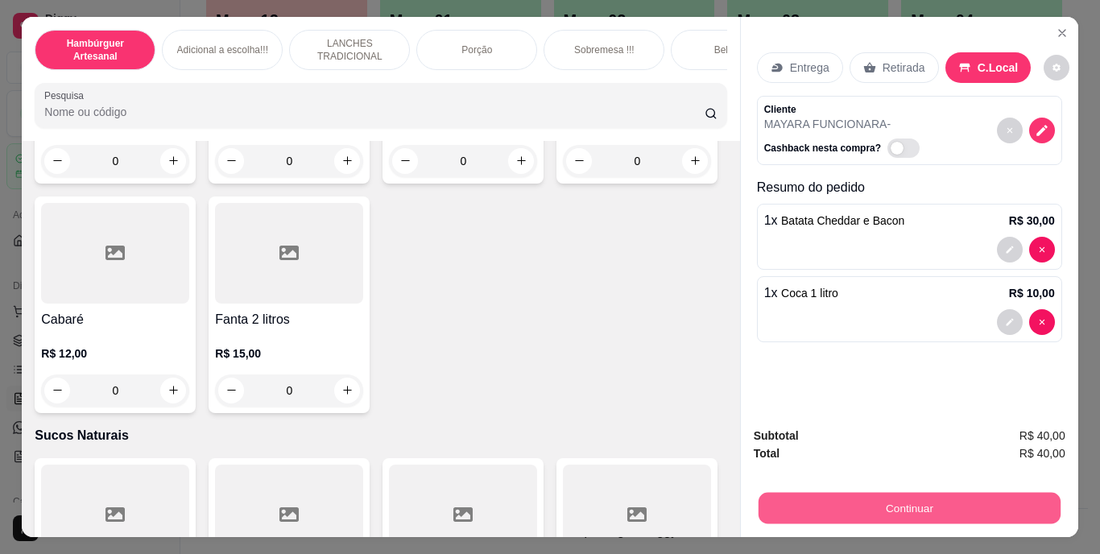
click at [787, 501] on button "Continuar" at bounding box center [909, 508] width 302 height 31
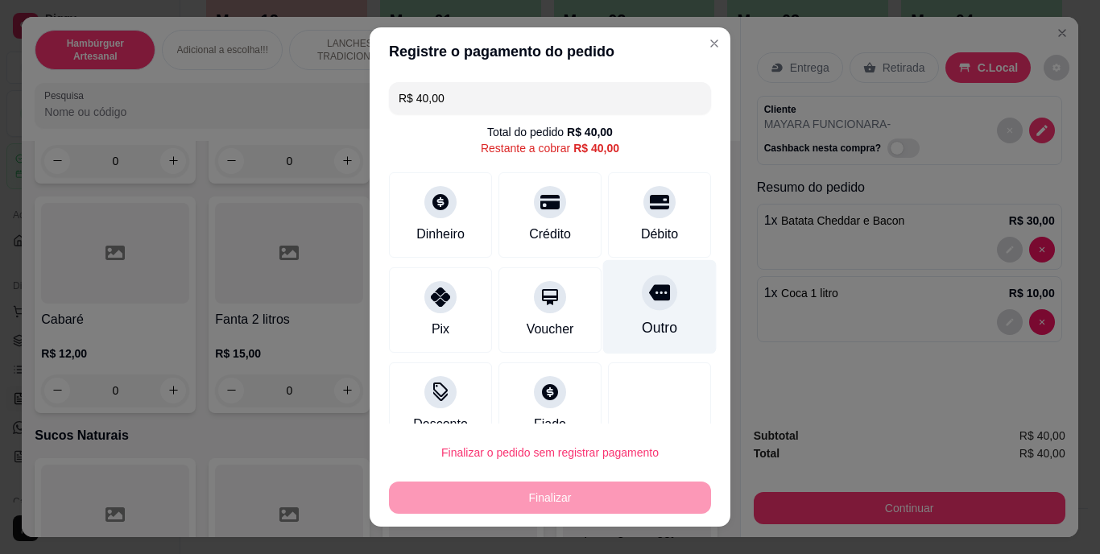
click at [611, 314] on div "Outro" at bounding box center [660, 307] width 114 height 94
type input "R$ 0,00"
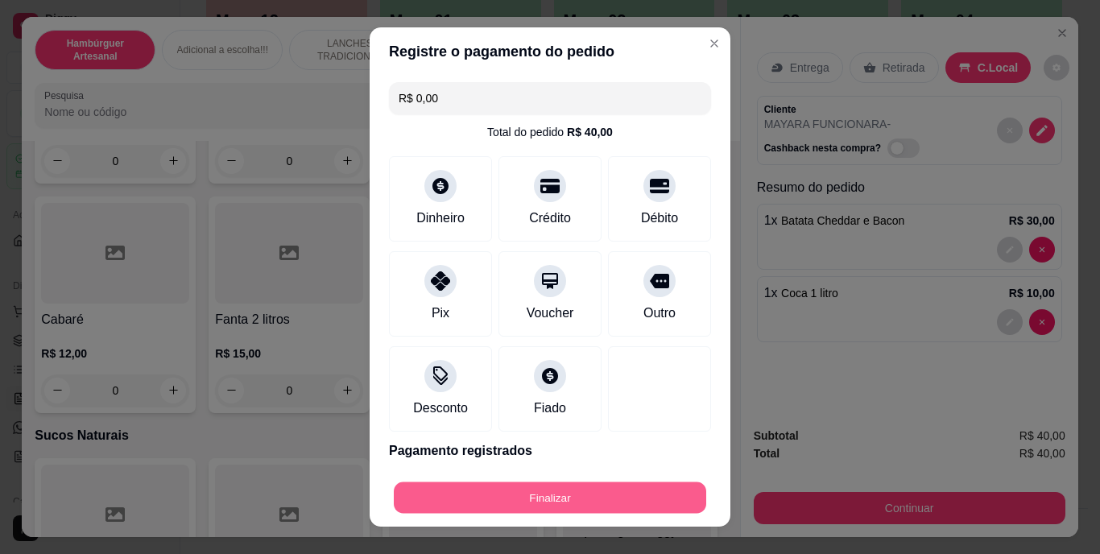
click at [584, 486] on button "Finalizar" at bounding box center [550, 497] width 312 height 31
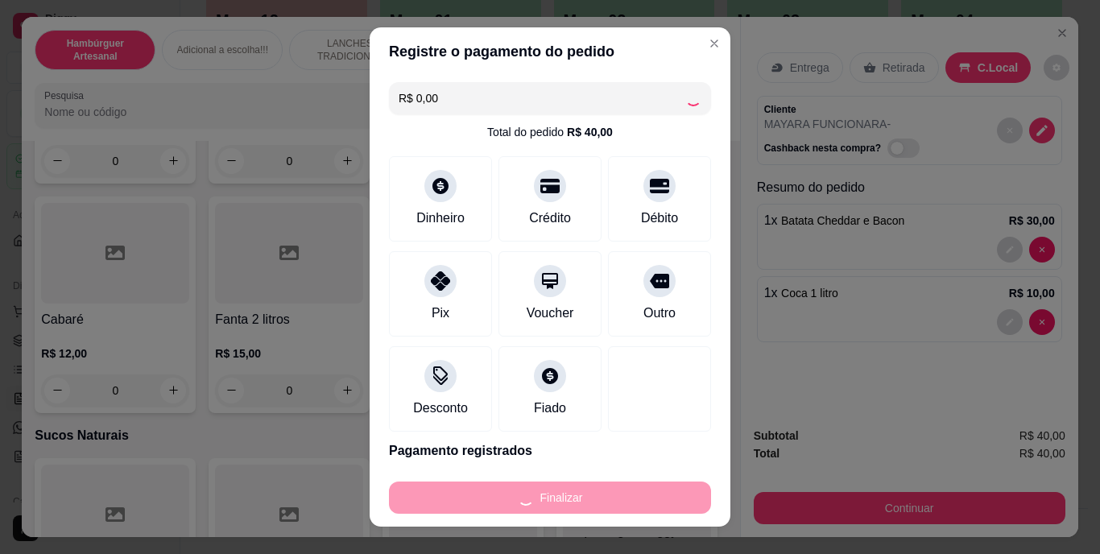
type input "0"
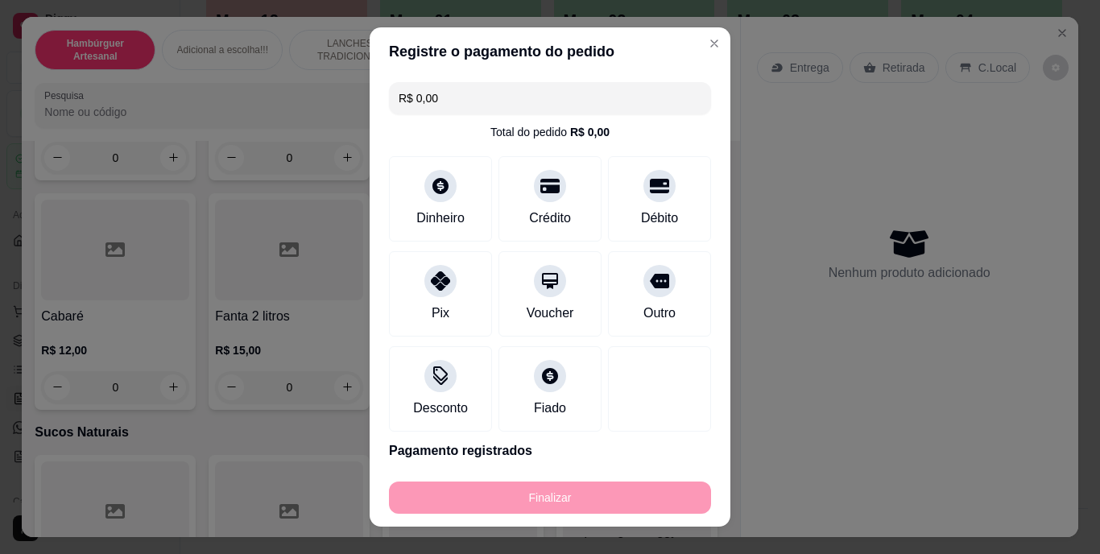
type input "-R$ 40,00"
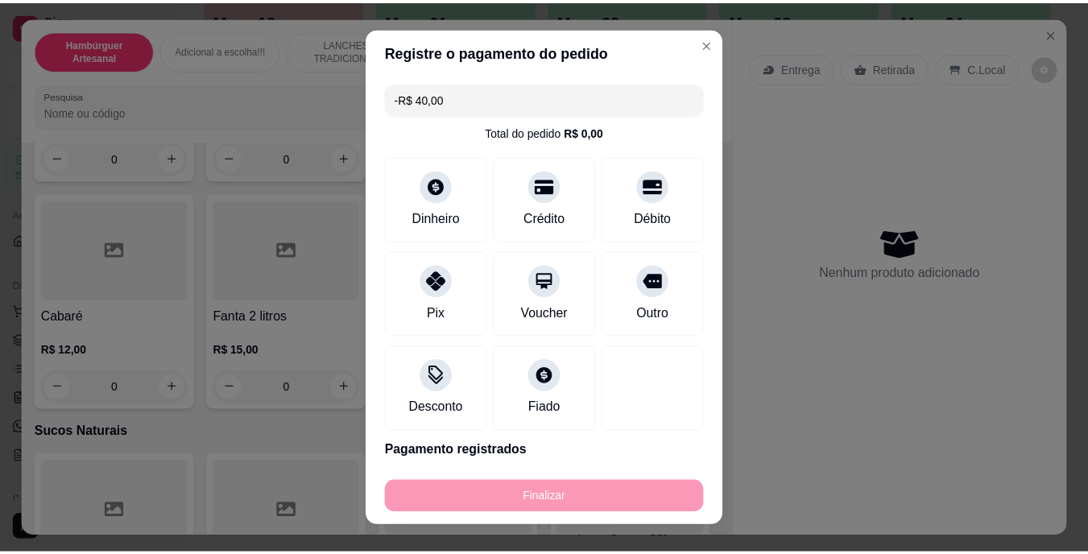
scroll to position [4669, 0]
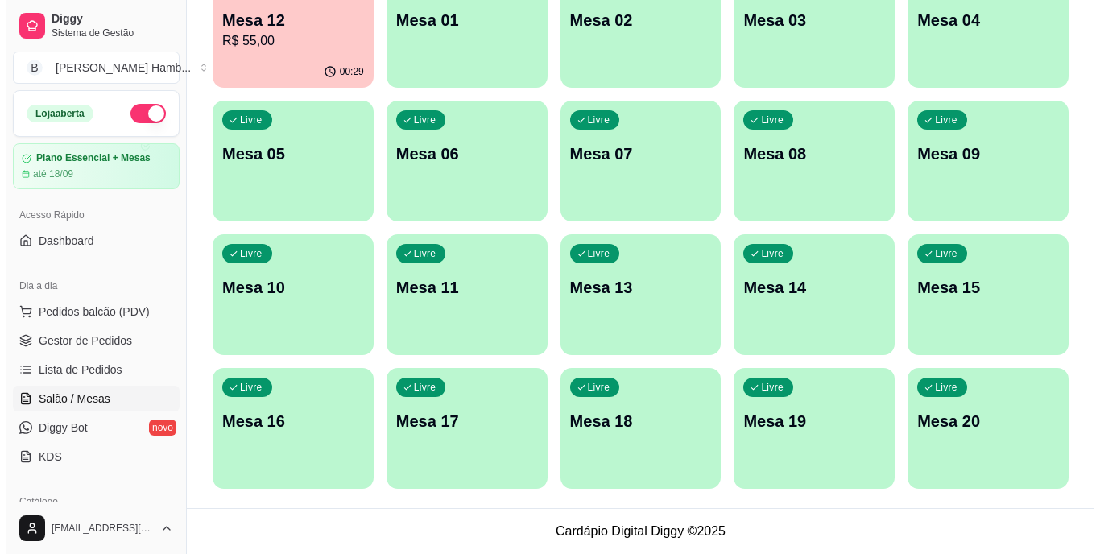
scroll to position [46, 0]
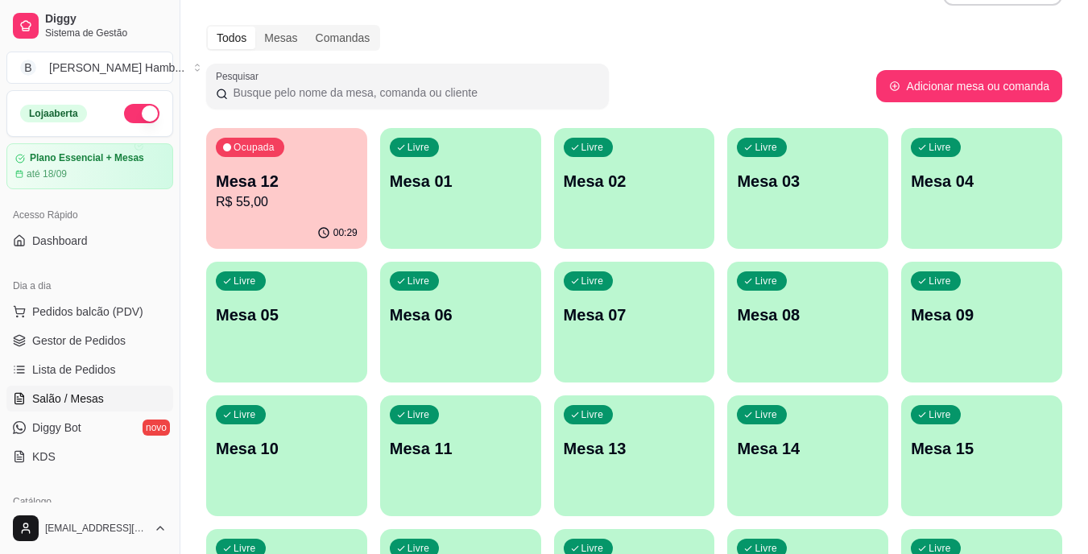
click at [281, 203] on p "R$ 55,00" at bounding box center [287, 201] width 142 height 19
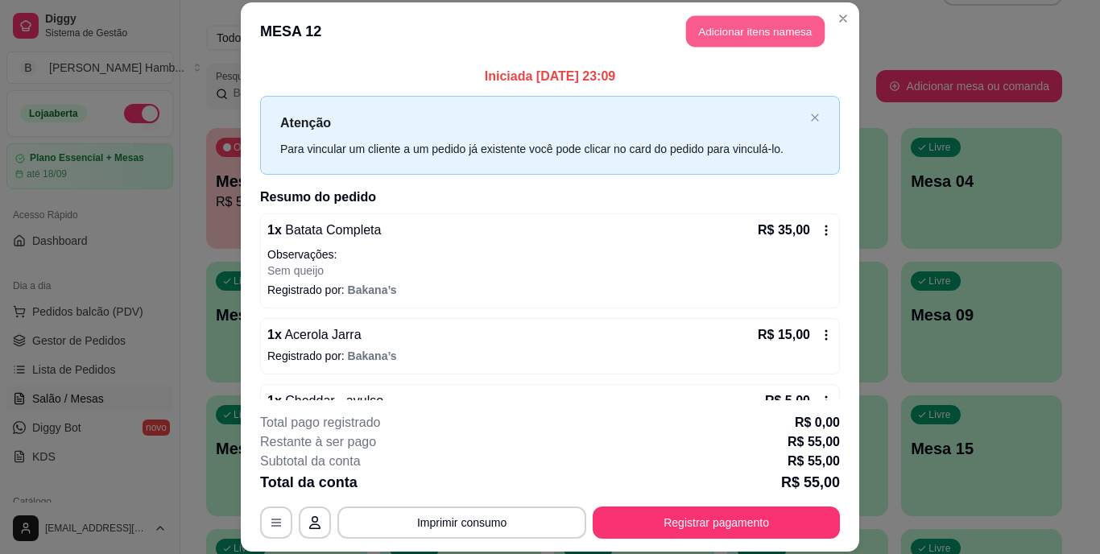
click at [779, 23] on button "Adicionar itens na mesa" at bounding box center [755, 31] width 139 height 31
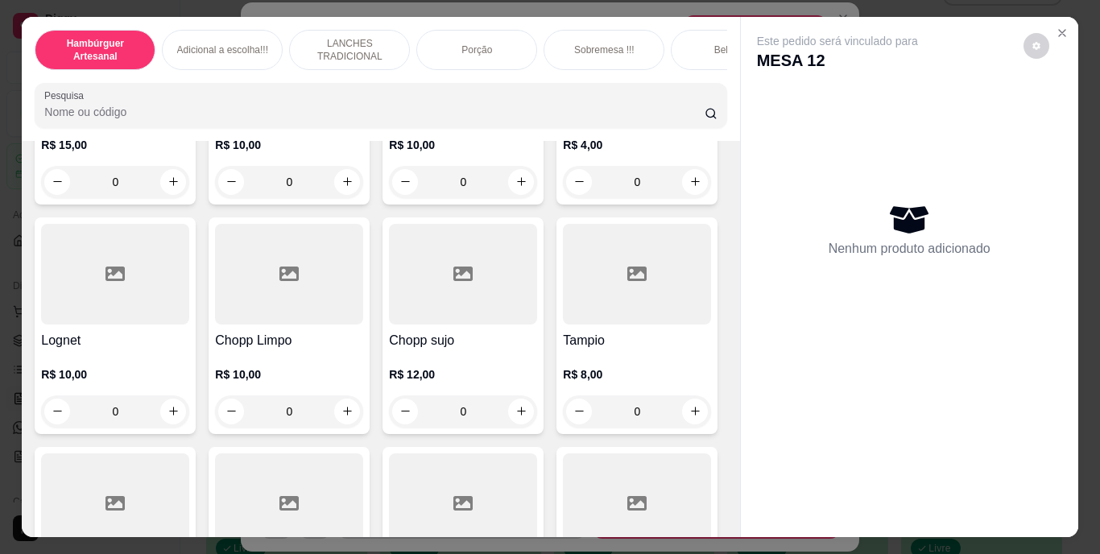
scroll to position [4348, 0]
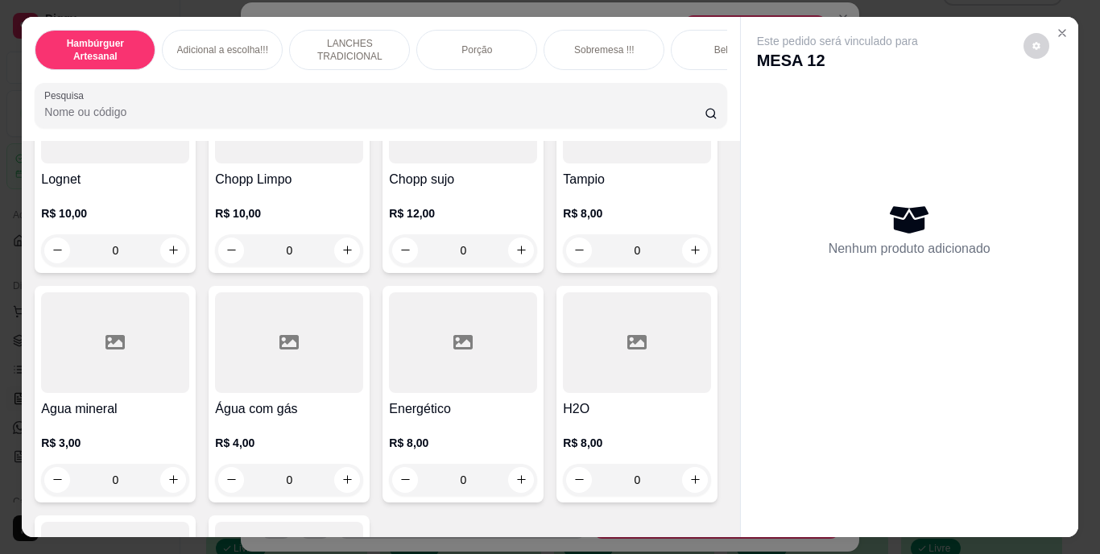
type input "1"
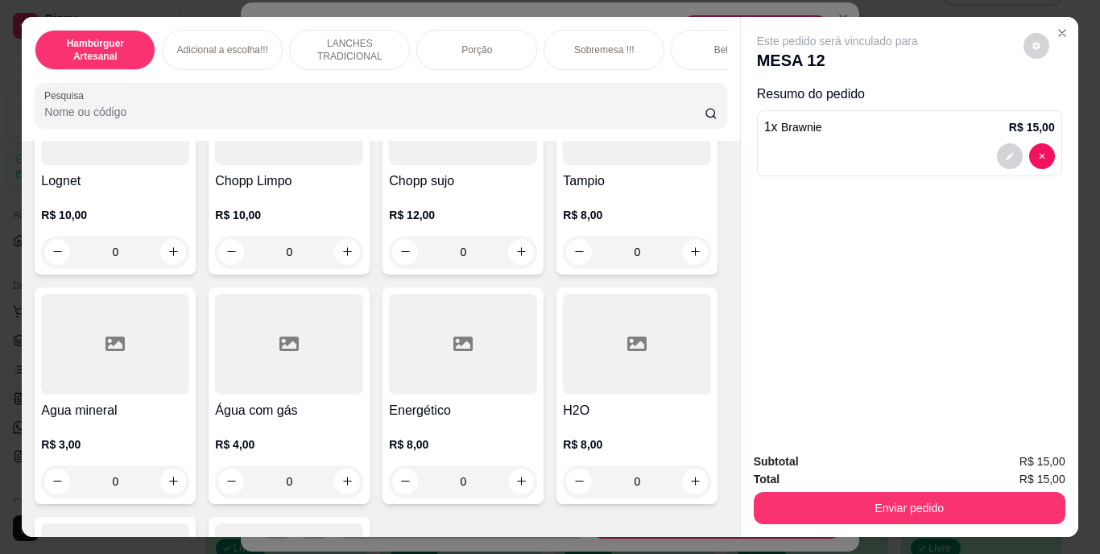
scroll to position [4349, 0]
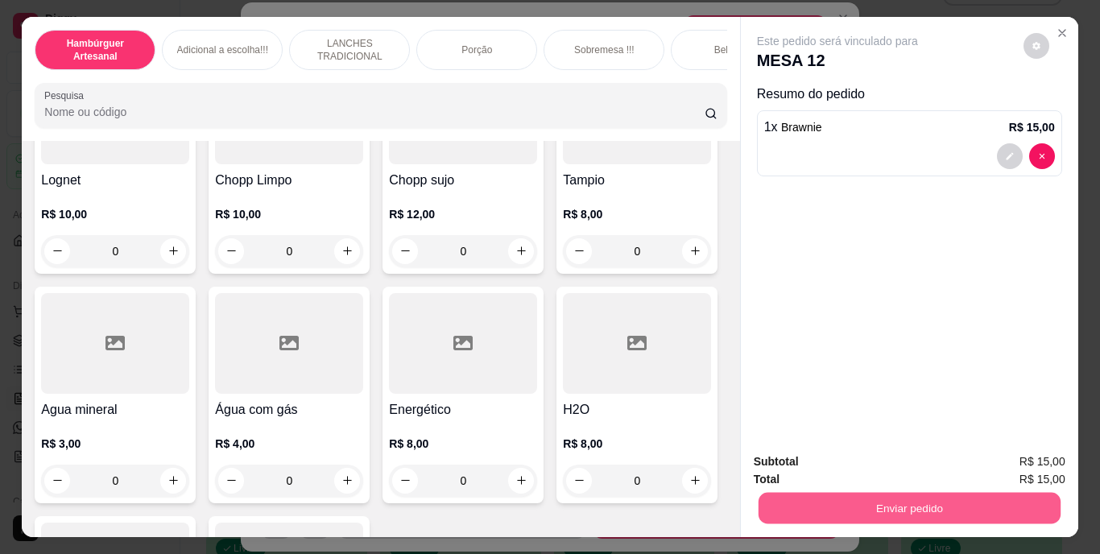
click at [895, 500] on button "Enviar pedido" at bounding box center [909, 508] width 302 height 31
click at [881, 457] on button "Não registrar e enviar pedido" at bounding box center [856, 463] width 163 height 30
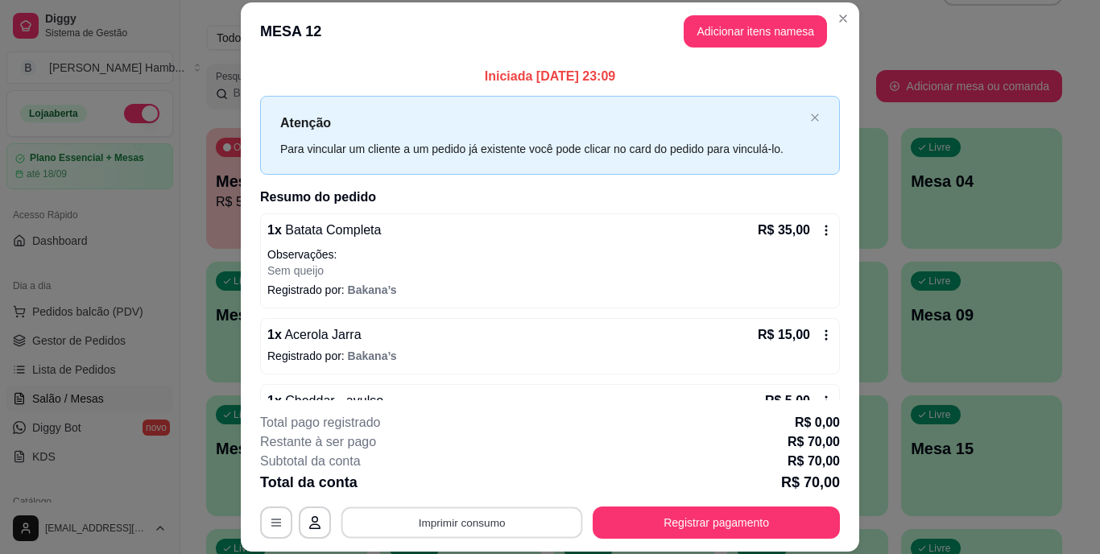
click at [467, 517] on button "Imprimir consumo" at bounding box center [462, 521] width 242 height 31
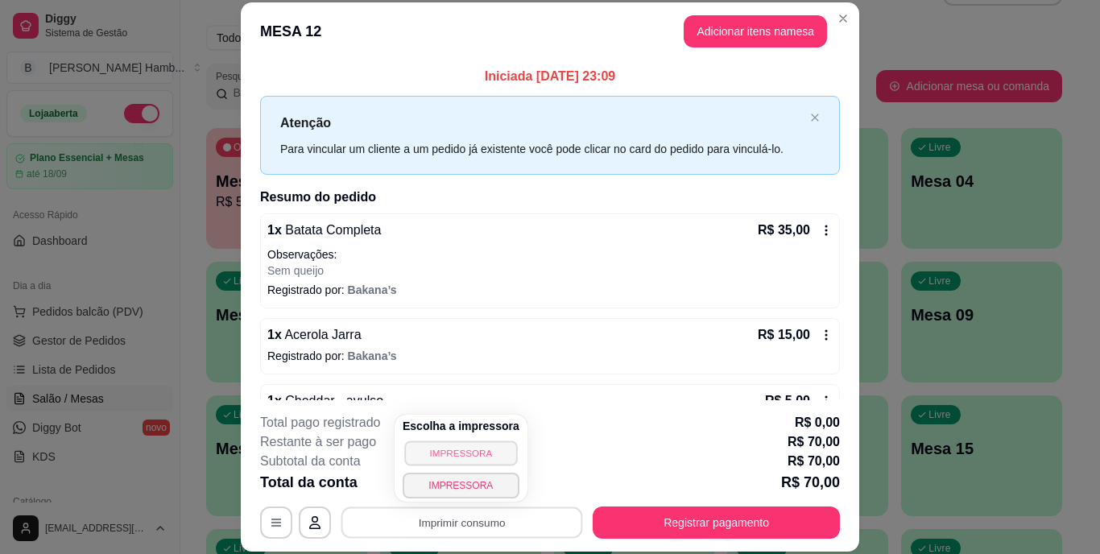
click at [434, 452] on button "IMPRESSORA" at bounding box center [460, 452] width 113 height 25
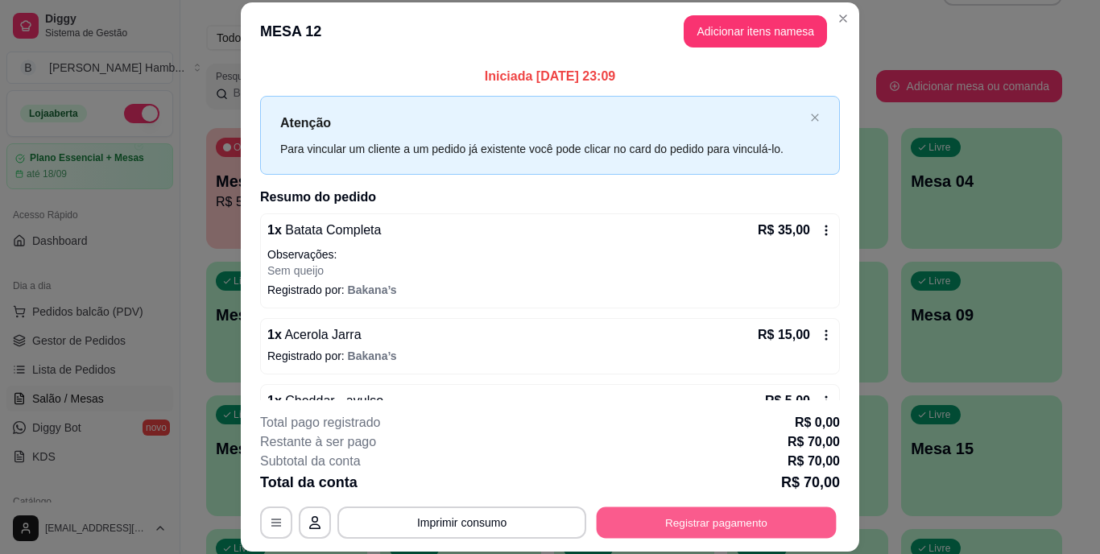
click at [664, 524] on button "Registrar pagamento" at bounding box center [717, 521] width 240 height 31
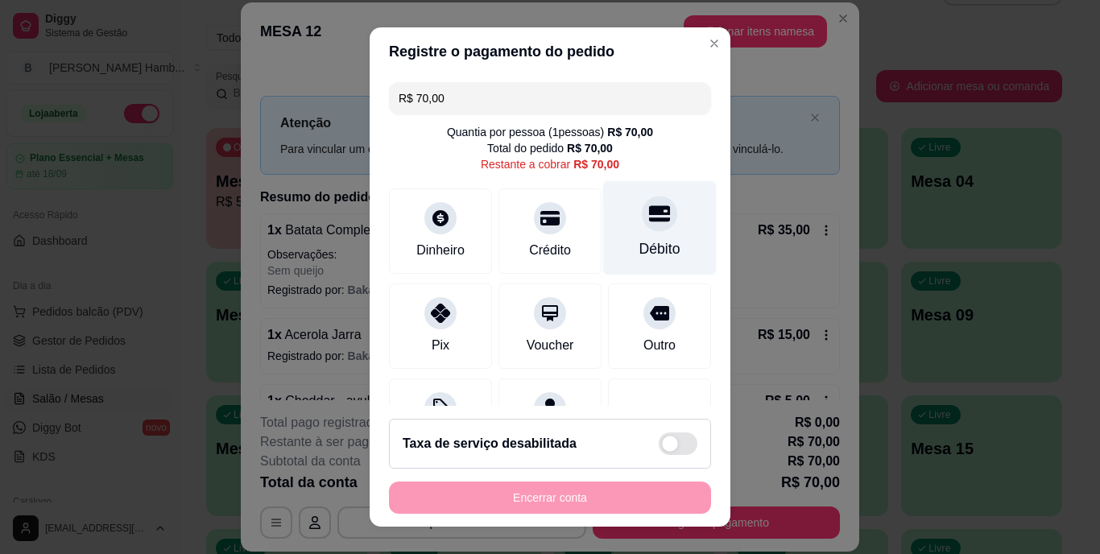
click at [639, 242] on div "Débito" at bounding box center [659, 249] width 41 height 21
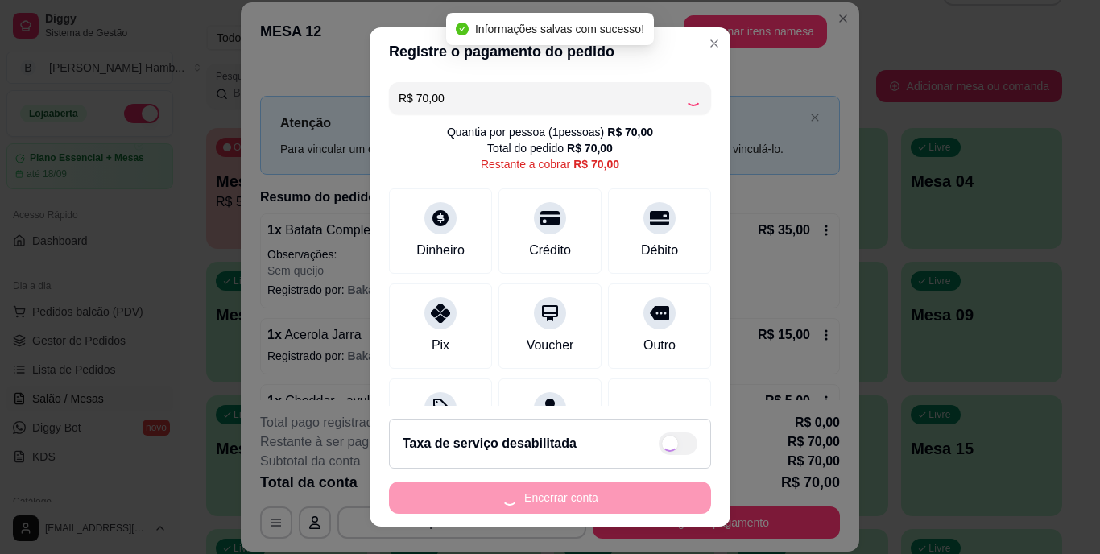
type input "R$ 0,00"
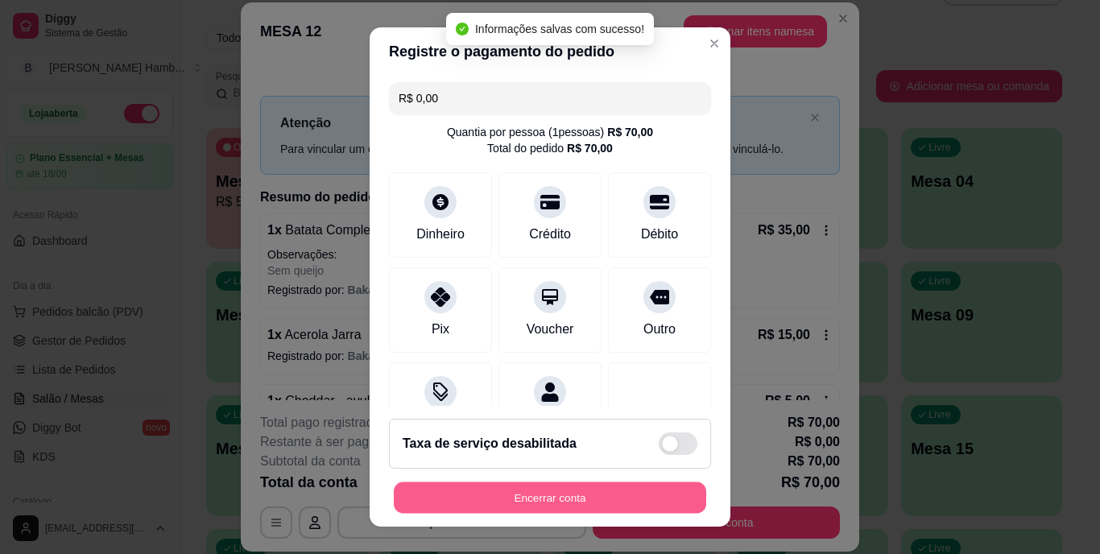
click at [519, 493] on button "Encerrar conta" at bounding box center [550, 497] width 312 height 31
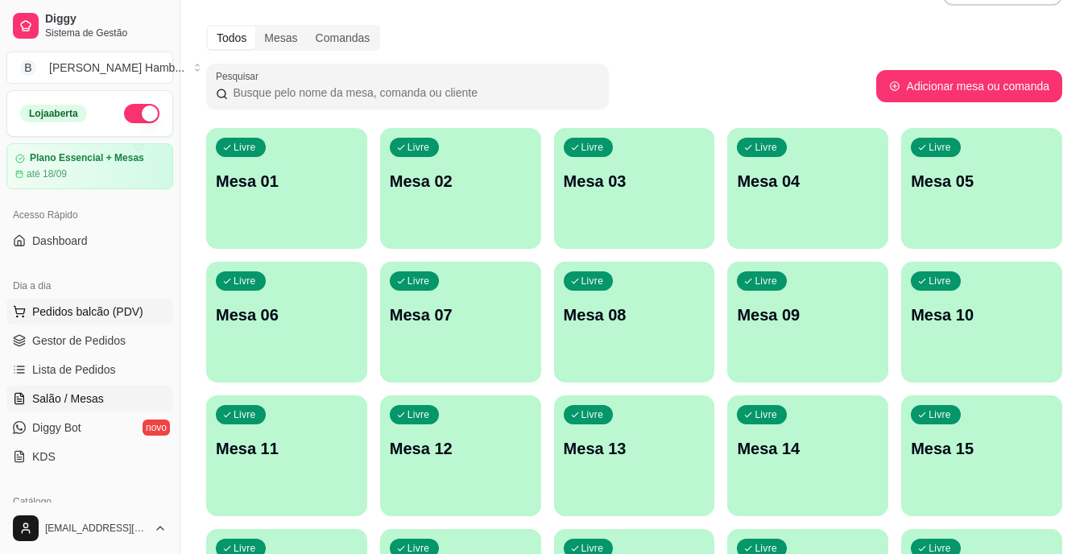
click at [121, 309] on span "Pedidos balcão (PDV)" at bounding box center [87, 312] width 111 height 16
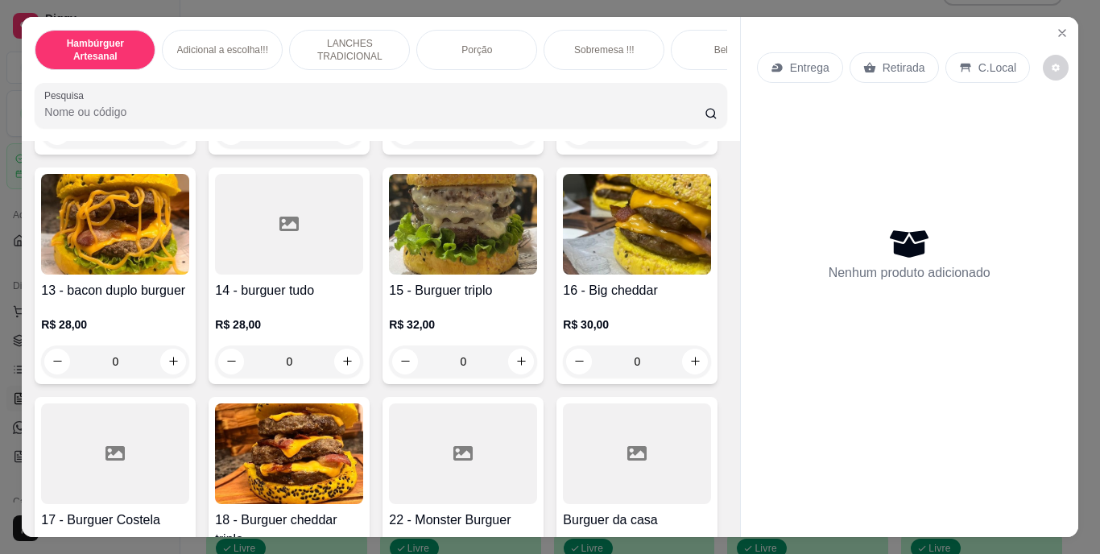
scroll to position [886, 0]
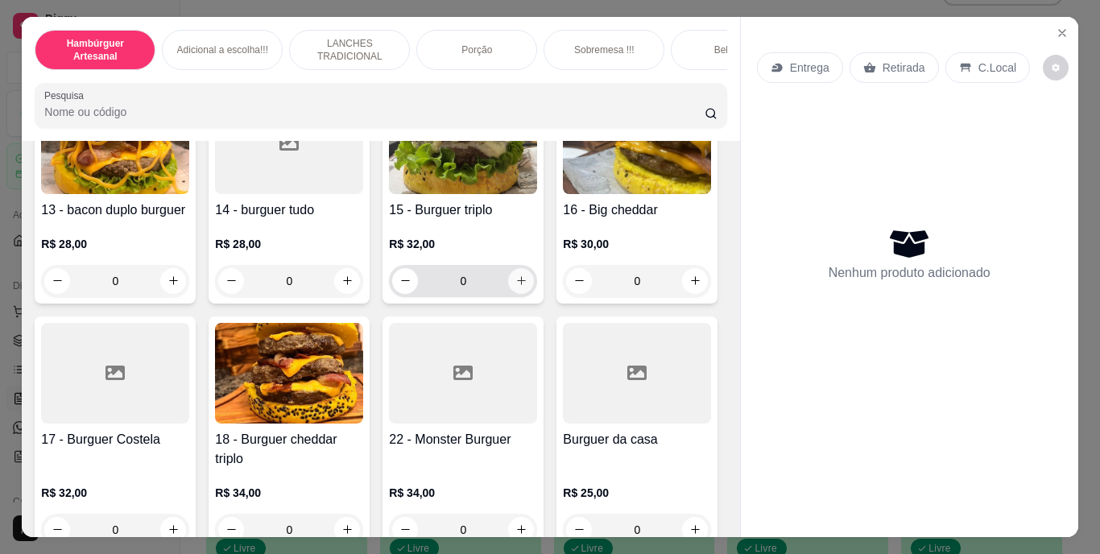
click at [518, 294] on button "increase-product-quantity" at bounding box center [521, 281] width 26 height 26
type input "1"
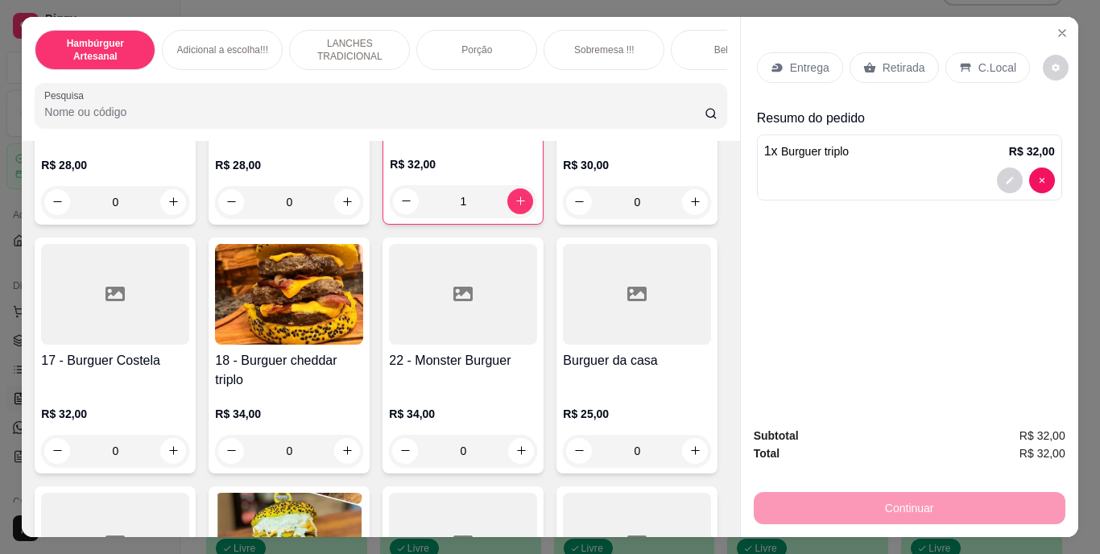
scroll to position [1208, 0]
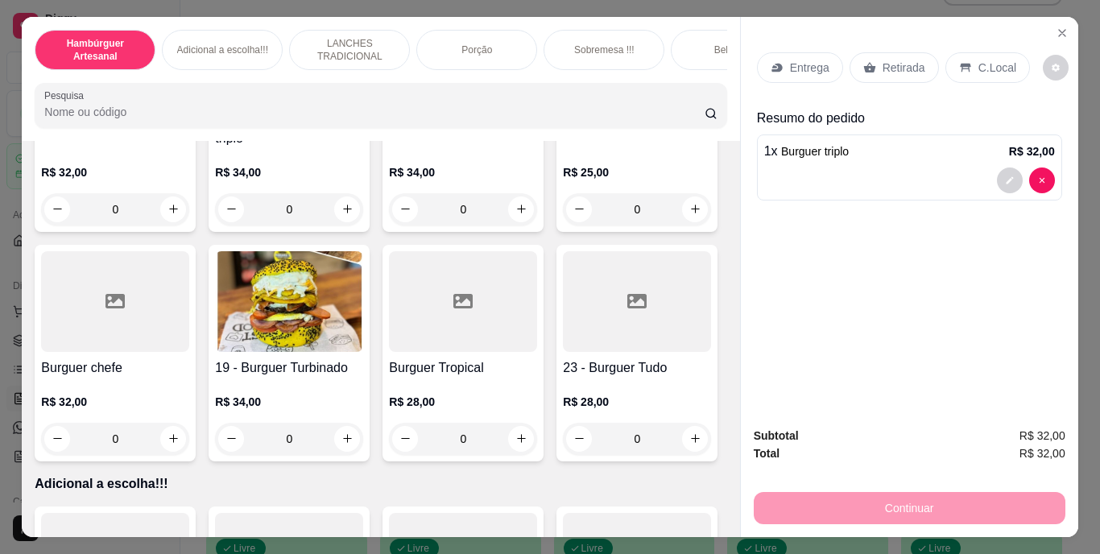
type input "1"
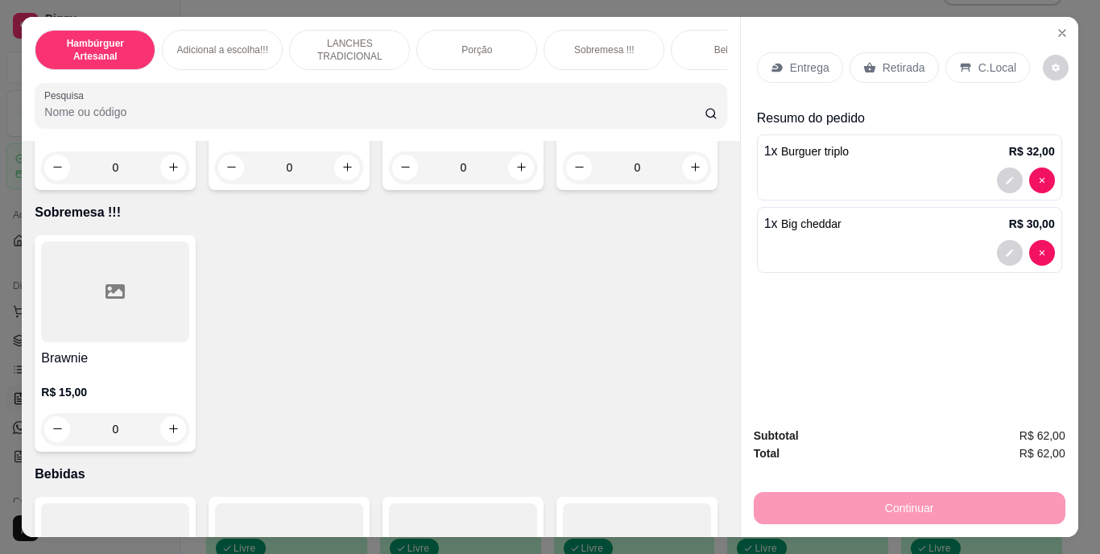
scroll to position [3382, 0]
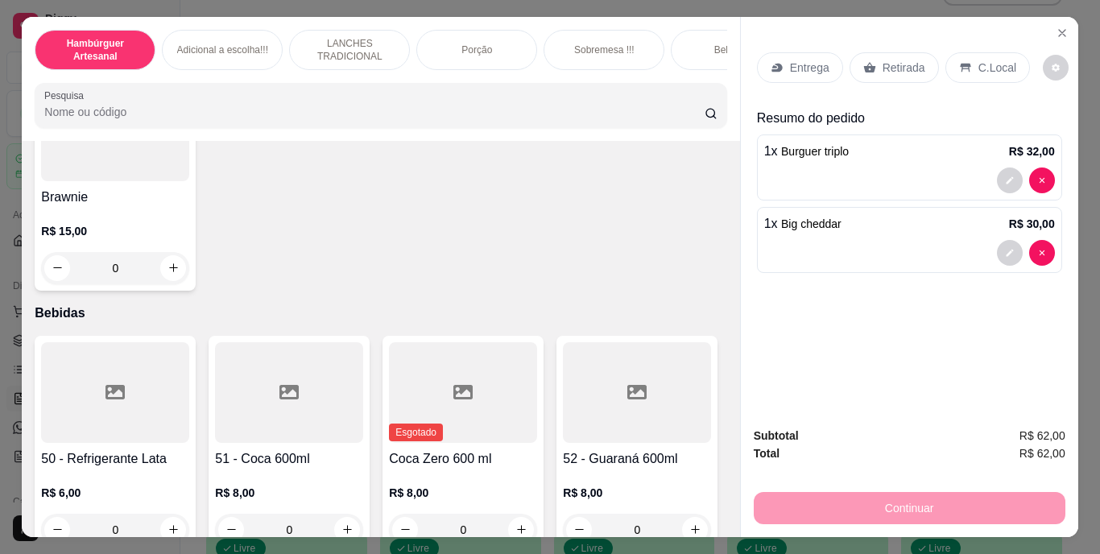
type input "1"
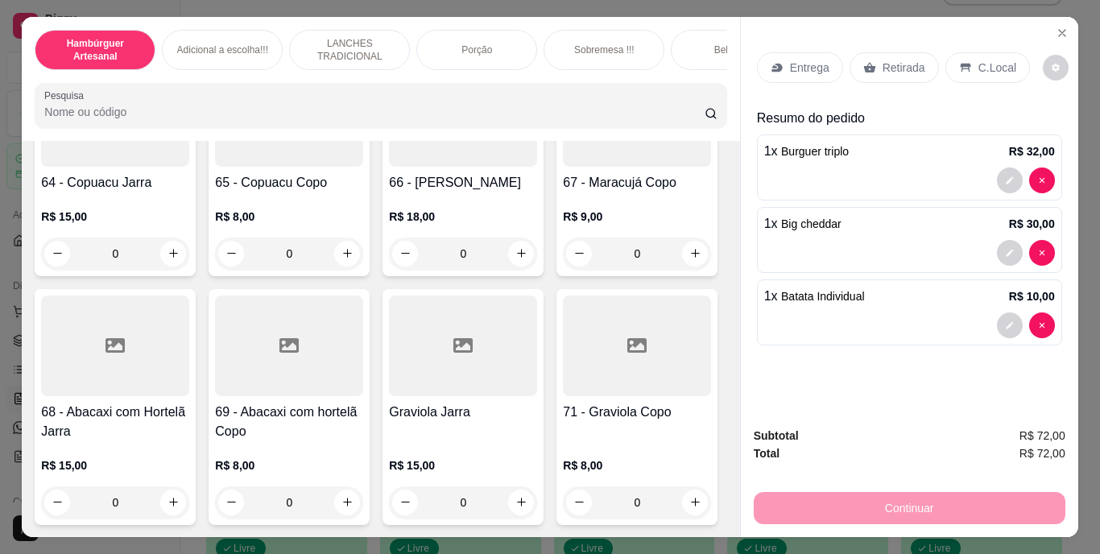
scroll to position [6442, 0]
click at [169, 28] on icon "increase-product-quantity" at bounding box center [173, 23] width 9 height 9
type input "1"
click at [797, 60] on p "Entrega" at bounding box center [809, 68] width 39 height 16
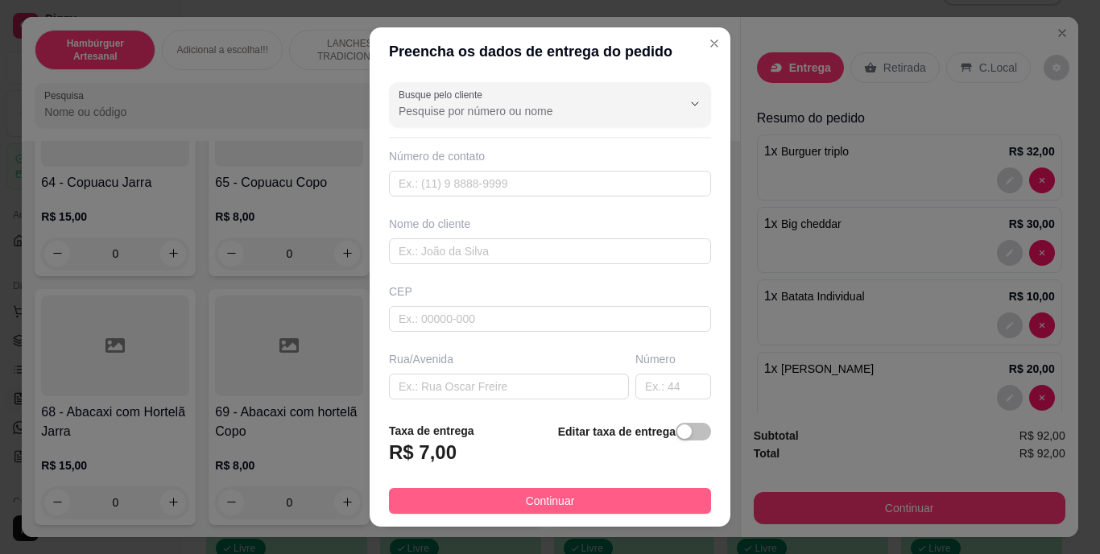
click at [574, 498] on button "Continuar" at bounding box center [550, 501] width 322 height 26
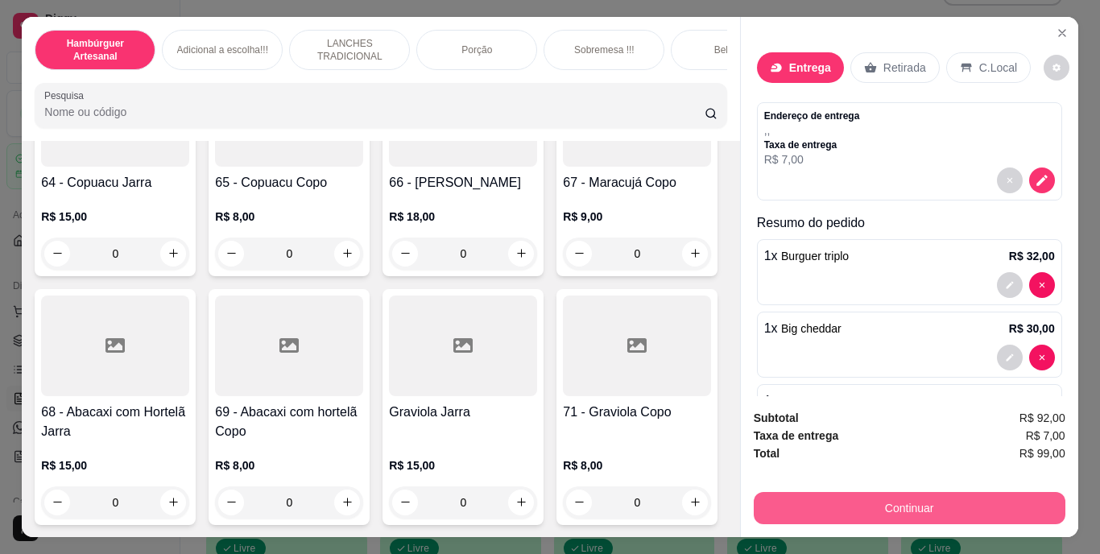
click at [886, 505] on button "Continuar" at bounding box center [910, 508] width 312 height 32
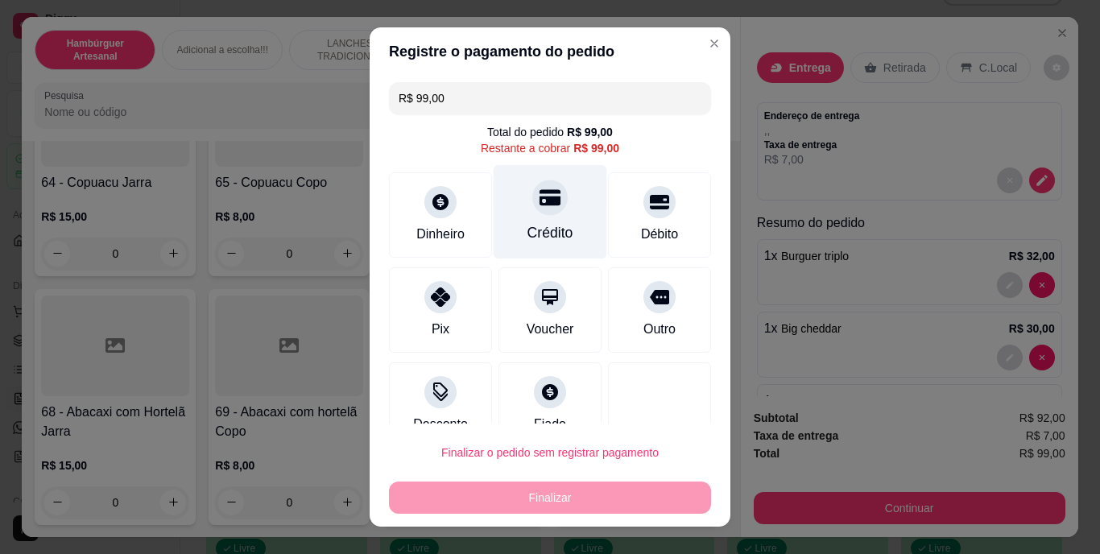
click at [548, 231] on div "Crédito" at bounding box center [550, 233] width 46 height 21
type input "R$ 0,00"
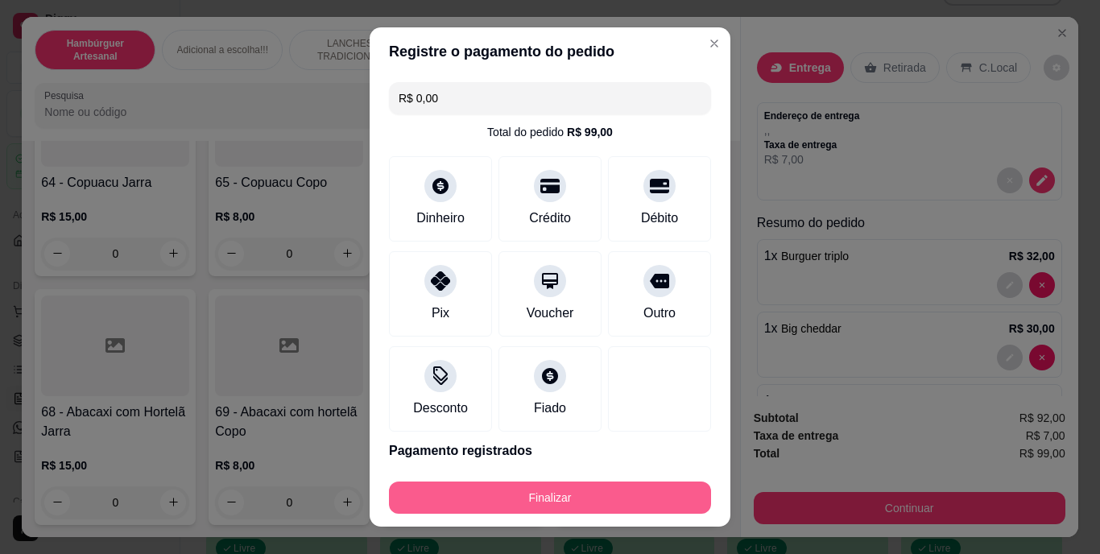
click at [519, 499] on button "Finalizar" at bounding box center [550, 498] width 322 height 32
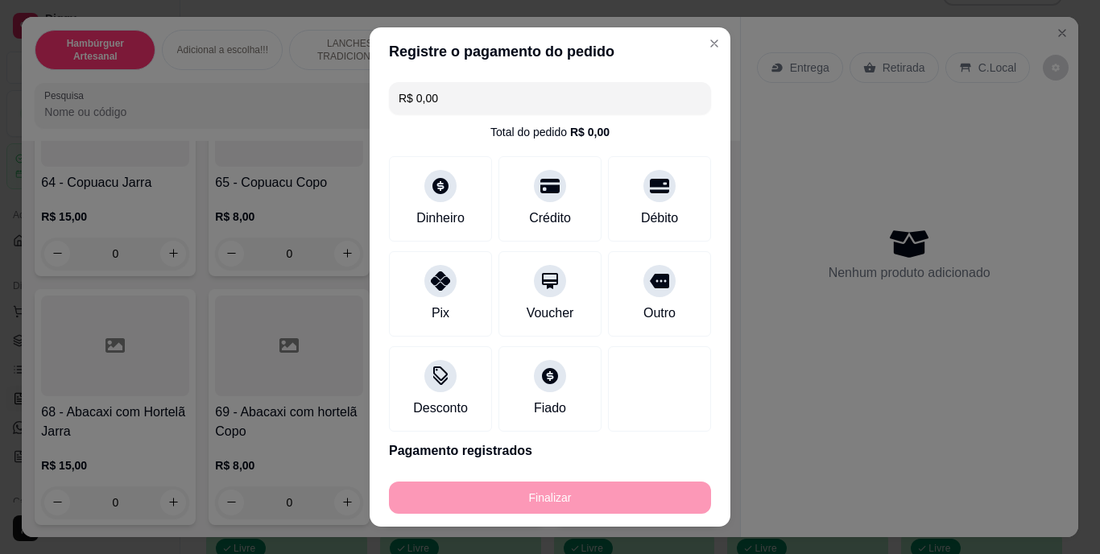
type input "0"
type input "-R$ 99,00"
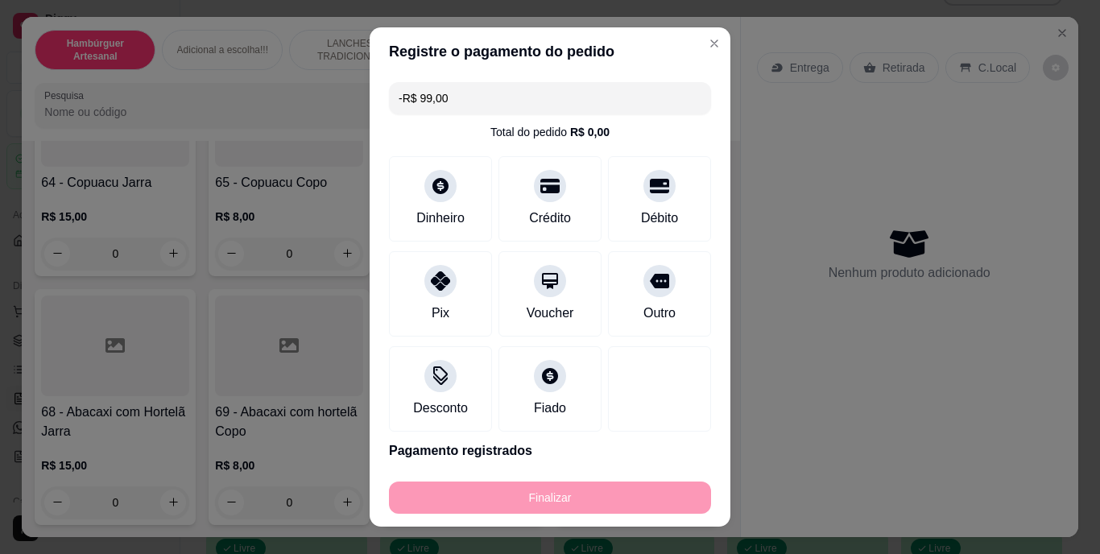
scroll to position [6439, 0]
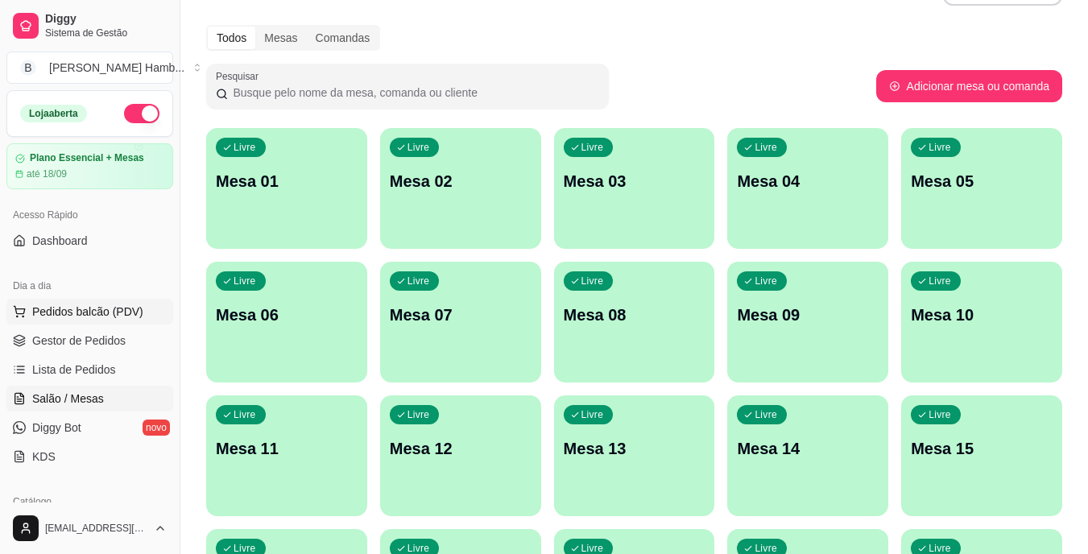
click at [85, 316] on span "Pedidos balcão (PDV)" at bounding box center [87, 312] width 111 height 16
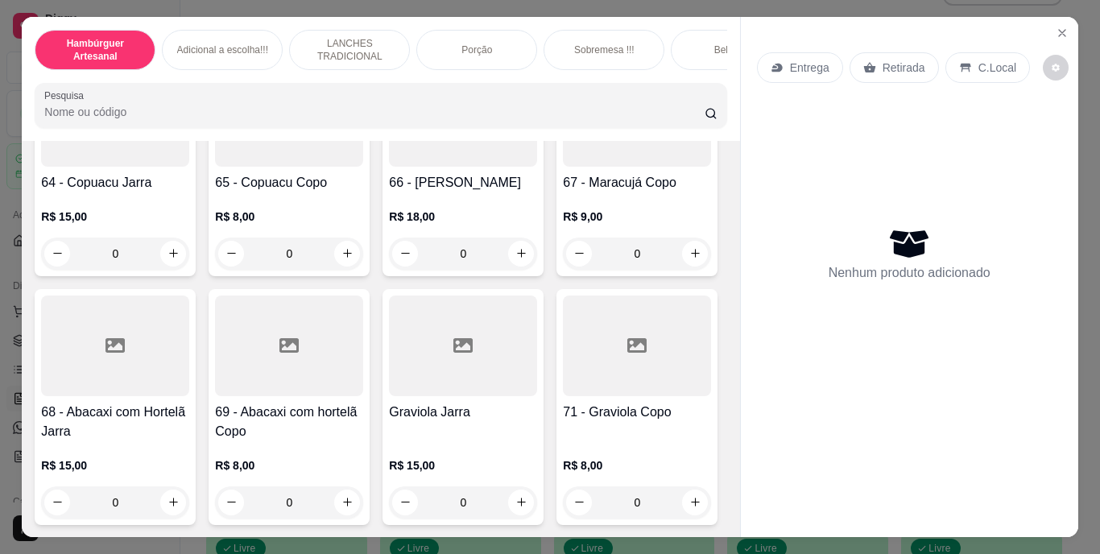
scroll to position [5395, 0]
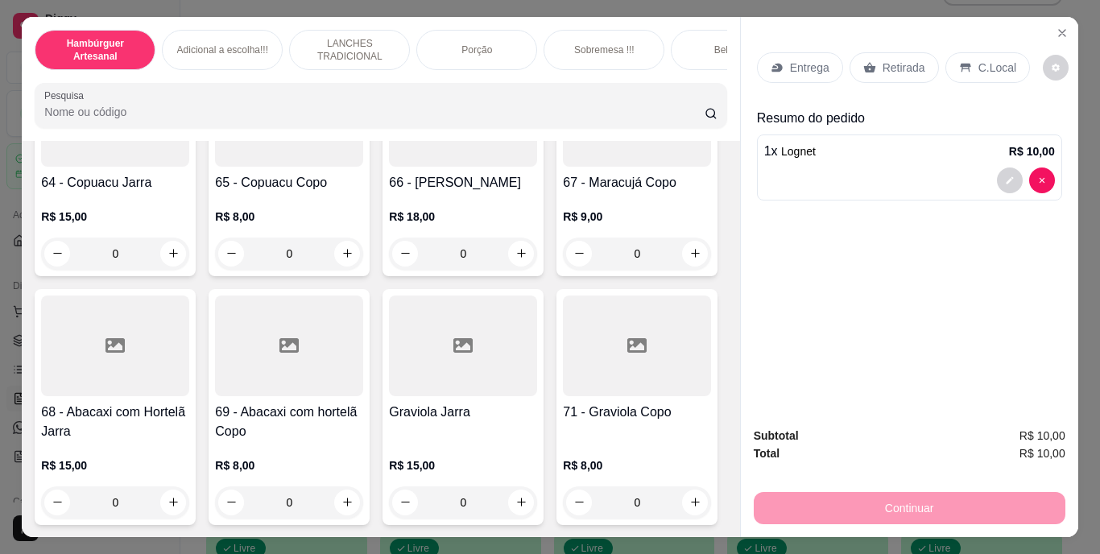
scroll to position [5396, 0]
type input "2"
click at [898, 60] on p "Retirada" at bounding box center [904, 68] width 43 height 16
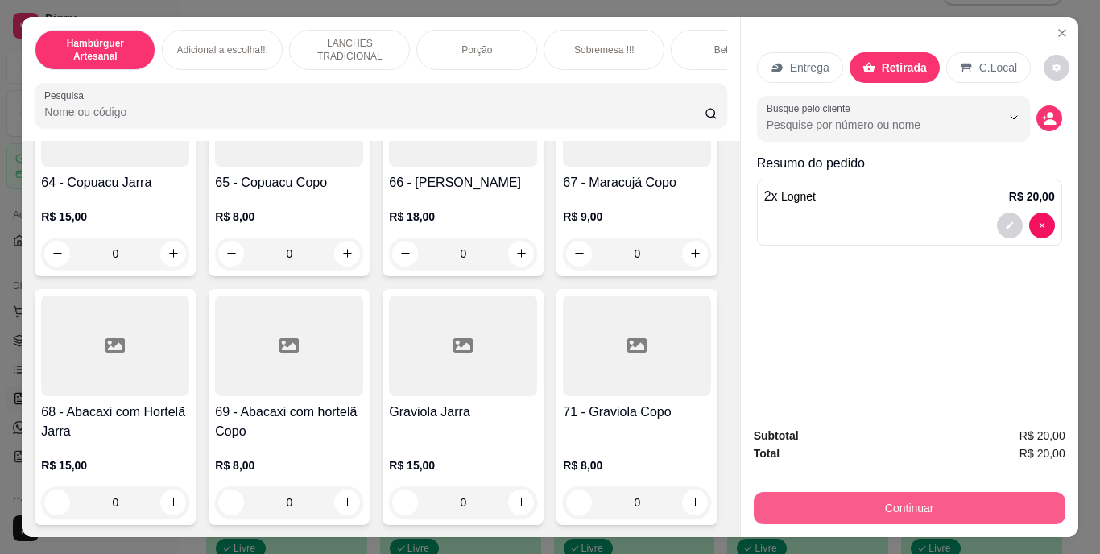
click at [807, 494] on button "Continuar" at bounding box center [910, 508] width 312 height 32
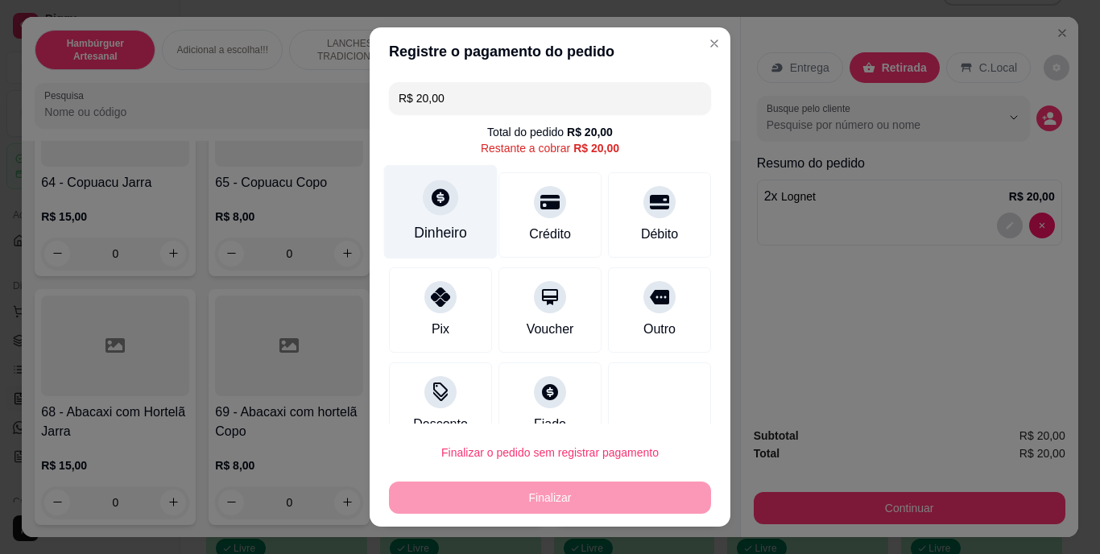
click at [436, 225] on div "Dinheiro" at bounding box center [440, 233] width 53 height 21
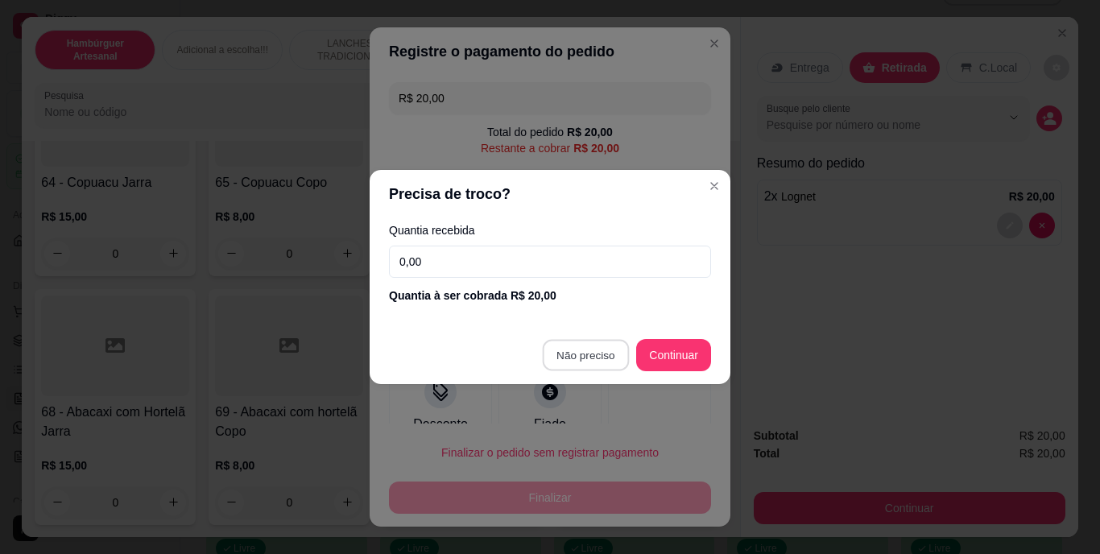
type input "R$ 0,00"
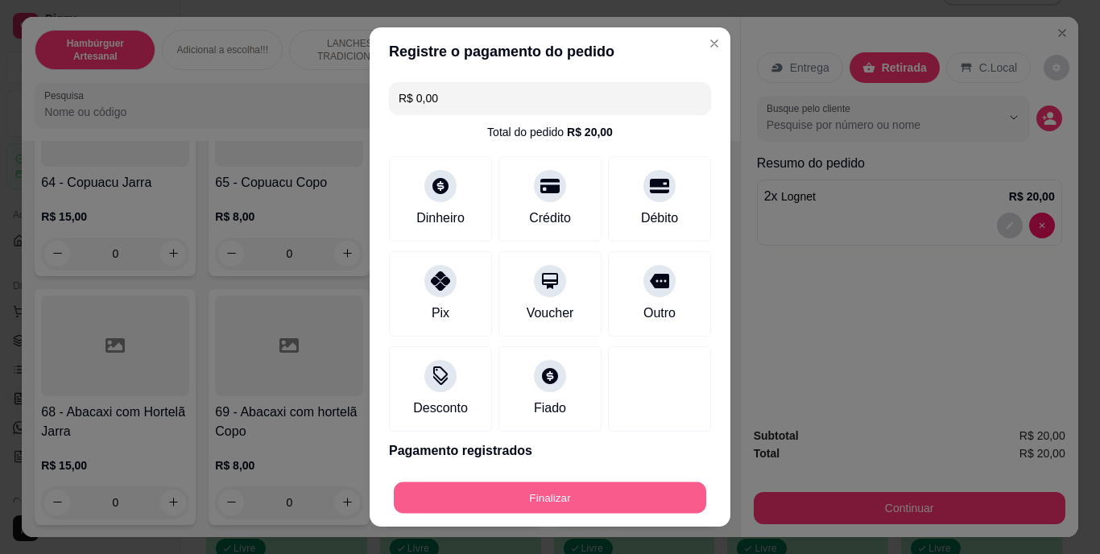
click at [569, 490] on button "Finalizar" at bounding box center [550, 497] width 312 height 31
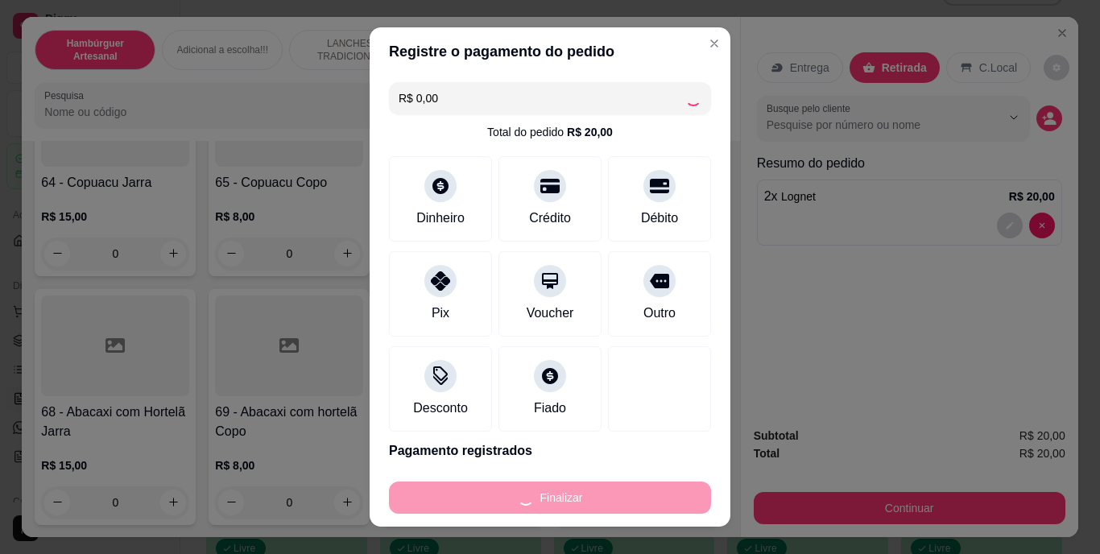
type input "0"
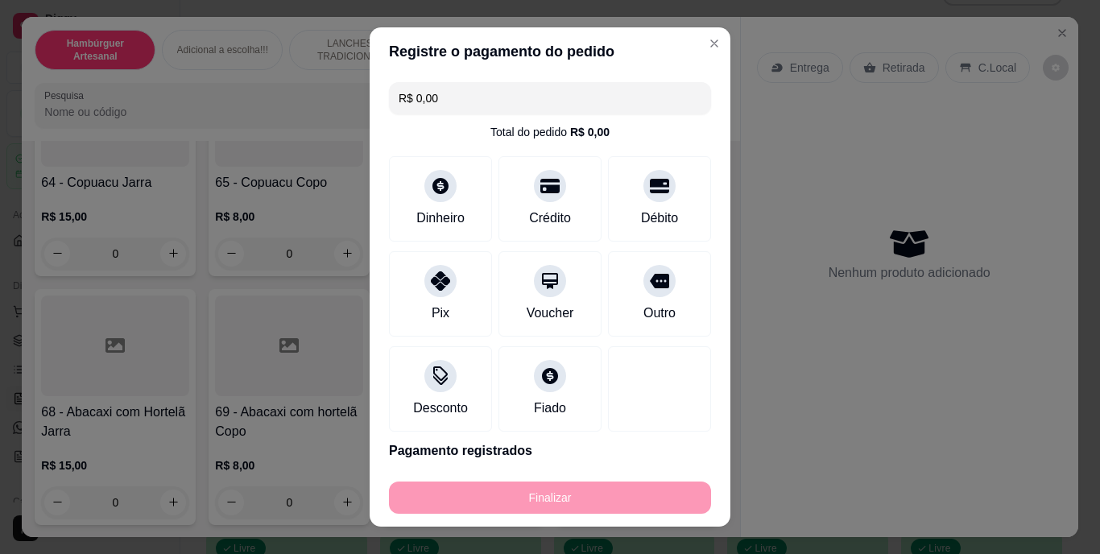
type input "-R$ 20,00"
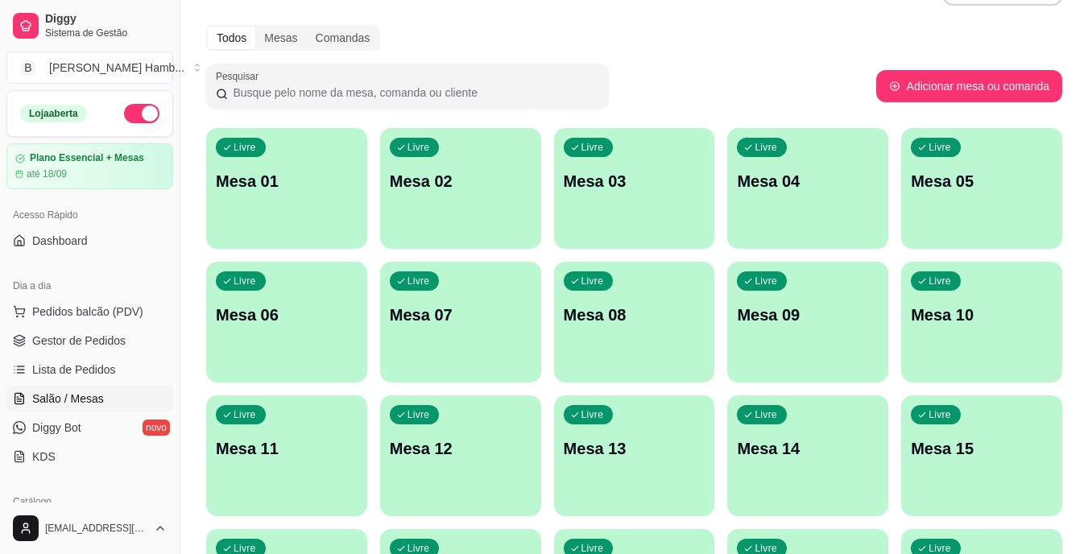
drag, startPoint x: 179, startPoint y: 52, endPoint x: 667, endPoint y: 101, distance: 490.5
click at [667, 101] on div "Pesquisar" at bounding box center [541, 86] width 670 height 45
click at [33, 301] on button "Pedidos balcão (PDV)" at bounding box center [89, 312] width 167 height 26
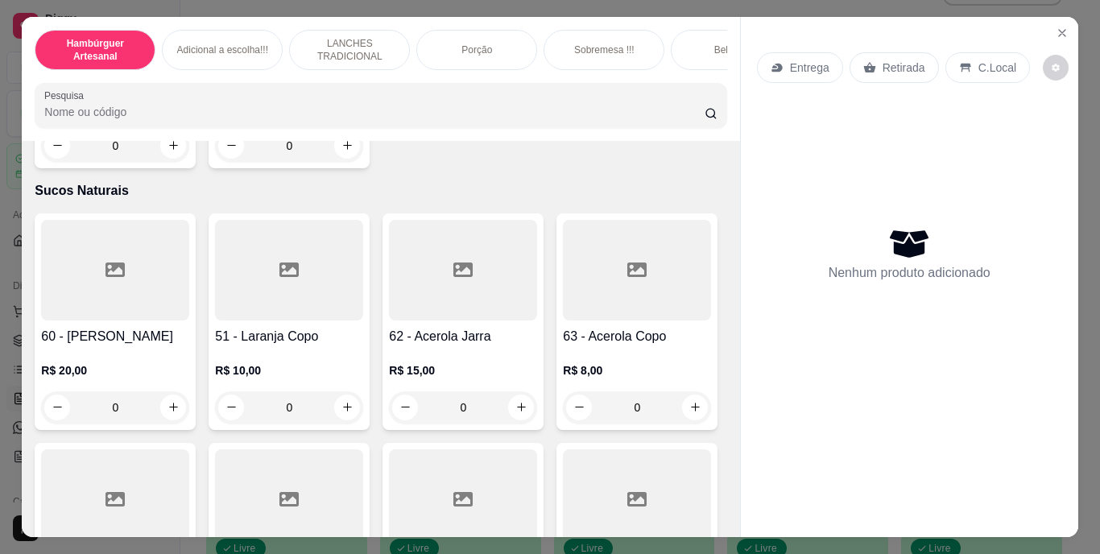
scroll to position [5154, 0]
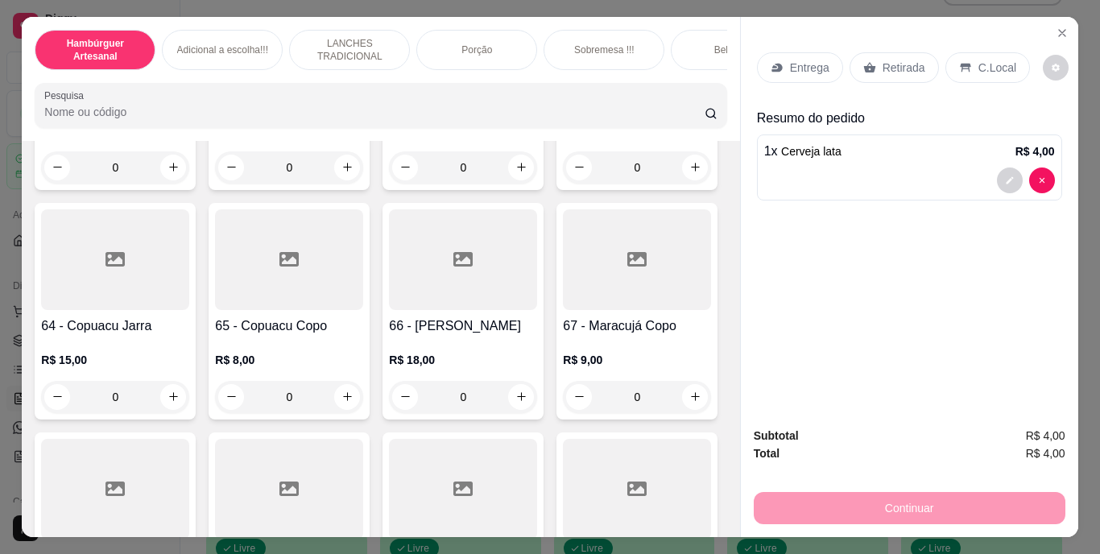
type input "2"
click at [890, 60] on p "Retirada" at bounding box center [904, 68] width 43 height 16
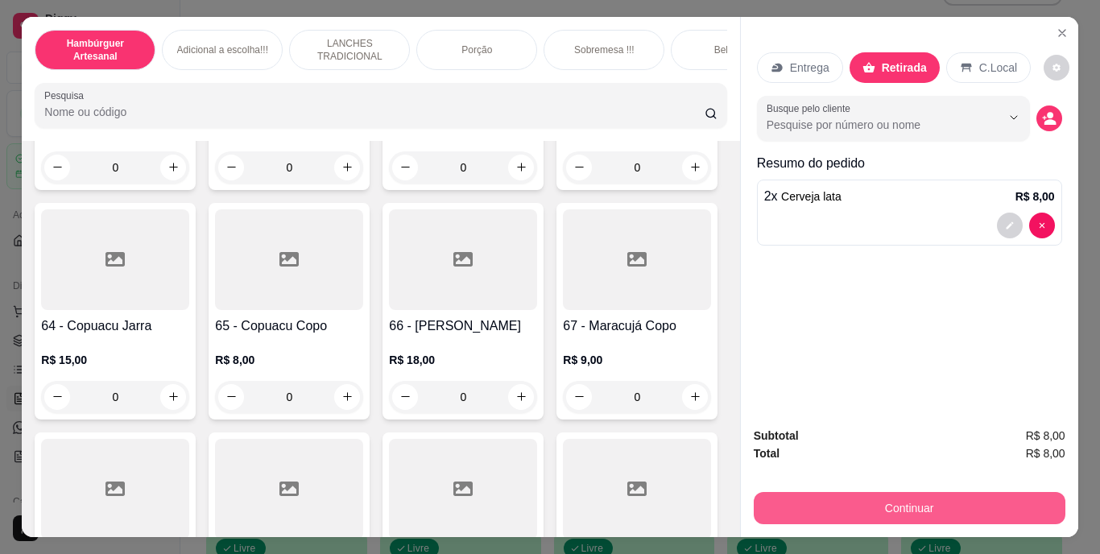
click at [830, 506] on button "Continuar" at bounding box center [910, 508] width 312 height 32
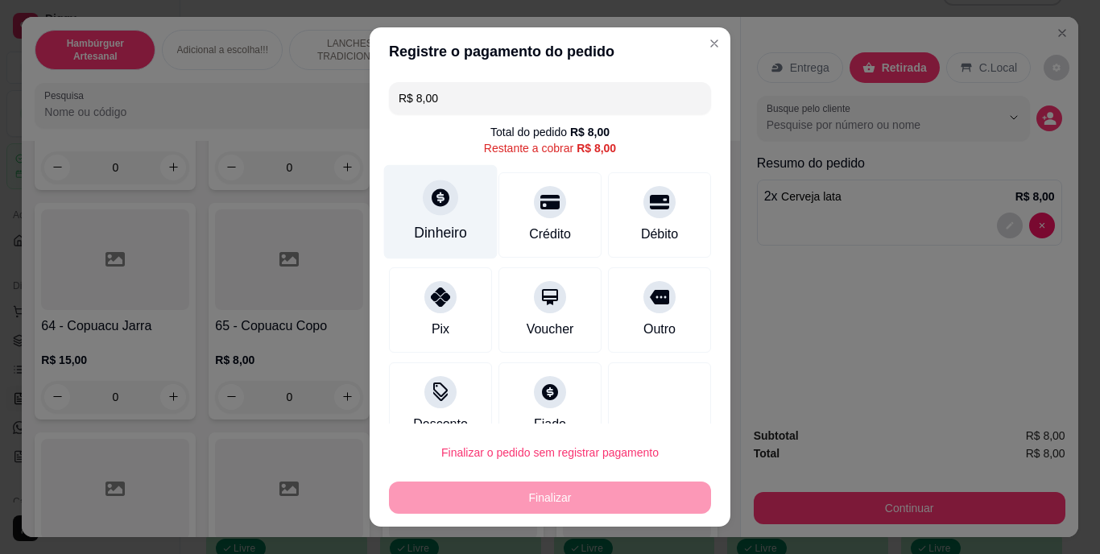
click at [446, 229] on div "Dinheiro" at bounding box center [440, 233] width 53 height 21
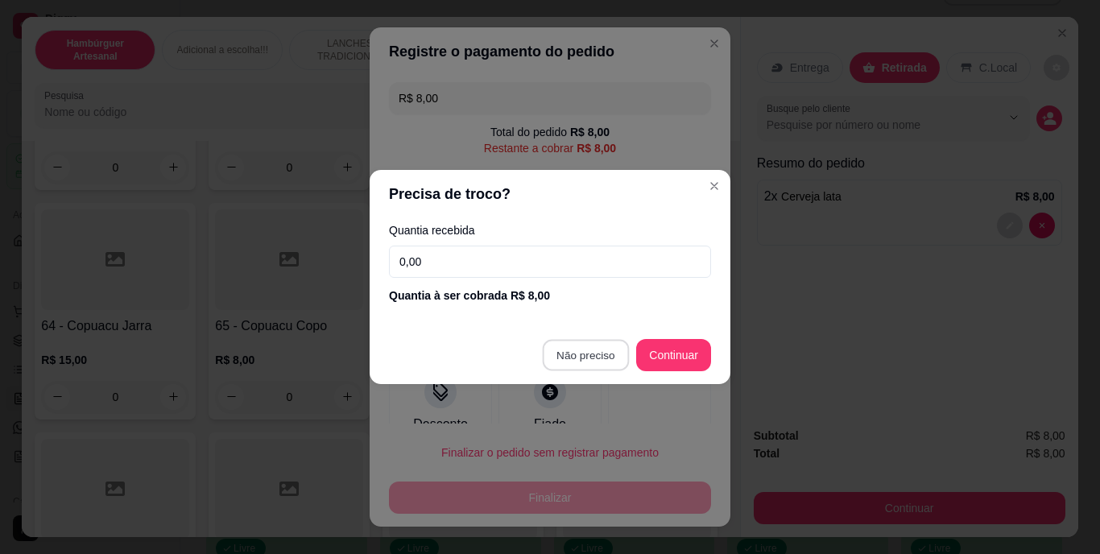
type input "R$ 0,00"
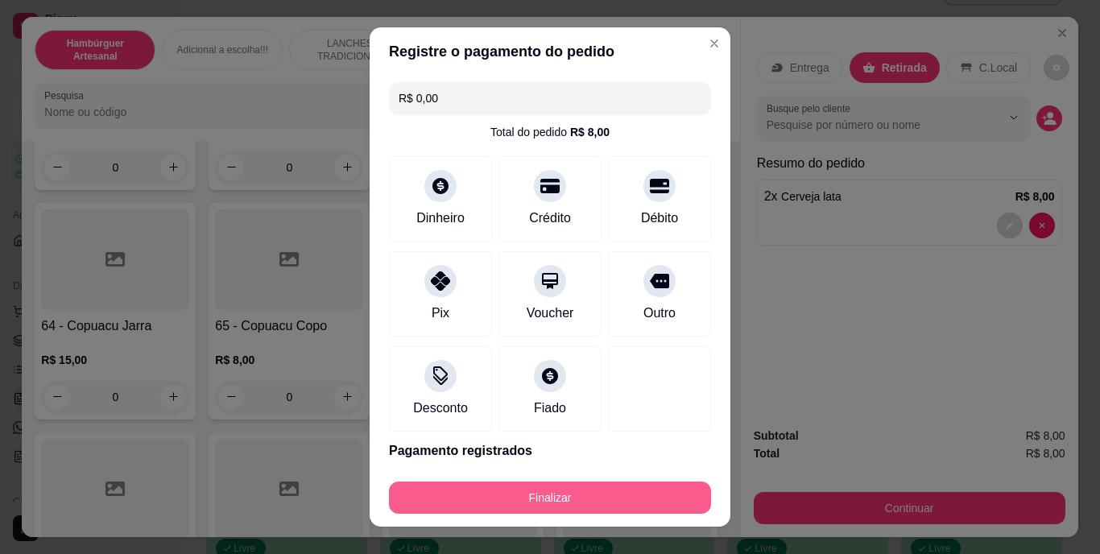
click at [606, 492] on button "Finalizar" at bounding box center [550, 498] width 322 height 32
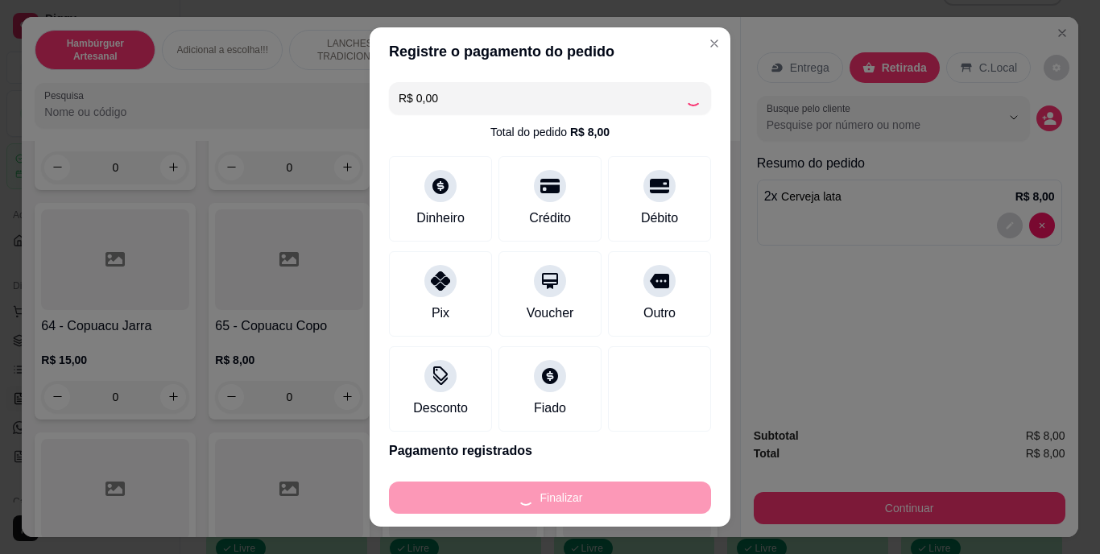
type input "0"
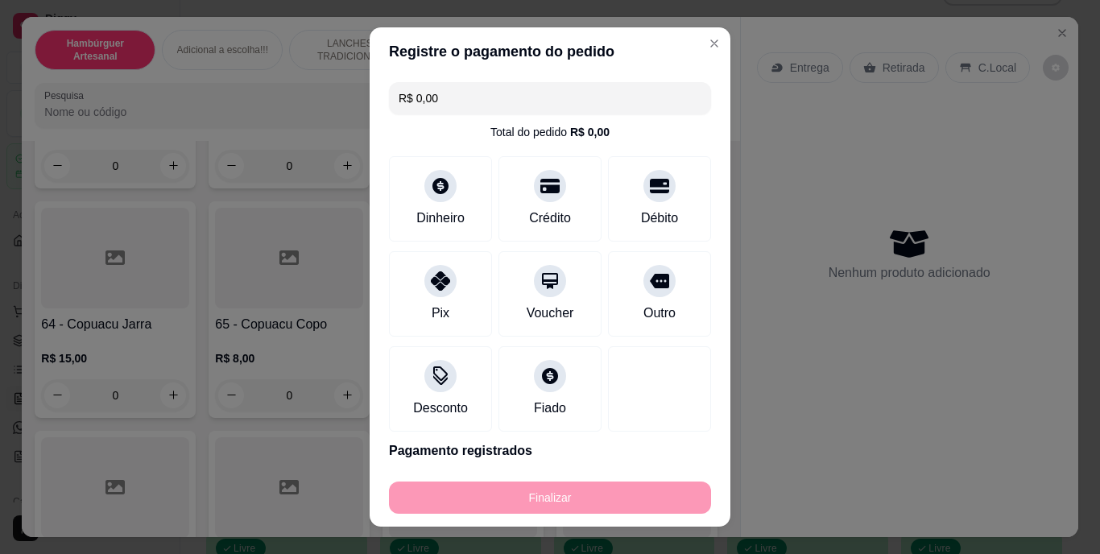
type input "-R$ 8,00"
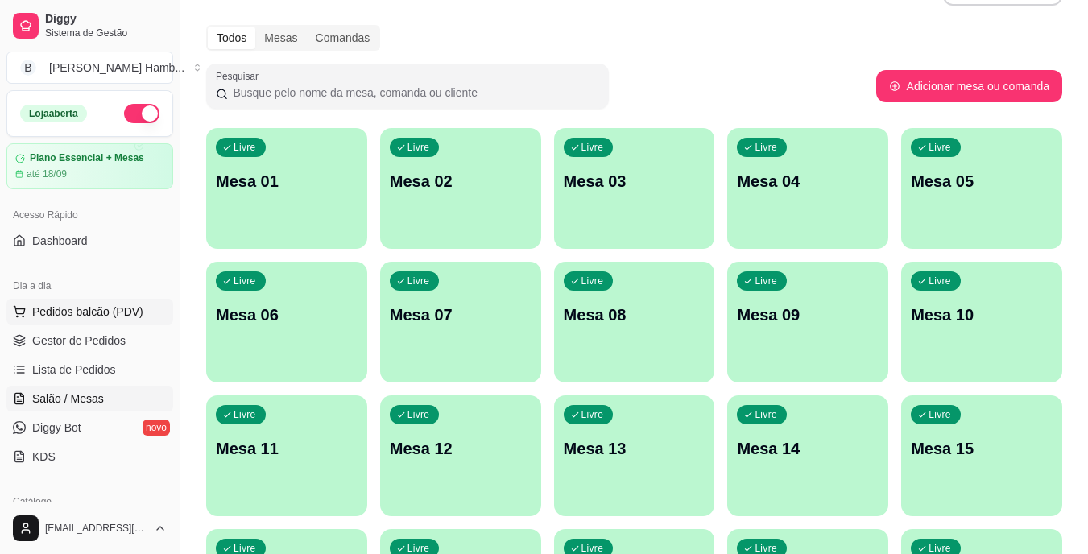
click at [117, 314] on span "Pedidos balcão (PDV)" at bounding box center [87, 312] width 111 height 16
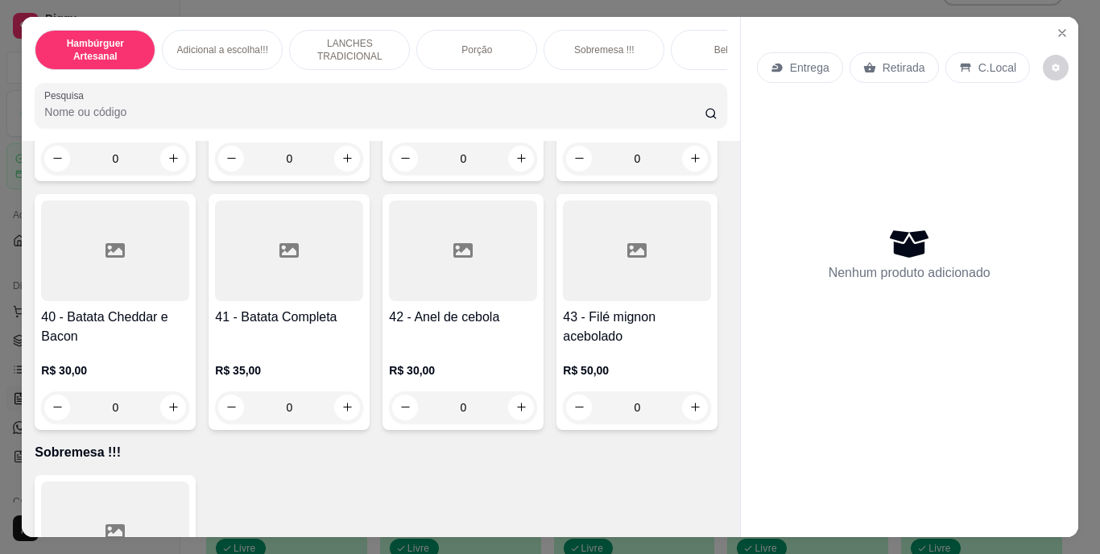
scroll to position [3060, 0]
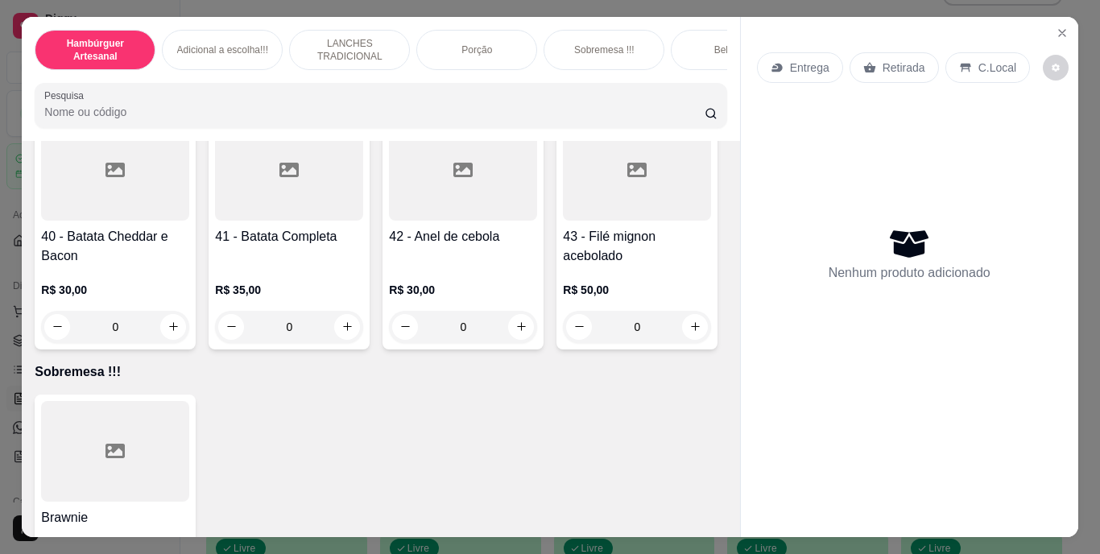
type input "1"
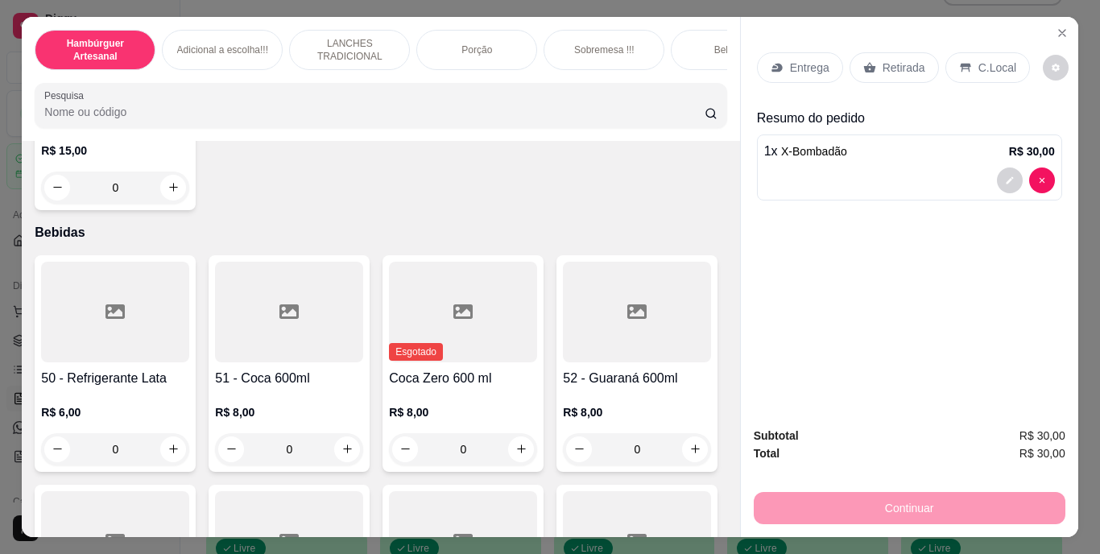
scroll to position [3302, 0]
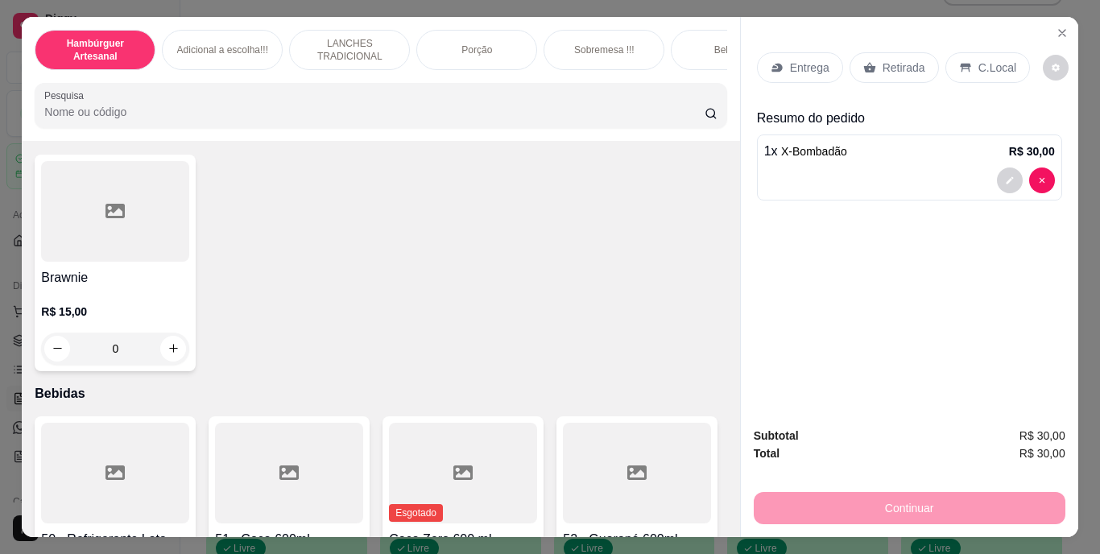
type input "1"
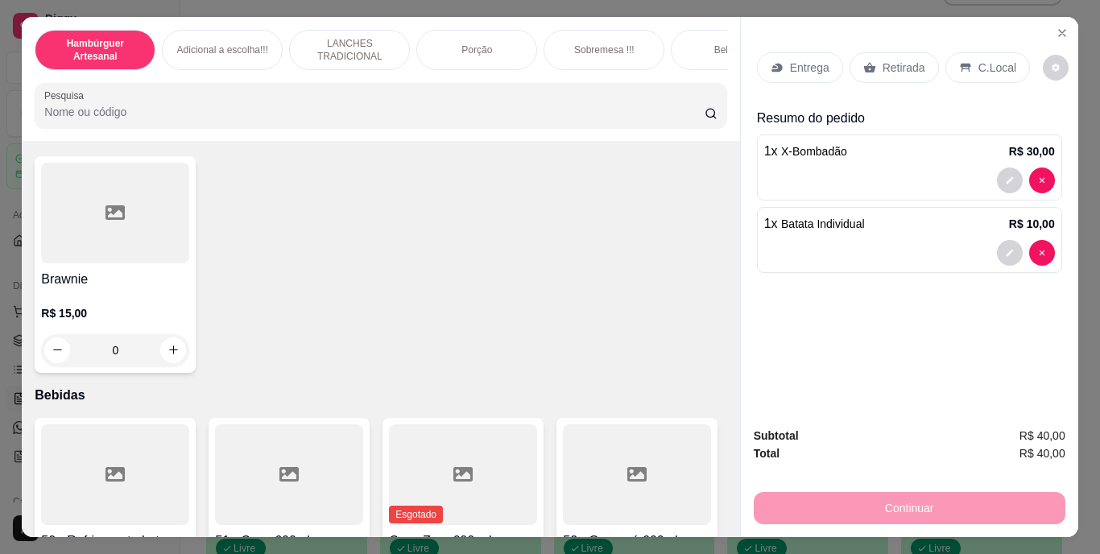
click at [820, 52] on div "Entrega" at bounding box center [800, 67] width 86 height 31
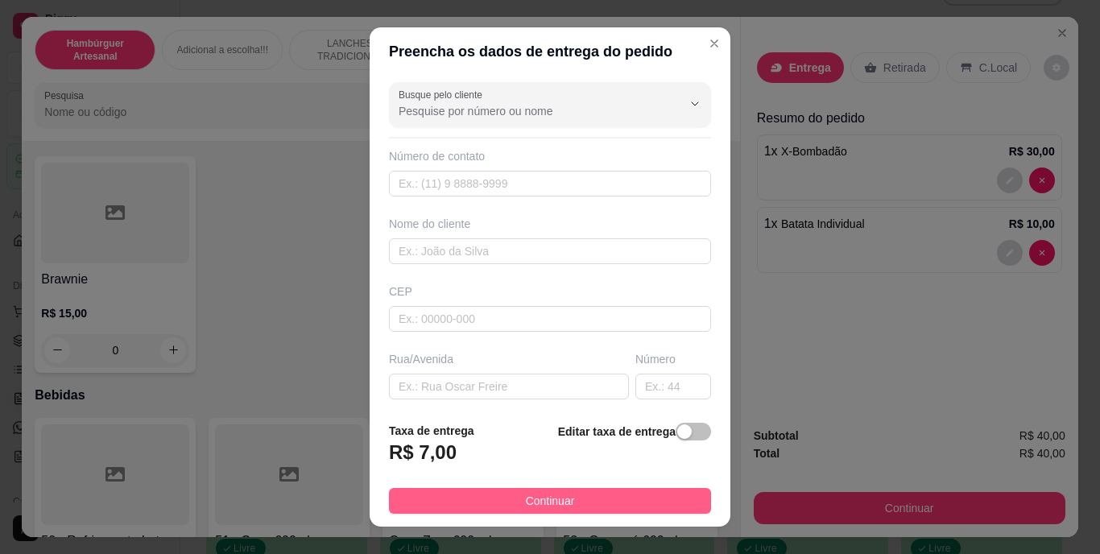
click at [539, 494] on span "Continuar" at bounding box center [550, 501] width 49 height 18
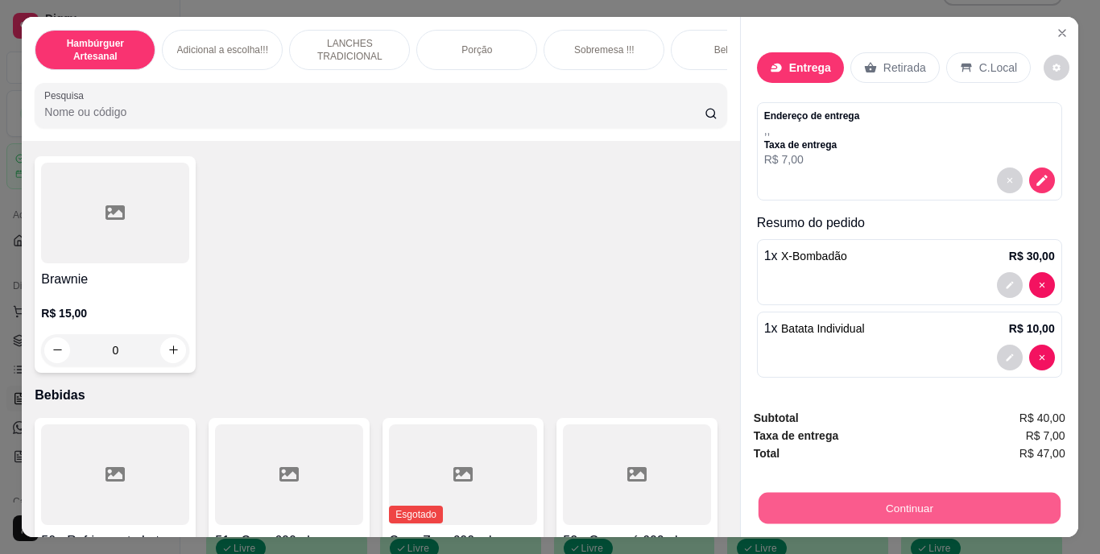
click at [891, 495] on button "Continuar" at bounding box center [909, 508] width 302 height 31
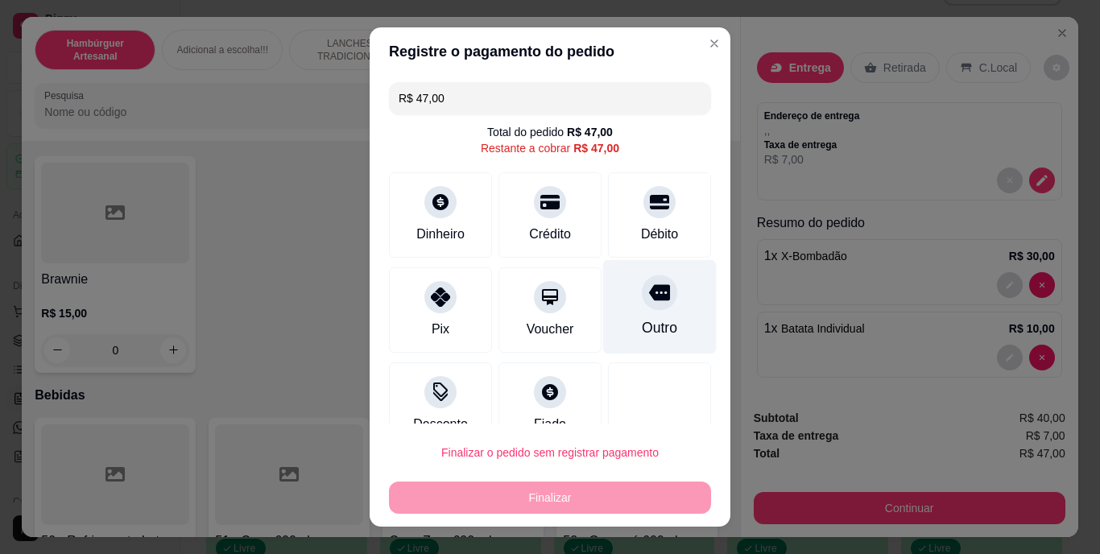
click at [642, 318] on div "Outro" at bounding box center [659, 328] width 35 height 21
type input "R$ 0,00"
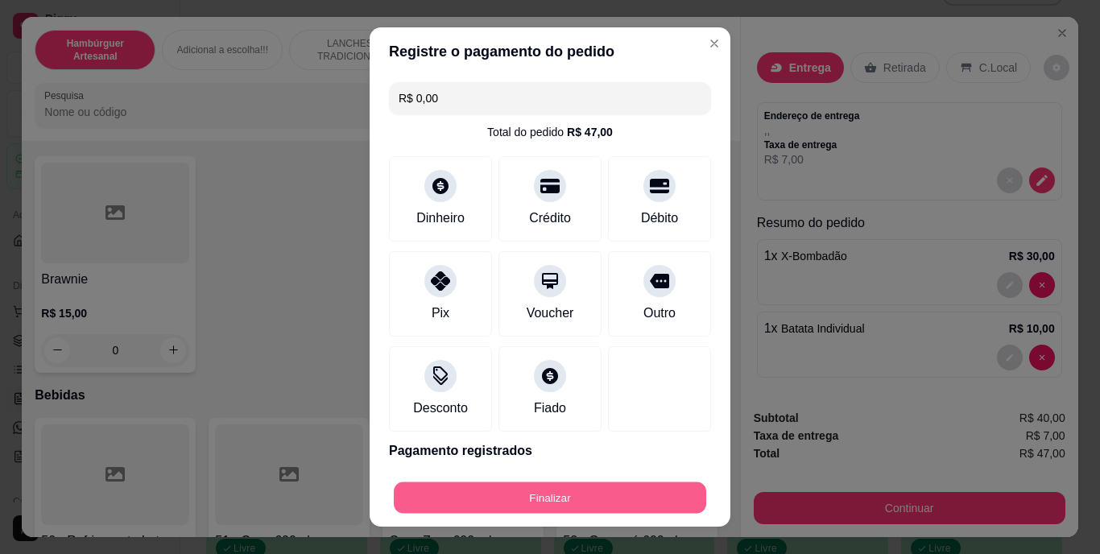
click at [617, 486] on button "Finalizar" at bounding box center [550, 497] width 312 height 31
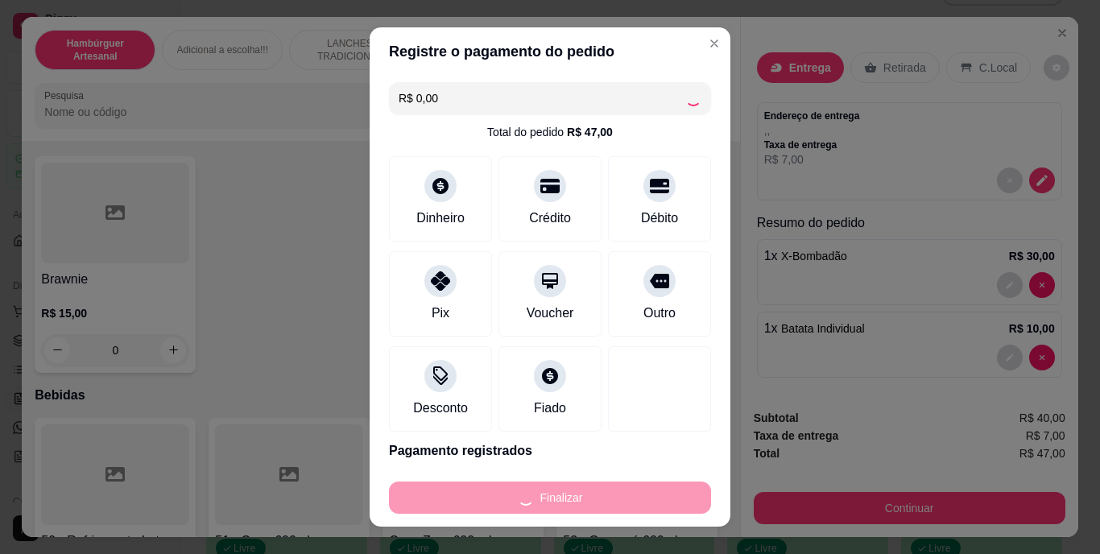
type input "0"
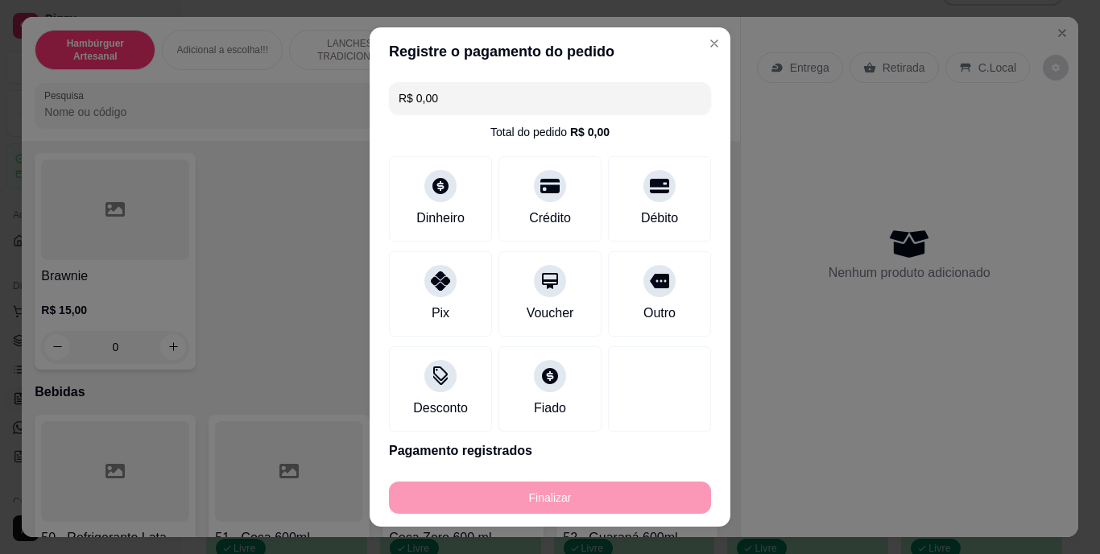
type input "-R$ 47,00"
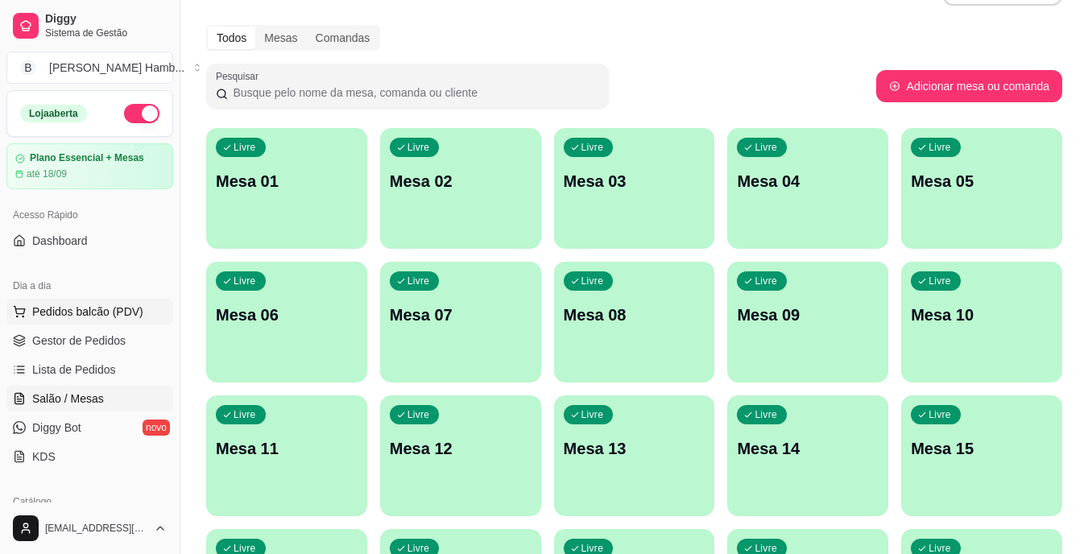
click at [98, 315] on span "Pedidos balcão (PDV)" at bounding box center [87, 312] width 111 height 16
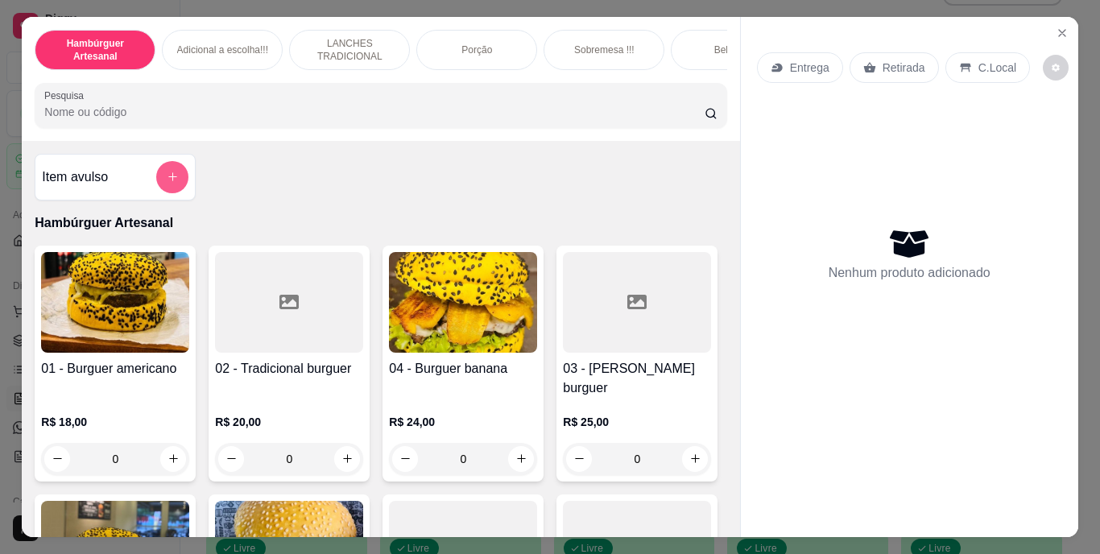
click at [167, 183] on icon "add-separate-item" at bounding box center [173, 177] width 12 height 12
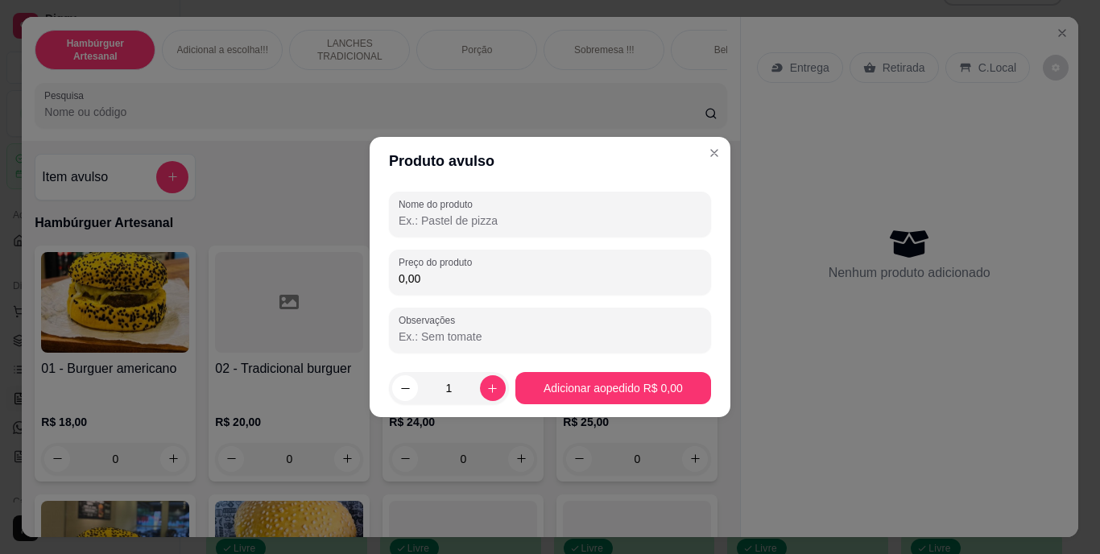
click at [497, 224] on input "Nome do produto" at bounding box center [550, 221] width 303 height 16
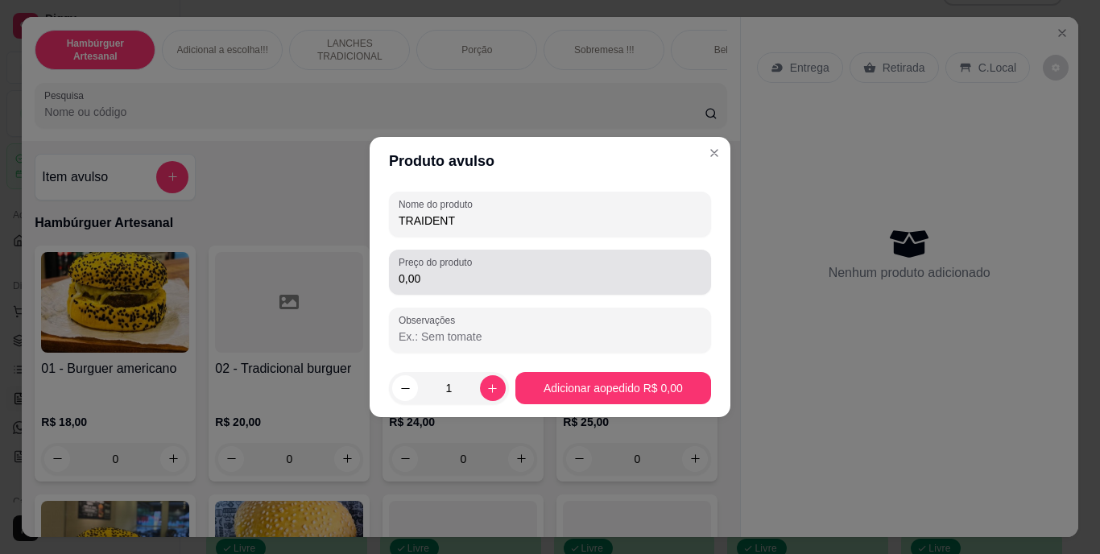
type input "TRAIDENT"
click at [495, 266] on div "0,00" at bounding box center [550, 272] width 303 height 32
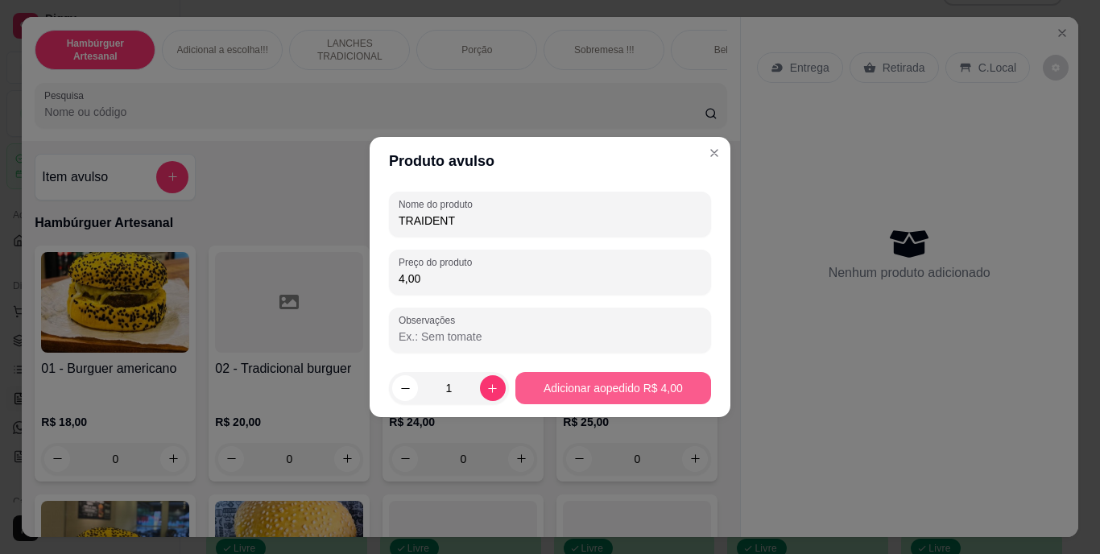
type input "4,00"
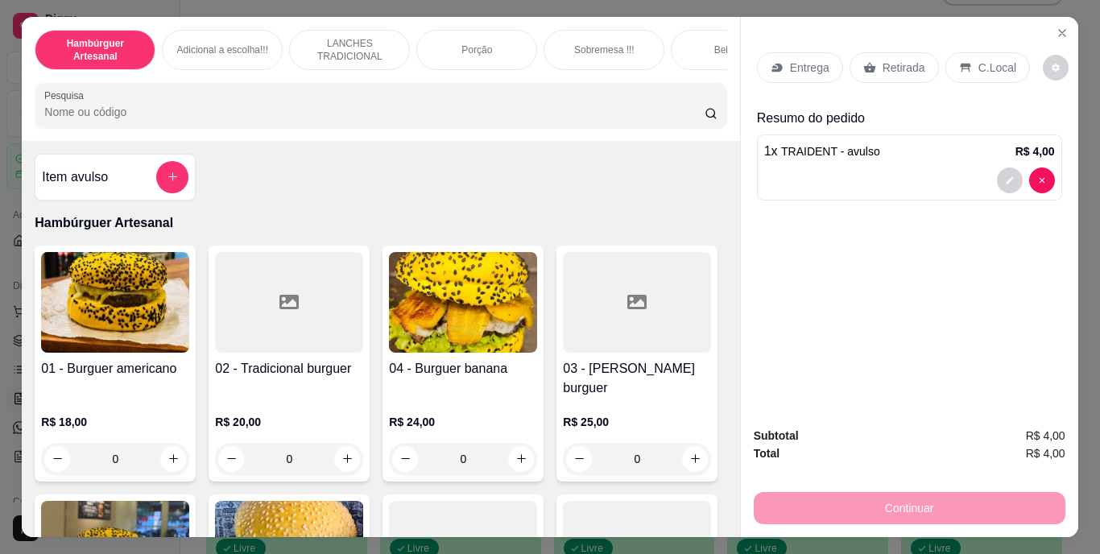
click at [883, 60] on p "Retirada" at bounding box center [904, 68] width 43 height 16
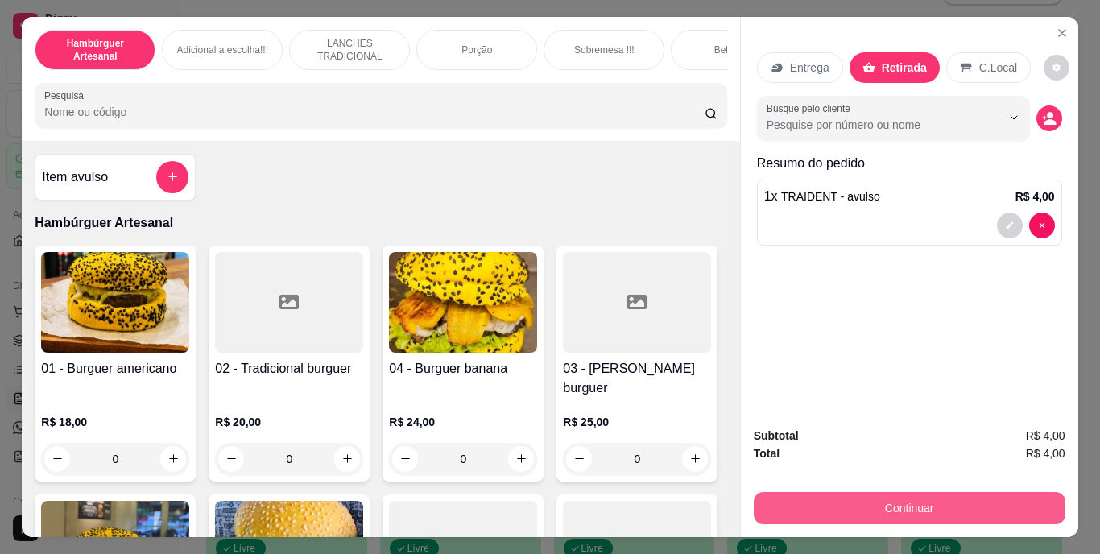
click at [918, 499] on button "Continuar" at bounding box center [910, 508] width 312 height 32
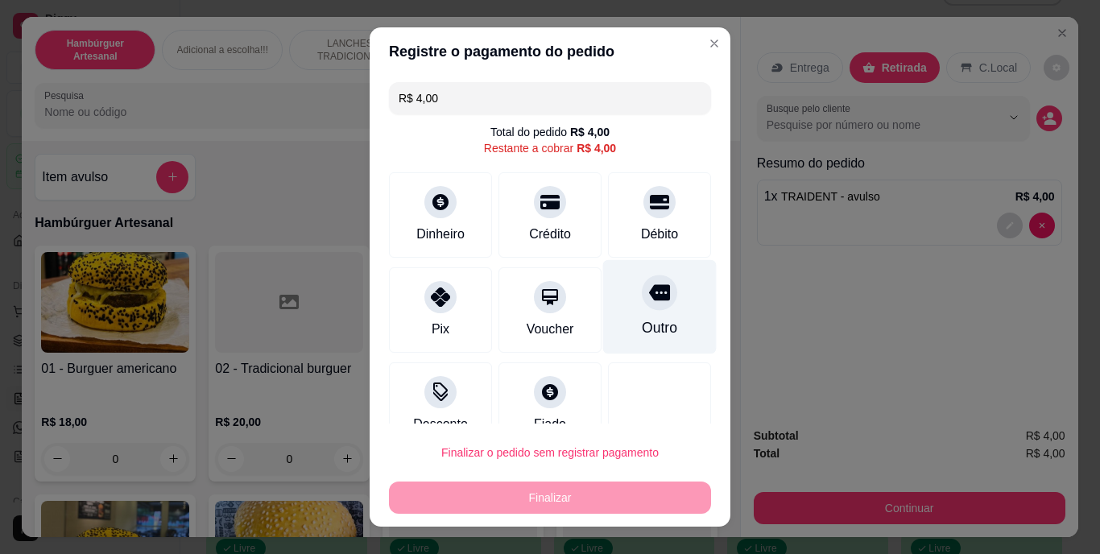
click at [642, 321] on div "Outro" at bounding box center [659, 328] width 35 height 21
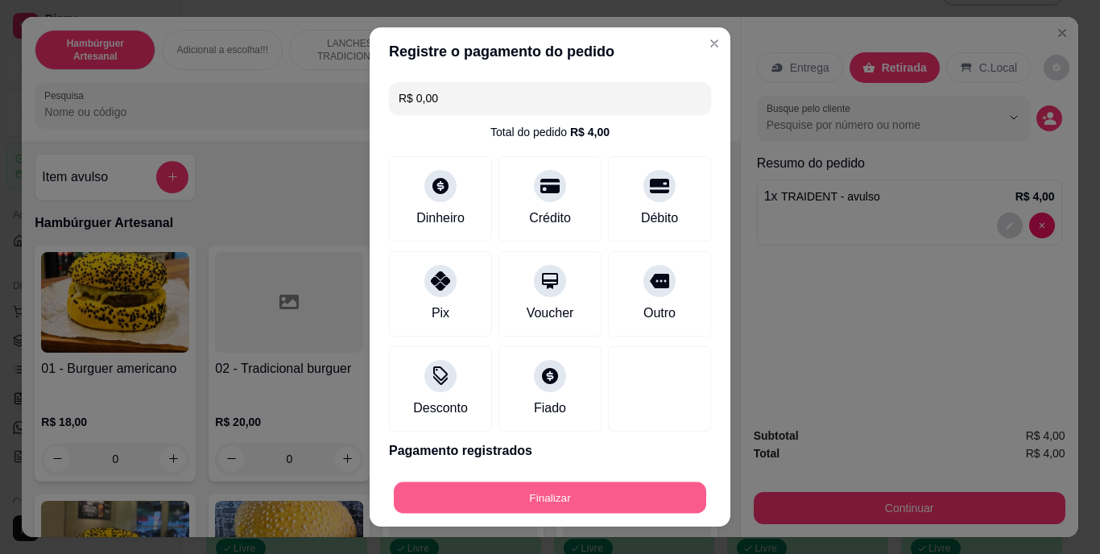
click at [554, 498] on button "Finalizar" at bounding box center [550, 497] width 312 height 31
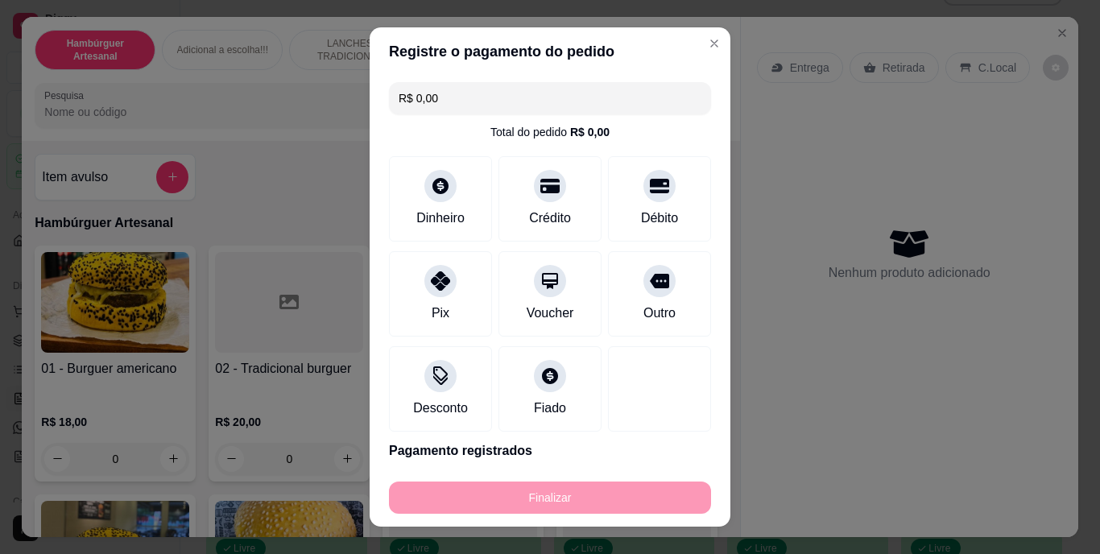
type input "-R$ 4,00"
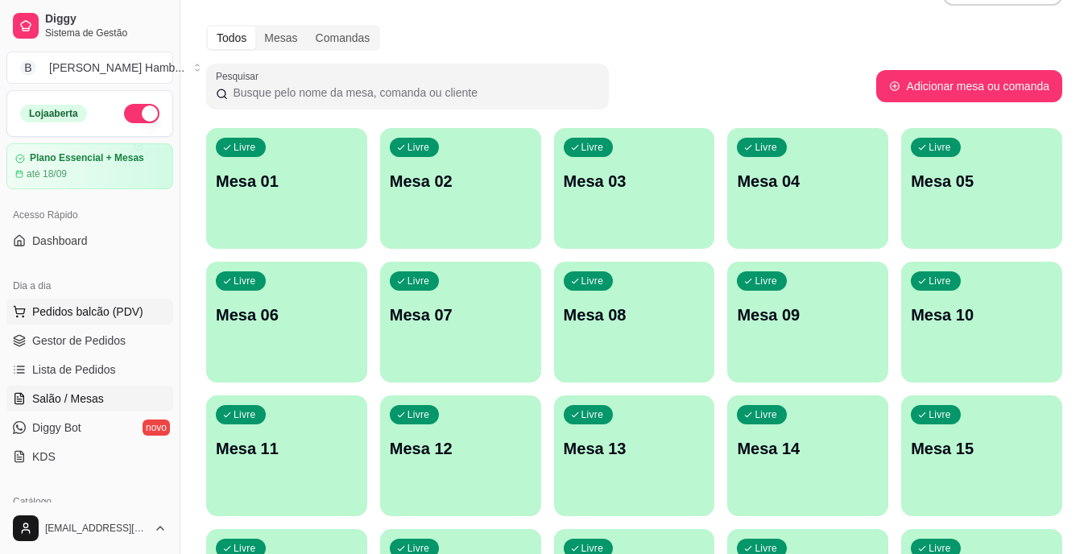
click at [121, 318] on span "Pedidos balcão (PDV)" at bounding box center [87, 312] width 111 height 16
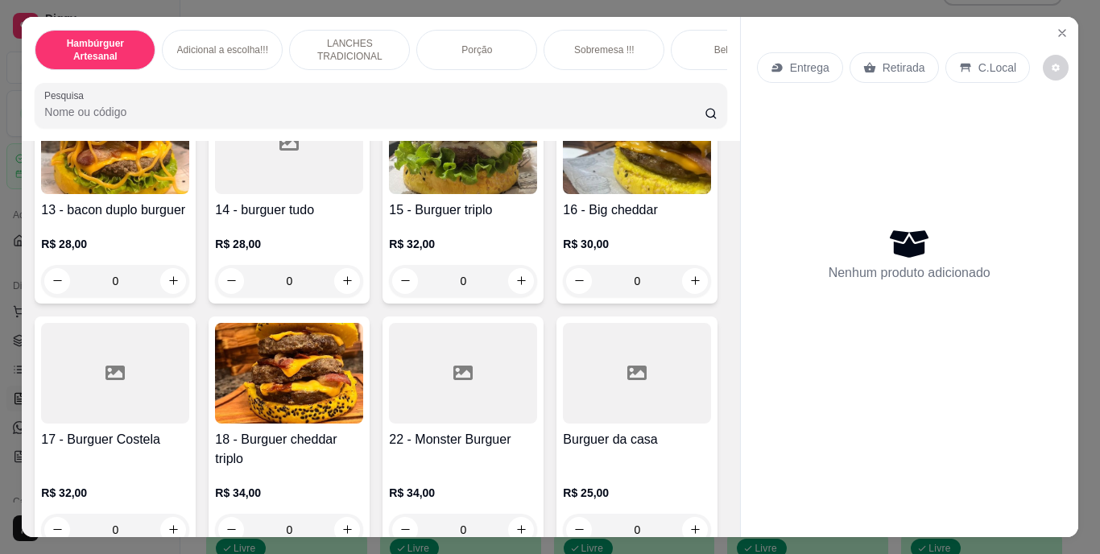
scroll to position [1047, 0]
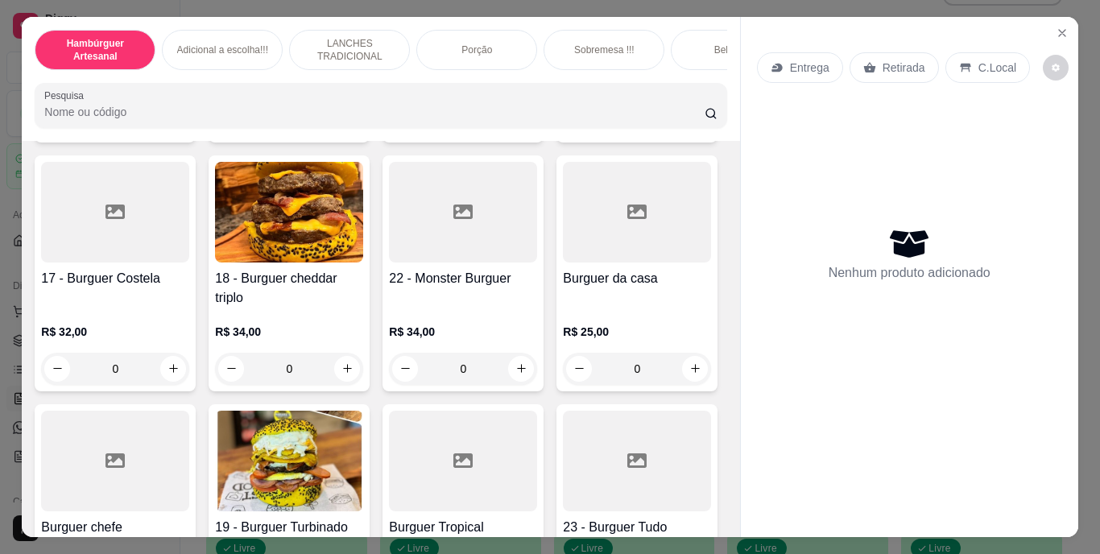
click at [347, 132] on button "increase-product-quantity" at bounding box center [347, 119] width 25 height 25
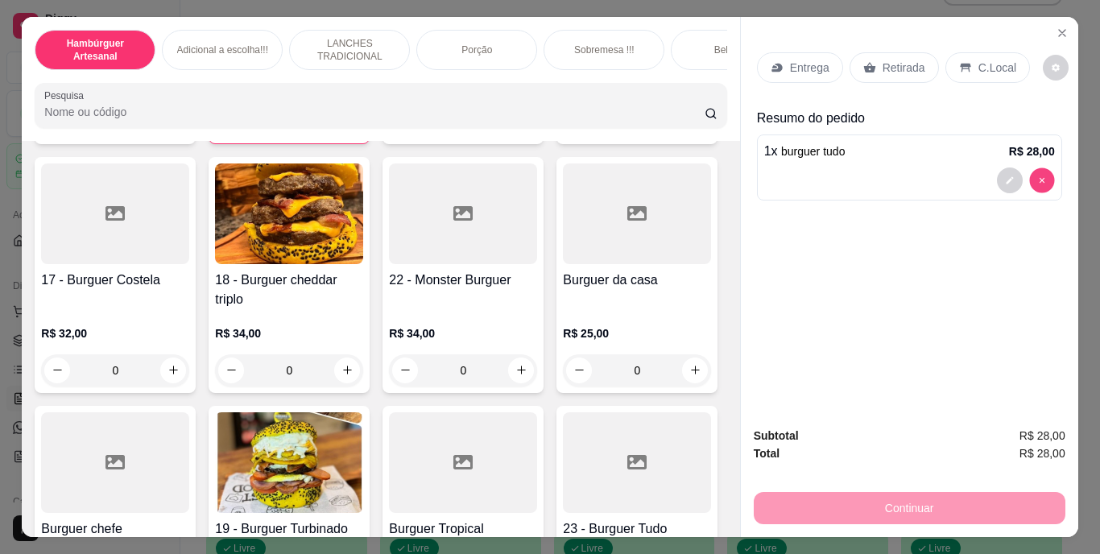
type input "0"
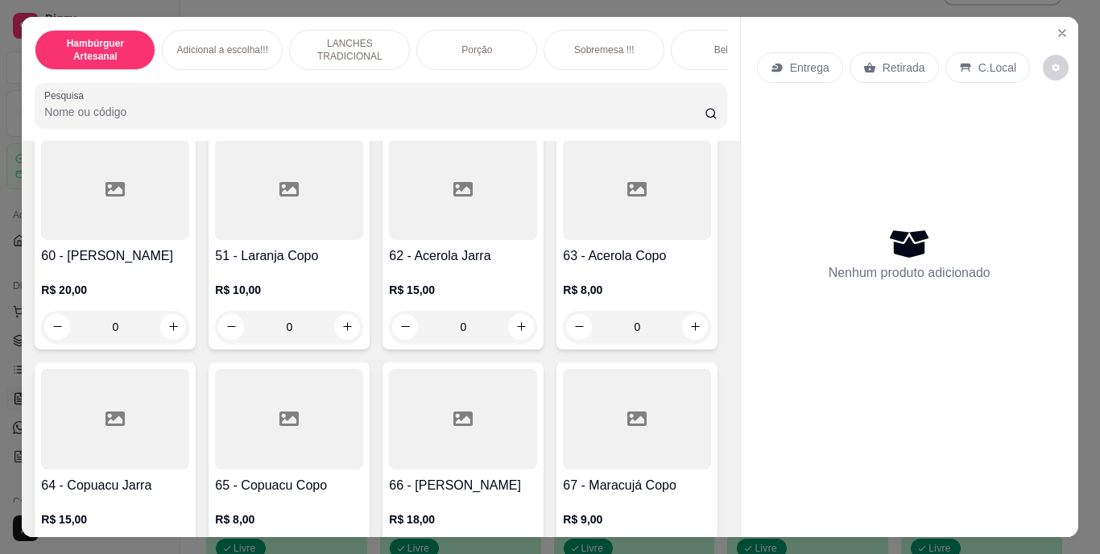
scroll to position [5234, 0]
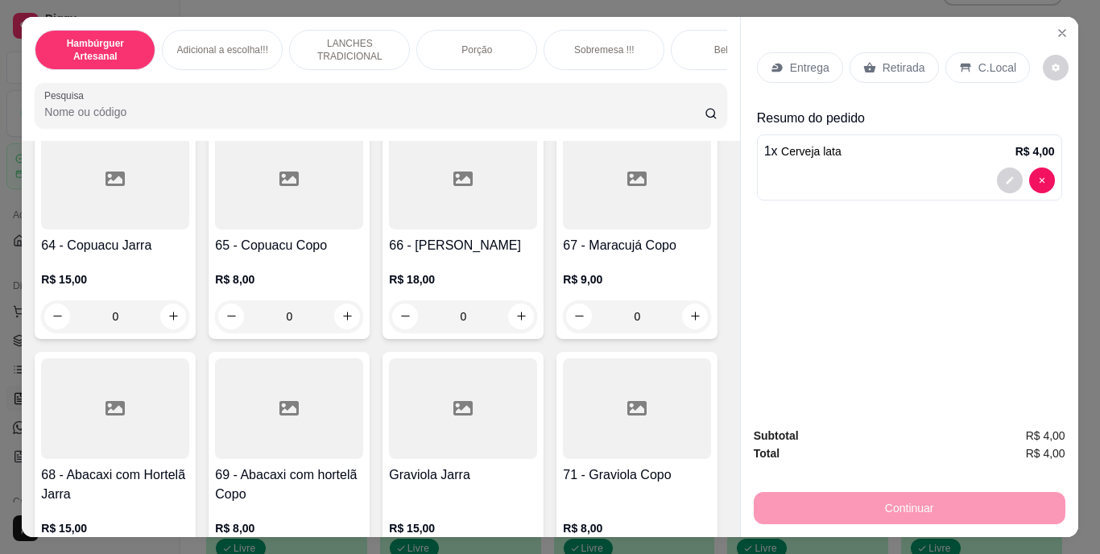
type input "2"
click at [906, 52] on div "Retirada" at bounding box center [894, 67] width 89 height 31
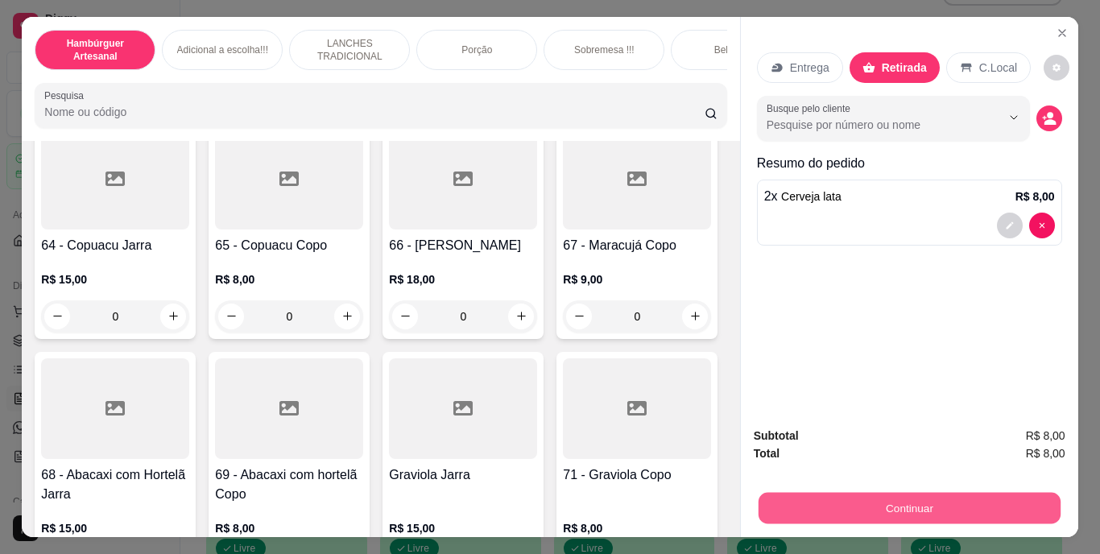
click at [852, 494] on button "Continuar" at bounding box center [909, 508] width 302 height 31
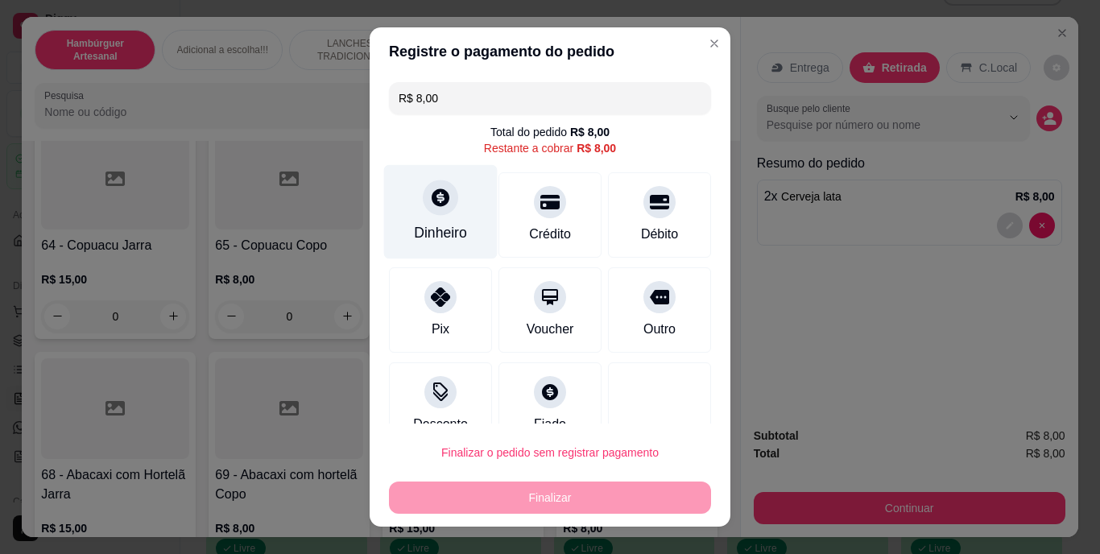
click at [429, 212] on div at bounding box center [440, 197] width 35 height 35
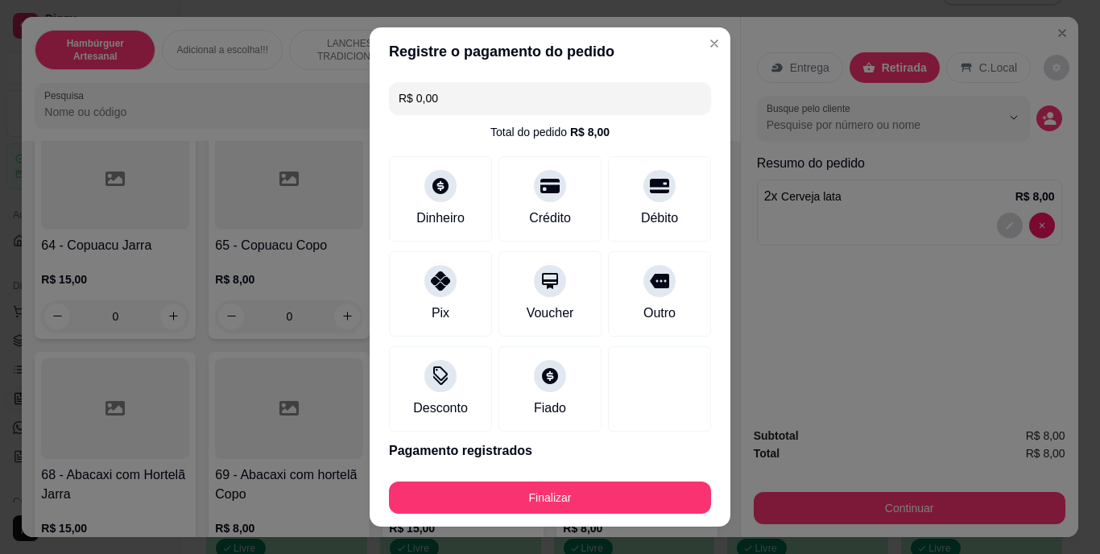
type input "R$ 0,00"
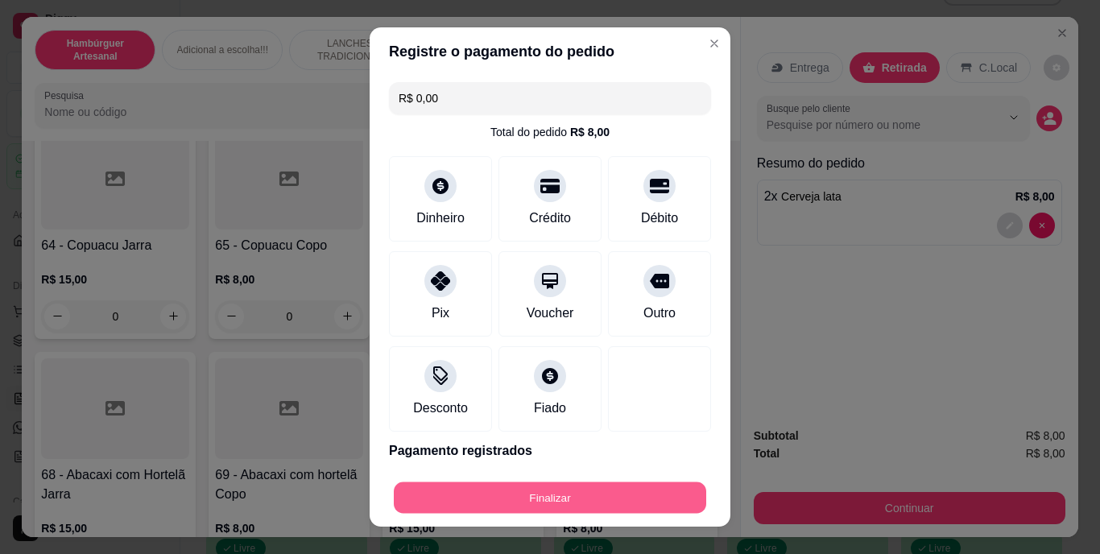
click at [574, 482] on button "Finalizar" at bounding box center [550, 497] width 312 height 31
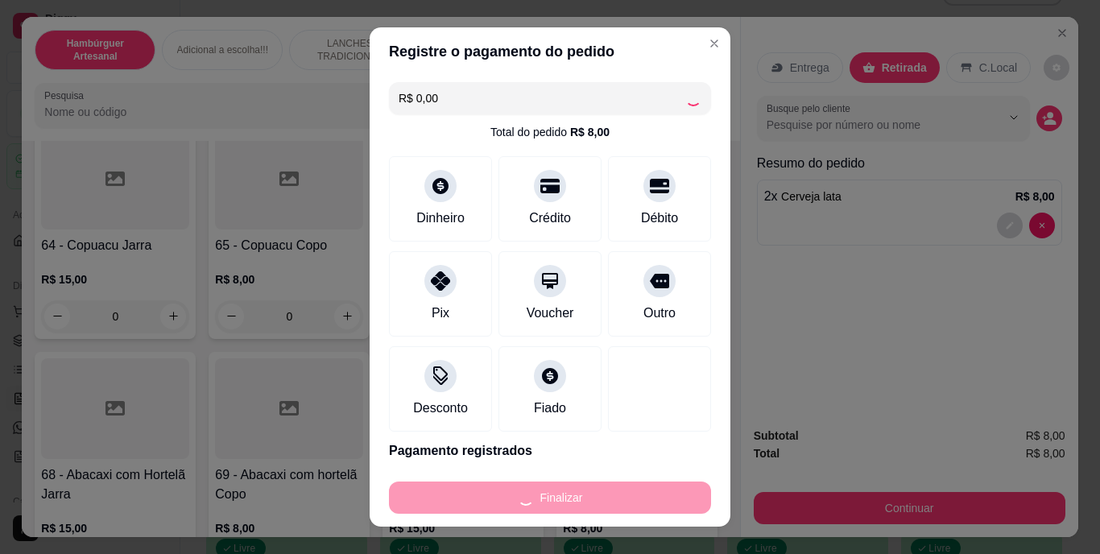
type input "0"
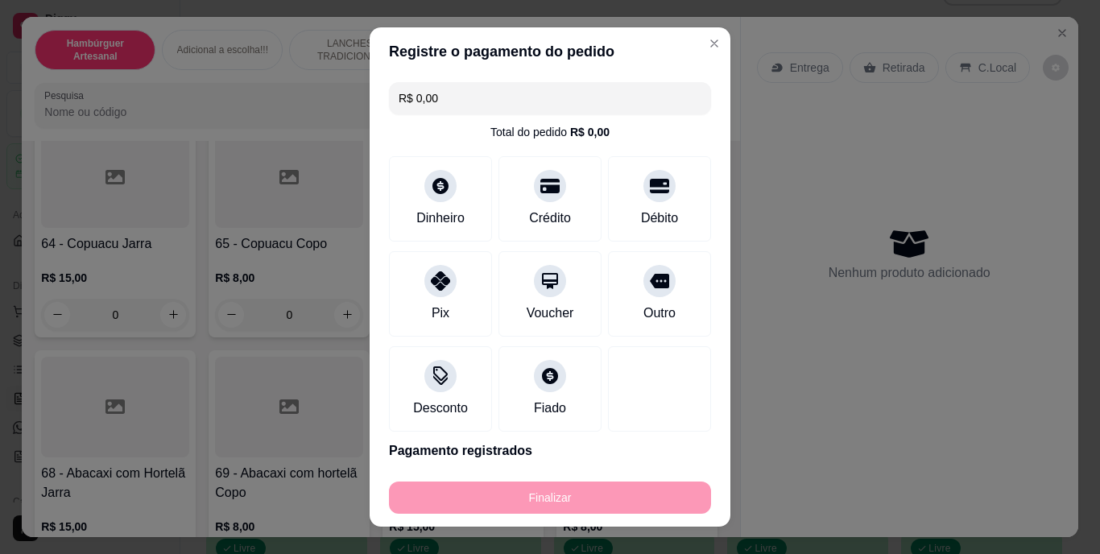
type input "-R$ 8,00"
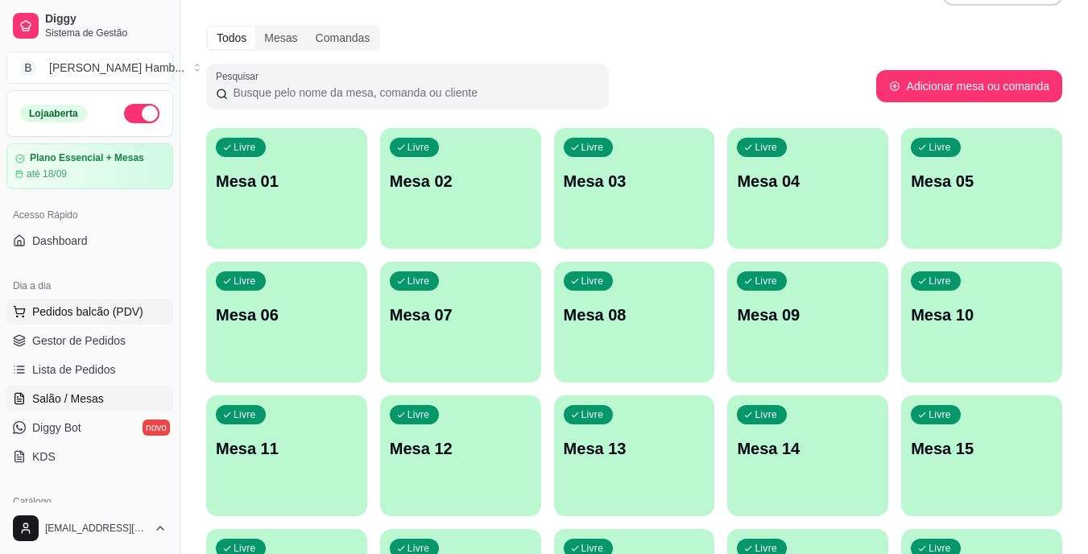
click at [112, 308] on span "Pedidos balcão (PDV)" at bounding box center [87, 312] width 111 height 16
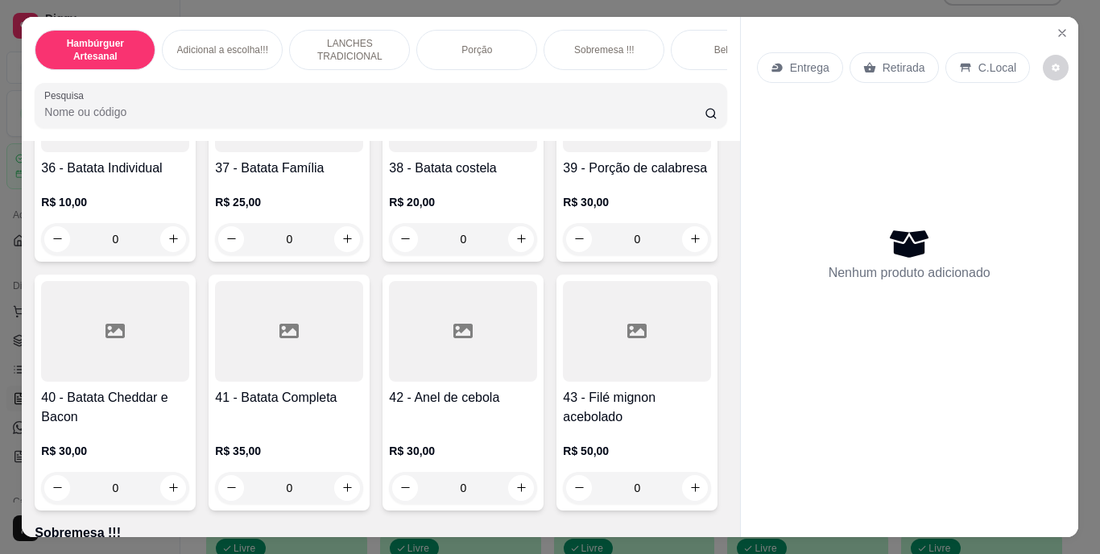
scroll to position [3060, 0]
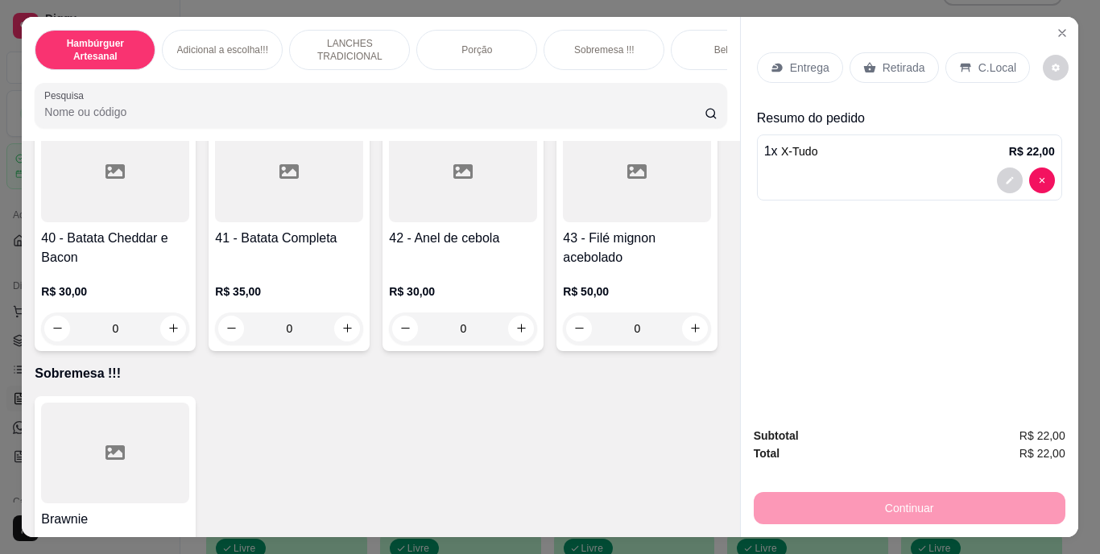
type input "2"
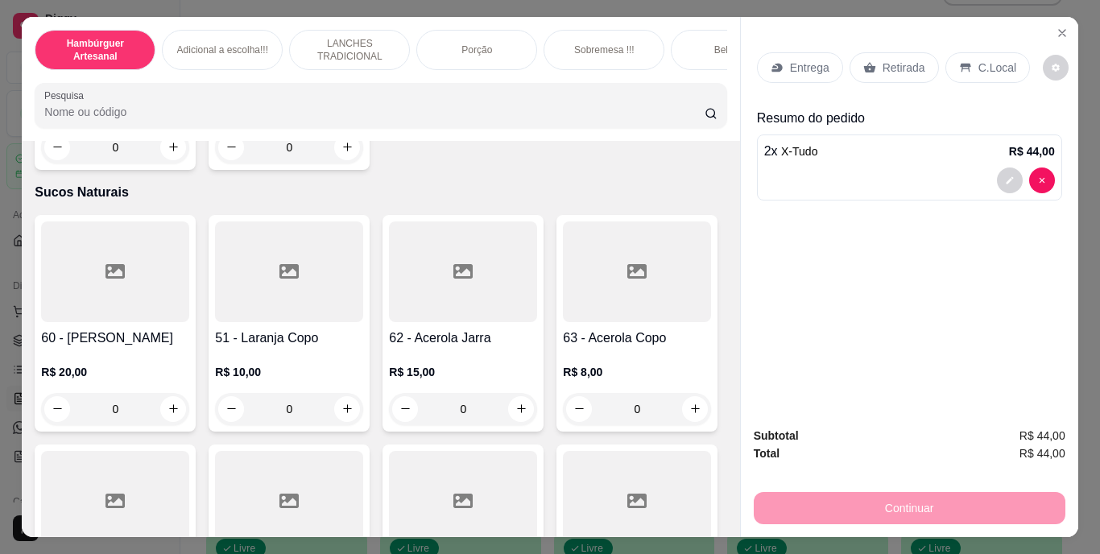
scroll to position [4670, 0]
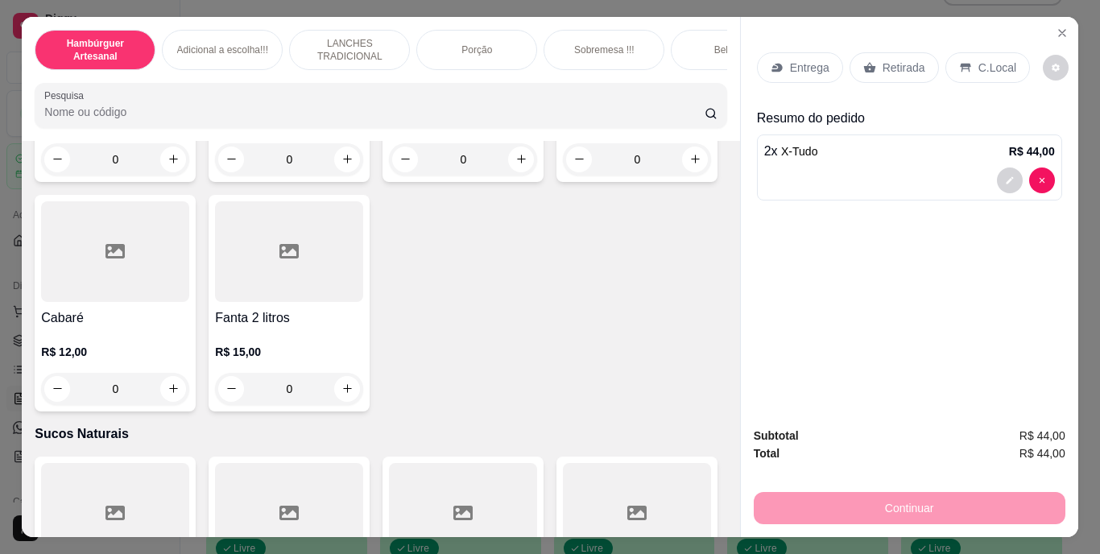
type input "1"
click at [804, 60] on p "Entrega" at bounding box center [809, 68] width 39 height 16
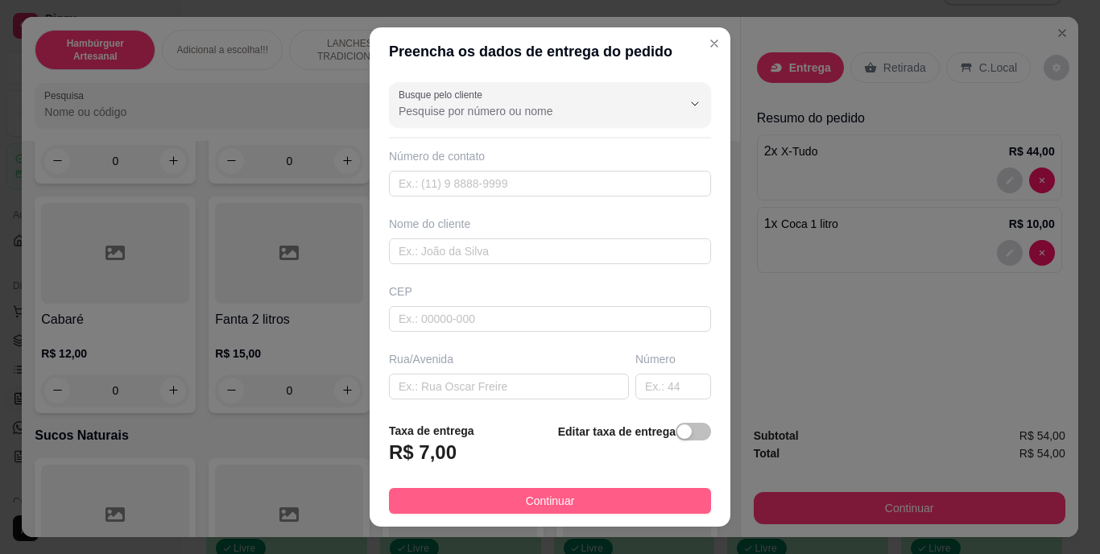
click at [567, 490] on button "Continuar" at bounding box center [550, 501] width 322 height 26
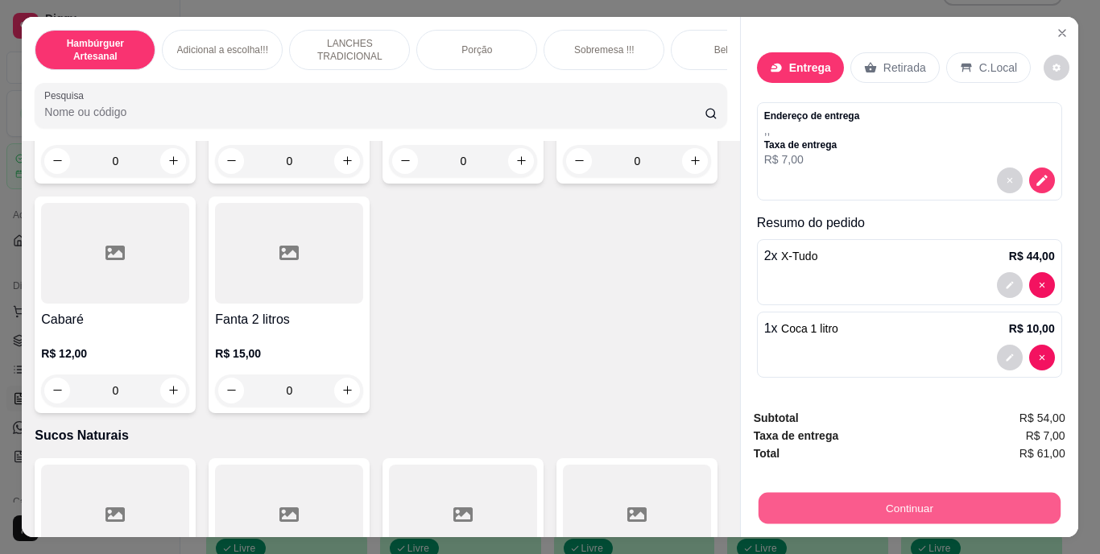
click at [769, 493] on button "Continuar" at bounding box center [909, 508] width 302 height 31
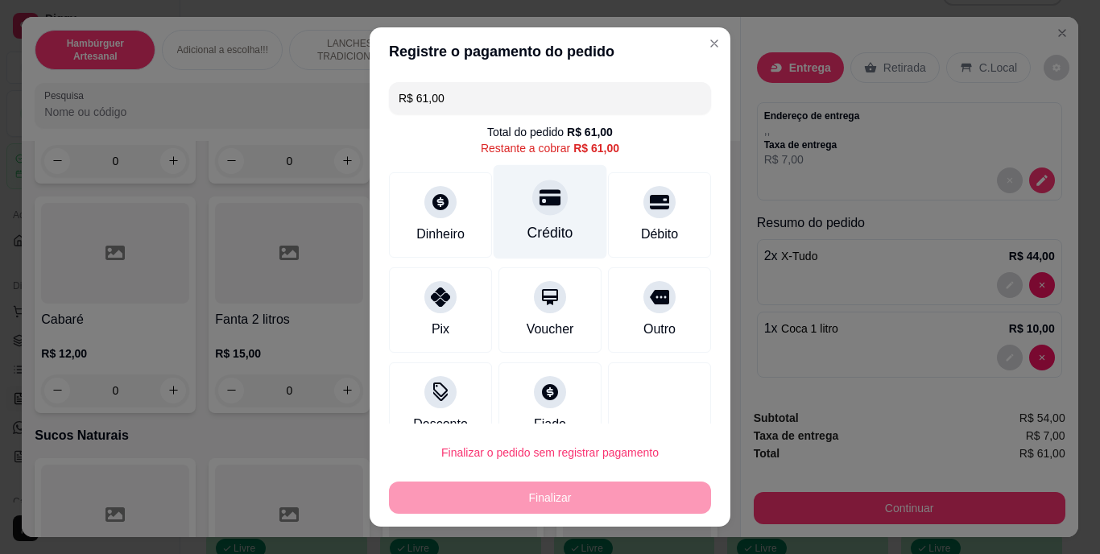
click at [545, 212] on div "Crédito" at bounding box center [551, 212] width 114 height 94
type input "R$ 0,00"
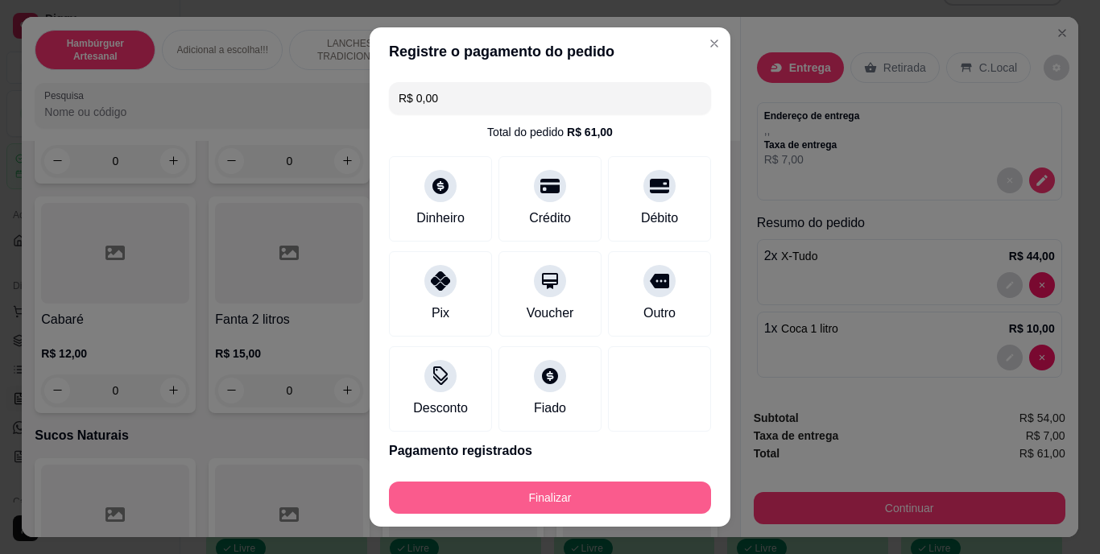
click at [574, 505] on button "Finalizar" at bounding box center [550, 498] width 322 height 32
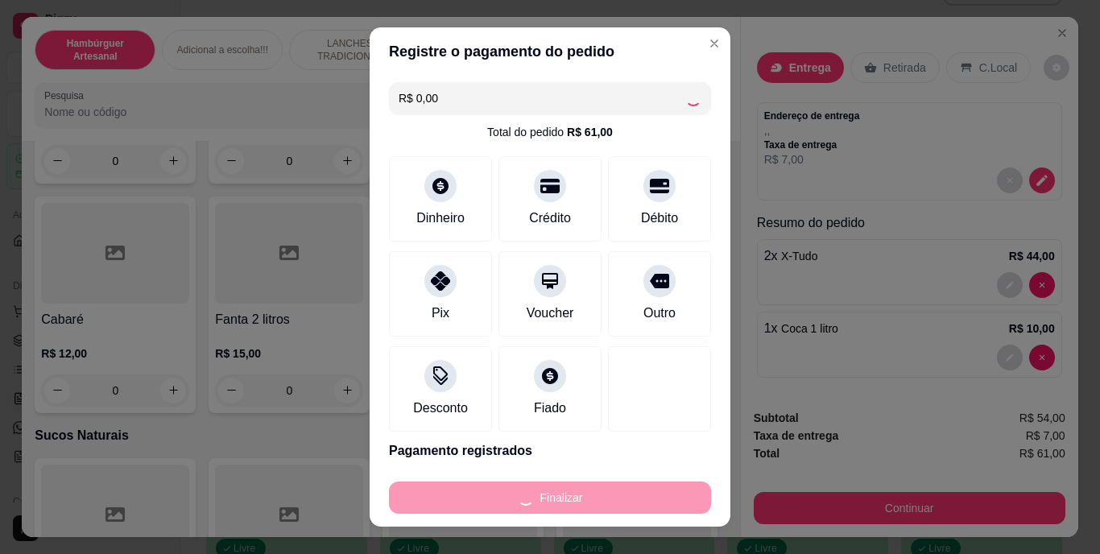
type input "0"
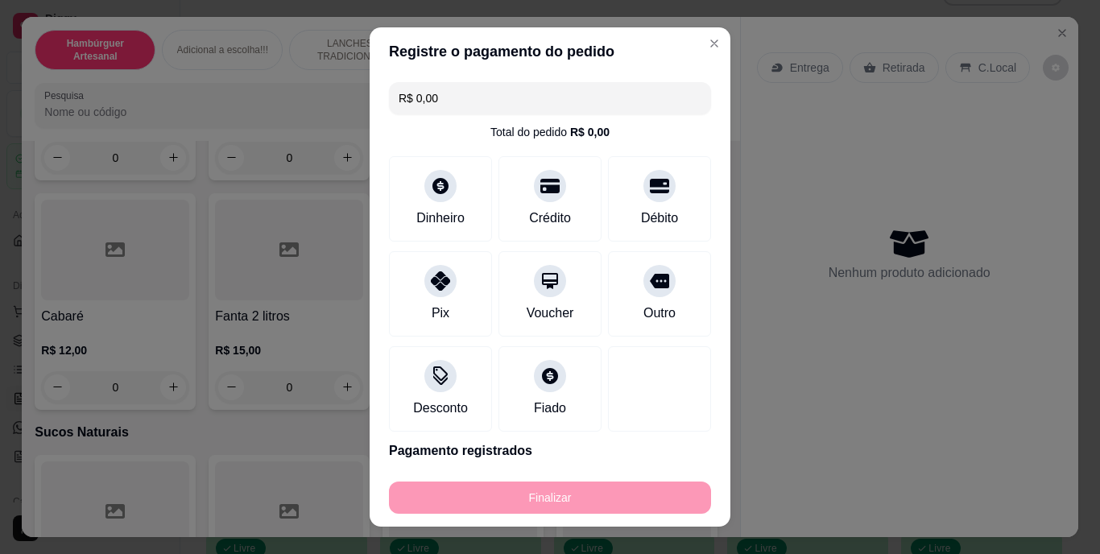
type input "-R$ 61,00"
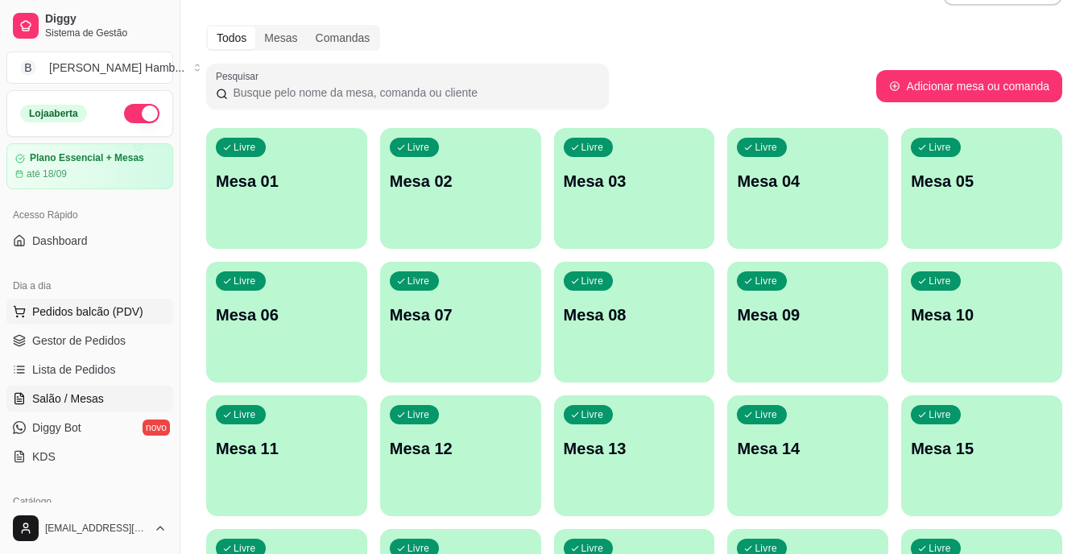
click at [139, 316] on button "Pedidos balcão (PDV)" at bounding box center [89, 312] width 167 height 26
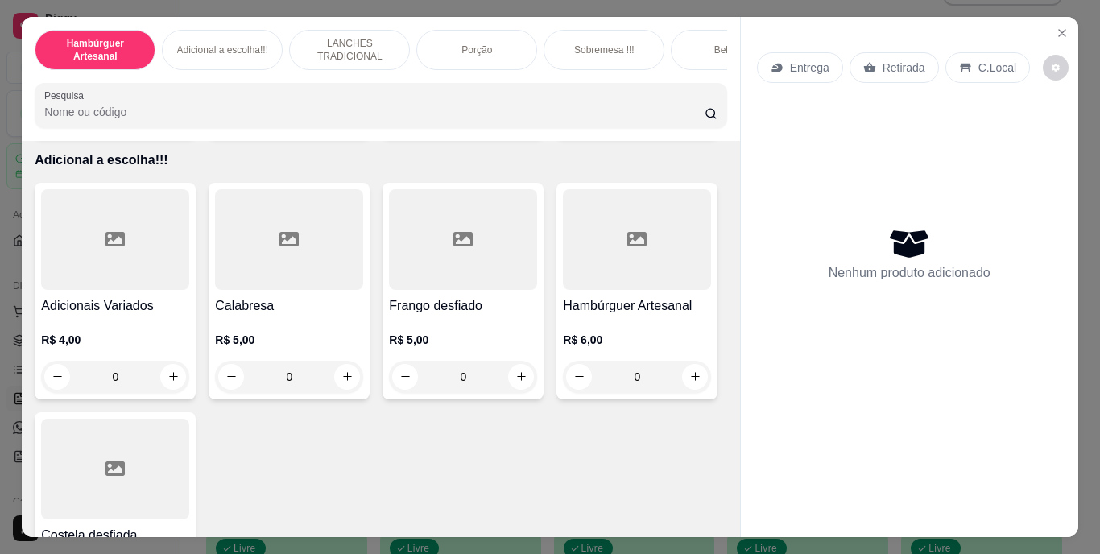
scroll to position [1691, 0]
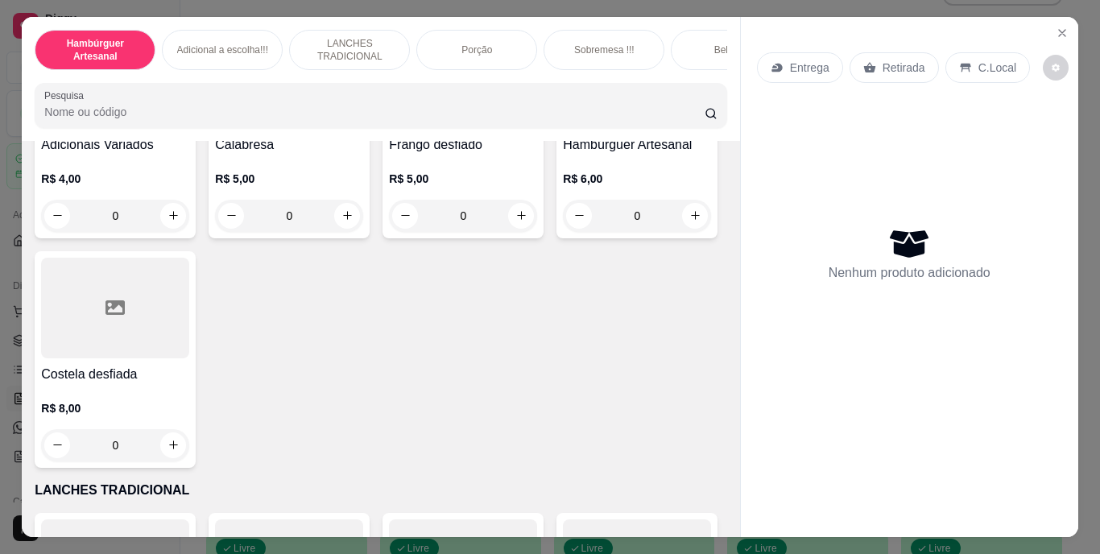
type input "1"
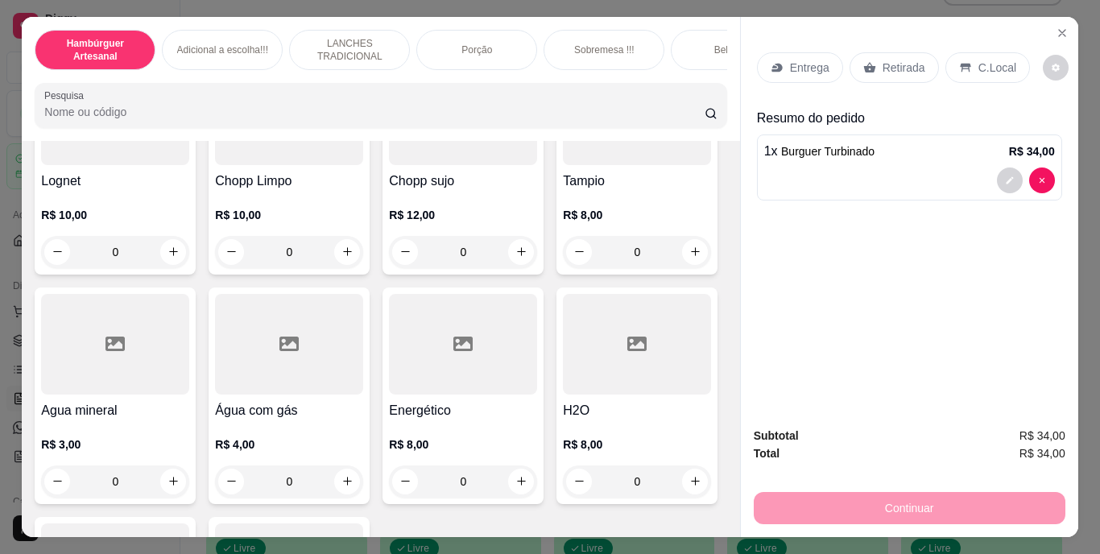
scroll to position [4509, 0]
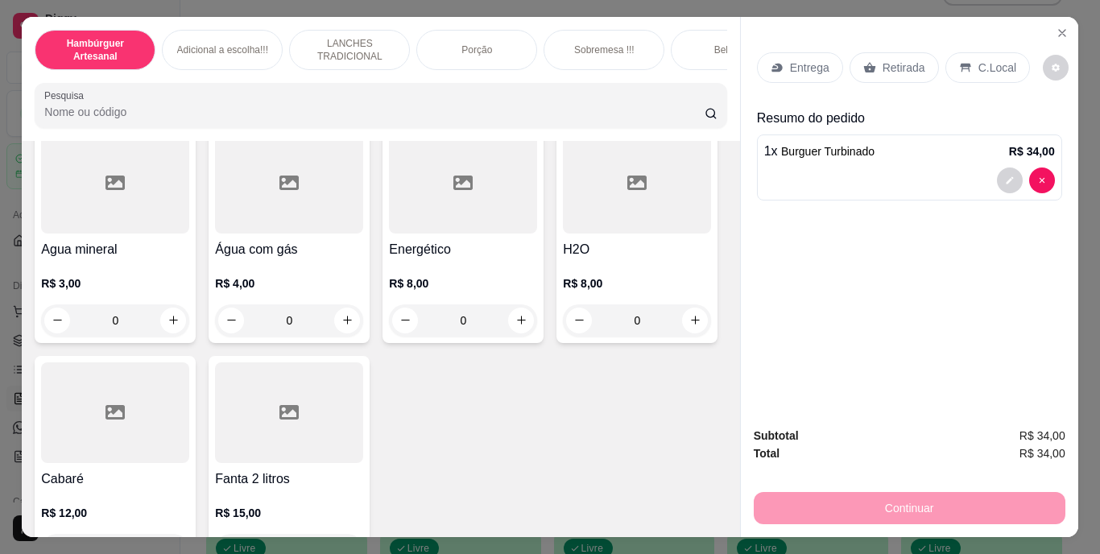
type input "1"
click at [998, 241] on button "decrease-product-quantity" at bounding box center [1009, 252] width 25 height 25
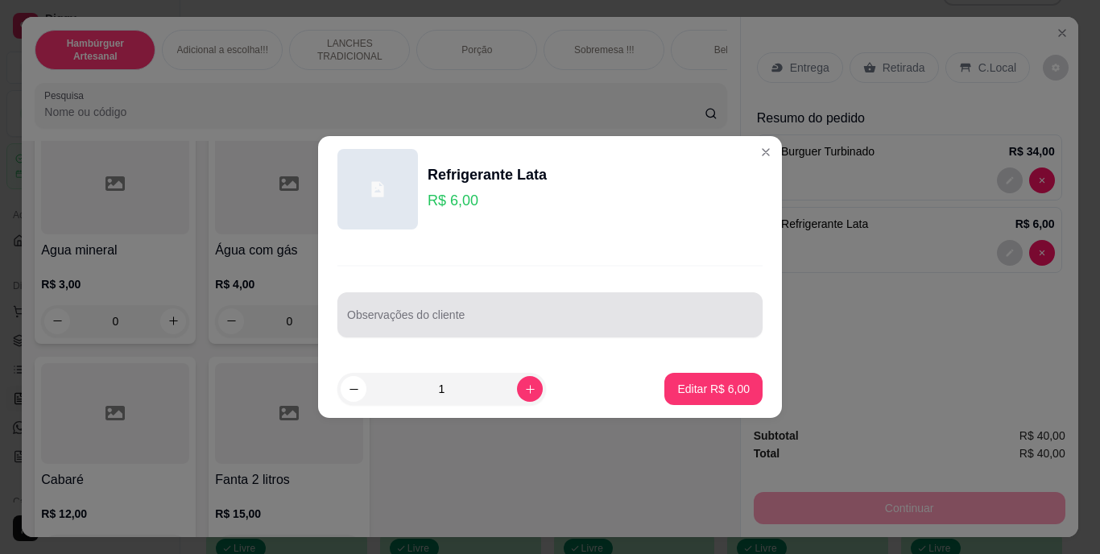
click at [612, 320] on input "Observações do cliente" at bounding box center [550, 321] width 406 height 16
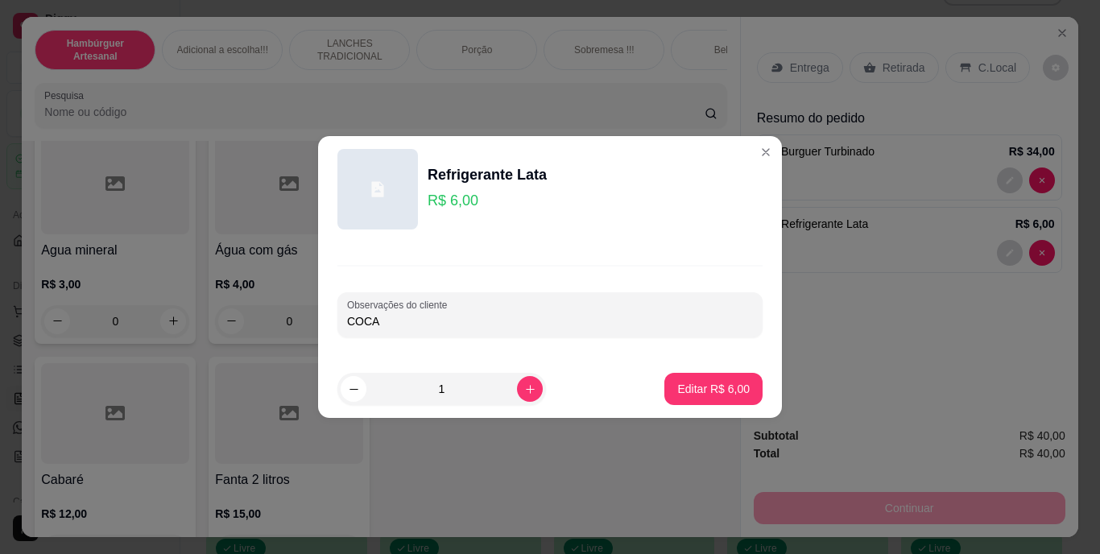
type input "COCA"
click at [679, 391] on p "Editar R$ 6,00" at bounding box center [714, 388] width 70 height 15
type input "0"
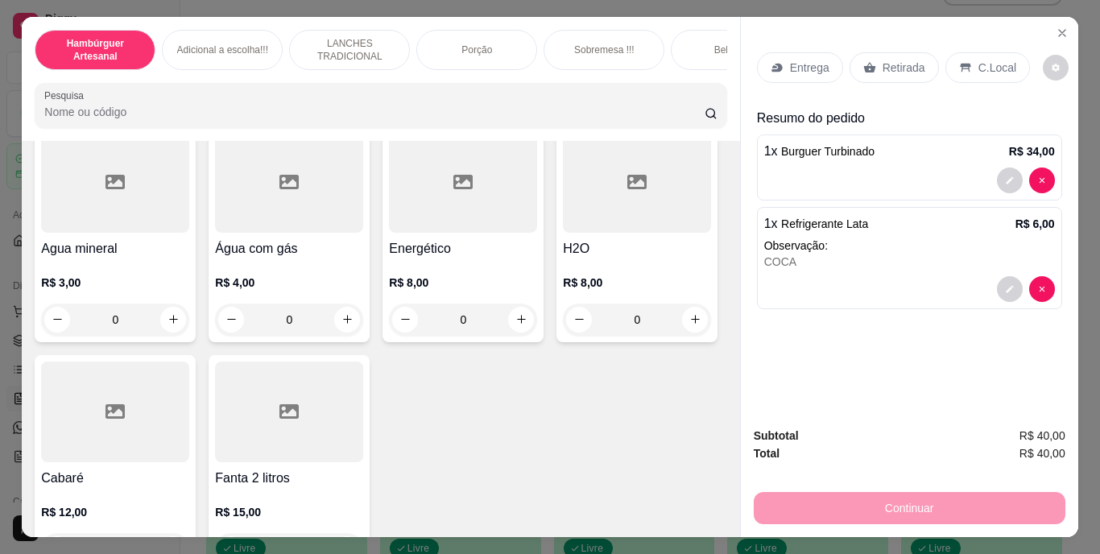
scroll to position [4509, 0]
click at [801, 67] on p "Entrega" at bounding box center [809, 68] width 39 height 16
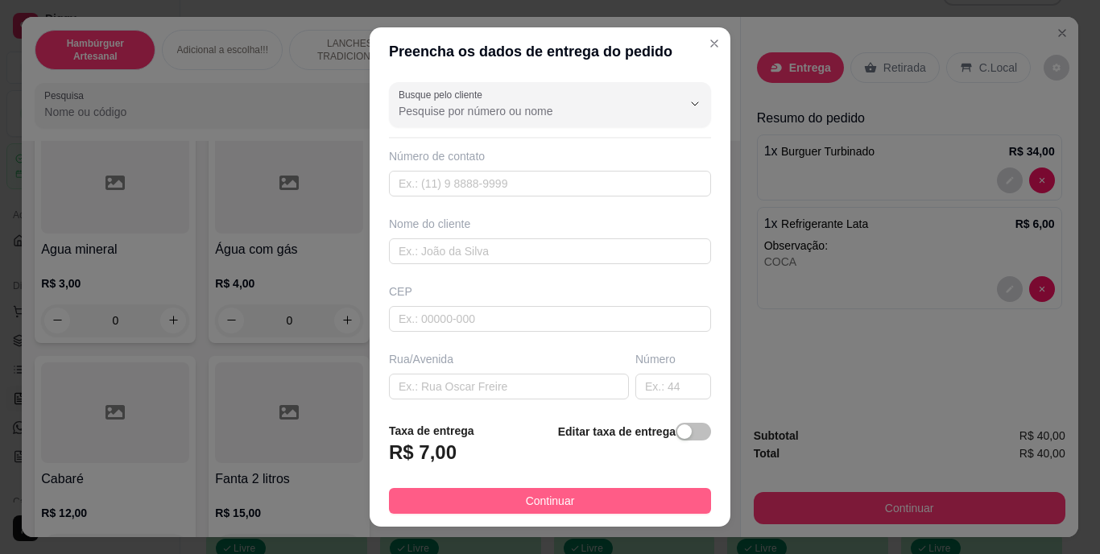
click at [553, 495] on span "Continuar" at bounding box center [550, 501] width 49 height 18
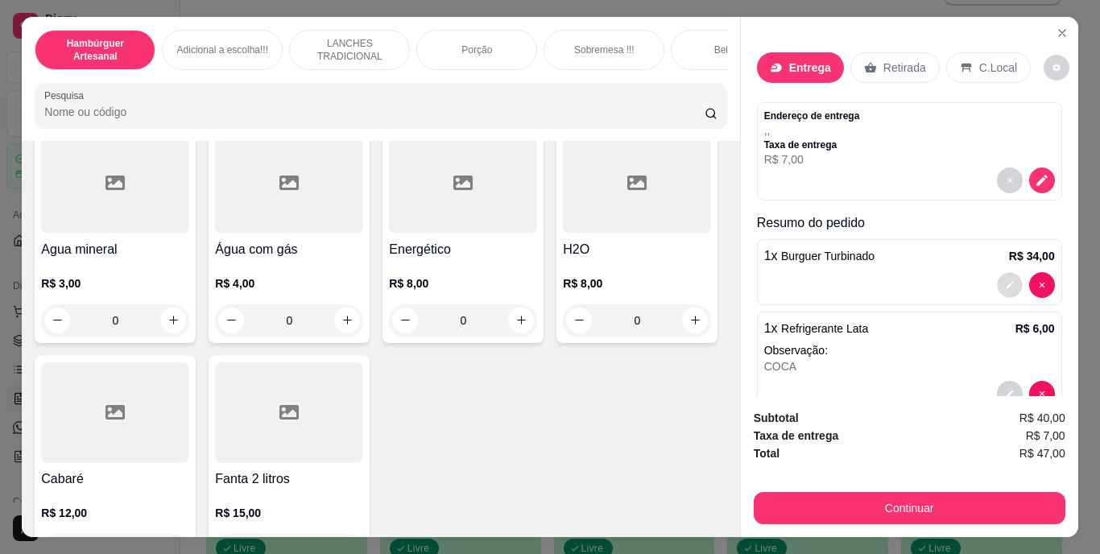
click at [1005, 280] on icon "decrease-product-quantity" at bounding box center [1010, 285] width 10 height 10
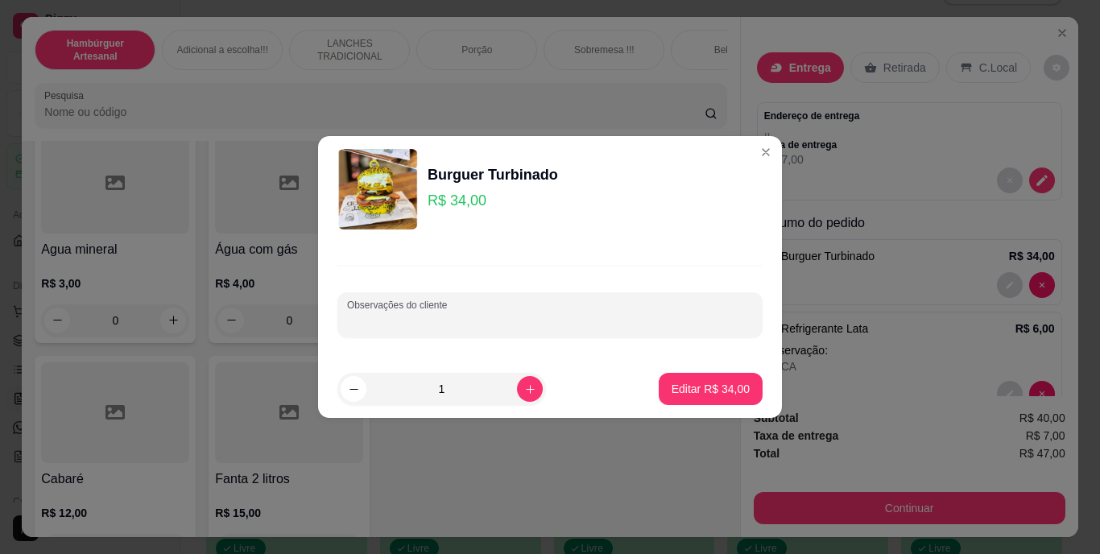
click at [578, 316] on input "Observações do cliente" at bounding box center [550, 321] width 406 height 16
type input "SEM SALSICHA"
click at [681, 378] on button "Editar R$ 34,00" at bounding box center [710, 389] width 101 height 31
type input "0"
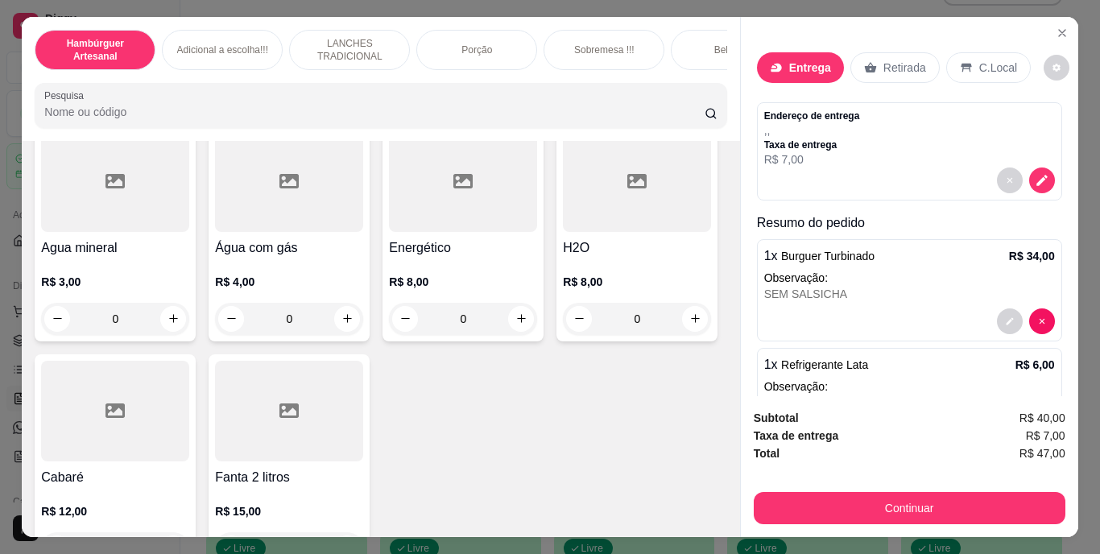
scroll to position [4508, 0]
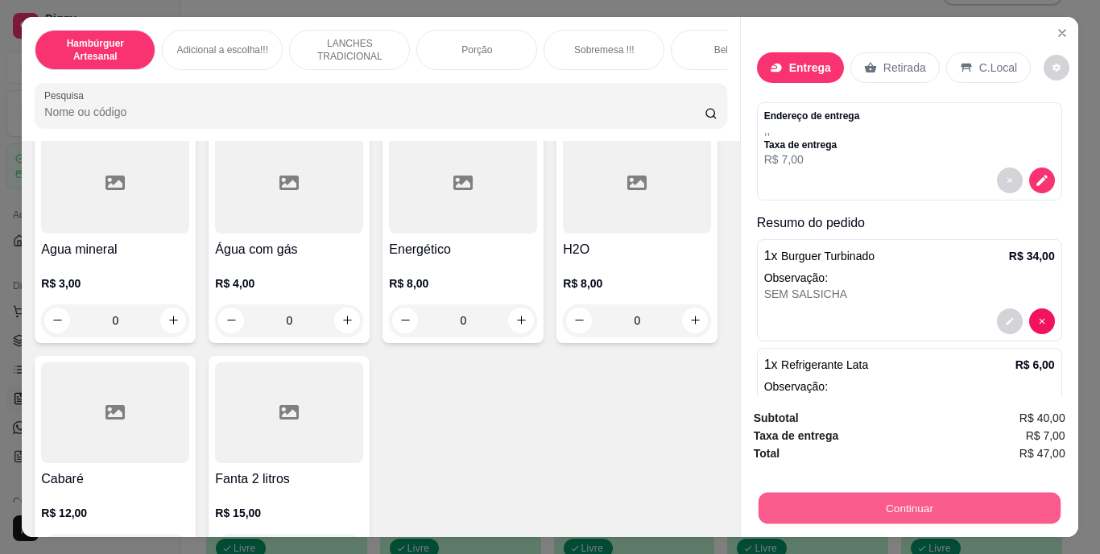
click at [878, 493] on button "Continuar" at bounding box center [909, 508] width 302 height 31
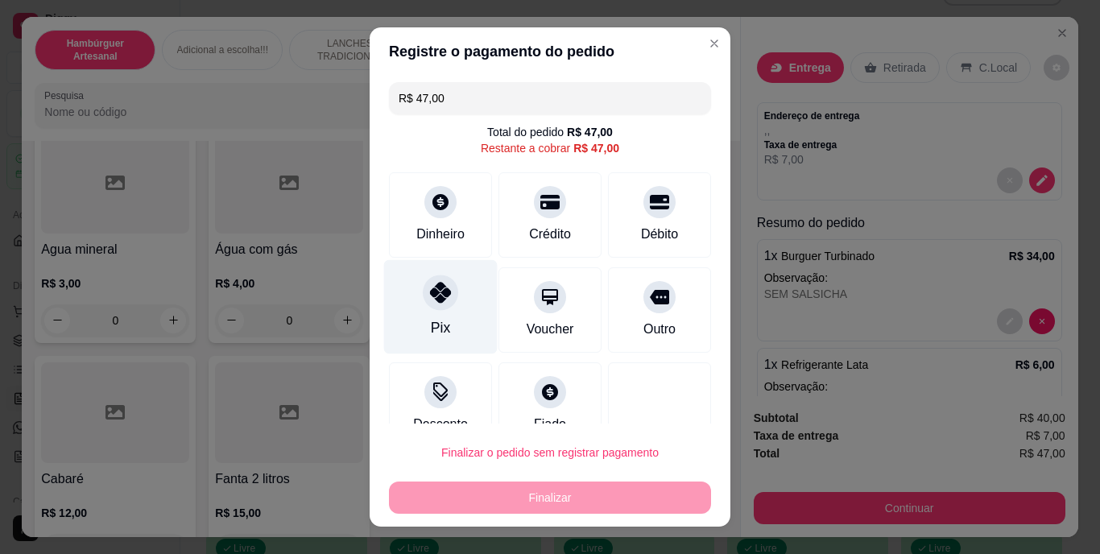
click at [424, 309] on div "Pix" at bounding box center [441, 307] width 114 height 94
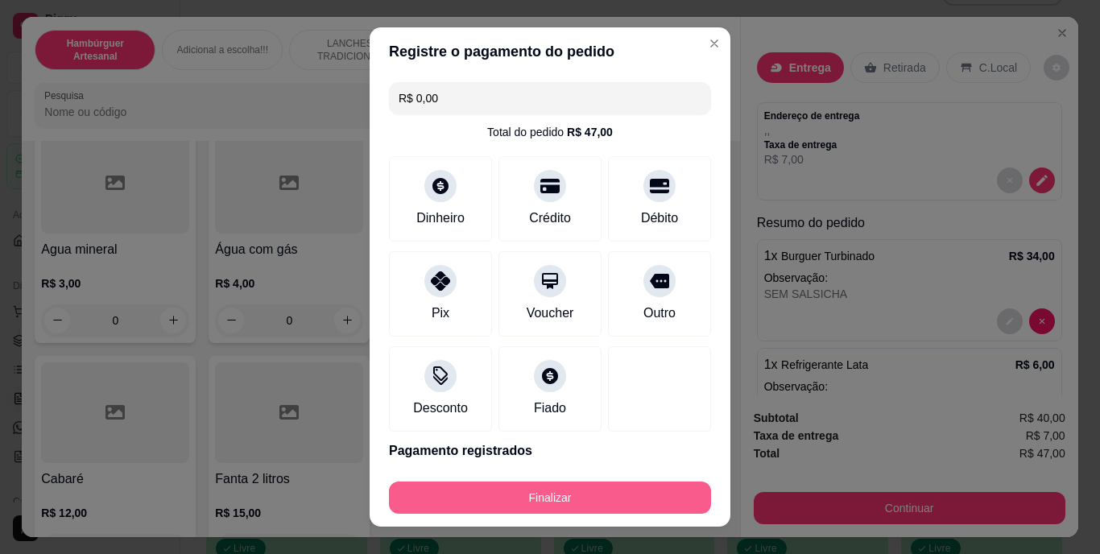
click at [523, 494] on button "Finalizar" at bounding box center [550, 498] width 322 height 32
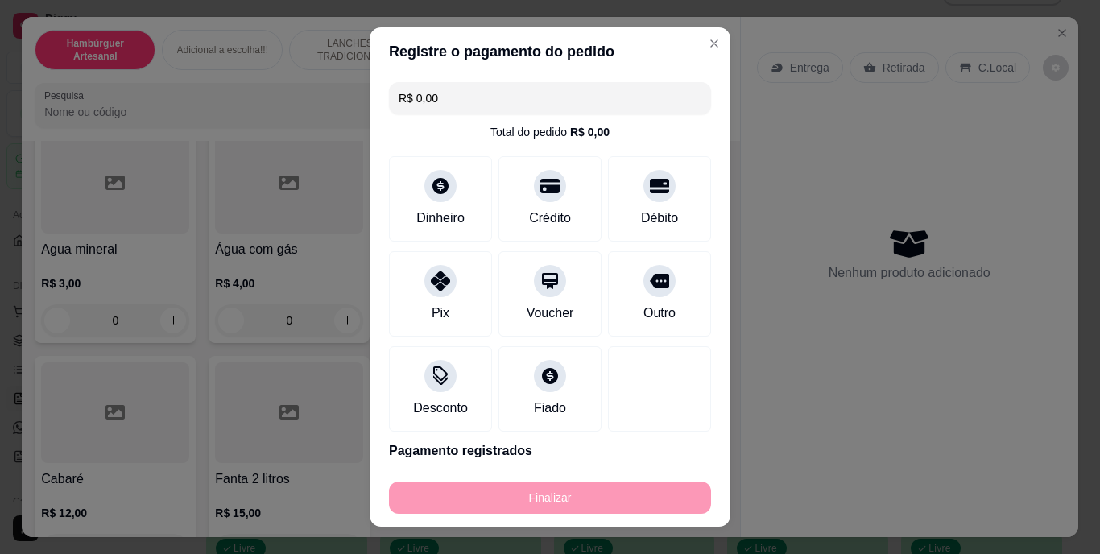
type input "-R$ 47,00"
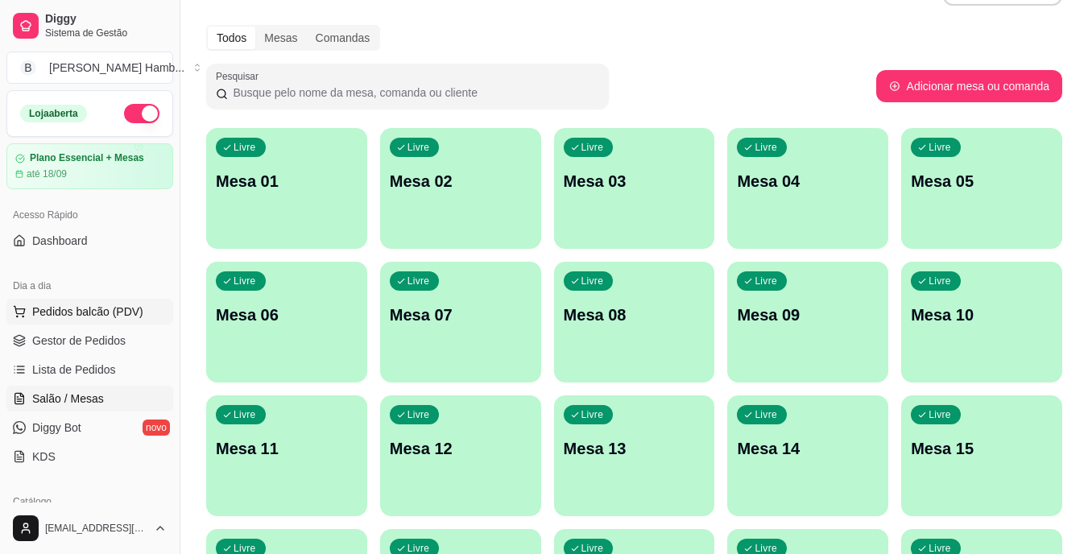
click at [122, 312] on span "Pedidos balcão (PDV)" at bounding box center [87, 312] width 111 height 16
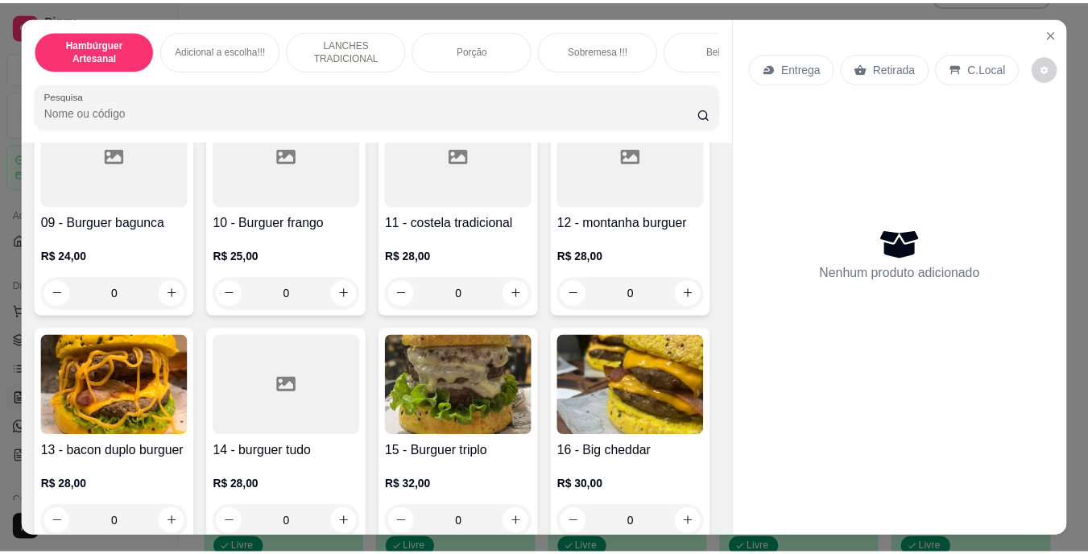
scroll to position [725, 0]
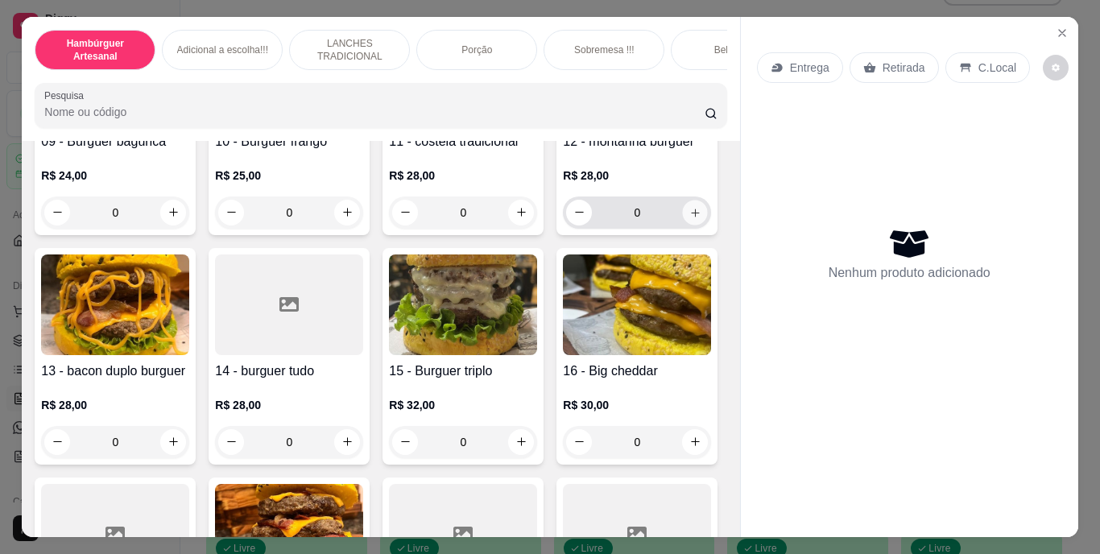
click at [683, 225] on button "increase-product-quantity" at bounding box center [695, 212] width 25 height 25
type input "1"
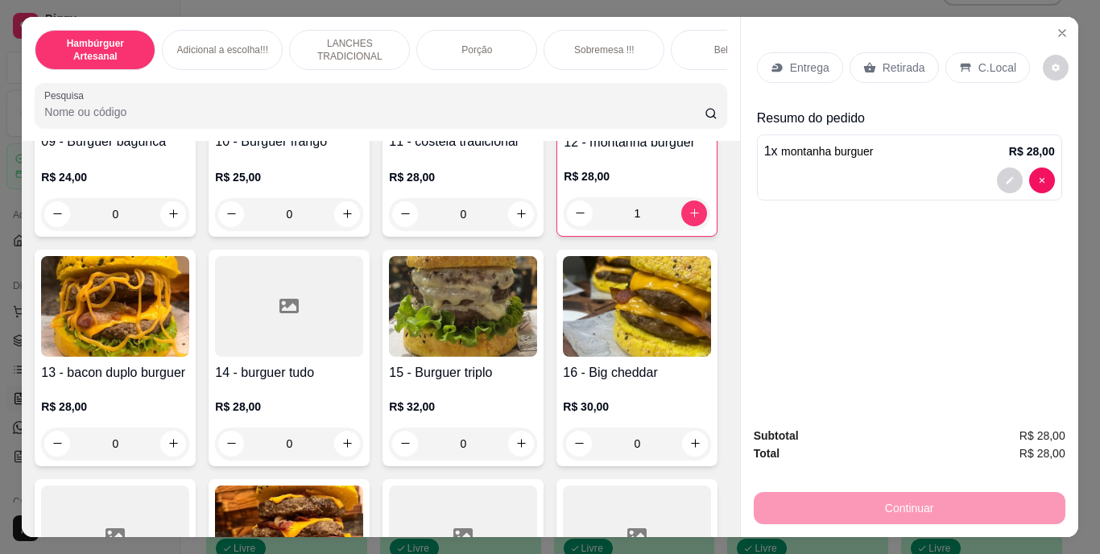
click at [808, 60] on p "Entrega" at bounding box center [809, 68] width 39 height 16
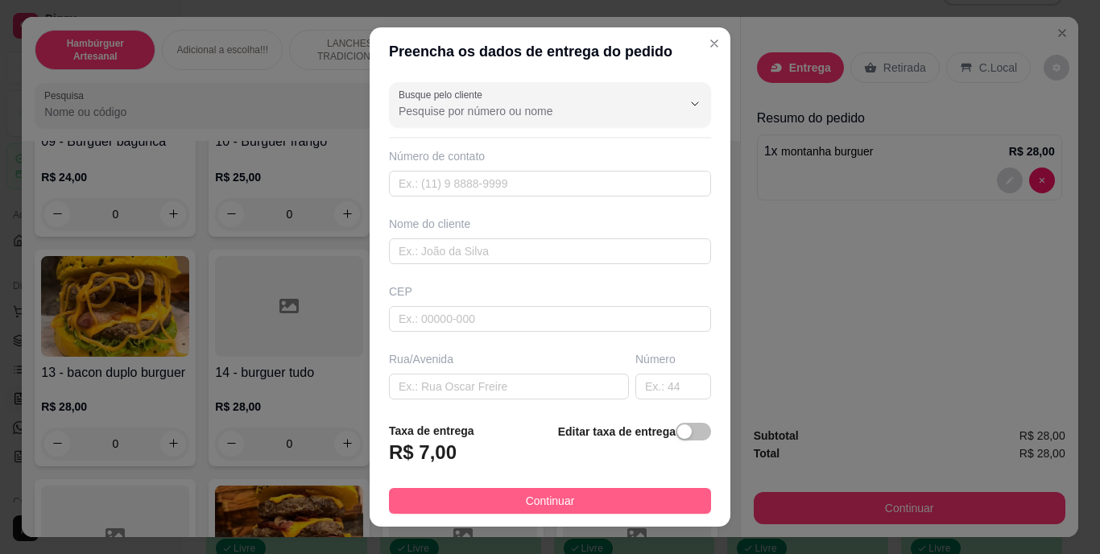
click at [484, 500] on button "Continuar" at bounding box center [550, 501] width 322 height 26
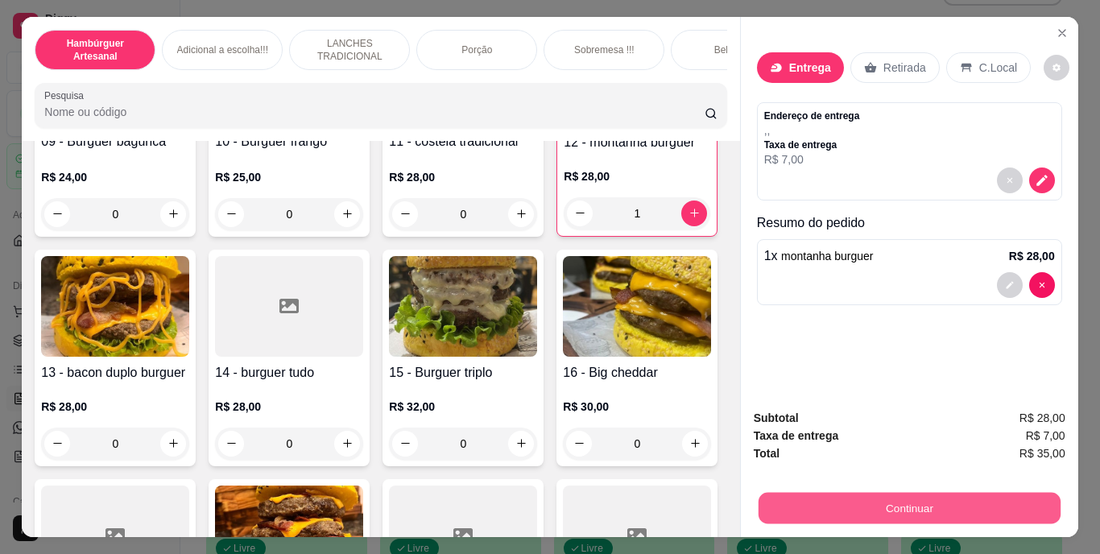
click at [779, 494] on button "Continuar" at bounding box center [909, 508] width 302 height 31
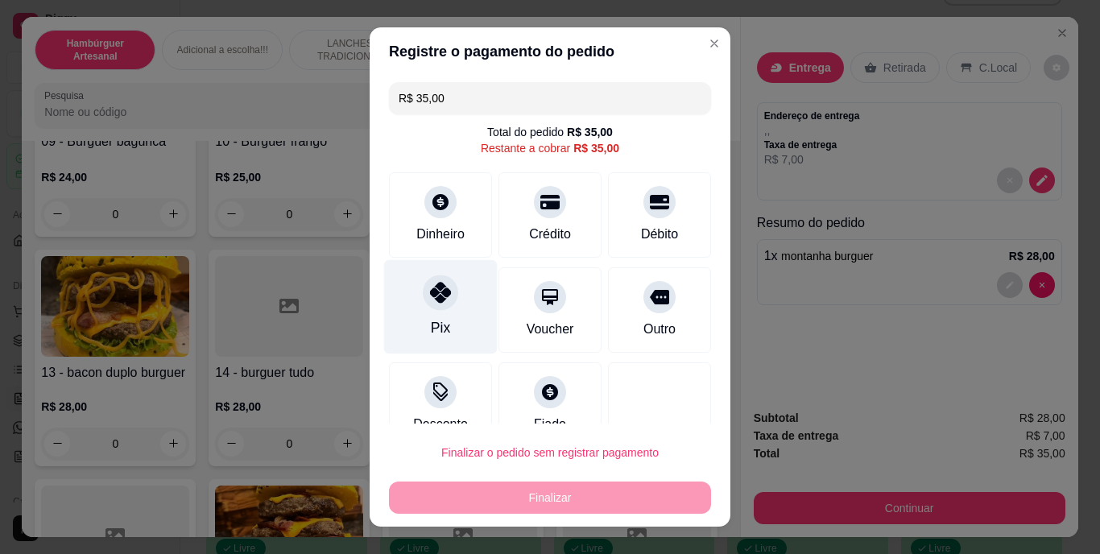
click at [446, 290] on div at bounding box center [440, 292] width 35 height 35
type input "R$ 0,00"
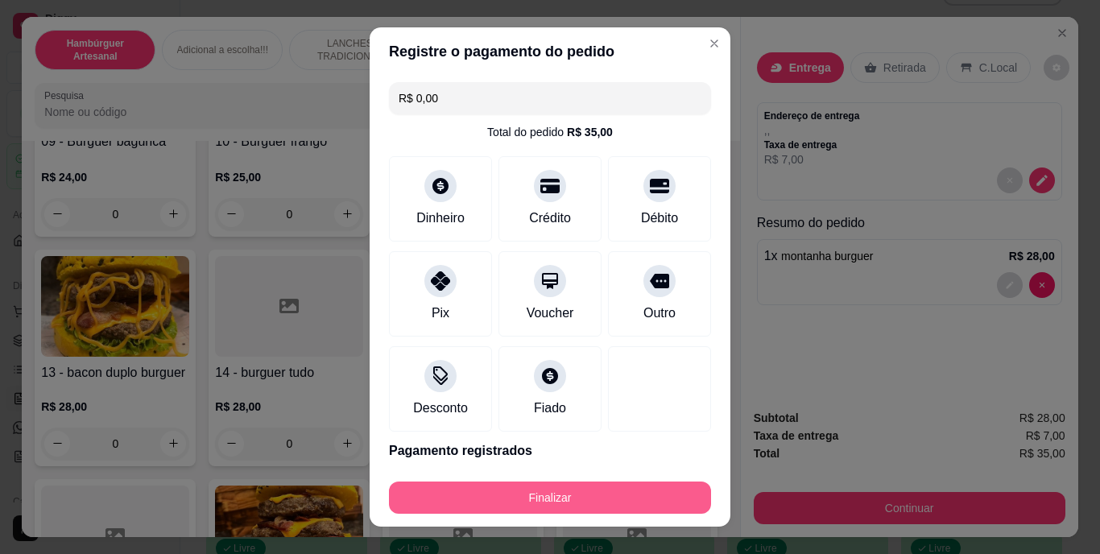
click at [489, 498] on button "Finalizar" at bounding box center [550, 498] width 322 height 32
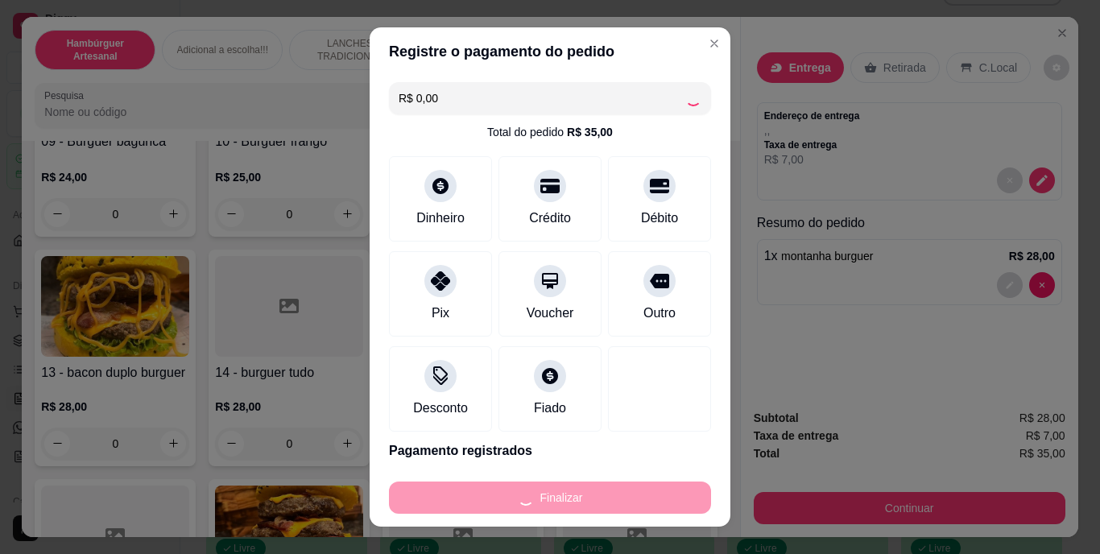
type input "0"
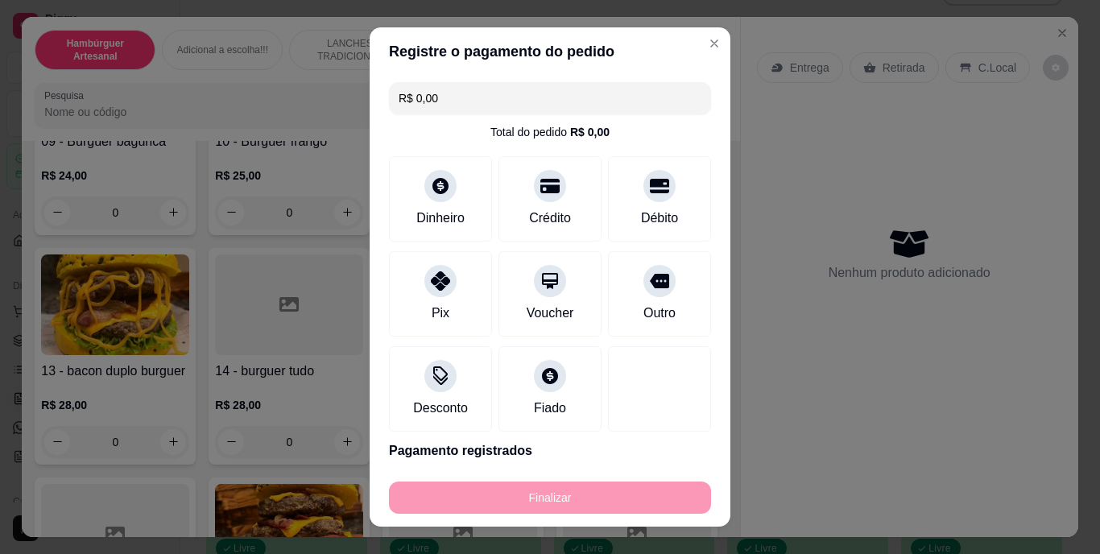
type input "-R$ 35,00"
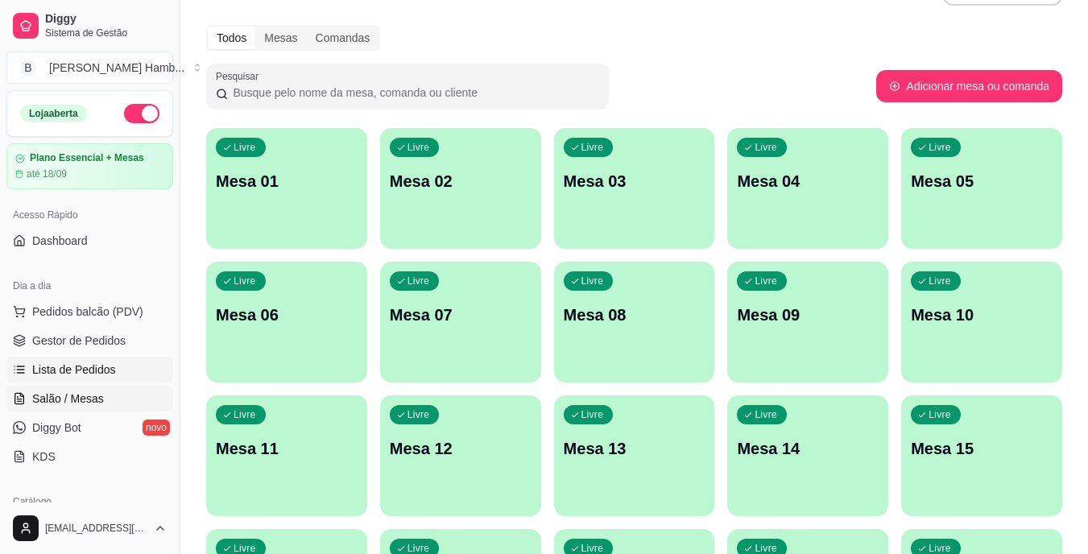
click at [105, 366] on span "Lista de Pedidos" at bounding box center [74, 370] width 84 height 16
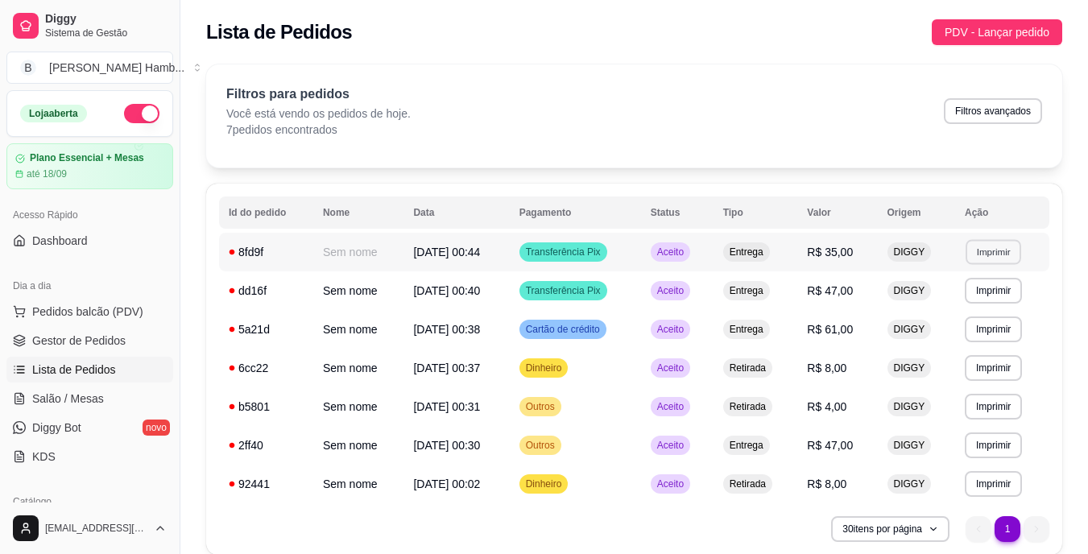
click at [991, 246] on button "Imprimir" at bounding box center [993, 251] width 56 height 25
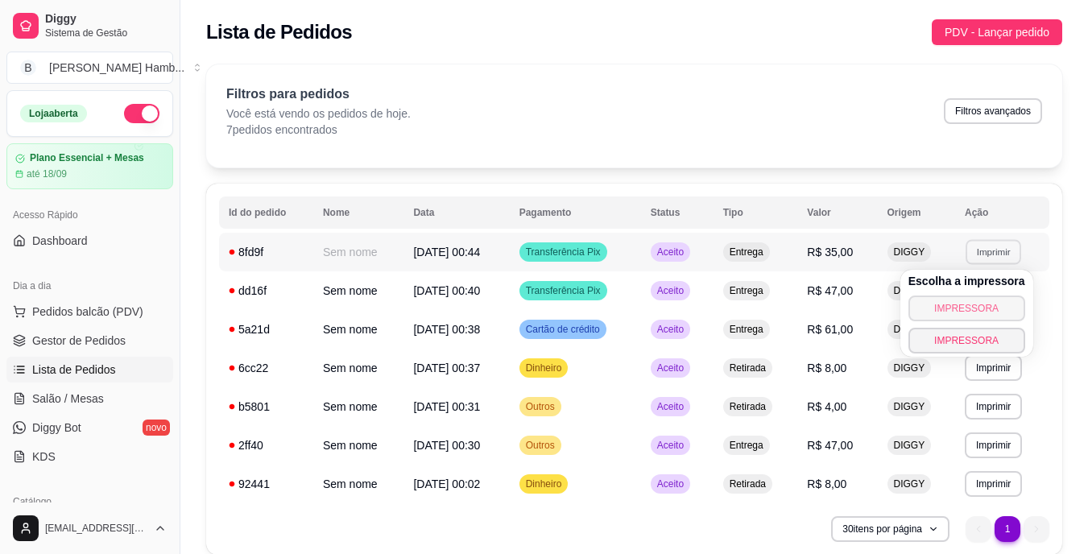
click at [932, 303] on button "IMPRESSORA" at bounding box center [966, 309] width 117 height 26
